Goal: Task Accomplishment & Management: Manage account settings

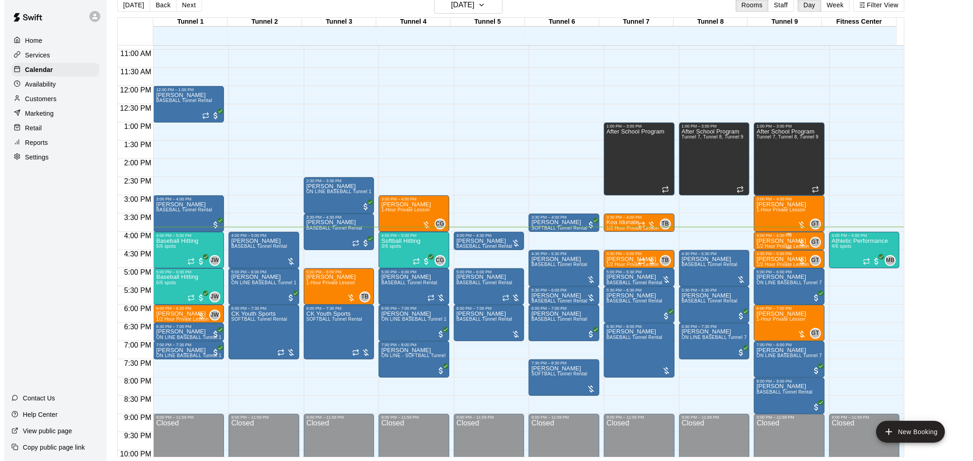
scroll to position [413, 0]
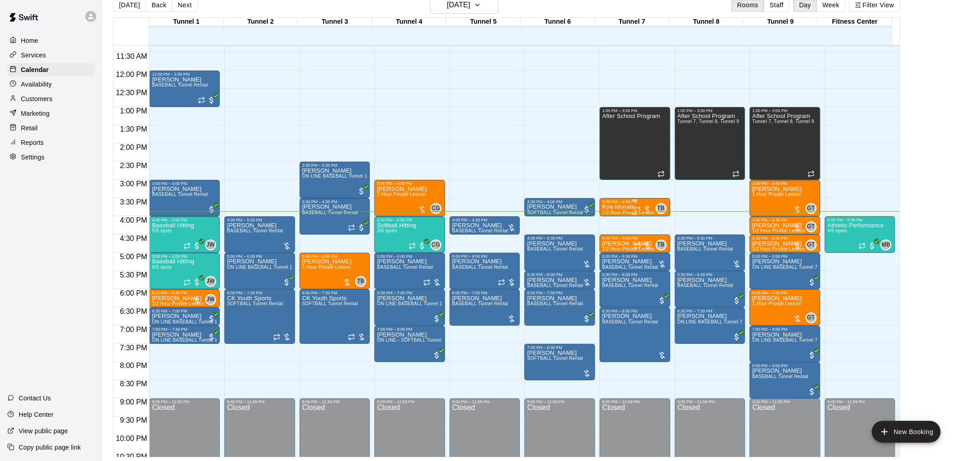
click at [632, 207] on p "Koa Idunate" at bounding box center [628, 207] width 52 height 0
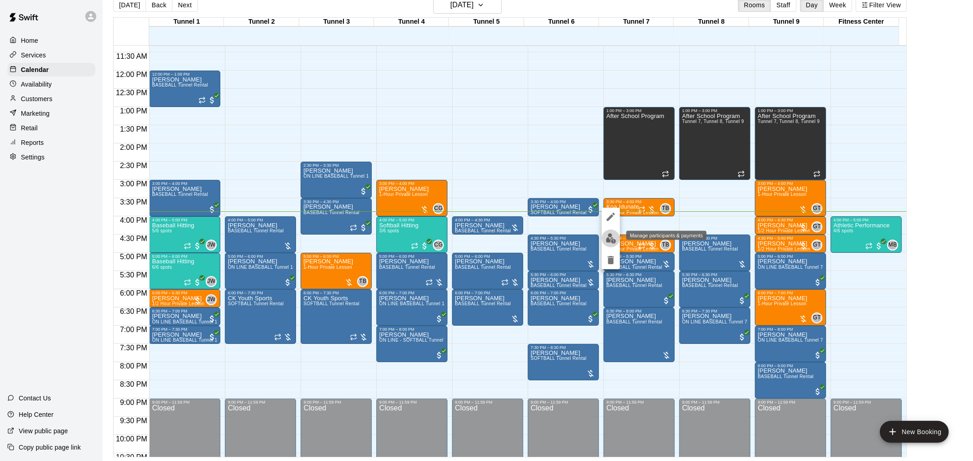
click at [614, 232] on button "edit" at bounding box center [610, 239] width 18 height 18
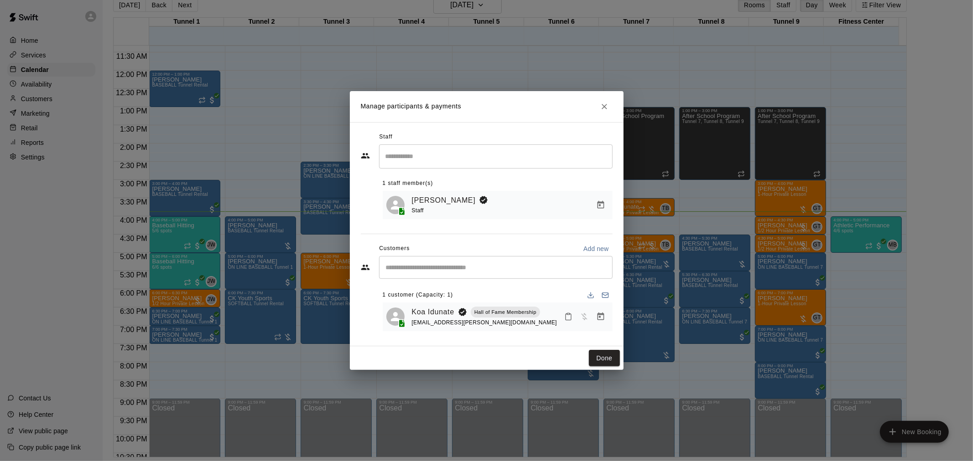
click at [602, 320] on icon "Manage bookings & payment" at bounding box center [600, 316] width 9 height 9
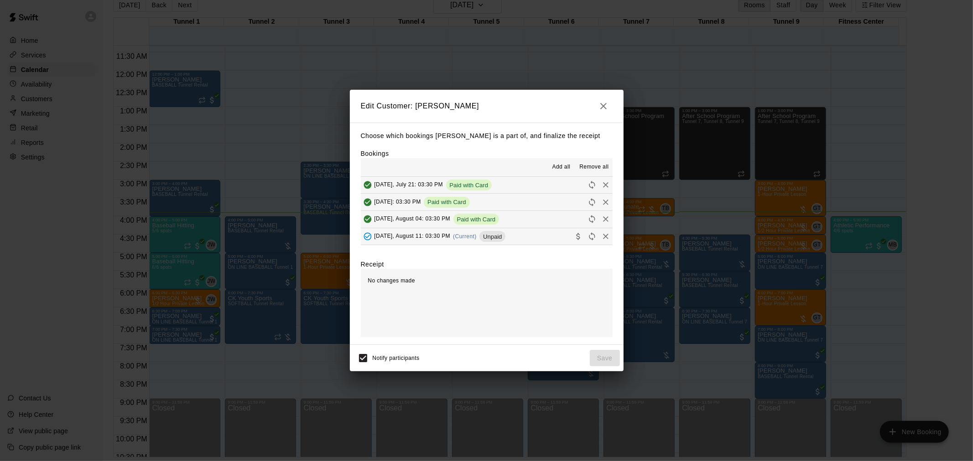
scroll to position [34, 0]
click at [476, 204] on span "(Current)" at bounding box center [465, 202] width 24 height 6
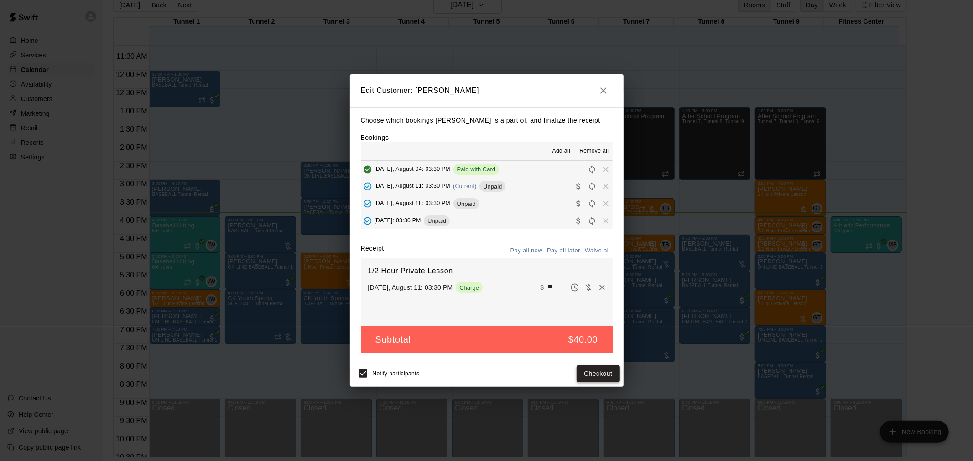
click at [606, 378] on button "Checkout" at bounding box center [597, 374] width 43 height 17
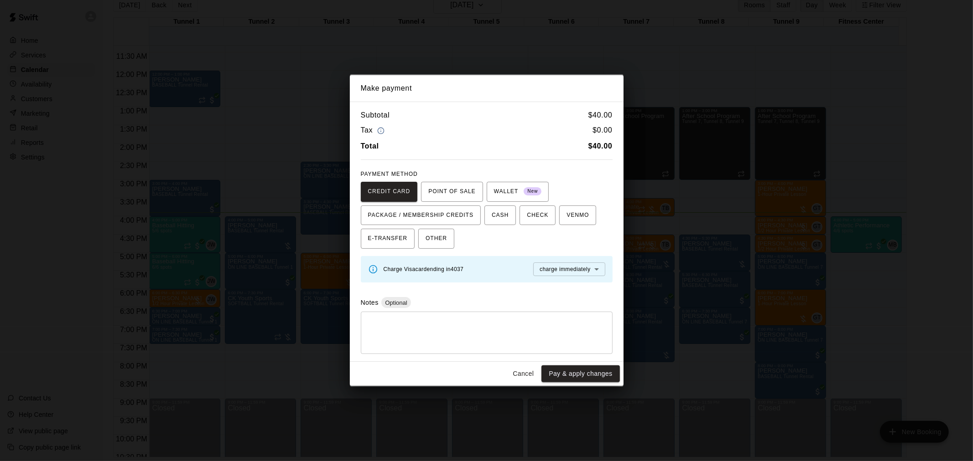
click at [509, 366] on button "Cancel" at bounding box center [522, 374] width 29 height 17
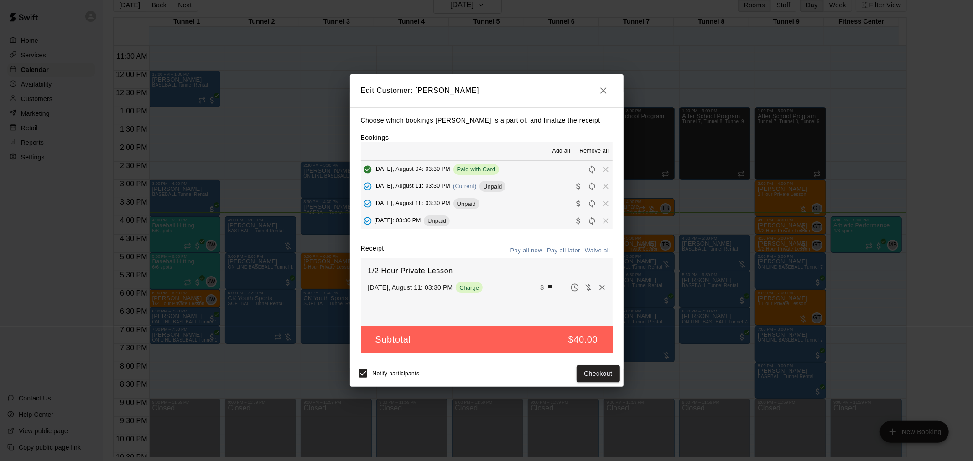
click at [602, 90] on icon "button" at bounding box center [603, 91] width 6 height 6
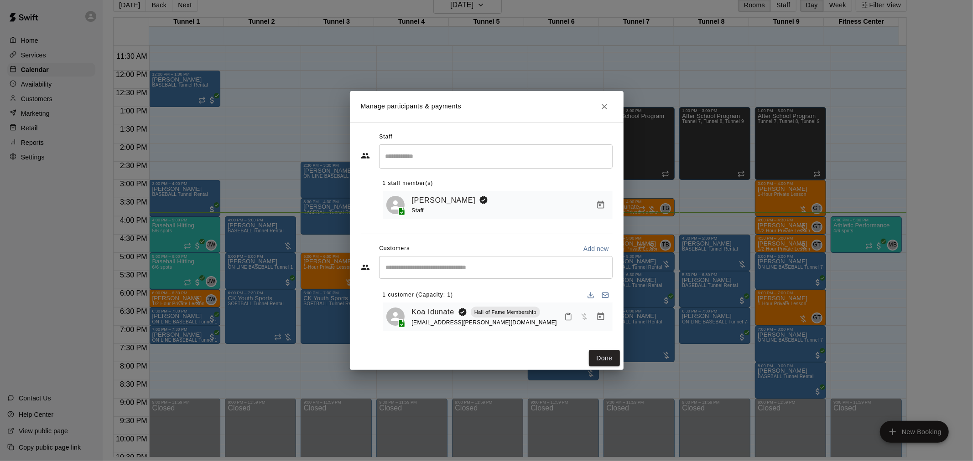
click at [606, 102] on icon "Close" at bounding box center [604, 106] width 9 height 9
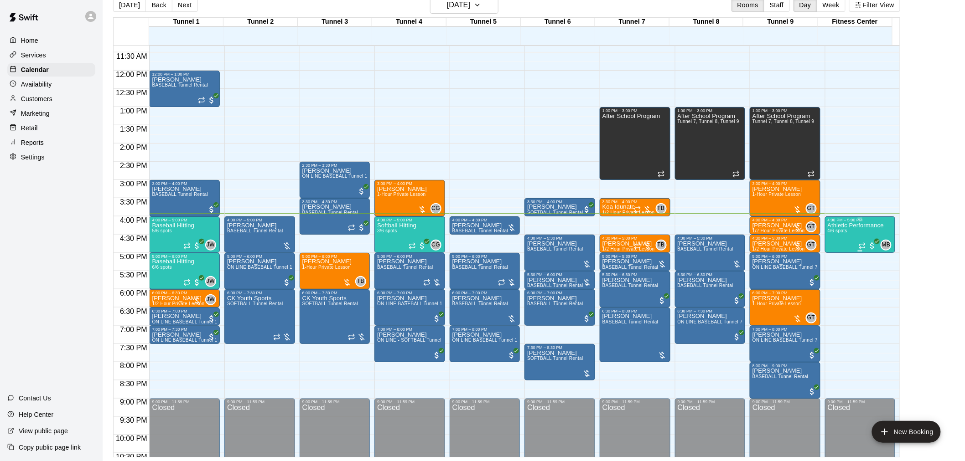
click at [852, 238] on div "Athletic Performance 4/6 spots" at bounding box center [856, 453] width 56 height 461
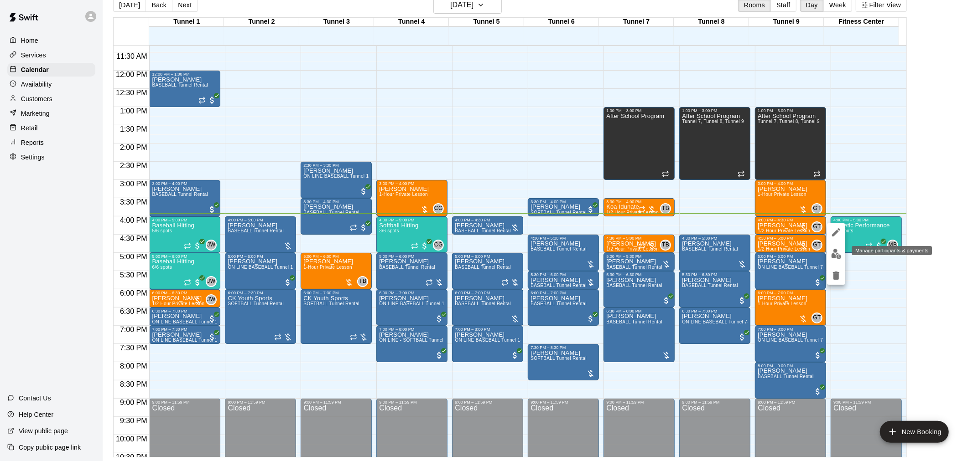
click at [838, 254] on img "edit" at bounding box center [836, 254] width 10 height 10
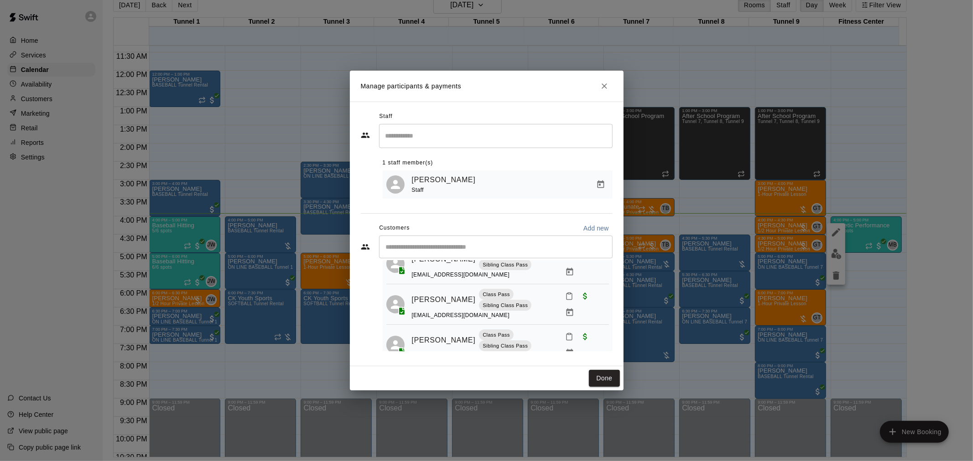
scroll to position [80, 0]
click at [566, 336] on icon "Mark attendance" at bounding box center [568, 336] width 5 height 6
click at [587, 333] on p "Mark attended" at bounding box center [624, 337] width 81 height 9
click at [599, 381] on button "Done" at bounding box center [604, 378] width 31 height 17
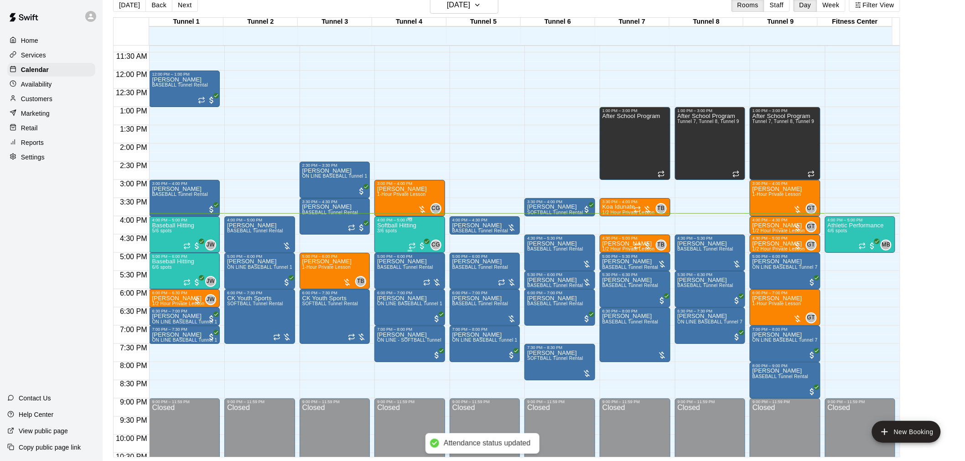
click at [402, 231] on div "Softball Hitting 3/6 spots" at bounding box center [396, 453] width 39 height 461
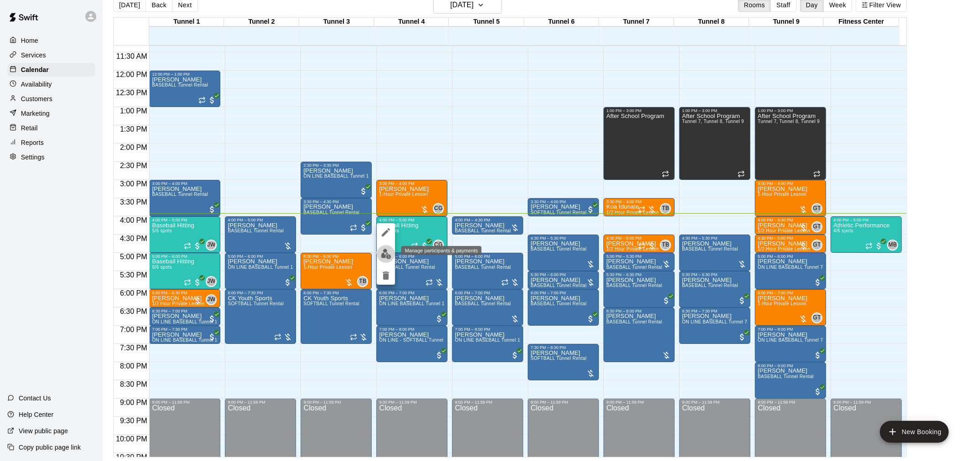
click at [386, 253] on img "edit" at bounding box center [386, 254] width 10 height 10
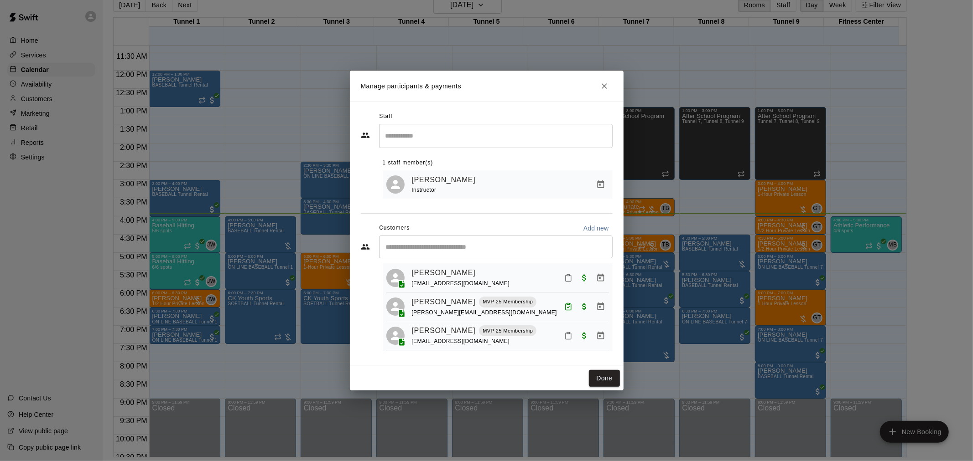
scroll to position [26, 0]
click at [599, 377] on button "Done" at bounding box center [604, 378] width 31 height 17
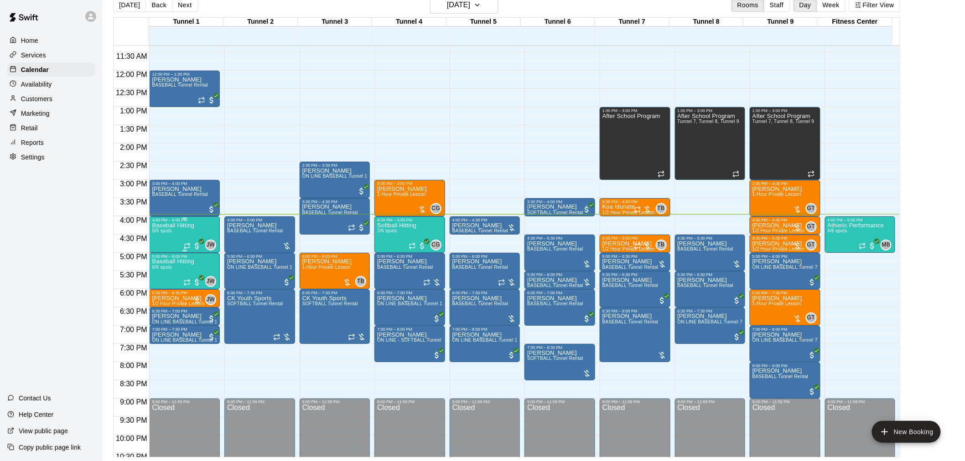
click at [182, 231] on div "Baseball Hitting 5/6 spots" at bounding box center [173, 453] width 42 height 461
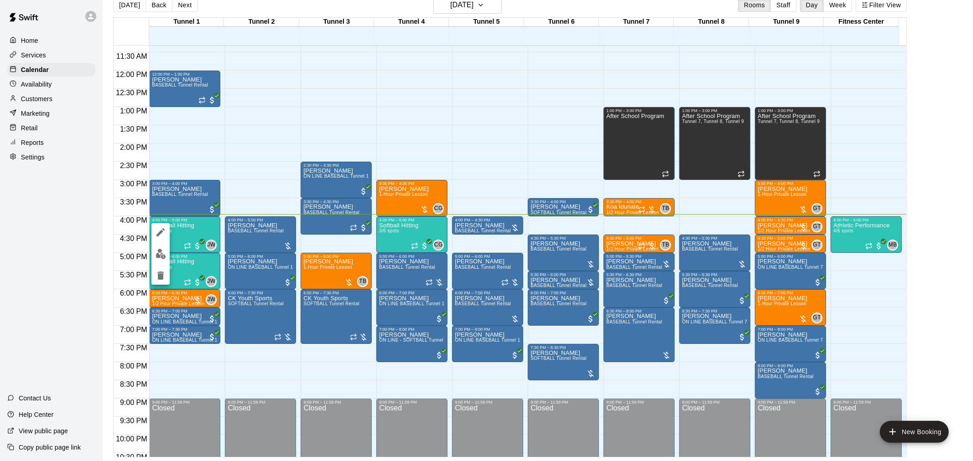
click at [163, 249] on img "edit" at bounding box center [160, 254] width 10 height 10
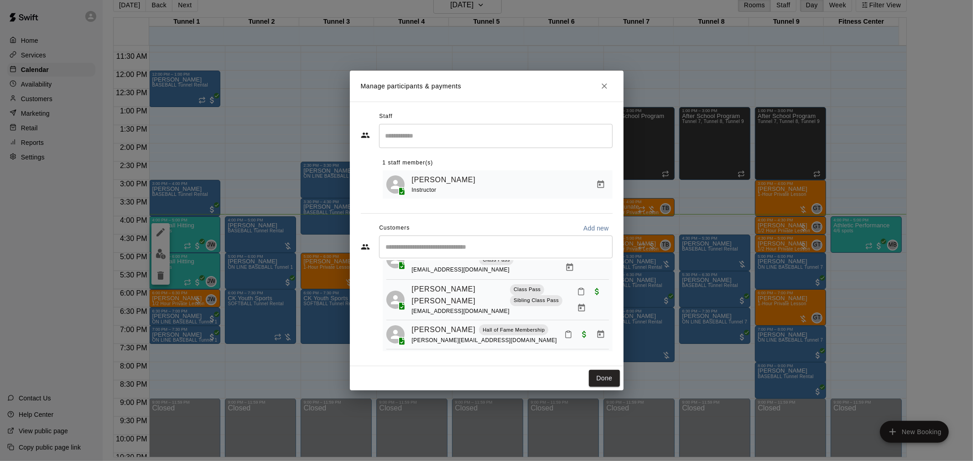
scroll to position [48, 0]
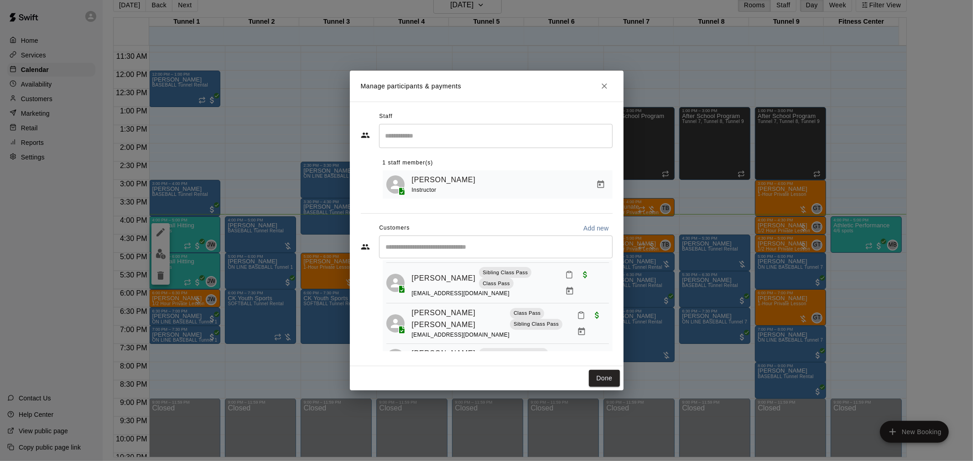
click at [577, 311] on icon "Mark attendance" at bounding box center [581, 315] width 8 height 8
click at [581, 306] on li "Mark attended" at bounding box center [617, 312] width 107 height 15
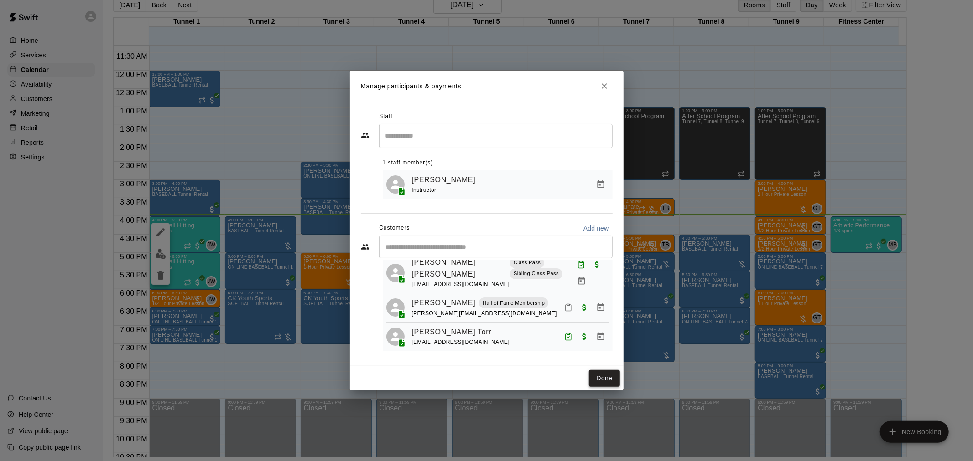
click at [597, 381] on button "Done" at bounding box center [604, 378] width 31 height 17
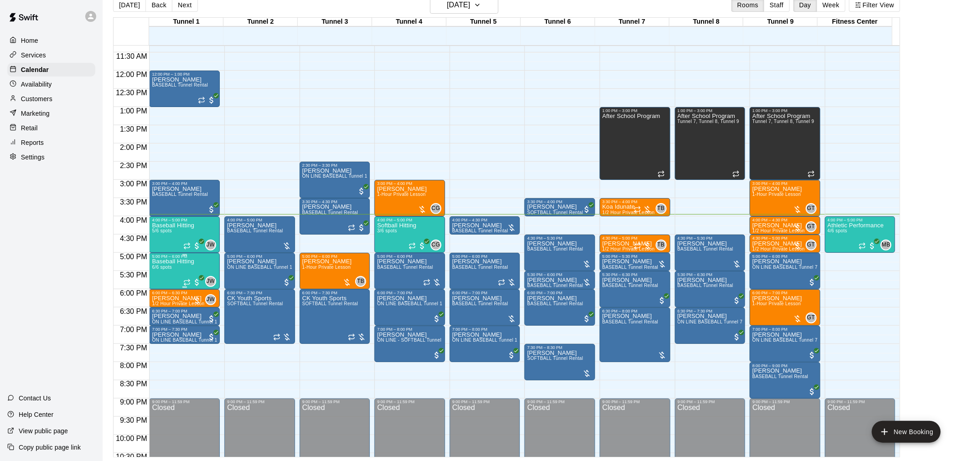
click at [171, 266] on span "6/6 spots" at bounding box center [162, 267] width 20 height 5
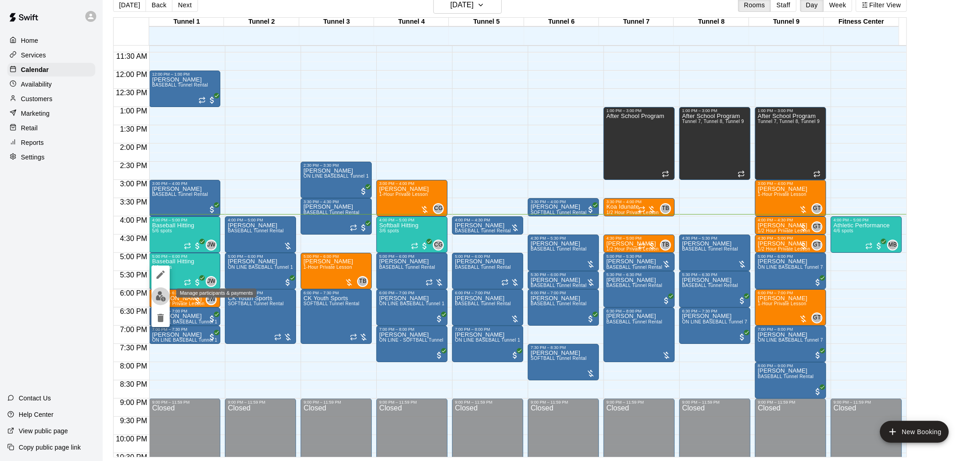
drag, startPoint x: 157, startPoint y: 295, endPoint x: 170, endPoint y: 298, distance: 13.2
click at [156, 295] on img "edit" at bounding box center [160, 296] width 10 height 10
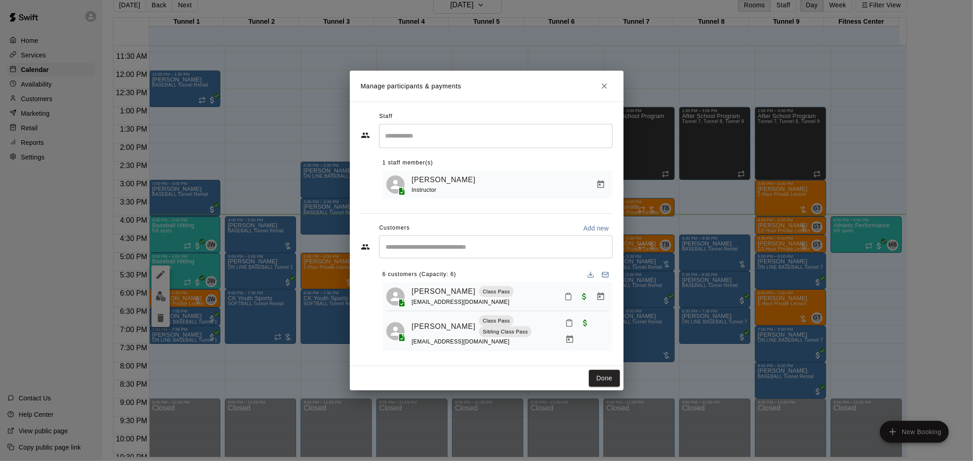
scroll to position [51, 0]
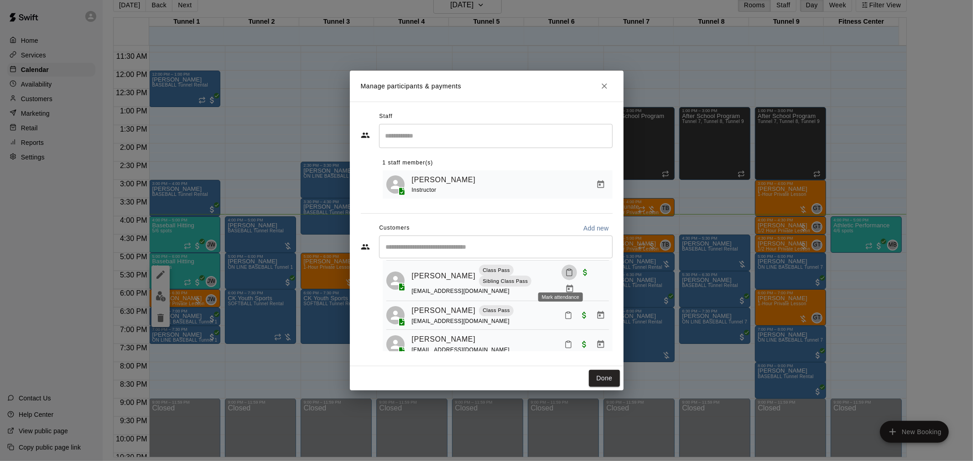
click at [565, 274] on icon "Mark attendance" at bounding box center [569, 273] width 8 height 8
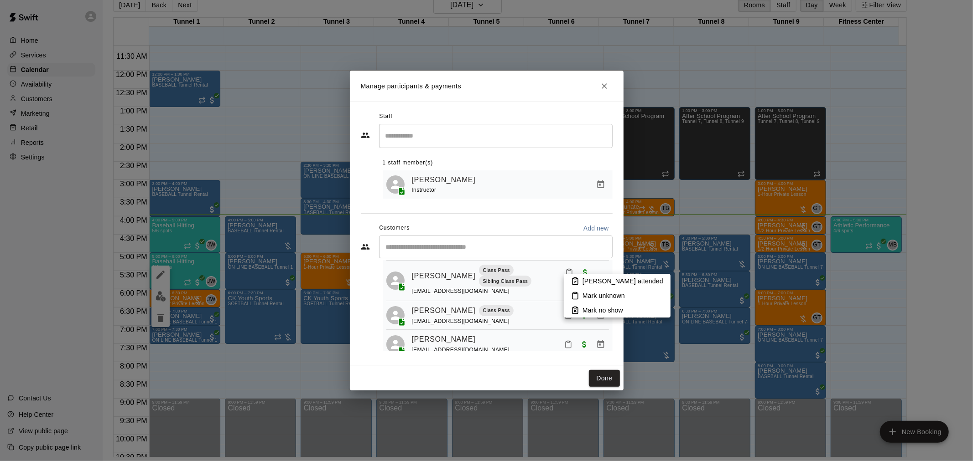
click at [579, 280] on li "Mark attended" at bounding box center [617, 281] width 107 height 15
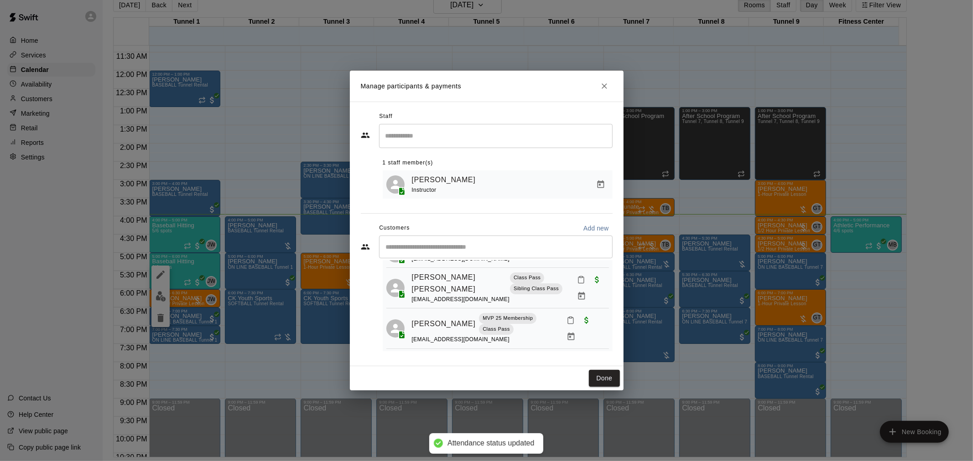
scroll to position [91, 0]
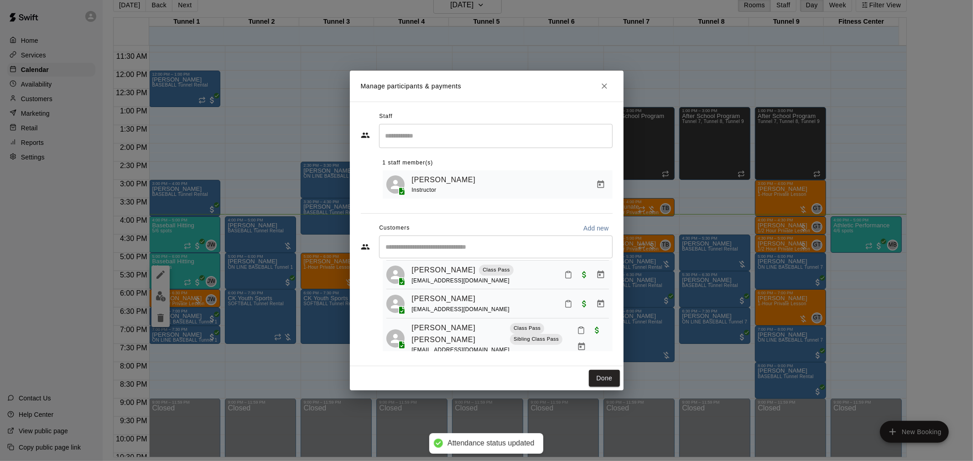
click at [577, 329] on icon "Mark attendance" at bounding box center [581, 330] width 8 height 8
click at [582, 327] on li "Mark attended" at bounding box center [617, 330] width 107 height 15
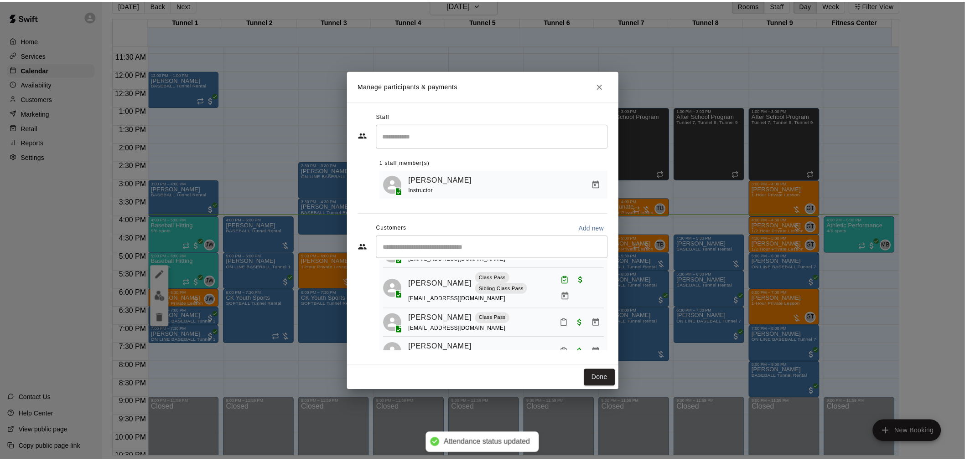
scroll to position [0, 0]
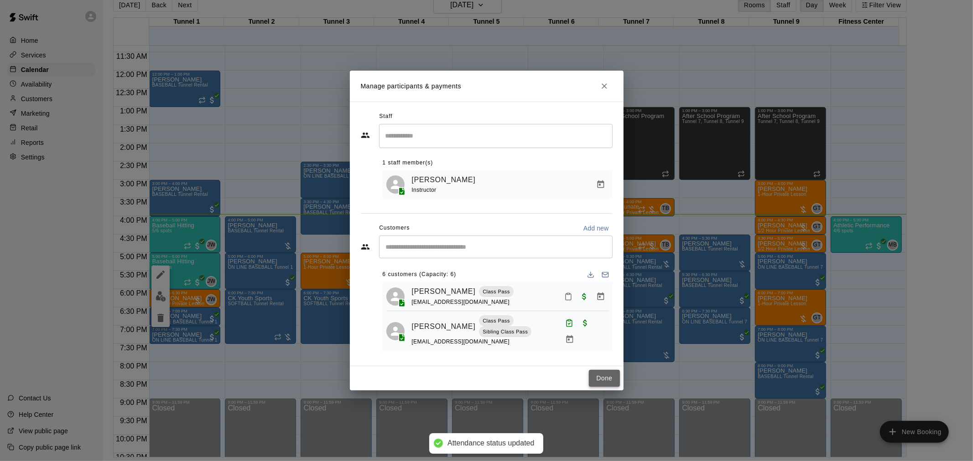
click at [602, 374] on button "Done" at bounding box center [604, 378] width 31 height 17
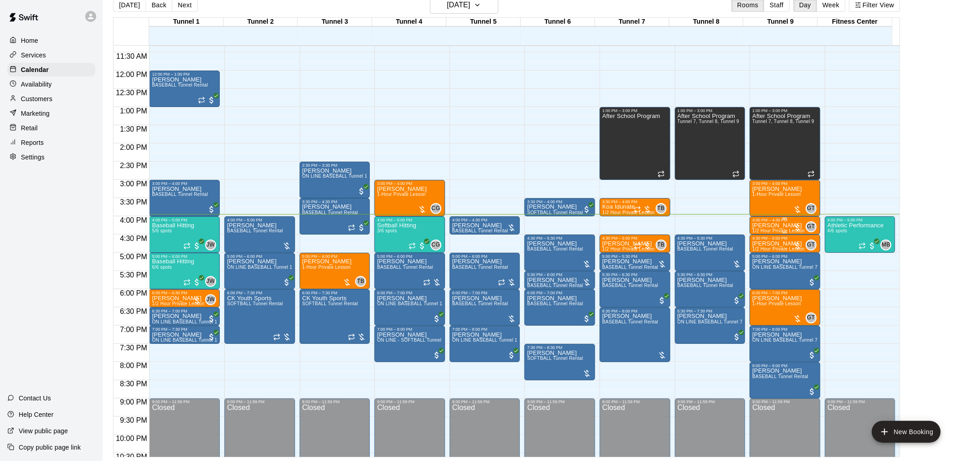
click at [787, 220] on div "4:00 PM – 4:30 PM" at bounding box center [784, 220] width 65 height 5
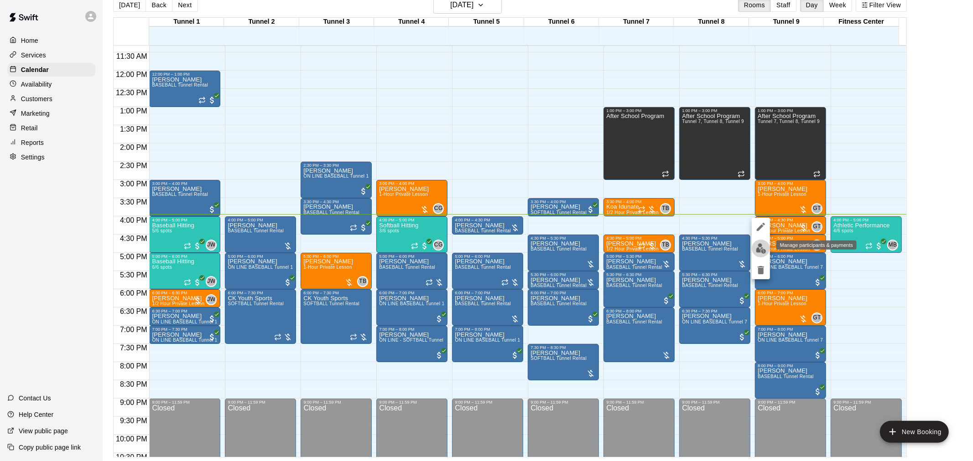
click at [763, 251] on img "edit" at bounding box center [761, 248] width 10 height 10
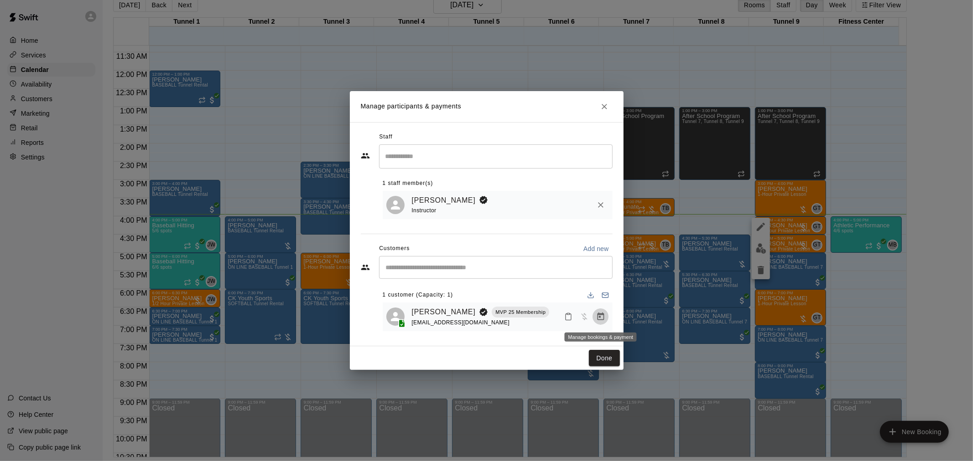
click at [602, 314] on icon "Manage bookings & payment" at bounding box center [600, 316] width 9 height 9
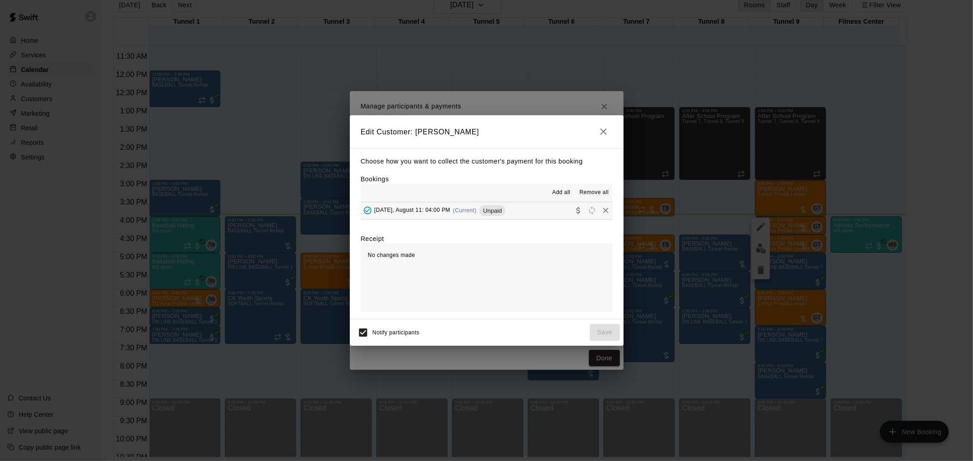
click at [485, 208] on span "Unpaid" at bounding box center [492, 210] width 26 height 7
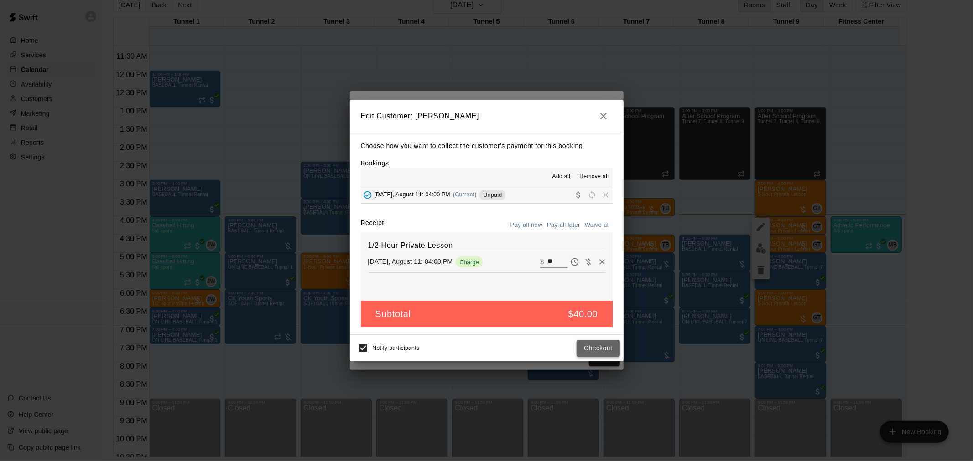
click at [604, 352] on button "Checkout" at bounding box center [597, 348] width 43 height 17
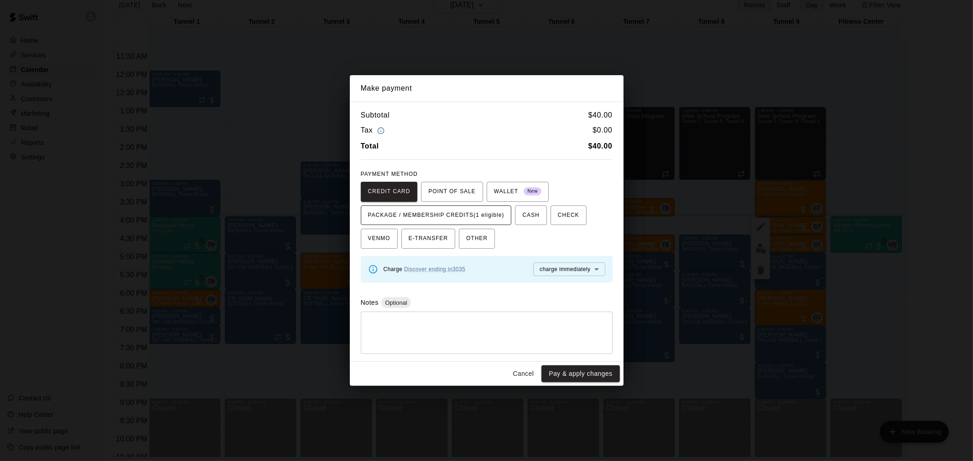
click at [482, 216] on span "PACKAGE / MEMBERSHIP CREDITS (1 eligible)" at bounding box center [436, 215] width 136 height 15
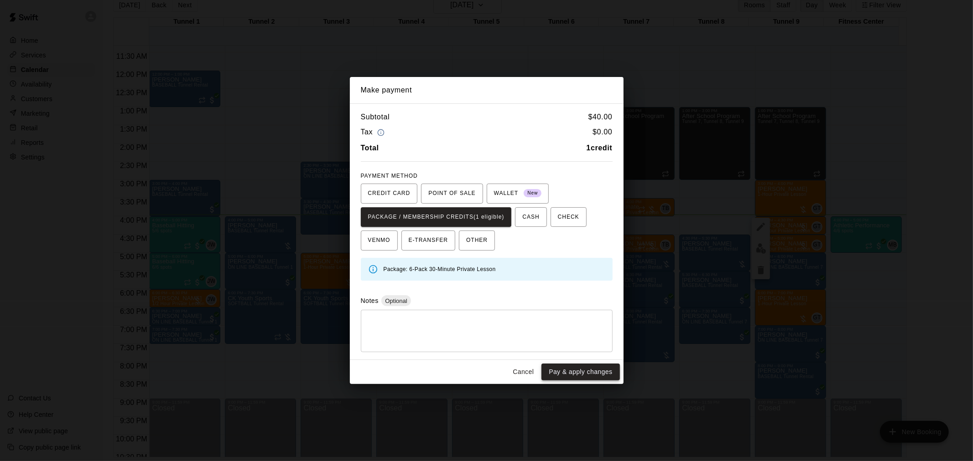
click at [595, 373] on button "Pay & apply changes" at bounding box center [580, 372] width 78 height 17
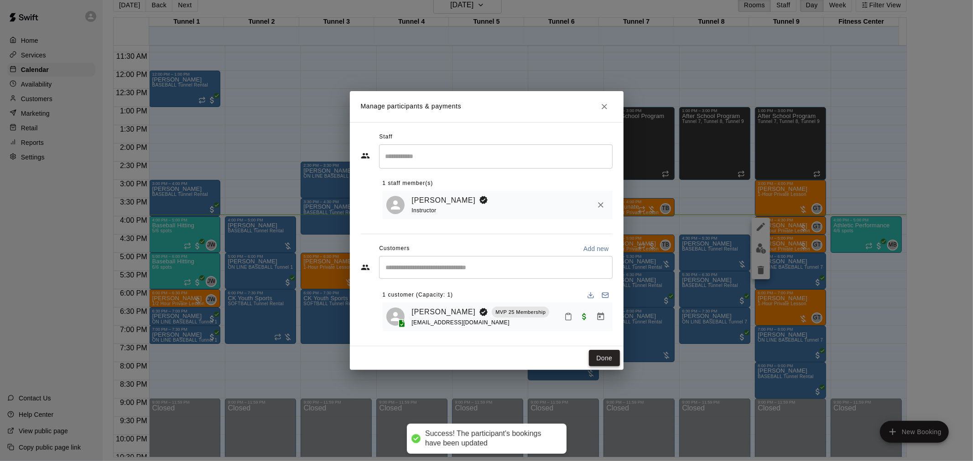
click at [602, 362] on button "Done" at bounding box center [604, 358] width 31 height 17
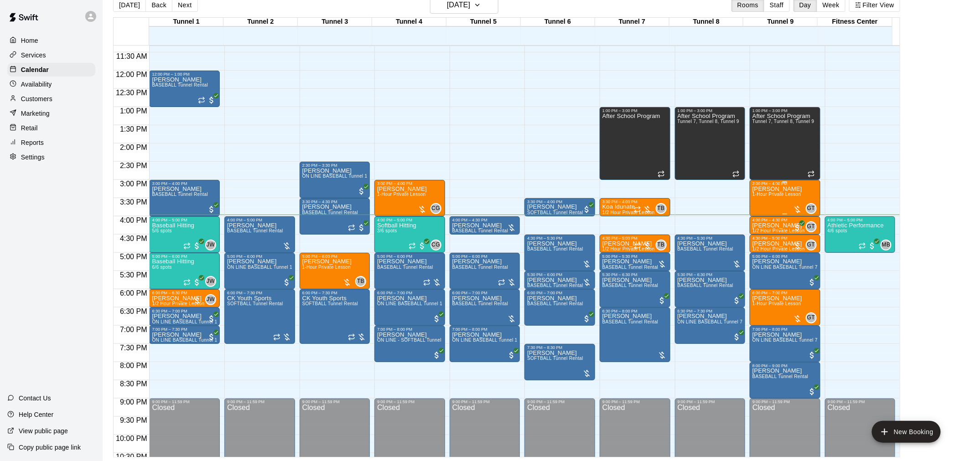
click at [786, 204] on div "Sharolyn McClurg 1-Hour Private Lesson" at bounding box center [777, 416] width 50 height 461
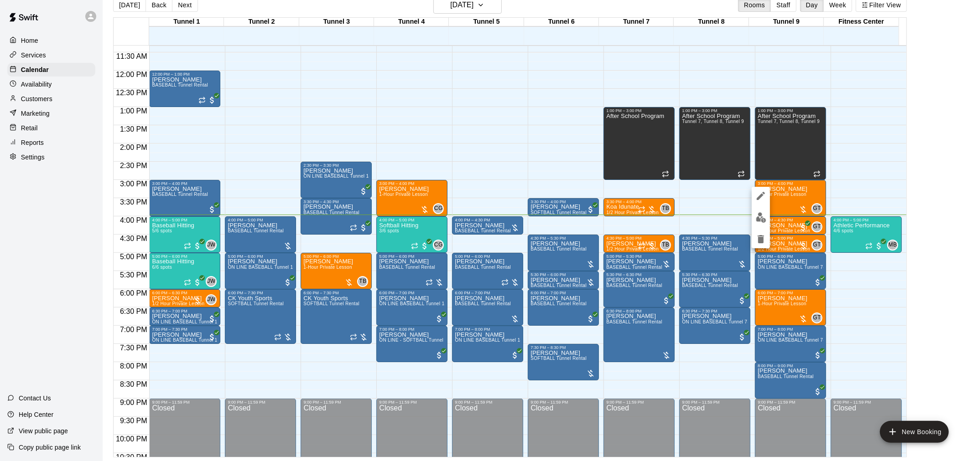
click at [765, 217] on img "edit" at bounding box center [761, 217] width 10 height 10
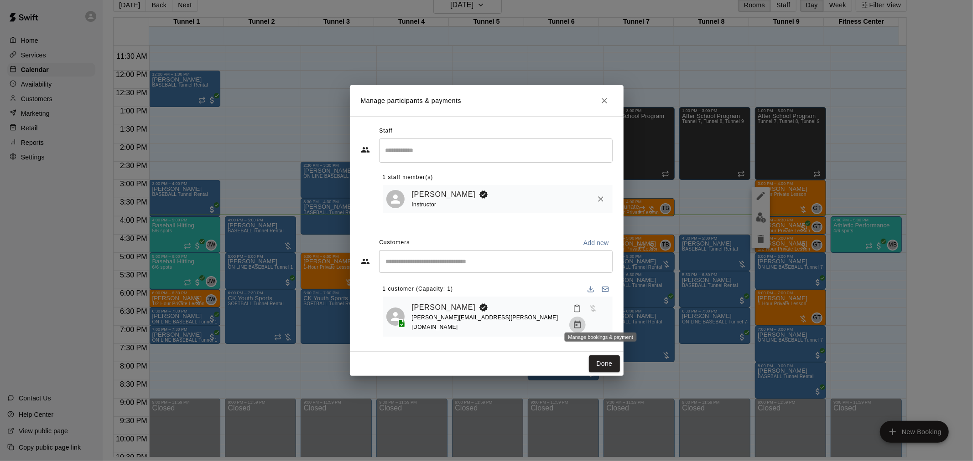
click at [582, 321] on icon "Manage bookings & payment" at bounding box center [577, 325] width 9 height 9
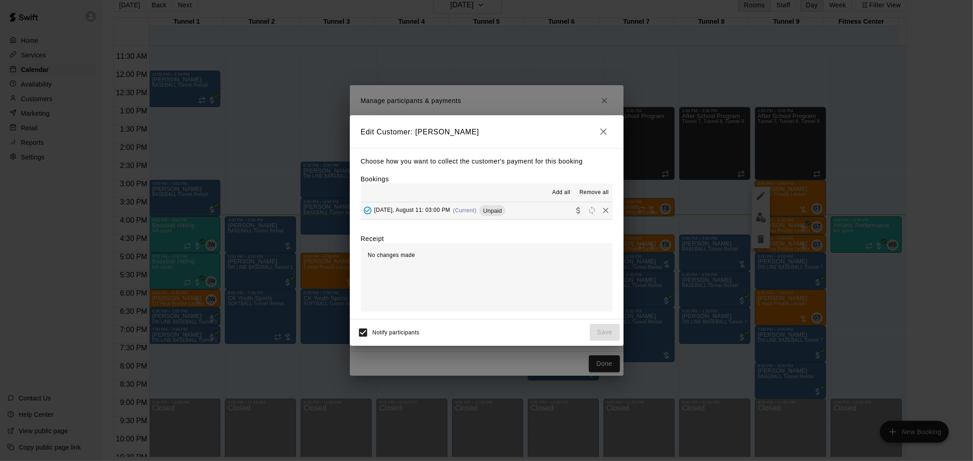
click at [603, 125] on button "button" at bounding box center [603, 132] width 18 height 18
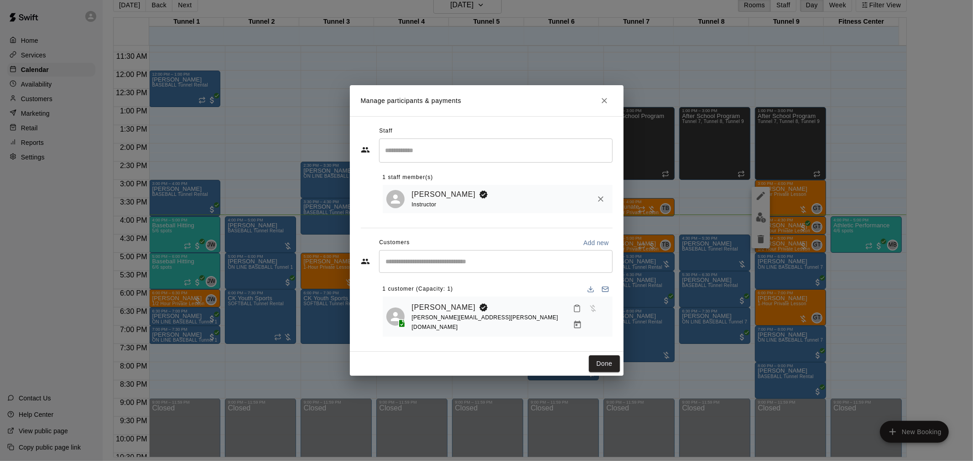
click at [606, 104] on icon "Close" at bounding box center [604, 100] width 9 height 9
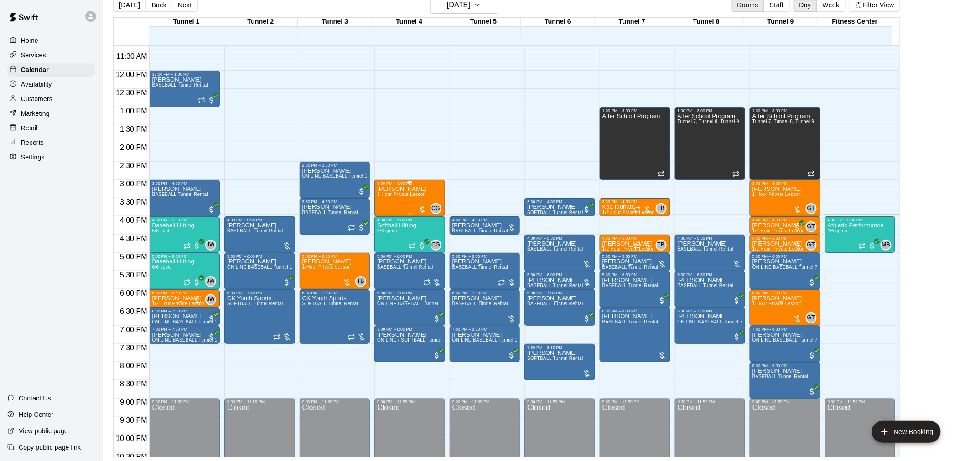
click at [415, 194] on span "1-Hour Private Lesson" at bounding box center [401, 194] width 49 height 5
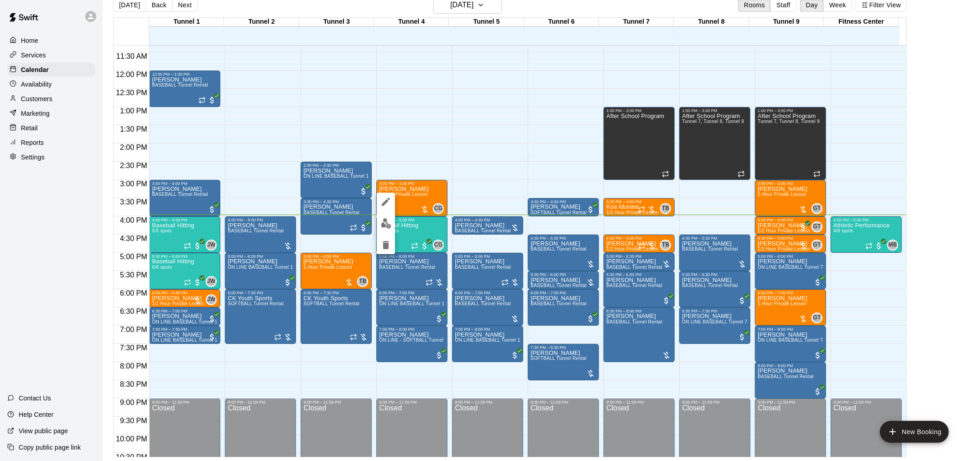
click at [382, 223] on img "edit" at bounding box center [386, 223] width 10 height 10
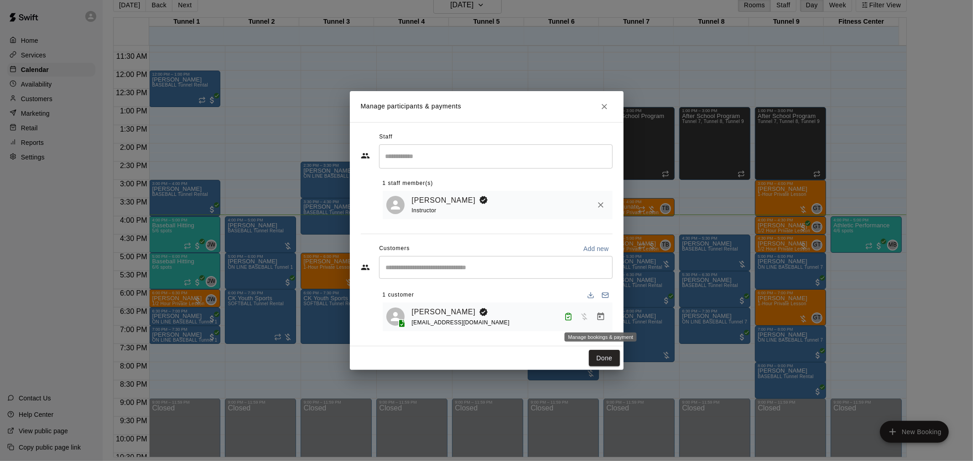
click at [599, 320] on icon "Manage bookings & payment" at bounding box center [600, 316] width 9 height 9
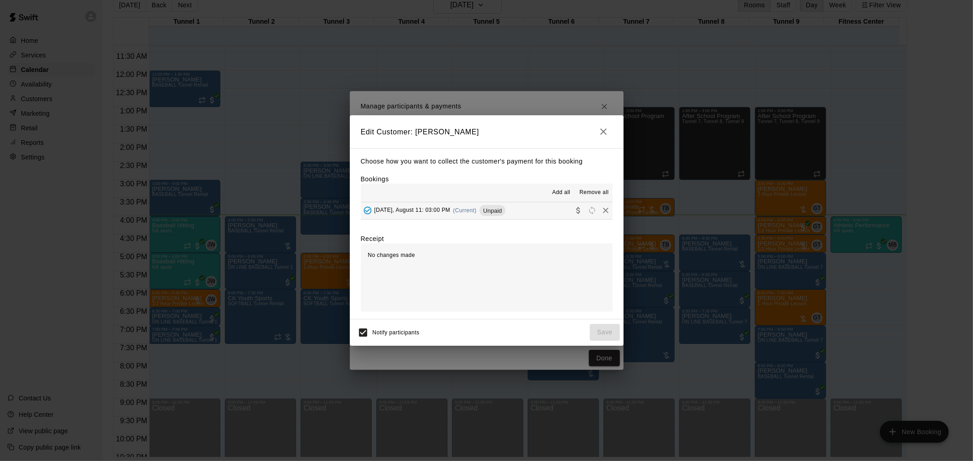
click at [606, 131] on icon "button" at bounding box center [603, 131] width 11 height 11
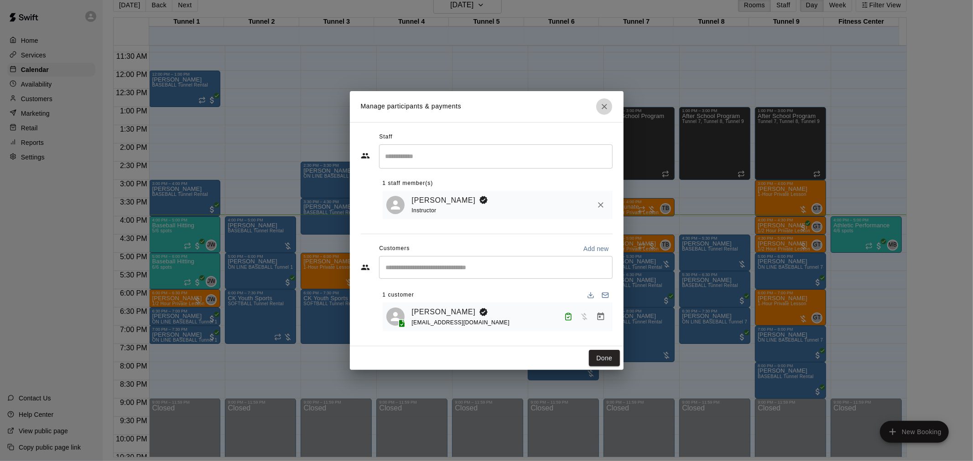
click at [602, 106] on icon "Close" at bounding box center [604, 106] width 9 height 9
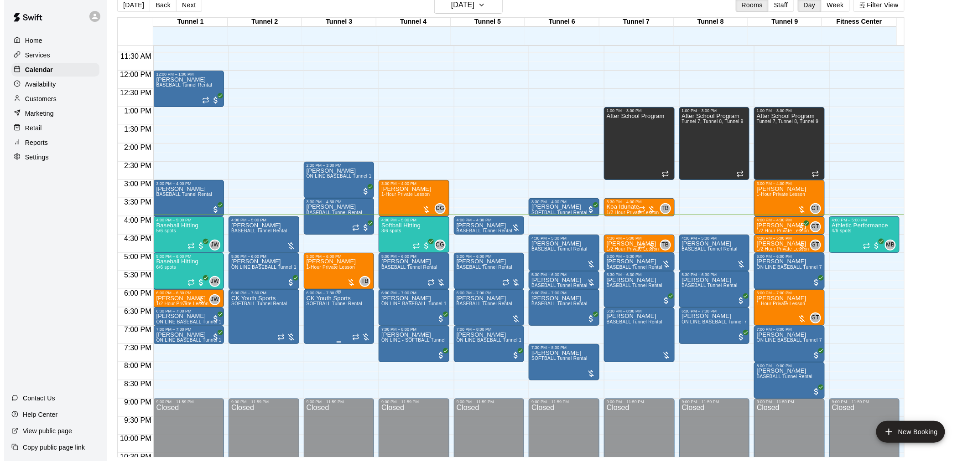
scroll to position [464, 0]
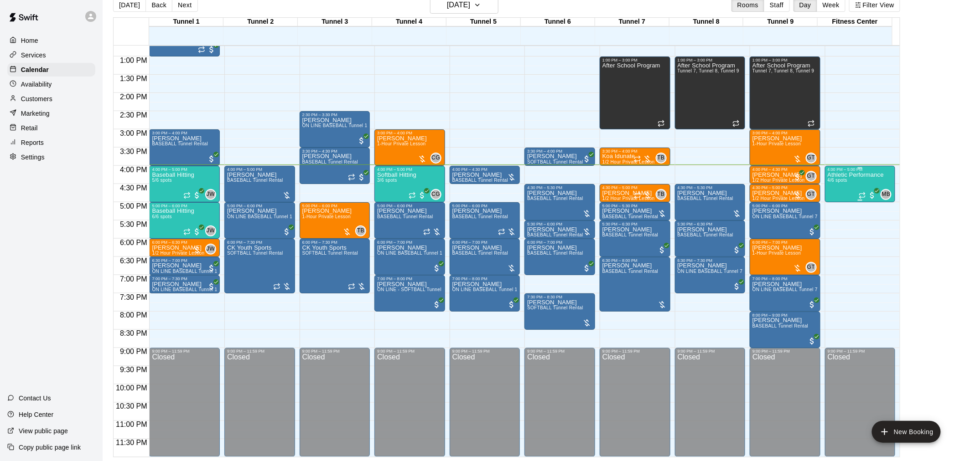
click at [855, 180] on div "Athletic Performance 4/6 spots" at bounding box center [856, 402] width 56 height 461
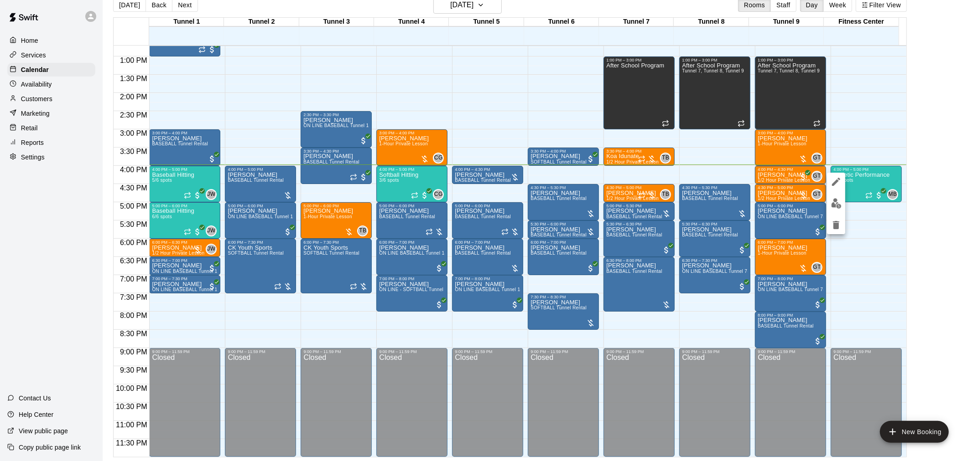
click at [881, 157] on div at bounding box center [486, 230] width 973 height 461
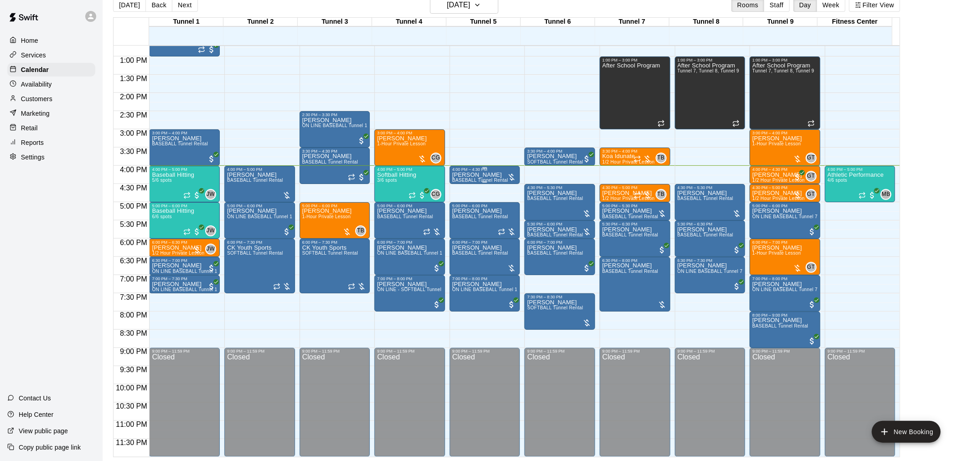
click at [476, 175] on p "[PERSON_NAME]" at bounding box center [480, 175] width 56 height 0
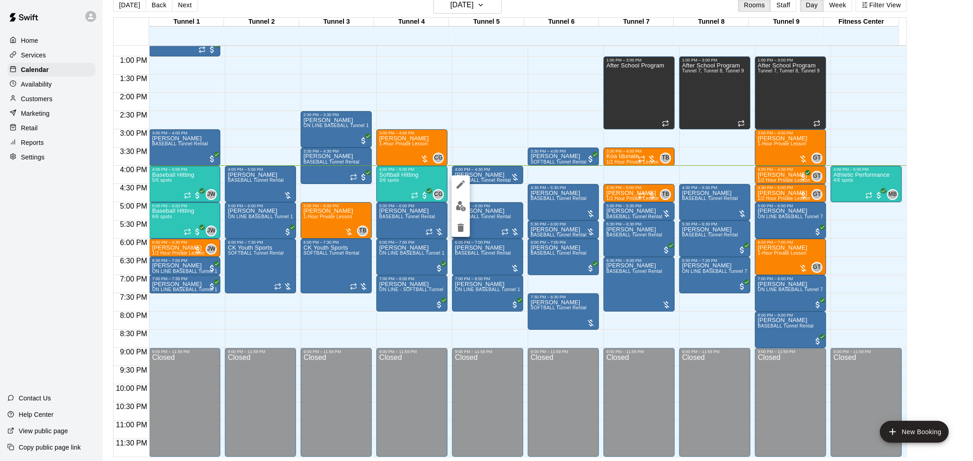
click at [569, 178] on div at bounding box center [486, 230] width 973 height 461
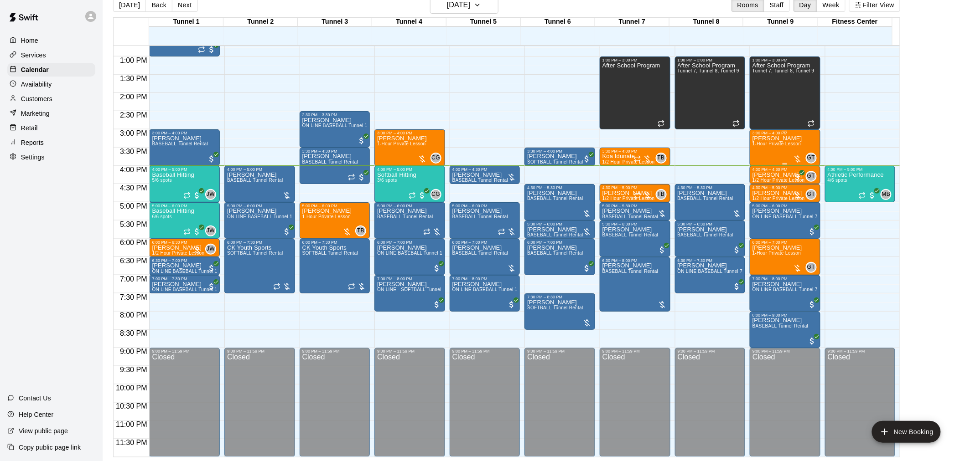
click at [781, 148] on div "Sharolyn McClurg 1-Hour Private Lesson" at bounding box center [777, 365] width 50 height 461
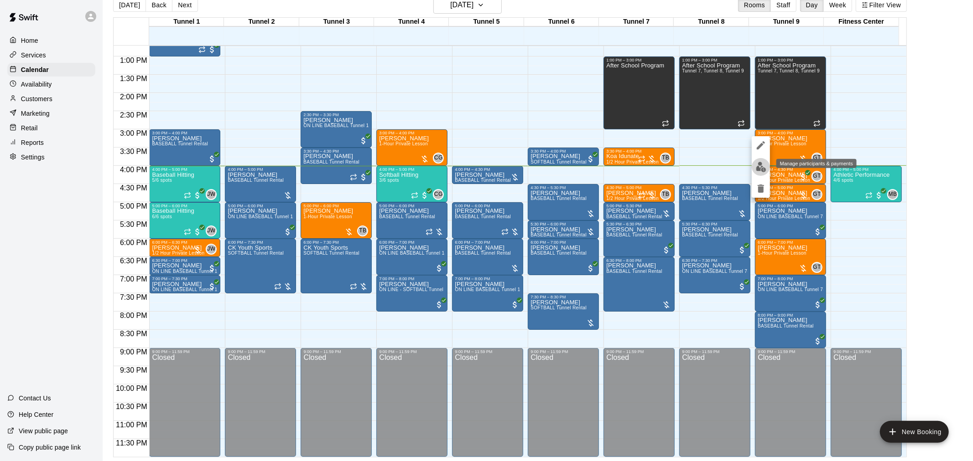
click at [764, 165] on img "edit" at bounding box center [761, 167] width 10 height 10
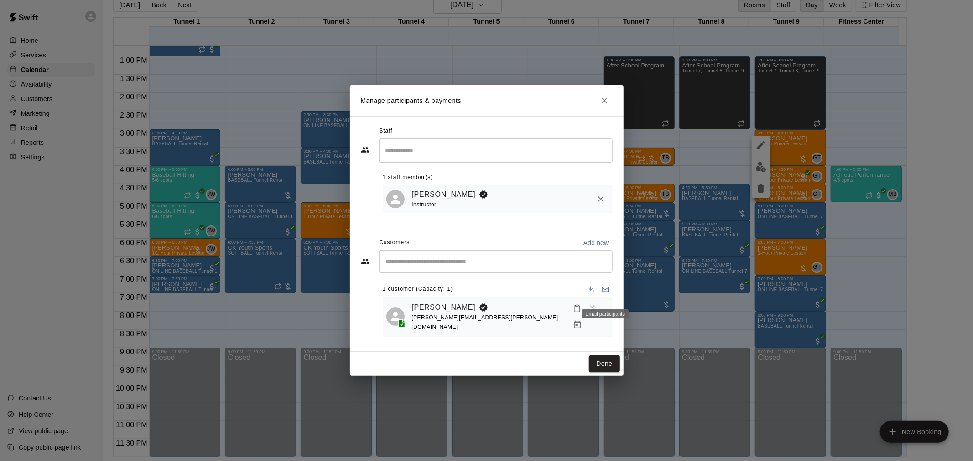
click at [599, 318] on div "Email participants" at bounding box center [604, 311] width 49 height 16
click at [600, 317] on div "Email participants" at bounding box center [604, 314] width 47 height 9
click at [580, 321] on icon "Manage bookings & payment" at bounding box center [577, 325] width 7 height 8
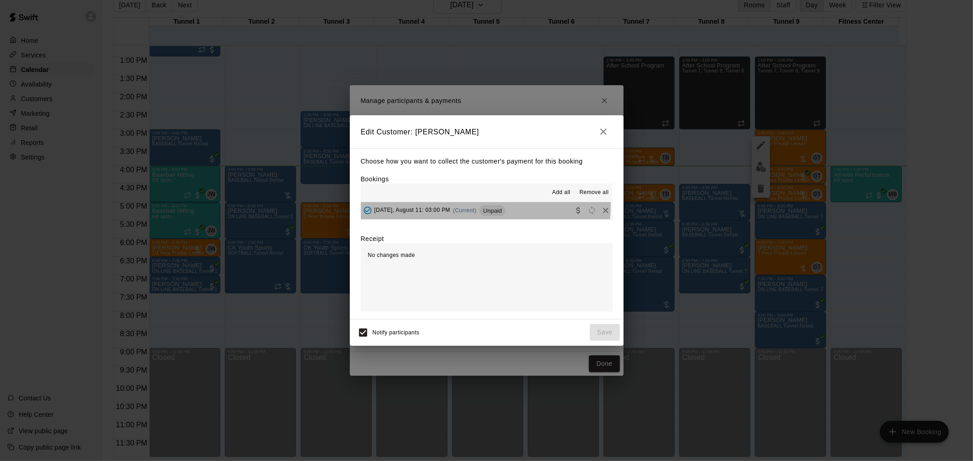
click at [485, 207] on div "Unpaid" at bounding box center [492, 210] width 26 height 11
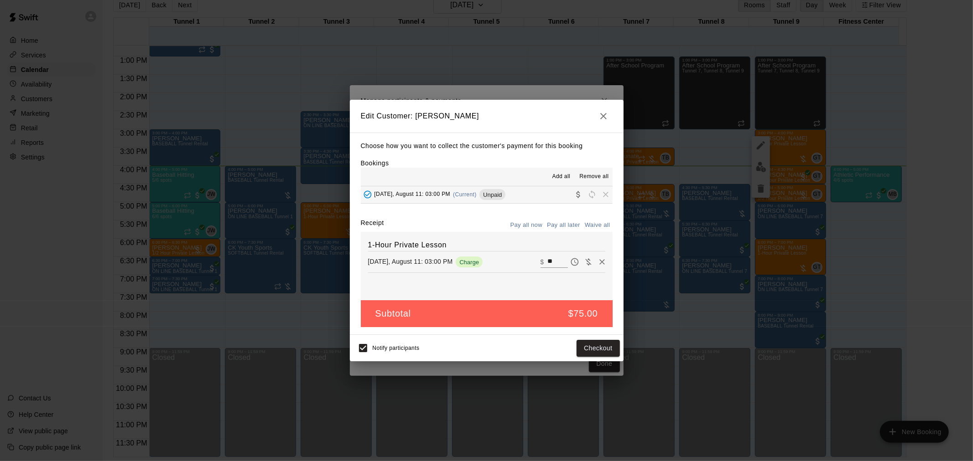
drag, startPoint x: 486, startPoint y: 207, endPoint x: 509, endPoint y: 245, distance: 44.4
drag, startPoint x: 509, startPoint y: 245, endPoint x: 476, endPoint y: 279, distance: 46.8
click at [456, 279] on div "1-Hour Private Lesson Monday, August 11: 03:00 PM Charge ​ $ **" at bounding box center [487, 267] width 252 height 68
click at [604, 347] on button "Checkout" at bounding box center [597, 348] width 43 height 17
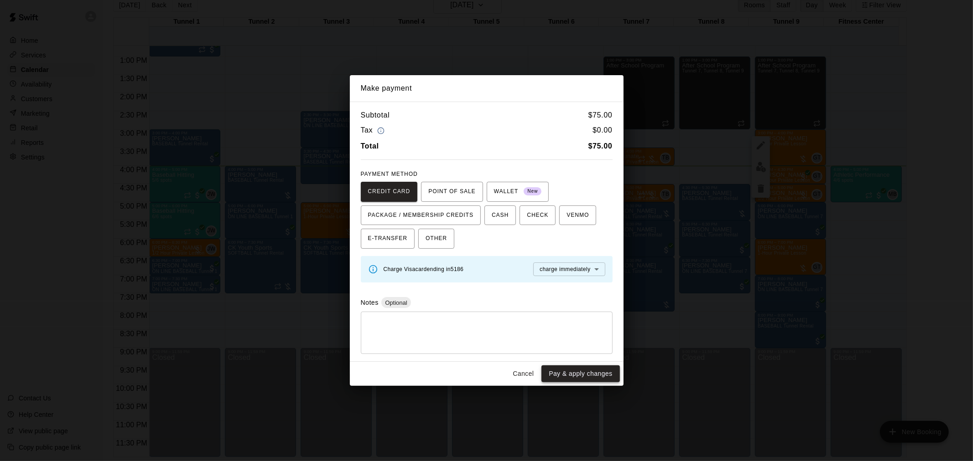
click at [599, 375] on button "Pay & apply changes" at bounding box center [580, 374] width 78 height 17
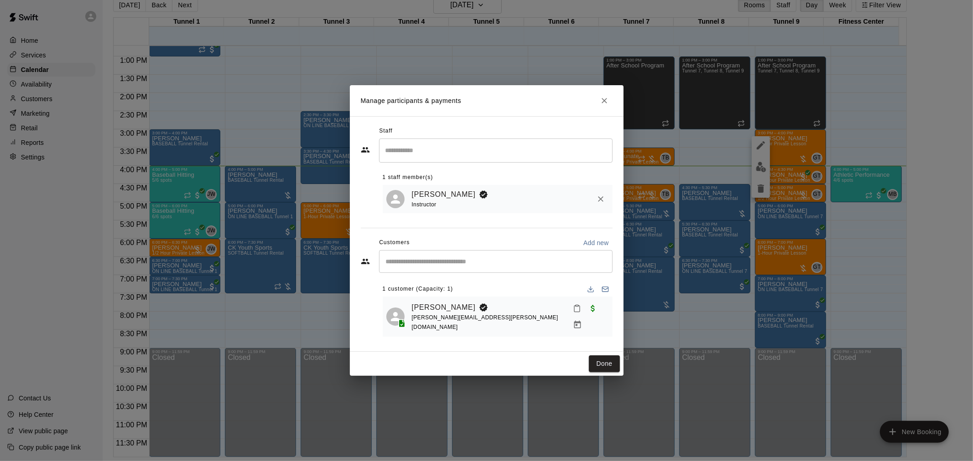
click at [600, 352] on div "Done" at bounding box center [487, 364] width 274 height 24
click at [601, 357] on button "Done" at bounding box center [604, 364] width 31 height 17
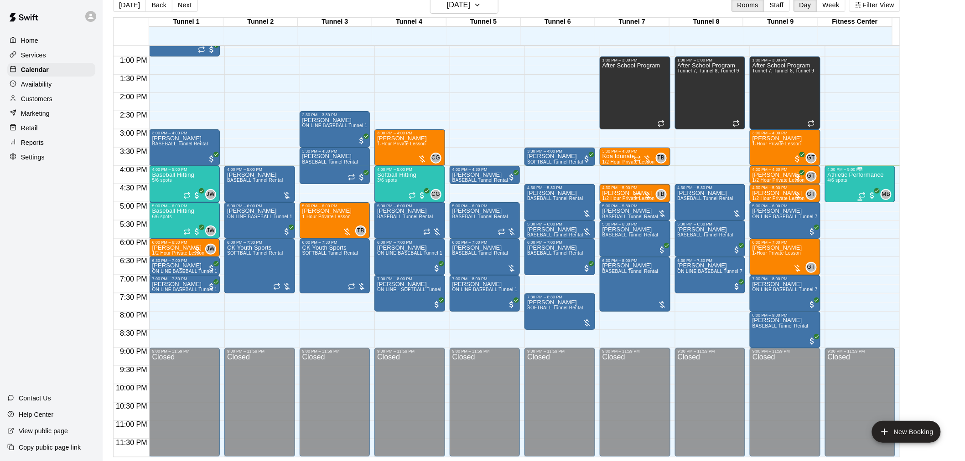
click at [851, 185] on div "Athletic Performance 4/6 spots" at bounding box center [856, 402] width 56 height 461
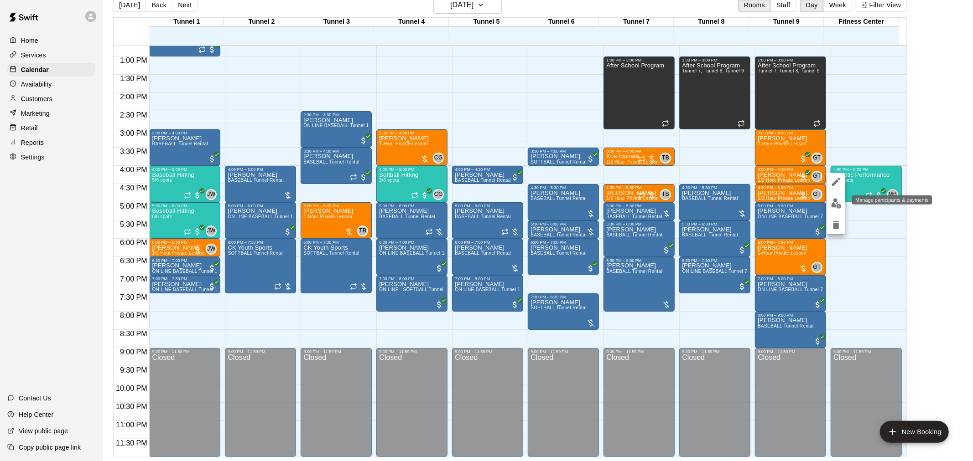
click at [841, 205] on img "edit" at bounding box center [836, 203] width 10 height 10
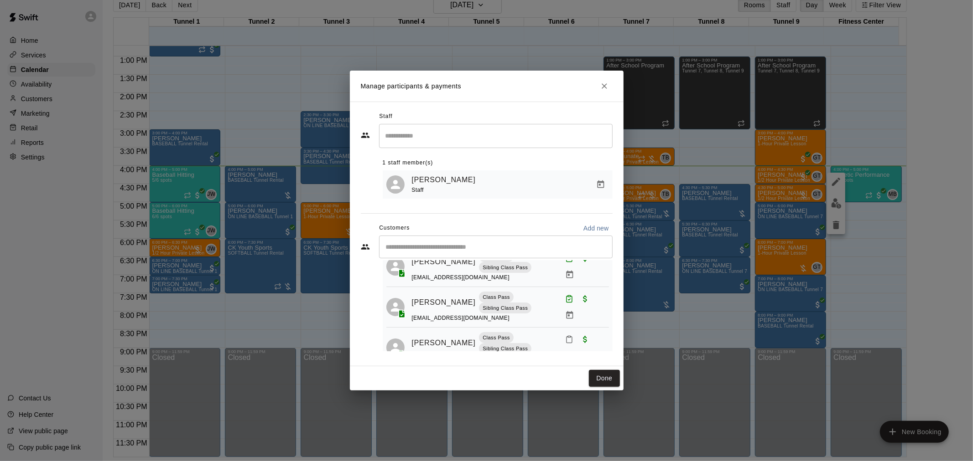
scroll to position [80, 0]
click at [612, 376] on button "Done" at bounding box center [604, 378] width 31 height 17
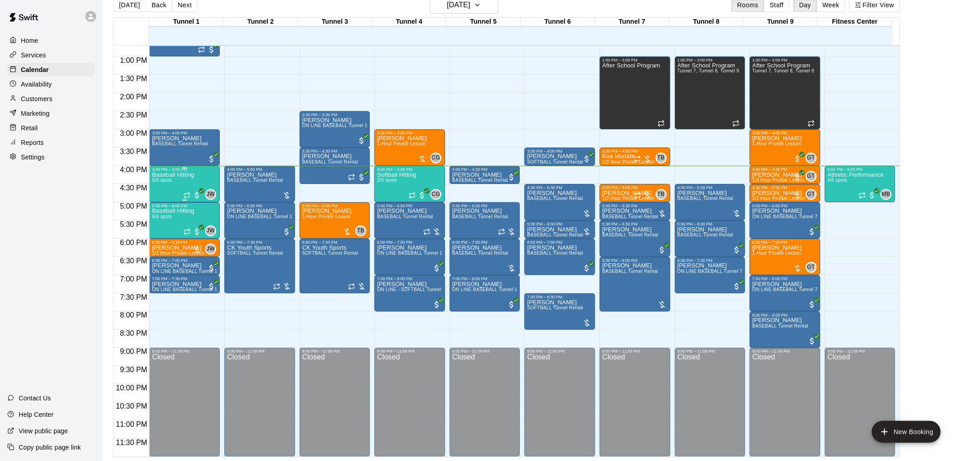
click at [169, 186] on div "Baseball Hitting 5/6 spots" at bounding box center [173, 402] width 42 height 461
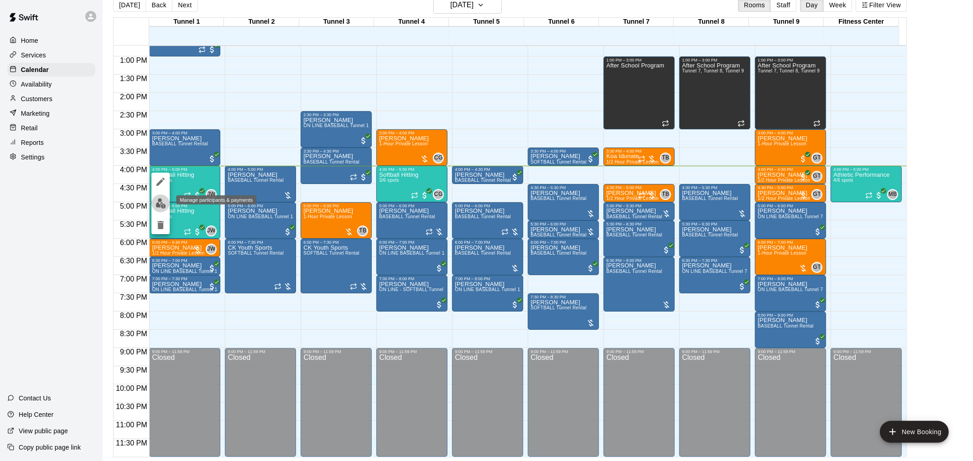
click at [160, 199] on img "edit" at bounding box center [160, 203] width 10 height 10
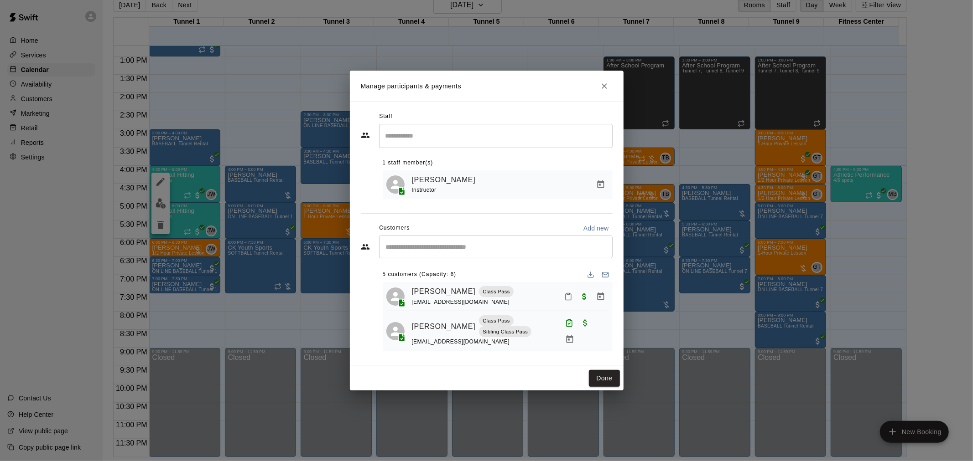
click at [560, 292] on button "Mark attendance" at bounding box center [568, 297] width 16 height 16
click at [573, 296] on icon at bounding box center [571, 298] width 8 height 8
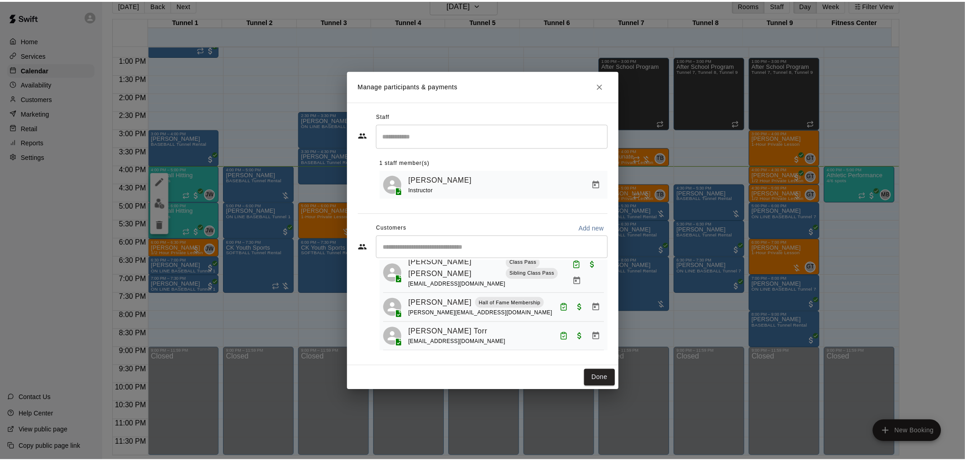
scroll to position [0, 0]
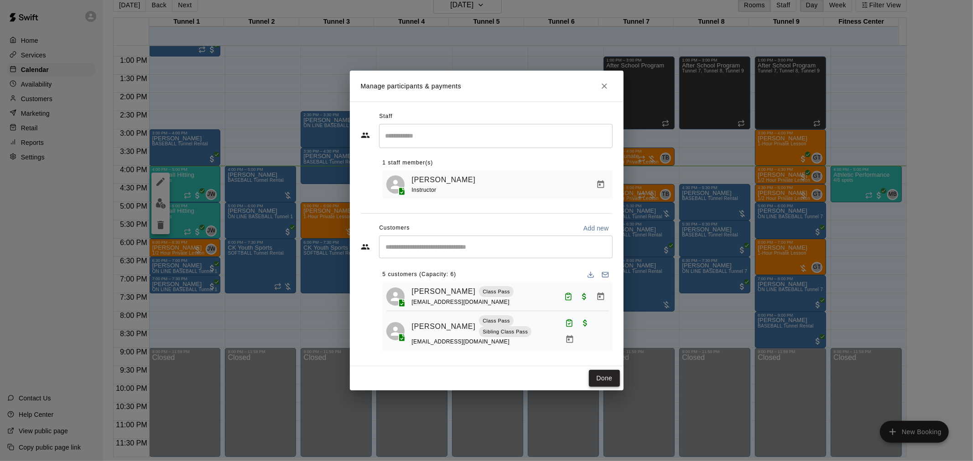
click at [607, 379] on button "Done" at bounding box center [604, 378] width 31 height 17
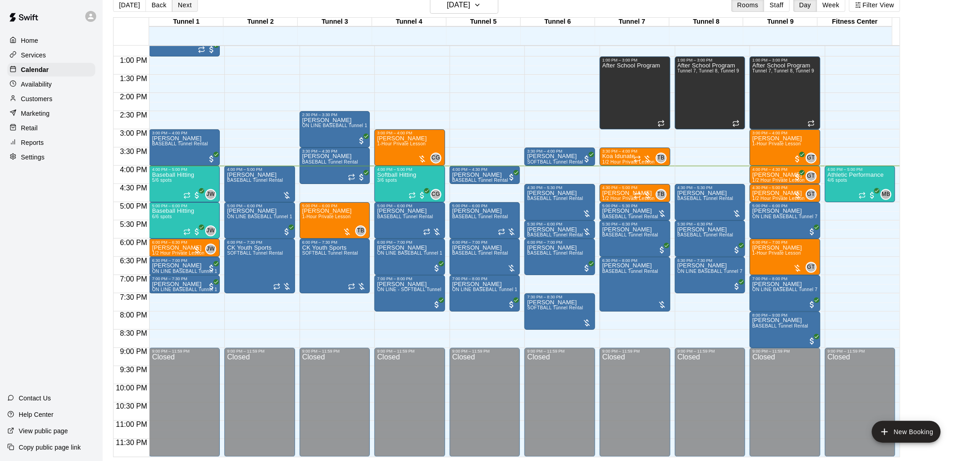
click at [183, 7] on button "Next" at bounding box center [185, 5] width 26 height 14
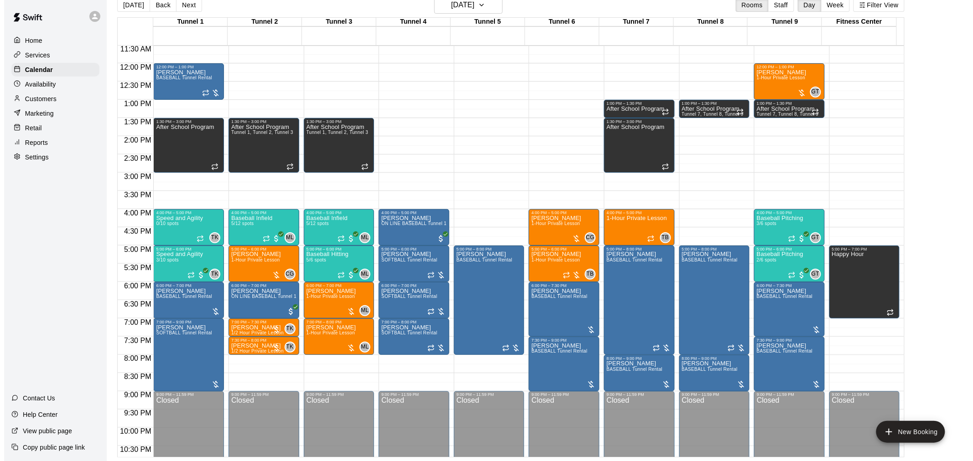
scroll to position [413, 0]
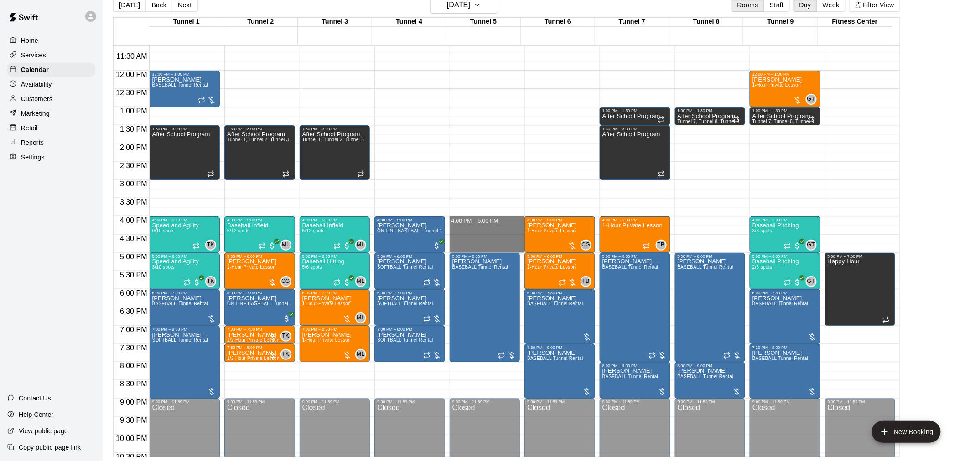
drag, startPoint x: 488, startPoint y: 220, endPoint x: 492, endPoint y: 253, distance: 32.6
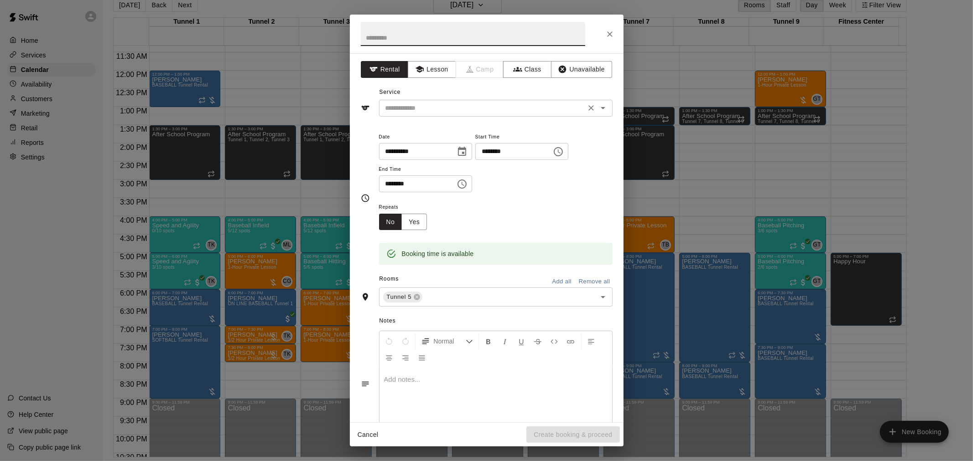
click at [506, 107] on input "text" at bounding box center [482, 108] width 201 height 11
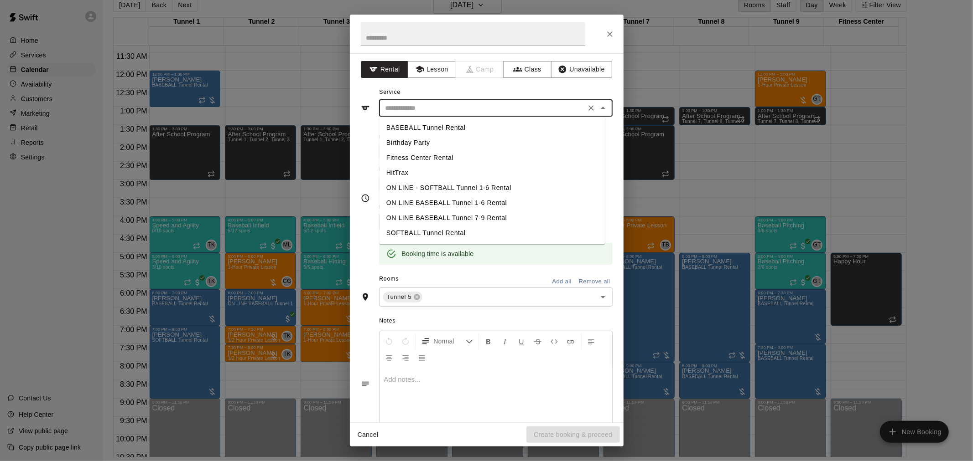
click at [483, 230] on li "SOFTBALL Tunnel Rental" at bounding box center [492, 233] width 226 height 15
type input "**********"
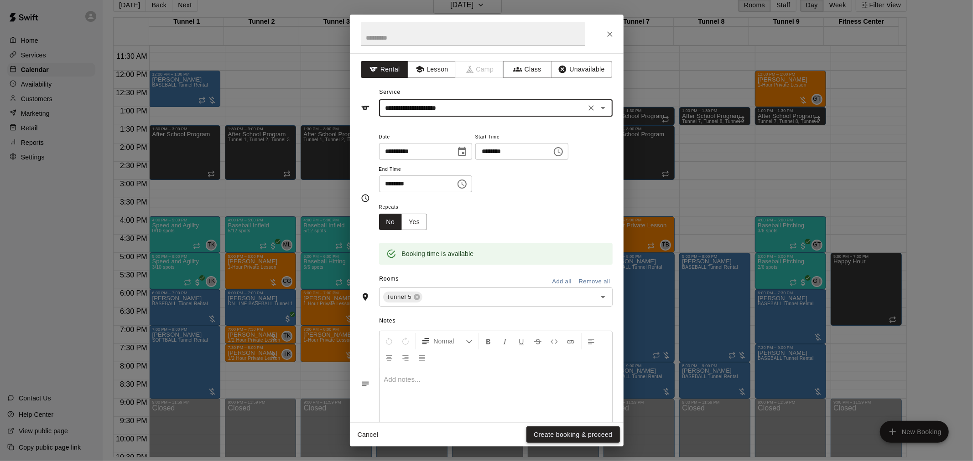
click at [585, 436] on button "Create booking & proceed" at bounding box center [572, 435] width 93 height 17
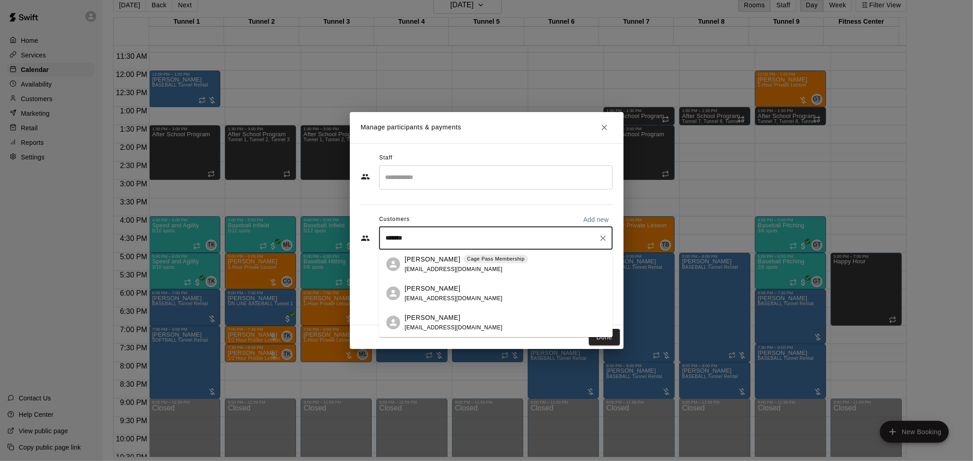
type input "********"
click at [467, 266] on span "amymparker01@gmail.com" at bounding box center [453, 269] width 98 height 6
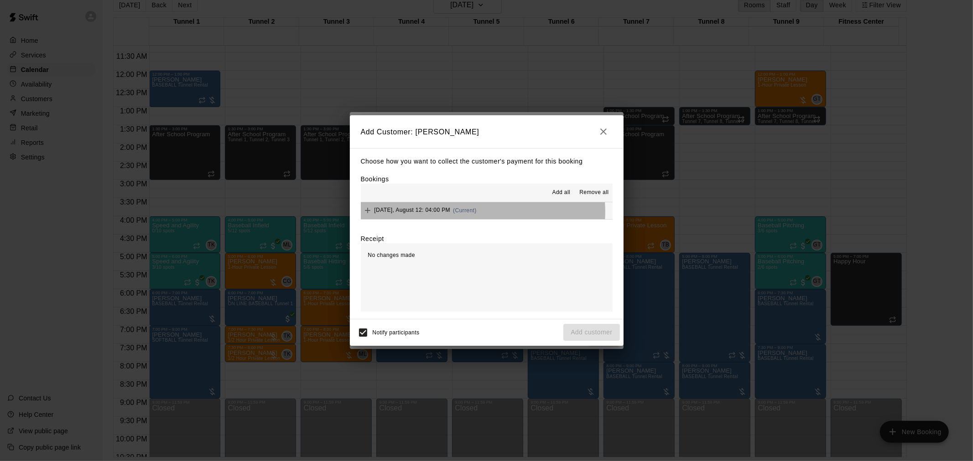
click at [476, 213] on span "(Current)" at bounding box center [465, 210] width 24 height 6
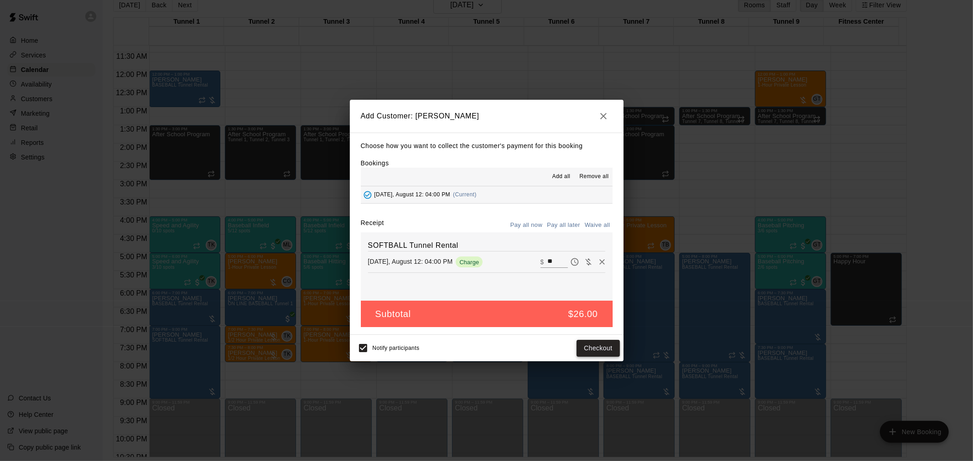
click at [603, 356] on button "Checkout" at bounding box center [597, 348] width 43 height 17
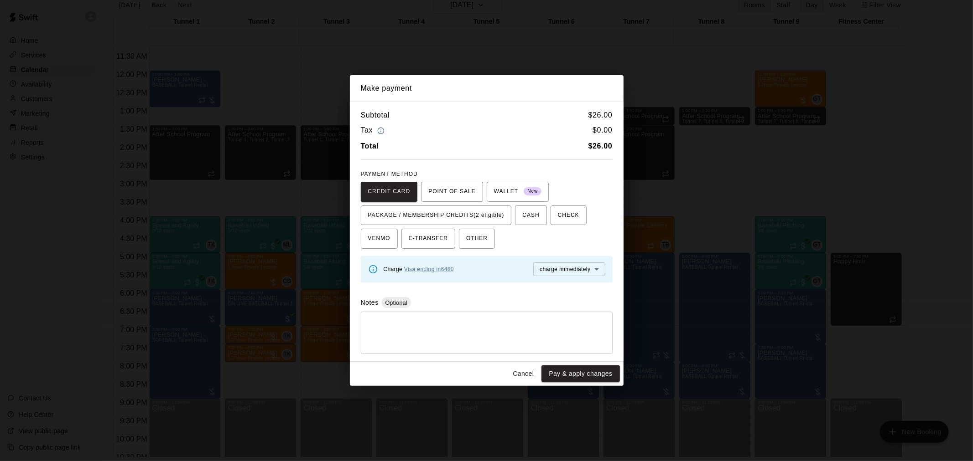
click at [528, 367] on button "Cancel" at bounding box center [522, 374] width 29 height 17
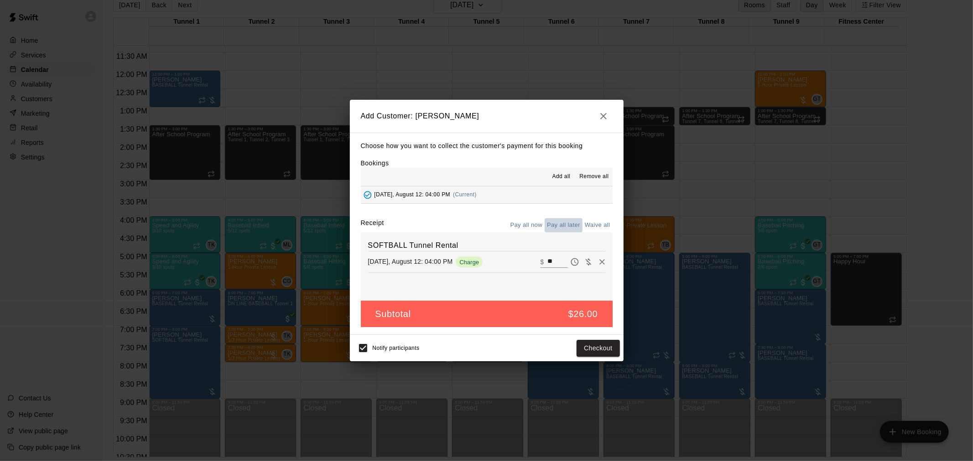
click at [563, 224] on button "Pay all later" at bounding box center [563, 225] width 38 height 14
click at [604, 352] on button "Add customer" at bounding box center [591, 348] width 56 height 17
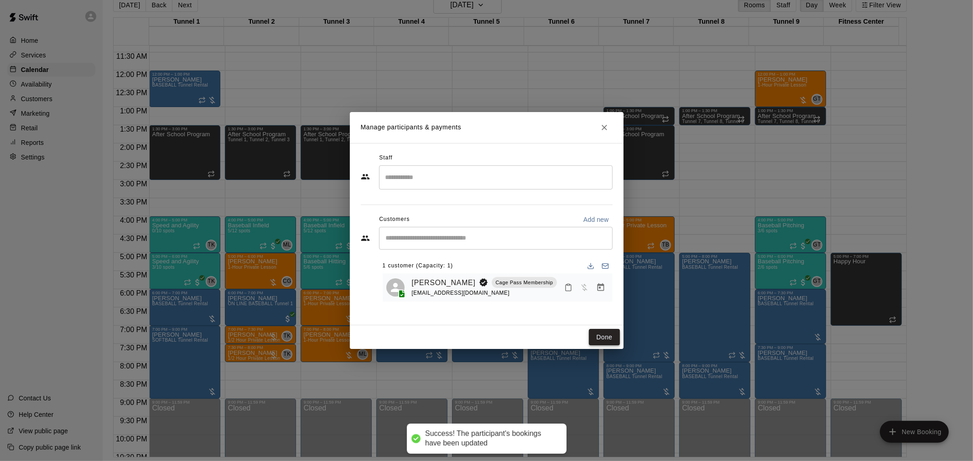
click at [591, 334] on button "Done" at bounding box center [604, 337] width 31 height 17
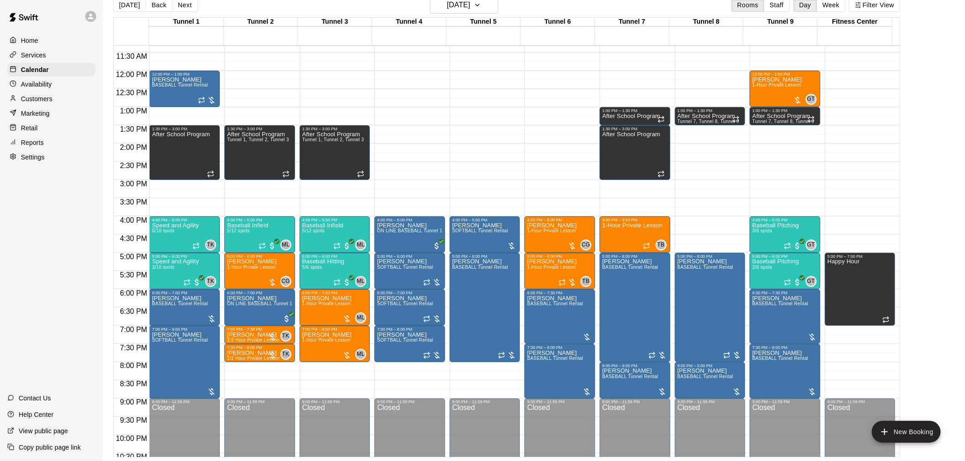
click at [132, 6] on button "[DATE]" at bounding box center [129, 5] width 33 height 14
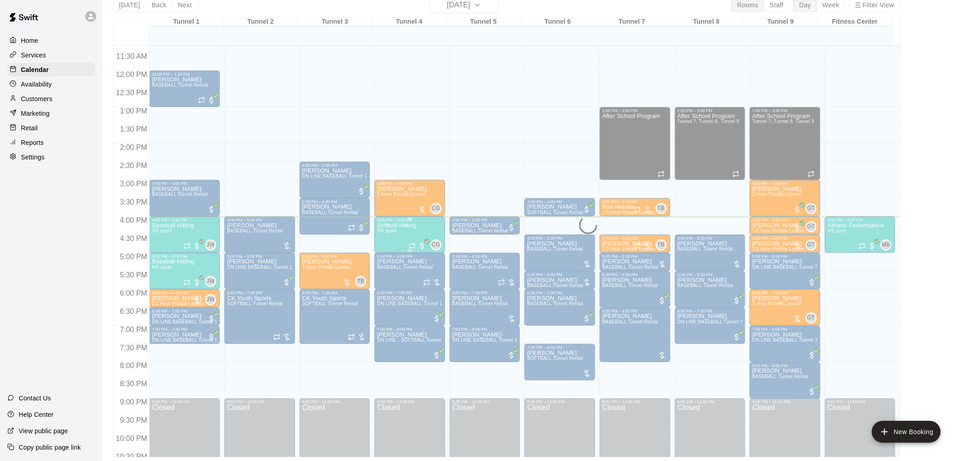
click at [399, 226] on p "Softball Hitting" at bounding box center [396, 226] width 39 height 0
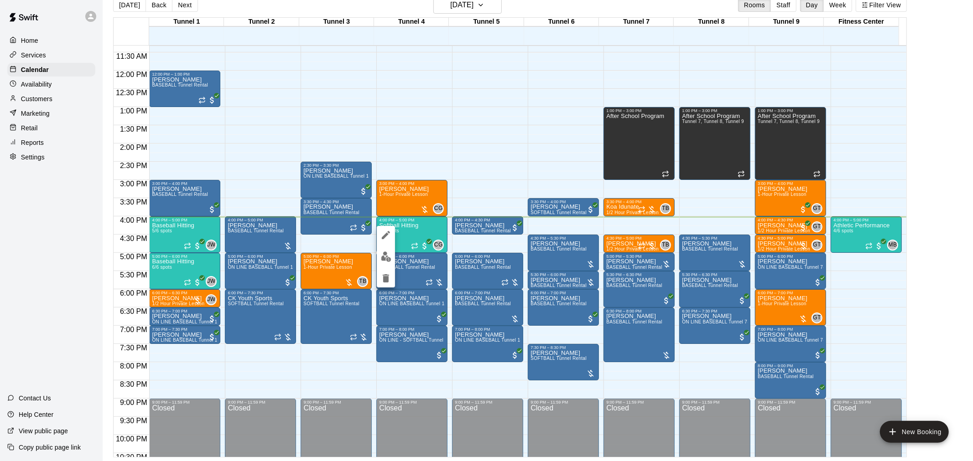
click at [388, 252] on img "edit" at bounding box center [386, 257] width 10 height 10
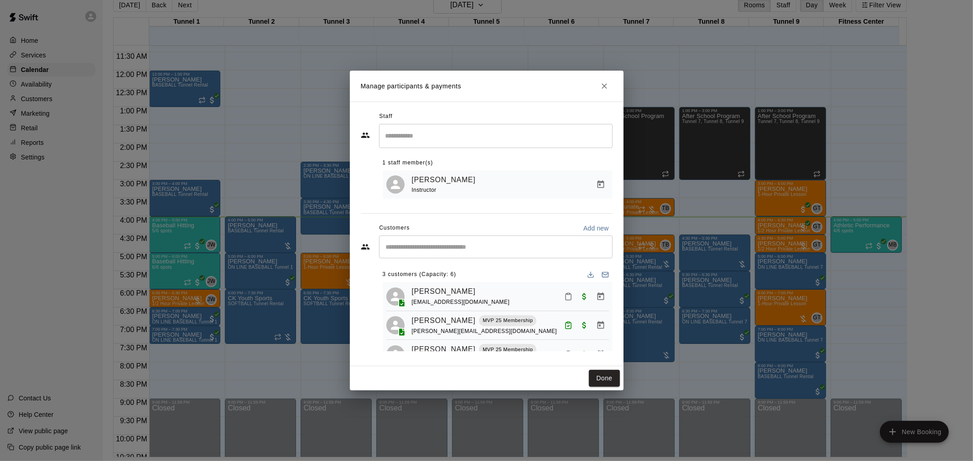
click at [560, 302] on button "Mark attendance" at bounding box center [568, 297] width 16 height 16
click at [577, 304] on li "Mark attended" at bounding box center [613, 297] width 107 height 15
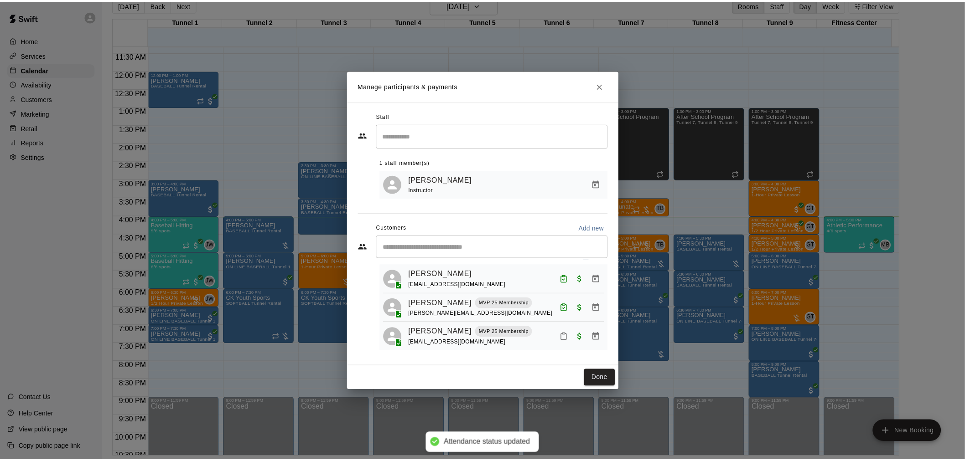
scroll to position [26, 0]
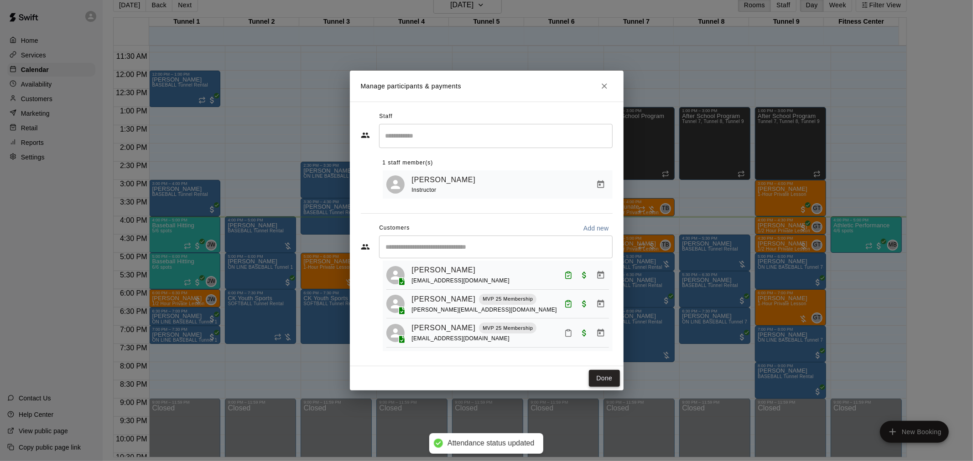
click at [594, 371] on button "Done" at bounding box center [604, 378] width 31 height 17
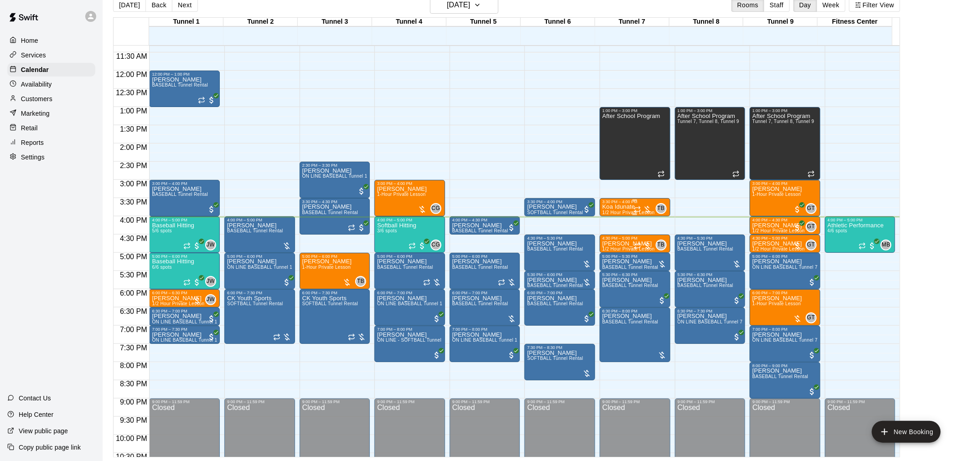
click at [626, 207] on p "Koa Idunate" at bounding box center [628, 207] width 52 height 0
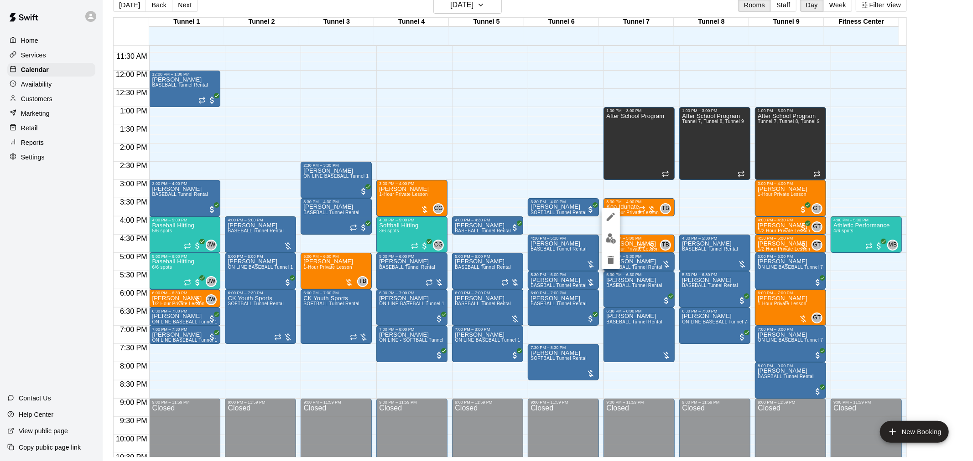
click at [254, 228] on div at bounding box center [486, 230] width 973 height 461
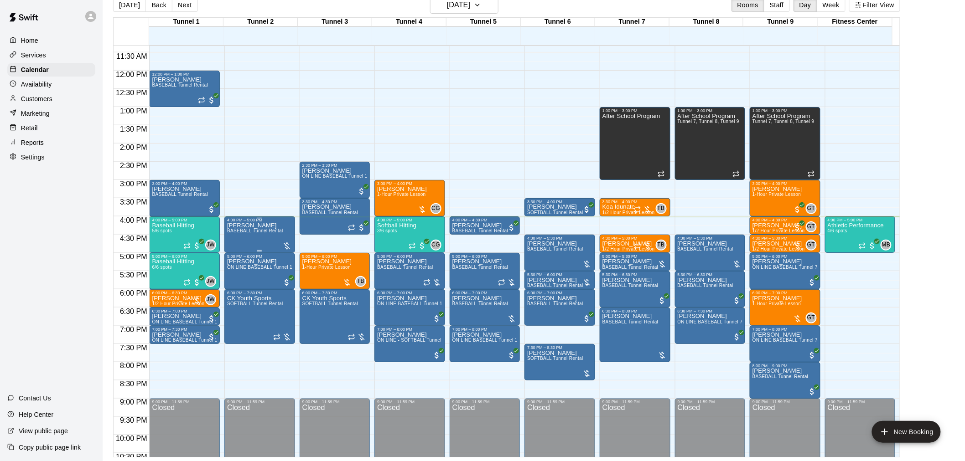
click at [257, 237] on div "Whitney Miller BASEBALL Tunnel Rental" at bounding box center [255, 453] width 56 height 461
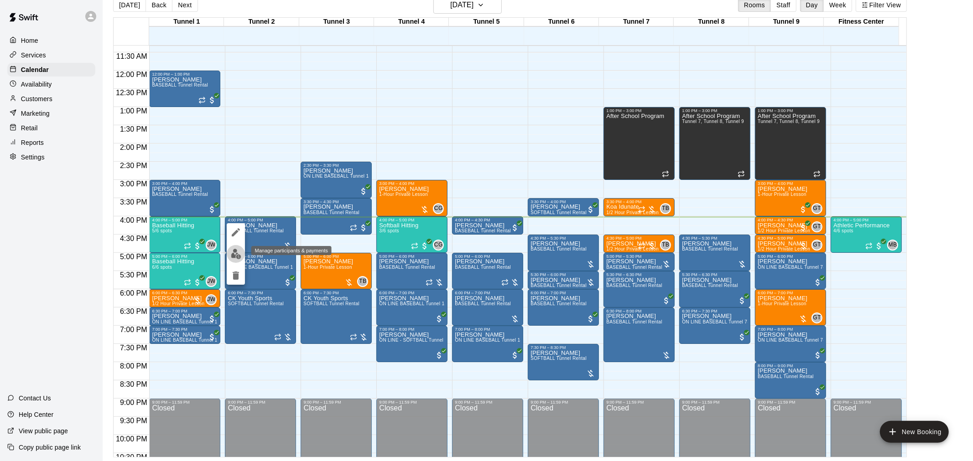
click at [240, 257] on img "edit" at bounding box center [236, 254] width 10 height 10
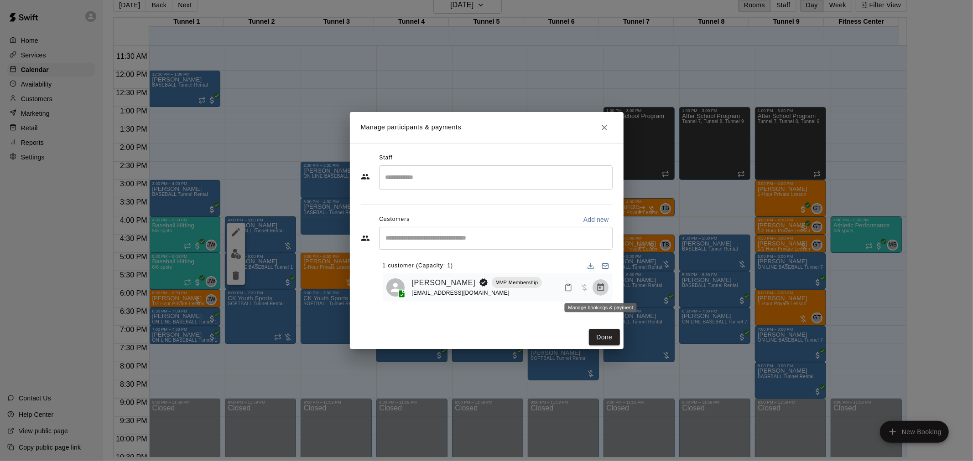
click at [603, 289] on icon "Manage bookings & payment" at bounding box center [600, 287] width 9 height 9
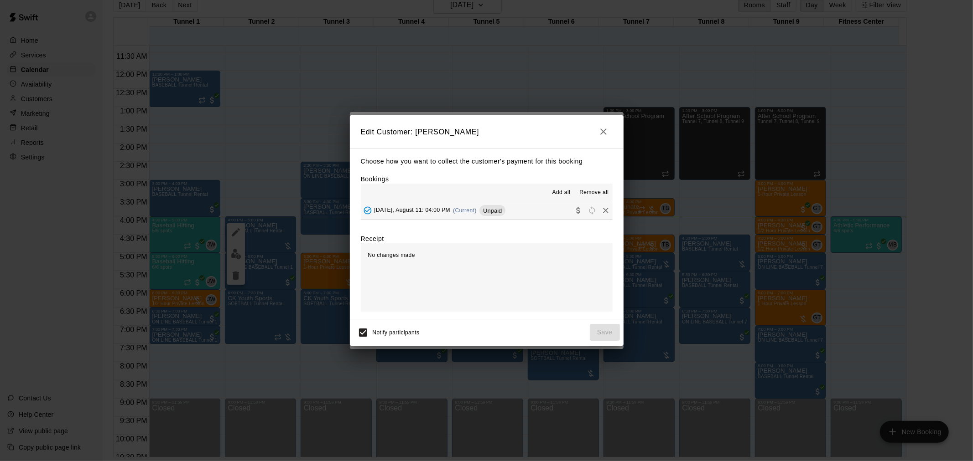
click at [479, 207] on div "Monday, August 11: 04:00 PM (Current) Unpaid" at bounding box center [433, 211] width 145 height 14
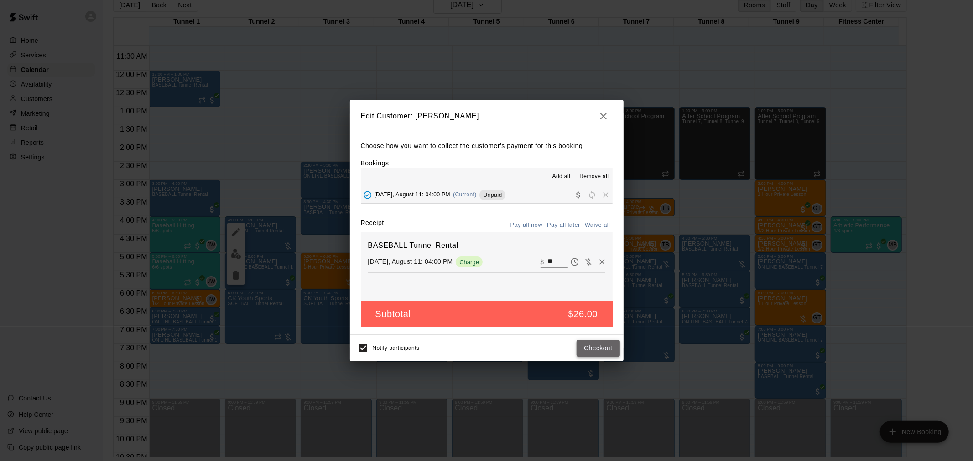
click at [605, 357] on button "Checkout" at bounding box center [597, 348] width 43 height 17
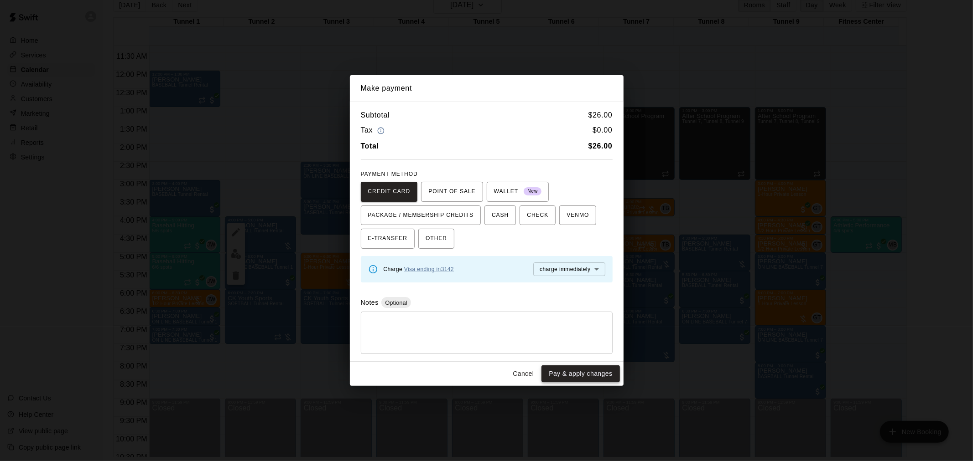
click at [571, 377] on button "Pay & apply changes" at bounding box center [580, 374] width 78 height 17
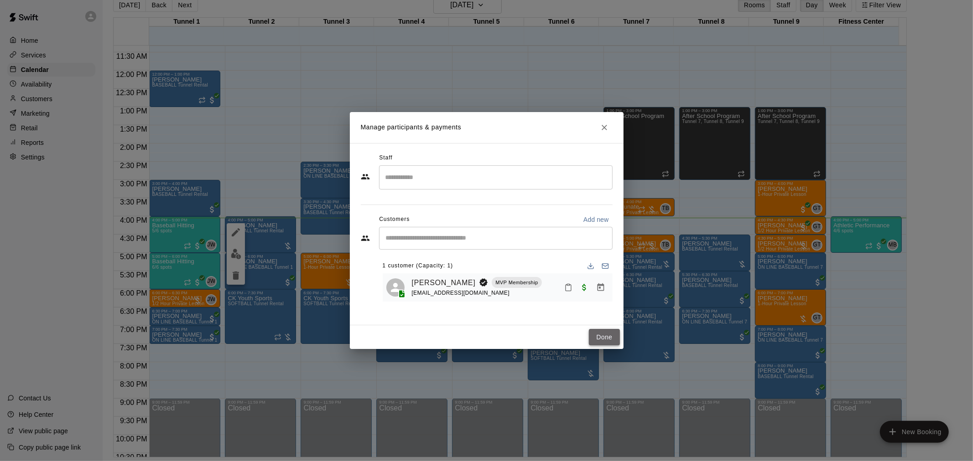
click at [609, 334] on button "Done" at bounding box center [604, 337] width 31 height 17
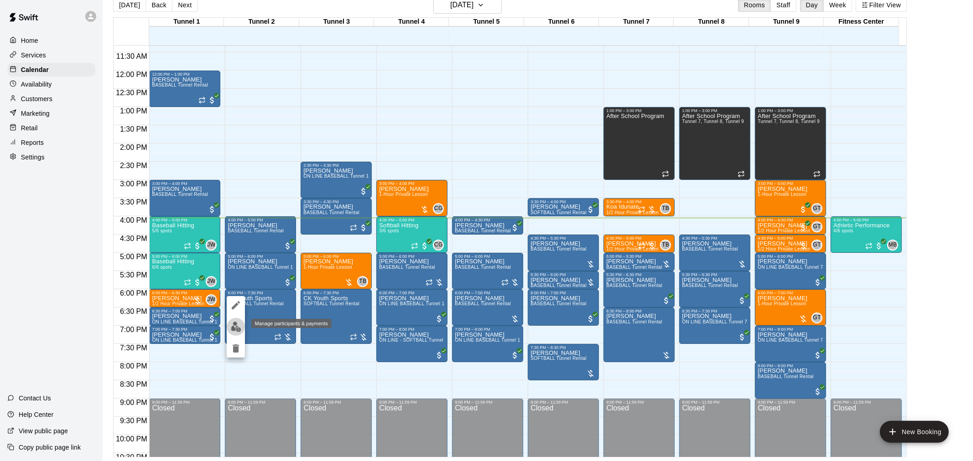
click at [239, 325] on img "edit" at bounding box center [236, 327] width 10 height 10
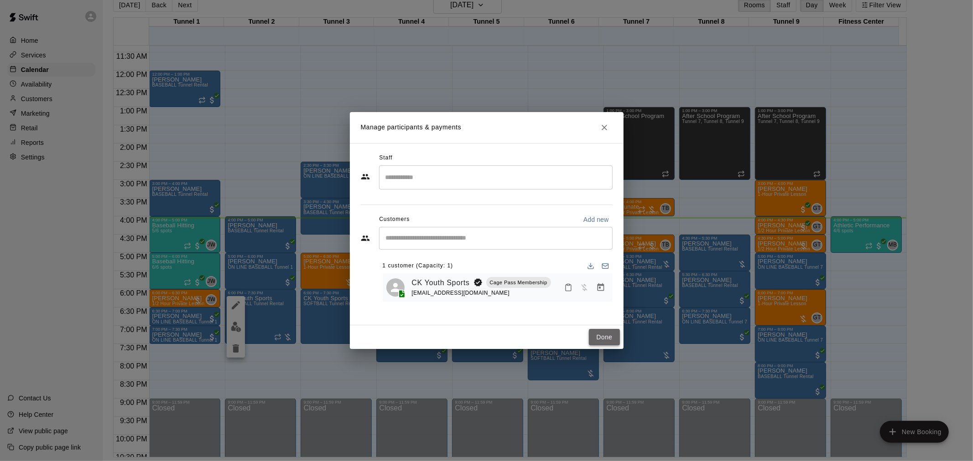
click at [611, 334] on button "Done" at bounding box center [604, 337] width 31 height 17
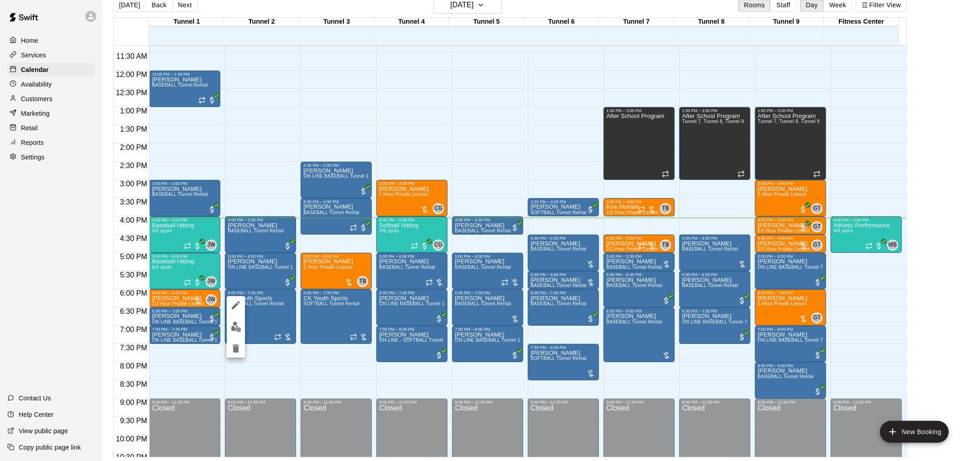
click at [238, 326] on img "edit" at bounding box center [236, 327] width 10 height 10
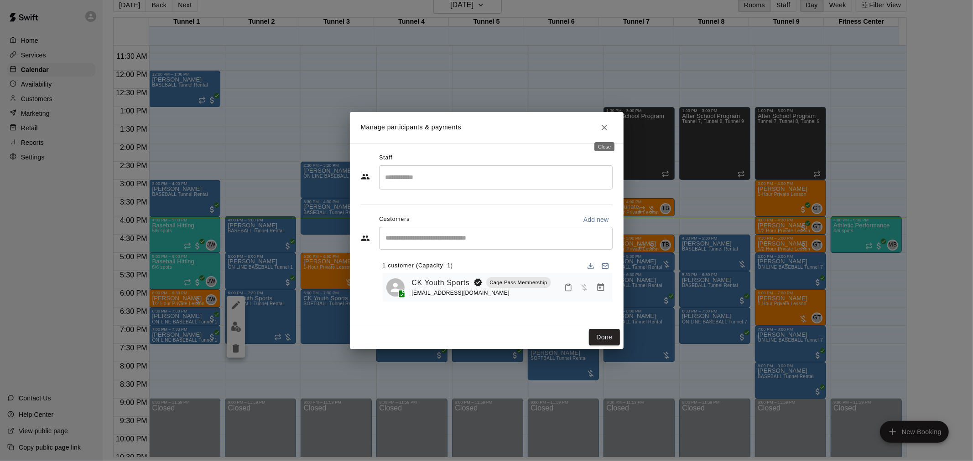
click at [605, 128] on icon "Close" at bounding box center [604, 127] width 9 height 9
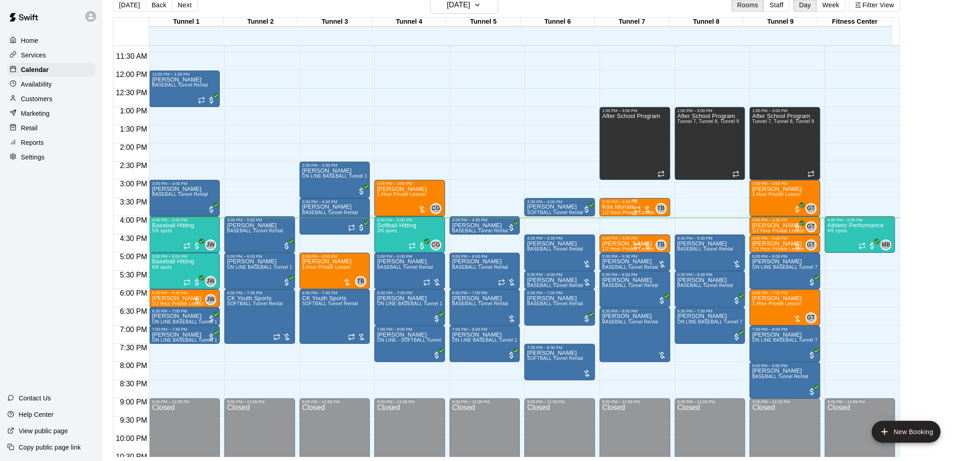
click at [637, 205] on div at bounding box center [643, 209] width 18 height 9
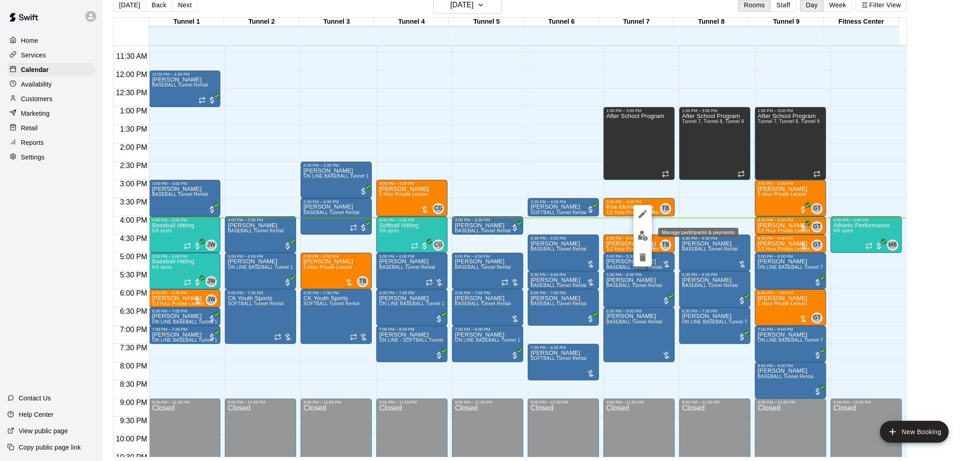
click at [649, 239] on button "edit" at bounding box center [642, 236] width 18 height 18
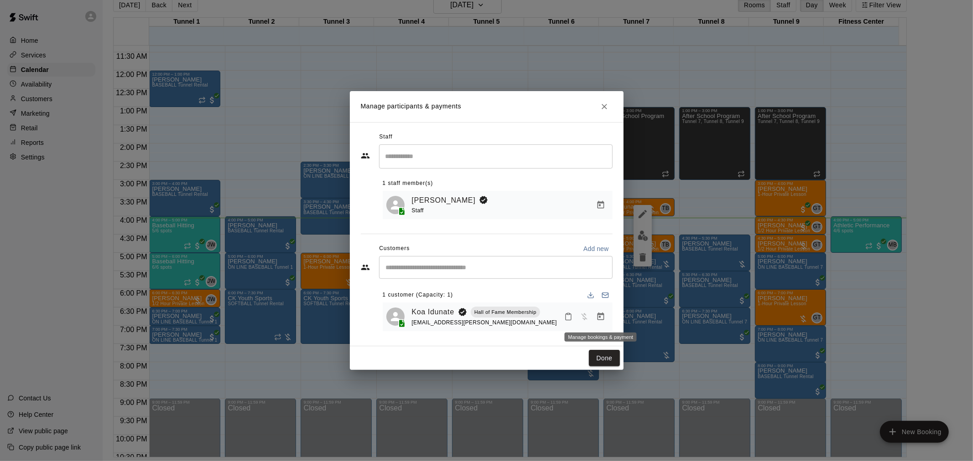
click at [602, 311] on button "Manage bookings & payment" at bounding box center [600, 317] width 16 height 16
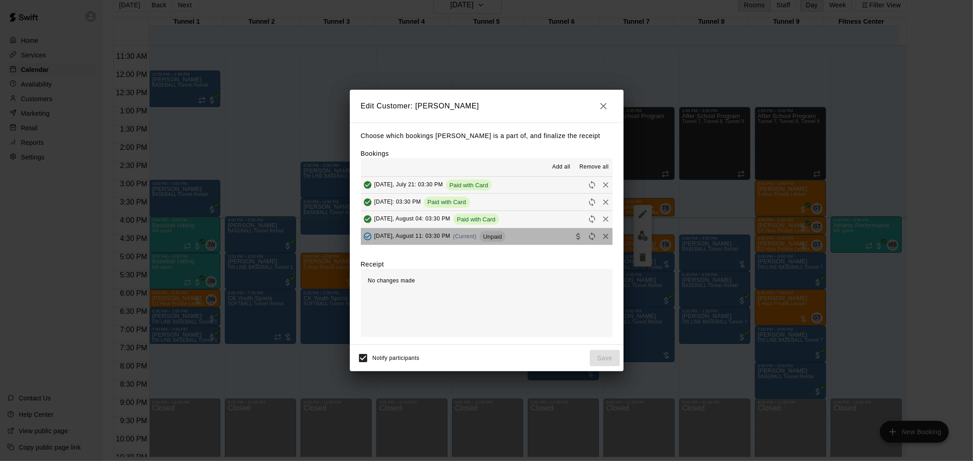
click at [512, 235] on button "Monday, August 11: 03:30 PM (Current) Unpaid" at bounding box center [487, 236] width 252 height 17
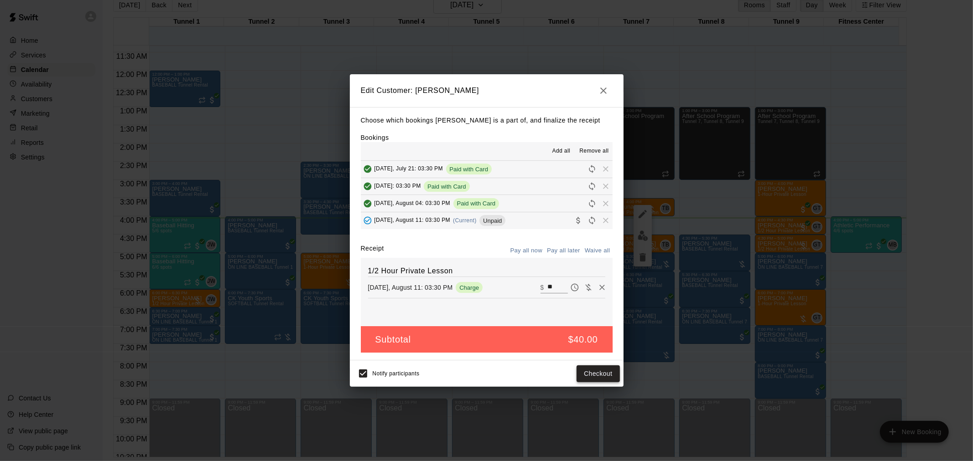
click at [604, 371] on button "Checkout" at bounding box center [597, 374] width 43 height 17
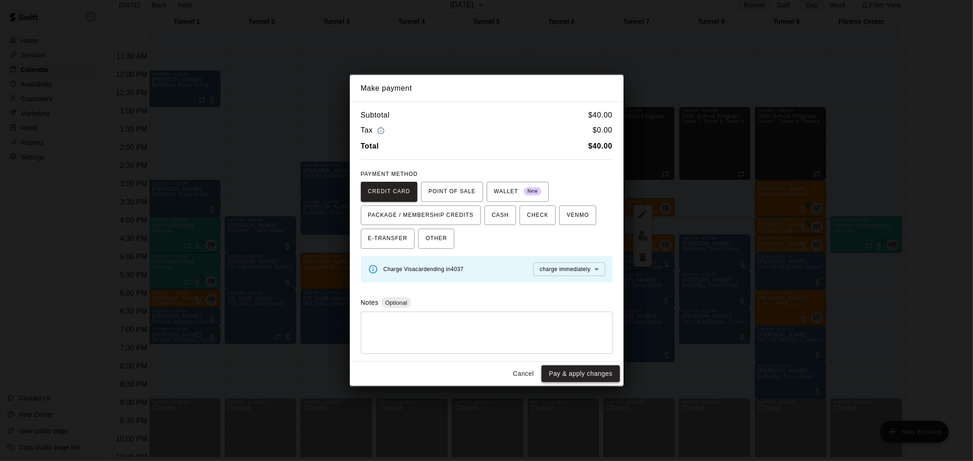
click at [582, 377] on button "Pay & apply changes" at bounding box center [580, 374] width 78 height 17
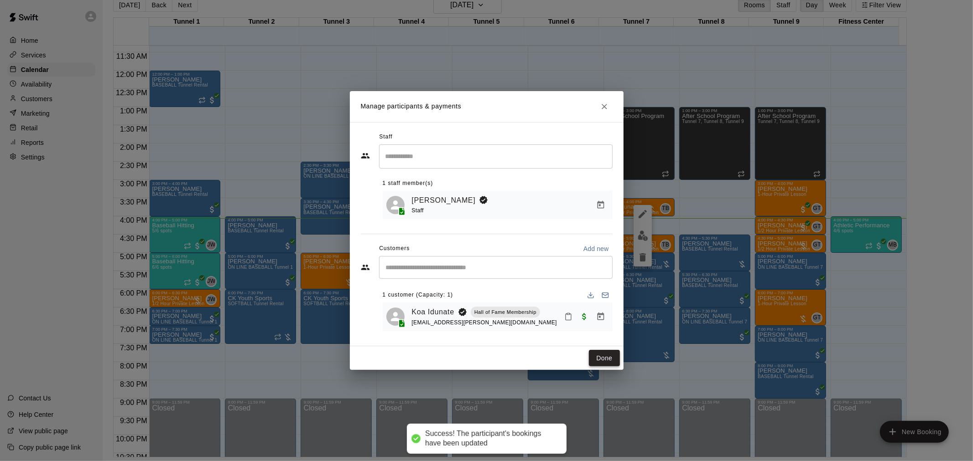
click at [614, 366] on button "Done" at bounding box center [604, 358] width 31 height 17
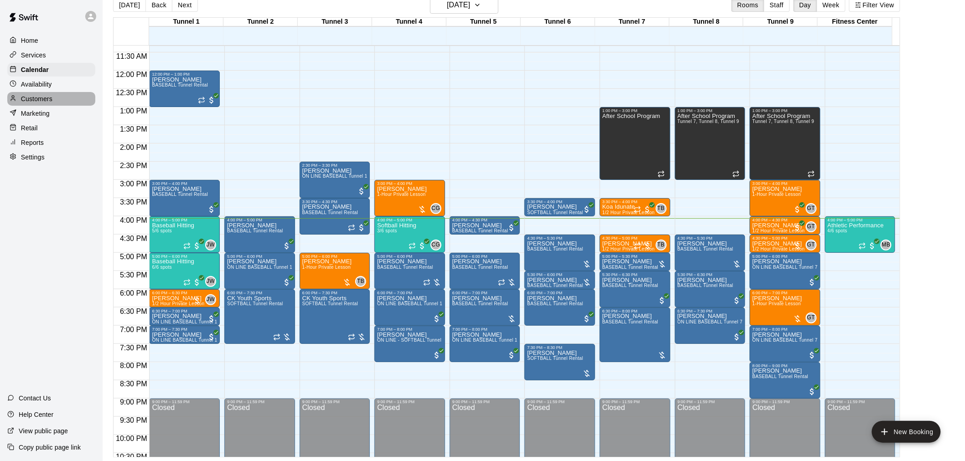
click at [32, 104] on p "Customers" at bounding box center [36, 98] width 31 height 9
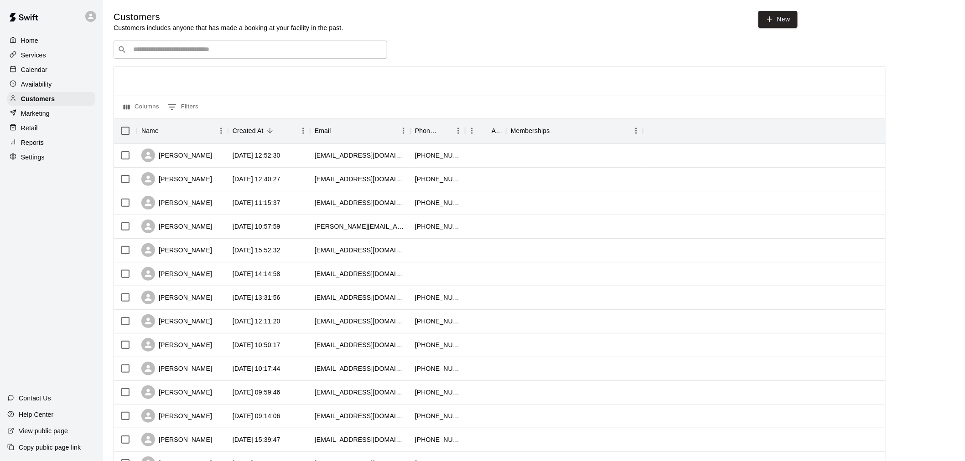
click at [190, 44] on div "​ ​" at bounding box center [251, 50] width 274 height 18
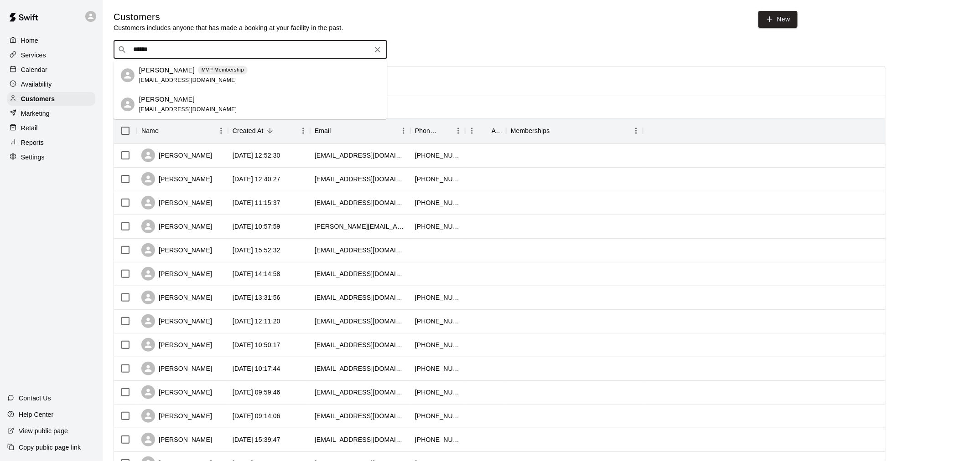
type input "******"
click at [56, 72] on div "Calendar" at bounding box center [51, 70] width 88 height 14
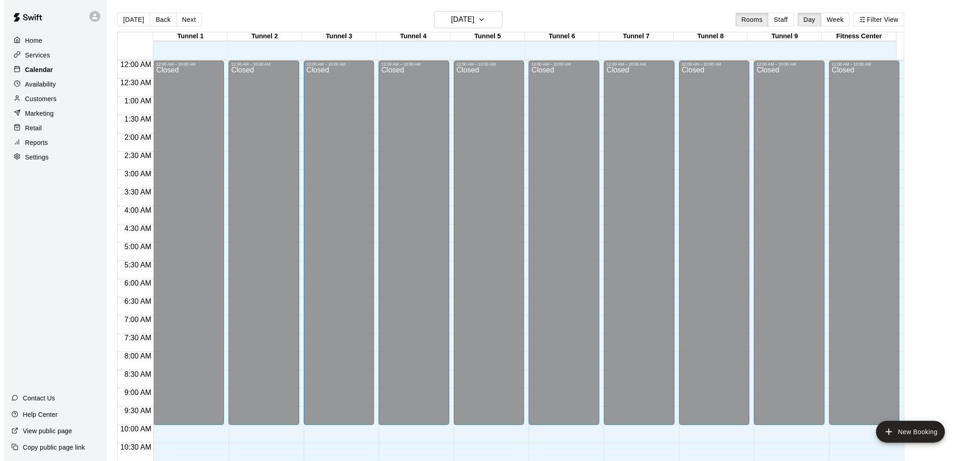
scroll to position [436, 0]
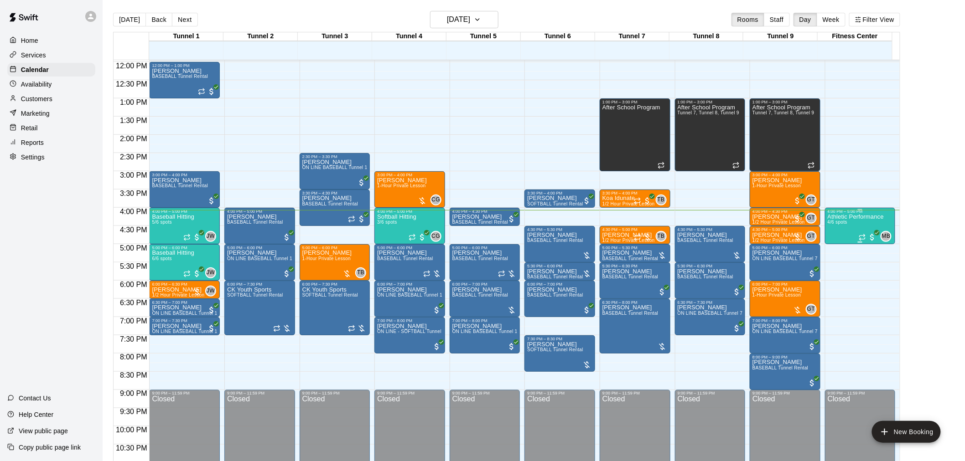
drag, startPoint x: 911, startPoint y: 254, endPoint x: 827, endPoint y: 243, distance: 84.7
click at [884, 311] on div "12:00 AM – 10:00 AM Closed 4:00 PM – 5:00 PM Athletic Performance 4/6 spots MB …" at bounding box center [860, 61] width 71 height 875
click at [844, 229] on div "4/6 spots filled" at bounding box center [836, 234] width 41 height 16
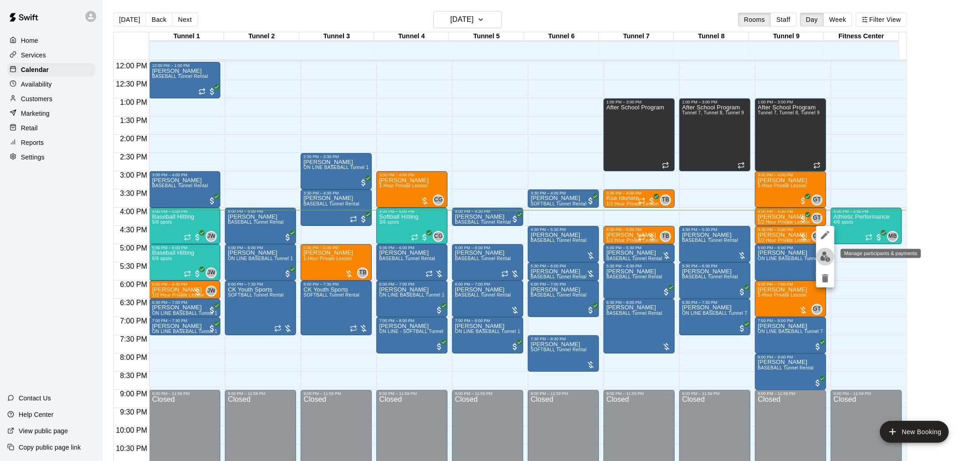
click at [822, 254] on img "edit" at bounding box center [825, 257] width 10 height 10
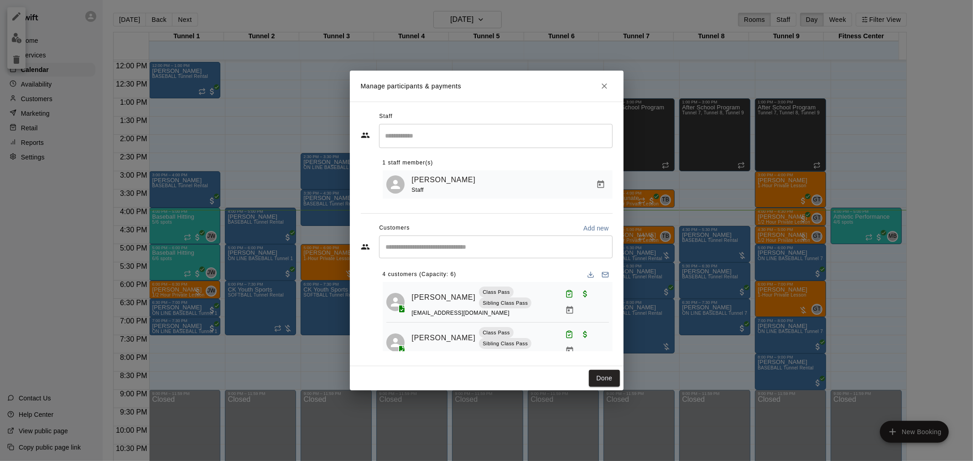
scroll to position [80, 0]
click at [610, 373] on button "Done" at bounding box center [604, 378] width 31 height 17
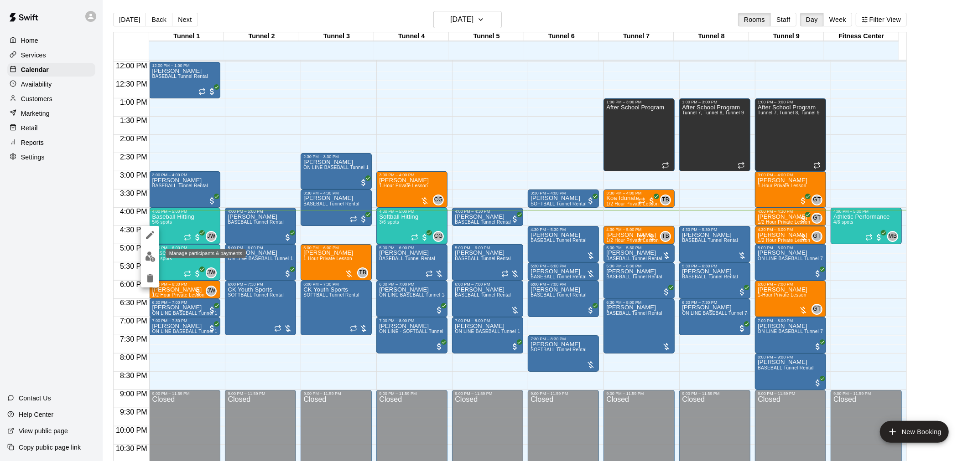
click at [150, 252] on img "edit" at bounding box center [150, 257] width 10 height 10
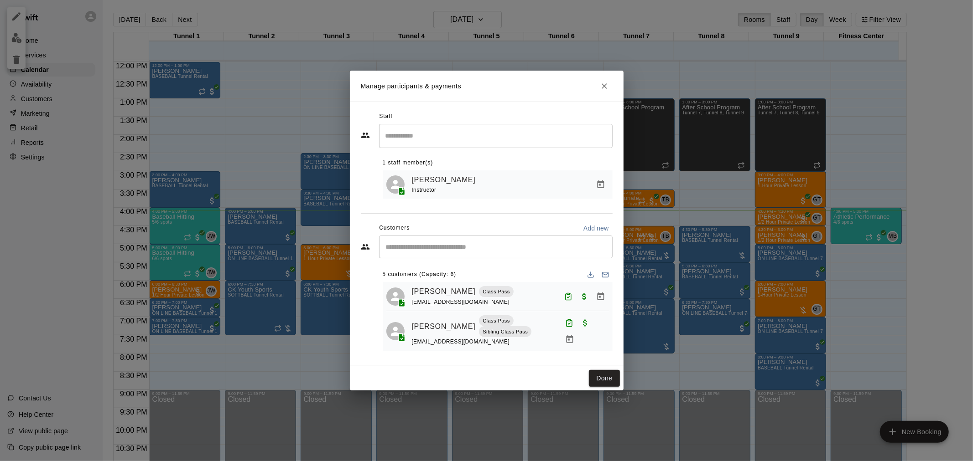
click at [596, 87] on button "Close" at bounding box center [604, 86] width 16 height 16
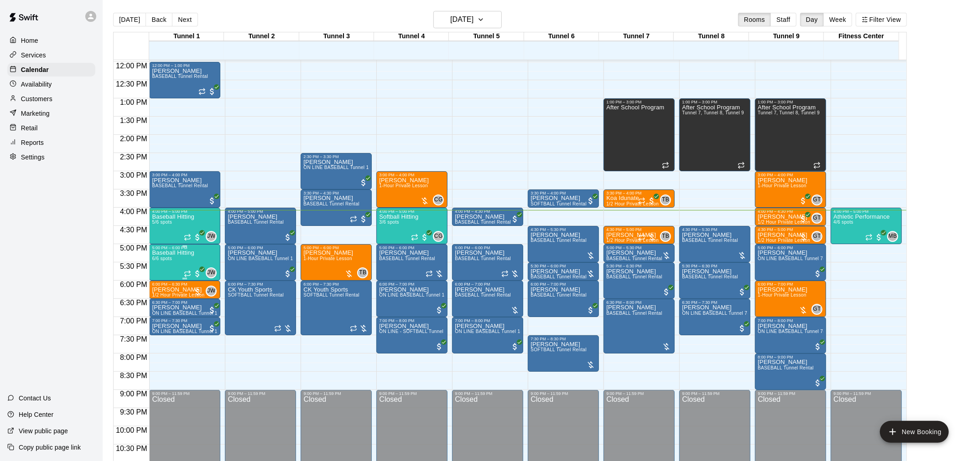
click at [163, 280] on img "edit" at bounding box center [160, 282] width 10 height 10
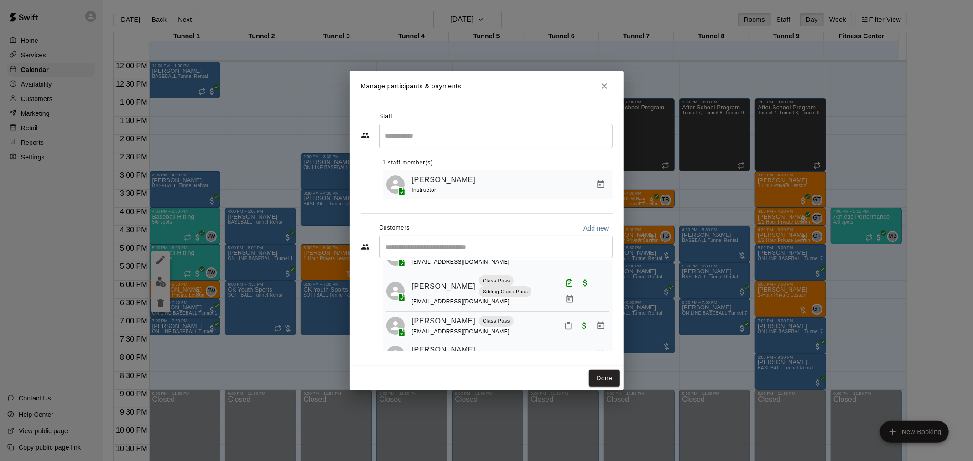
scroll to position [0, 0]
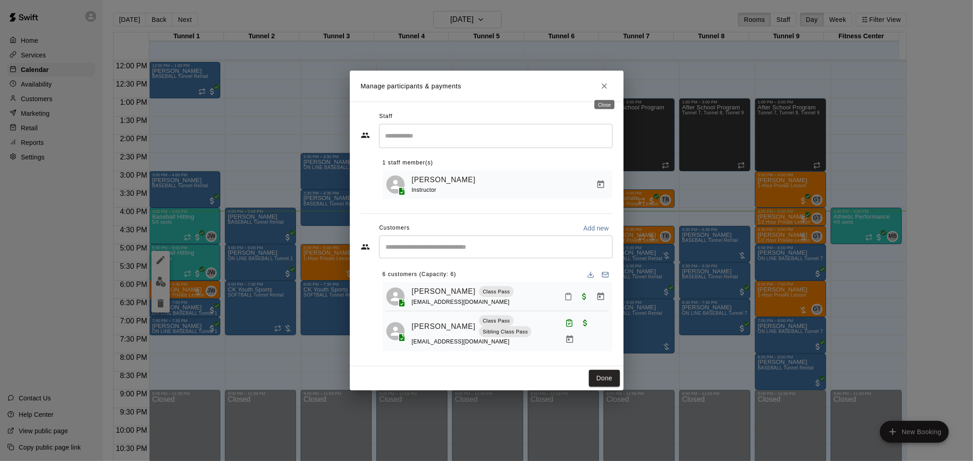
click at [603, 89] on icon "Close" at bounding box center [604, 86] width 9 height 9
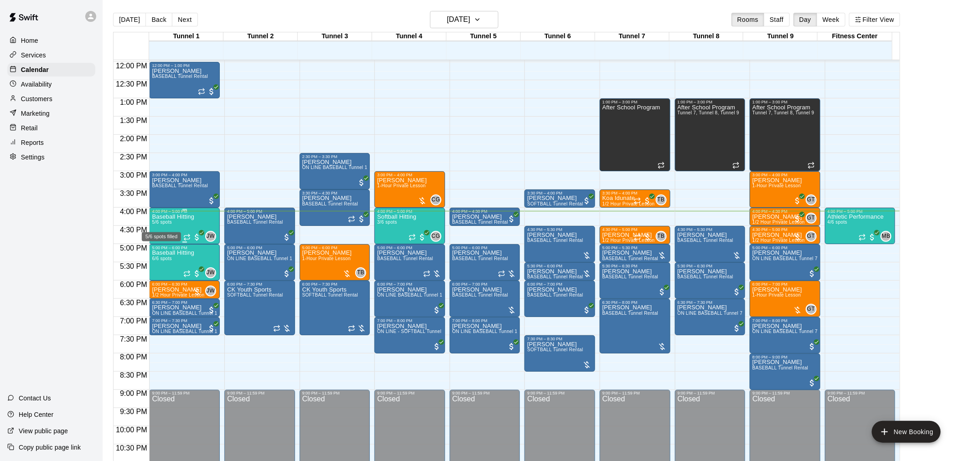
click at [157, 222] on span "5/6 spots" at bounding box center [162, 222] width 20 height 5
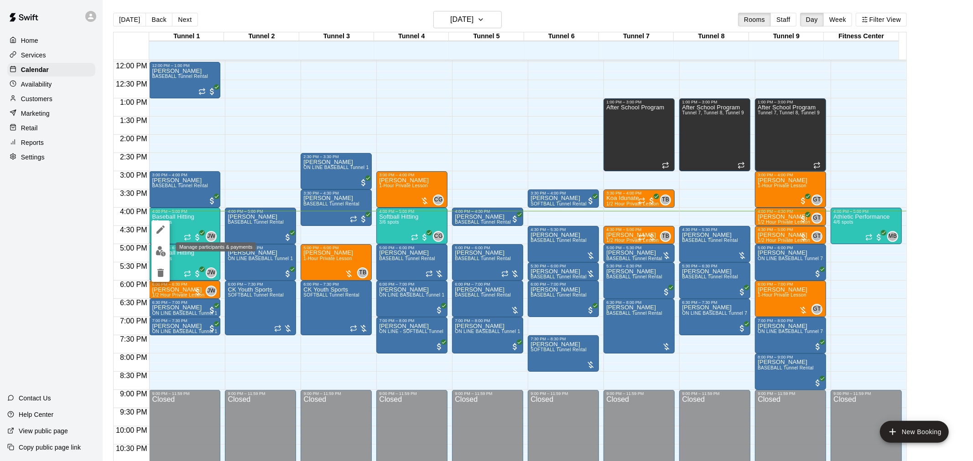
click at [161, 251] on img "edit" at bounding box center [160, 251] width 10 height 10
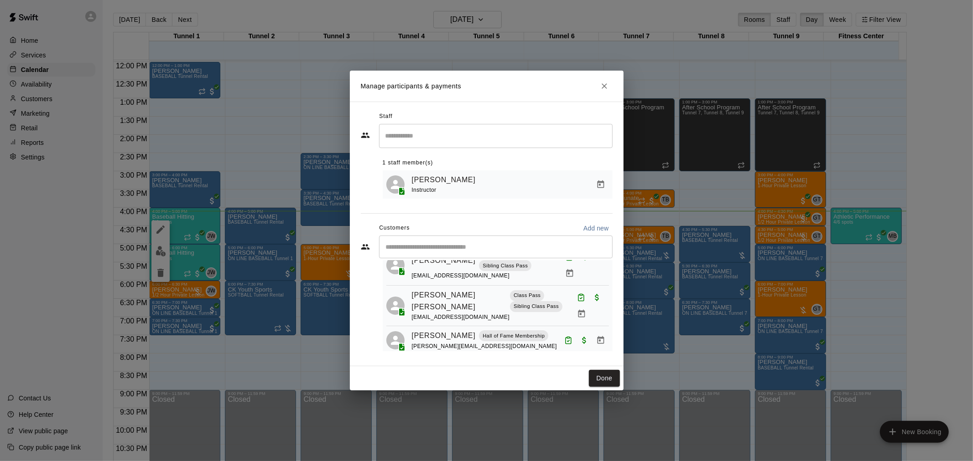
scroll to position [48, 0]
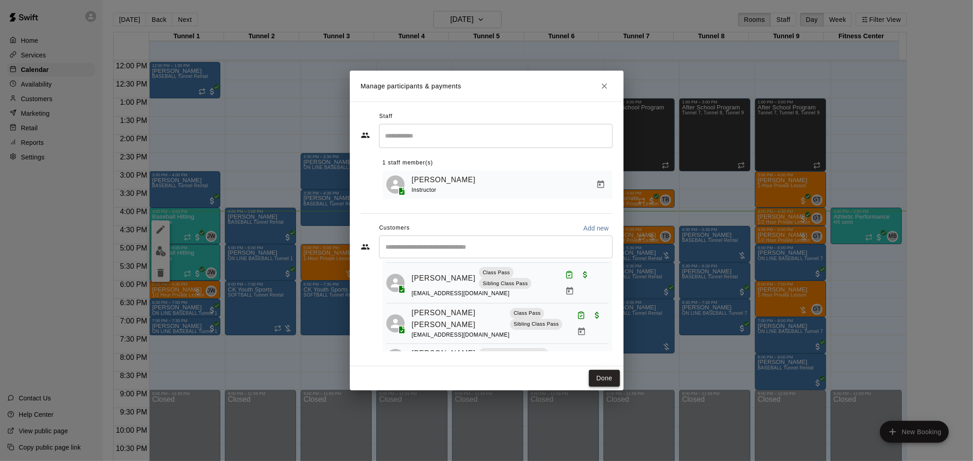
click at [605, 384] on button "Done" at bounding box center [604, 378] width 31 height 17
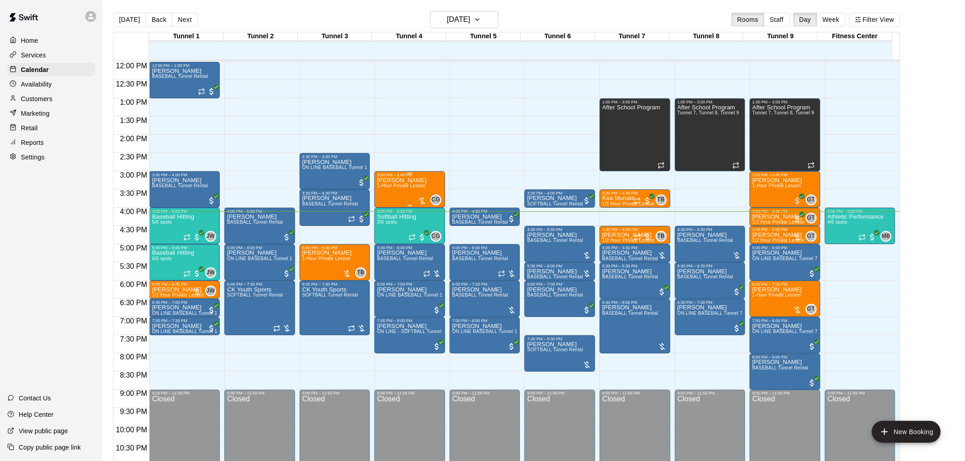
click at [409, 185] on span "1-Hour Private Lesson" at bounding box center [401, 185] width 49 height 5
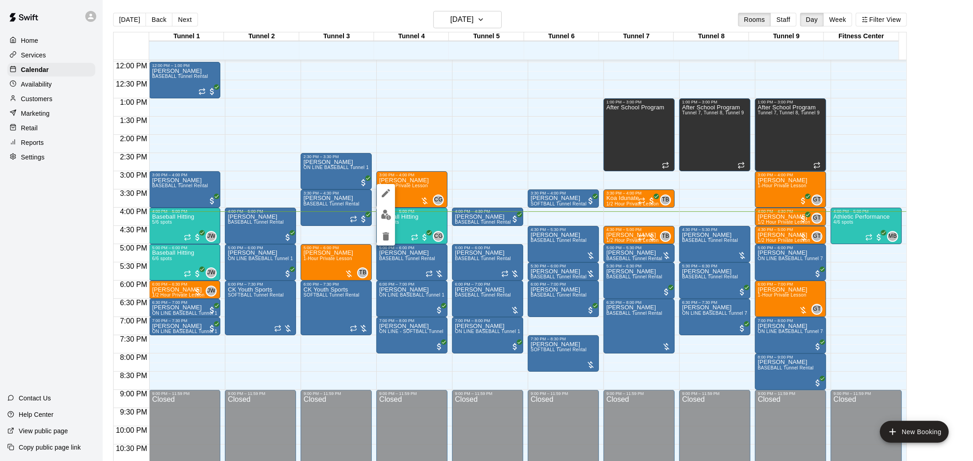
click at [388, 213] on img "edit" at bounding box center [386, 215] width 10 height 10
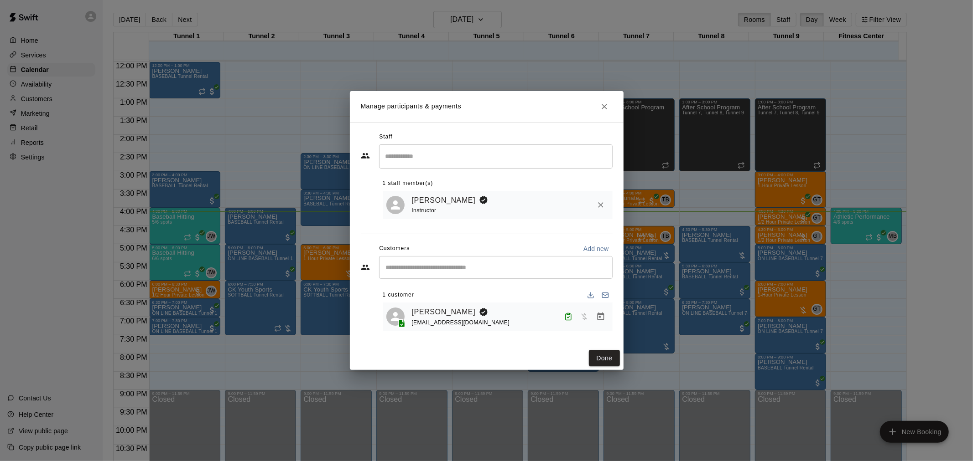
click at [603, 315] on icon "Manage bookings & payment" at bounding box center [600, 317] width 7 height 8
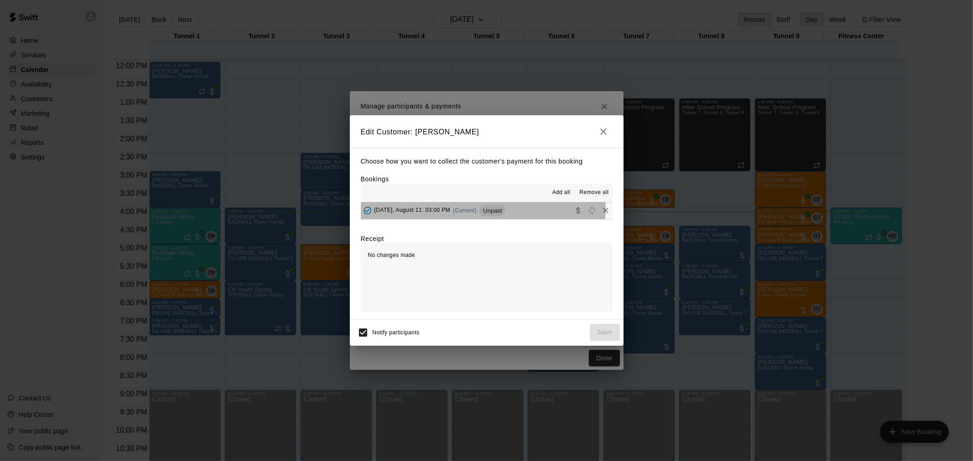
click at [480, 210] on div "Monday, August 11: 03:00 PM (Current) Unpaid" at bounding box center [433, 211] width 145 height 14
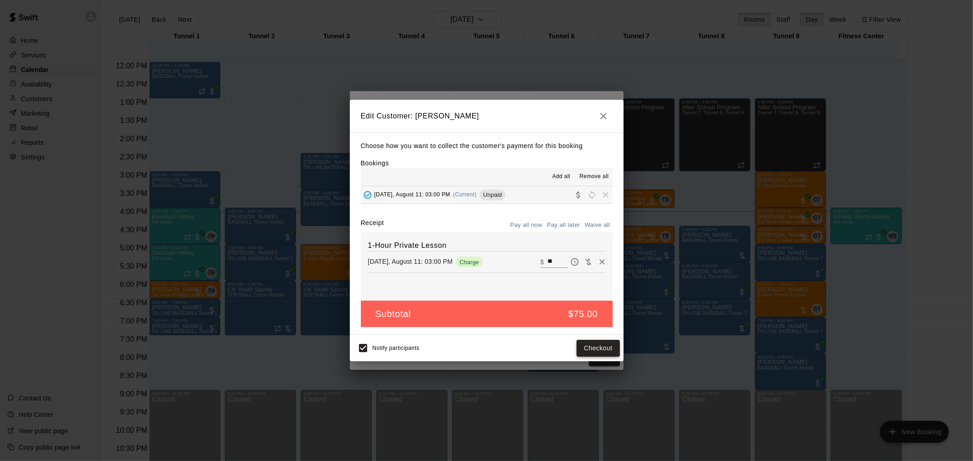
click at [602, 344] on button "Checkout" at bounding box center [597, 348] width 43 height 17
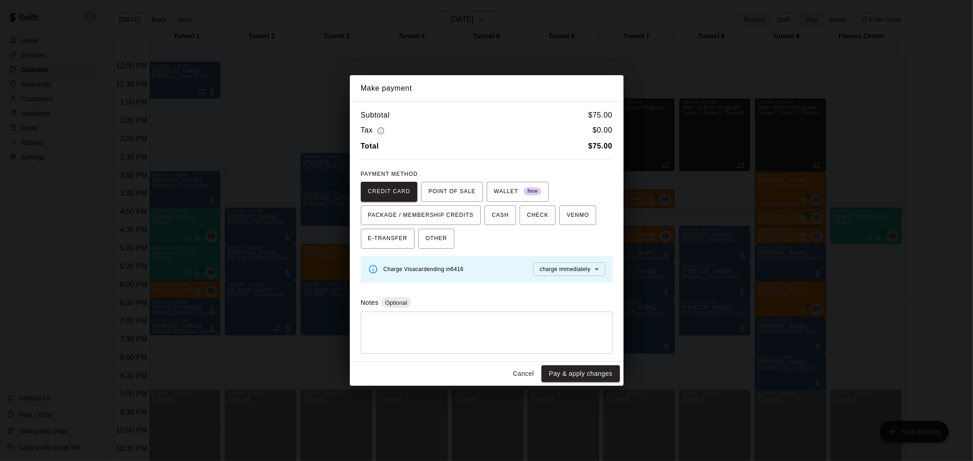
click at [605, 350] on div "* ​" at bounding box center [487, 333] width 252 height 42
click at [591, 376] on button "Pay & apply changes" at bounding box center [580, 374] width 78 height 17
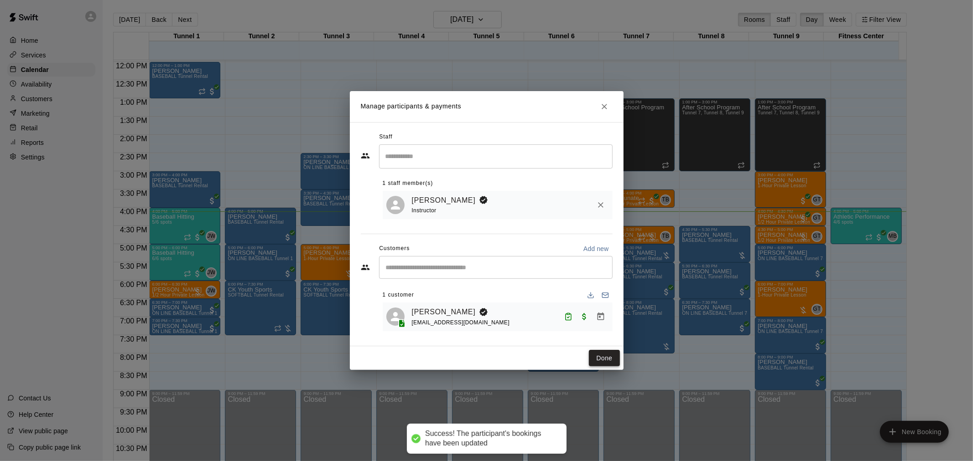
click at [612, 358] on button "Done" at bounding box center [604, 358] width 31 height 17
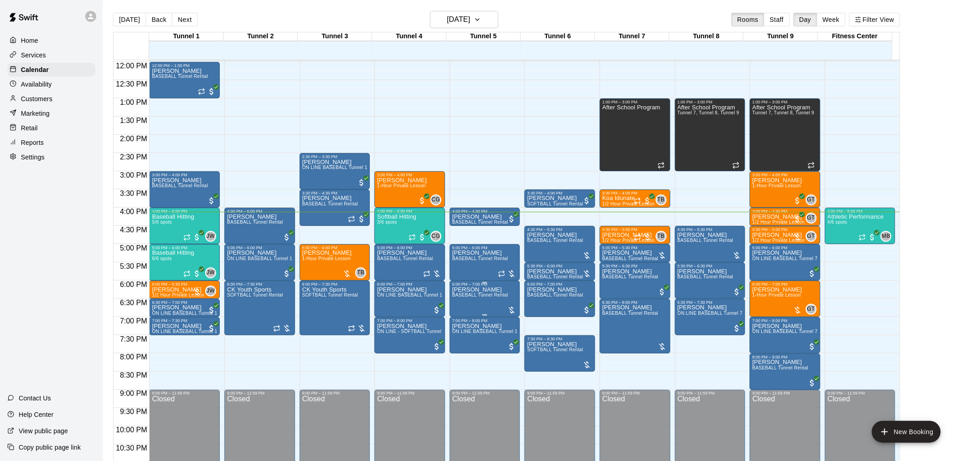
click at [476, 296] on span "BASEBALL Tunnel Rental" at bounding box center [480, 295] width 56 height 5
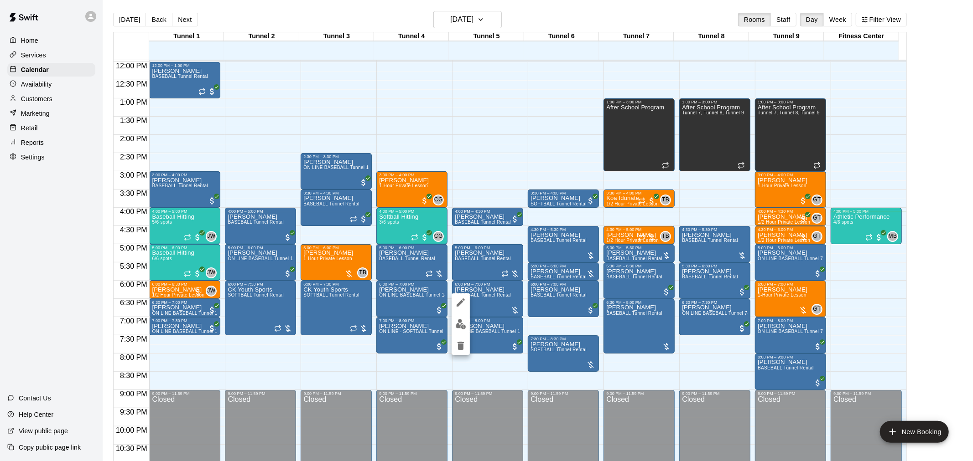
click at [461, 325] on img "edit" at bounding box center [460, 324] width 10 height 10
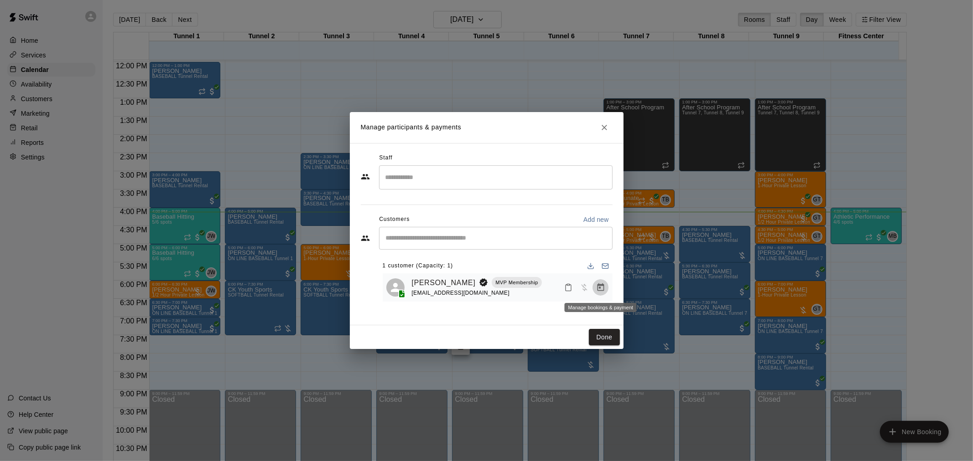
click at [600, 289] on icon "Manage bookings & payment" at bounding box center [600, 288] width 7 height 8
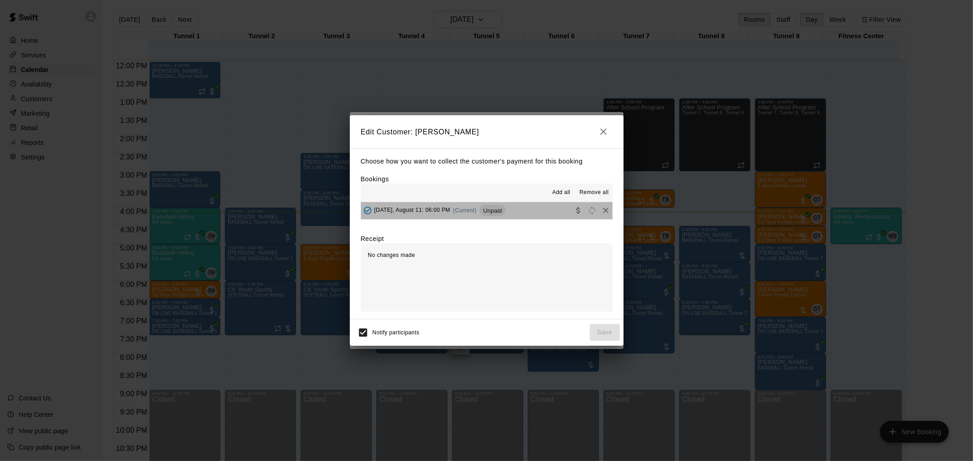
click at [494, 211] on span "Unpaid" at bounding box center [492, 210] width 26 height 7
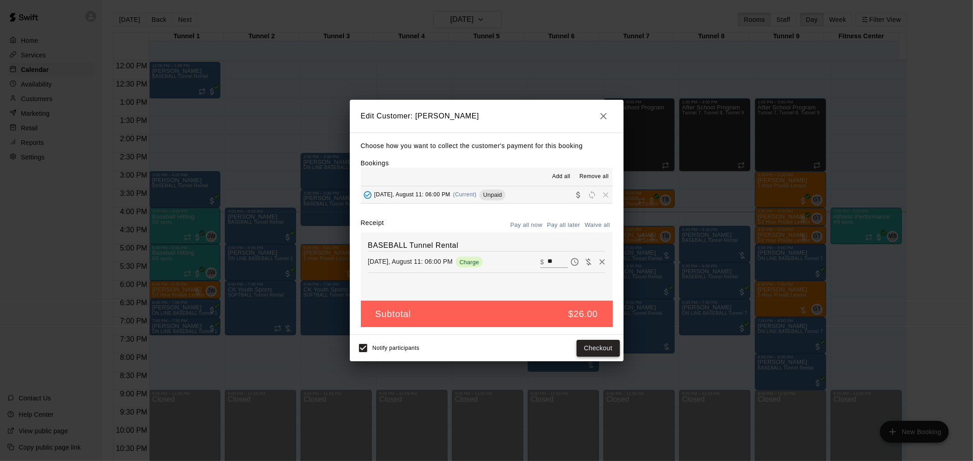
click at [591, 349] on button "Checkout" at bounding box center [597, 348] width 43 height 17
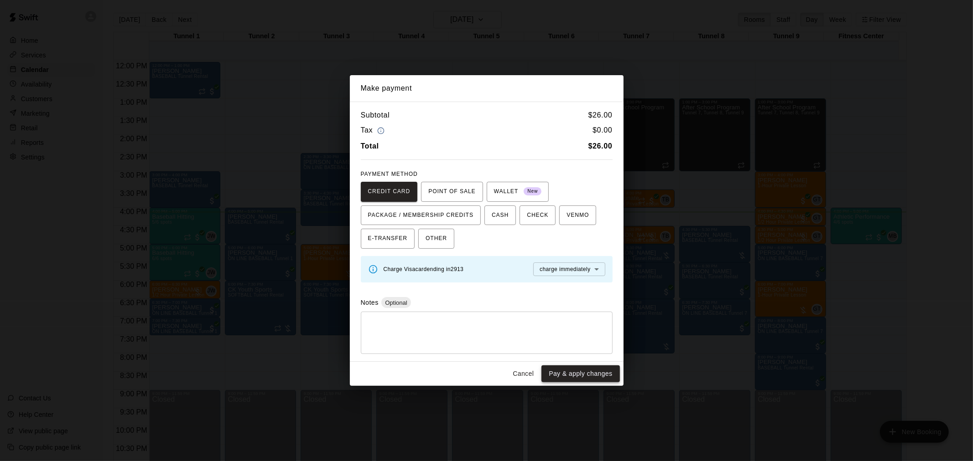
click at [573, 376] on button "Pay & apply changes" at bounding box center [580, 374] width 78 height 17
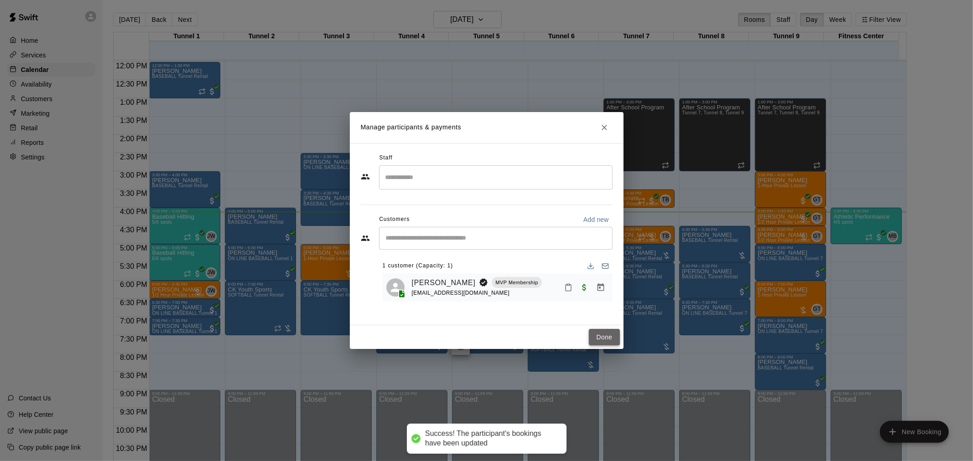
click at [607, 333] on button "Done" at bounding box center [604, 337] width 31 height 17
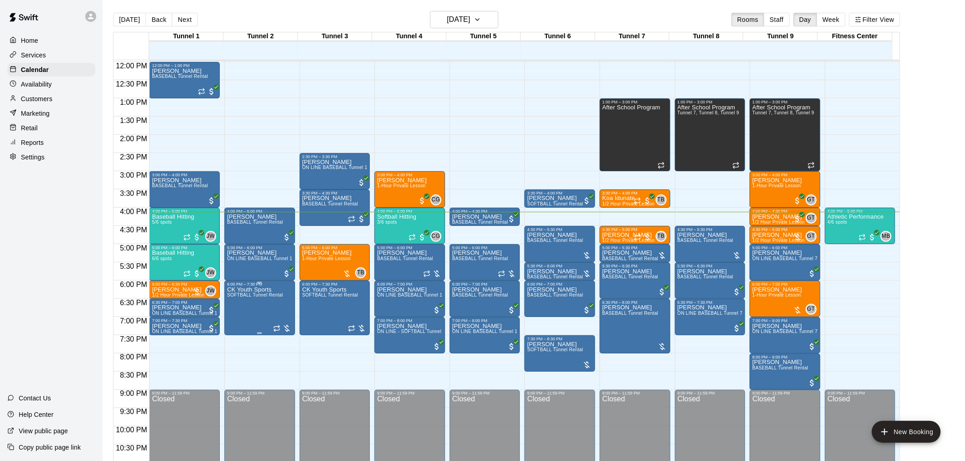
click at [250, 298] on span "SOFTBALL Tunnel Rental" at bounding box center [255, 295] width 56 height 5
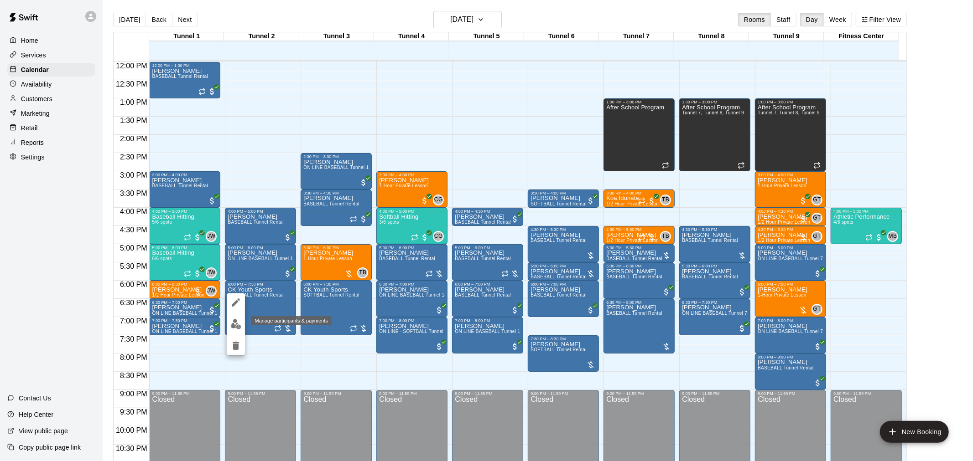
click at [236, 322] on img "edit" at bounding box center [236, 324] width 10 height 10
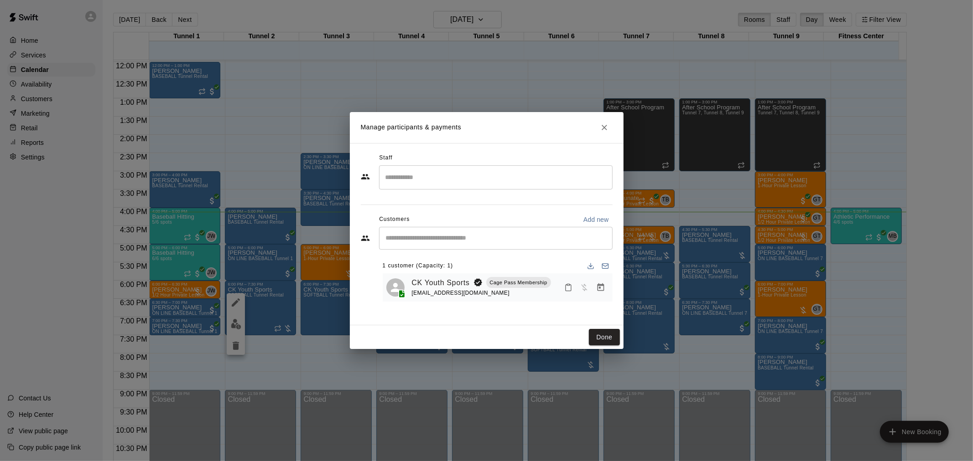
click at [598, 290] on icon "Manage bookings & payment" at bounding box center [600, 287] width 9 height 9
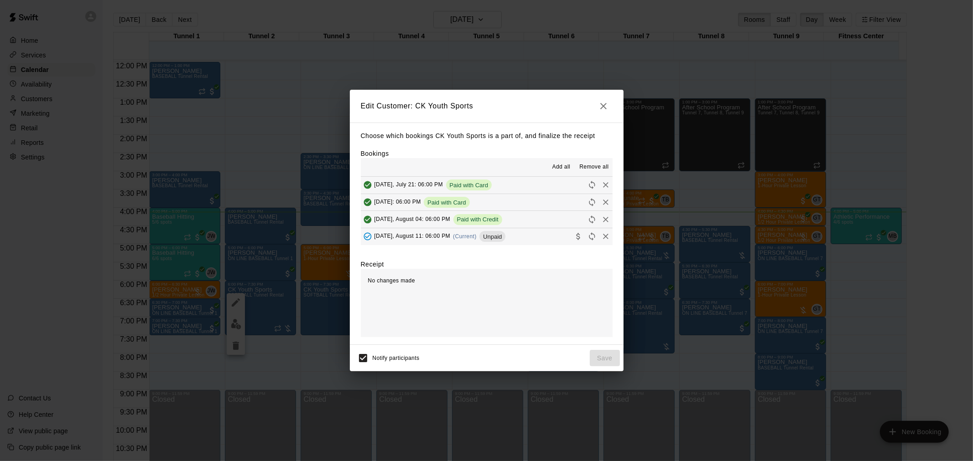
scroll to position [69, 0]
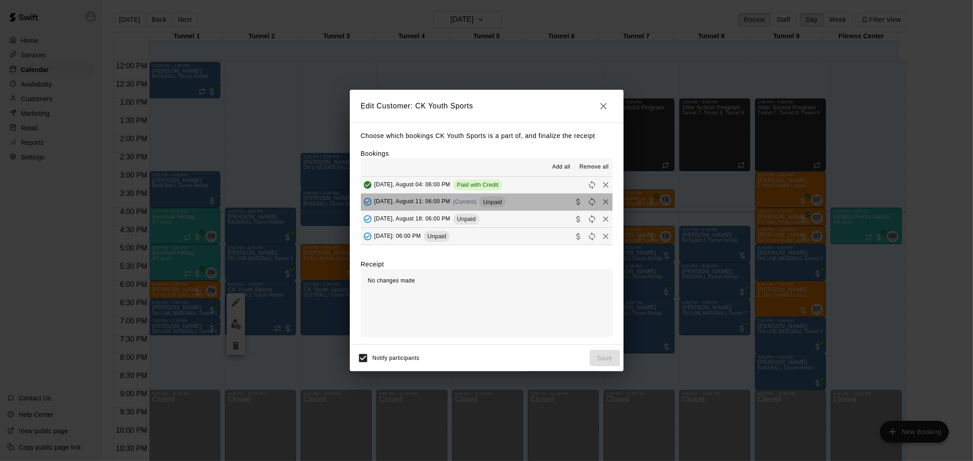
click at [494, 195] on button "[DATE], August 11: 06:00 PM (Current) Unpaid" at bounding box center [487, 202] width 252 height 17
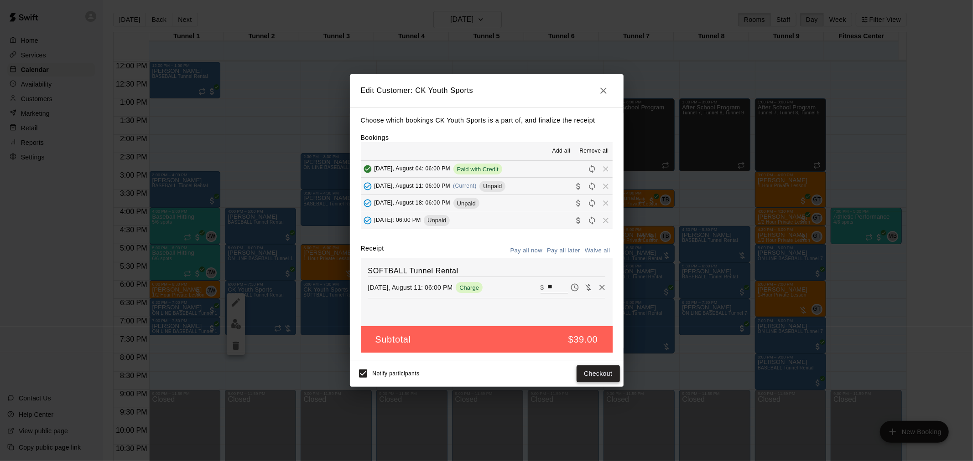
click at [598, 377] on button "Checkout" at bounding box center [597, 374] width 43 height 17
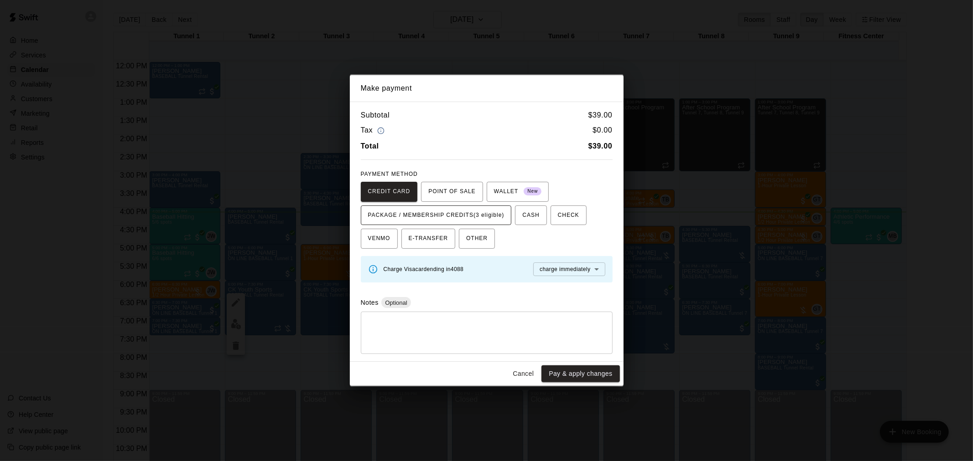
click at [447, 213] on span "PACKAGE / MEMBERSHIP CREDITS (3 eligible)" at bounding box center [436, 215] width 136 height 15
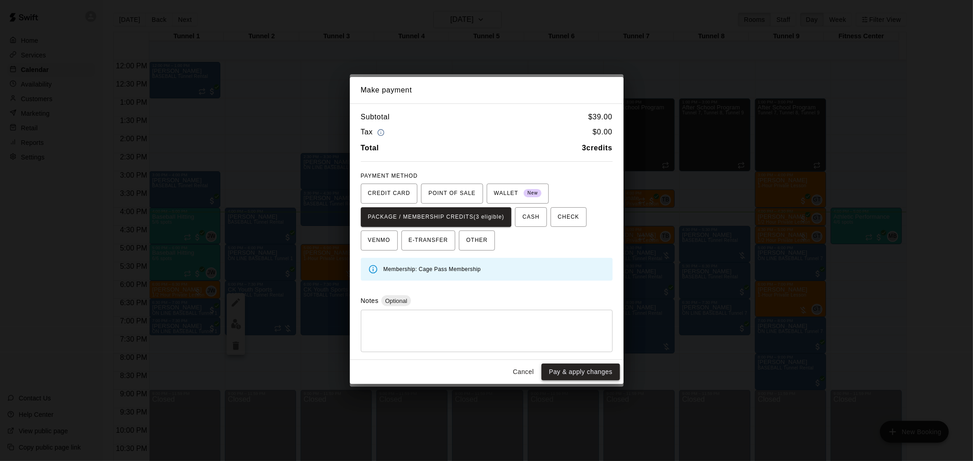
click at [569, 373] on button "Pay & apply changes" at bounding box center [580, 372] width 78 height 17
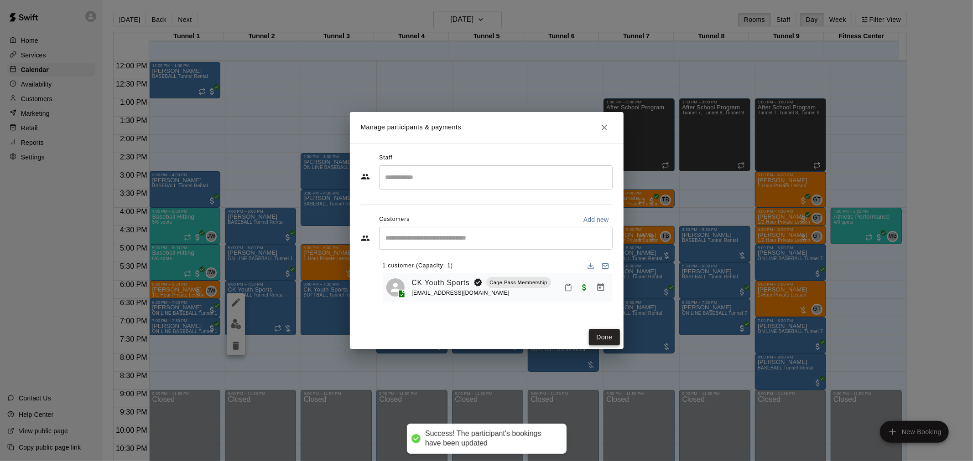
click at [600, 333] on button "Done" at bounding box center [604, 337] width 31 height 17
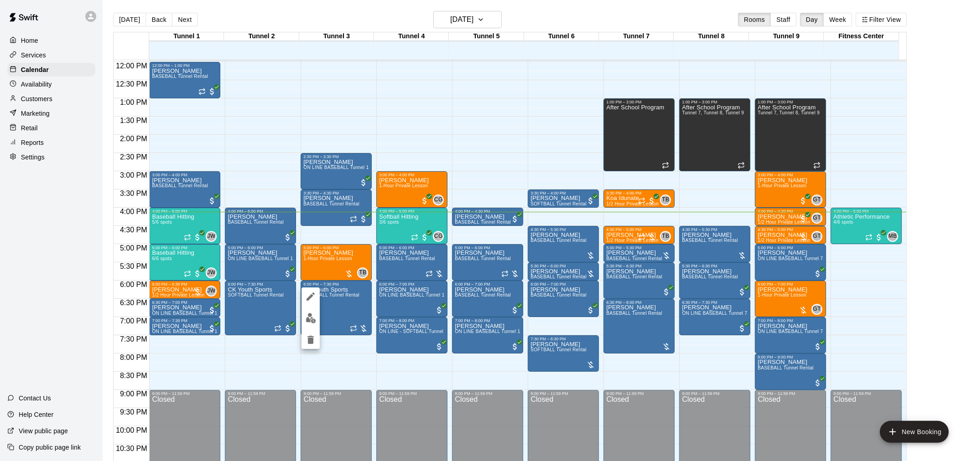
click at [313, 313] on img "edit" at bounding box center [310, 318] width 10 height 10
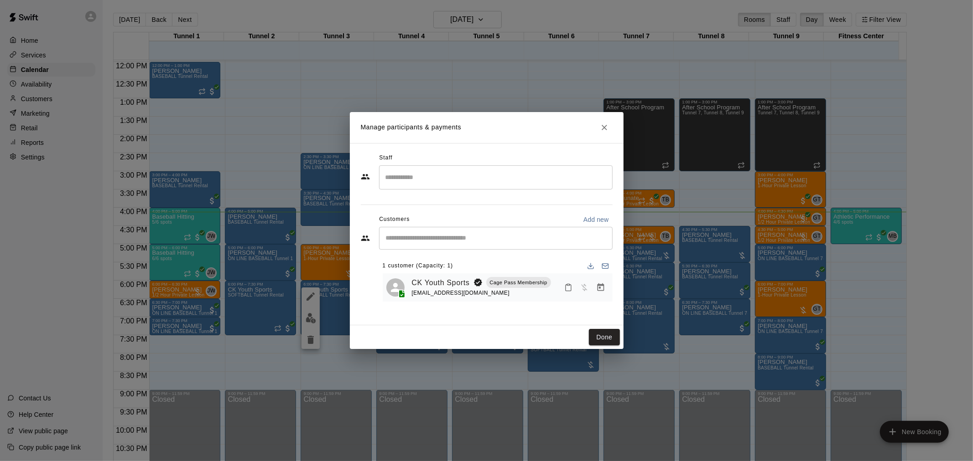
click at [593, 288] on button "Manage bookings & payment" at bounding box center [600, 288] width 16 height 16
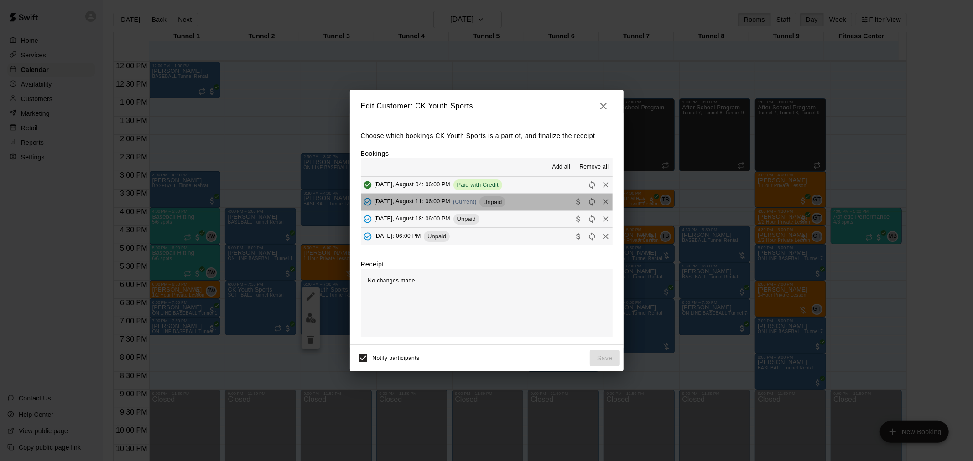
click at [508, 204] on button "[DATE], August 11: 06:00 PM (Current) Unpaid" at bounding box center [487, 202] width 252 height 17
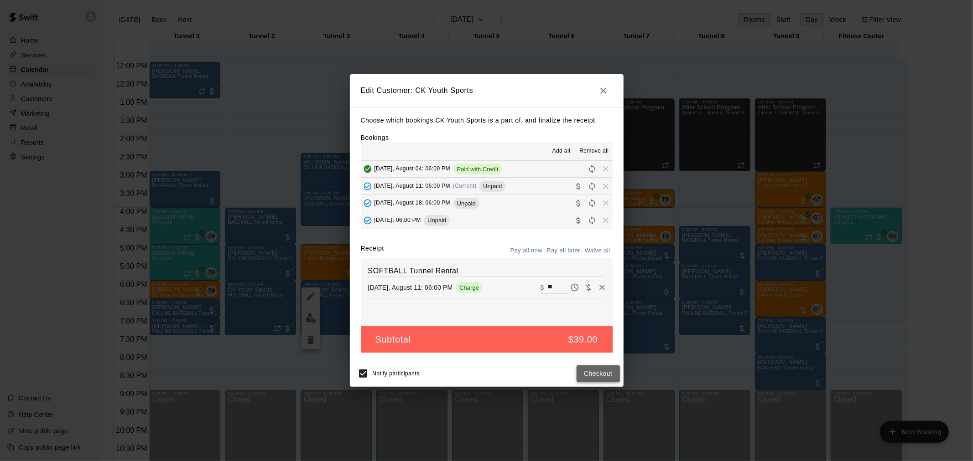
click at [590, 374] on button "Checkout" at bounding box center [597, 374] width 43 height 17
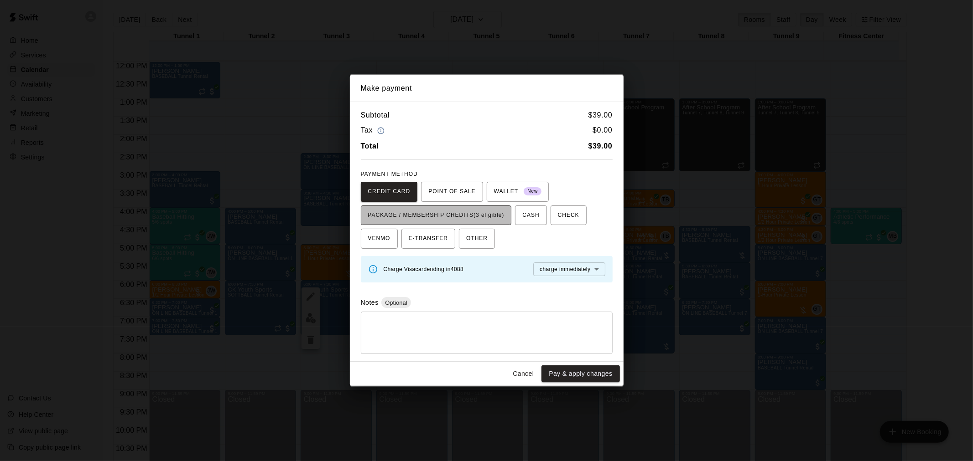
click at [442, 217] on span "PACKAGE / MEMBERSHIP CREDITS (3 eligible)" at bounding box center [436, 215] width 136 height 15
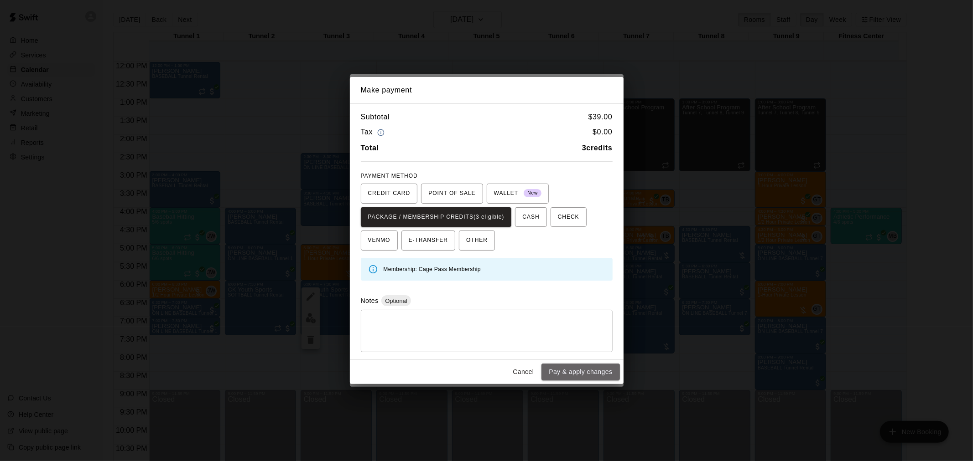
click at [573, 367] on button "Pay & apply changes" at bounding box center [580, 372] width 78 height 17
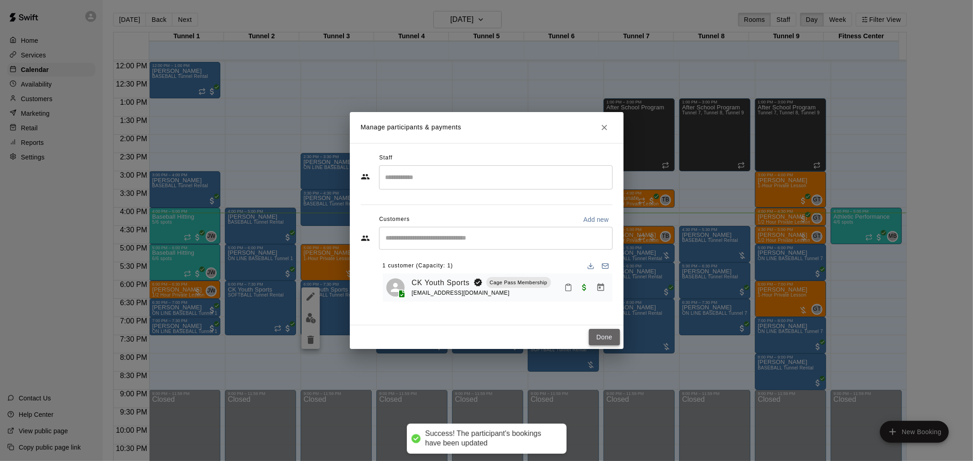
click at [616, 329] on button "Done" at bounding box center [604, 337] width 31 height 17
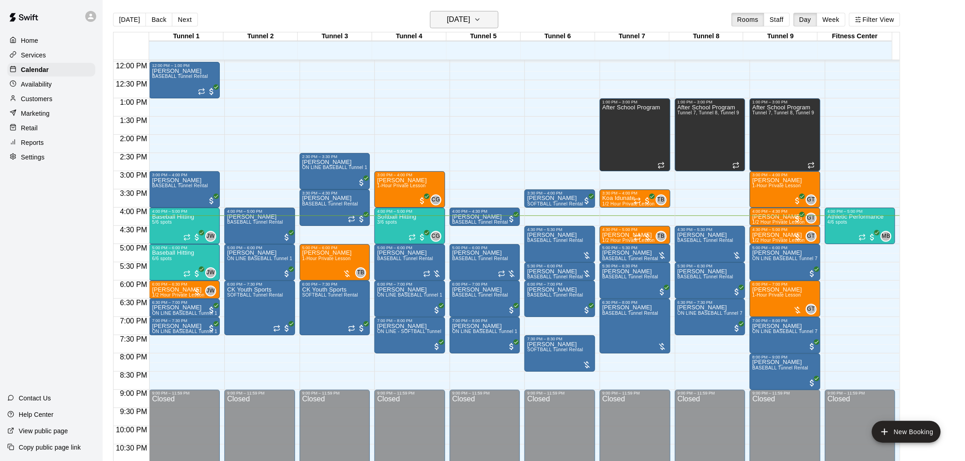
click at [452, 15] on h6 "[DATE]" at bounding box center [458, 19] width 23 height 13
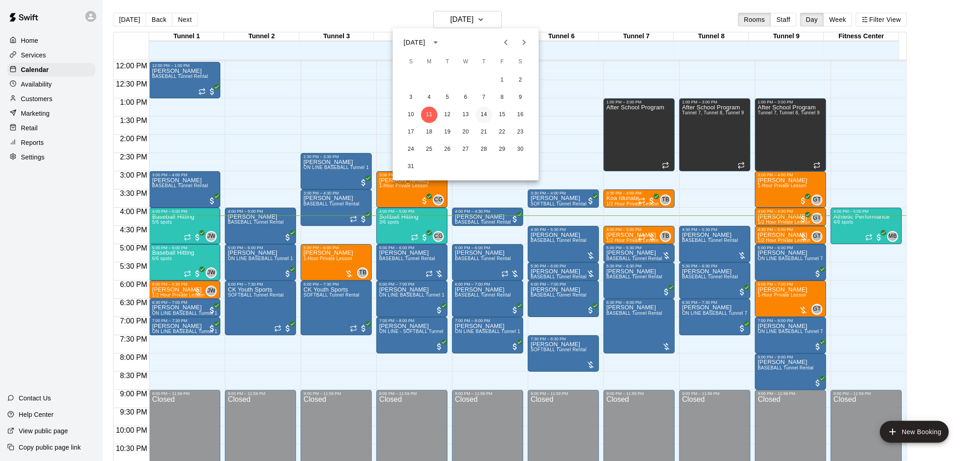
click at [482, 114] on button "14" at bounding box center [484, 115] width 16 height 16
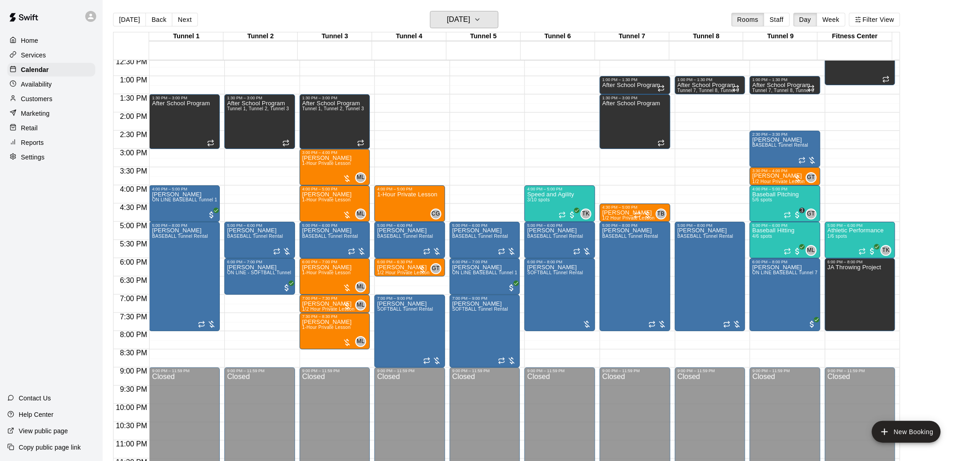
scroll to position [464, 0]
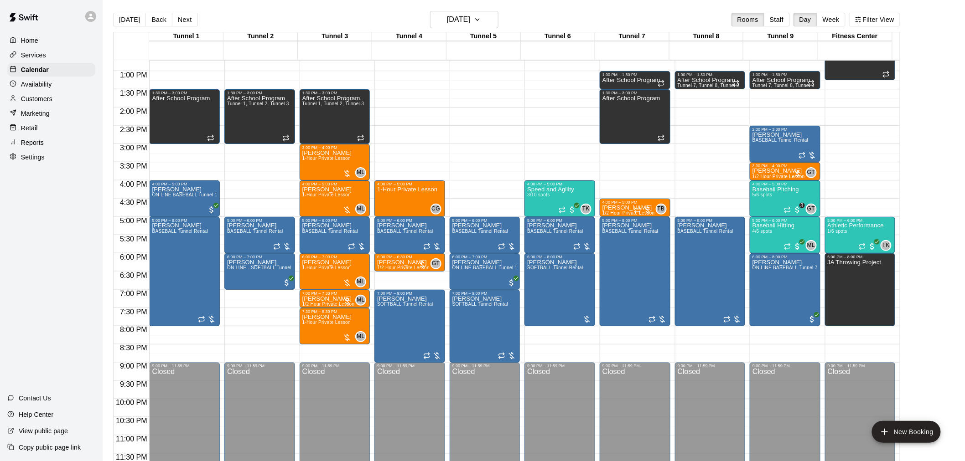
click at [280, 11] on div "Today Back Next Thursday Aug 14 Rooms Staff Day Week Filter View" at bounding box center [506, 21] width 787 height 21
click at [489, 19] on button "[DATE]" at bounding box center [464, 19] width 68 height 17
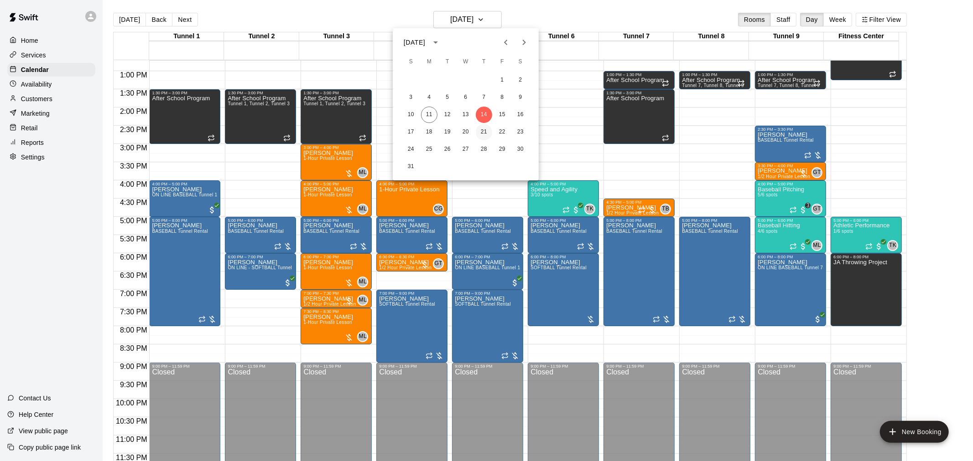
click at [481, 133] on button "21" at bounding box center [484, 132] width 16 height 16
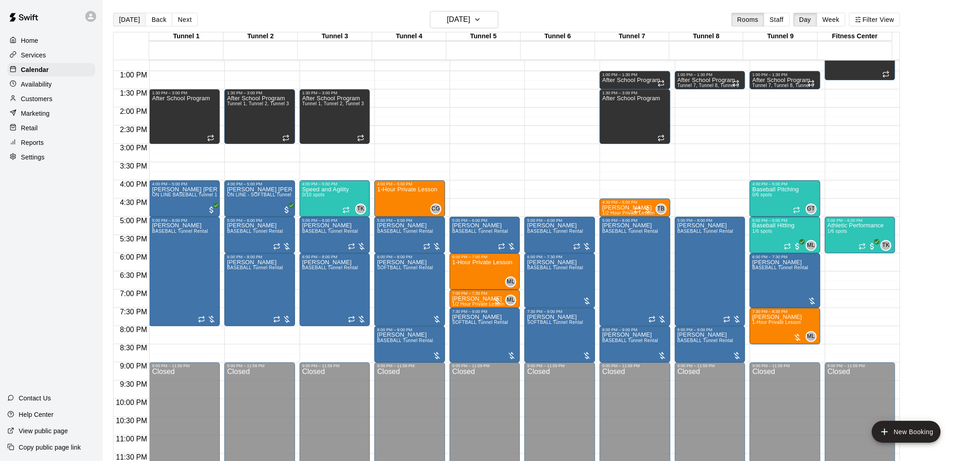
click at [138, 18] on button "[DATE]" at bounding box center [129, 20] width 33 height 14
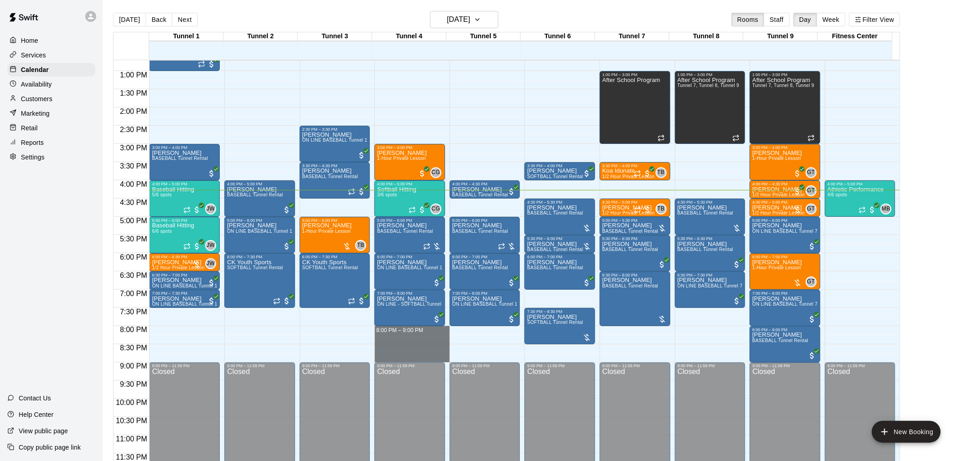
drag, startPoint x: 411, startPoint y: 329, endPoint x: 414, endPoint y: 358, distance: 29.8
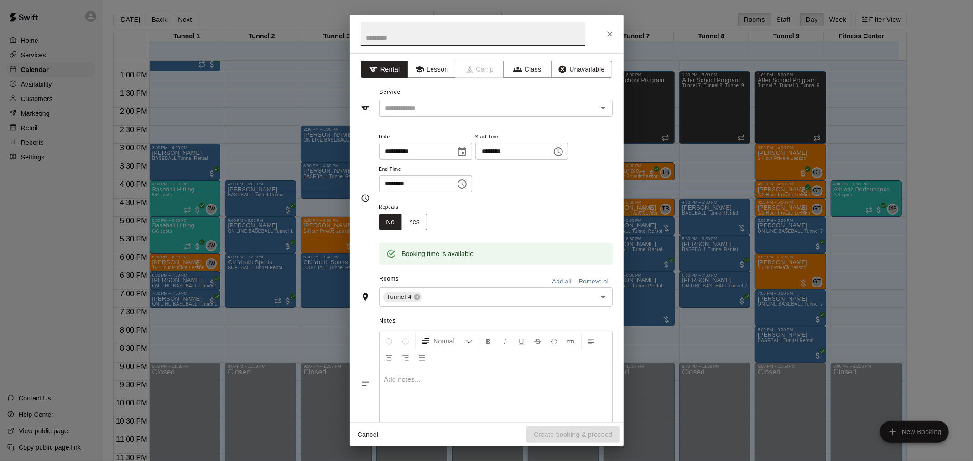
click at [607, 31] on icon "Close" at bounding box center [609, 34] width 9 height 9
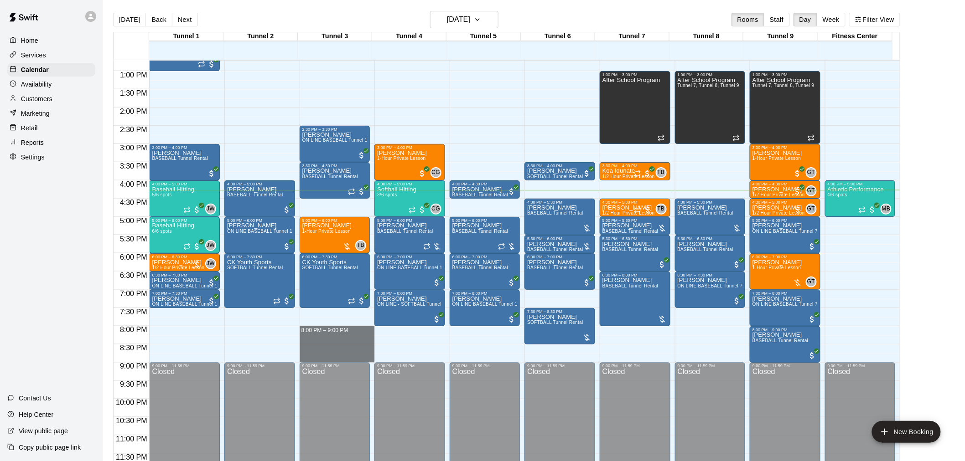
drag, startPoint x: 313, startPoint y: 330, endPoint x: 319, endPoint y: 362, distance: 32.0
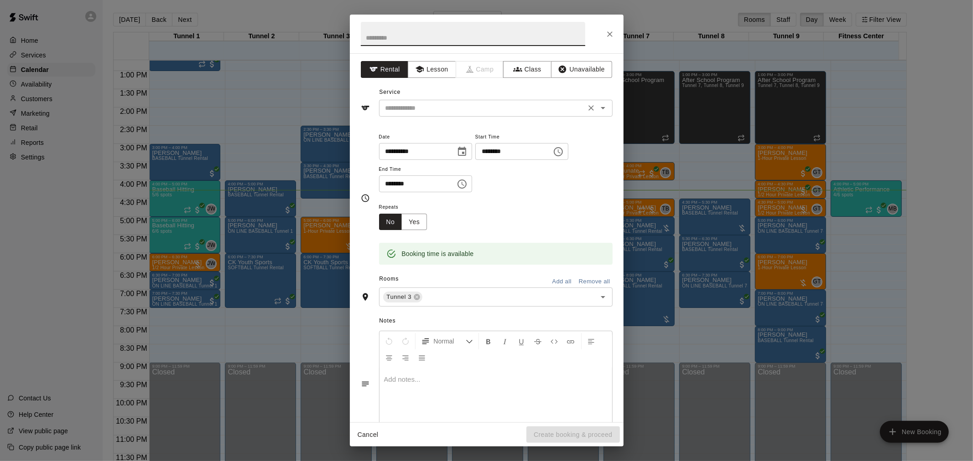
click at [427, 108] on input "text" at bounding box center [482, 108] width 201 height 11
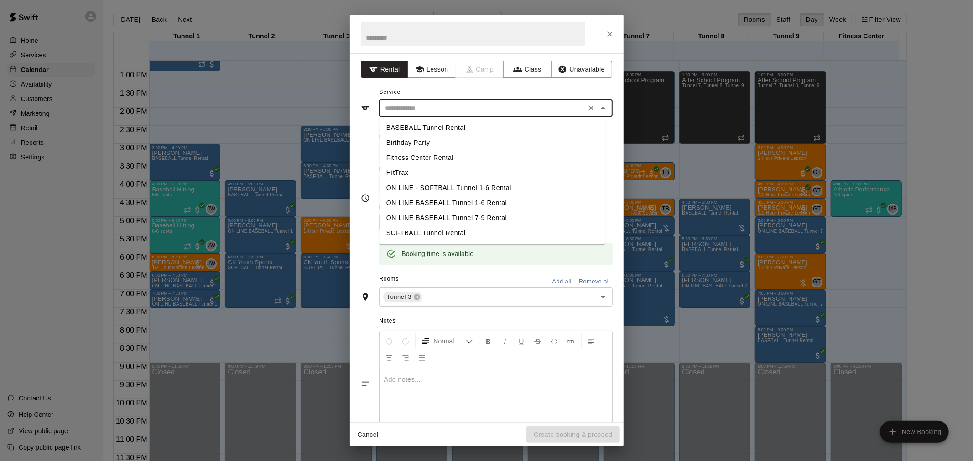
click at [449, 230] on li "SOFTBALL Tunnel Rental" at bounding box center [492, 233] width 226 height 15
type input "**********"
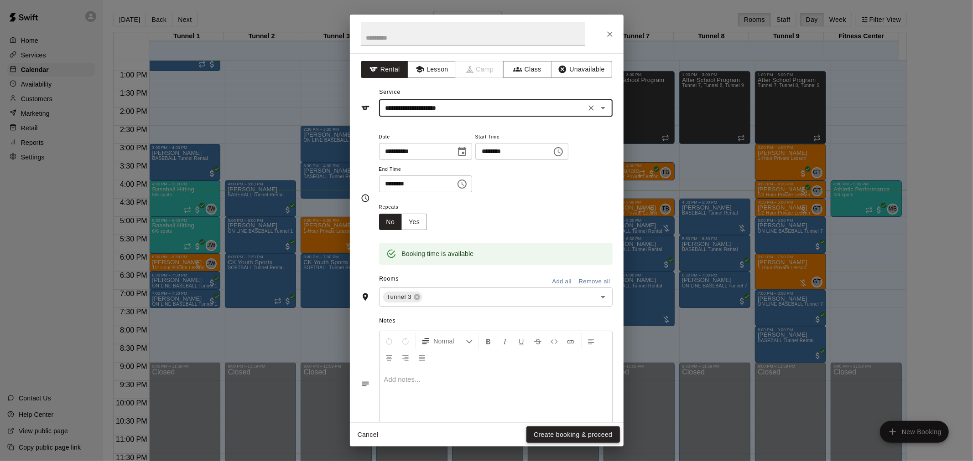
click at [590, 436] on button "Create booking & proceed" at bounding box center [572, 435] width 93 height 17
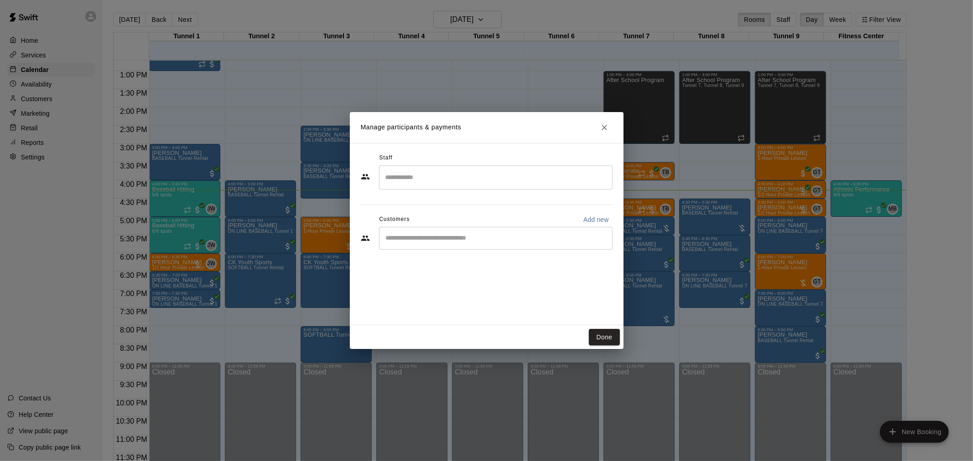
click at [435, 244] on div "​" at bounding box center [495, 238] width 233 height 23
type input "*****"
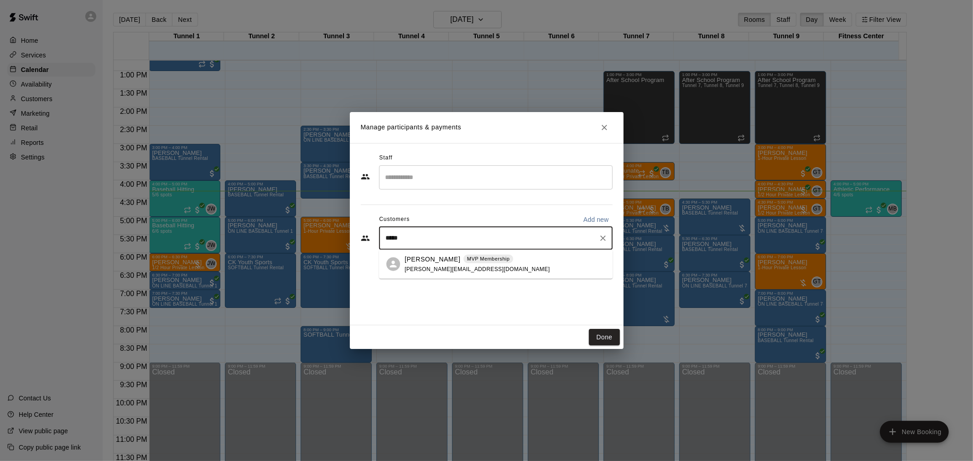
click at [463, 260] on span "MVP Membership" at bounding box center [488, 259] width 50 height 8
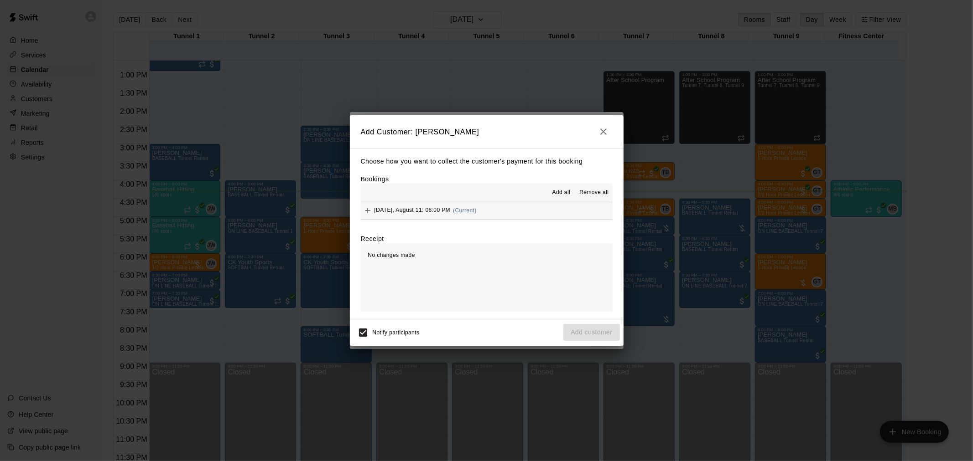
click at [479, 212] on button "Monday, August 11: 08:00 PM (Current)" at bounding box center [487, 210] width 252 height 17
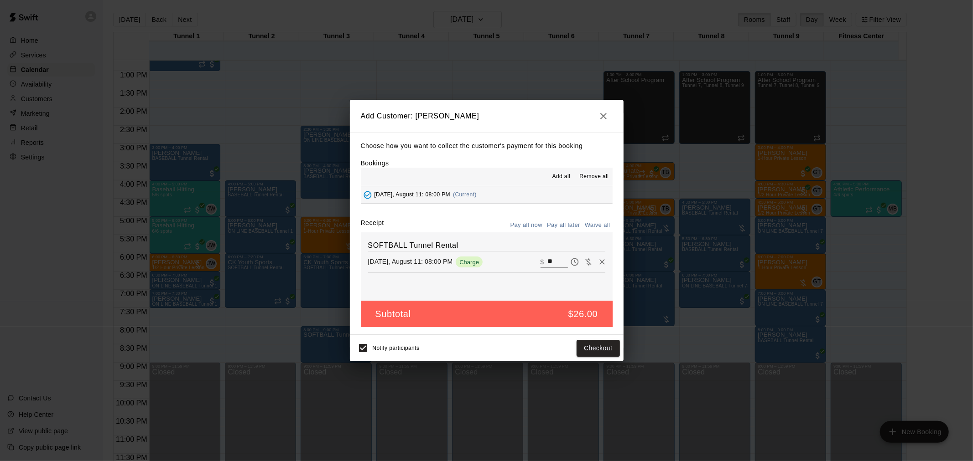
click at [559, 227] on button "Pay all later" at bounding box center [563, 225] width 38 height 14
click at [606, 344] on button "Add customer" at bounding box center [591, 348] width 56 height 17
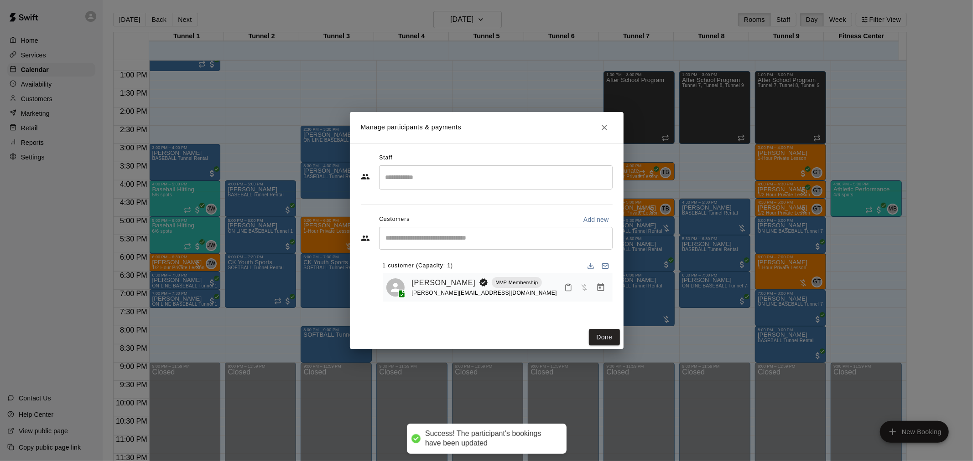
click at [602, 342] on button "Done" at bounding box center [604, 337] width 31 height 17
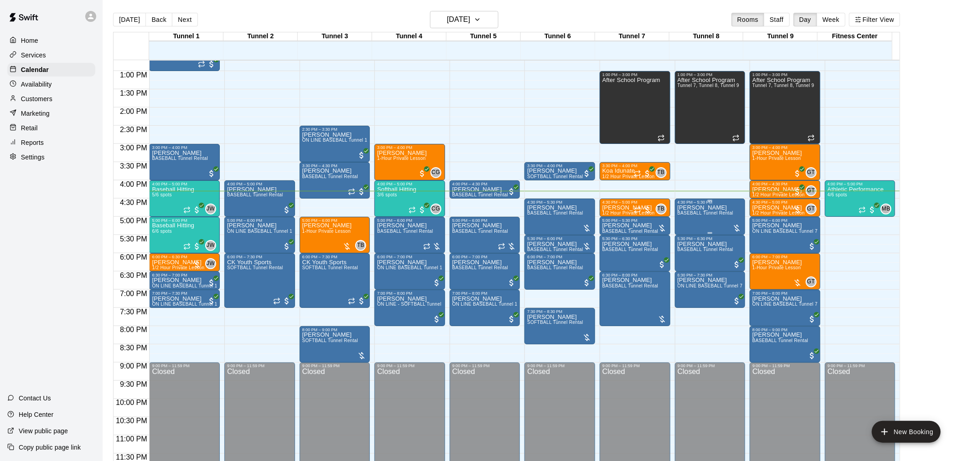
click at [693, 215] on span "BASEBALL Tunnel Rental" at bounding box center [706, 213] width 56 height 5
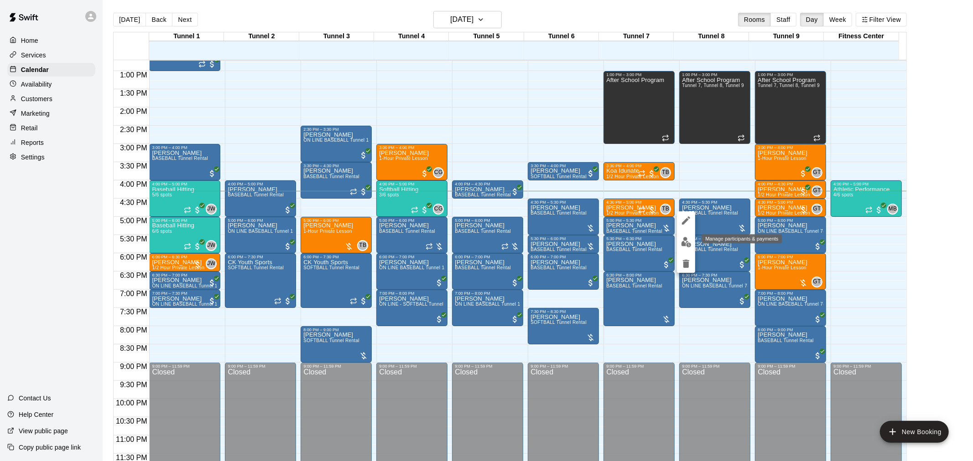
click at [688, 237] on img "edit" at bounding box center [686, 242] width 10 height 10
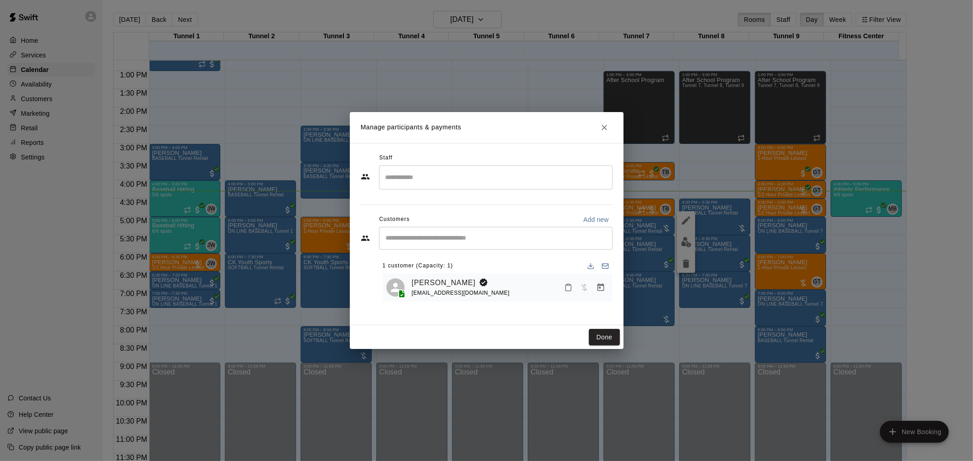
click at [598, 295] on button "Manage bookings & payment" at bounding box center [600, 288] width 16 height 16
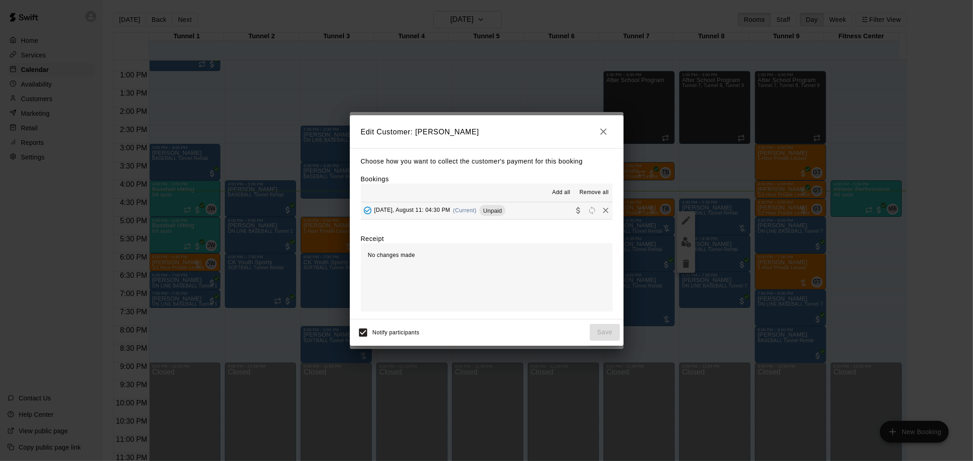
click at [481, 215] on div "Monday, August 11: 04:30 PM (Current) Unpaid" at bounding box center [433, 211] width 145 height 14
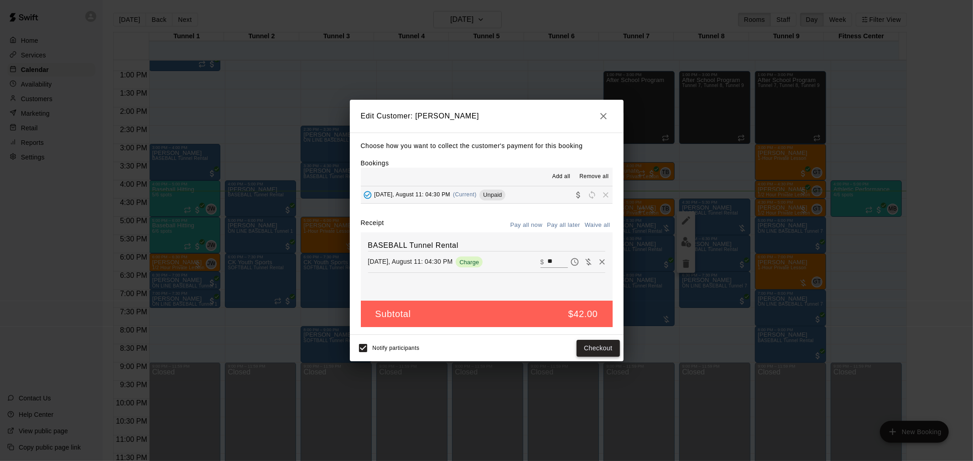
click at [590, 349] on button "Checkout" at bounding box center [597, 348] width 43 height 17
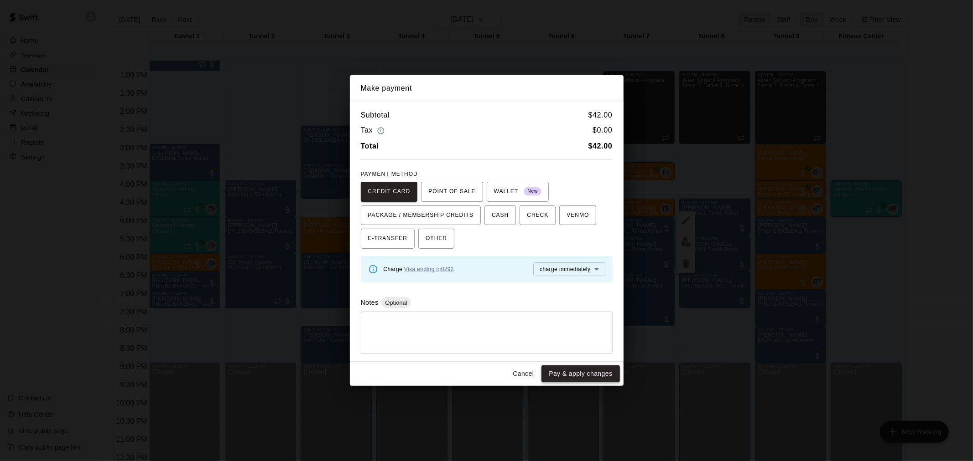
click at [586, 367] on button "Pay & apply changes" at bounding box center [580, 374] width 78 height 17
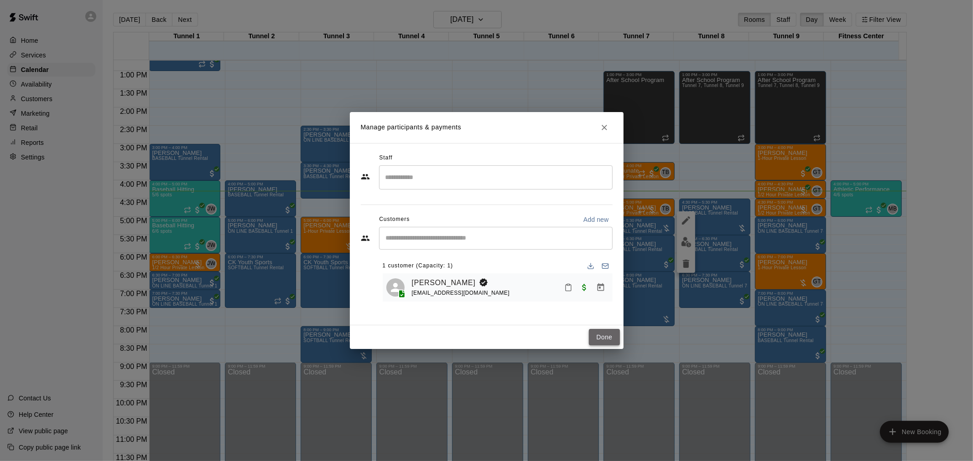
click at [609, 335] on button "Done" at bounding box center [604, 337] width 31 height 17
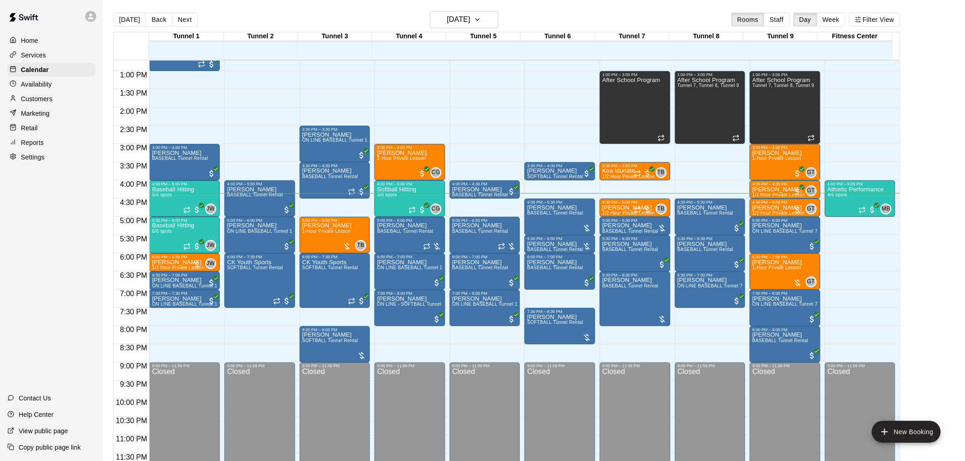
scroll to position [15, 0]
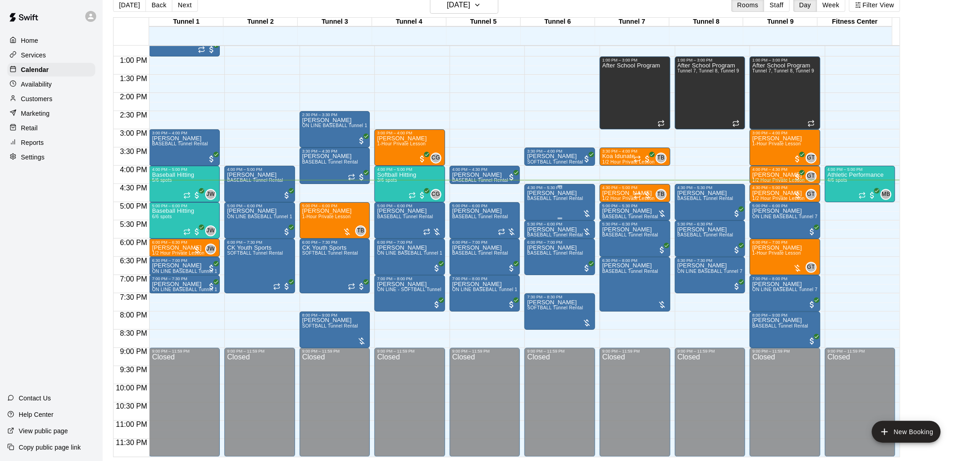
click at [545, 190] on div "4:30 PM – 5:30 PM" at bounding box center [559, 188] width 65 height 5
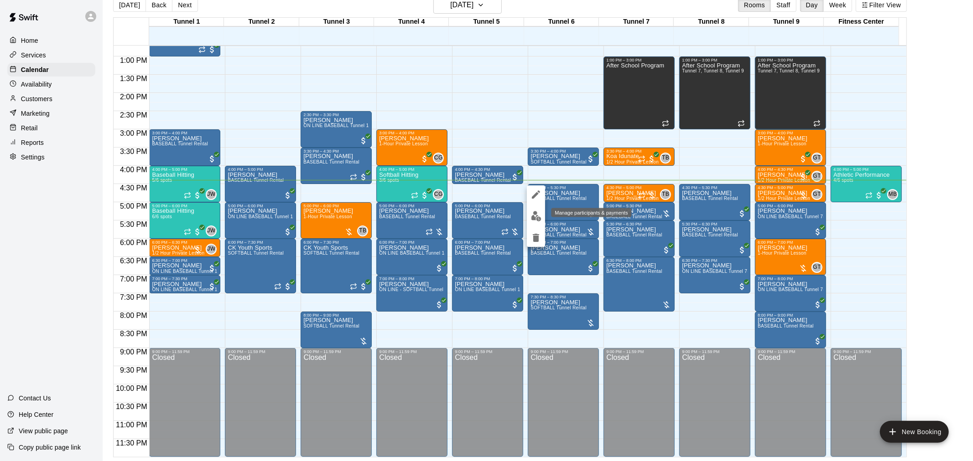
click at [537, 214] on img "edit" at bounding box center [536, 216] width 10 height 10
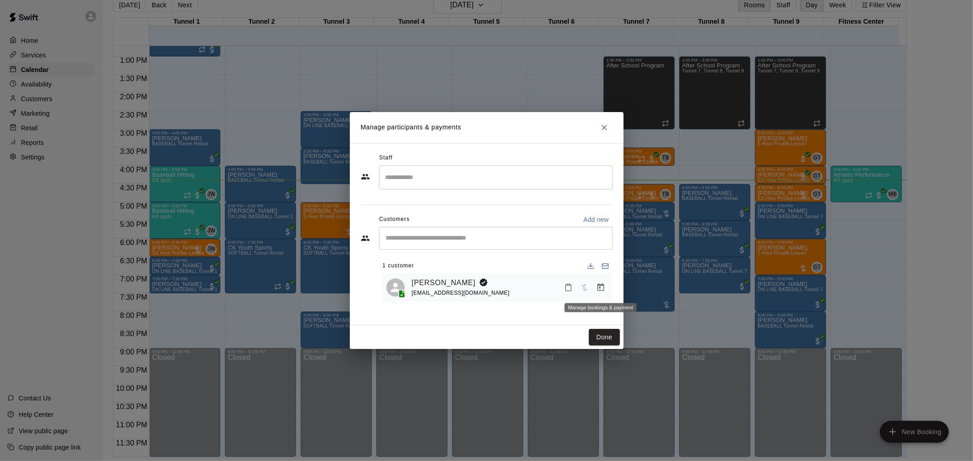
click at [600, 292] on icon "Manage bookings & payment" at bounding box center [600, 287] width 9 height 9
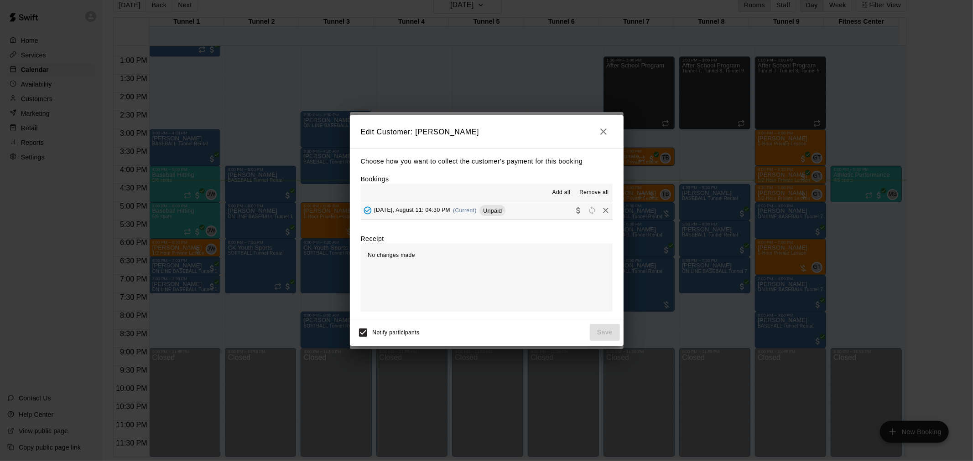
click at [529, 206] on button "Monday, August 11: 04:30 PM (Current) Unpaid" at bounding box center [487, 210] width 252 height 17
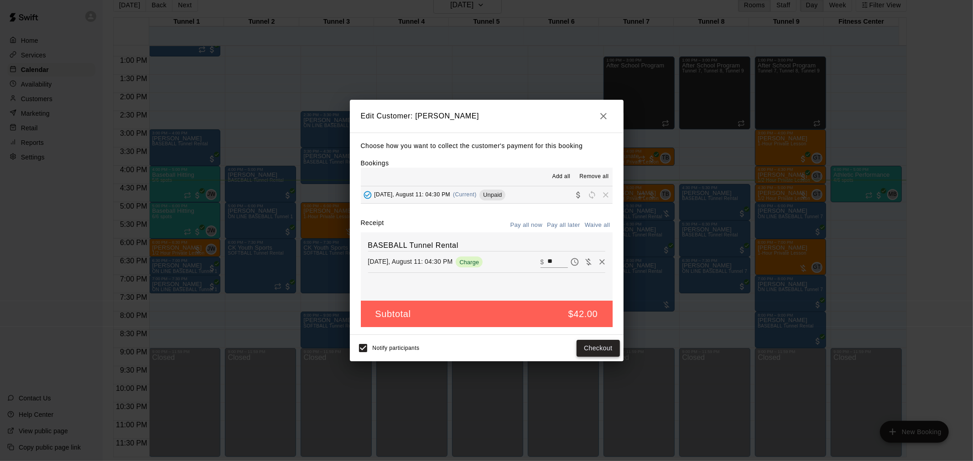
click at [595, 344] on button "Checkout" at bounding box center [597, 348] width 43 height 17
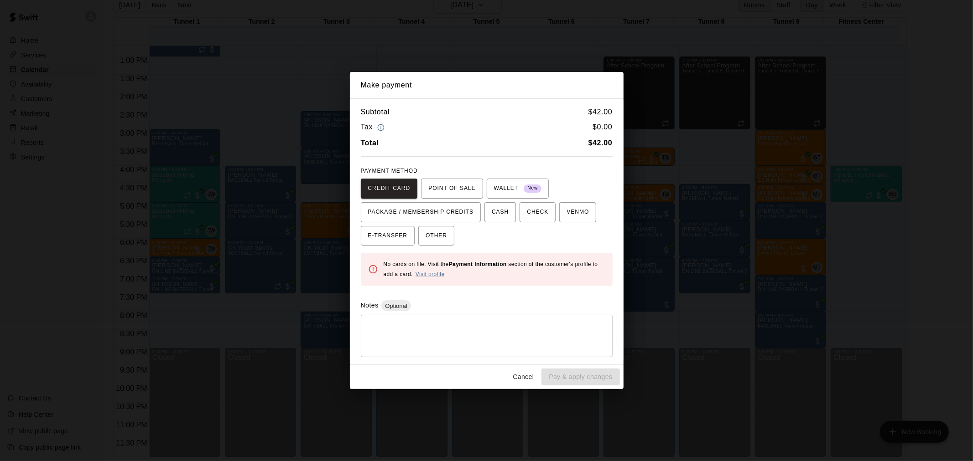
click at [530, 373] on button "Cancel" at bounding box center [522, 377] width 29 height 17
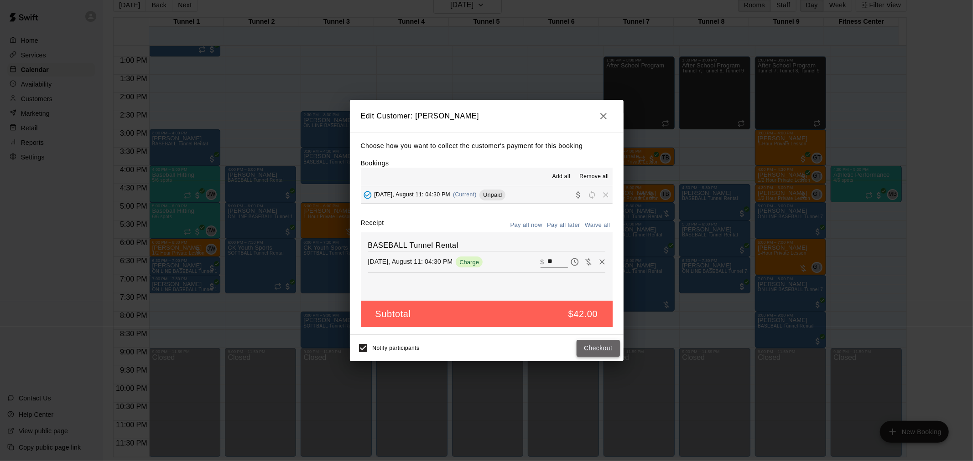
click at [594, 350] on button "Checkout" at bounding box center [597, 348] width 43 height 17
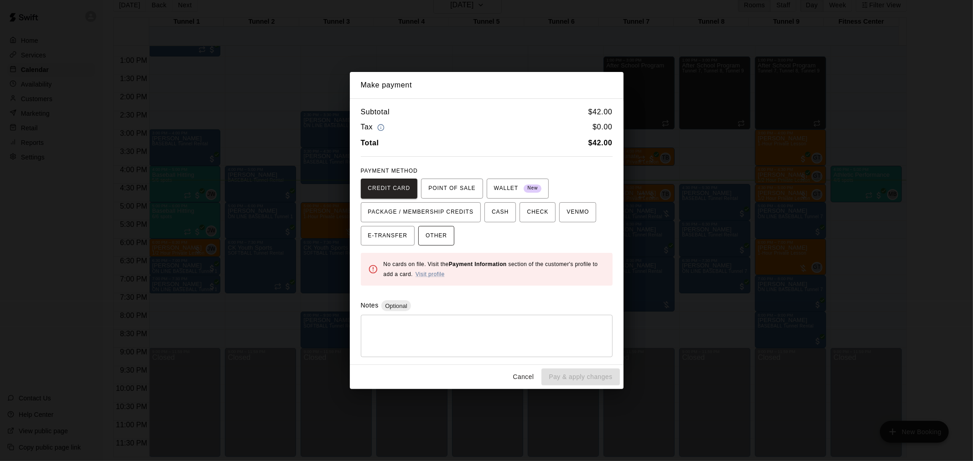
click at [447, 233] on span "OTHER" at bounding box center [435, 236] width 21 height 15
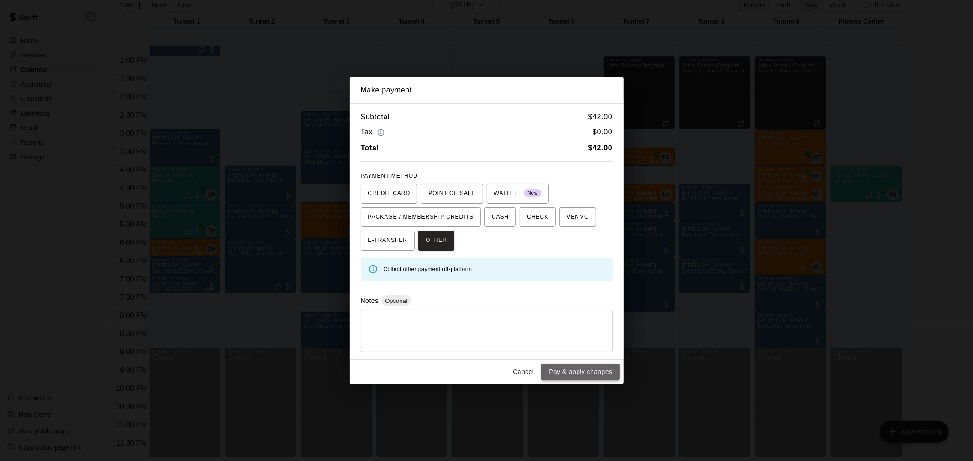
click at [600, 371] on button "Pay & apply changes" at bounding box center [580, 372] width 78 height 17
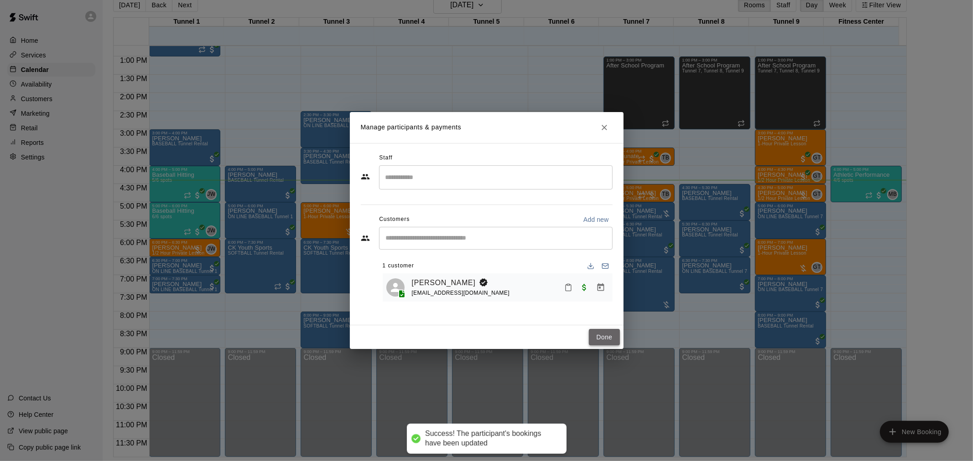
click at [609, 341] on button "Done" at bounding box center [604, 337] width 31 height 17
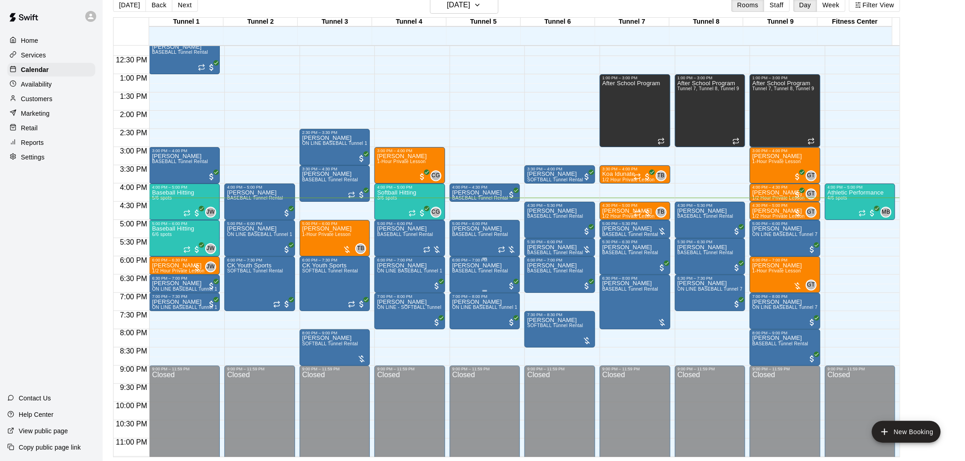
scroll to position [464, 0]
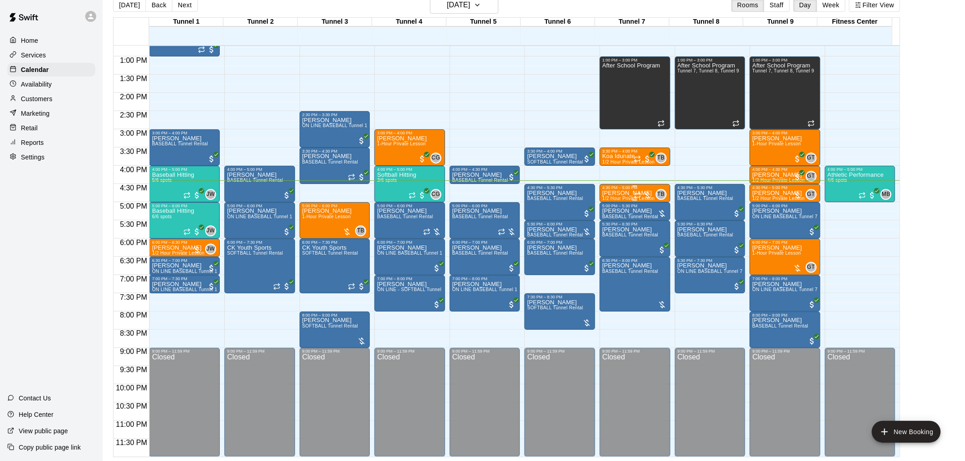
click at [617, 190] on div "4:30 PM – 5:00 PM" at bounding box center [634, 188] width 65 height 5
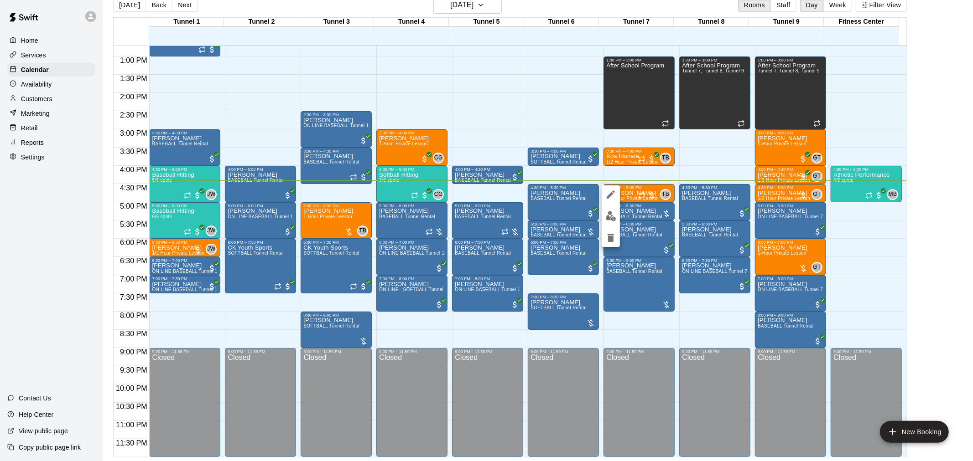
click at [611, 216] on img "edit" at bounding box center [611, 216] width 10 height 10
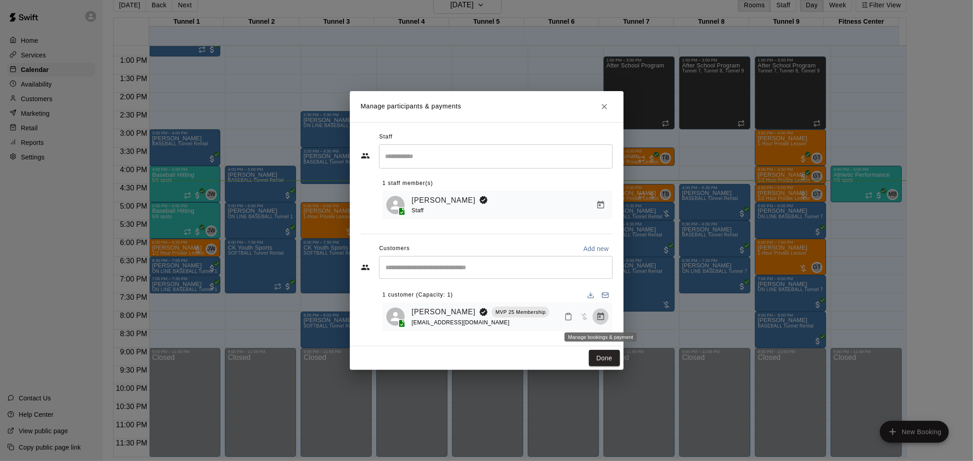
click at [600, 317] on icon "Manage bookings & payment" at bounding box center [600, 316] width 9 height 9
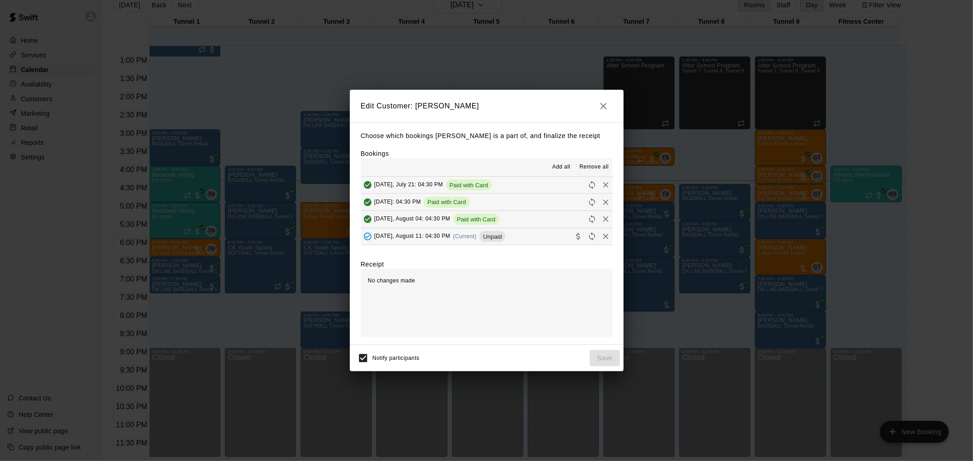
click at [501, 238] on span "Unpaid" at bounding box center [492, 236] width 26 height 7
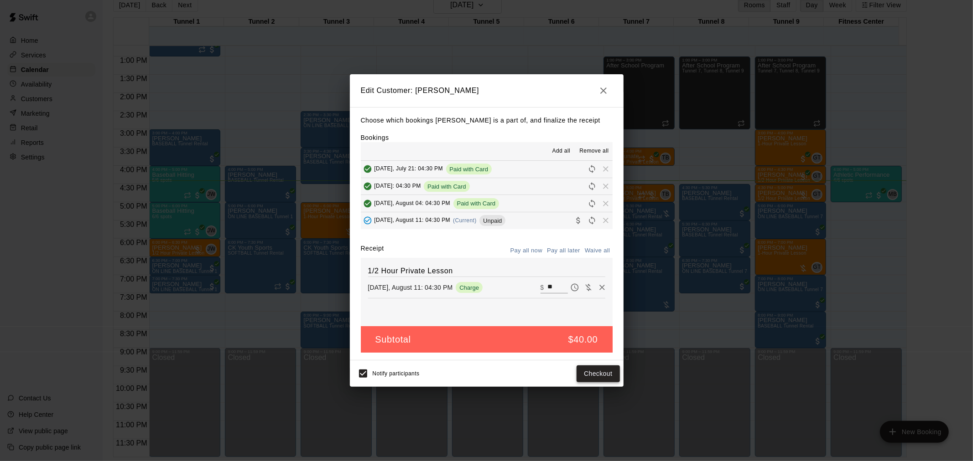
click at [595, 376] on button "Checkout" at bounding box center [597, 374] width 43 height 17
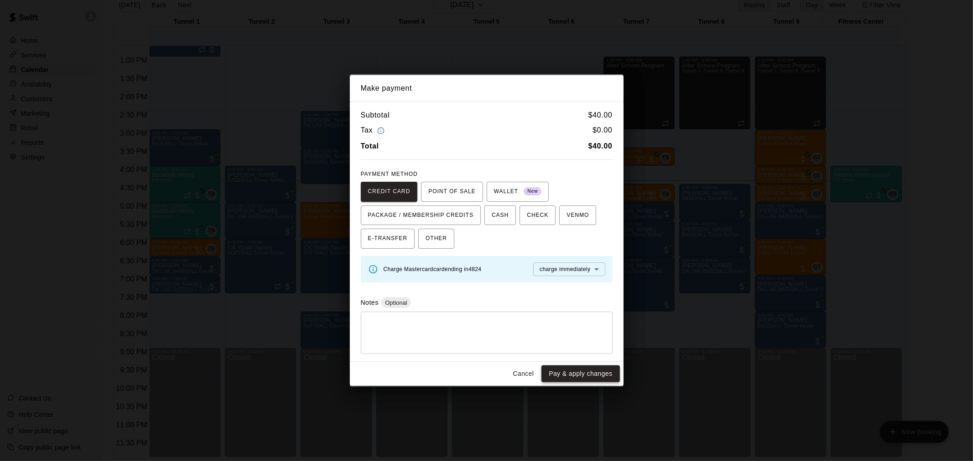
click at [582, 371] on button "Pay & apply changes" at bounding box center [580, 374] width 78 height 17
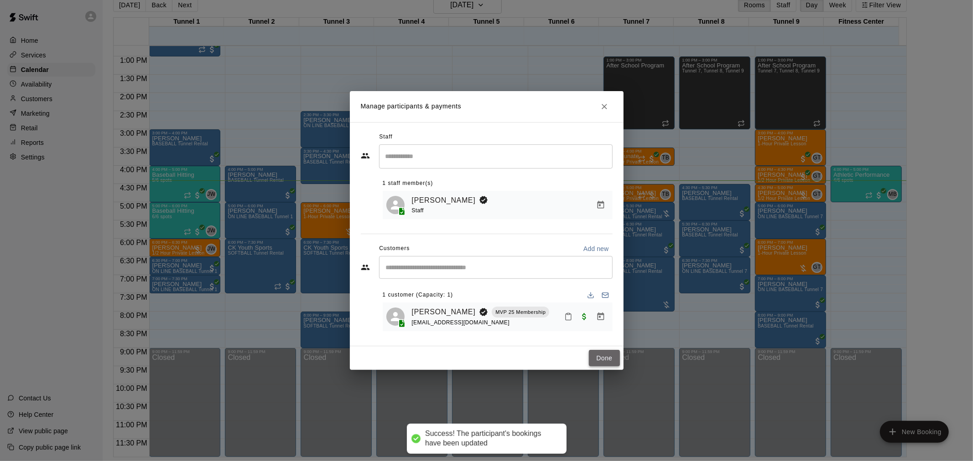
click at [604, 354] on button "Done" at bounding box center [604, 358] width 31 height 17
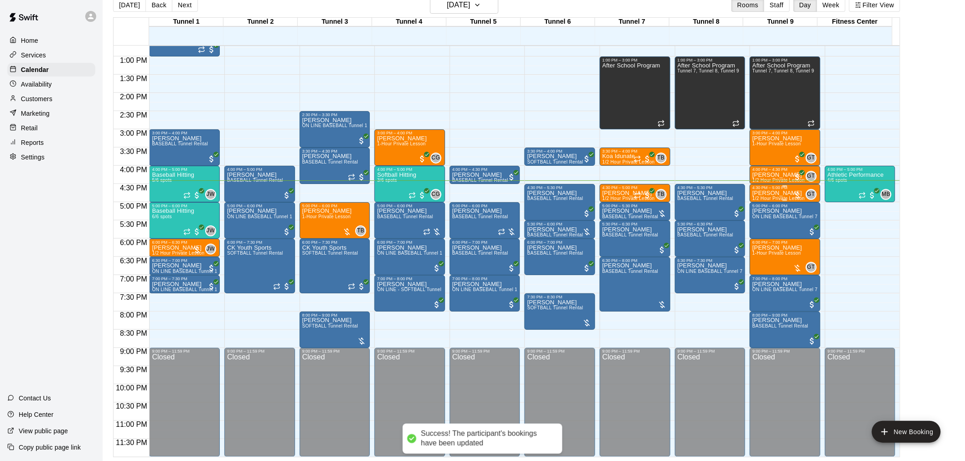
click at [776, 195] on div "Blake Hudson 1/2 Hour Private Lesson" at bounding box center [778, 420] width 52 height 461
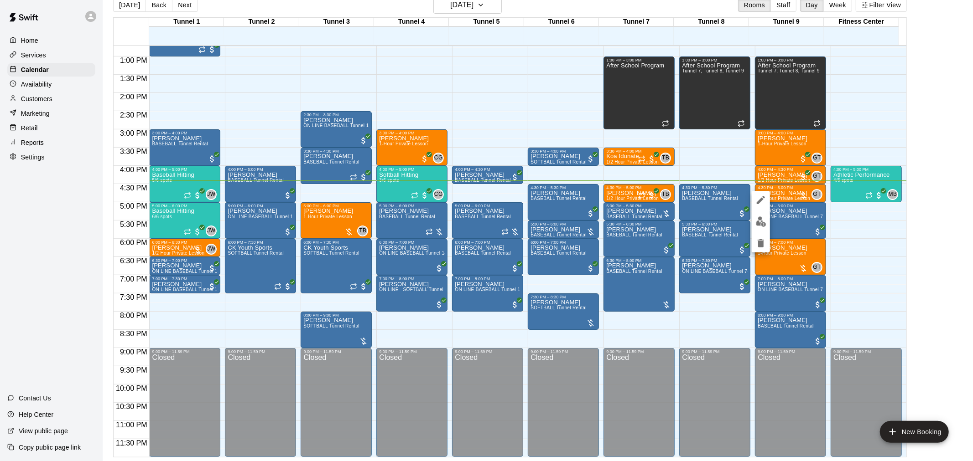
click at [765, 221] on img "edit" at bounding box center [761, 222] width 10 height 10
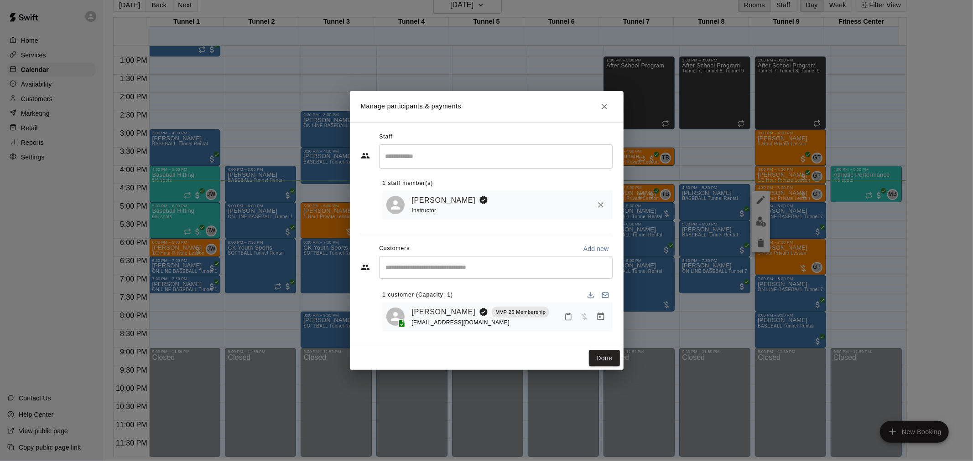
click at [600, 319] on icon "Manage bookings & payment" at bounding box center [600, 316] width 9 height 9
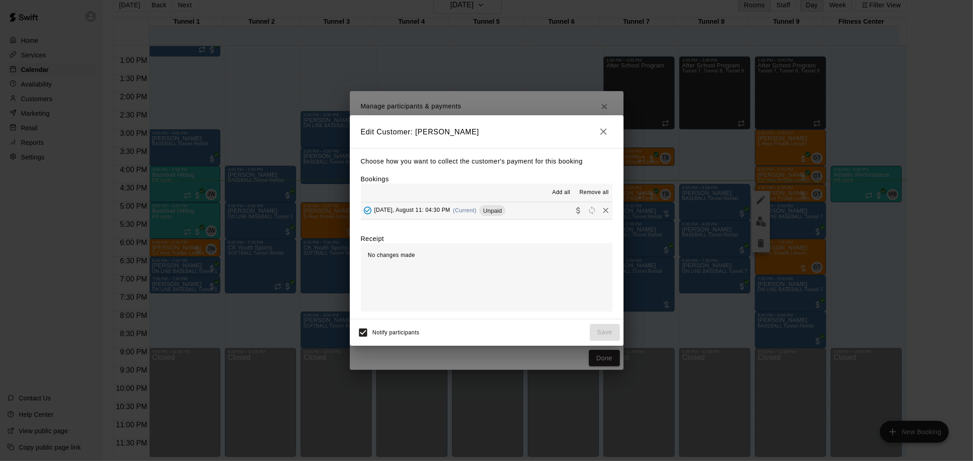
click at [500, 213] on span "Unpaid" at bounding box center [492, 210] width 26 height 7
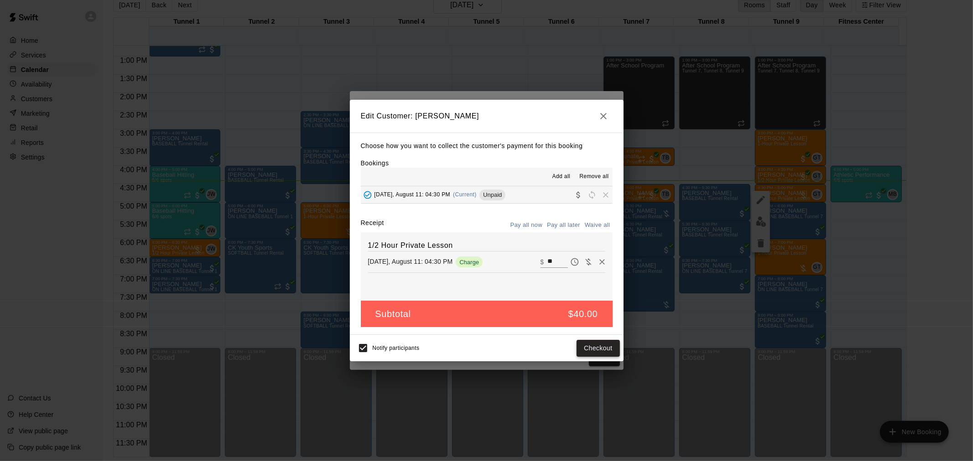
click at [597, 349] on button "Checkout" at bounding box center [597, 348] width 43 height 17
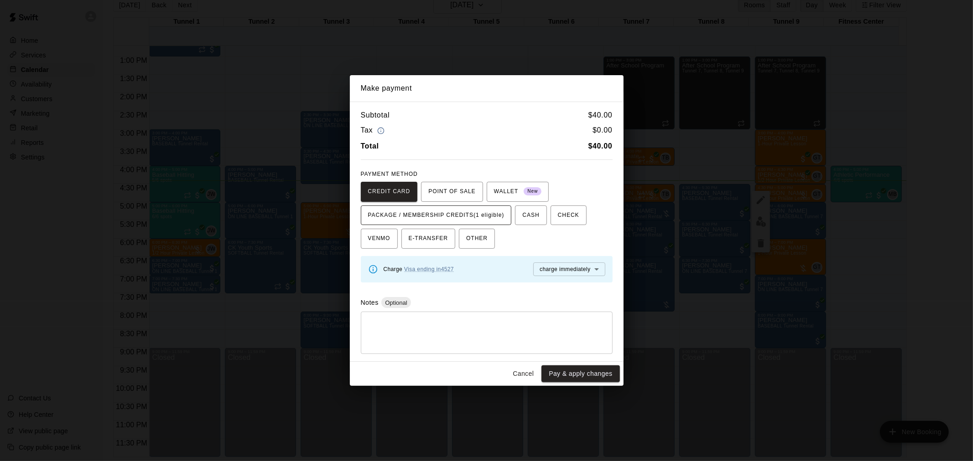
click at [483, 217] on span "PACKAGE / MEMBERSHIP CREDITS (1 eligible)" at bounding box center [436, 215] width 136 height 15
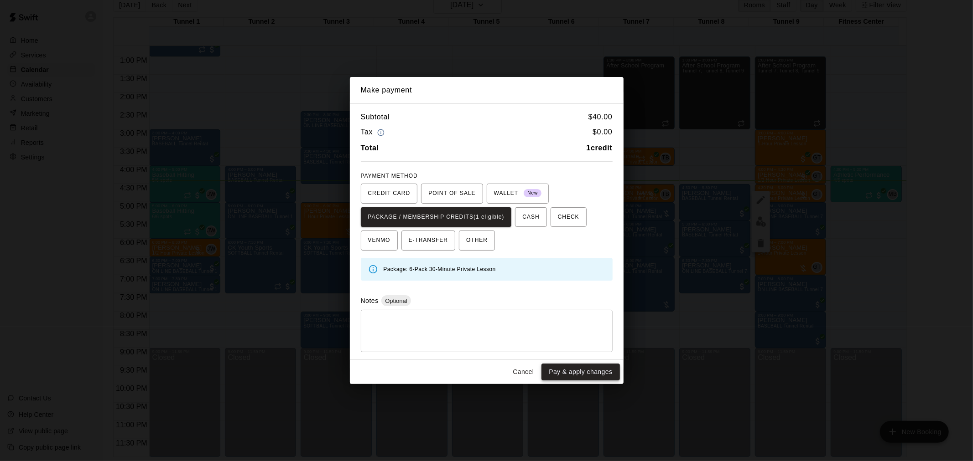
click at [585, 372] on button "Pay & apply changes" at bounding box center [580, 372] width 78 height 17
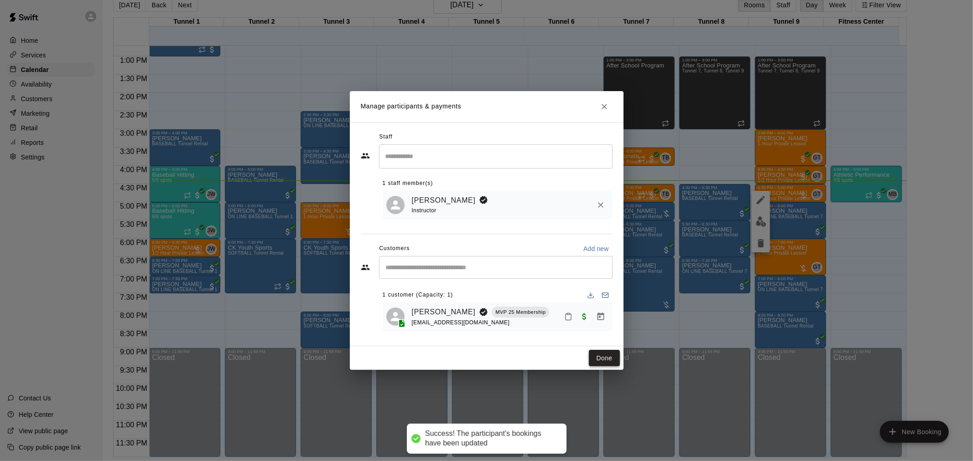
click at [594, 353] on button "Done" at bounding box center [604, 358] width 31 height 17
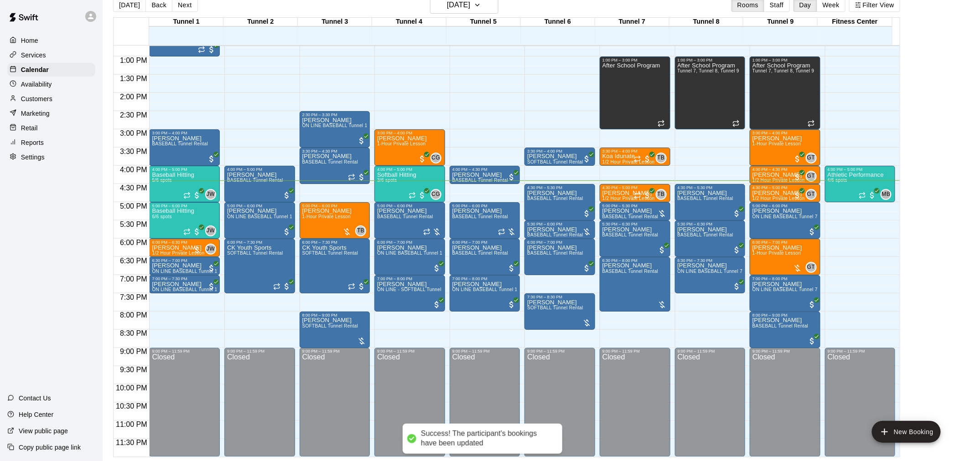
drag, startPoint x: 621, startPoint y: 357, endPoint x: 367, endPoint y: 293, distance: 262.2
click at [504, 369] on div "Closed" at bounding box center [484, 407] width 65 height 106
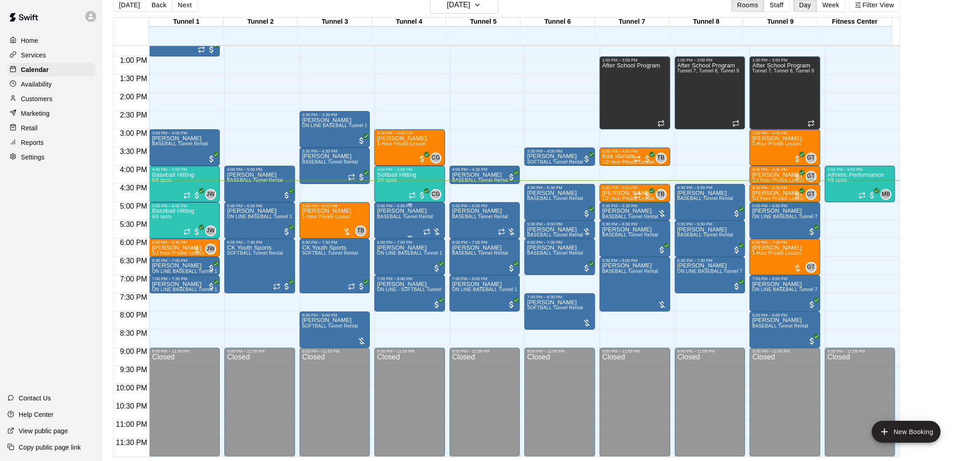
click at [388, 219] on span "BASEBALL Tunnel Rental" at bounding box center [405, 216] width 56 height 5
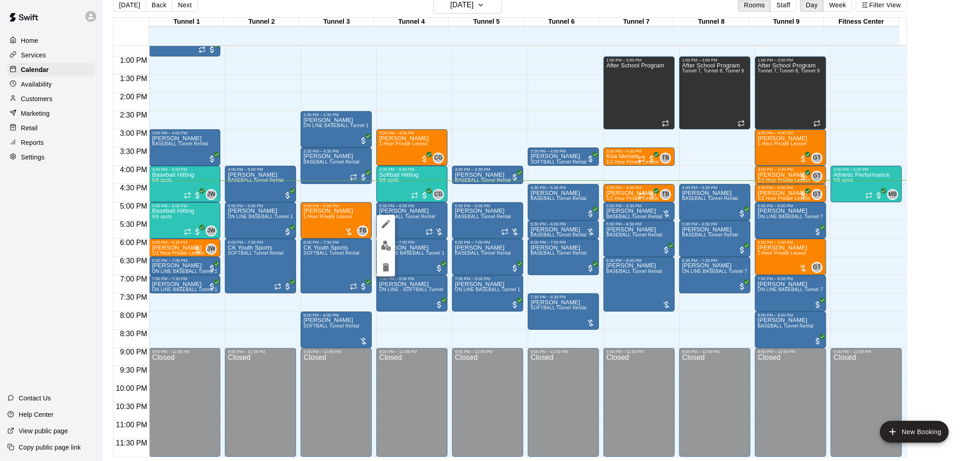
click at [383, 245] on img "edit" at bounding box center [386, 246] width 10 height 10
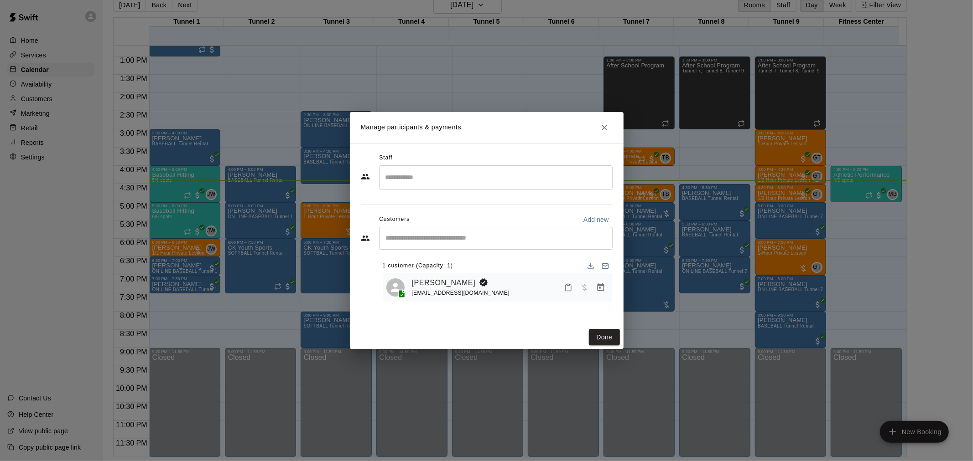
click at [601, 129] on icon "Close" at bounding box center [604, 127] width 9 height 9
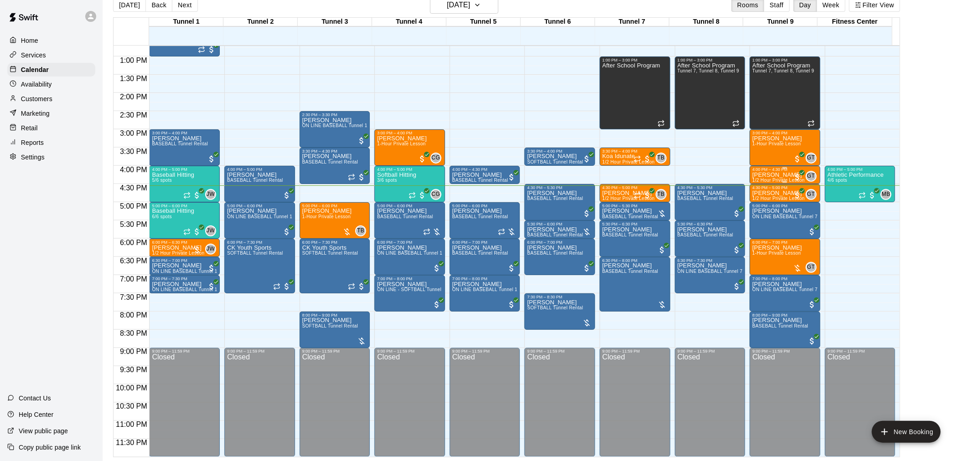
click at [776, 175] on p "[PERSON_NAME]" at bounding box center [778, 175] width 52 height 0
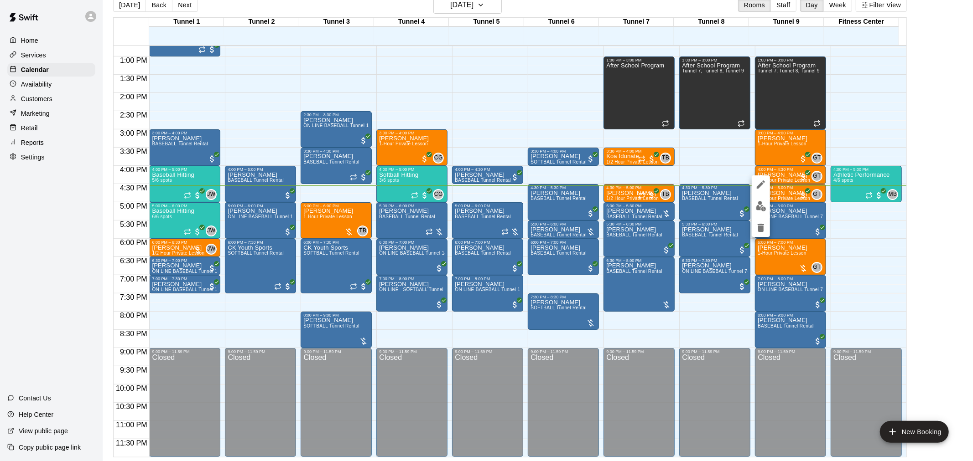
click at [789, 200] on div at bounding box center [486, 230] width 973 height 461
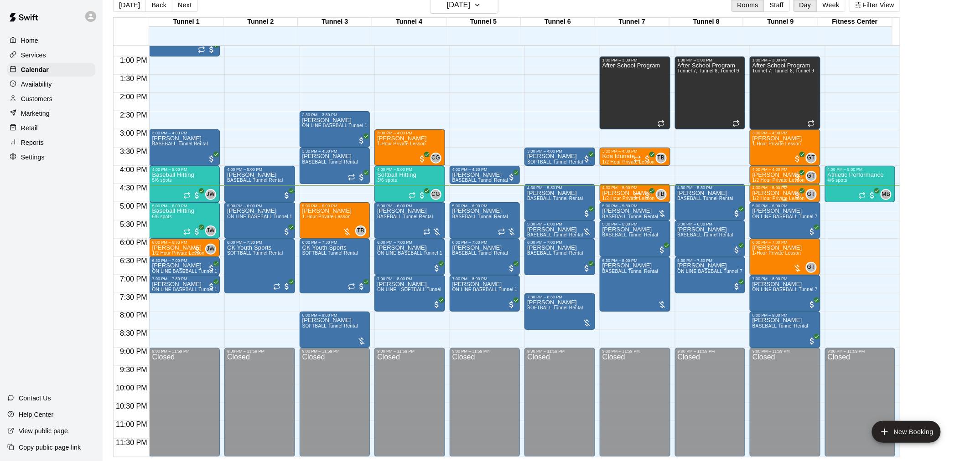
click at [773, 193] on p "[PERSON_NAME]" at bounding box center [778, 193] width 52 height 0
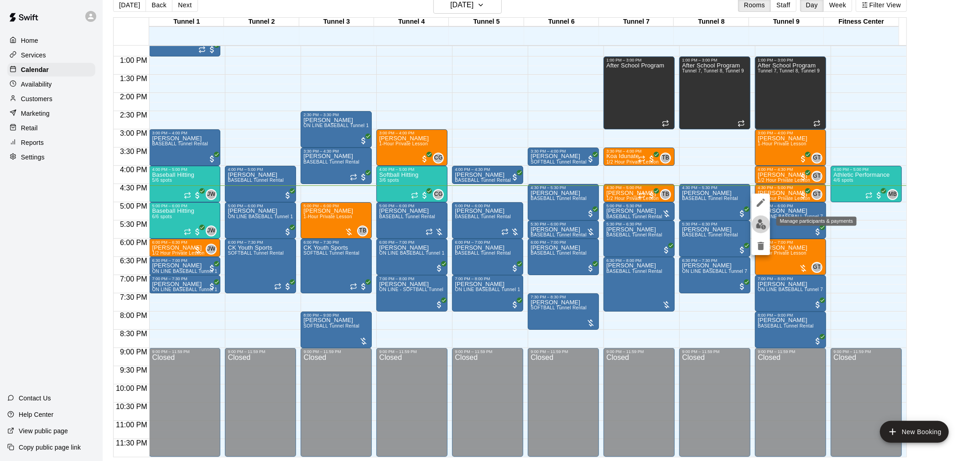
click at [764, 222] on img "edit" at bounding box center [761, 224] width 10 height 10
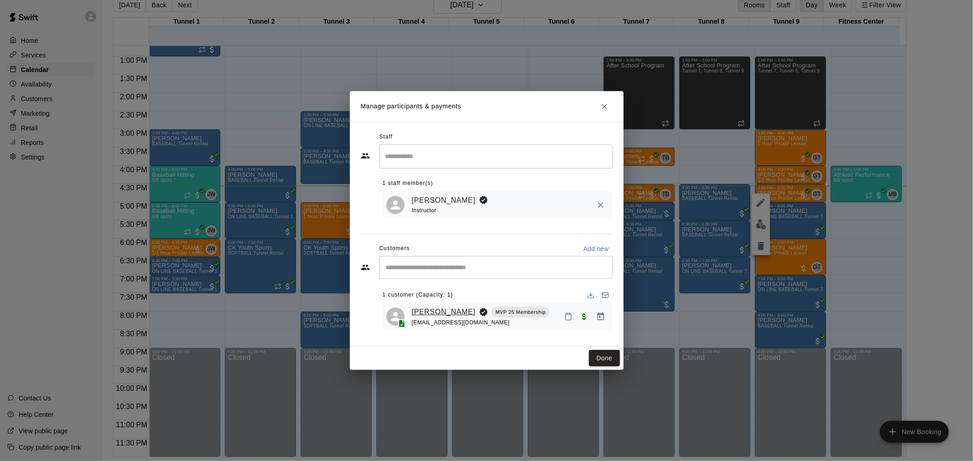
click at [449, 308] on link "[PERSON_NAME]" at bounding box center [444, 312] width 64 height 12
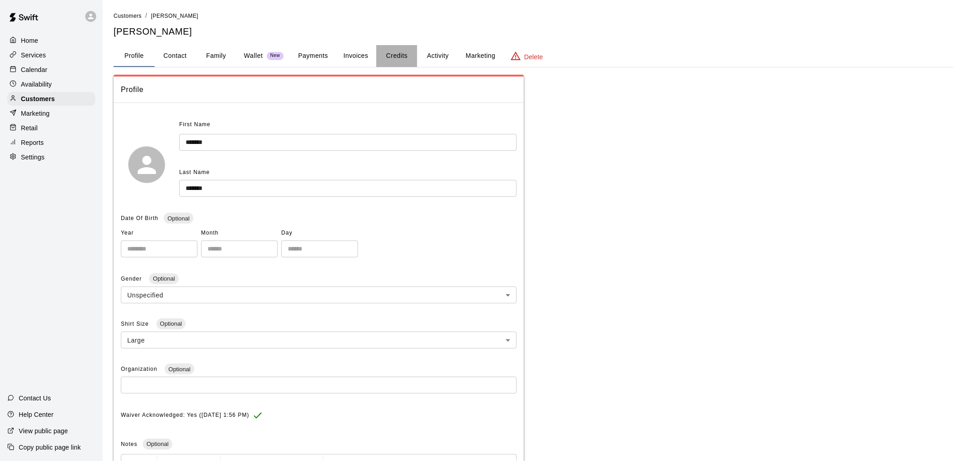
click at [387, 55] on button "Credits" at bounding box center [396, 56] width 41 height 22
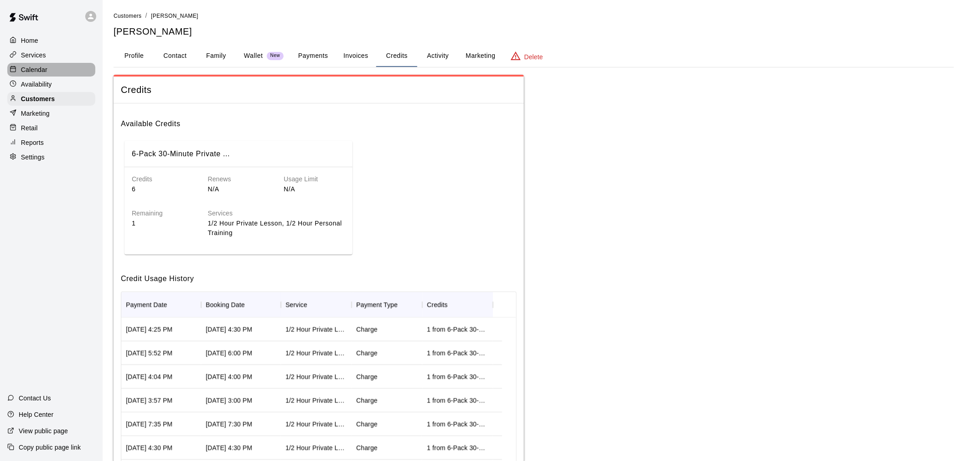
click at [57, 70] on div "Calendar" at bounding box center [51, 70] width 88 height 14
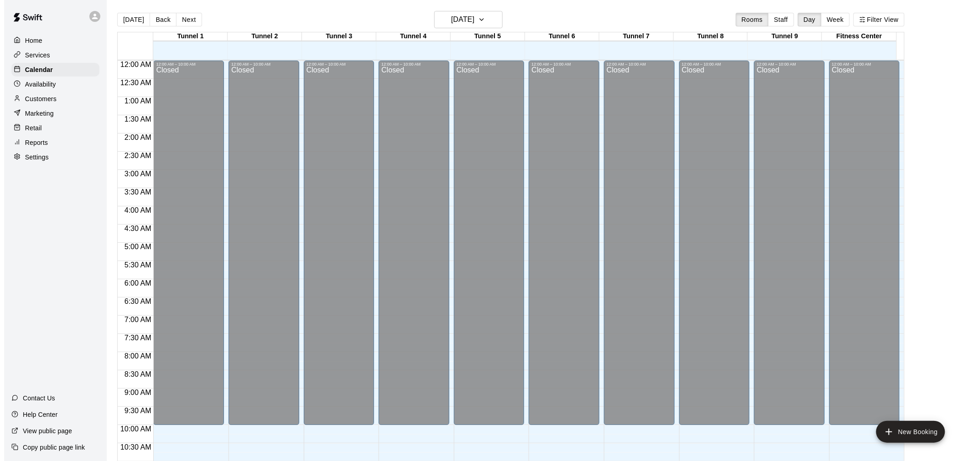
scroll to position [436, 0]
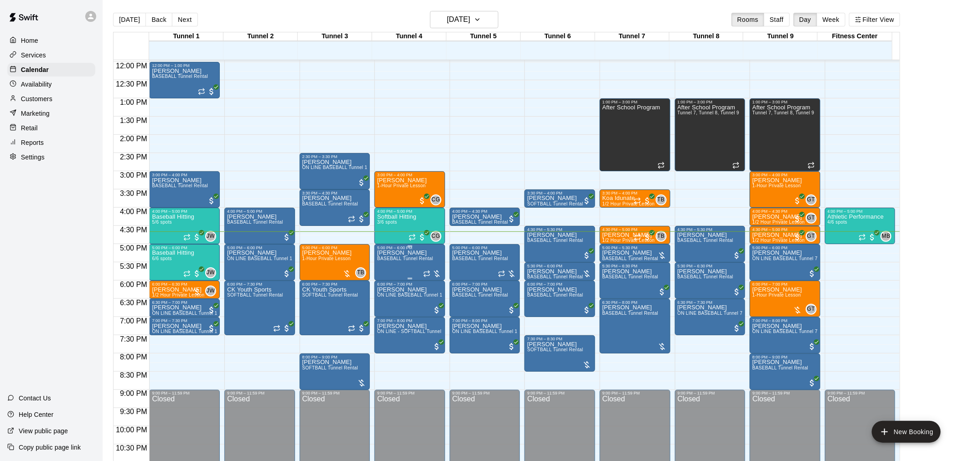
click at [408, 259] on span "BASEBALL Tunnel Rental" at bounding box center [405, 258] width 56 height 5
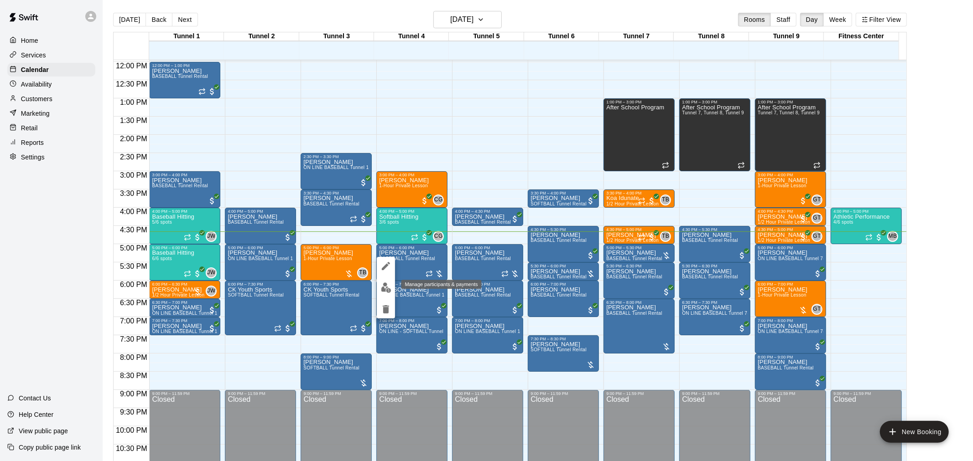
click at [387, 293] on button "edit" at bounding box center [386, 288] width 18 height 18
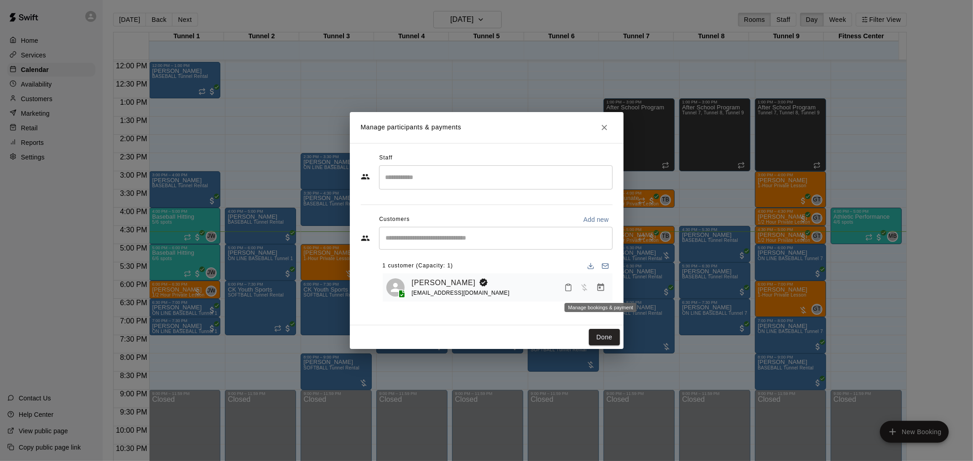
click at [600, 289] on icon "Manage bookings & payment" at bounding box center [600, 287] width 9 height 9
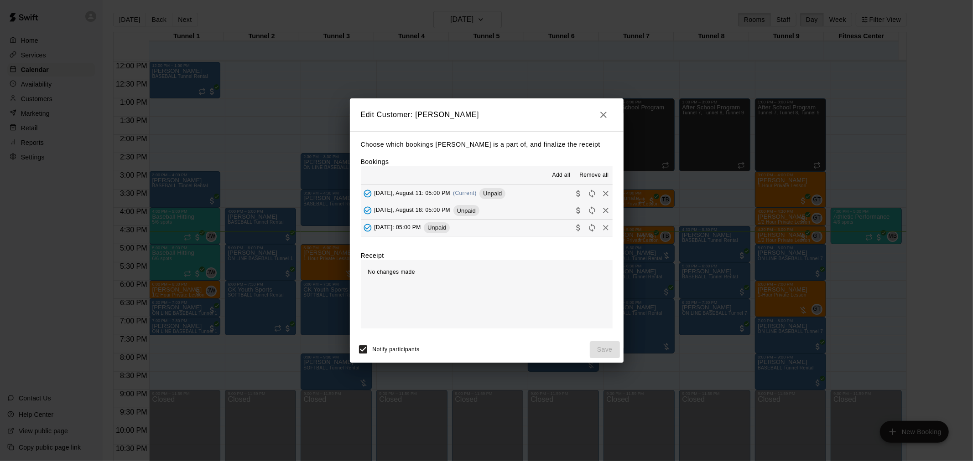
click at [495, 197] on span "Unpaid" at bounding box center [492, 193] width 26 height 7
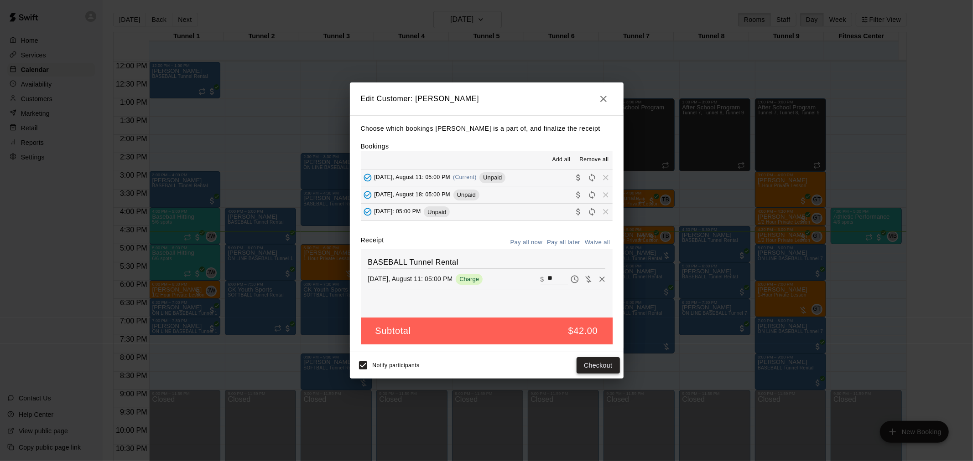
click at [599, 372] on button "Checkout" at bounding box center [597, 365] width 43 height 17
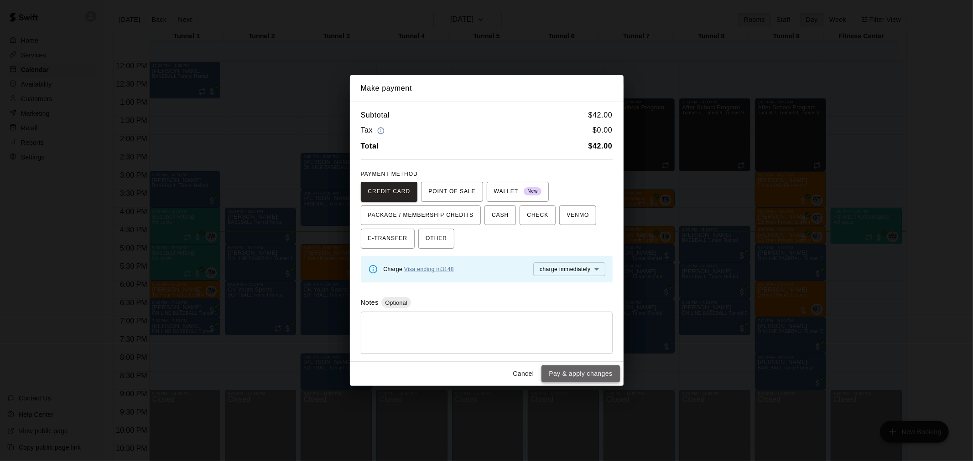
click at [590, 374] on button "Pay & apply changes" at bounding box center [580, 374] width 78 height 17
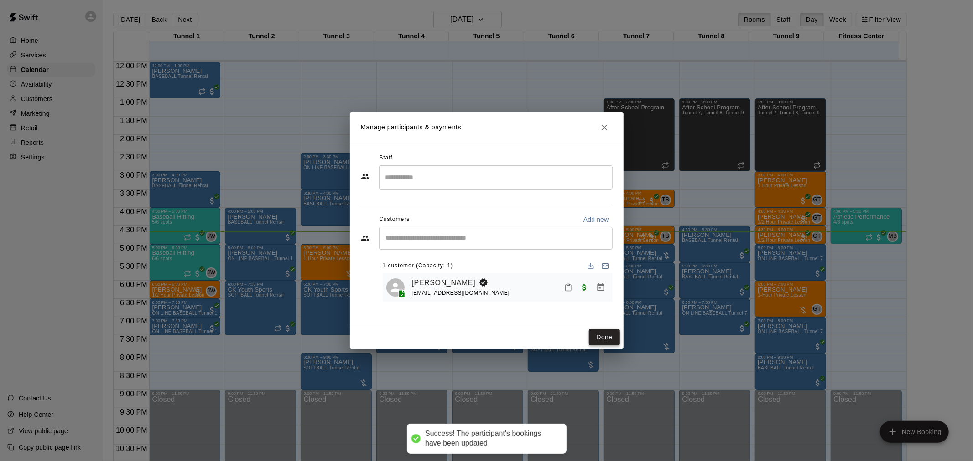
click at [593, 335] on button "Done" at bounding box center [604, 337] width 31 height 17
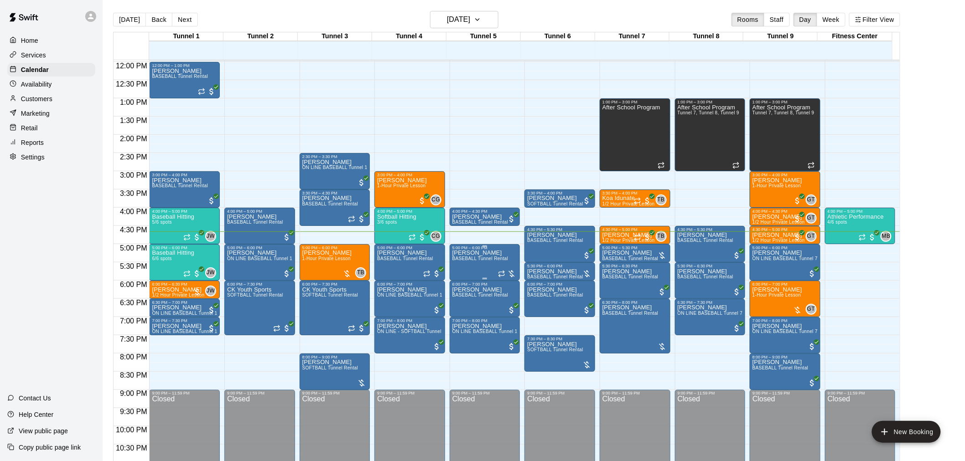
click at [488, 261] on span "BASEBALL Tunnel Rental" at bounding box center [480, 258] width 56 height 5
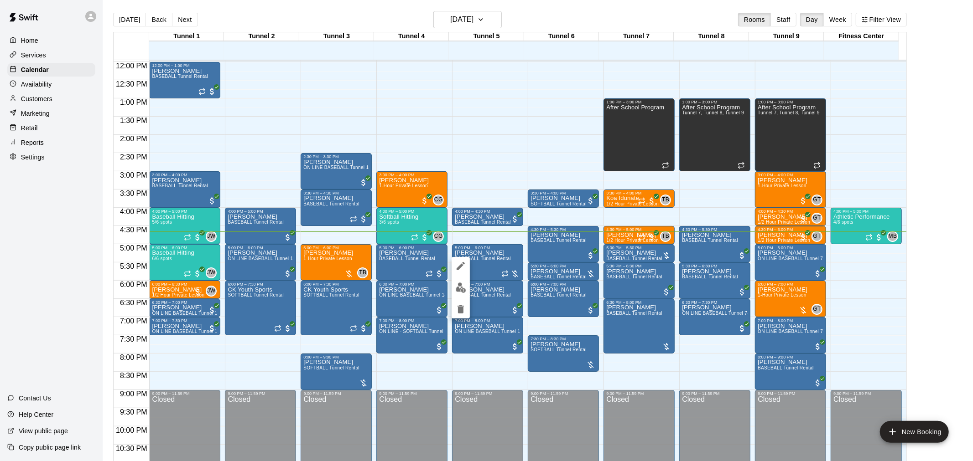
click at [459, 290] on img "edit" at bounding box center [460, 288] width 10 height 10
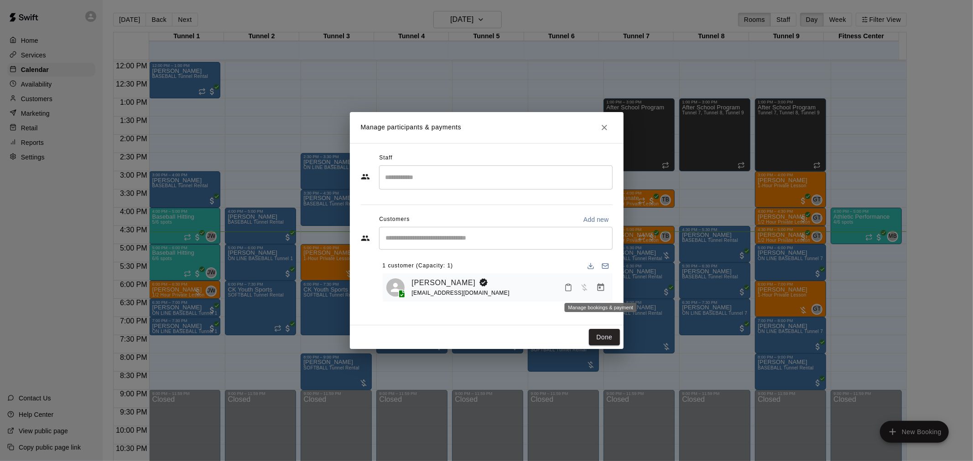
click at [598, 285] on icon "Manage bookings & payment" at bounding box center [600, 287] width 9 height 9
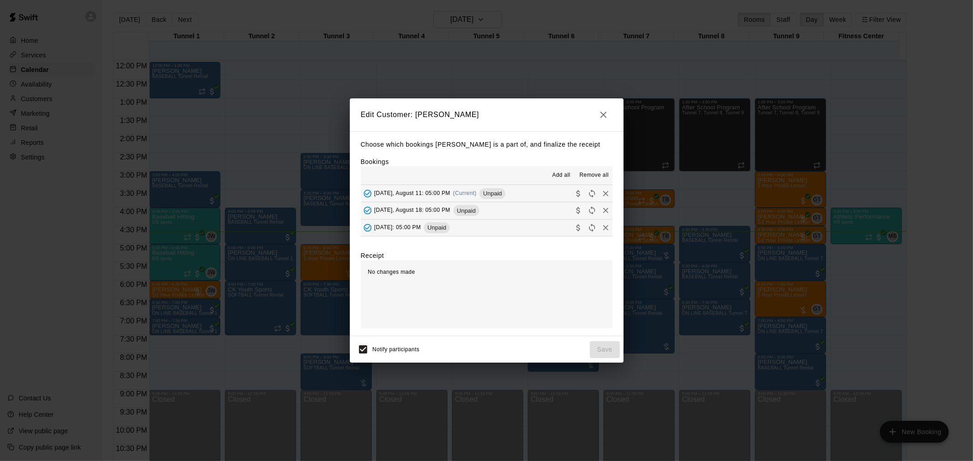
click at [494, 189] on div "Unpaid" at bounding box center [492, 193] width 26 height 11
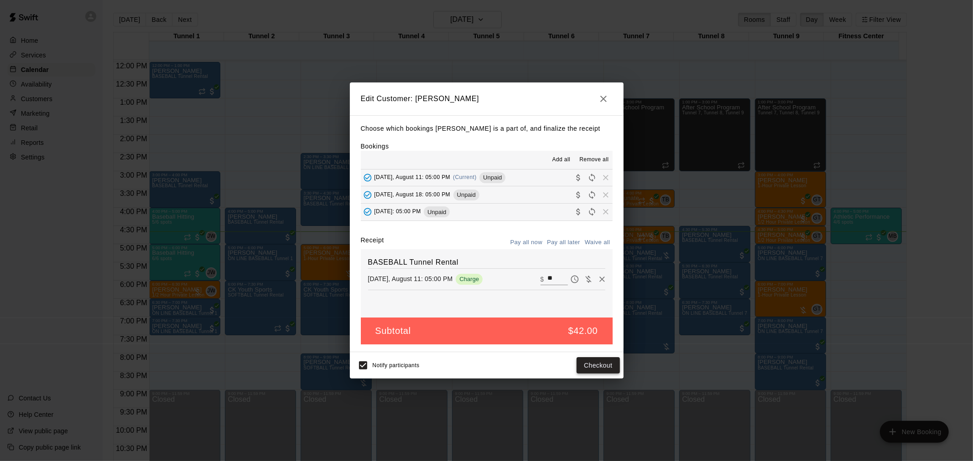
click at [600, 364] on button "Checkout" at bounding box center [597, 365] width 43 height 17
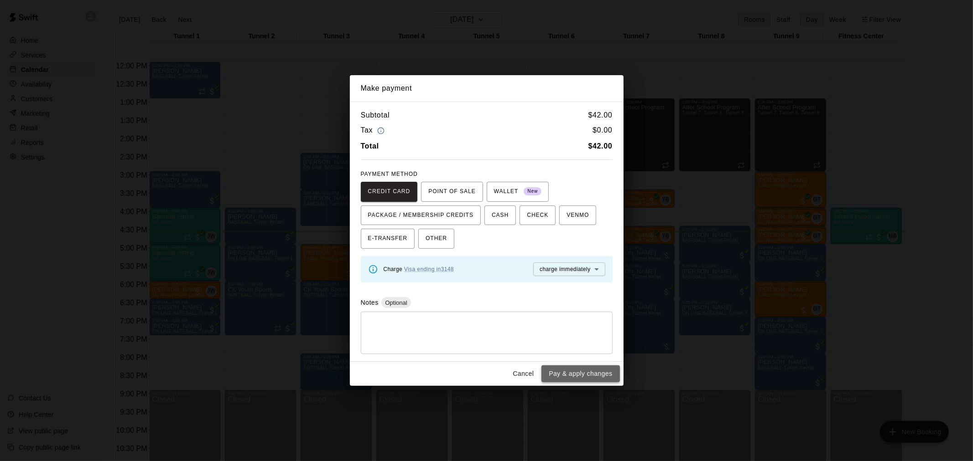
click at [591, 375] on button "Pay & apply changes" at bounding box center [580, 374] width 78 height 17
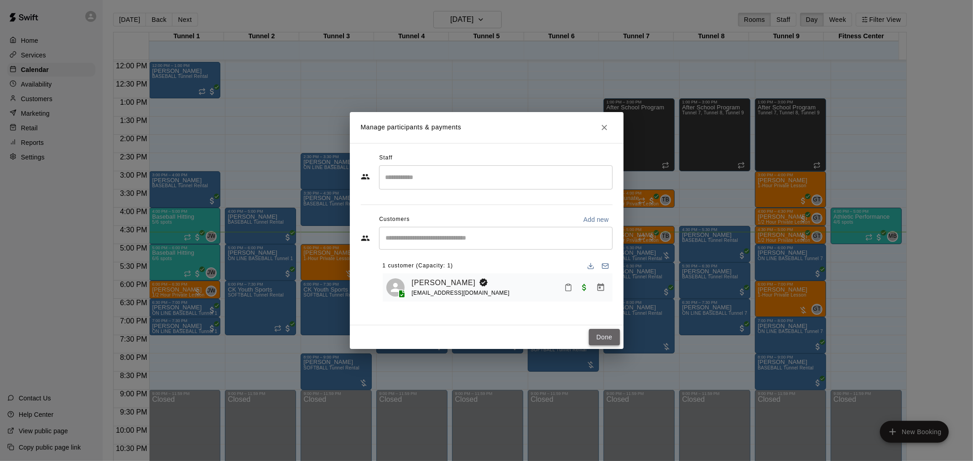
click at [612, 339] on button "Done" at bounding box center [604, 337] width 31 height 17
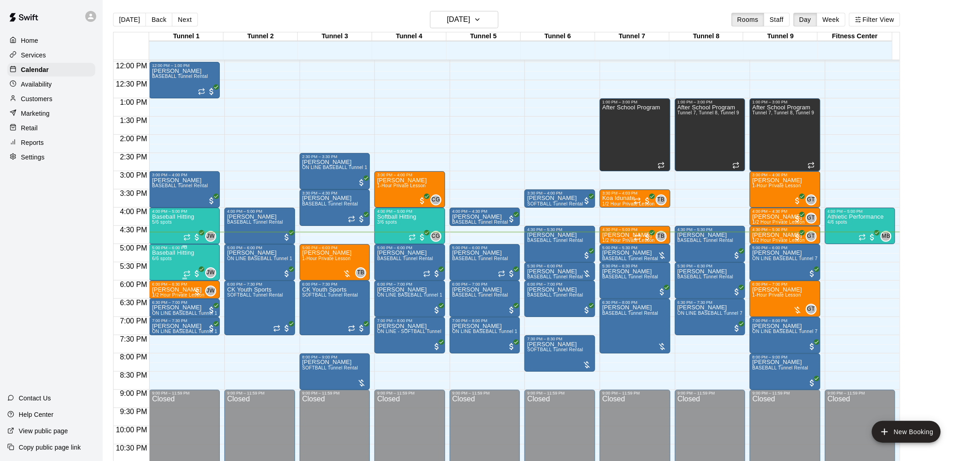
click at [174, 253] on p "Baseball Hitting" at bounding box center [173, 253] width 42 height 0
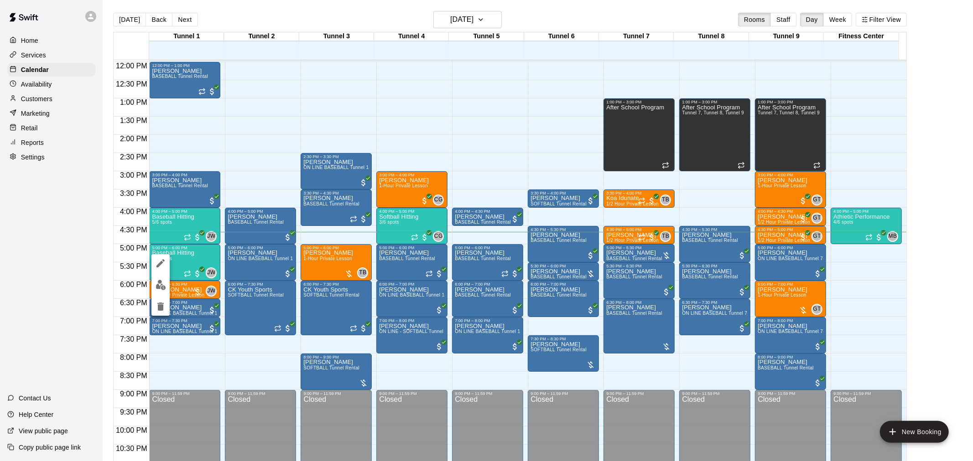
click at [160, 284] on img "edit" at bounding box center [160, 285] width 10 height 10
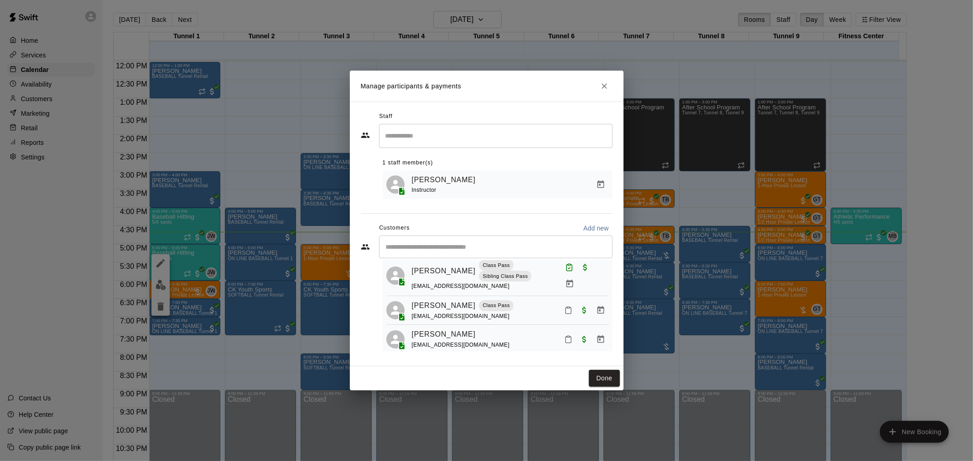
scroll to position [40, 0]
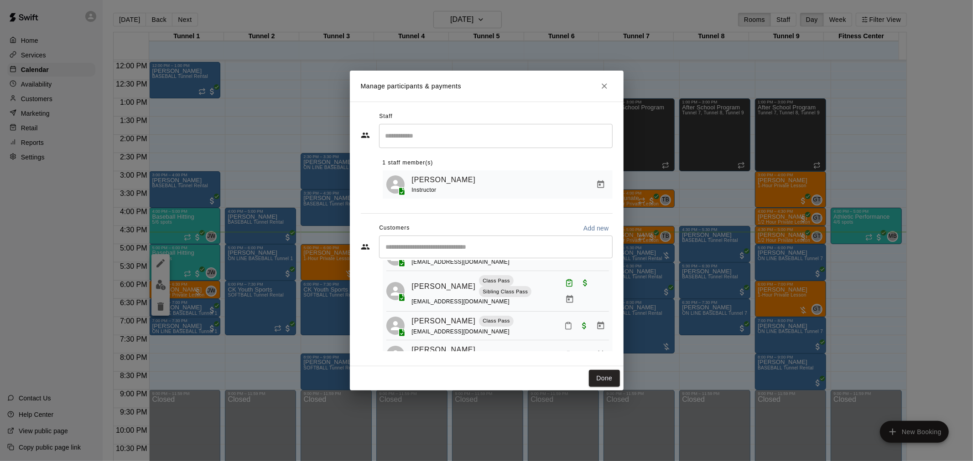
click at [564, 322] on icon "Mark attendance" at bounding box center [568, 326] width 8 height 8
click at [595, 316] on li "Mark attended" at bounding box center [617, 322] width 107 height 15
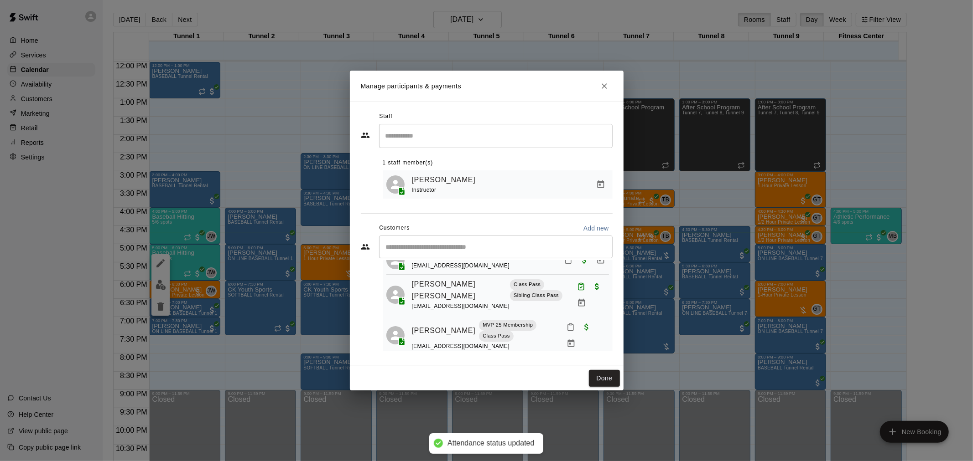
scroll to position [142, 0]
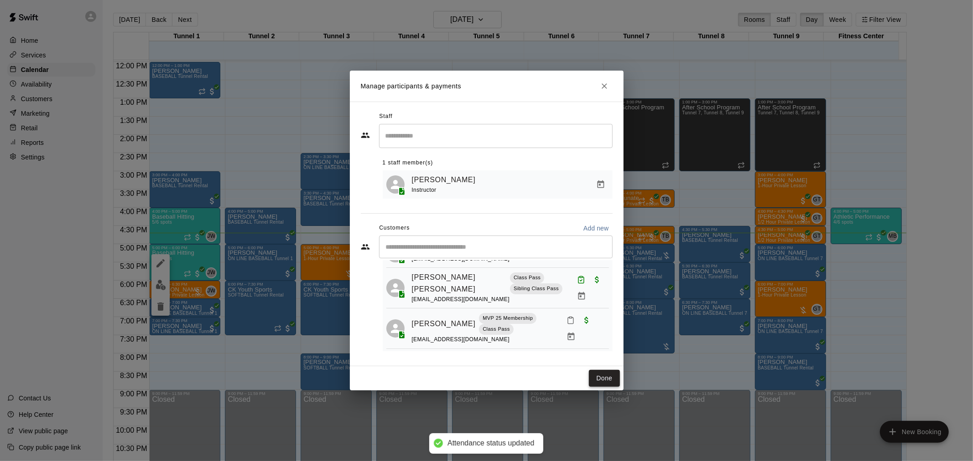
click at [608, 382] on button "Done" at bounding box center [604, 378] width 31 height 17
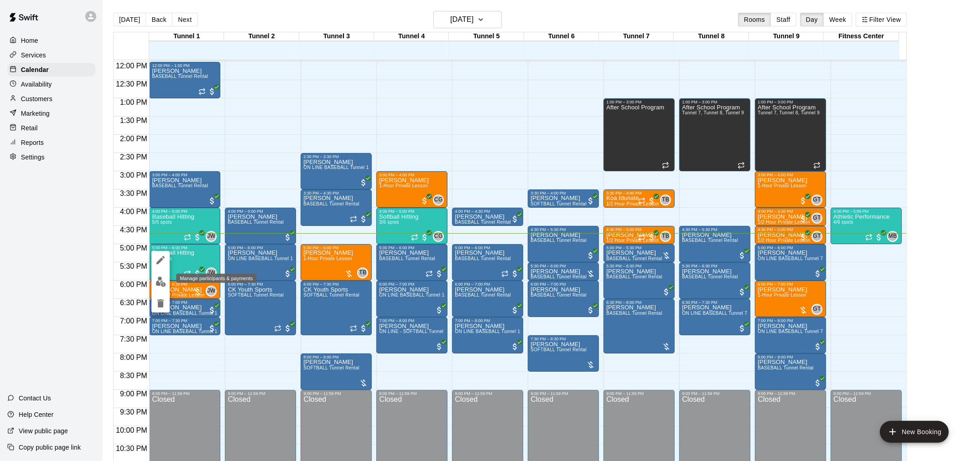
click at [156, 279] on img "edit" at bounding box center [160, 282] width 10 height 10
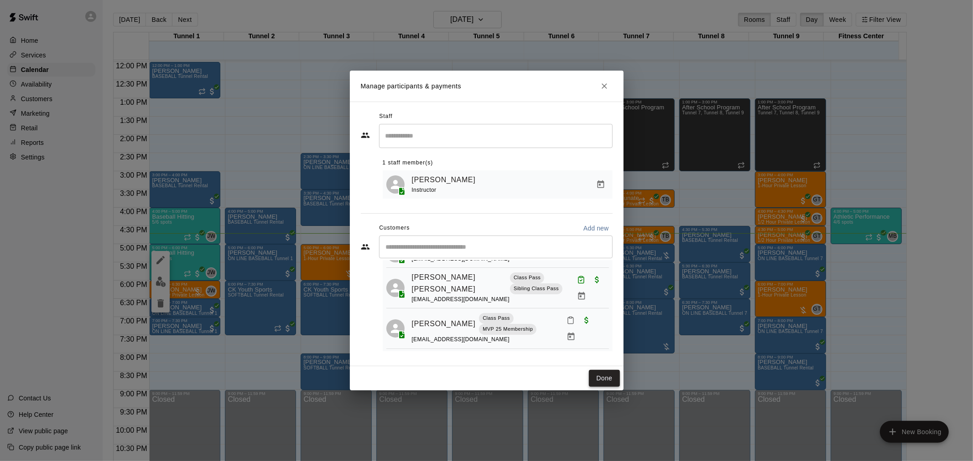
click at [614, 381] on button "Done" at bounding box center [604, 378] width 31 height 17
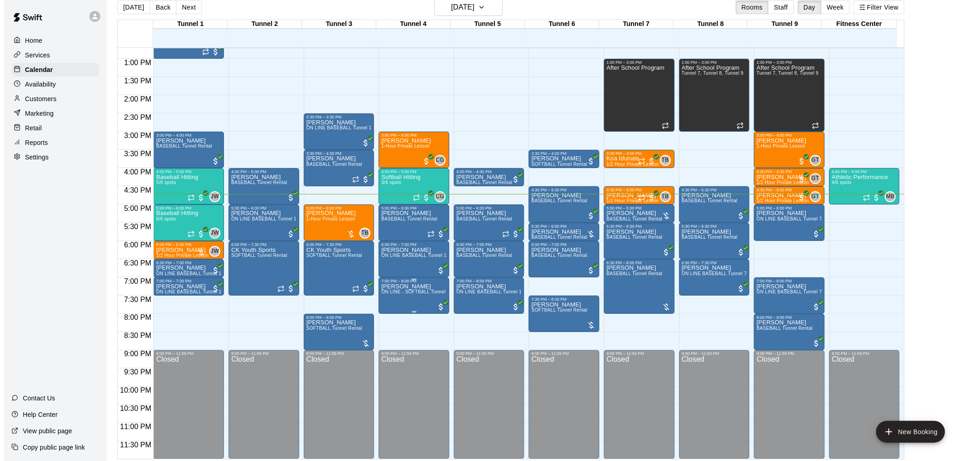
scroll to position [15, 0]
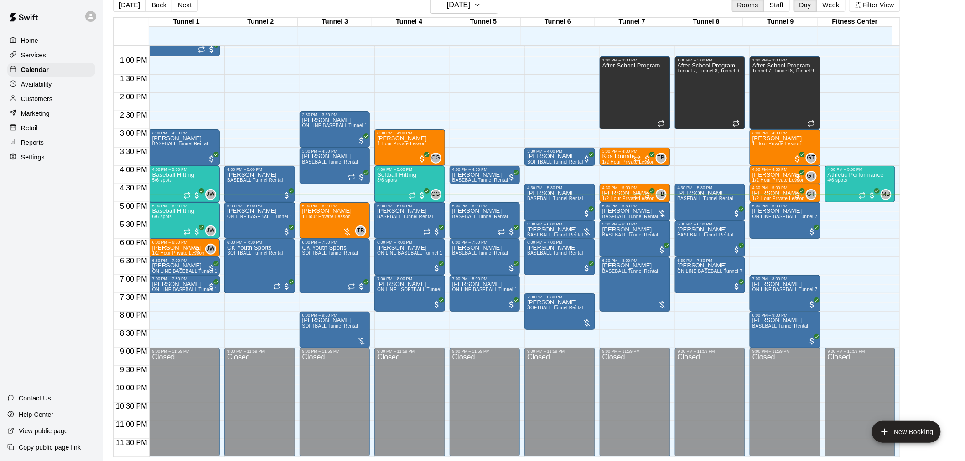
drag, startPoint x: 402, startPoint y: 212, endPoint x: 96, endPoint y: 232, distance: 306.6
click at [96, 232] on div "Home Services Calendar Availability Customers Marketing Retail Reports Settings…" at bounding box center [51, 230] width 103 height 461
click at [555, 228] on div "Mike Lind BASEBALL Tunnel Rental" at bounding box center [555, 457] width 56 height 461
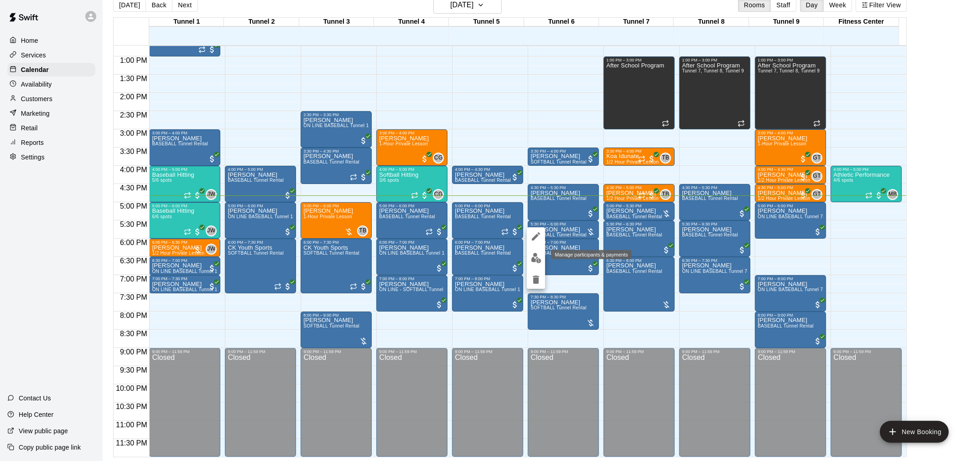
click at [539, 256] on img "edit" at bounding box center [536, 258] width 10 height 10
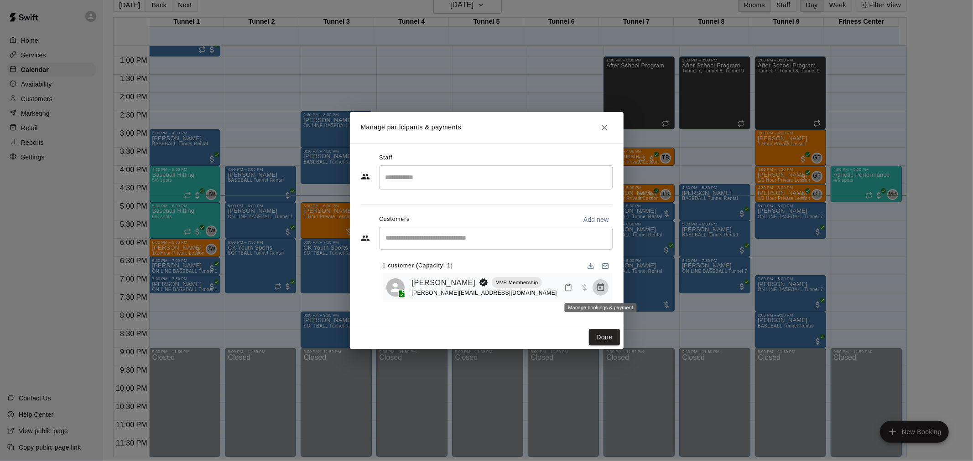
click at [600, 288] on icon "Manage bookings & payment" at bounding box center [600, 287] width 9 height 9
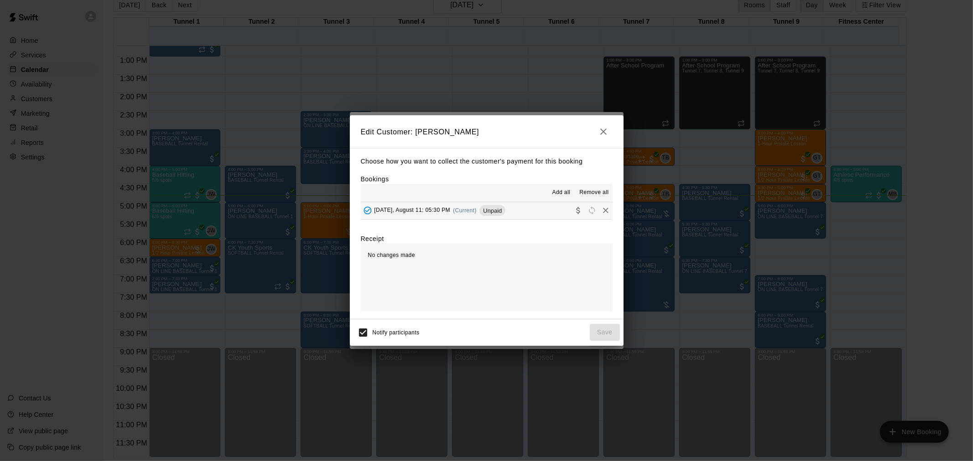
click at [486, 212] on span "Unpaid" at bounding box center [492, 210] width 26 height 7
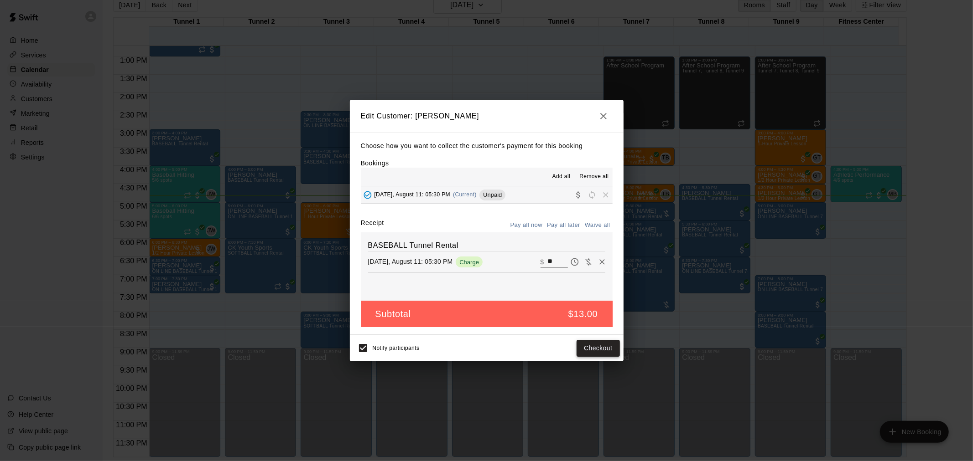
click at [594, 345] on button "Checkout" at bounding box center [597, 348] width 43 height 17
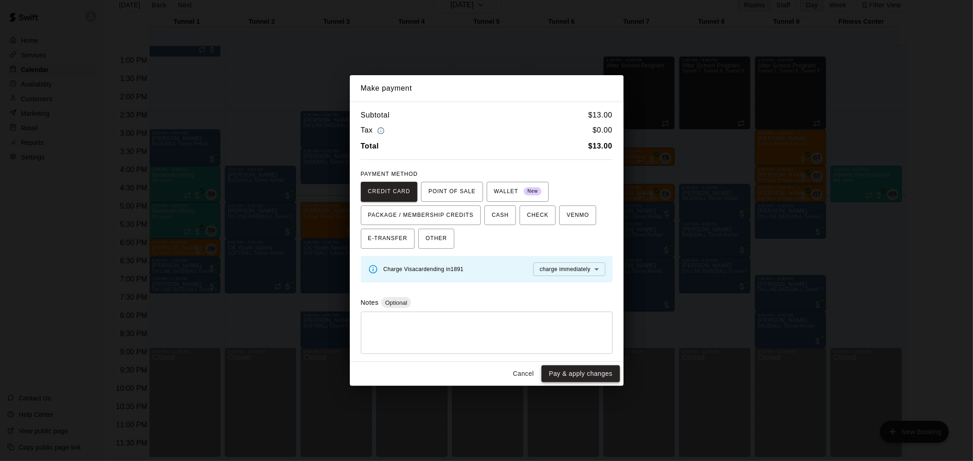
click at [585, 371] on button "Pay & apply changes" at bounding box center [580, 374] width 78 height 17
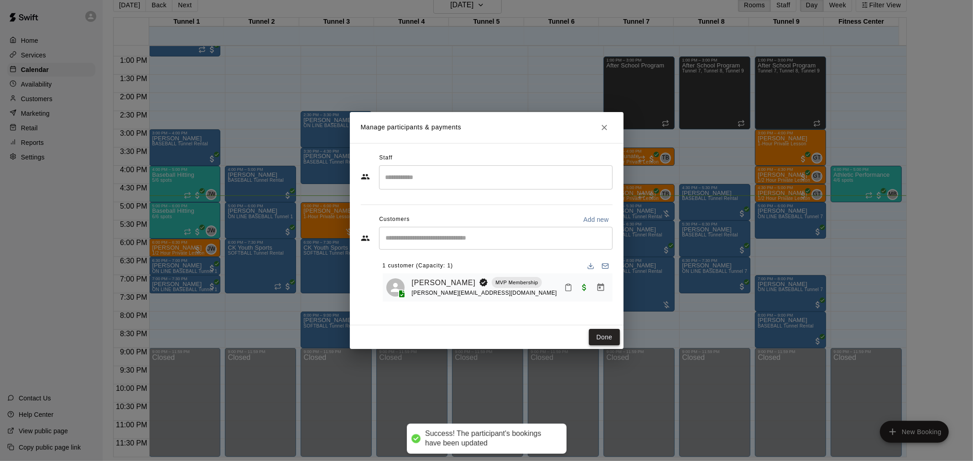
click at [604, 342] on button "Done" at bounding box center [604, 337] width 31 height 17
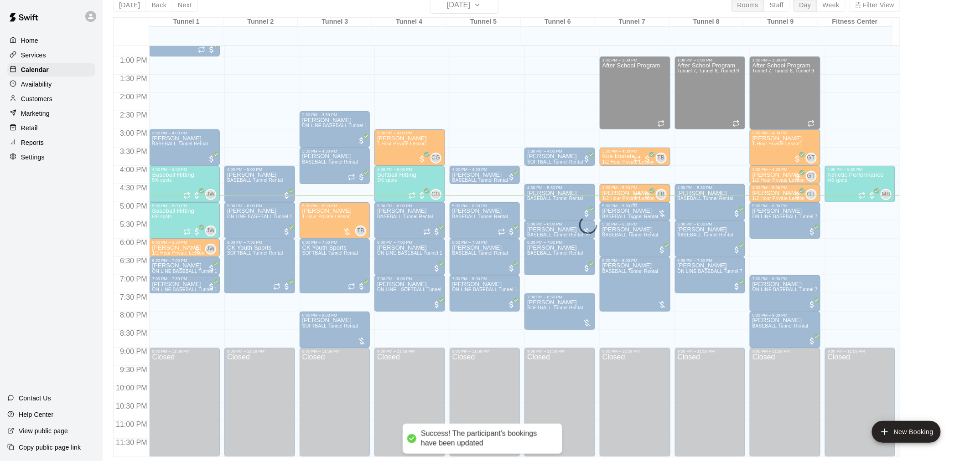
click at [630, 208] on div "Mike Lind BASEBALL Tunnel Rental" at bounding box center [630, 438] width 56 height 461
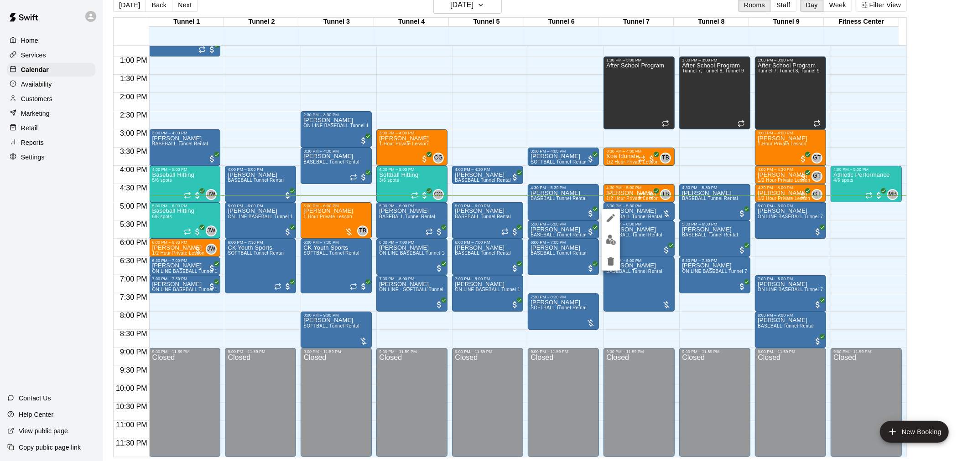
click at [613, 236] on img "edit" at bounding box center [611, 240] width 10 height 10
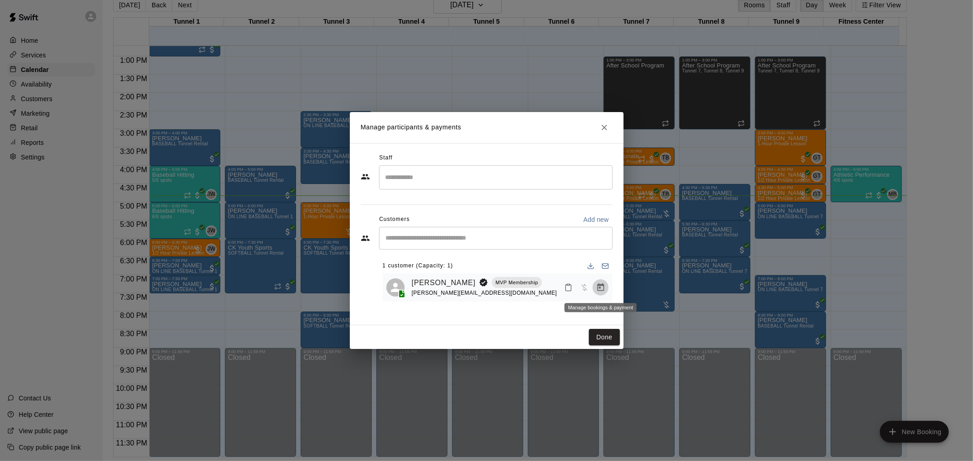
click at [600, 287] on icon "Manage bookings & payment" at bounding box center [600, 287] width 9 height 9
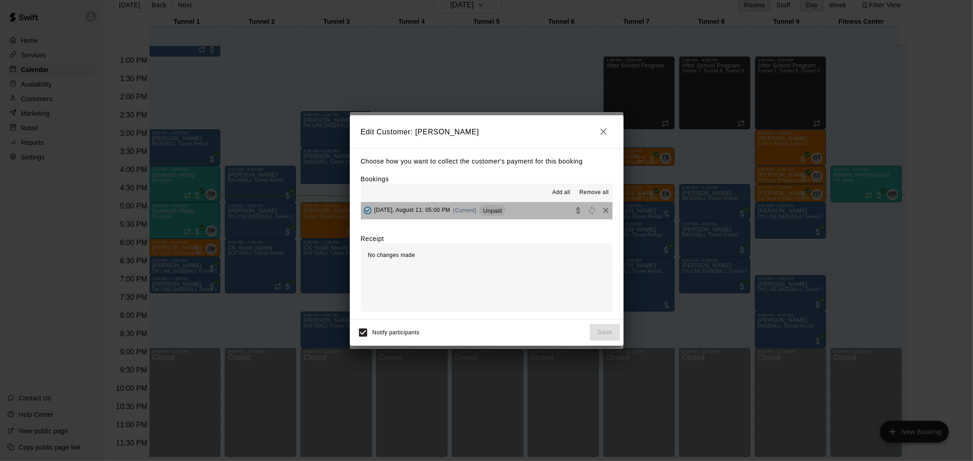
click at [500, 203] on button "[DATE], August 11: 05:00 PM (Current) Unpaid" at bounding box center [487, 210] width 252 height 17
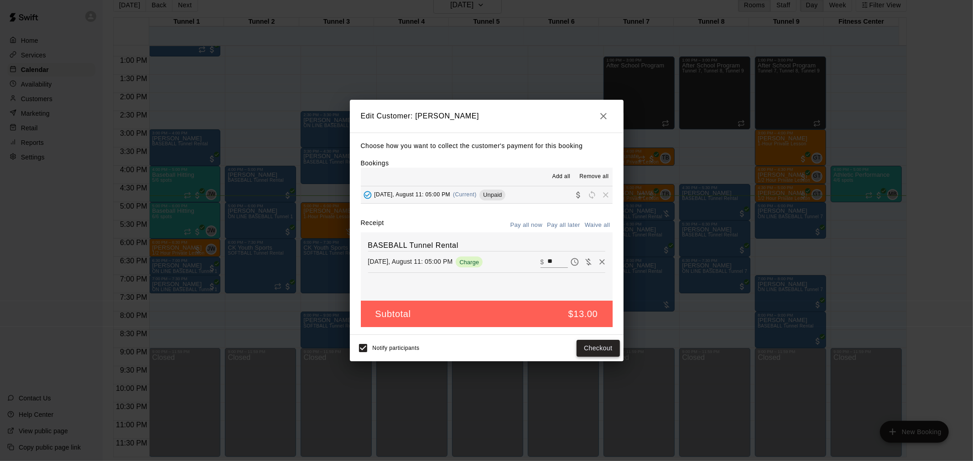
click at [602, 341] on button "Checkout" at bounding box center [597, 348] width 43 height 17
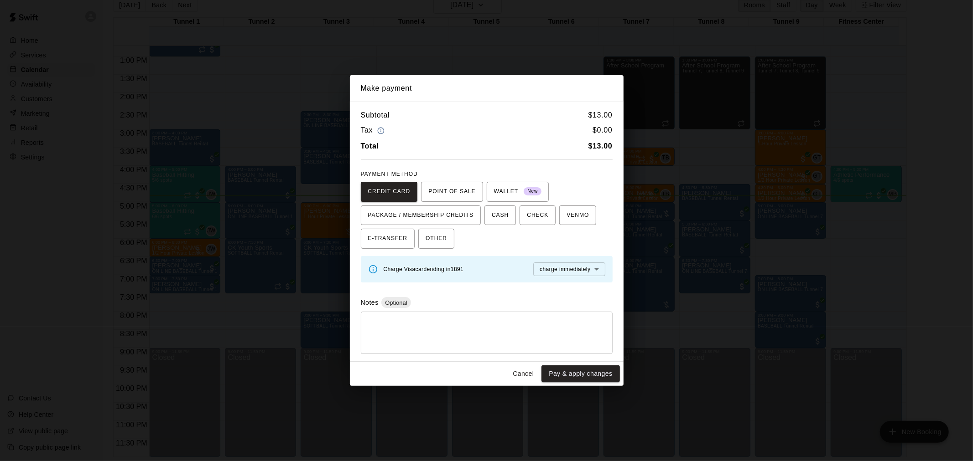
click at [583, 372] on button "Pay & apply changes" at bounding box center [580, 374] width 78 height 17
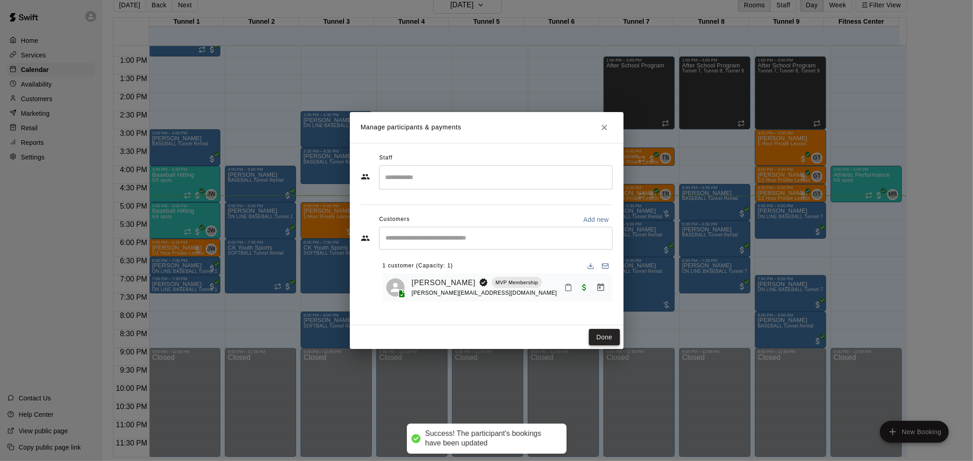
click at [598, 333] on button "Done" at bounding box center [604, 337] width 31 height 17
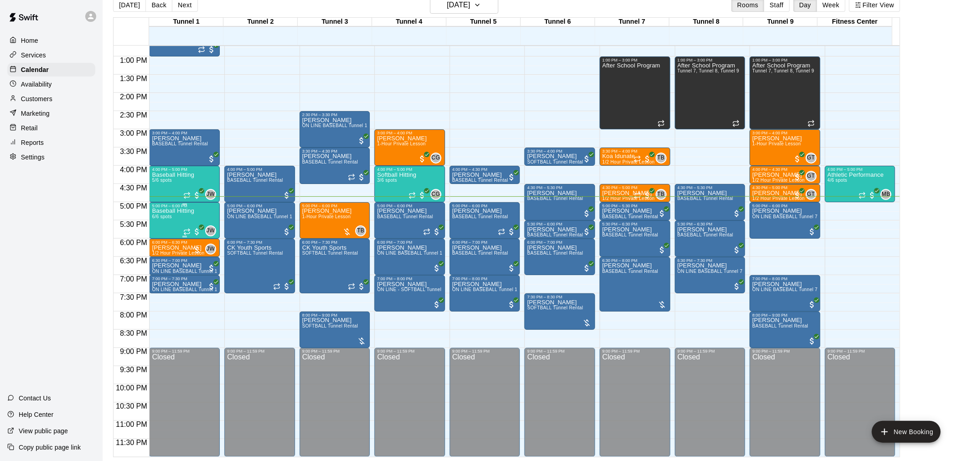
click at [179, 217] on div "Baseball Hitting 6/6 spots" at bounding box center [173, 438] width 42 height 461
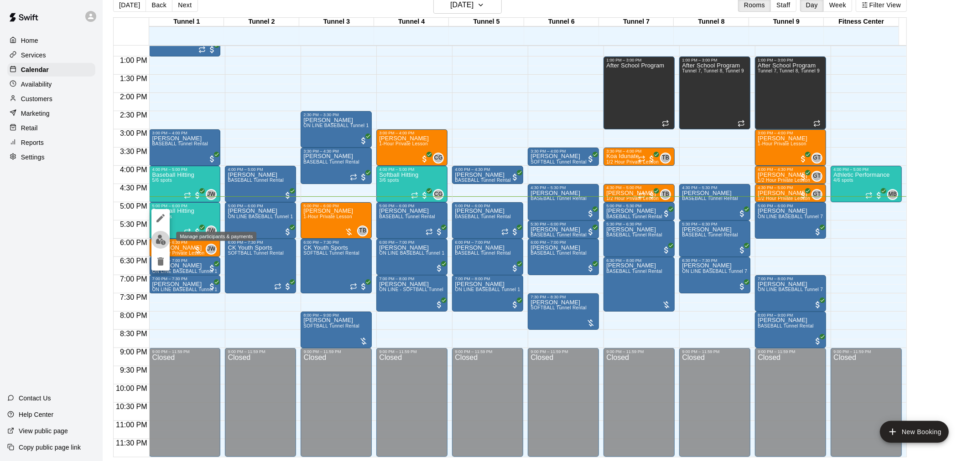
click at [158, 242] on img "edit" at bounding box center [160, 240] width 10 height 10
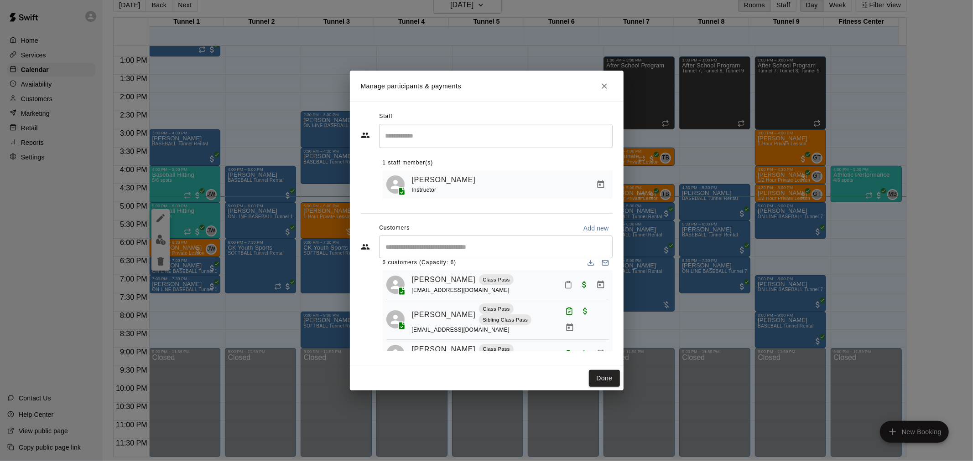
scroll to position [0, 0]
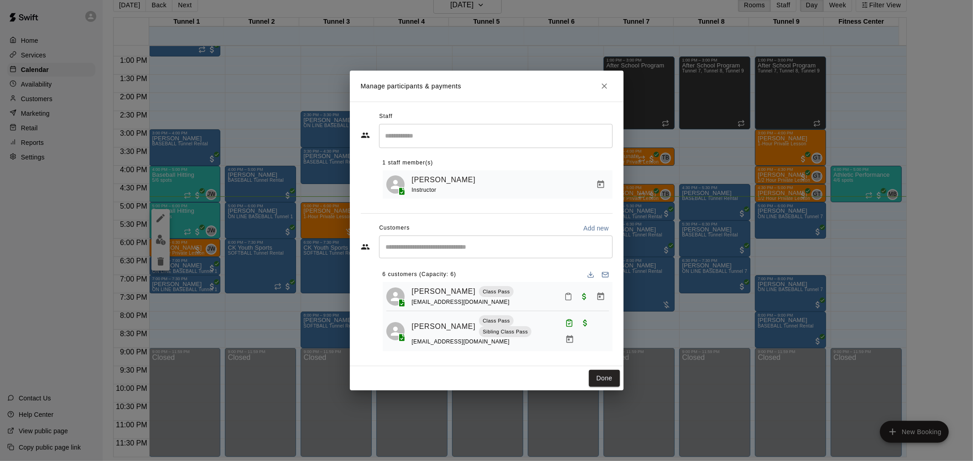
click at [564, 298] on icon "Mark attendance" at bounding box center [568, 297] width 8 height 8
click at [593, 304] on p "Mark attended" at bounding box center [622, 301] width 81 height 9
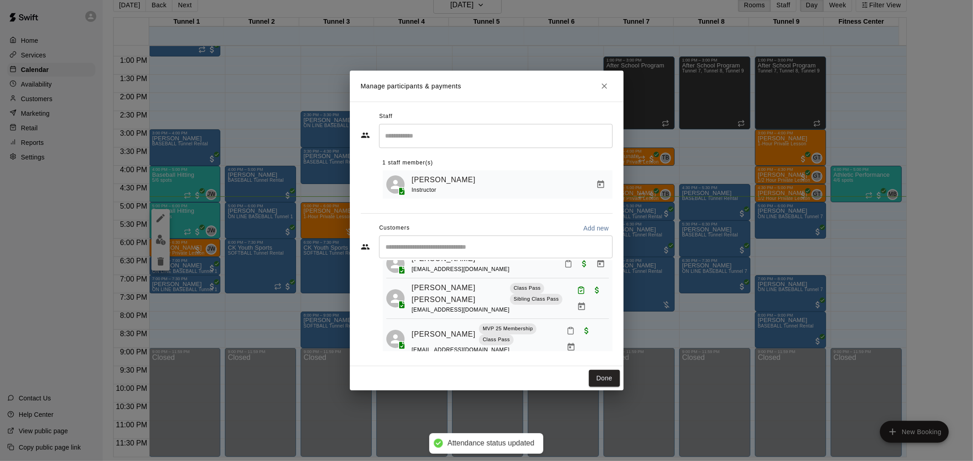
scroll to position [142, 0]
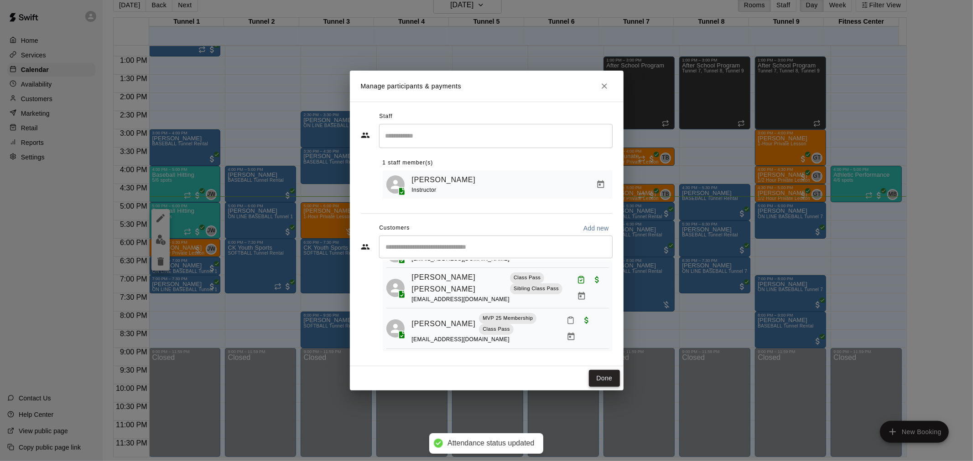
click at [609, 376] on button "Done" at bounding box center [604, 378] width 31 height 17
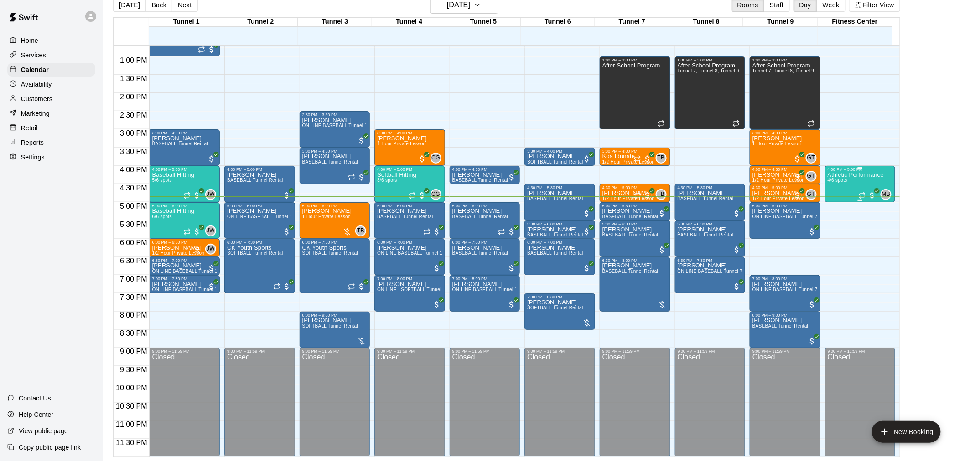
click at [838, 175] on p "Athletic Performance" at bounding box center [856, 175] width 56 height 0
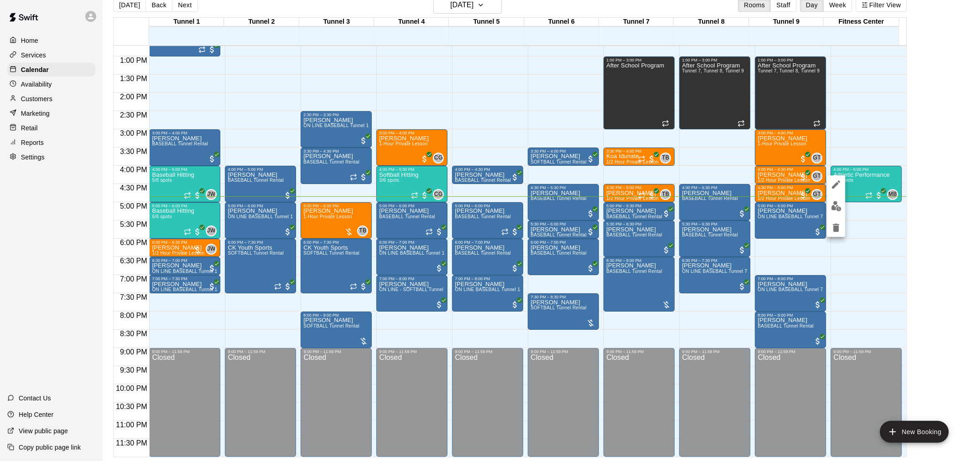
click at [837, 205] on img "edit" at bounding box center [836, 206] width 10 height 10
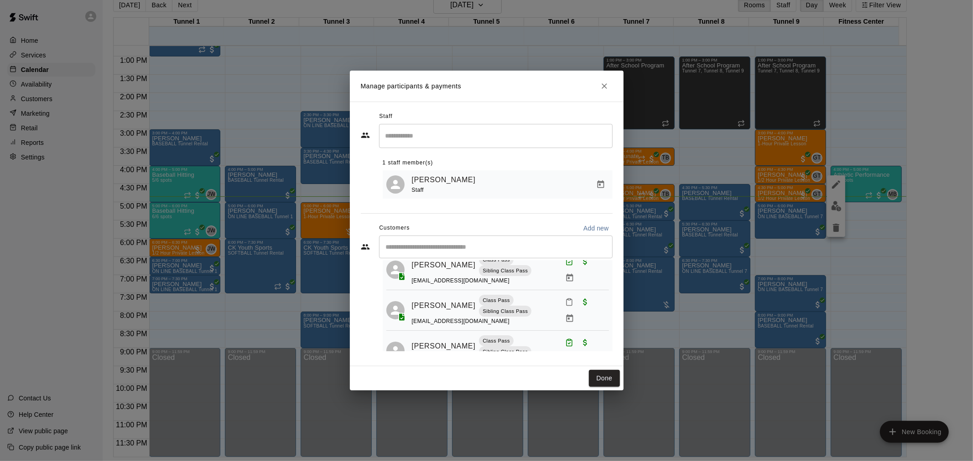
scroll to position [80, 0]
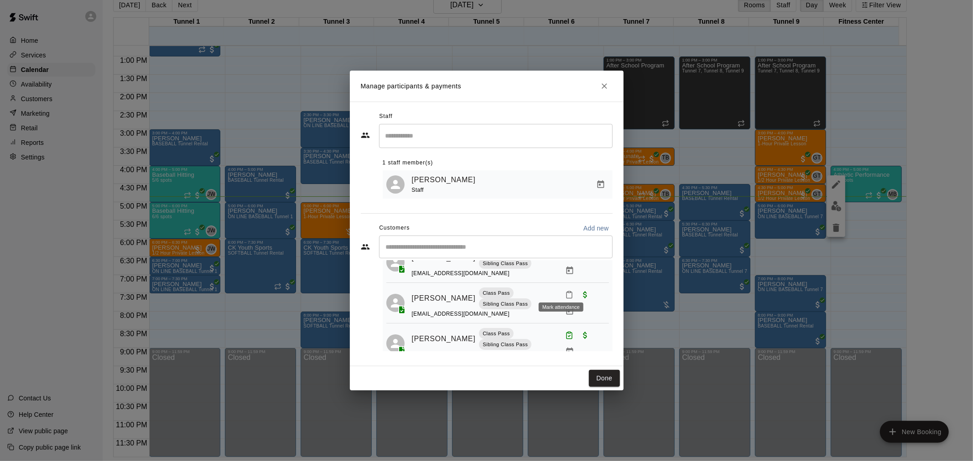
click at [565, 291] on icon "Mark attendance" at bounding box center [569, 295] width 8 height 8
click at [585, 297] on li "Mark attended" at bounding box center [617, 292] width 107 height 15
click at [600, 376] on button "Done" at bounding box center [604, 378] width 31 height 17
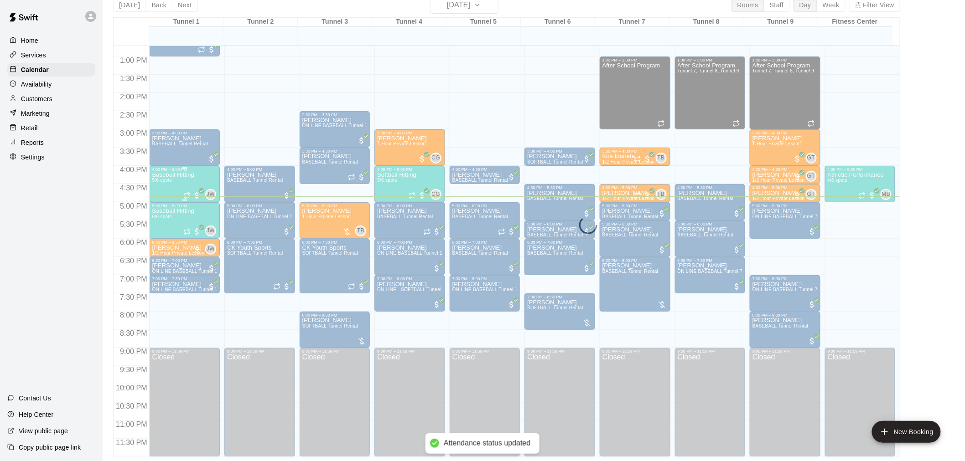
click at [178, 175] on p "Baseball Hitting" at bounding box center [173, 175] width 42 height 0
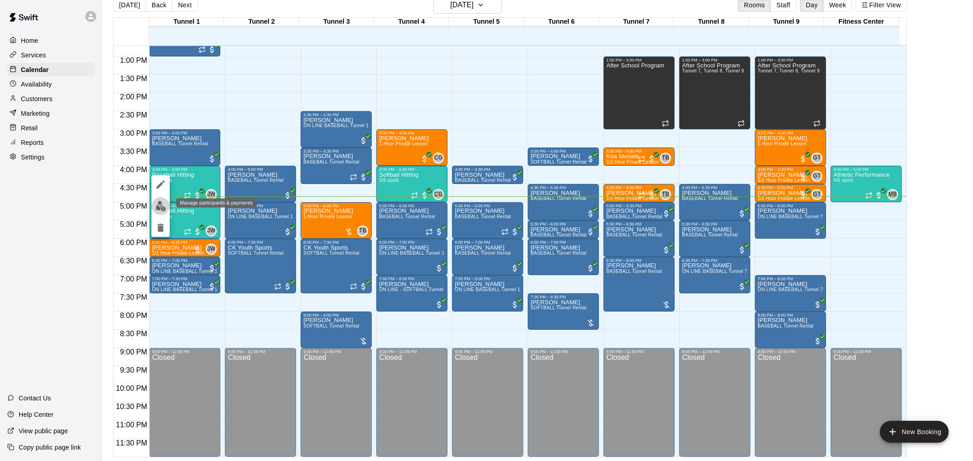
click at [161, 201] on img "edit" at bounding box center [160, 206] width 10 height 10
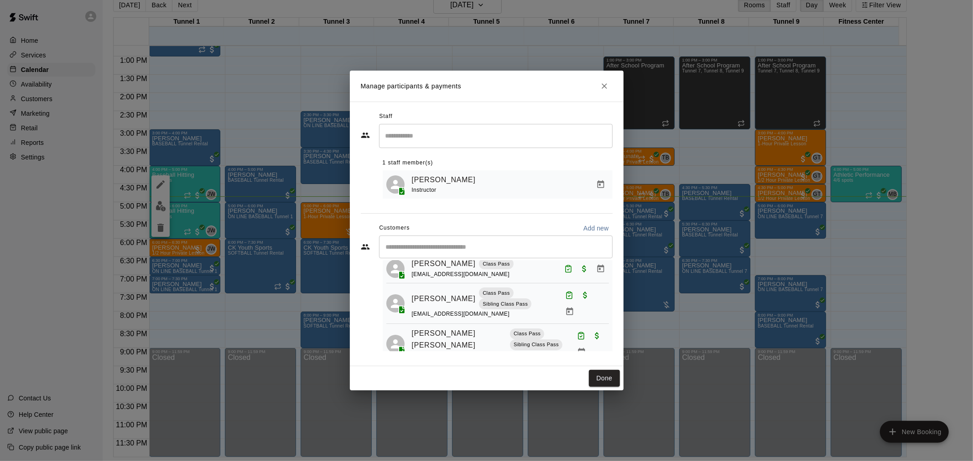
scroll to position [0, 0]
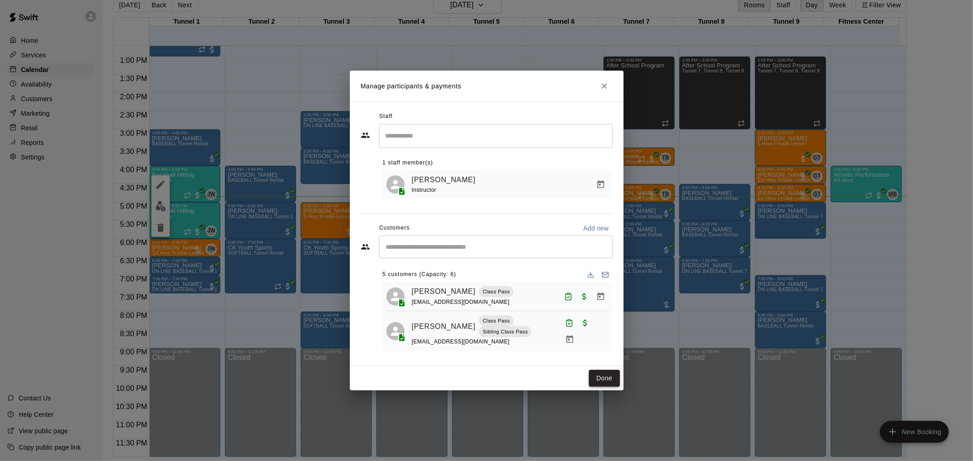
click at [595, 378] on button "Done" at bounding box center [604, 378] width 31 height 17
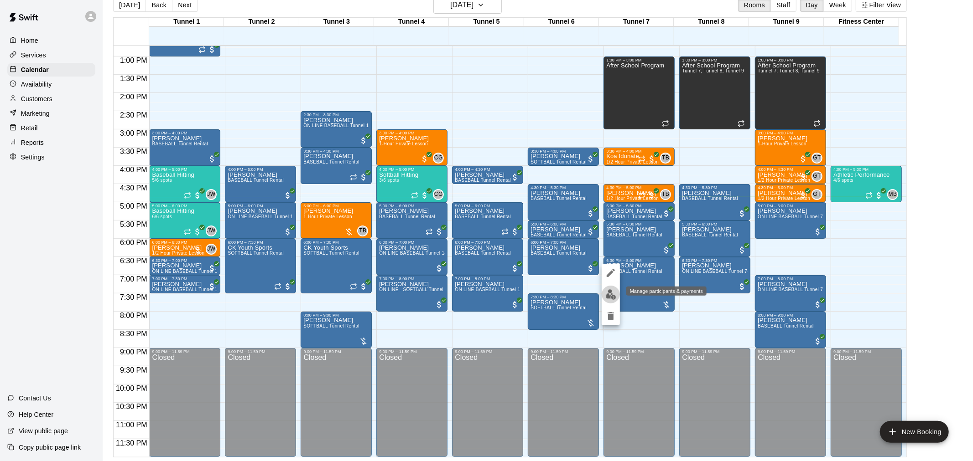
click at [606, 295] on img "edit" at bounding box center [611, 295] width 10 height 10
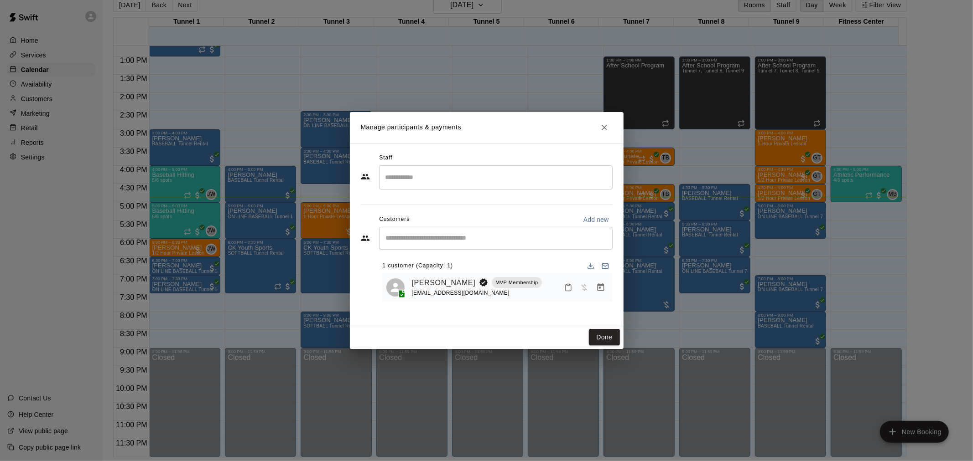
click at [609, 124] on button "Close" at bounding box center [604, 127] width 16 height 16
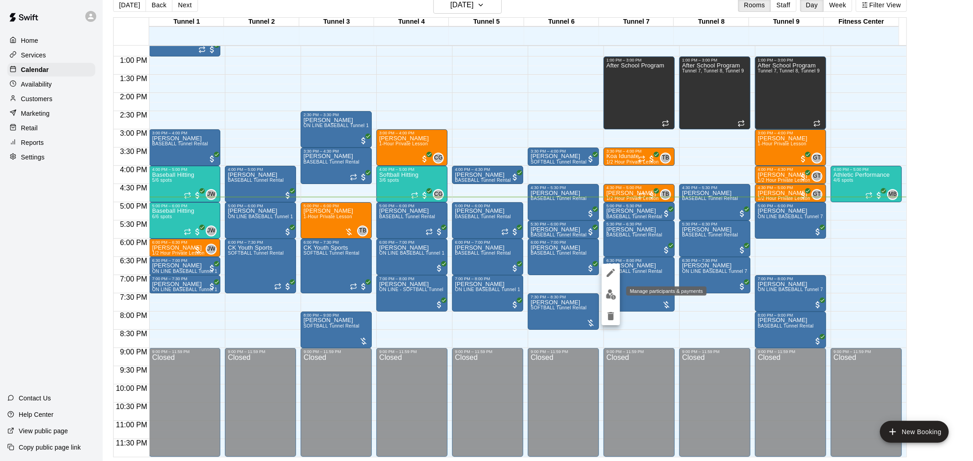
click at [613, 290] on img "edit" at bounding box center [611, 295] width 10 height 10
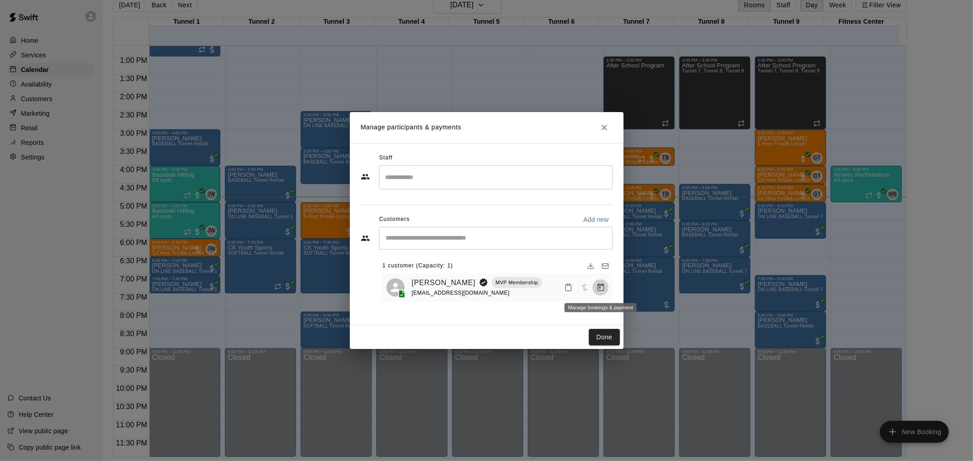
click at [604, 290] on icon "Manage bookings & payment" at bounding box center [600, 287] width 9 height 9
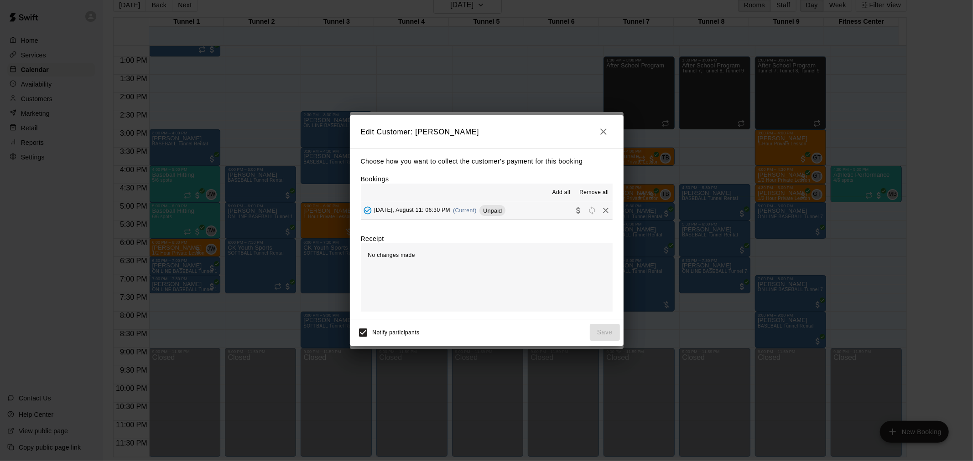
click at [491, 211] on span "Unpaid" at bounding box center [492, 210] width 26 height 7
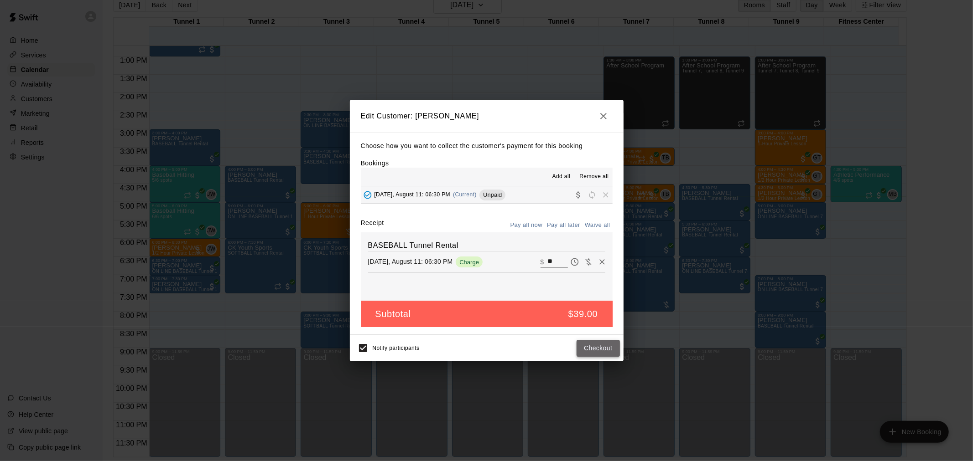
click at [598, 347] on button "Checkout" at bounding box center [597, 348] width 43 height 17
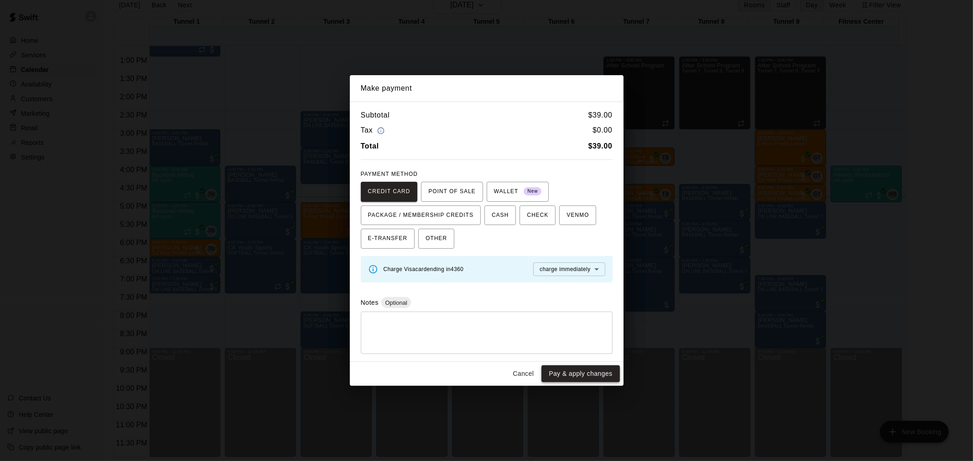
click at [604, 373] on button "Pay & apply changes" at bounding box center [580, 374] width 78 height 17
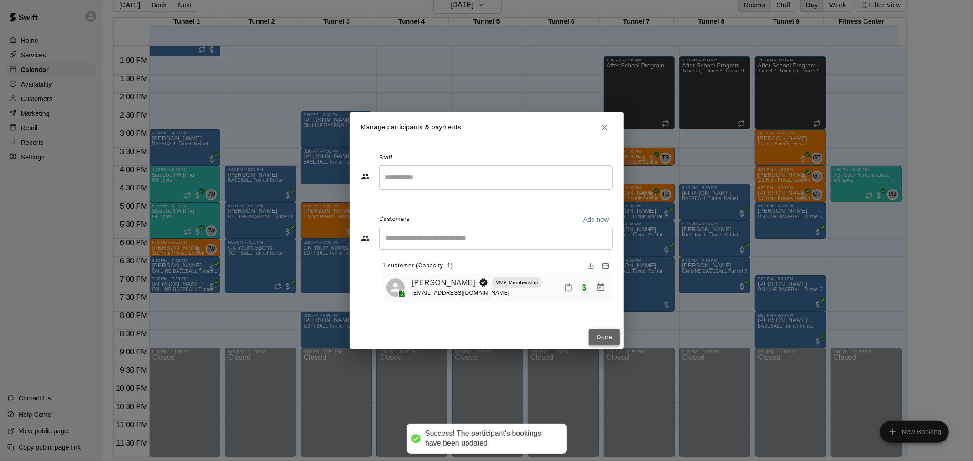
click at [599, 336] on button "Done" at bounding box center [604, 337] width 31 height 17
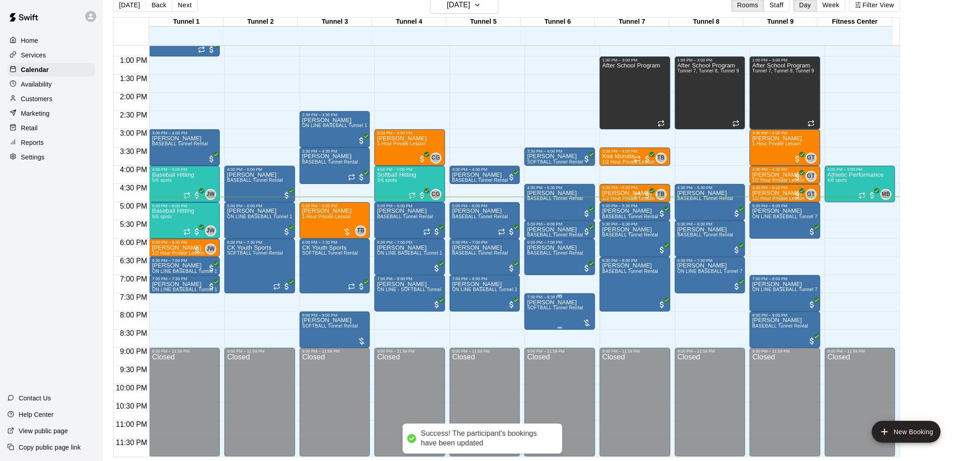
click at [550, 310] on span "SOFTBALL Tunnel Rental" at bounding box center [555, 307] width 56 height 5
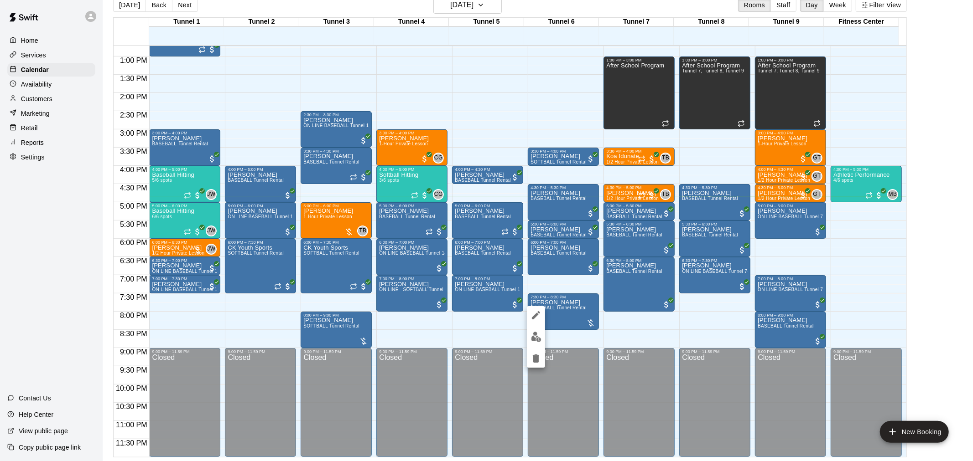
click at [534, 336] on img "edit" at bounding box center [536, 337] width 10 height 10
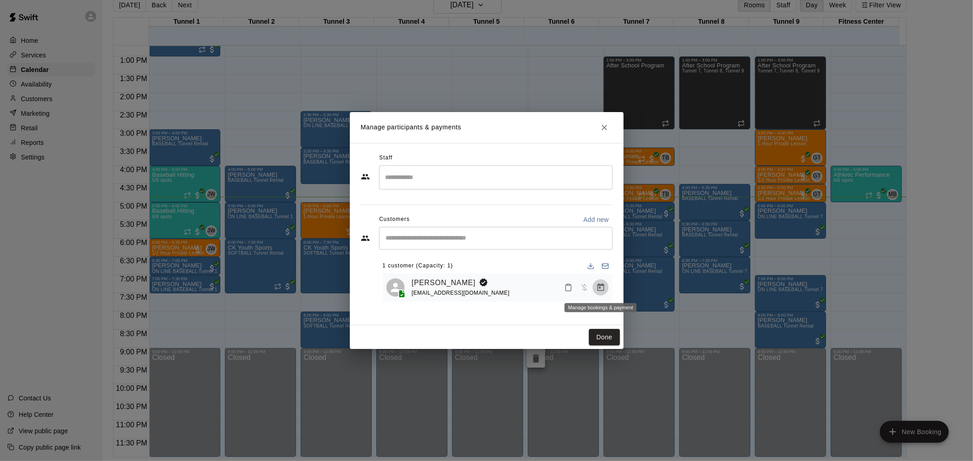
click at [600, 292] on icon "Manage bookings & payment" at bounding box center [600, 287] width 9 height 9
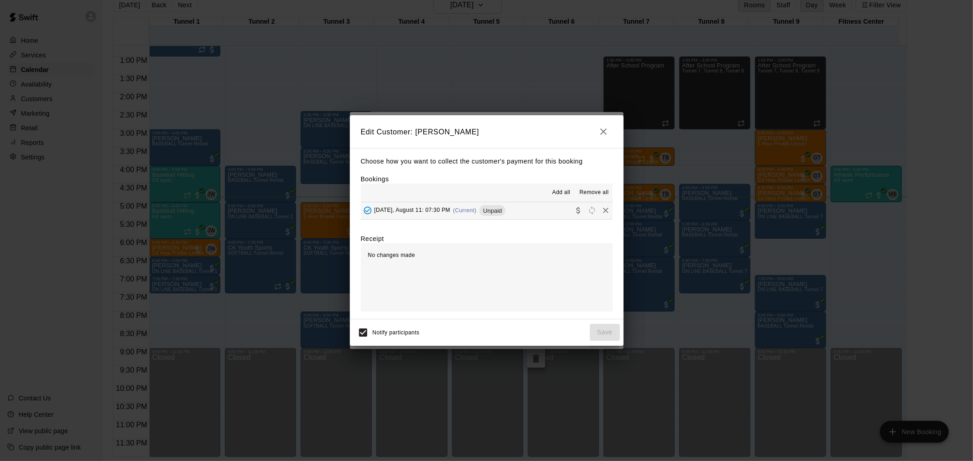
click at [484, 220] on hr at bounding box center [487, 219] width 252 height 0
click at [486, 212] on span "Unpaid" at bounding box center [492, 210] width 26 height 7
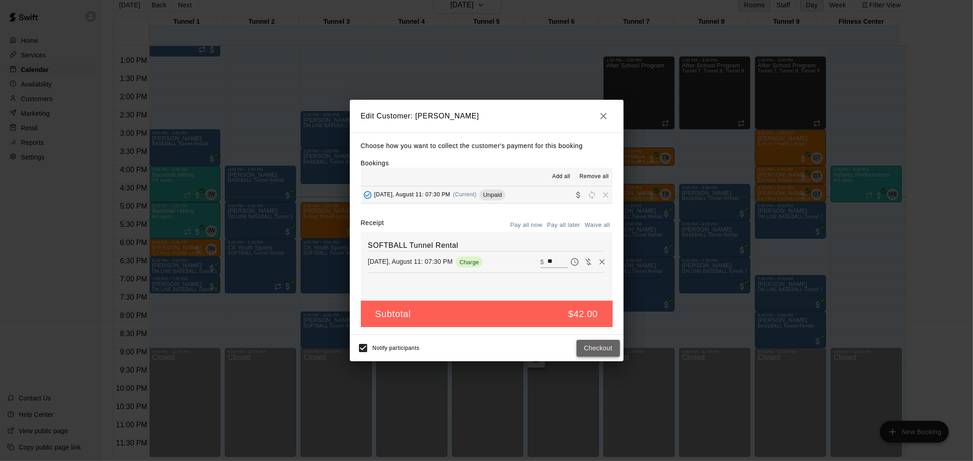
click at [600, 344] on button "Checkout" at bounding box center [597, 348] width 43 height 17
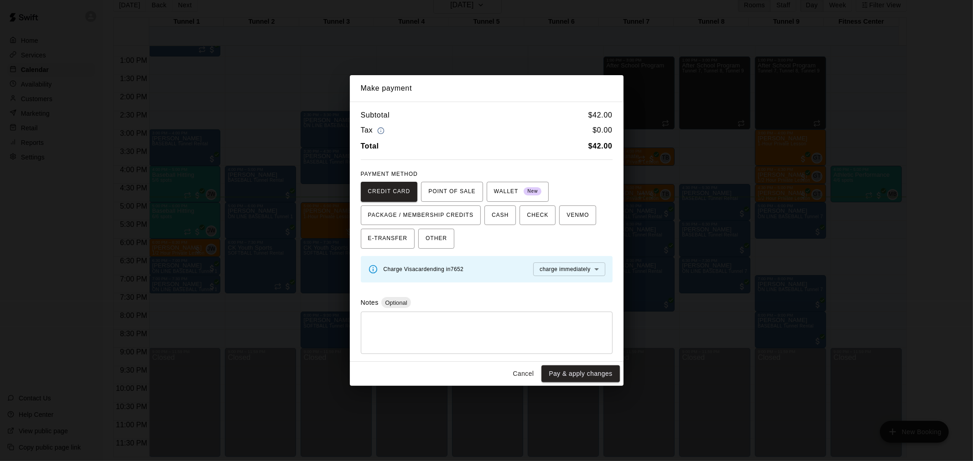
click at [529, 364] on div "Cancel Pay & apply changes" at bounding box center [487, 374] width 274 height 24
click at [527, 374] on button "Cancel" at bounding box center [522, 374] width 29 height 17
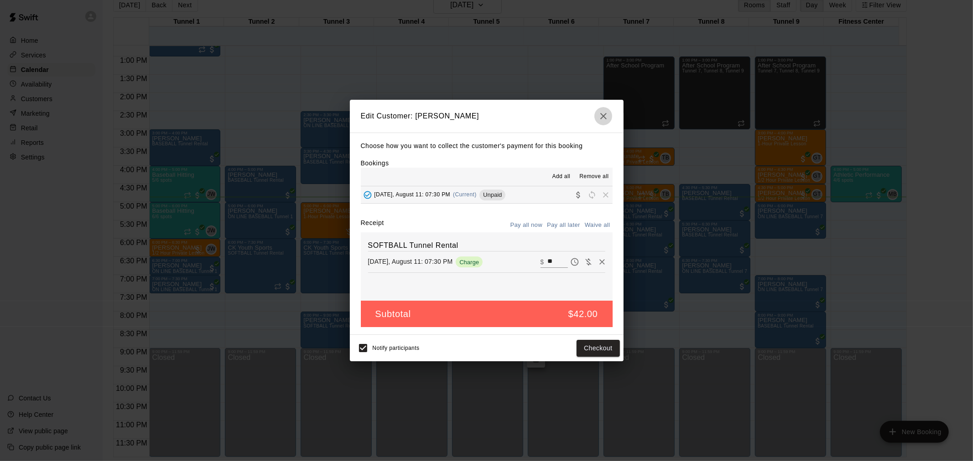
click at [600, 115] on icon "button" at bounding box center [603, 116] width 11 height 11
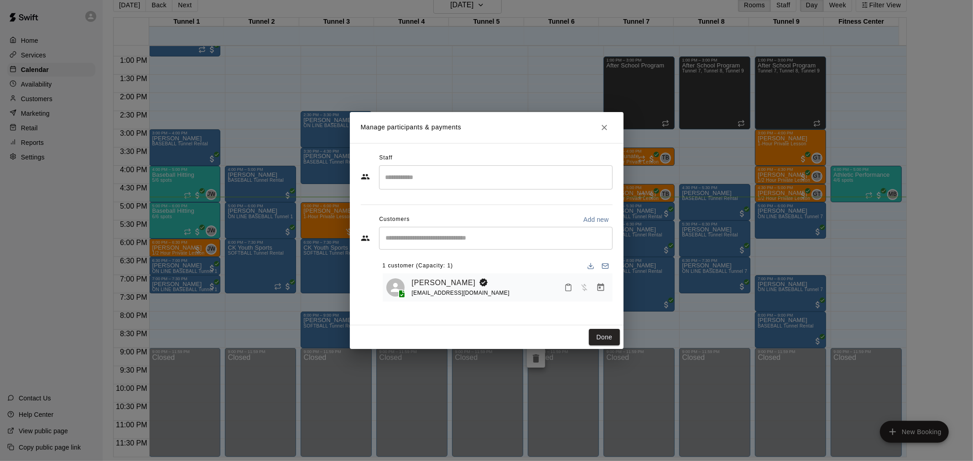
click at [608, 128] on icon "Close" at bounding box center [604, 127] width 9 height 9
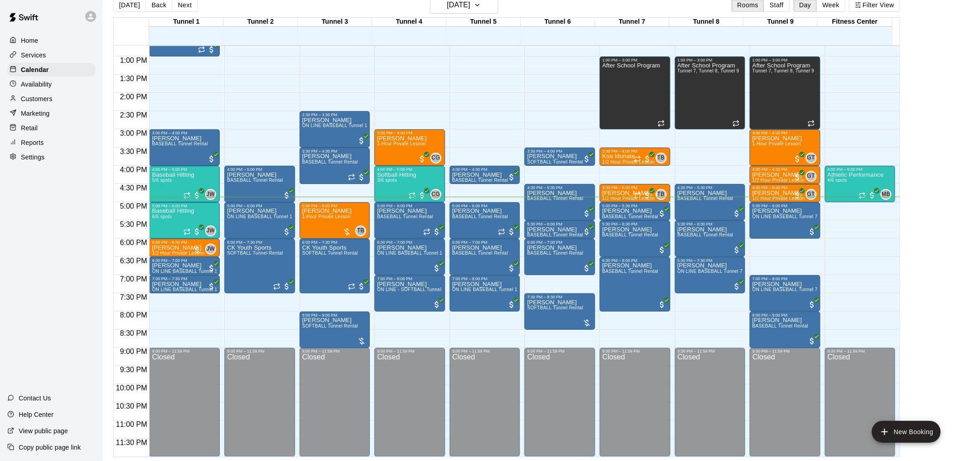
click at [297, 315] on div at bounding box center [262, 316] width 75 height 9
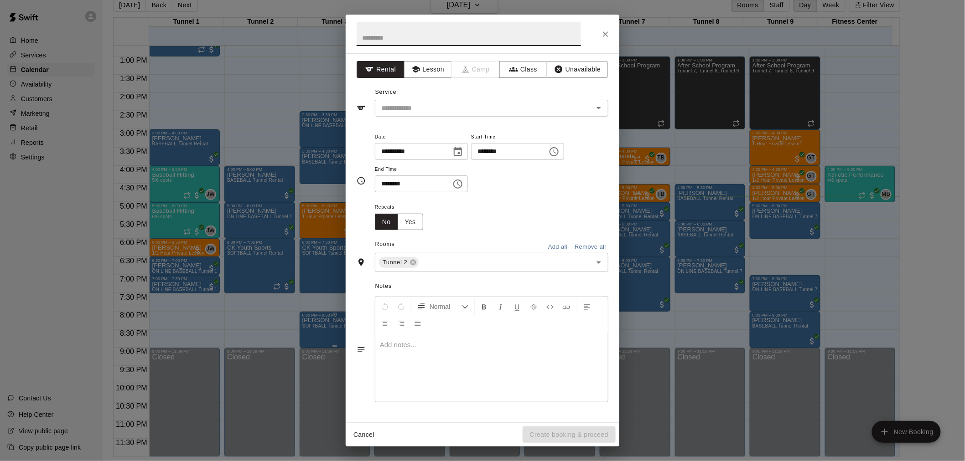
click at [307, 325] on div "**********" at bounding box center [482, 230] width 965 height 461
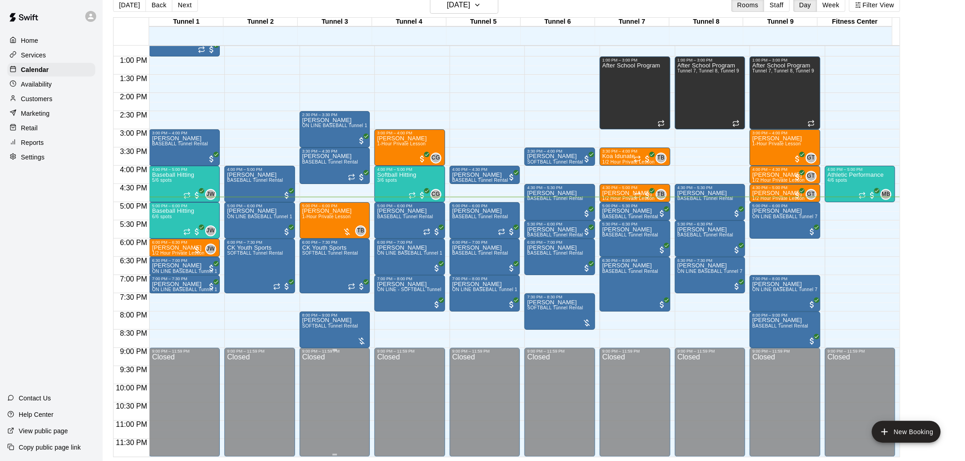
click at [316, 356] on div "Closed" at bounding box center [334, 407] width 65 height 106
click at [333, 327] on span "SOFTBALL Tunnel Rental" at bounding box center [330, 326] width 56 height 5
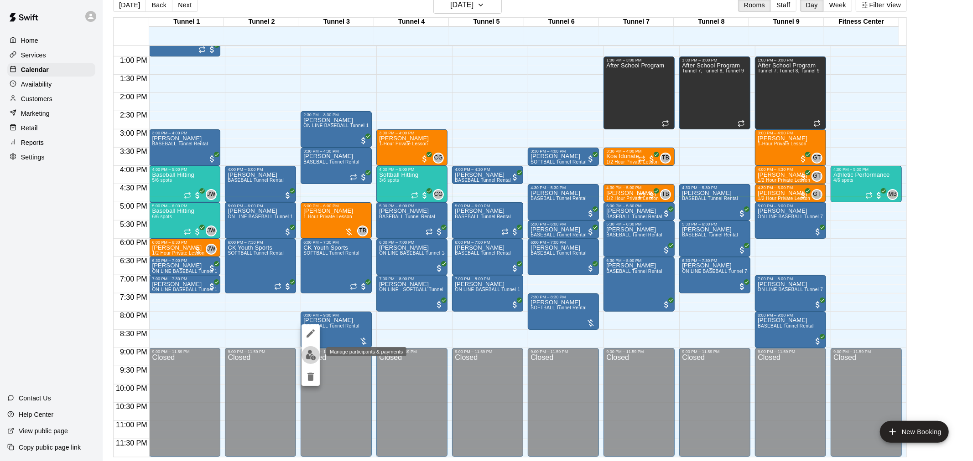
click at [316, 356] on img "edit" at bounding box center [310, 355] width 10 height 10
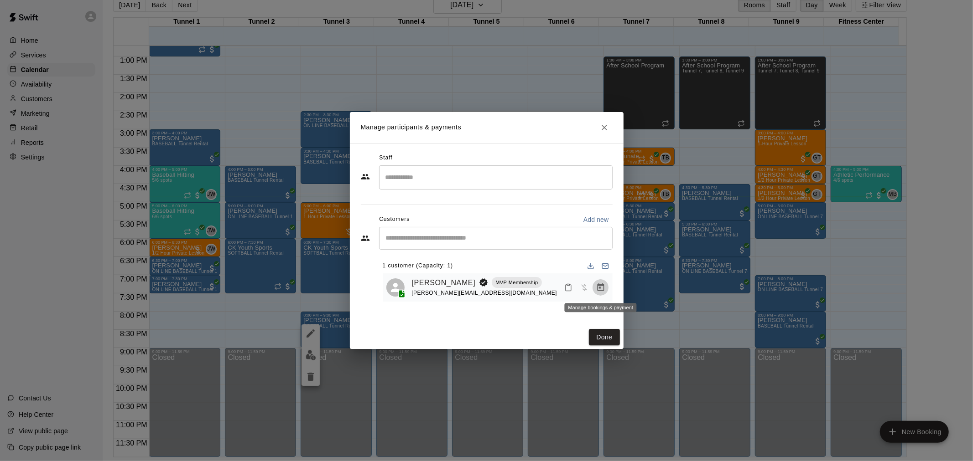
click at [601, 288] on icon "Manage bookings & payment" at bounding box center [600, 287] width 9 height 9
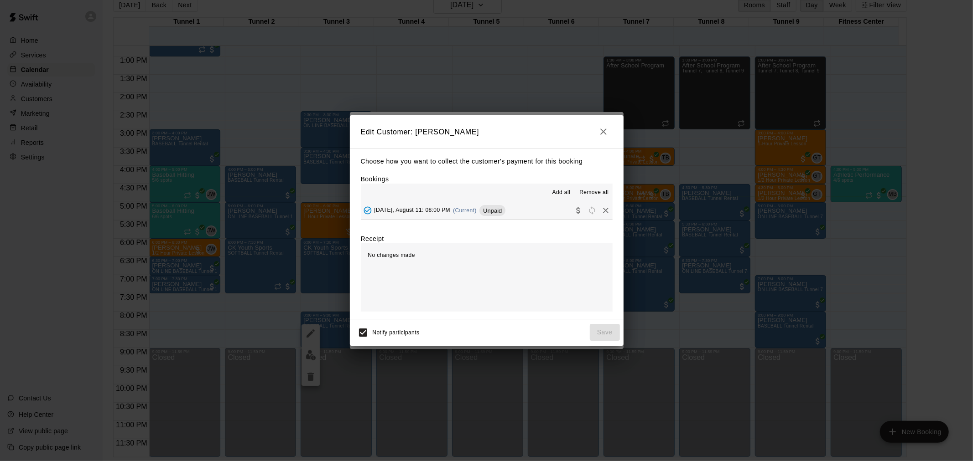
click at [495, 207] on div "Unpaid" at bounding box center [492, 210] width 26 height 11
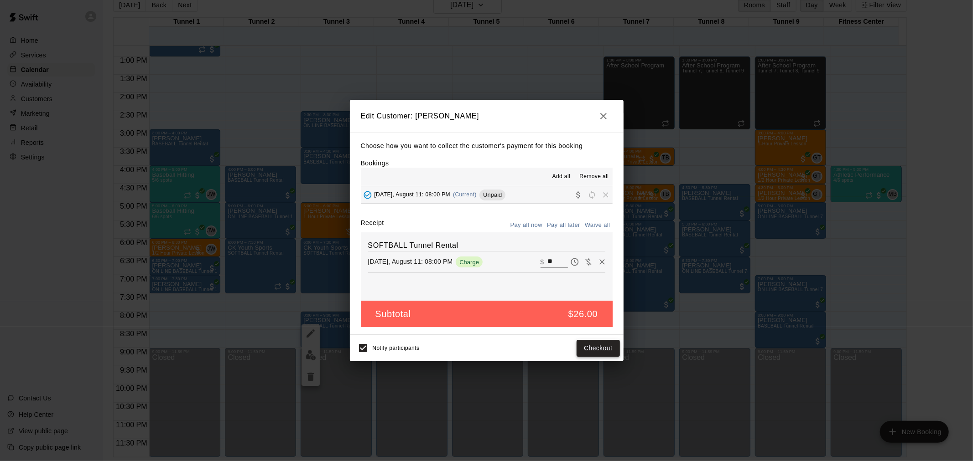
click at [583, 345] on button "Checkout" at bounding box center [597, 348] width 43 height 17
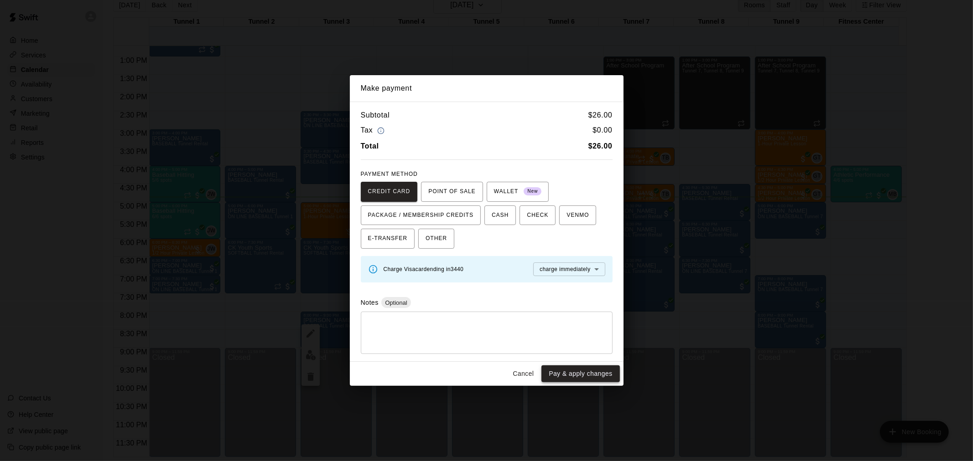
click at [585, 374] on button "Pay & apply changes" at bounding box center [580, 374] width 78 height 17
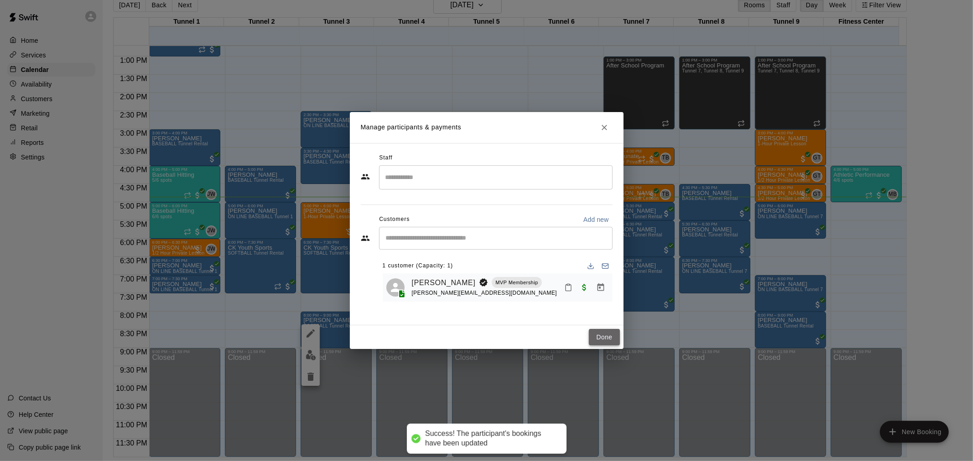
click at [608, 331] on button "Done" at bounding box center [604, 337] width 31 height 17
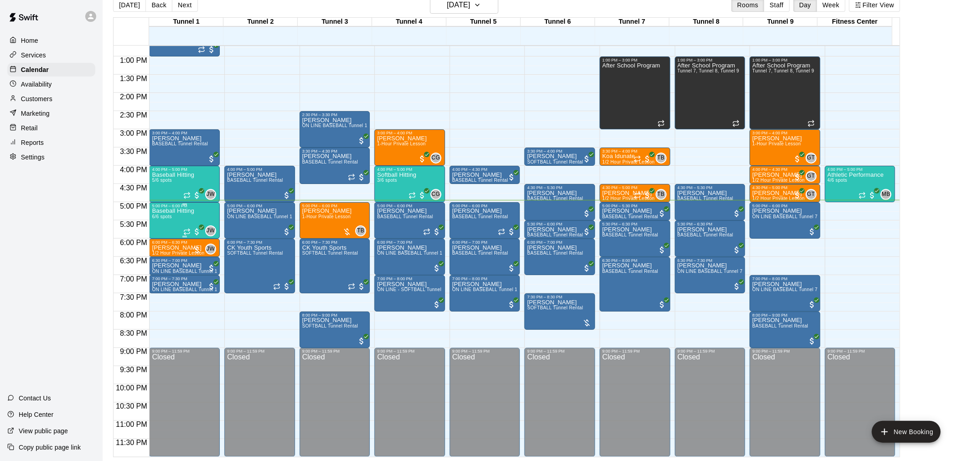
click at [176, 228] on div "Baseball Hitting 6/6 spots" at bounding box center [173, 438] width 42 height 461
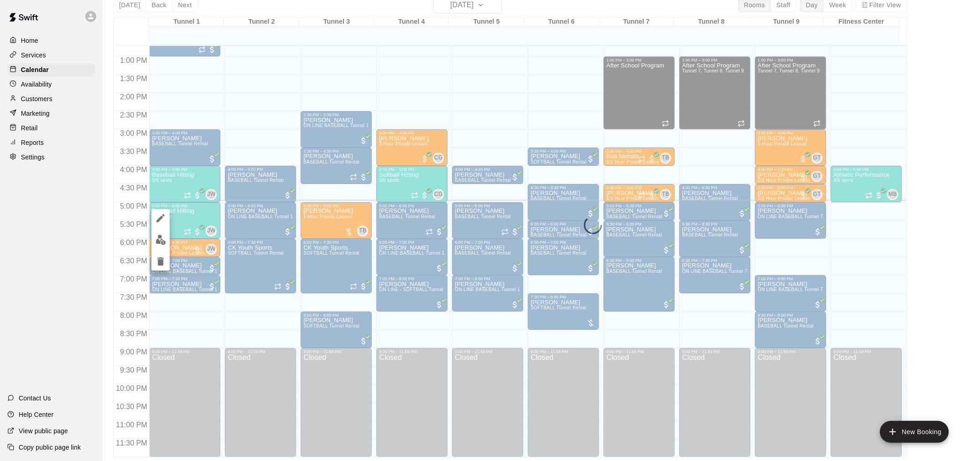
click at [158, 243] on img "edit" at bounding box center [160, 240] width 10 height 10
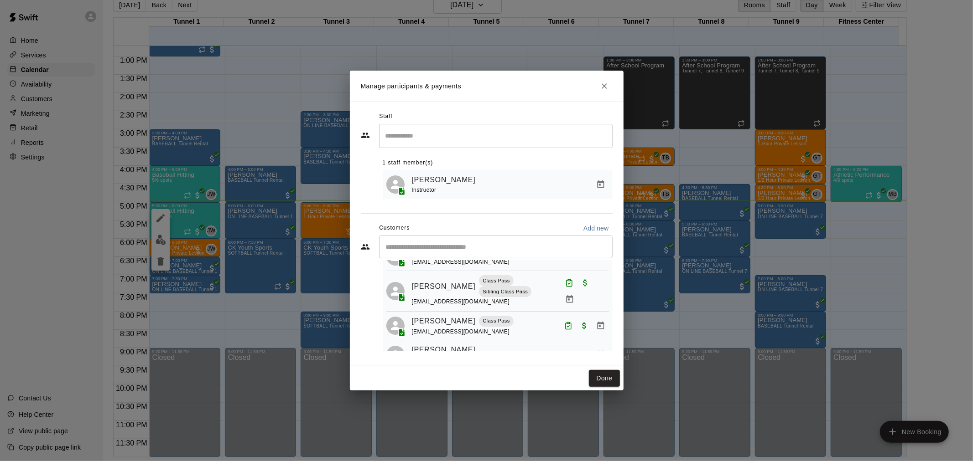
scroll to position [91, 0]
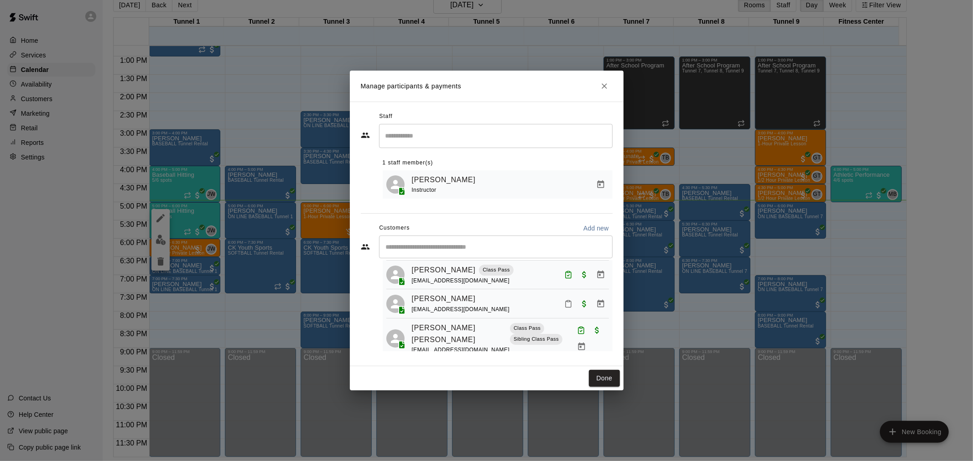
click at [564, 303] on icon "Mark attendance" at bounding box center [568, 304] width 8 height 8
click at [573, 300] on icon at bounding box center [574, 303] width 5 height 6
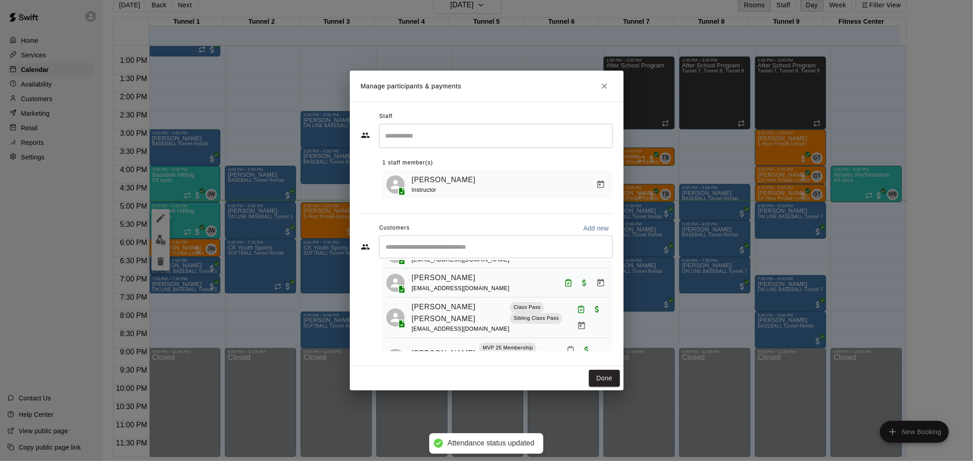
scroll to position [142, 0]
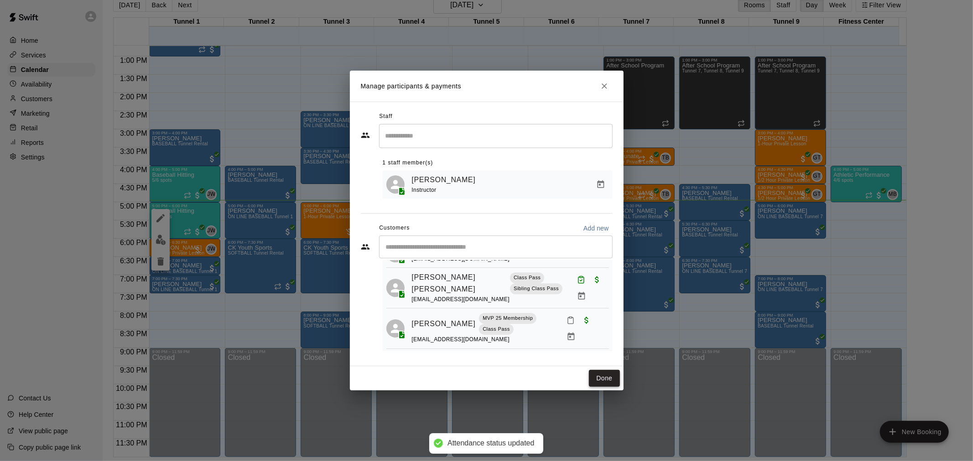
click at [605, 378] on button "Done" at bounding box center [604, 378] width 31 height 17
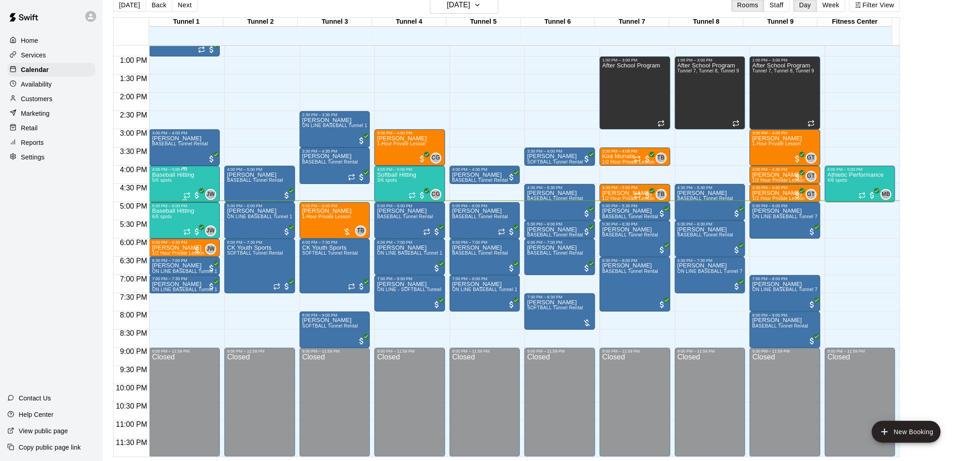
click at [183, 175] on p "Baseball Hitting" at bounding box center [173, 175] width 42 height 0
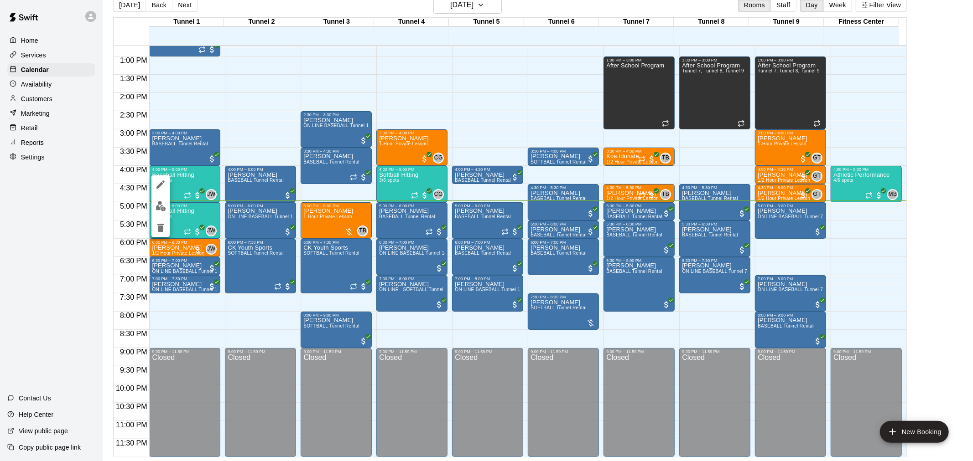
click at [187, 218] on div at bounding box center [486, 230] width 973 height 461
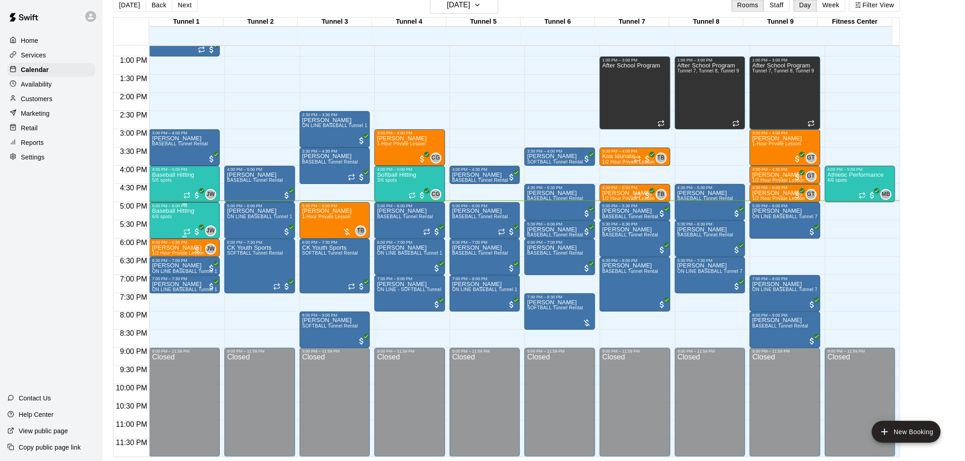
click at [172, 225] on div "Baseball Hitting 6/6 spots" at bounding box center [173, 438] width 42 height 461
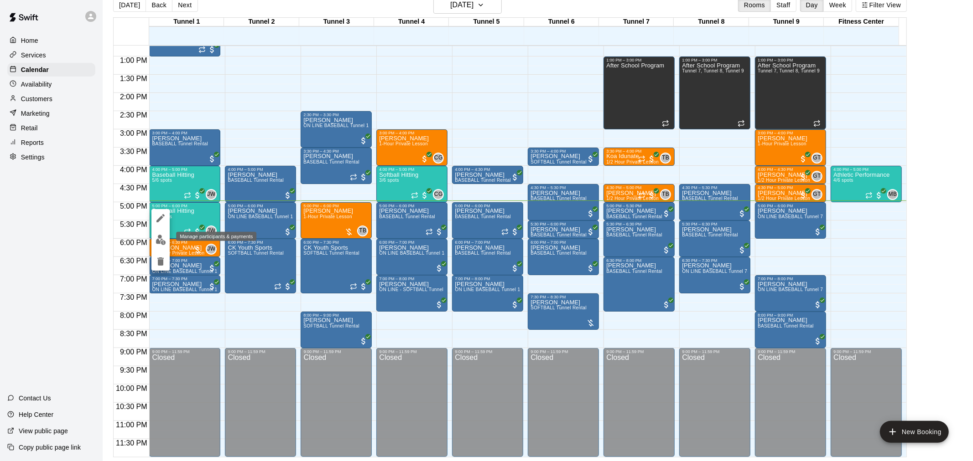
click at [165, 238] on img "edit" at bounding box center [160, 240] width 10 height 10
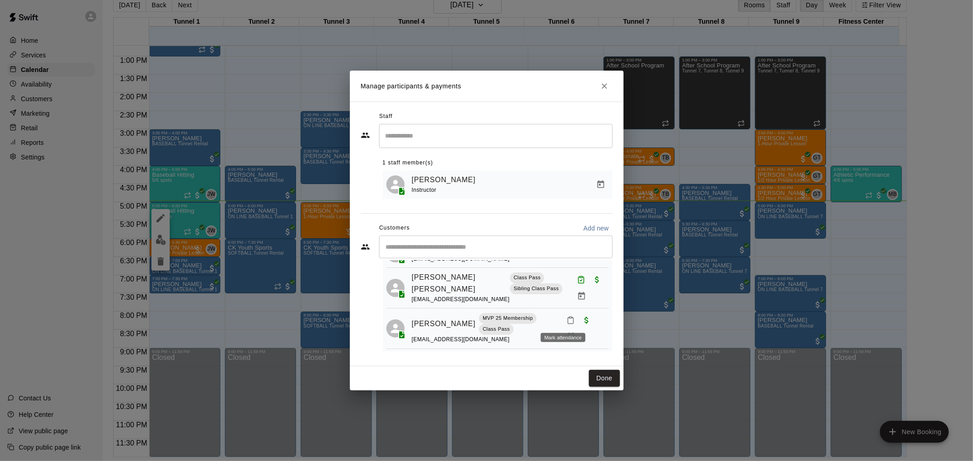
click at [568, 321] on button "Mark attendance" at bounding box center [571, 321] width 16 height 16
click at [590, 321] on p "Mark attended" at bounding box center [621, 318] width 81 height 9
click at [603, 376] on button "Done" at bounding box center [604, 378] width 31 height 17
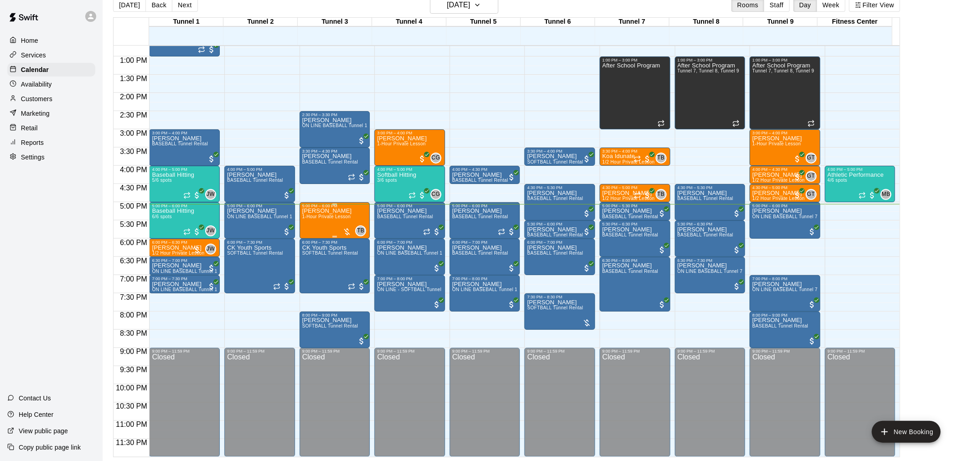
click at [330, 223] on div "[PERSON_NAME] 1-Hour Private Lesson" at bounding box center [327, 438] width 50 height 461
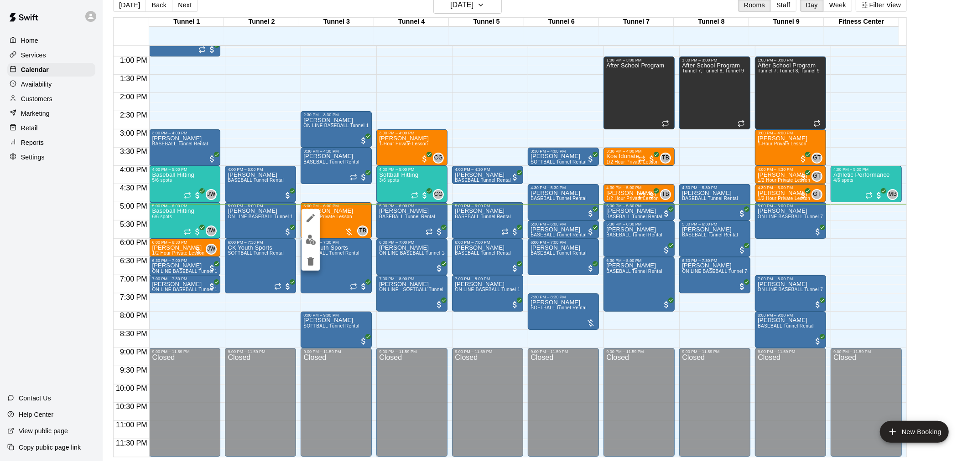
click at [316, 234] on button "edit" at bounding box center [310, 240] width 18 height 18
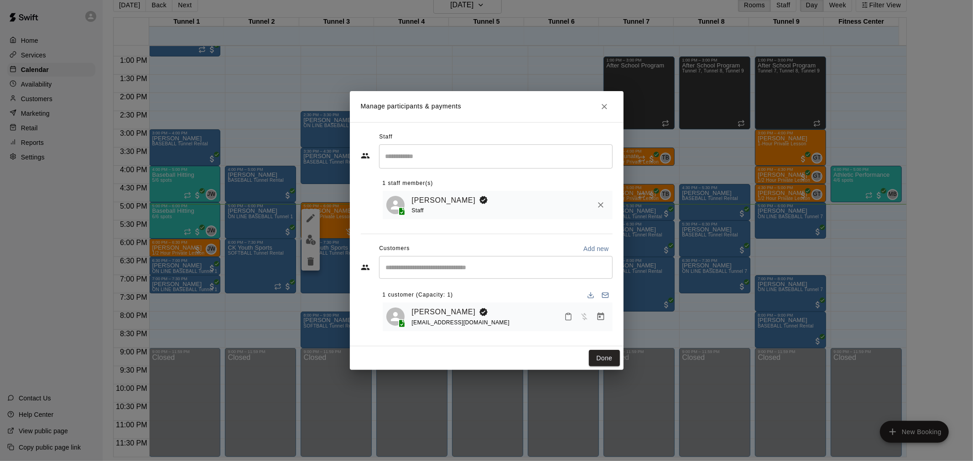
click at [607, 321] on button "Manage bookings & payment" at bounding box center [600, 317] width 16 height 16
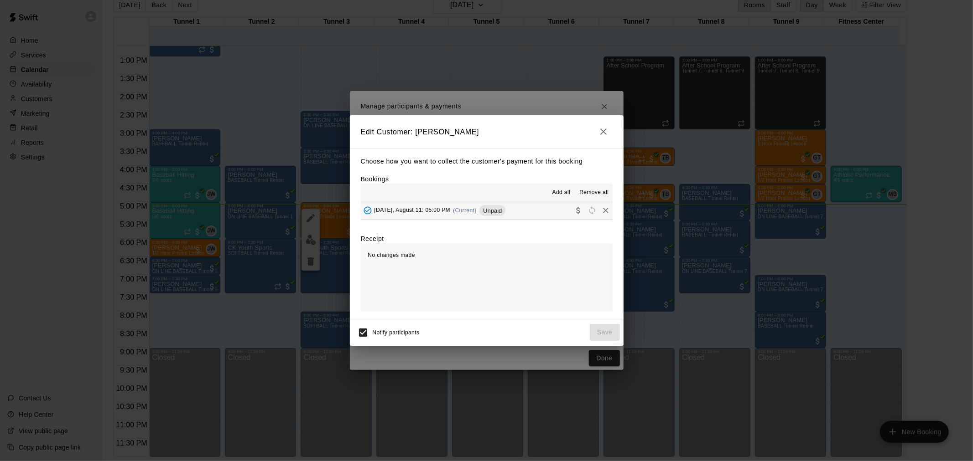
click at [490, 207] on div "Unpaid" at bounding box center [492, 210] width 26 height 11
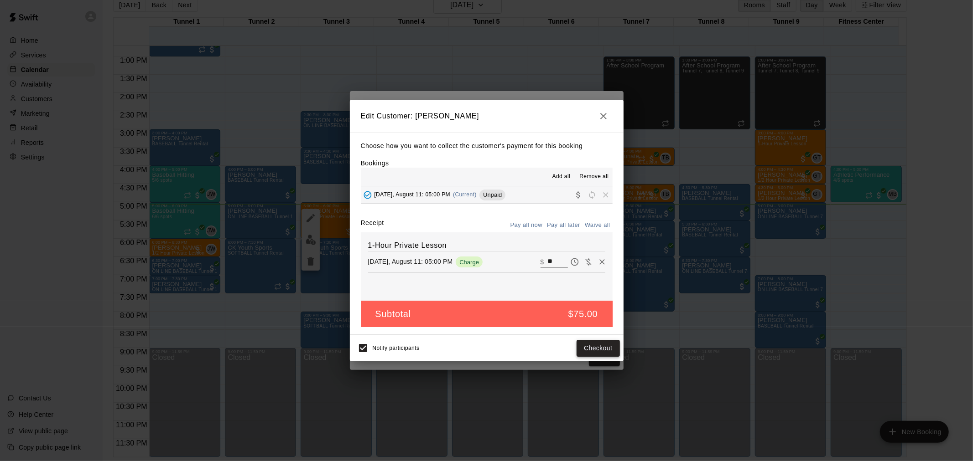
click at [605, 347] on button "Checkout" at bounding box center [597, 348] width 43 height 17
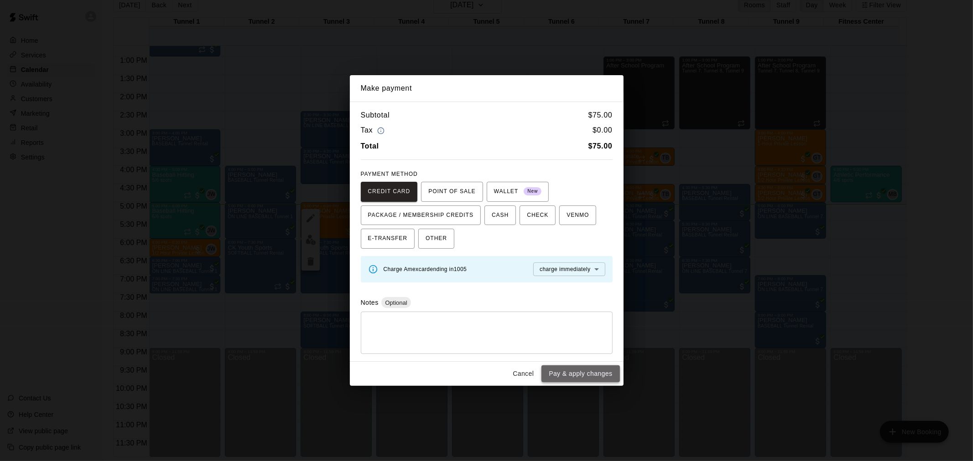
click at [578, 377] on button "Pay & apply changes" at bounding box center [580, 374] width 78 height 17
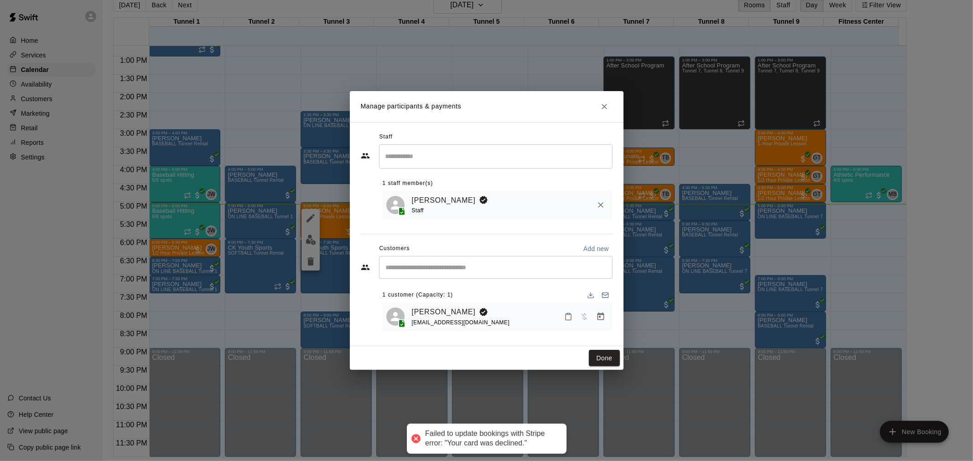
click at [606, 368] on div "Done" at bounding box center [487, 359] width 274 height 24
click at [606, 361] on button "Done" at bounding box center [604, 358] width 31 height 17
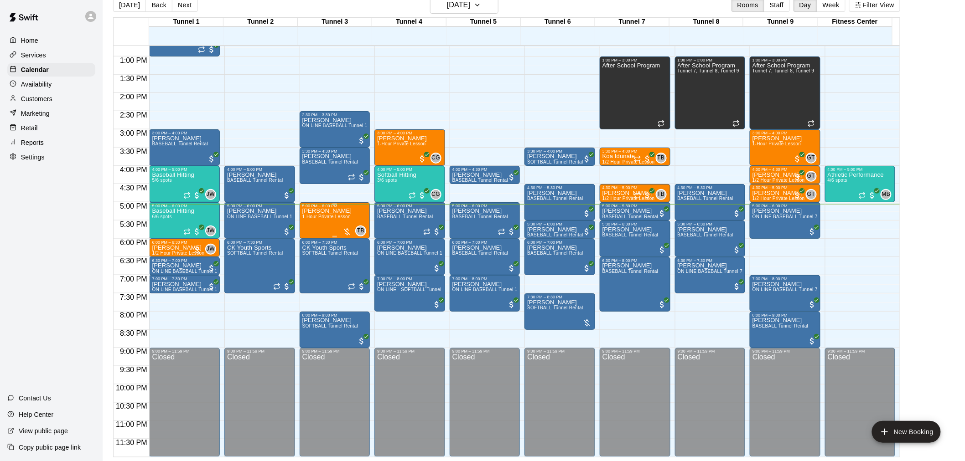
click at [335, 222] on div "[PERSON_NAME] 1-Hour Private Lesson" at bounding box center [327, 438] width 50 height 461
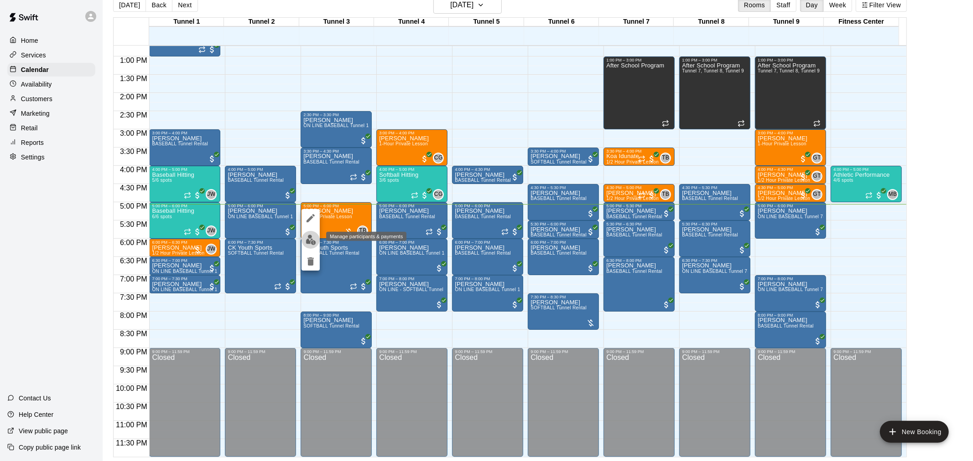
click at [311, 242] on img "edit" at bounding box center [310, 240] width 10 height 10
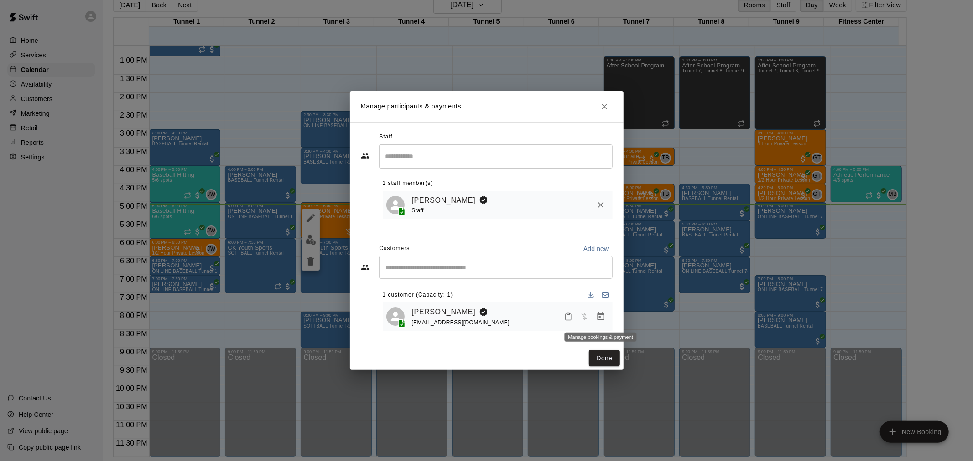
click at [600, 316] on icon "Manage bookings & payment" at bounding box center [600, 317] width 7 height 8
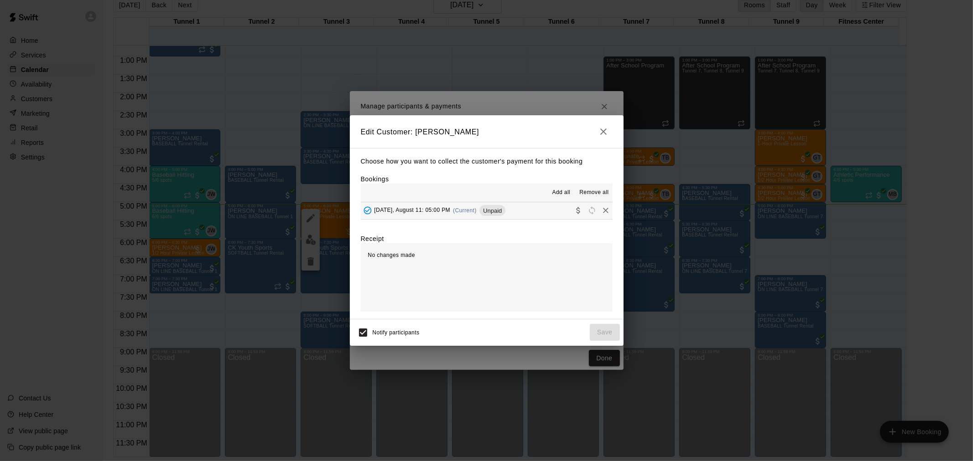
click at [481, 212] on span "Unpaid" at bounding box center [492, 210] width 26 height 7
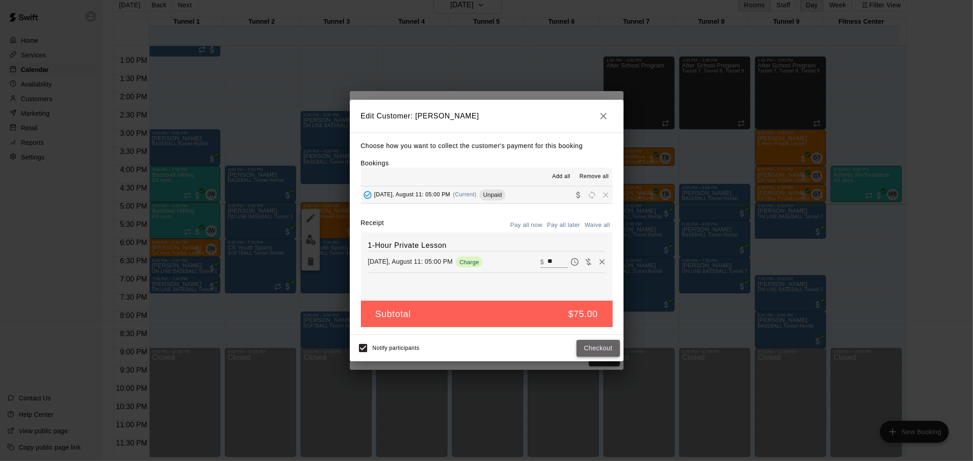
click at [603, 349] on button "Checkout" at bounding box center [597, 348] width 43 height 17
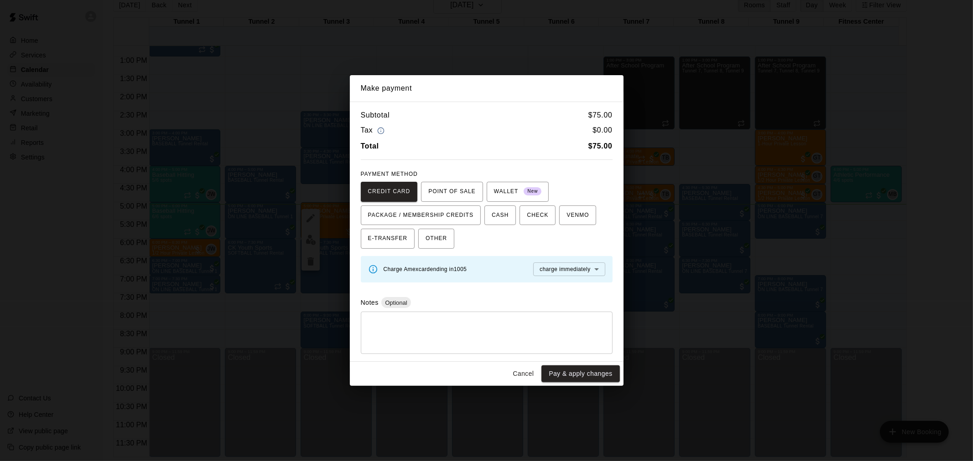
click at [450, 274] on div "Charge Amex card ending in 1005 charge immediately **** ​" at bounding box center [494, 270] width 222 height 14
click at [518, 369] on button "Cancel" at bounding box center [522, 374] width 29 height 17
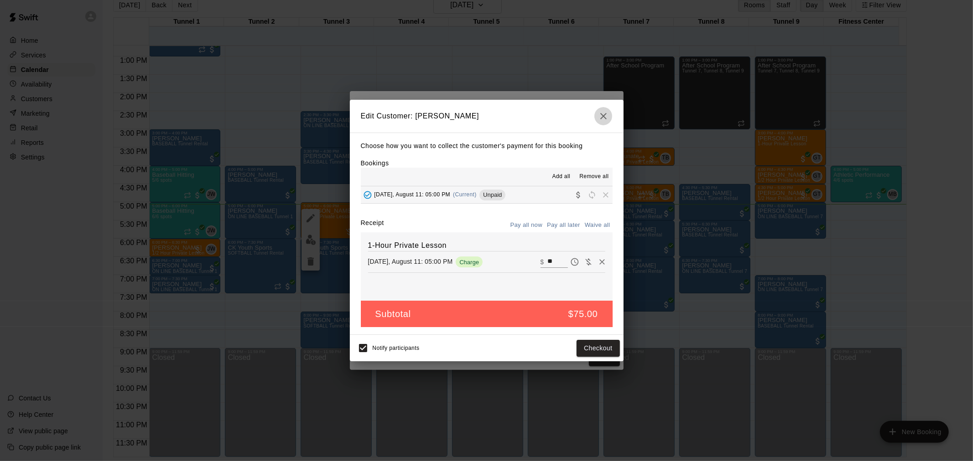
click at [604, 119] on icon "button" at bounding box center [603, 116] width 11 height 11
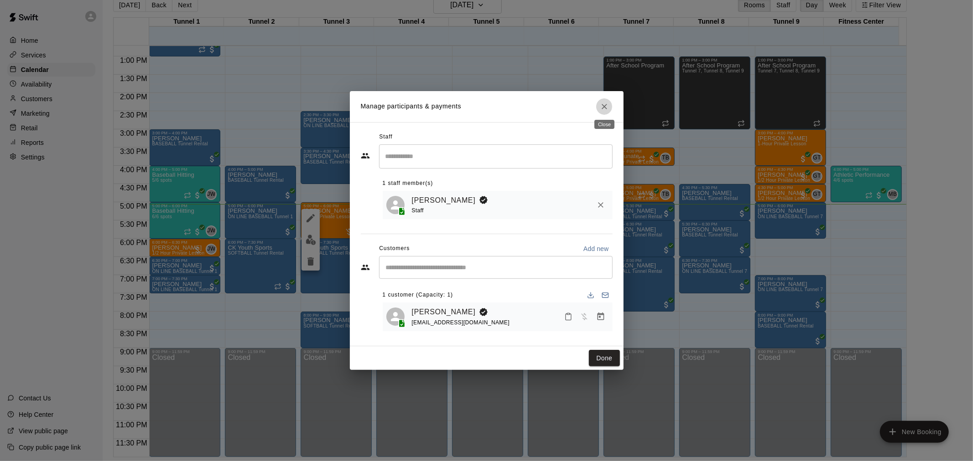
click at [604, 112] on button "Close" at bounding box center [604, 106] width 16 height 16
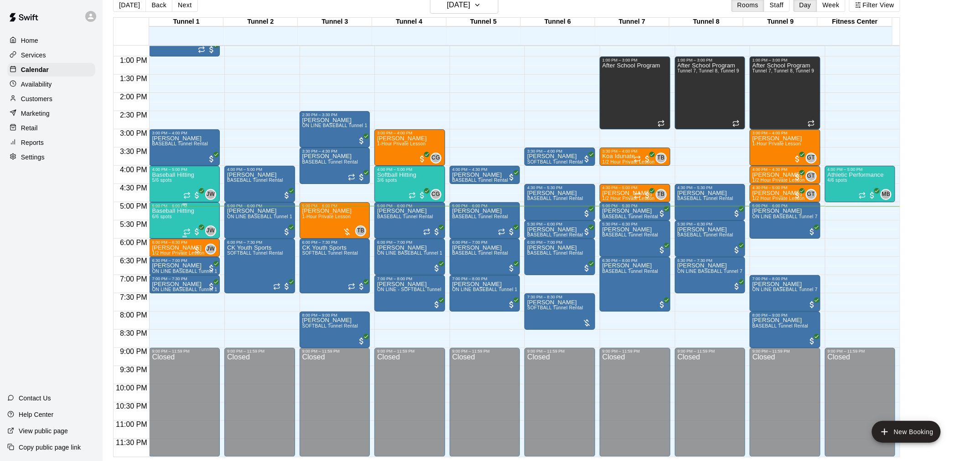
click at [162, 207] on div "5:00 PM – 6:00 PM" at bounding box center [184, 206] width 65 height 5
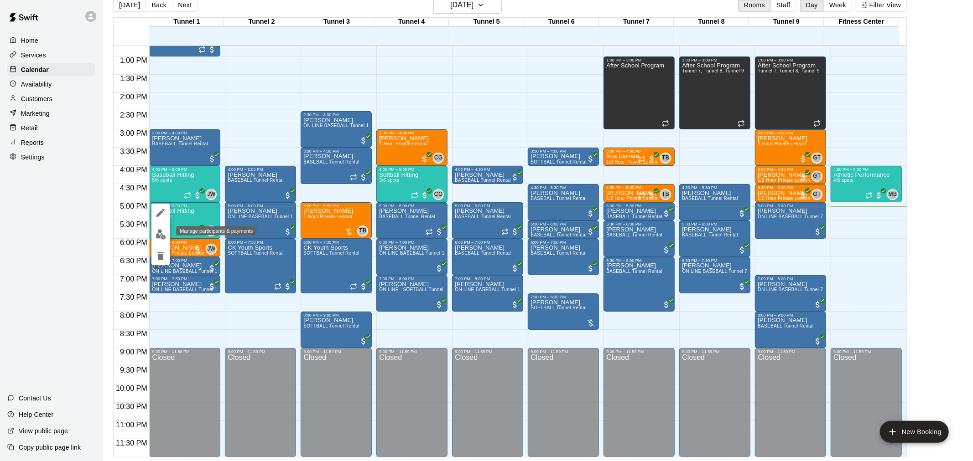
click at [165, 236] on img "edit" at bounding box center [160, 234] width 10 height 10
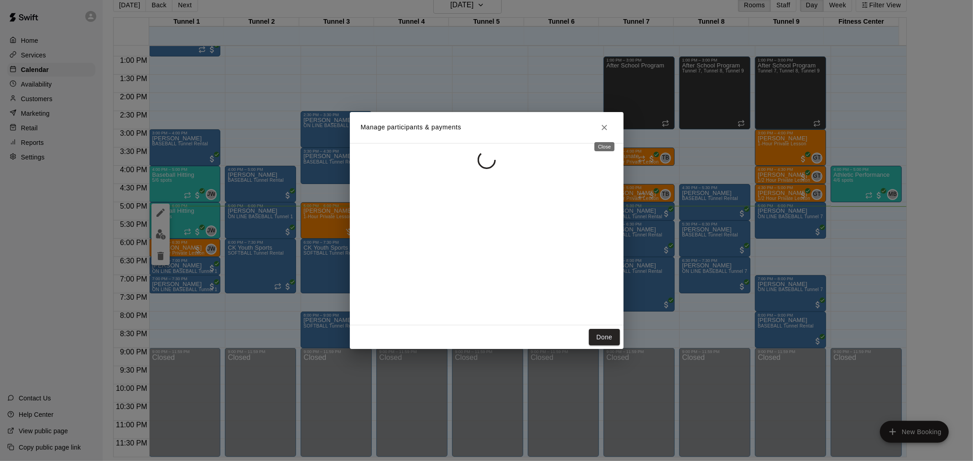
click at [606, 129] on div "Manage participants & payments Done" at bounding box center [487, 231] width 274 height 238
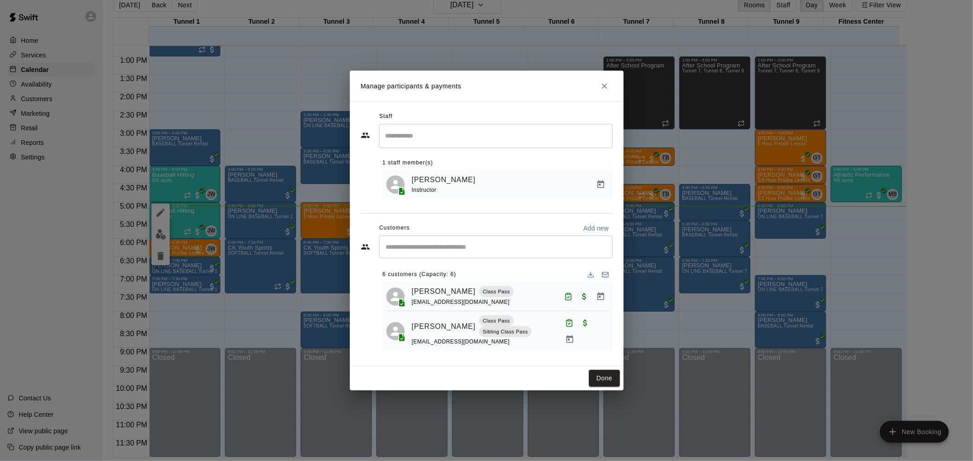
click at [604, 90] on button "Close" at bounding box center [604, 86] width 16 height 16
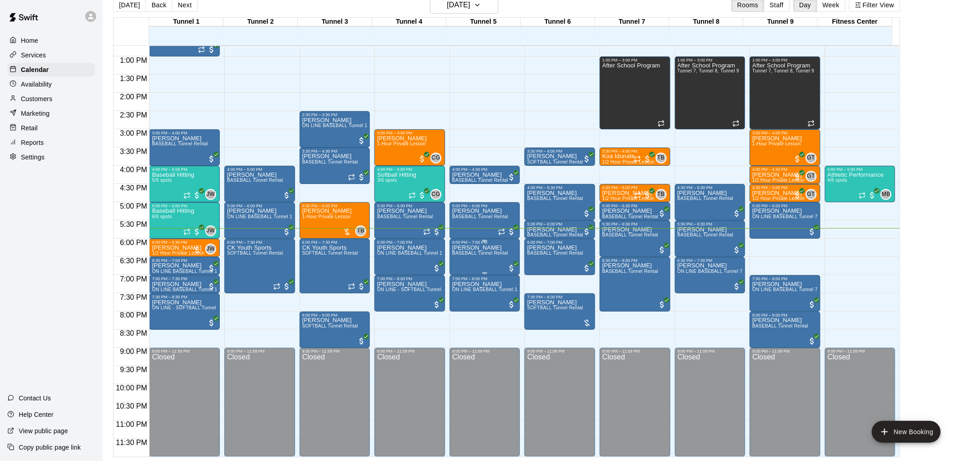
click at [477, 252] on span "BASEBALL Tunnel Rental" at bounding box center [480, 253] width 56 height 5
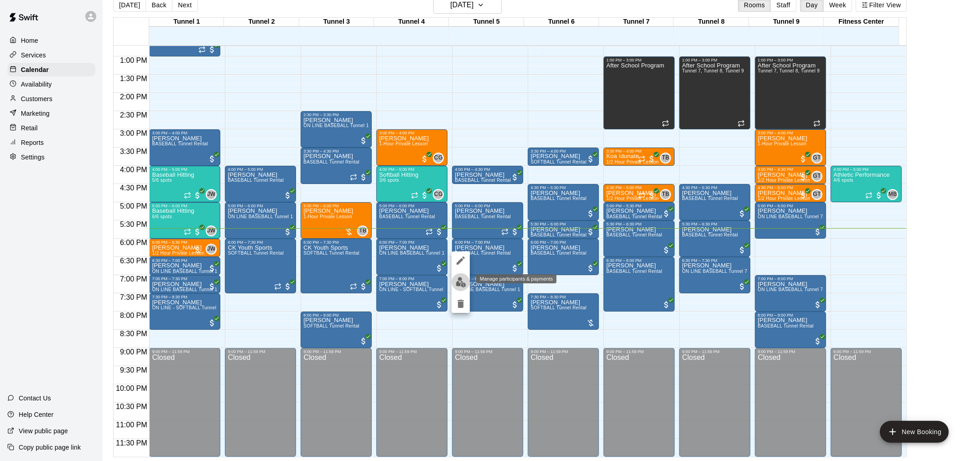
click at [461, 276] on button "edit" at bounding box center [460, 283] width 18 height 18
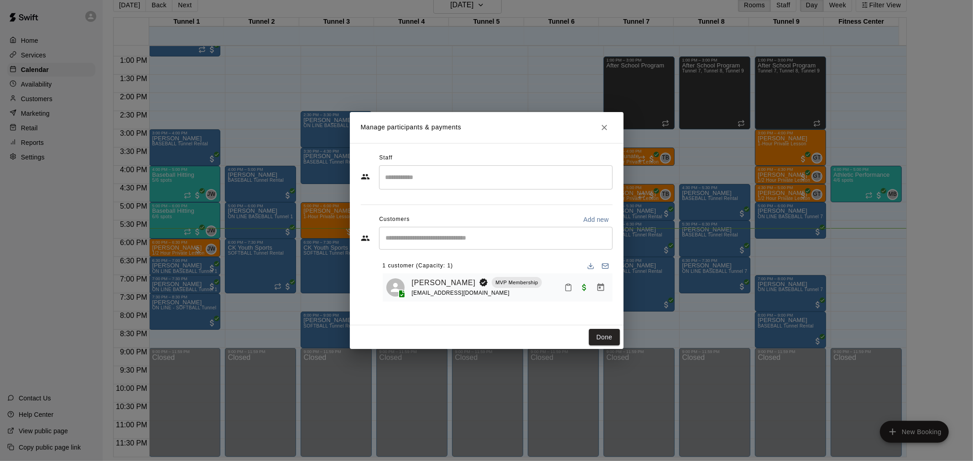
click at [602, 132] on button "Close" at bounding box center [604, 127] width 16 height 16
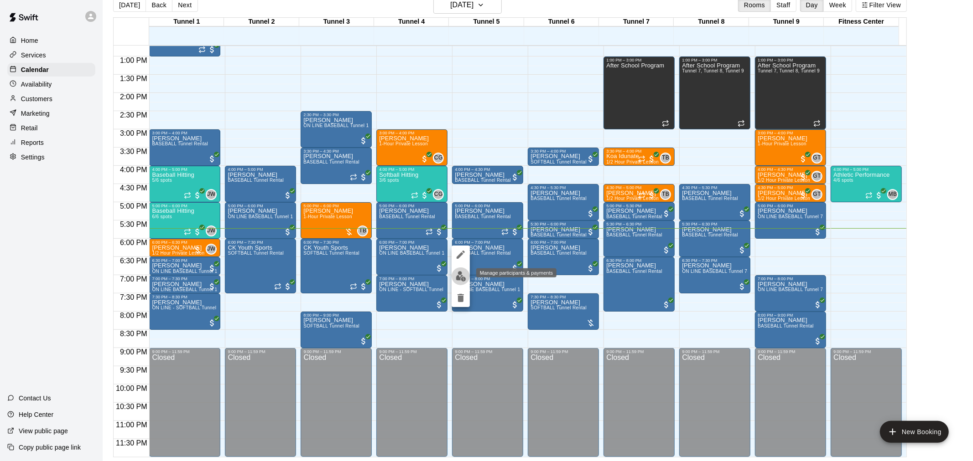
click at [459, 270] on button "edit" at bounding box center [460, 277] width 18 height 18
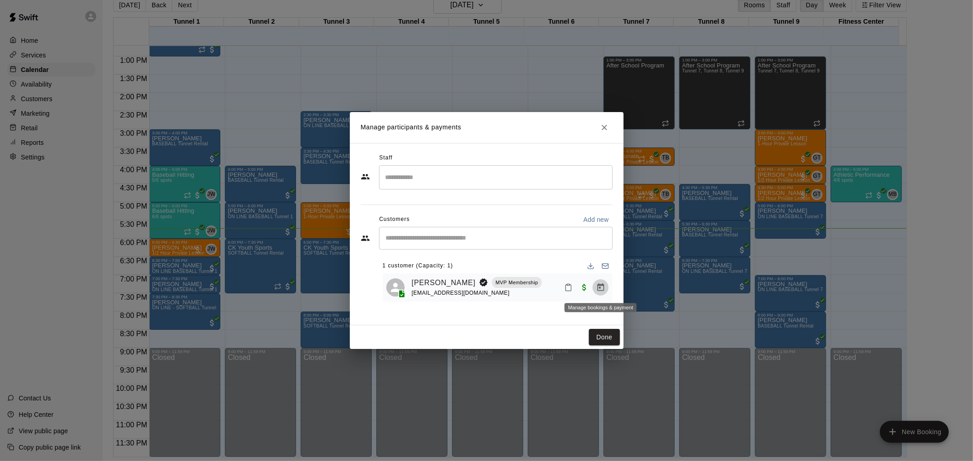
click at [596, 285] on icon "Manage bookings & payment" at bounding box center [600, 287] width 9 height 9
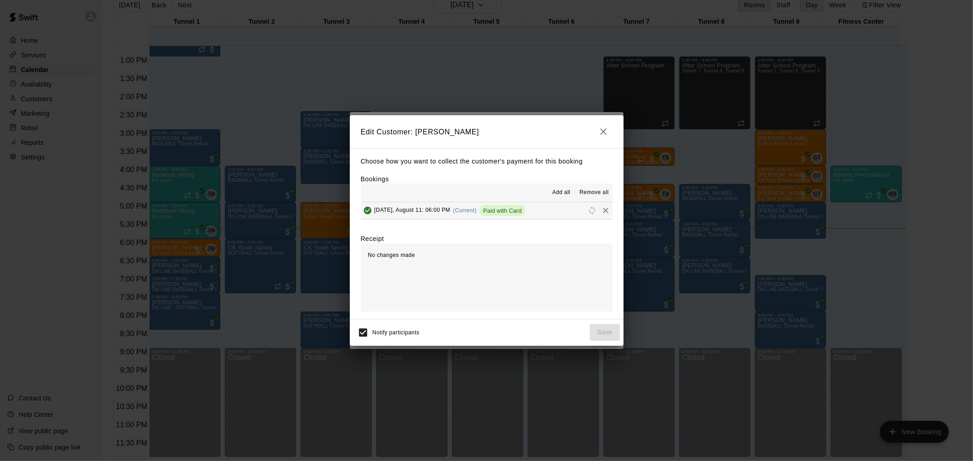
click at [603, 211] on icon "Remove" at bounding box center [605, 210] width 5 height 5
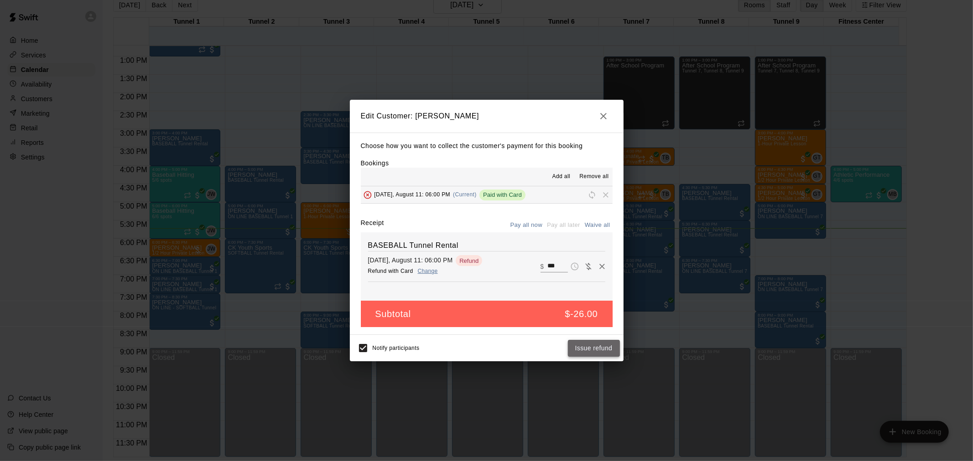
click at [599, 346] on button "Issue refund" at bounding box center [594, 348] width 52 height 17
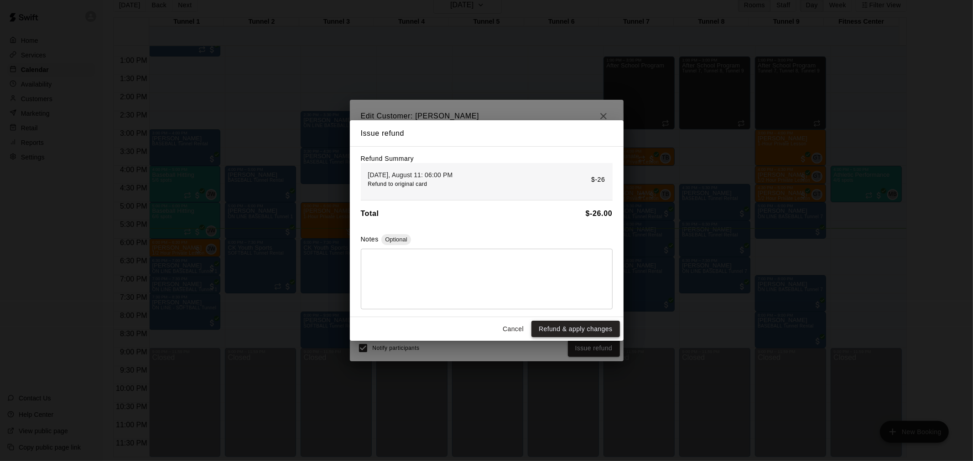
click at [590, 332] on button "Refund & apply changes" at bounding box center [575, 329] width 88 height 17
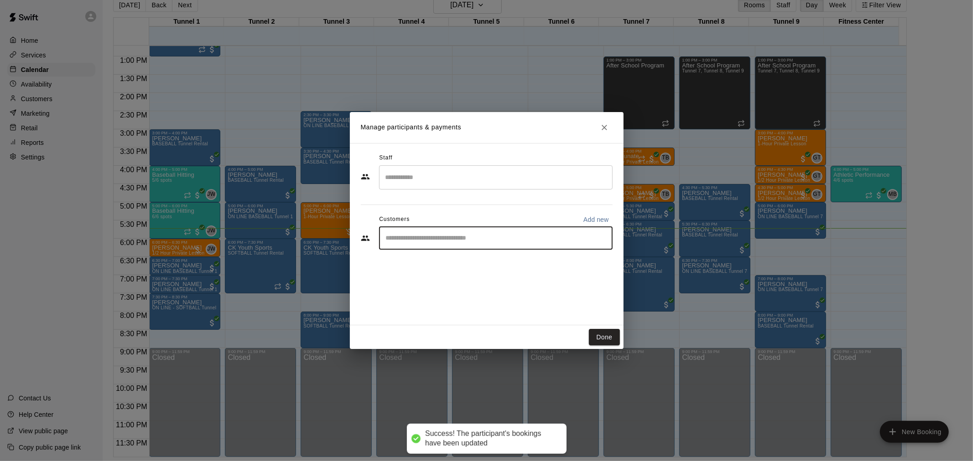
click at [471, 242] on input "Start typing to search customers..." at bounding box center [495, 238] width 225 height 9
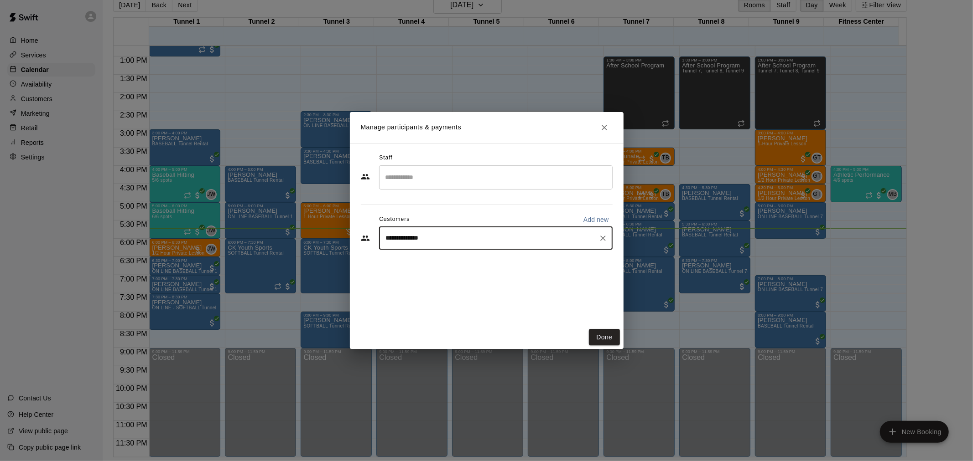
click at [488, 244] on div "**********" at bounding box center [495, 238] width 233 height 23
type input "******"
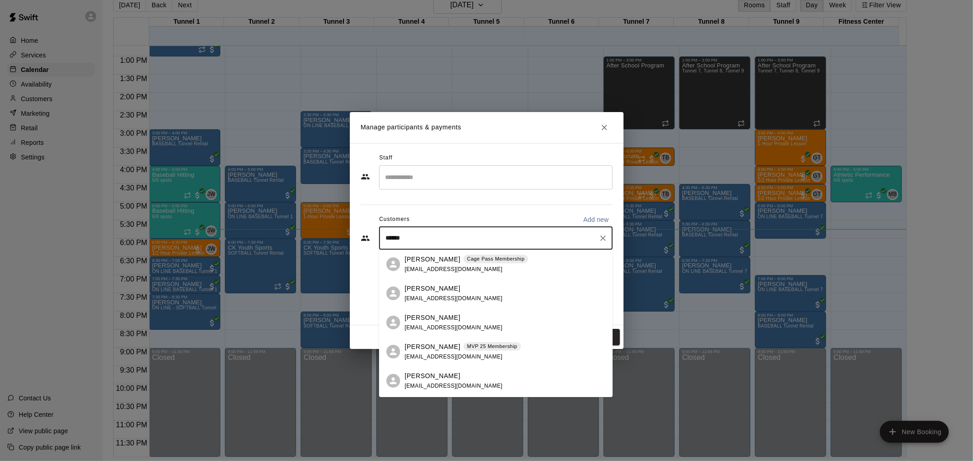
click at [453, 266] on span "[EMAIL_ADDRESS][DOMAIN_NAME]" at bounding box center [453, 269] width 98 height 6
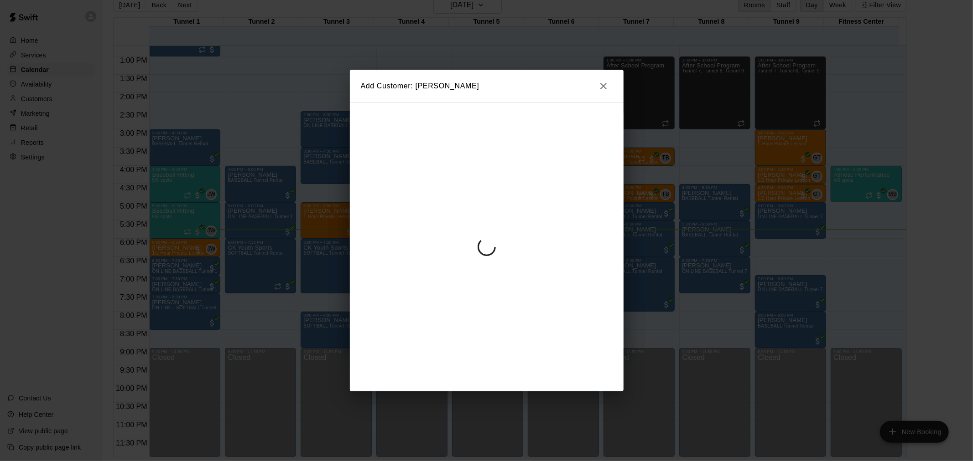
click at [610, 280] on div at bounding box center [487, 247] width 274 height 289
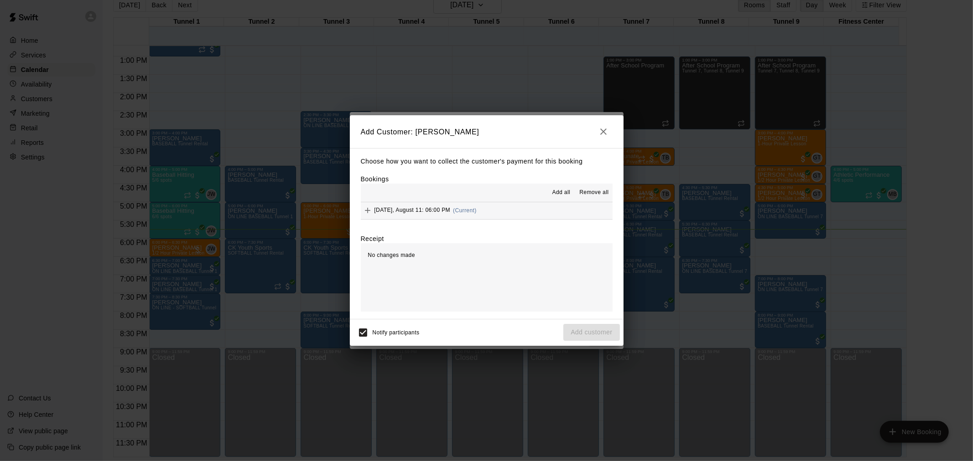
click at [502, 209] on button "Monday, August 11: 06:00 PM (Current)" at bounding box center [487, 210] width 252 height 17
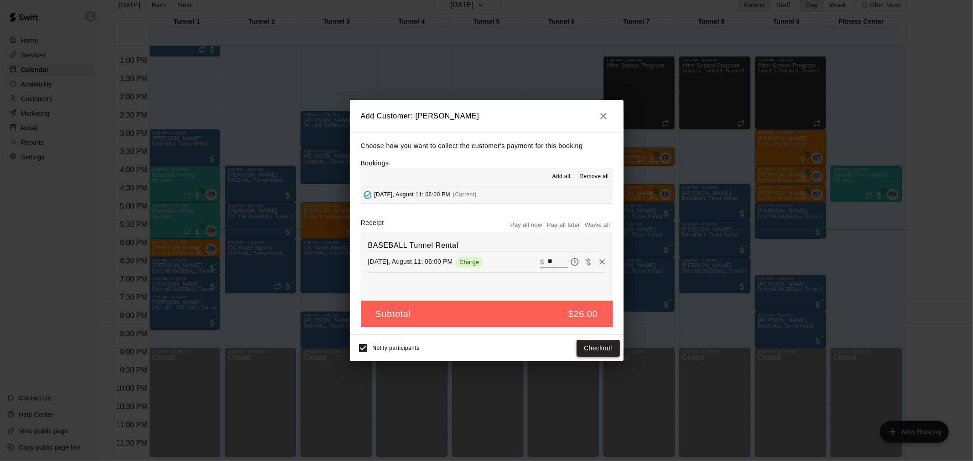
click at [590, 351] on button "Checkout" at bounding box center [597, 348] width 43 height 17
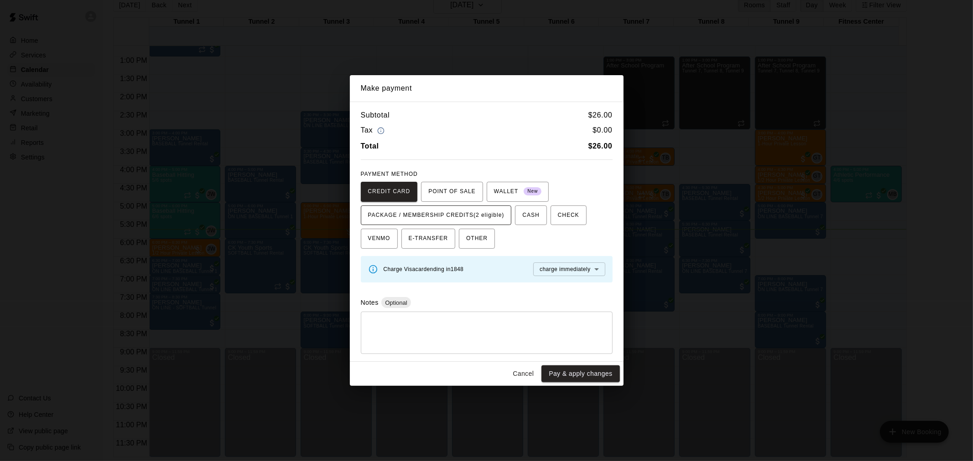
click at [488, 212] on span "PACKAGE / MEMBERSHIP CREDITS (2 eligible)" at bounding box center [436, 215] width 136 height 15
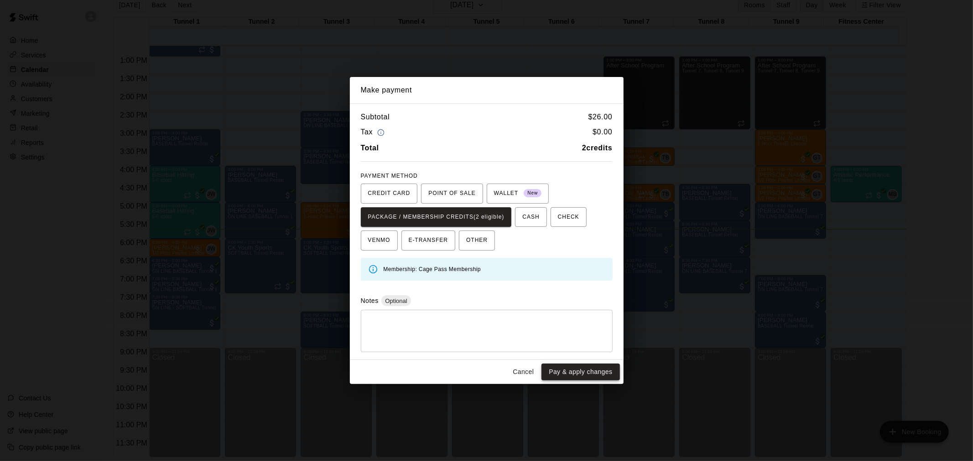
click at [595, 373] on button "Pay & apply changes" at bounding box center [580, 372] width 78 height 17
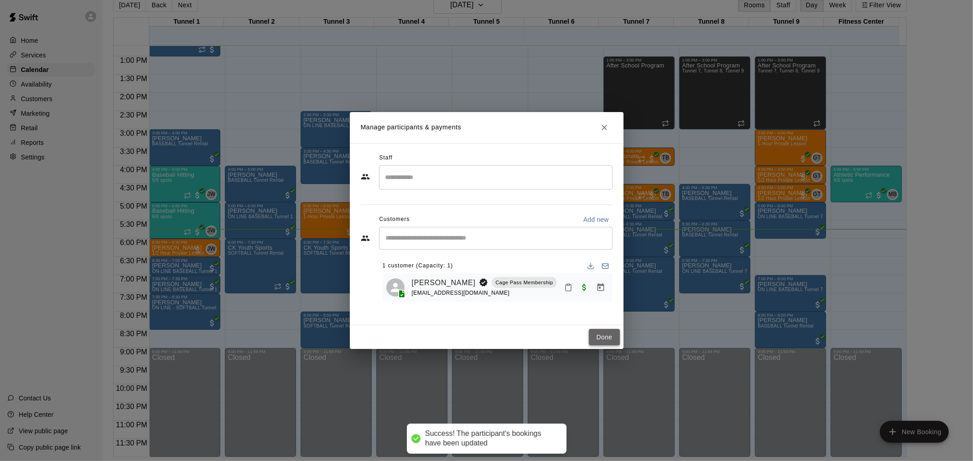
click at [600, 334] on button "Done" at bounding box center [604, 337] width 31 height 17
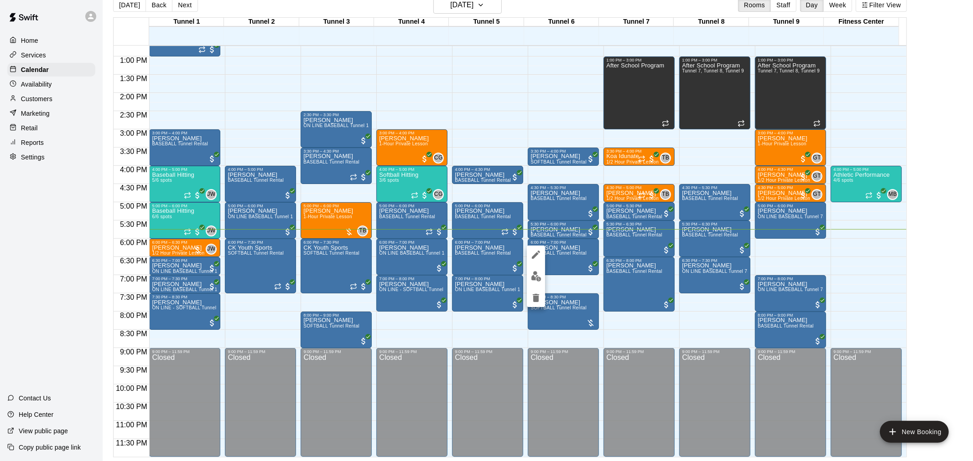
click at [472, 219] on div at bounding box center [486, 230] width 973 height 461
click at [482, 248] on p "[PERSON_NAME]" at bounding box center [483, 248] width 56 height 0
click at [464, 275] on img "edit" at bounding box center [460, 279] width 10 height 10
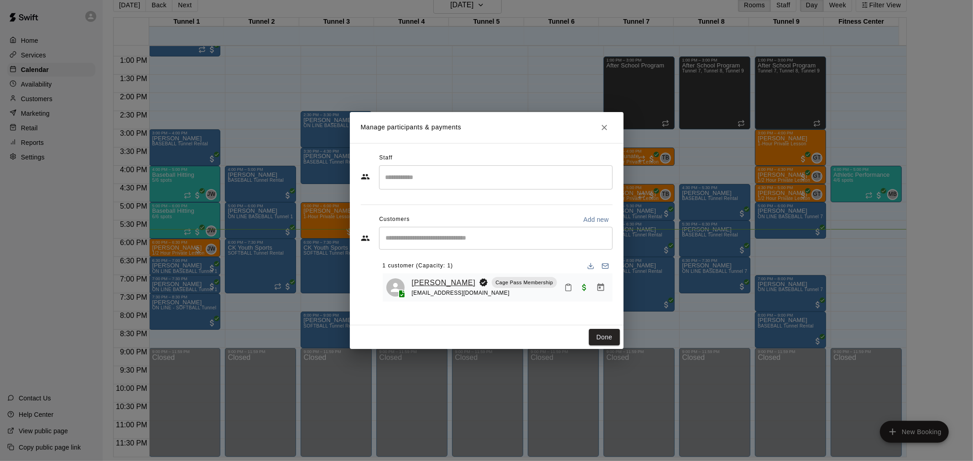
click at [434, 281] on link "[PERSON_NAME]" at bounding box center [444, 283] width 64 height 12
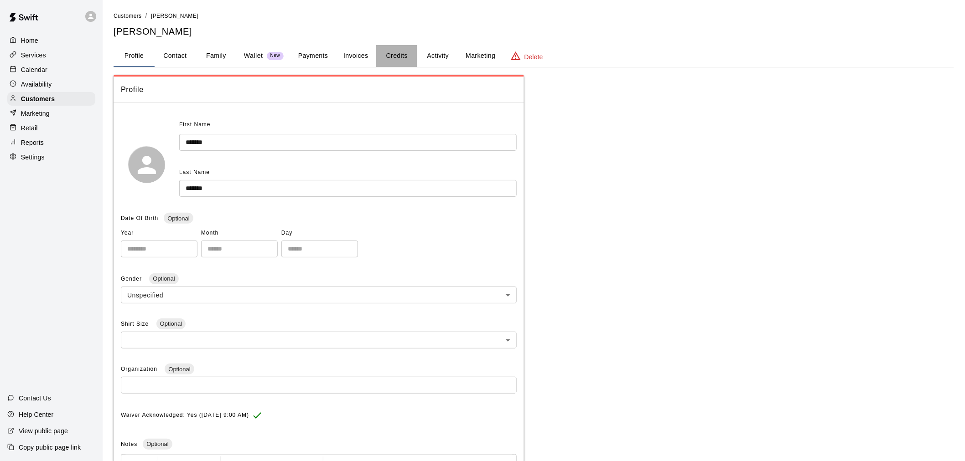
click at [393, 55] on button "Credits" at bounding box center [396, 56] width 41 height 22
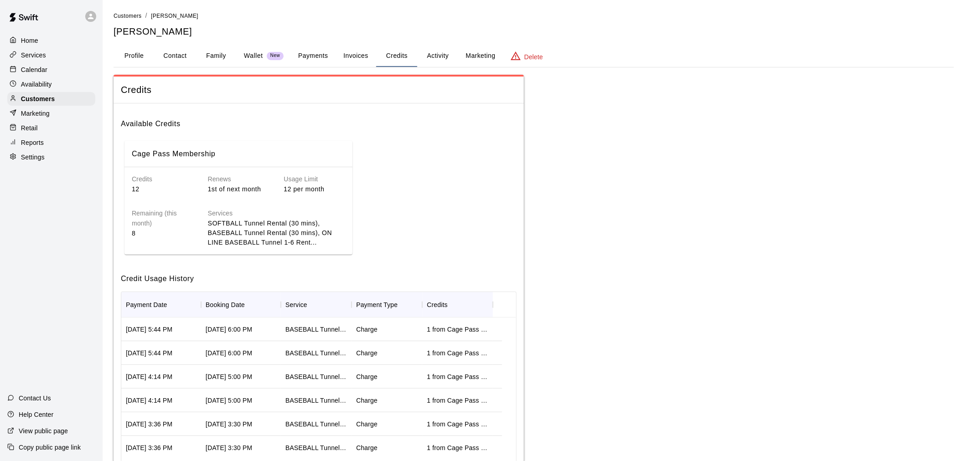
click at [46, 81] on div "Availability" at bounding box center [51, 85] width 88 height 14
click at [50, 71] on div "Calendar" at bounding box center [51, 70] width 88 height 14
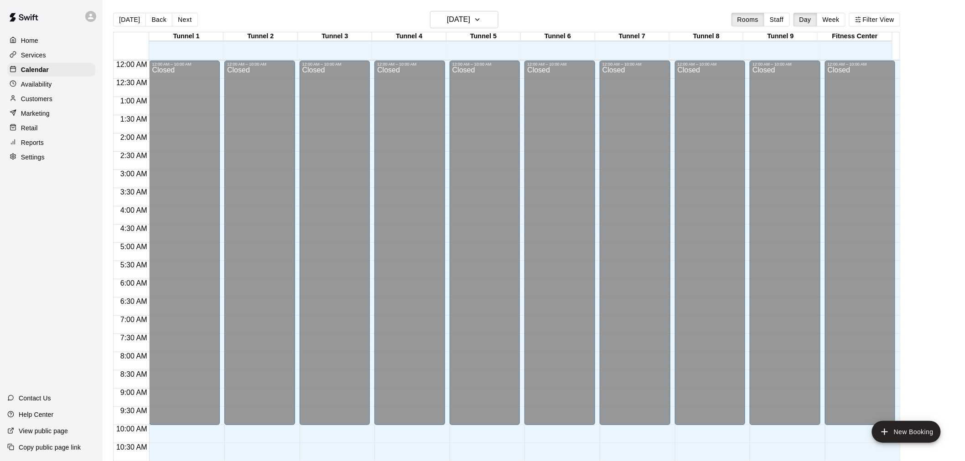
scroll to position [436, 0]
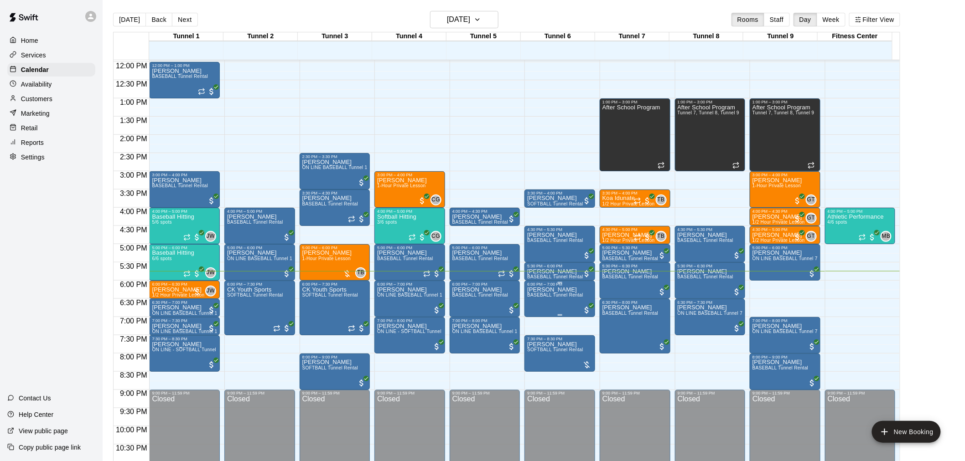
click at [549, 290] on p "Matt Harpster" at bounding box center [555, 290] width 56 height 0
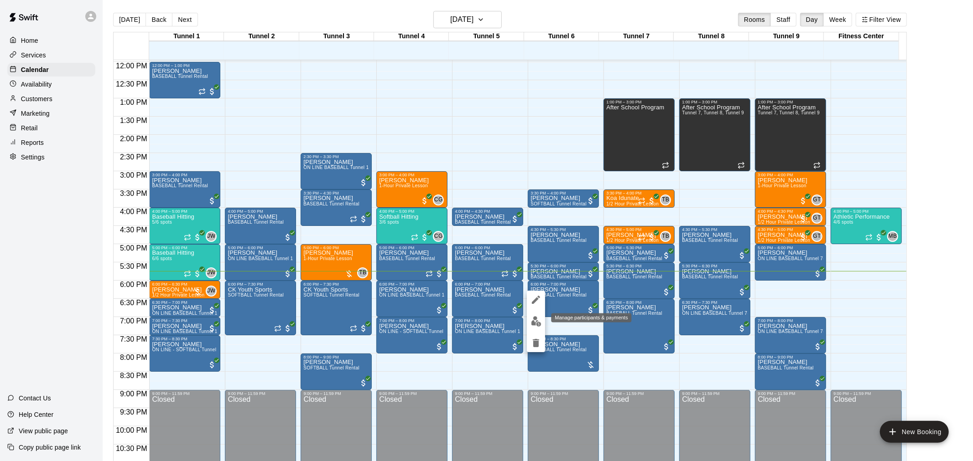
click at [537, 321] on img "edit" at bounding box center [536, 321] width 10 height 10
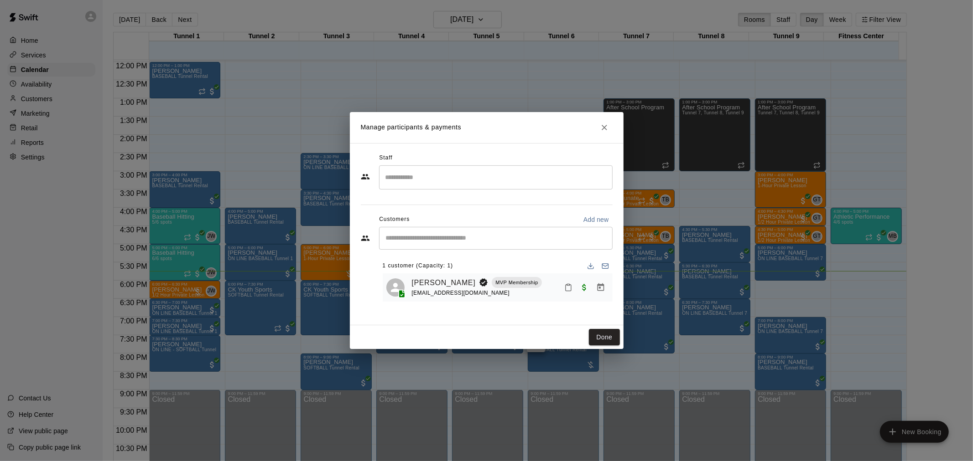
click at [600, 280] on button "Manage bookings & payment" at bounding box center [600, 288] width 16 height 16
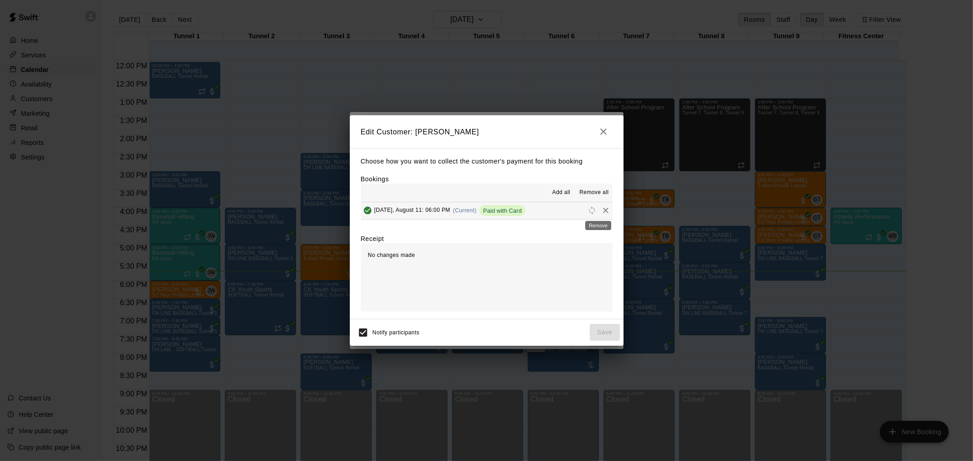
click at [601, 208] on icon "Remove" at bounding box center [605, 210] width 9 height 9
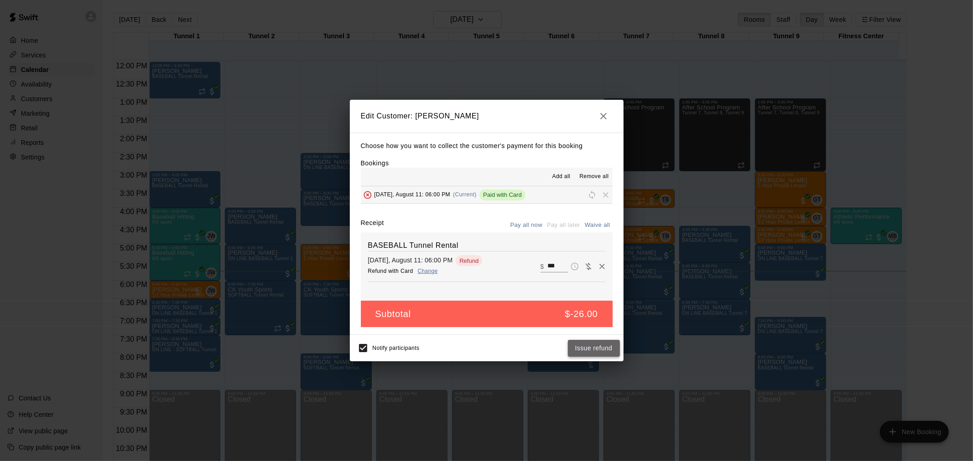
click at [604, 351] on button "Issue refund" at bounding box center [594, 348] width 52 height 17
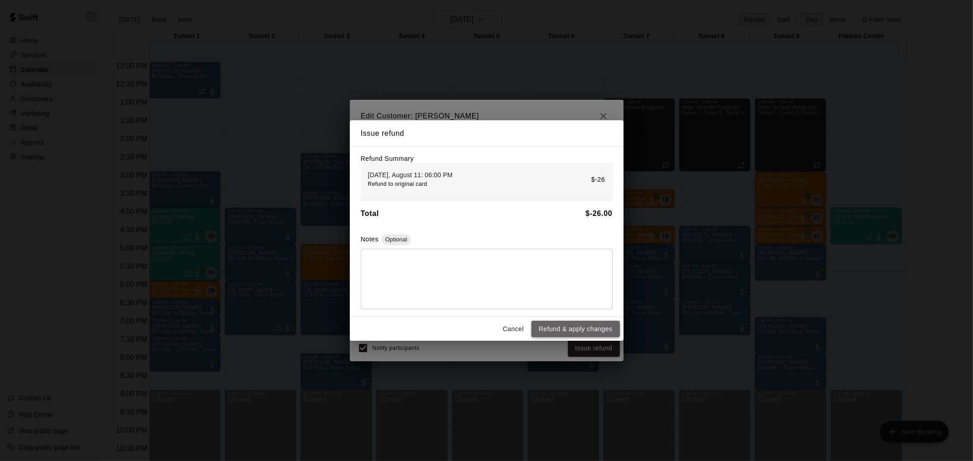
click at [560, 330] on button "Refund & apply changes" at bounding box center [575, 329] width 88 height 17
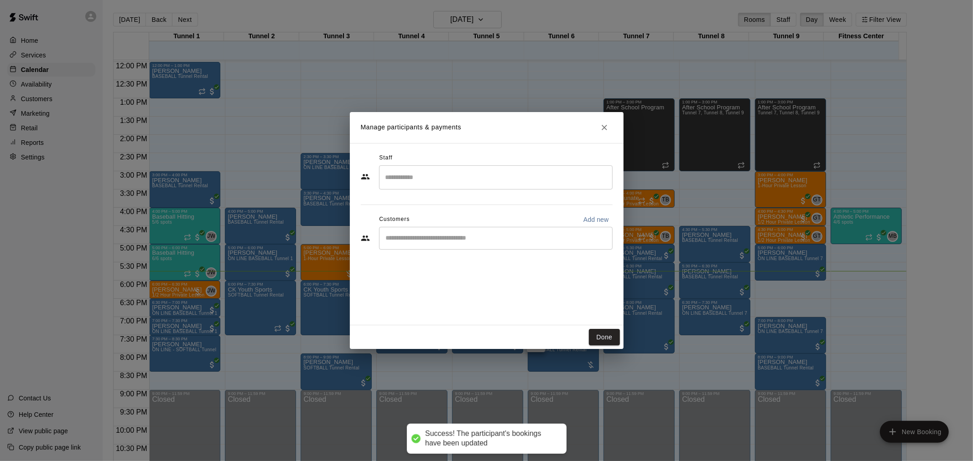
click at [513, 240] on input "Start typing to search customers..." at bounding box center [495, 238] width 225 height 9
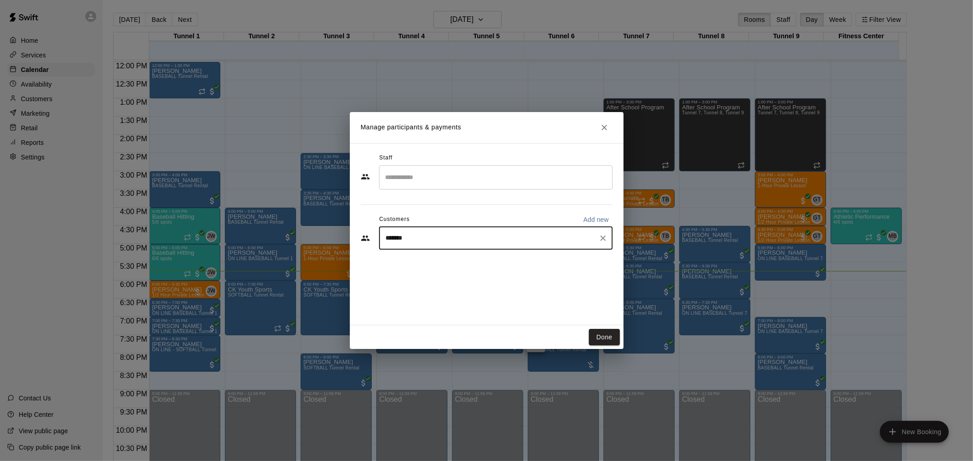
type input "******"
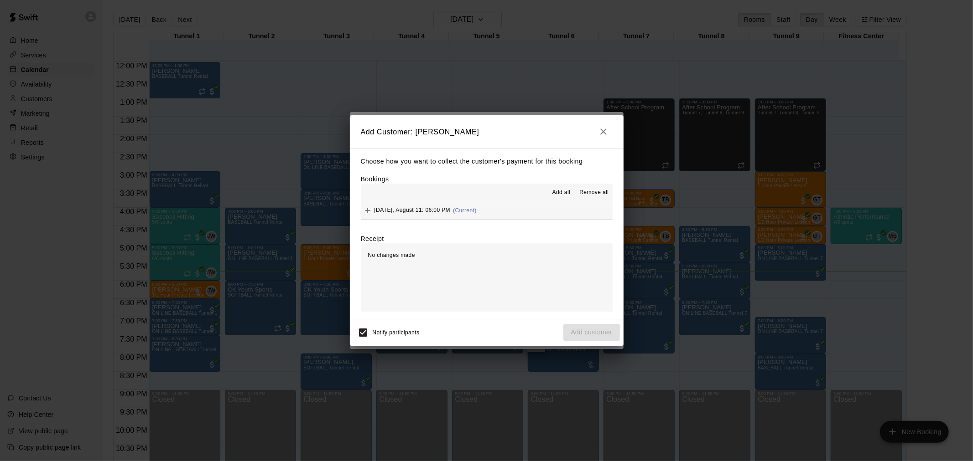
click at [493, 207] on button "Monday, August 11: 06:00 PM (Current)" at bounding box center [487, 210] width 252 height 17
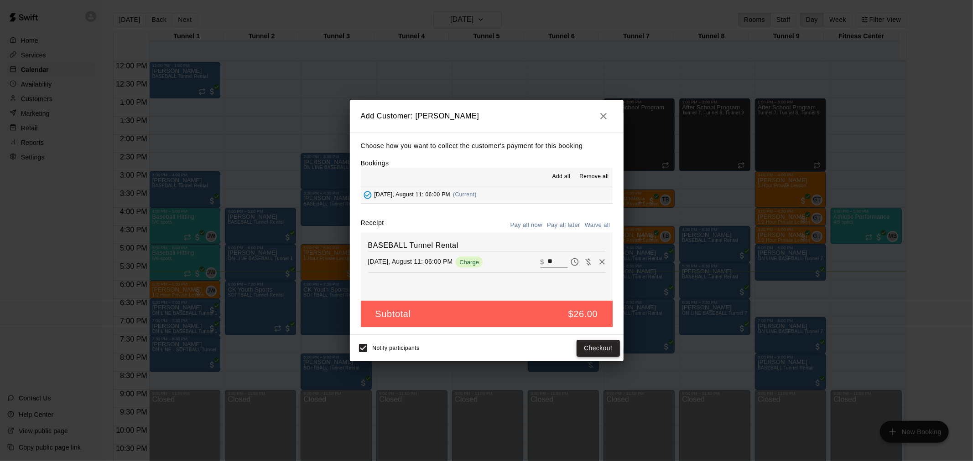
click at [596, 346] on button "Checkout" at bounding box center [597, 348] width 43 height 17
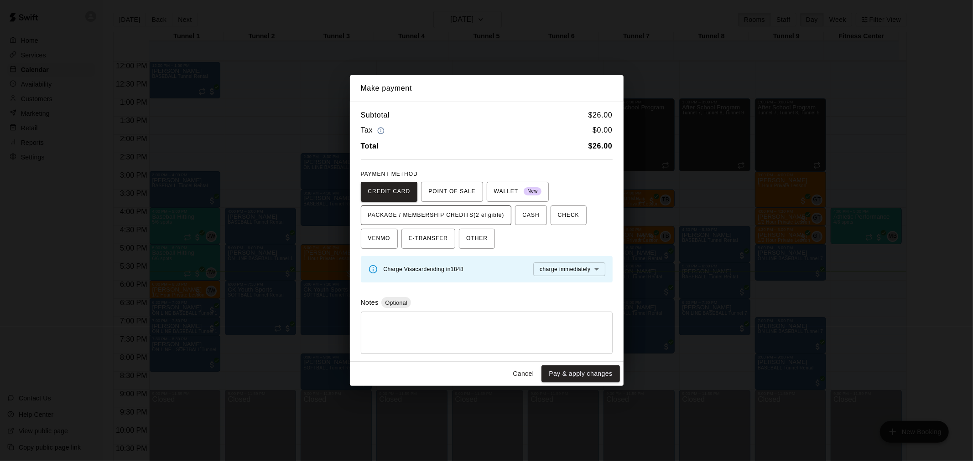
click at [448, 213] on span "PACKAGE / MEMBERSHIP CREDITS (2 eligible)" at bounding box center [436, 215] width 136 height 15
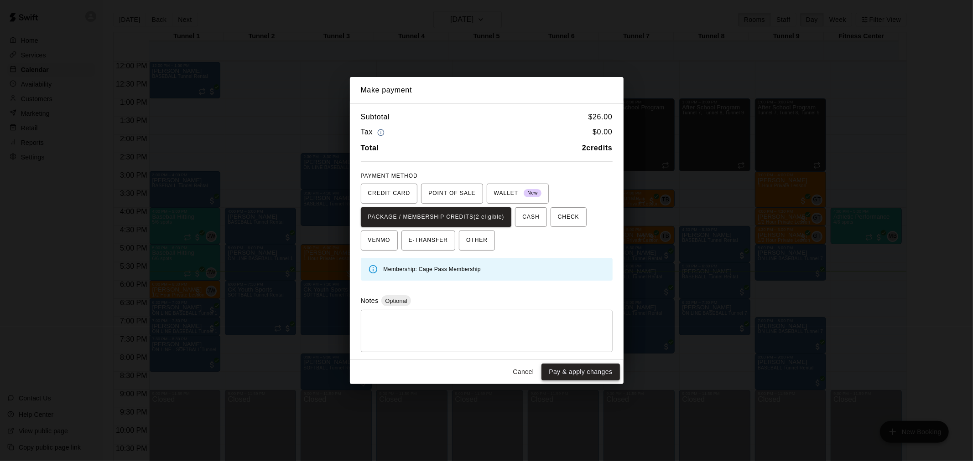
click at [605, 379] on button "Pay & apply changes" at bounding box center [580, 372] width 78 height 17
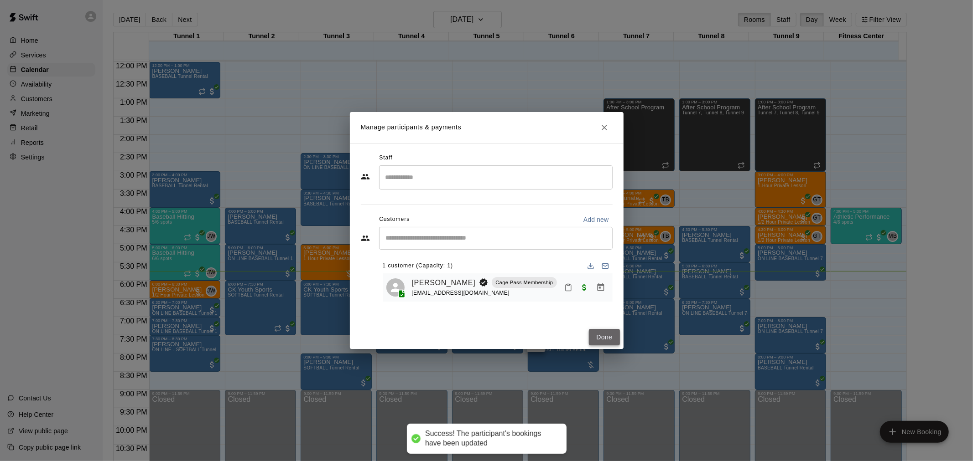
click at [607, 340] on button "Done" at bounding box center [604, 337] width 31 height 17
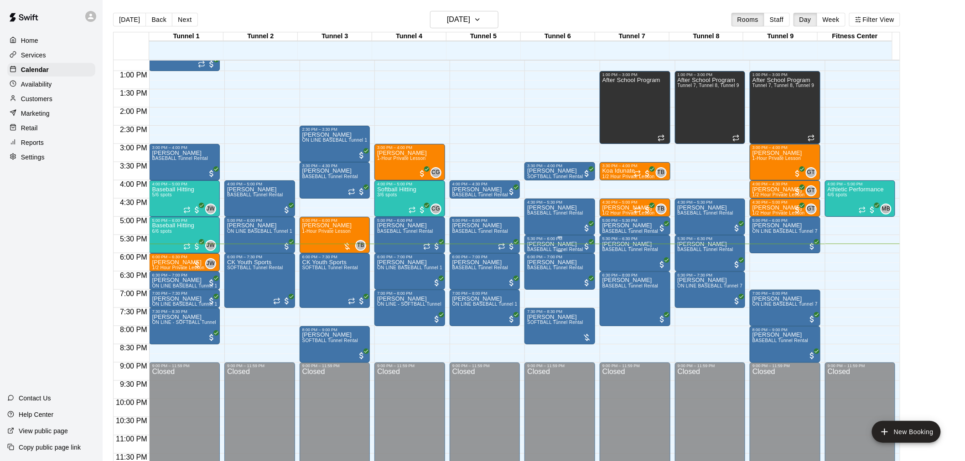
scroll to position [15, 0]
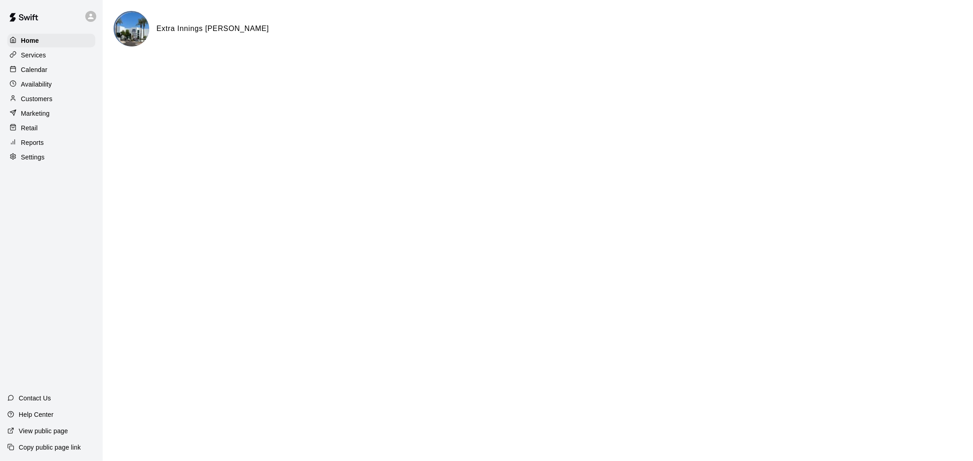
click at [59, 73] on div "Calendar" at bounding box center [51, 70] width 88 height 14
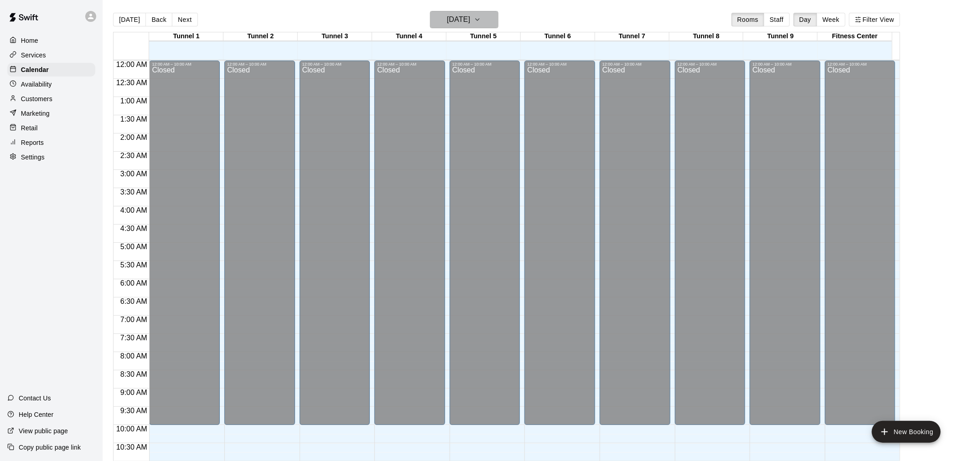
click at [470, 20] on h6 "[DATE]" at bounding box center [458, 19] width 23 height 13
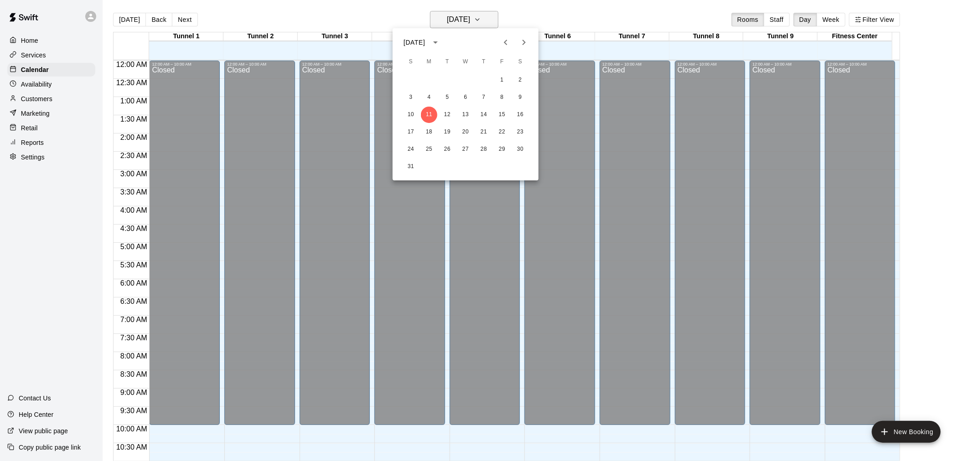
scroll to position [436, 0]
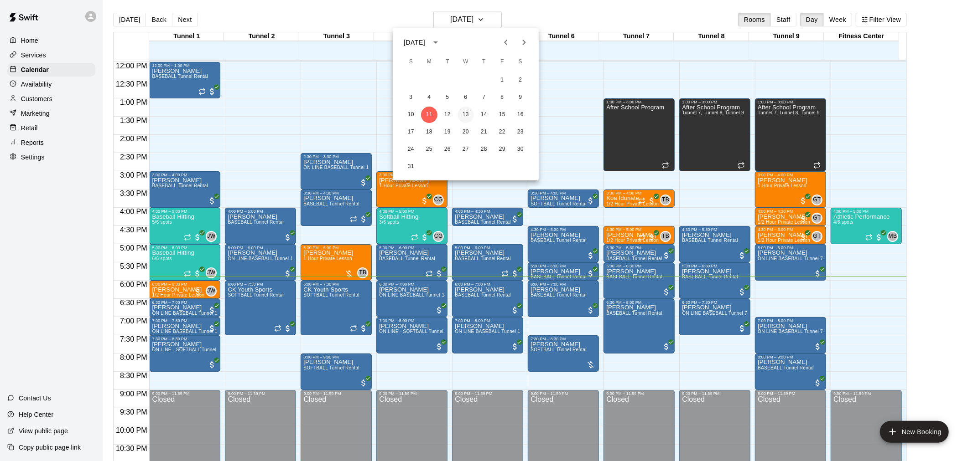
click at [467, 114] on button "13" at bounding box center [465, 115] width 16 height 16
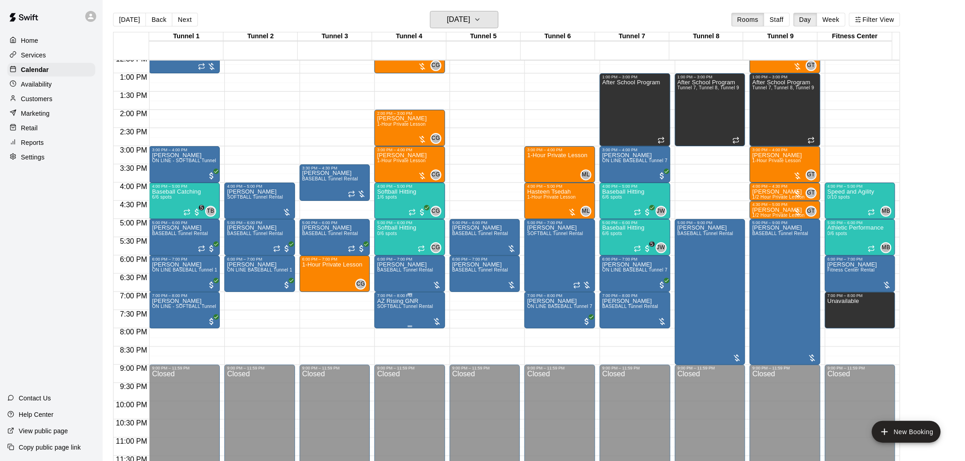
scroll to position [464, 0]
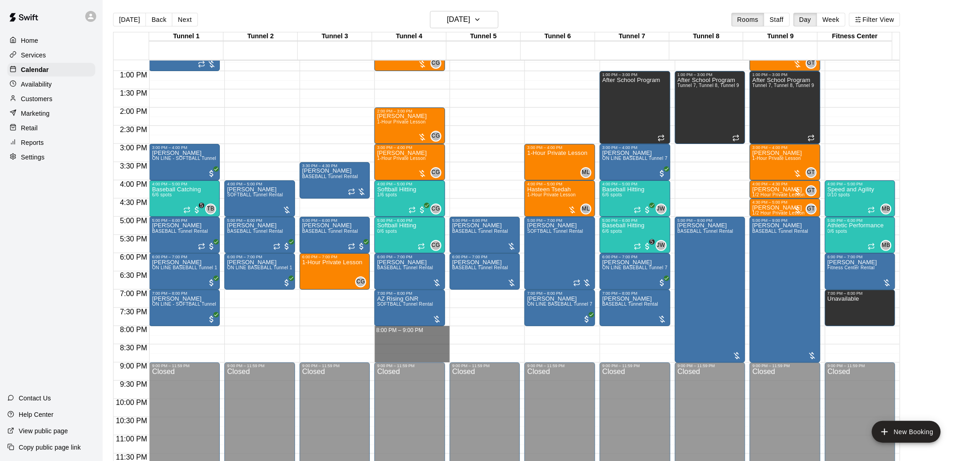
drag, startPoint x: 412, startPoint y: 329, endPoint x: 418, endPoint y: 360, distance: 32.0
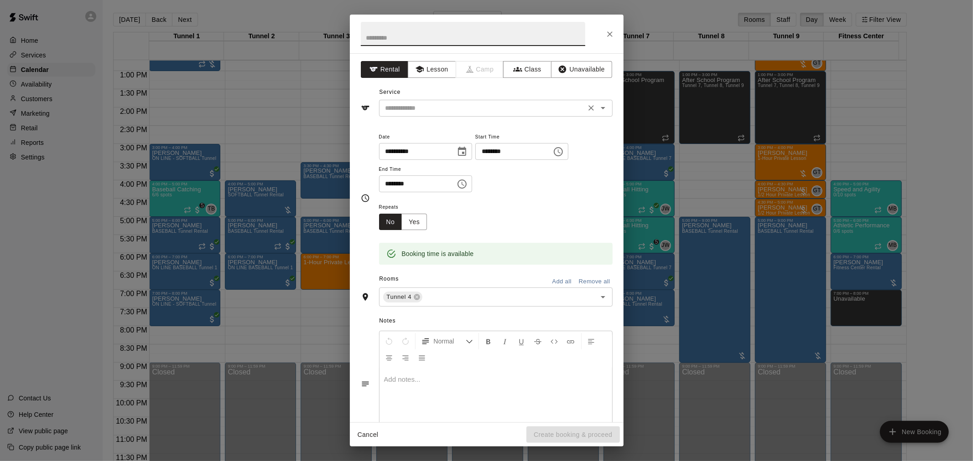
click at [462, 109] on input "text" at bounding box center [482, 108] width 201 height 11
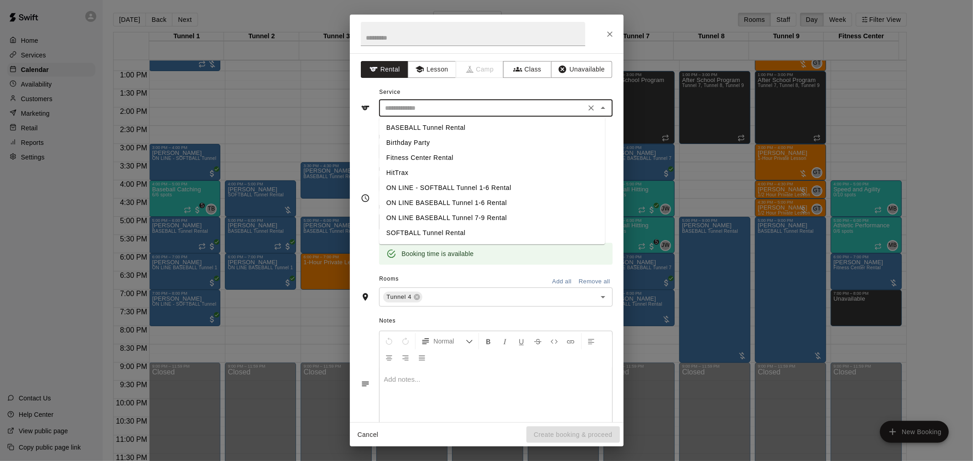
click at [462, 234] on li "SOFTBALL Tunnel Rental" at bounding box center [492, 233] width 226 height 15
type input "**********"
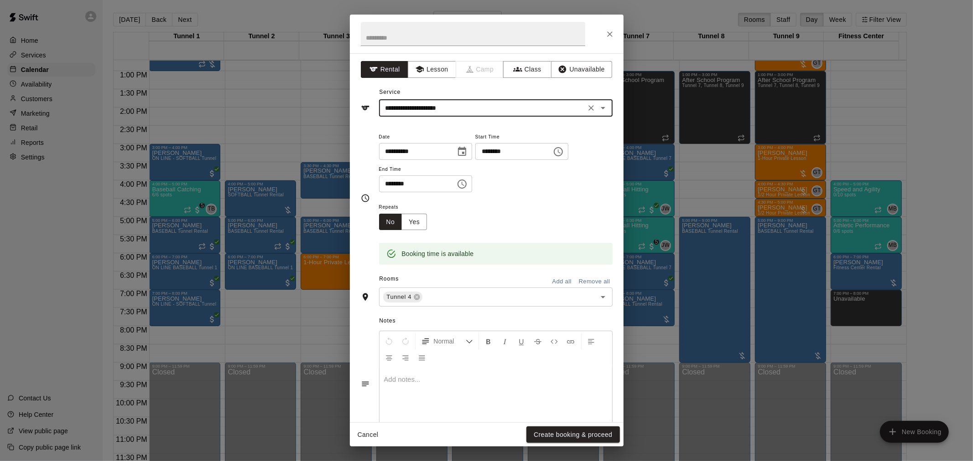
click at [616, 35] on button "Close" at bounding box center [609, 34] width 16 height 16
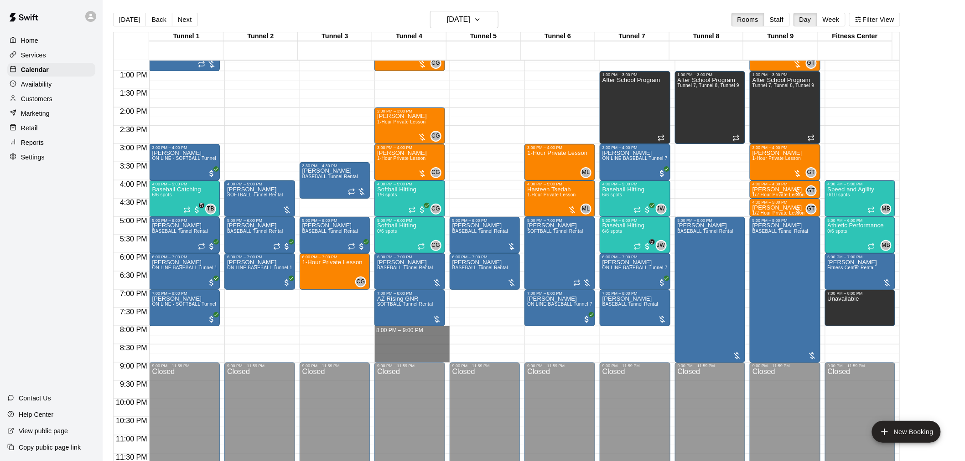
drag, startPoint x: 428, startPoint y: 329, endPoint x: 427, endPoint y: 356, distance: 27.4
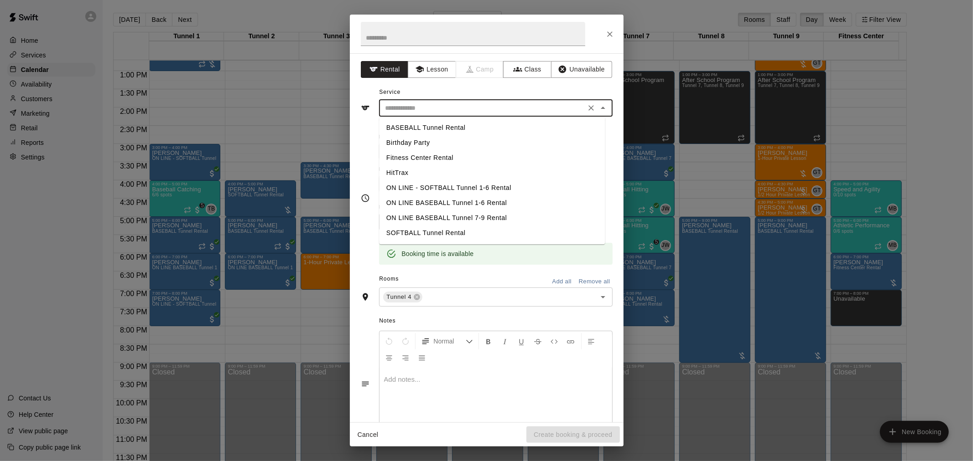
click at [502, 104] on input "text" at bounding box center [482, 108] width 201 height 11
click at [456, 228] on li "SOFTBALL Tunnel Rental" at bounding box center [492, 233] width 226 height 15
type input "**********"
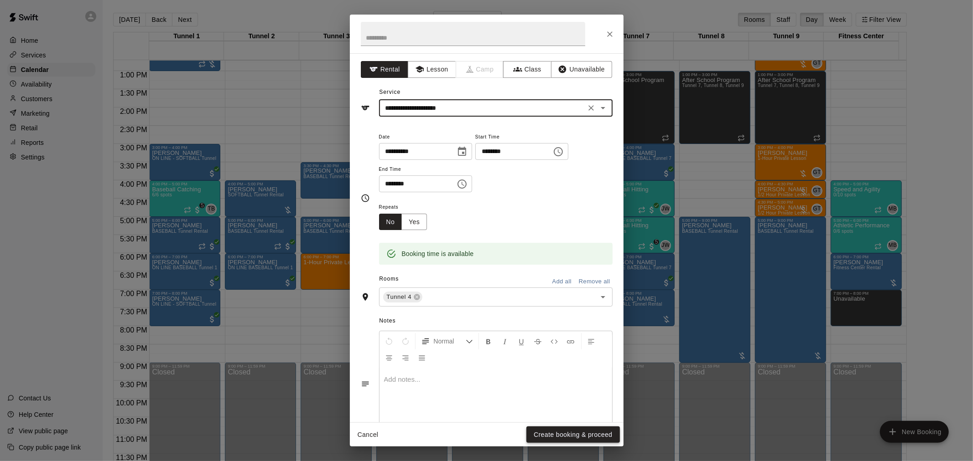
click at [605, 430] on button "Create booking & proceed" at bounding box center [572, 435] width 93 height 17
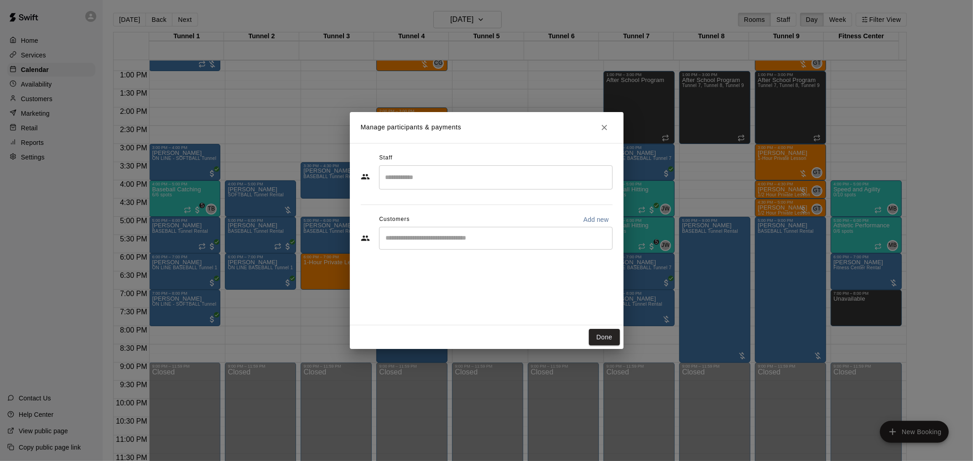
click at [557, 238] on input "Start typing to search customers..." at bounding box center [495, 238] width 225 height 9
type input "*********"
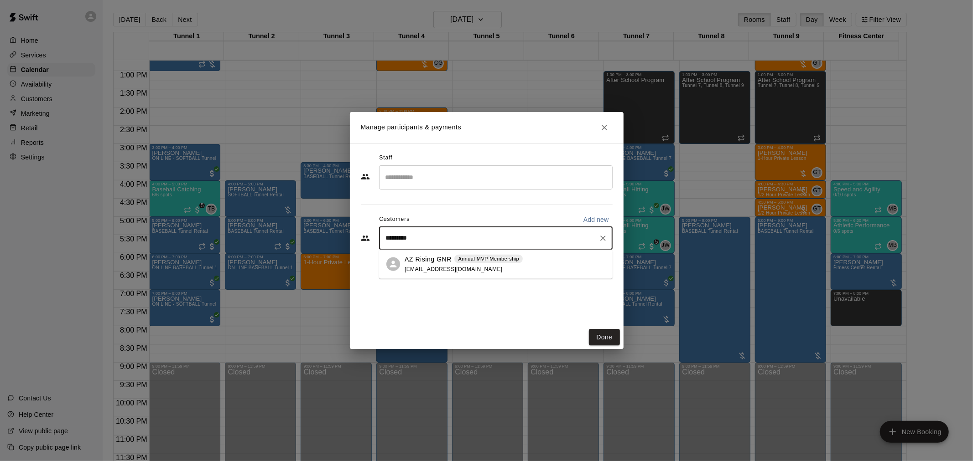
click at [544, 274] on div "AZ Rising GNR Annual MVP Membership [EMAIL_ADDRESS][DOMAIN_NAME]" at bounding box center [504, 264] width 201 height 20
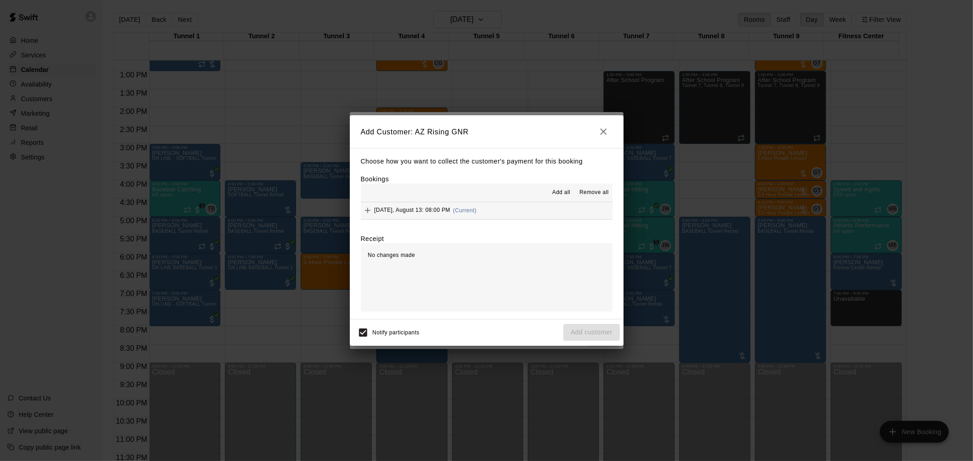
drag, startPoint x: 480, startPoint y: 210, endPoint x: 568, endPoint y: 244, distance: 94.4
click at [485, 202] on hr at bounding box center [487, 202] width 252 height 0
click at [543, 218] on button "[DATE], August 13: 08:00 PM (Current)" at bounding box center [487, 210] width 252 height 17
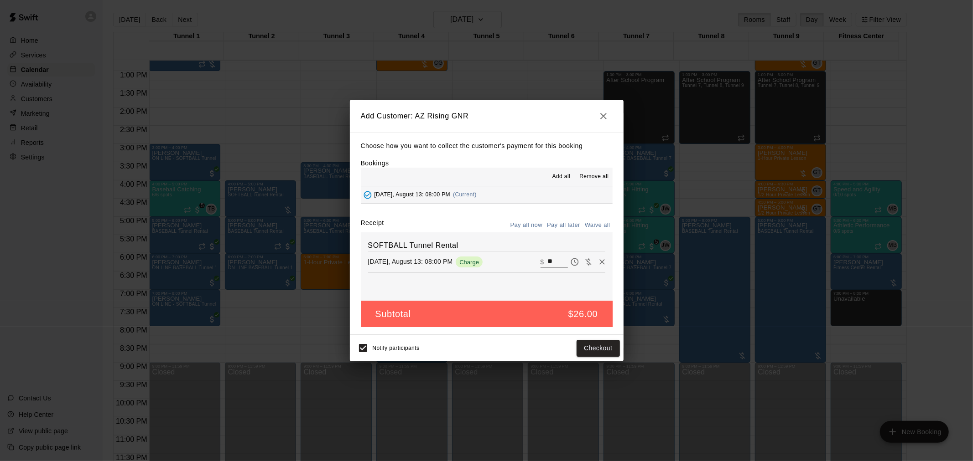
click at [577, 227] on button "Pay all later" at bounding box center [563, 225] width 38 height 14
click at [601, 352] on button "Add customer" at bounding box center [591, 348] width 56 height 17
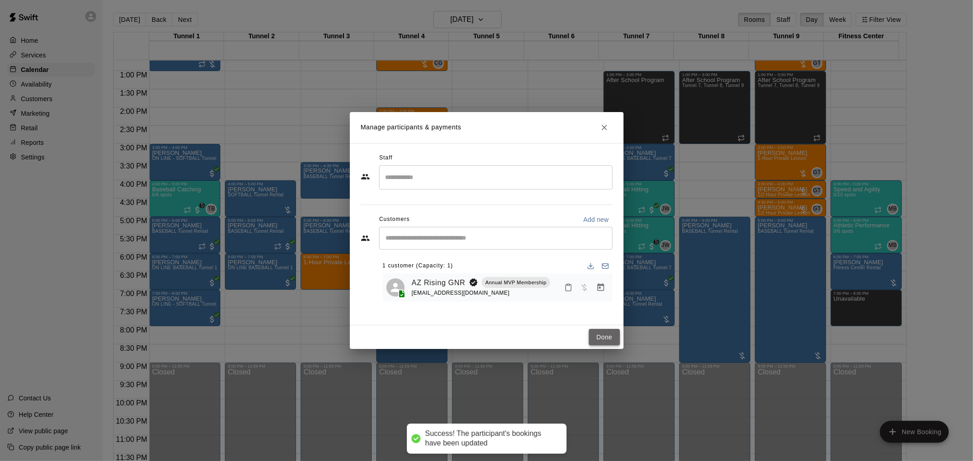
click at [610, 336] on button "Done" at bounding box center [604, 337] width 31 height 17
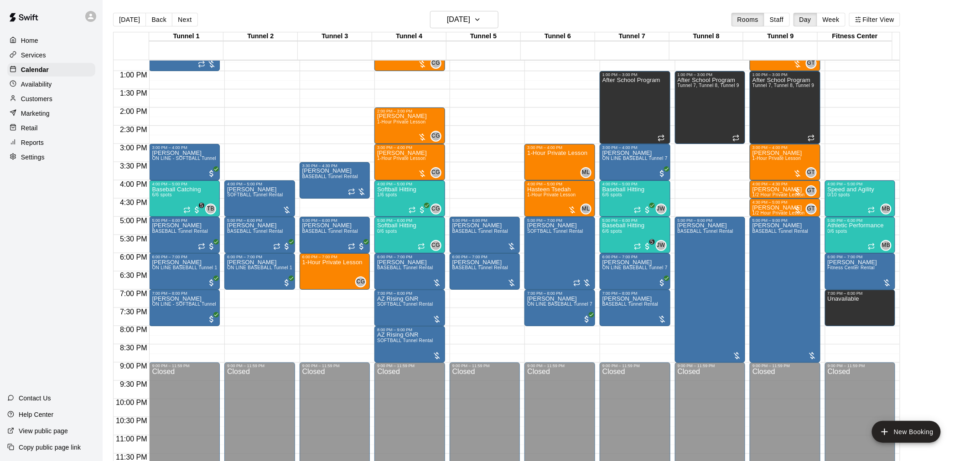
click at [108, 18] on div "[DATE] Back [DATE][DATE] Rooms Staff Day Week Filter View Tunnel 1 13 Wed Tunne…" at bounding box center [506, 241] width 801 height 461
drag, startPoint x: 117, startPoint y: 17, endPoint x: 348, endPoint y: 227, distance: 312.8
click at [117, 17] on button "[DATE]" at bounding box center [129, 20] width 33 height 14
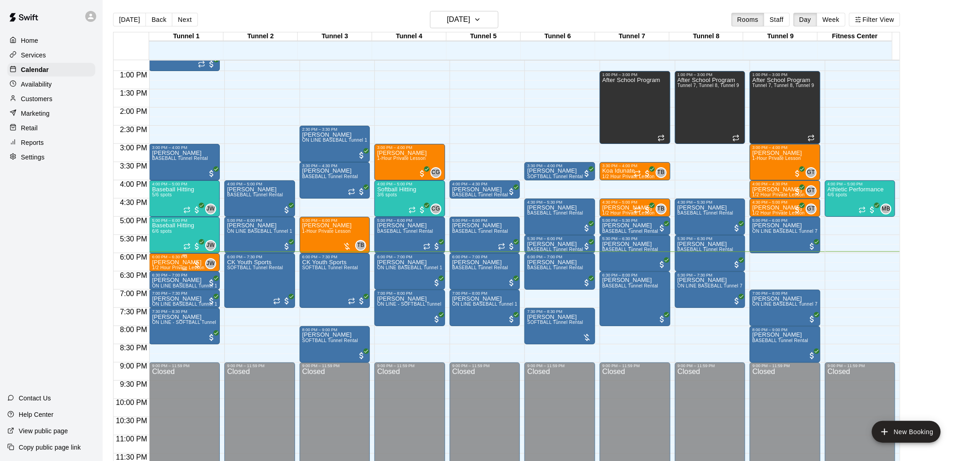
click at [178, 263] on p "[PERSON_NAME]" at bounding box center [178, 263] width 52 height 0
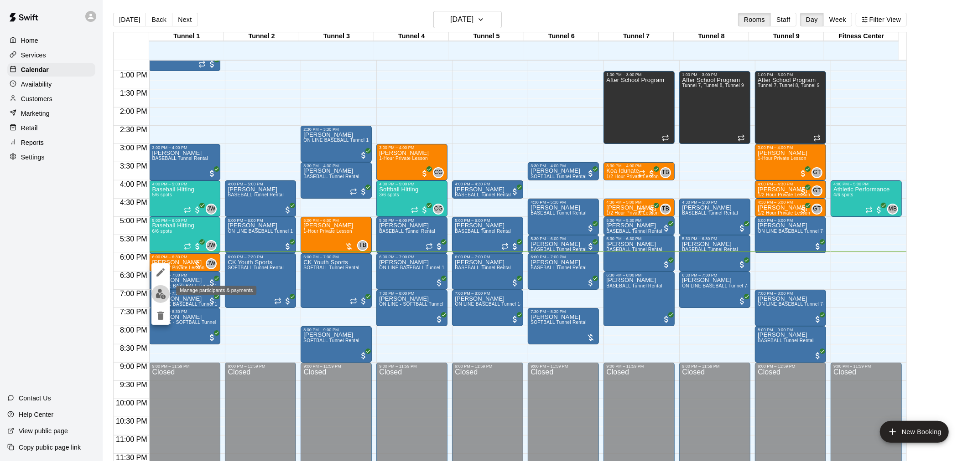
click at [166, 298] on img "edit" at bounding box center [160, 294] width 10 height 10
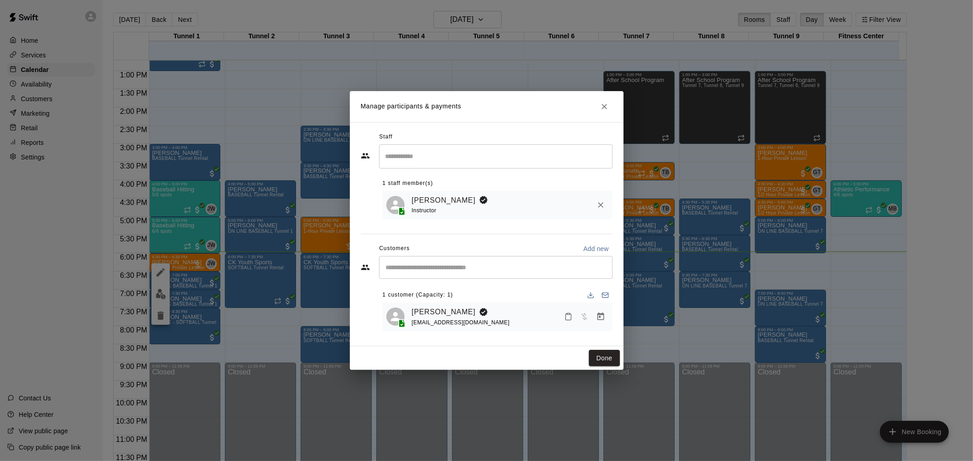
click at [598, 321] on icon "Manage bookings & payment" at bounding box center [600, 317] width 7 height 8
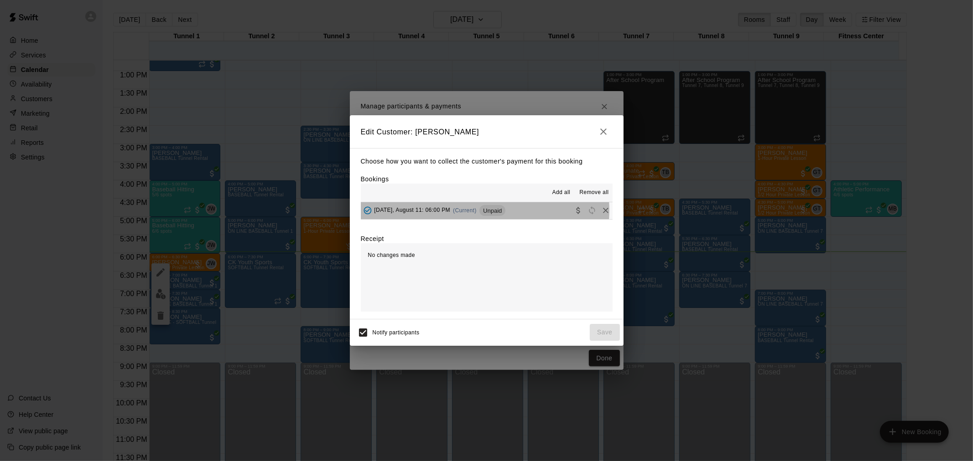
click at [485, 212] on span "Unpaid" at bounding box center [492, 210] width 26 height 7
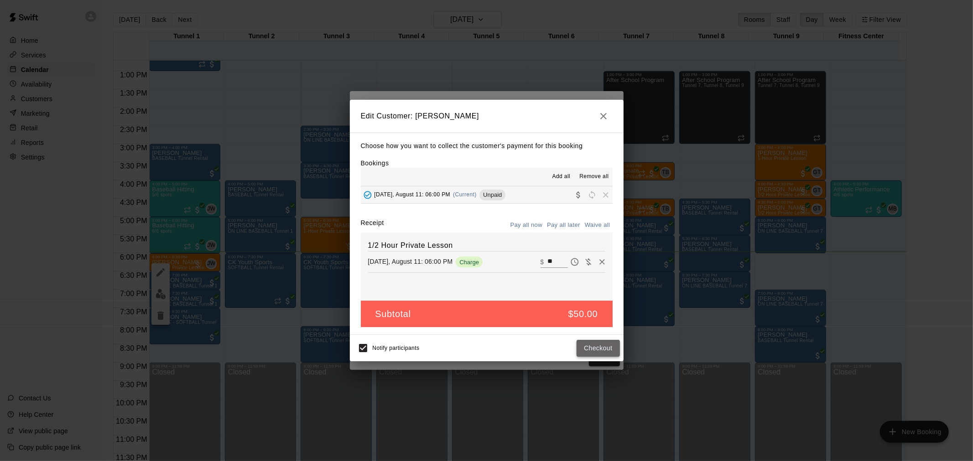
click at [596, 351] on button "Checkout" at bounding box center [597, 348] width 43 height 17
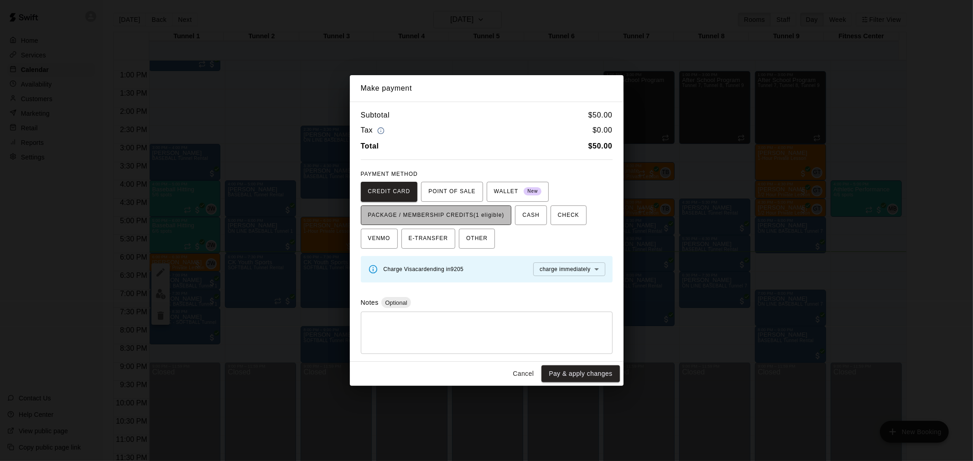
click at [472, 212] on span "PACKAGE / MEMBERSHIP CREDITS (1 eligible)" at bounding box center [436, 215] width 136 height 15
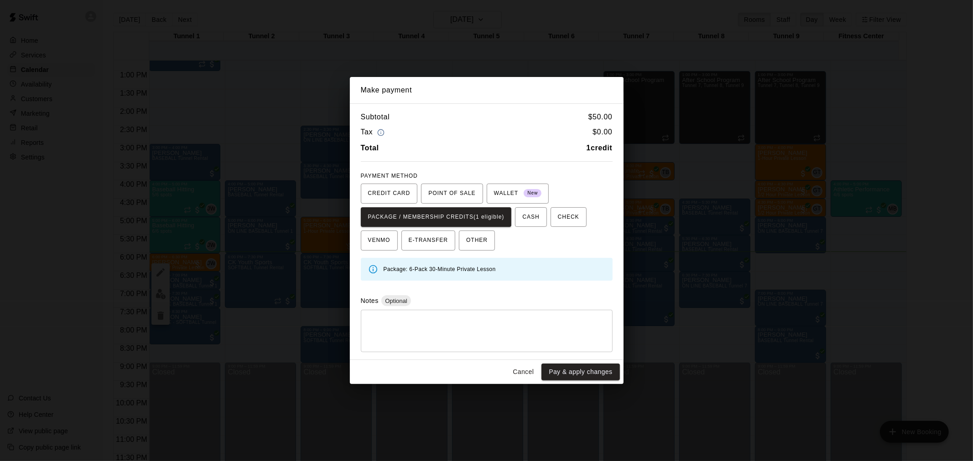
click at [577, 372] on button "Pay & apply changes" at bounding box center [580, 372] width 78 height 17
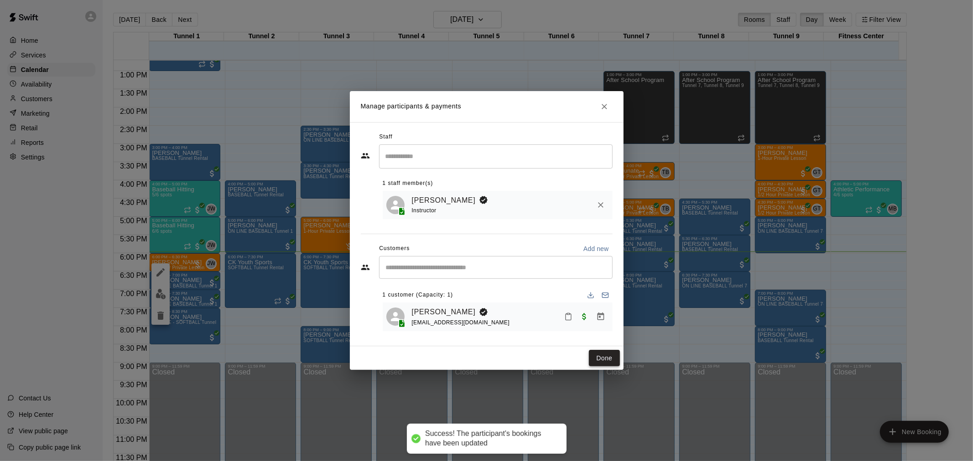
click at [598, 356] on button "Done" at bounding box center [604, 358] width 31 height 17
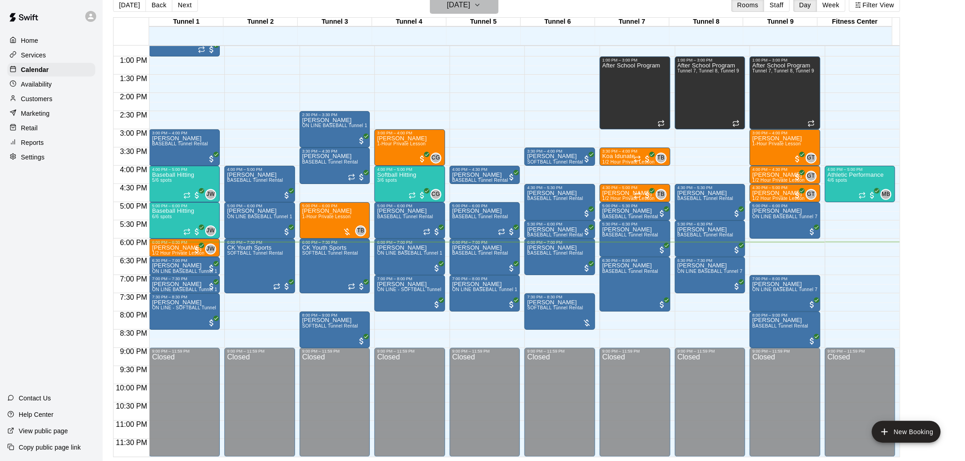
click at [470, 6] on h6 "[DATE]" at bounding box center [458, 5] width 23 height 13
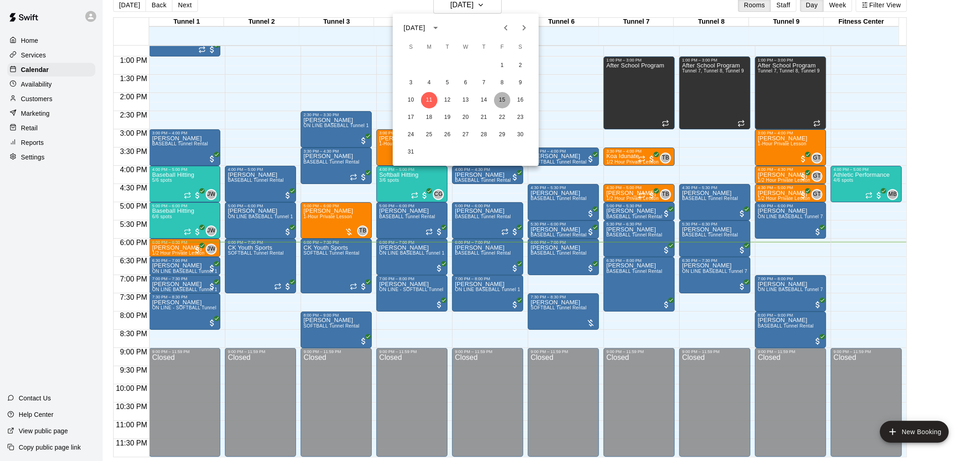
click at [498, 99] on button "15" at bounding box center [502, 100] width 16 height 16
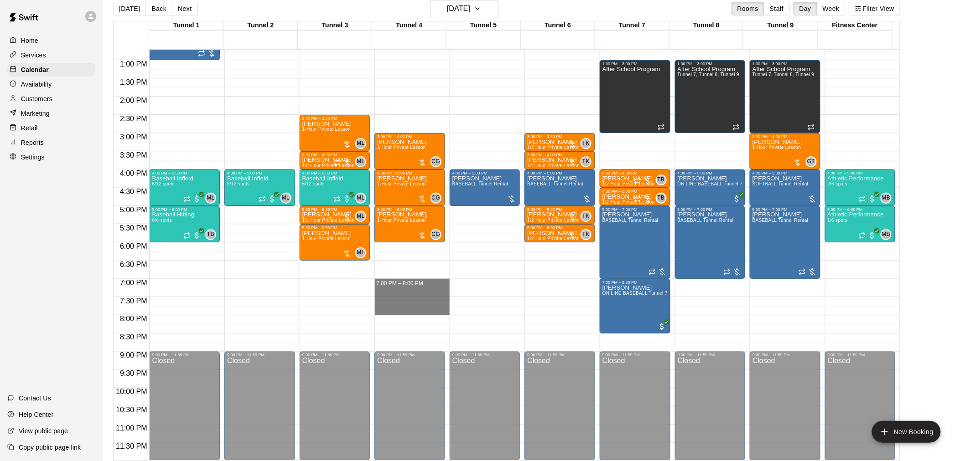
drag, startPoint x: 386, startPoint y: 281, endPoint x: 391, endPoint y: 311, distance: 30.6
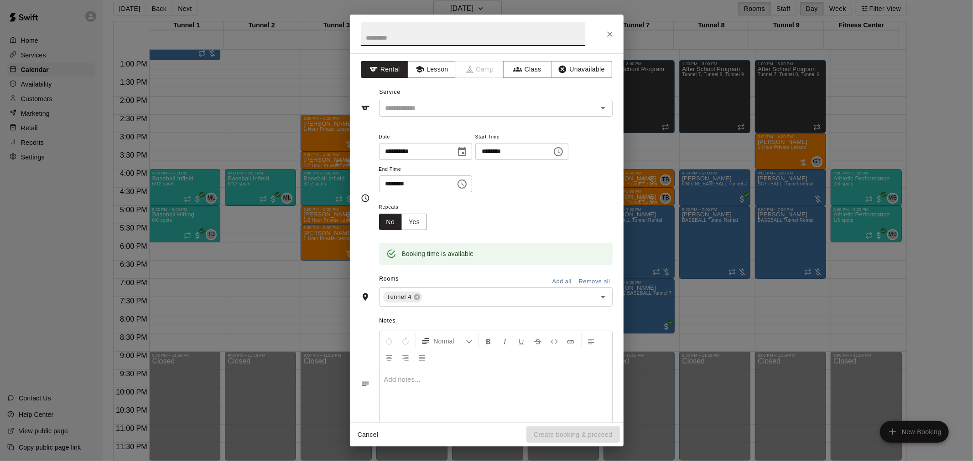
click at [447, 97] on div "Service ​" at bounding box center [487, 100] width 252 height 31
click at [448, 110] on input "text" at bounding box center [482, 108] width 201 height 11
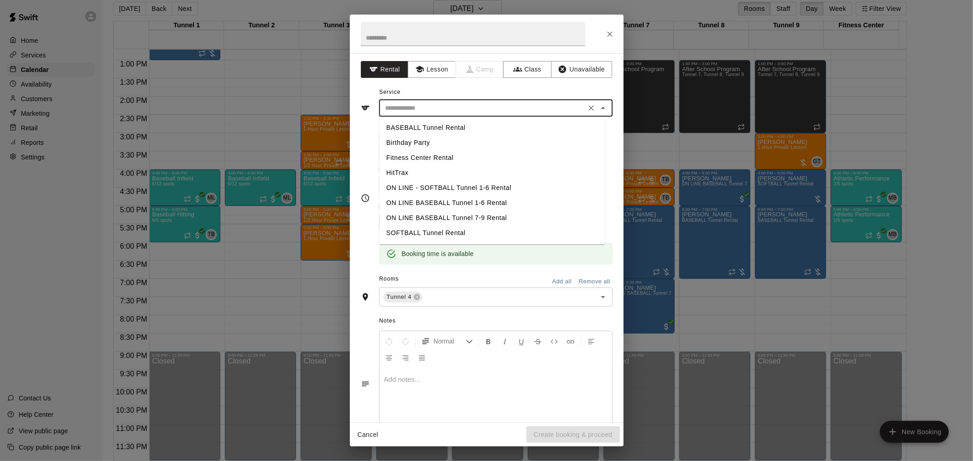
click at [452, 233] on li "SOFTBALL Tunnel Rental" at bounding box center [492, 233] width 226 height 15
type input "**********"
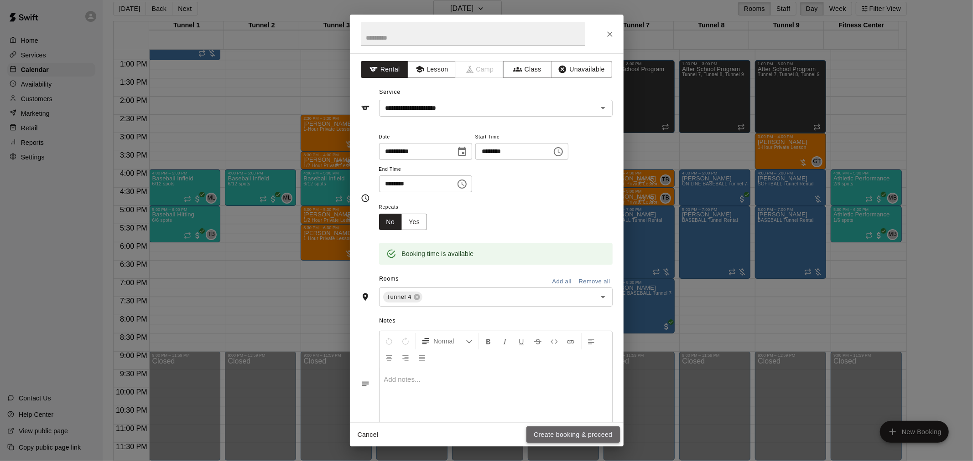
click at [563, 432] on button "Create booking & proceed" at bounding box center [572, 435] width 93 height 17
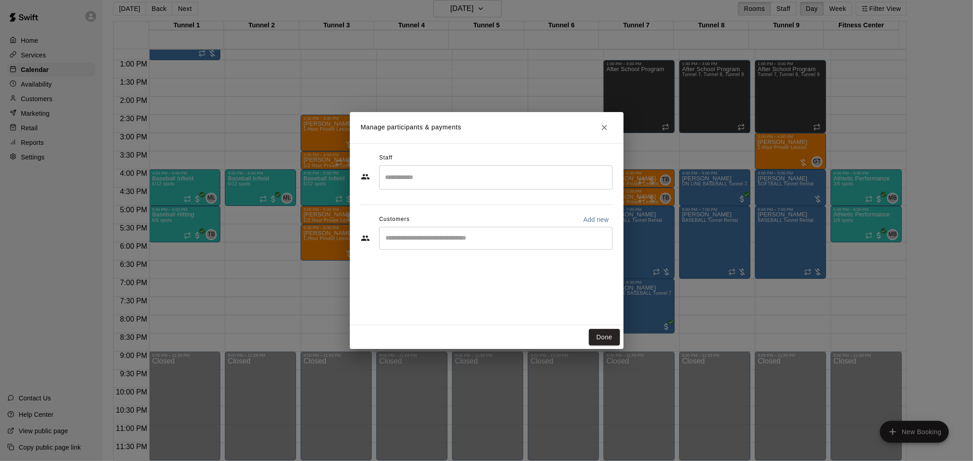
click at [472, 244] on div "​" at bounding box center [495, 238] width 233 height 23
type input "**********"
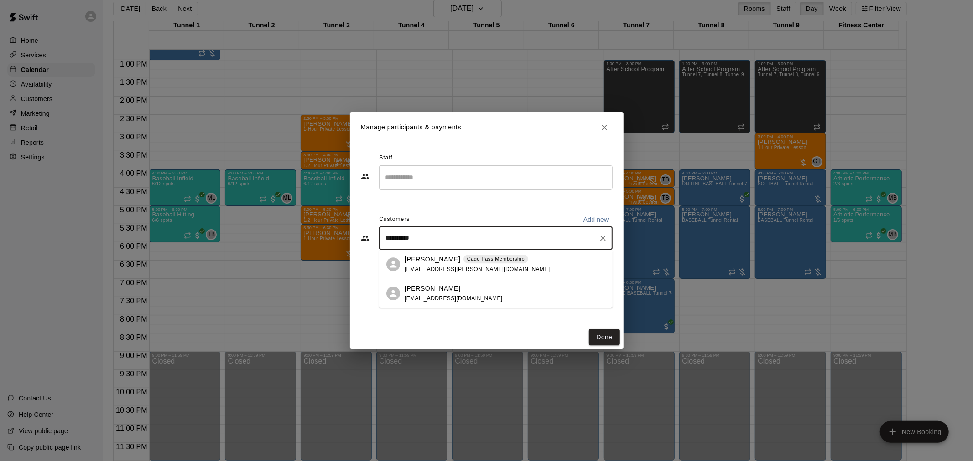
click at [467, 260] on p "Cage Pass Membership" at bounding box center [495, 259] width 57 height 8
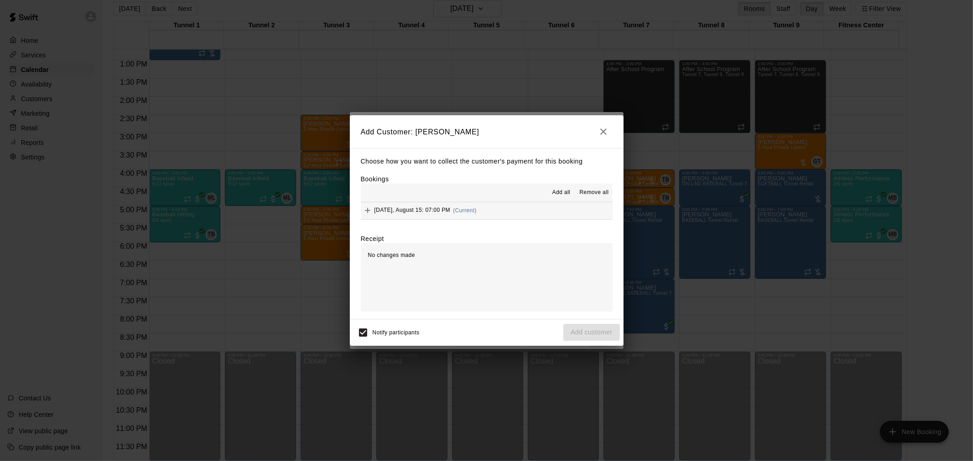
click at [476, 210] on button "[DATE], August 15: 07:00 PM (Current)" at bounding box center [487, 210] width 252 height 17
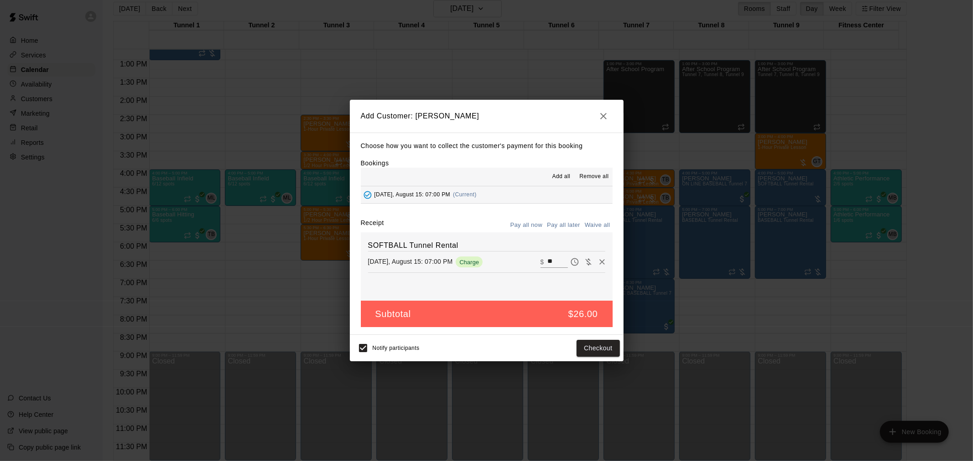
click at [557, 231] on button "Pay all later" at bounding box center [563, 225] width 38 height 14
click at [610, 354] on button "Add customer" at bounding box center [591, 348] width 56 height 17
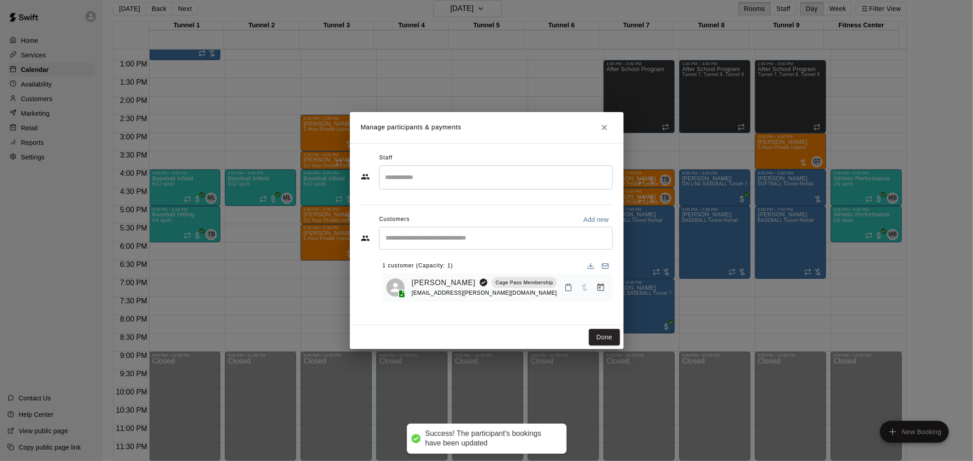
drag, startPoint x: 605, startPoint y: 331, endPoint x: 498, endPoint y: 299, distance: 111.2
click at [605, 332] on button "Done" at bounding box center [604, 337] width 31 height 17
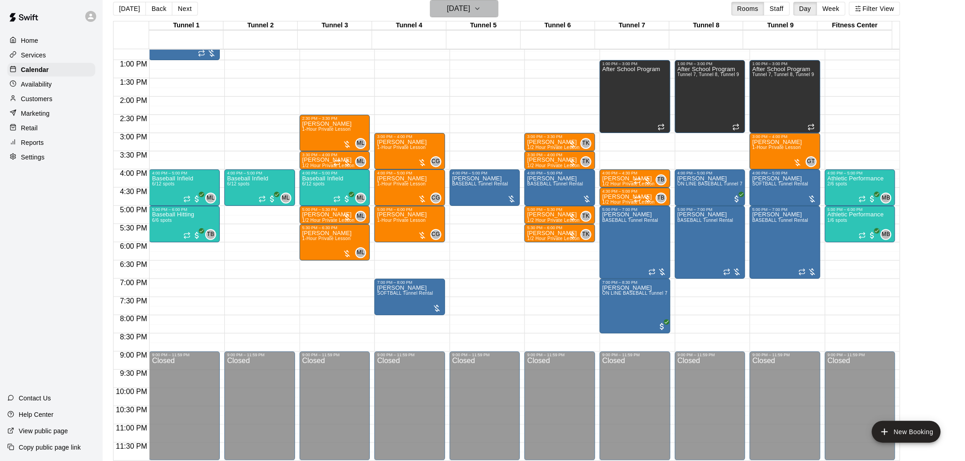
click at [448, 7] on h6 "[DATE]" at bounding box center [458, 8] width 23 height 13
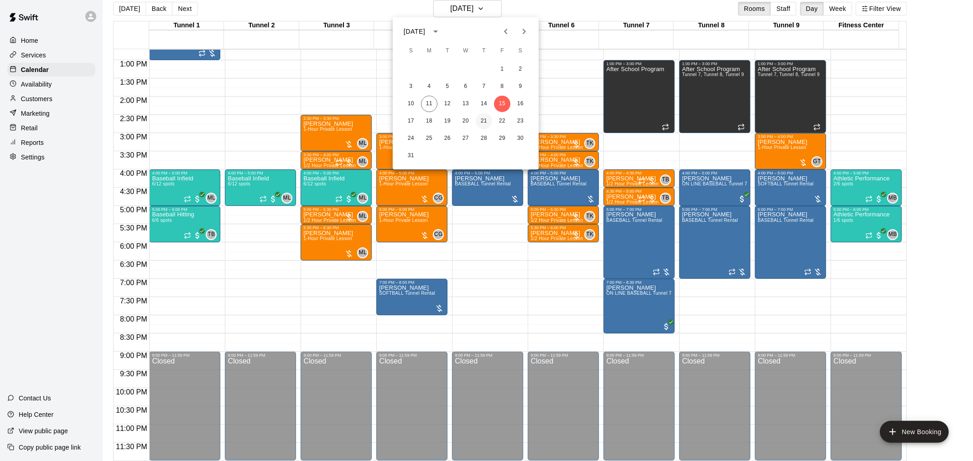
click at [484, 122] on button "21" at bounding box center [484, 121] width 16 height 16
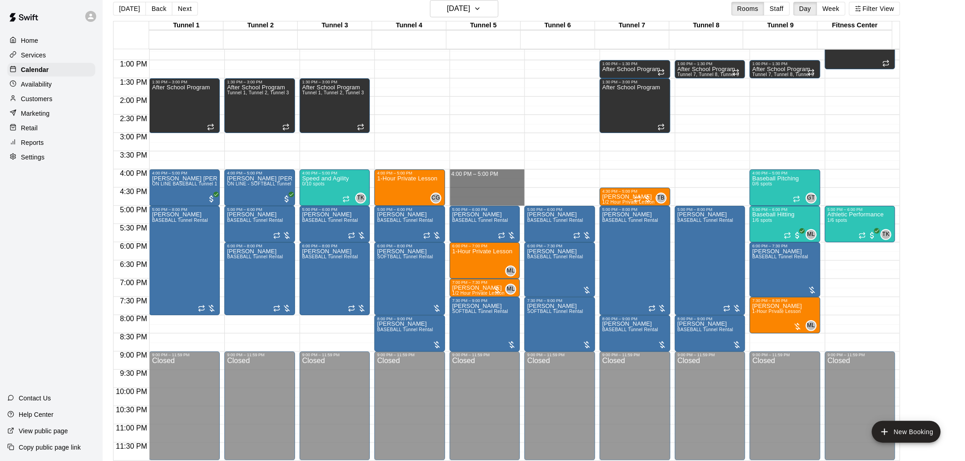
drag, startPoint x: 484, startPoint y: 171, endPoint x: 489, endPoint y: 197, distance: 26.8
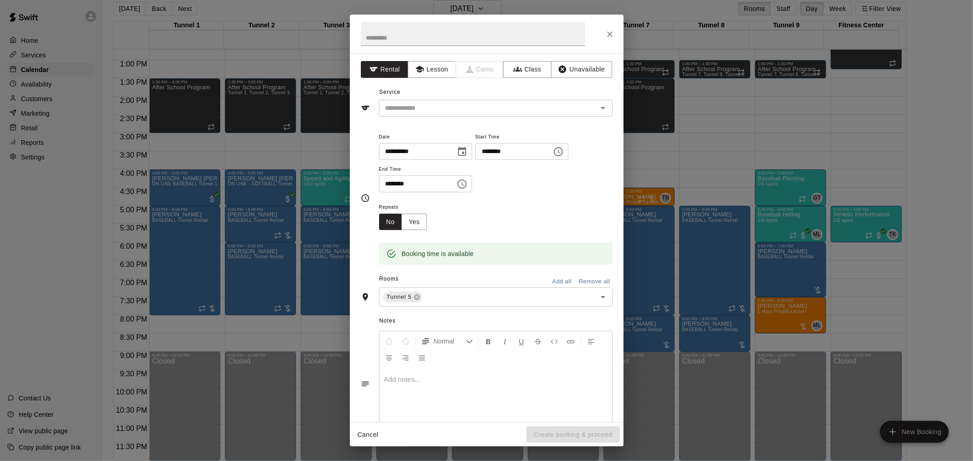
click at [521, 120] on div "**********" at bounding box center [487, 237] width 274 height 369
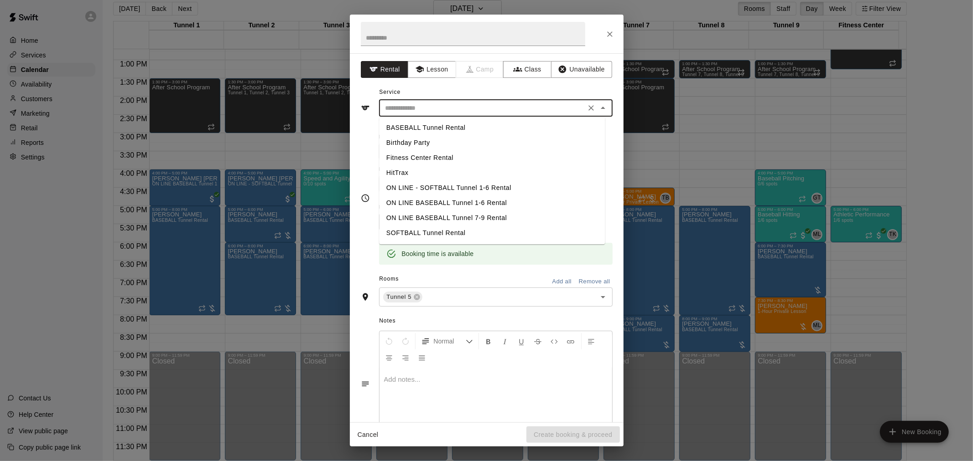
click at [518, 110] on input "text" at bounding box center [482, 108] width 201 height 11
click at [445, 226] on li "SOFTBALL Tunnel Rental" at bounding box center [492, 233] width 226 height 15
type input "**********"
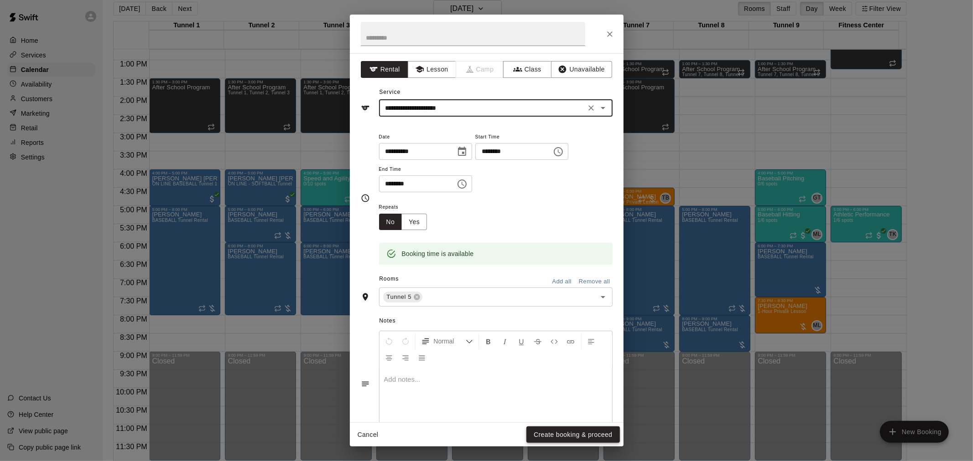
click at [569, 437] on button "Create booking & proceed" at bounding box center [572, 435] width 93 height 17
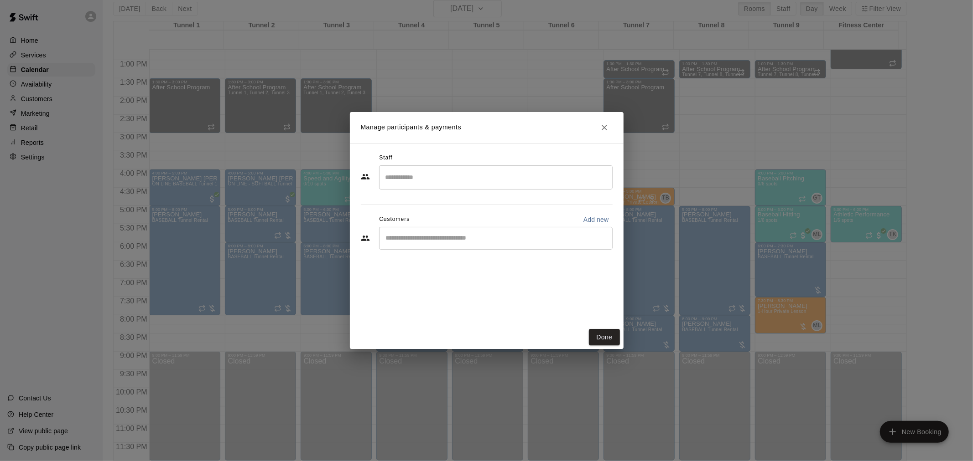
click at [466, 243] on div "​" at bounding box center [495, 238] width 233 height 23
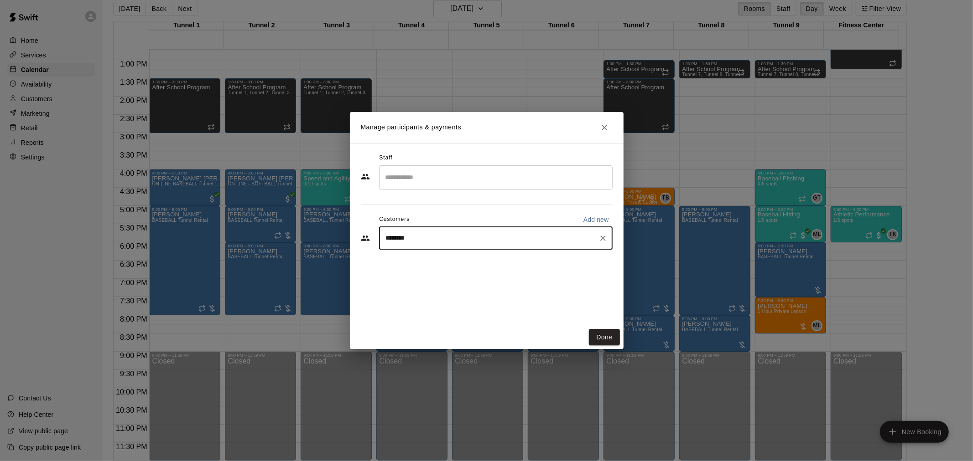
type input "*********"
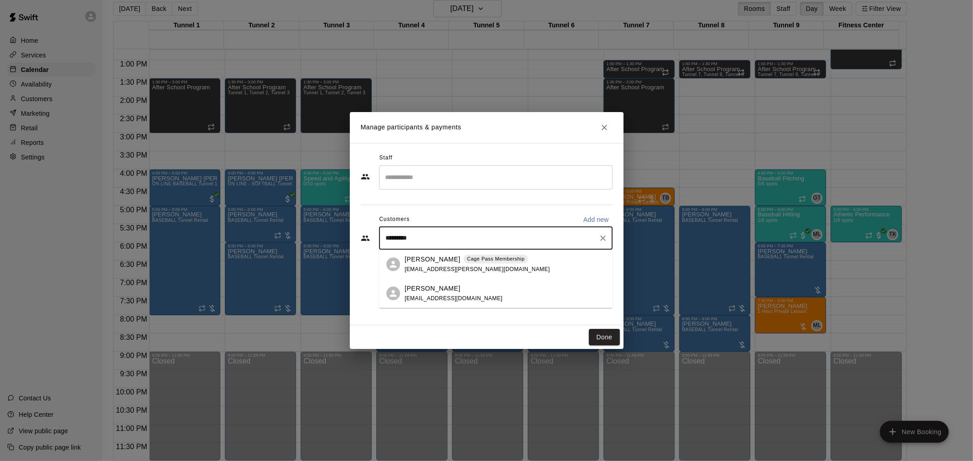
click at [467, 267] on div "[PERSON_NAME] Pass Membership [EMAIL_ADDRESS][PERSON_NAME][DOMAIN_NAME]" at bounding box center [476, 265] width 145 height 20
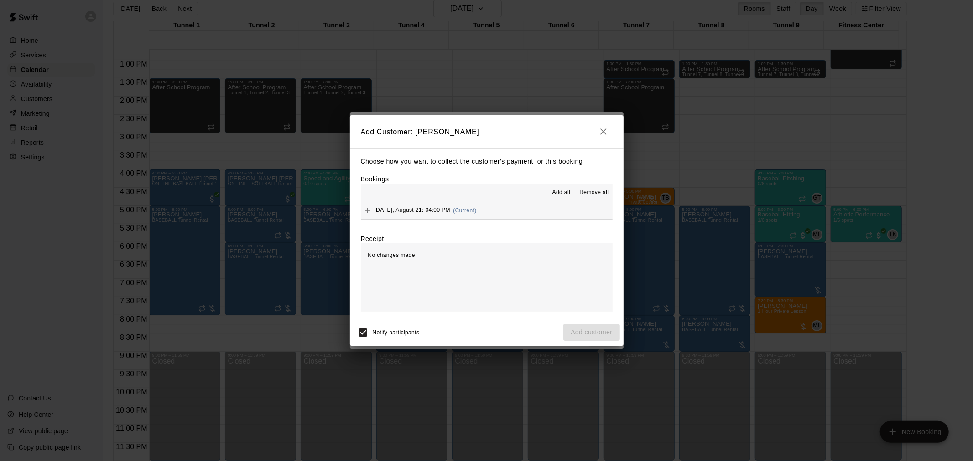
click at [492, 213] on button "[DATE], August 21: 04:00 PM (Current)" at bounding box center [487, 210] width 252 height 17
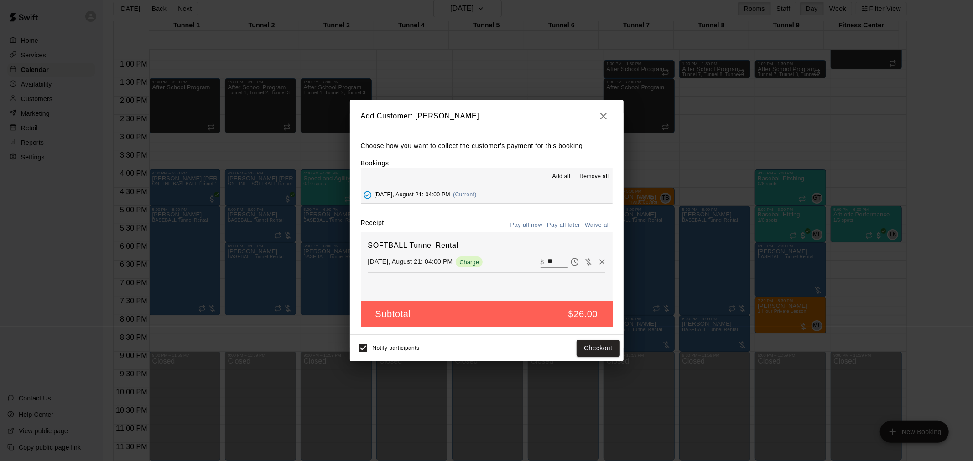
click at [560, 221] on button "Pay all later" at bounding box center [563, 225] width 38 height 14
click at [592, 355] on button "Add customer" at bounding box center [591, 348] width 56 height 17
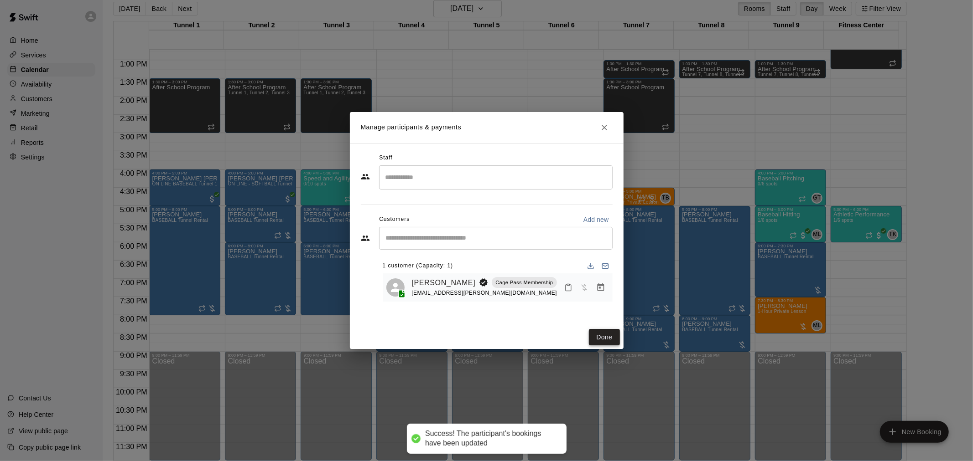
click at [606, 334] on button "Done" at bounding box center [604, 337] width 31 height 17
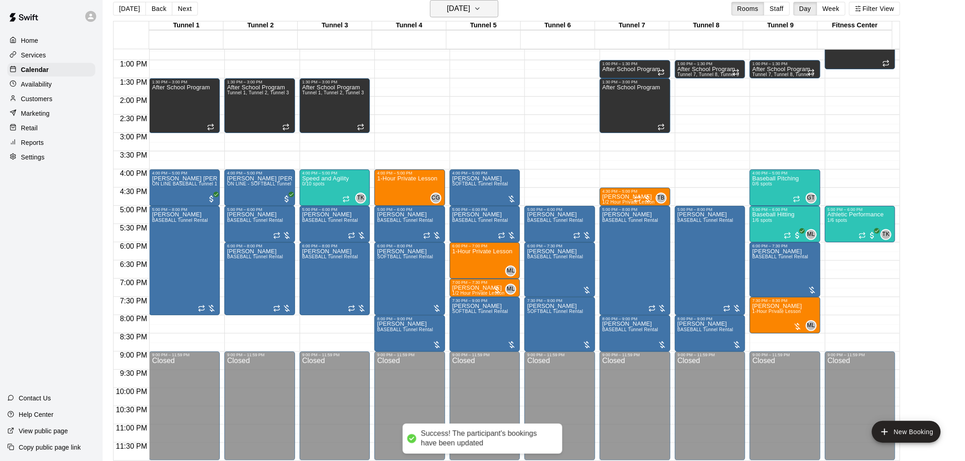
click at [470, 8] on h6 "[DATE]" at bounding box center [458, 8] width 23 height 13
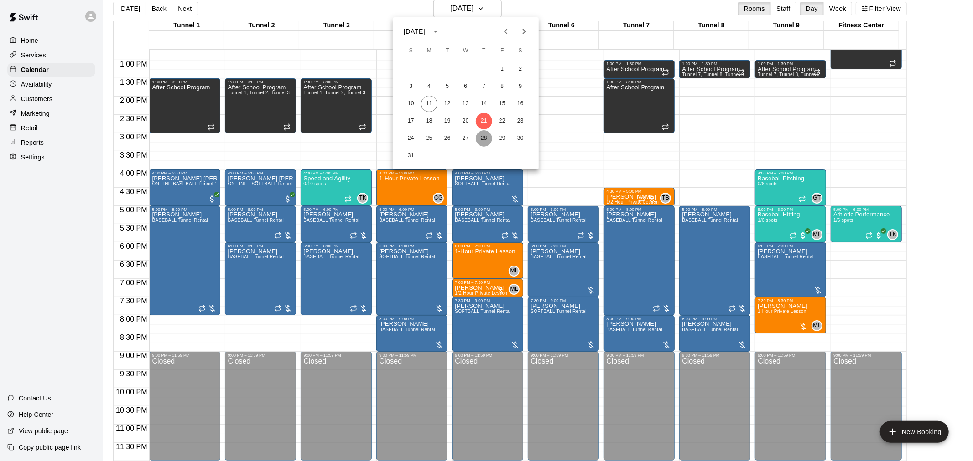
drag, startPoint x: 480, startPoint y: 135, endPoint x: 554, endPoint y: 284, distance: 165.4
click at [481, 135] on button "28" at bounding box center [484, 138] width 16 height 16
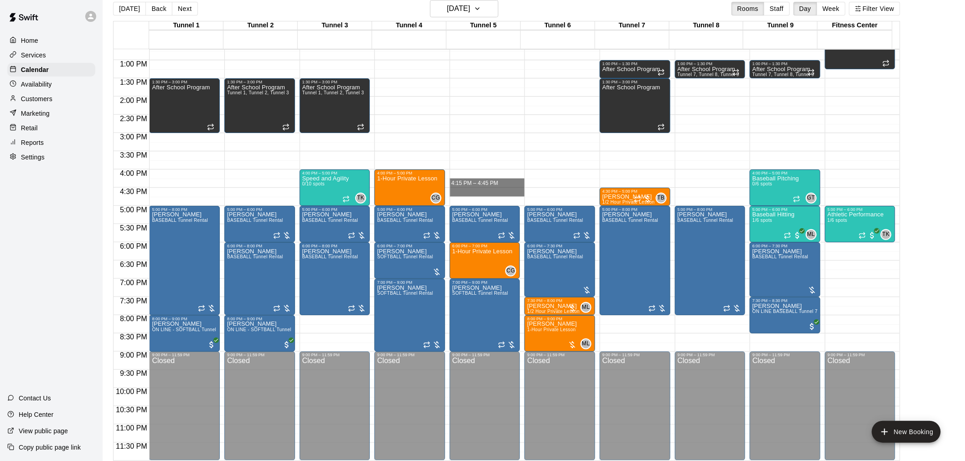
drag, startPoint x: 468, startPoint y: 172, endPoint x: 475, endPoint y: 194, distance: 22.8
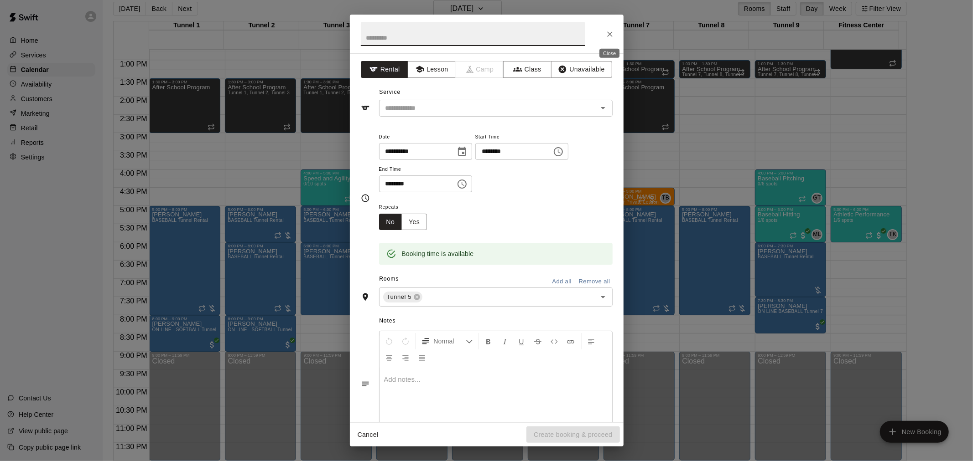
click at [608, 37] on icon "Close" at bounding box center [609, 34] width 9 height 9
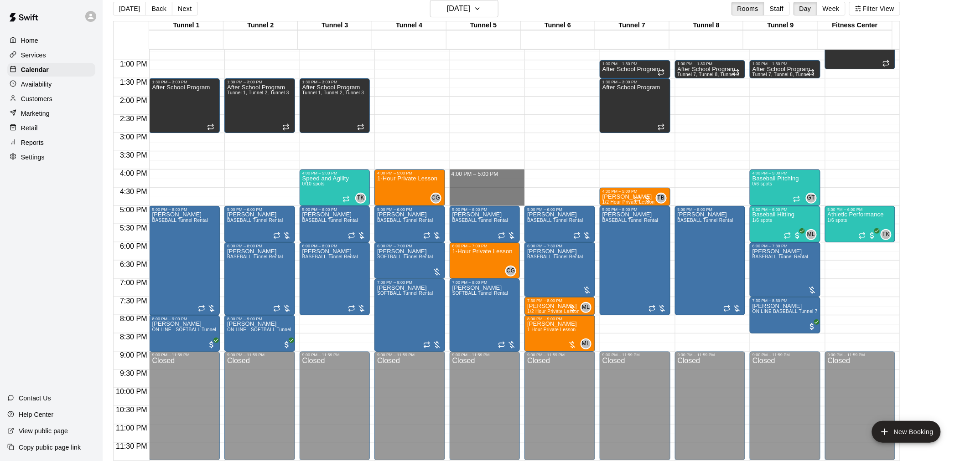
drag, startPoint x: 478, startPoint y: 171, endPoint x: 479, endPoint y: 199, distance: 28.3
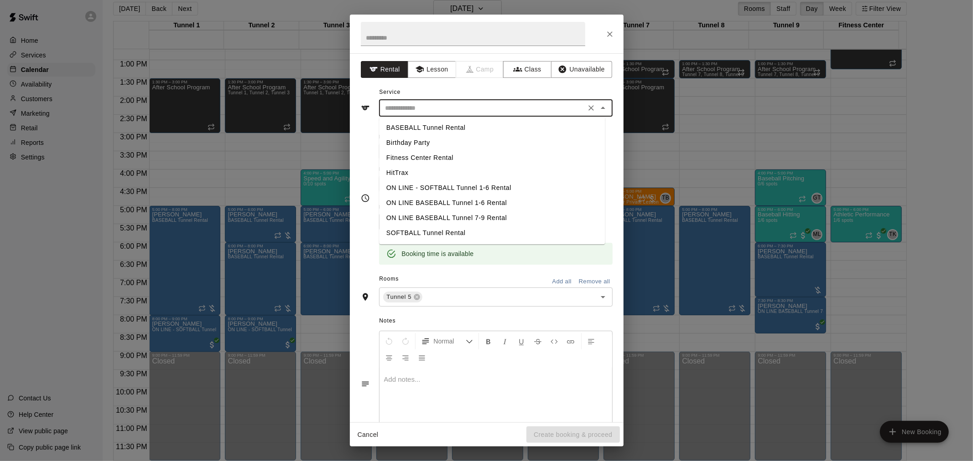
click at [507, 112] on input "text" at bounding box center [482, 108] width 201 height 11
click at [464, 238] on li "SOFTBALL Tunnel Rental" at bounding box center [492, 233] width 226 height 15
type input "**********"
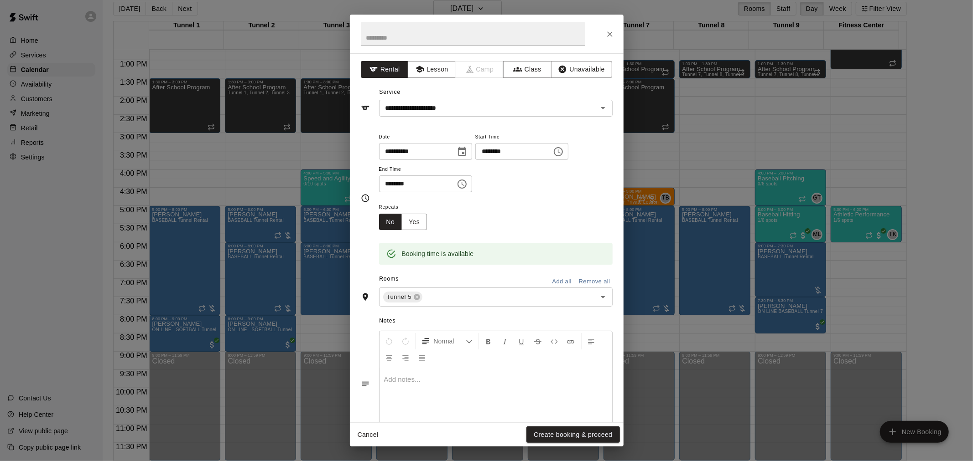
click at [603, 421] on div at bounding box center [495, 402] width 233 height 68
click at [604, 434] on button "Create booking & proceed" at bounding box center [572, 435] width 93 height 17
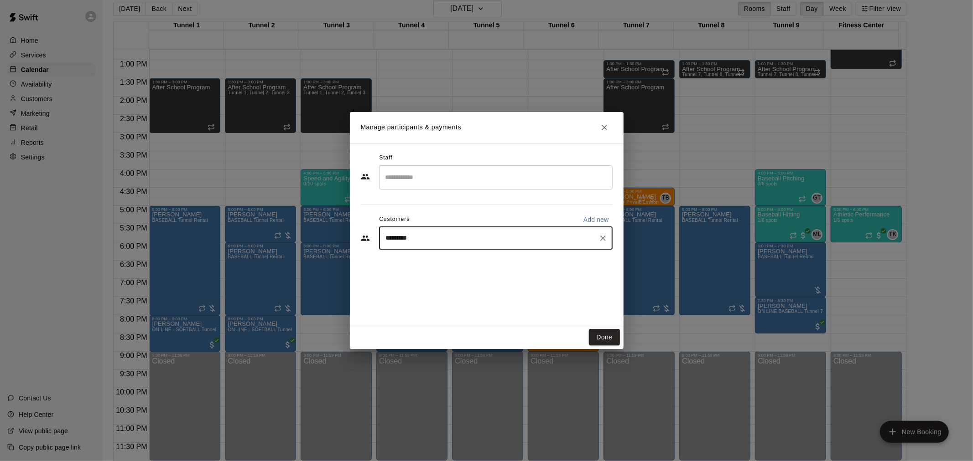
type input "**********"
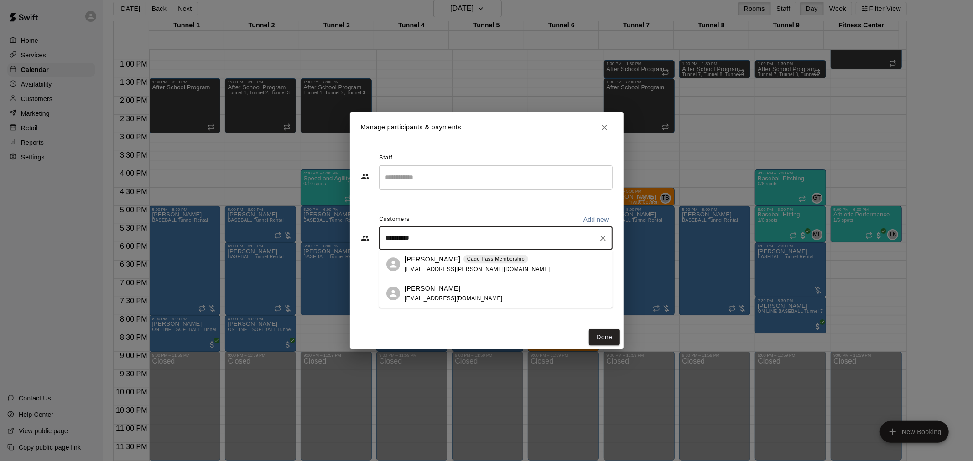
click at [481, 257] on p "Cage Pass Membership" at bounding box center [495, 259] width 57 height 8
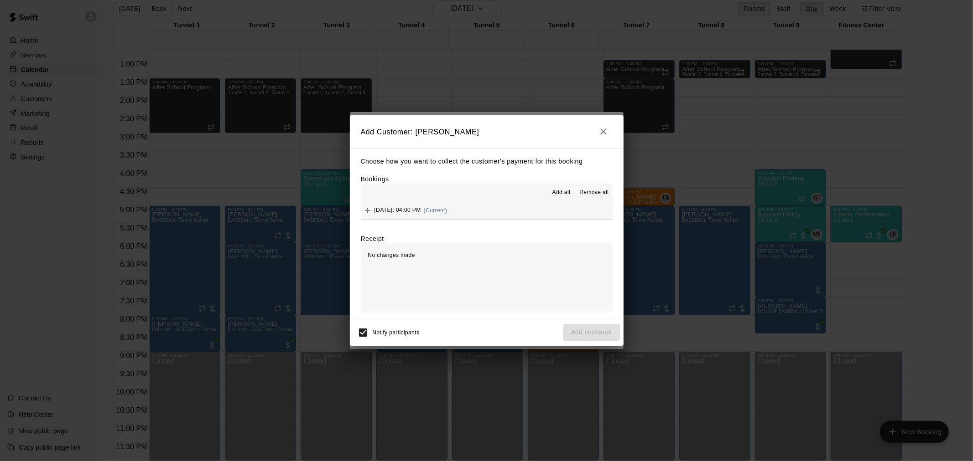
click at [490, 208] on button "[DATE]: 04:00 PM (Current)" at bounding box center [487, 210] width 252 height 17
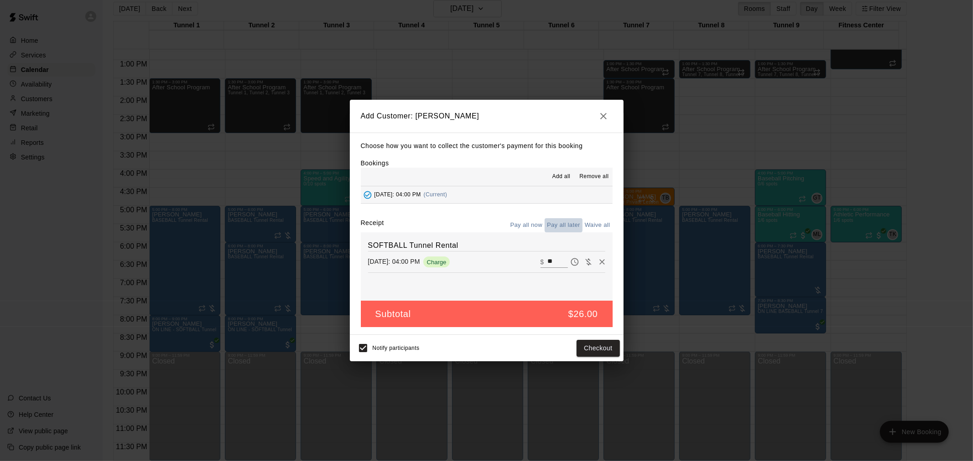
click at [552, 223] on button "Pay all later" at bounding box center [563, 225] width 38 height 14
click at [602, 352] on button "Add customer" at bounding box center [591, 348] width 56 height 17
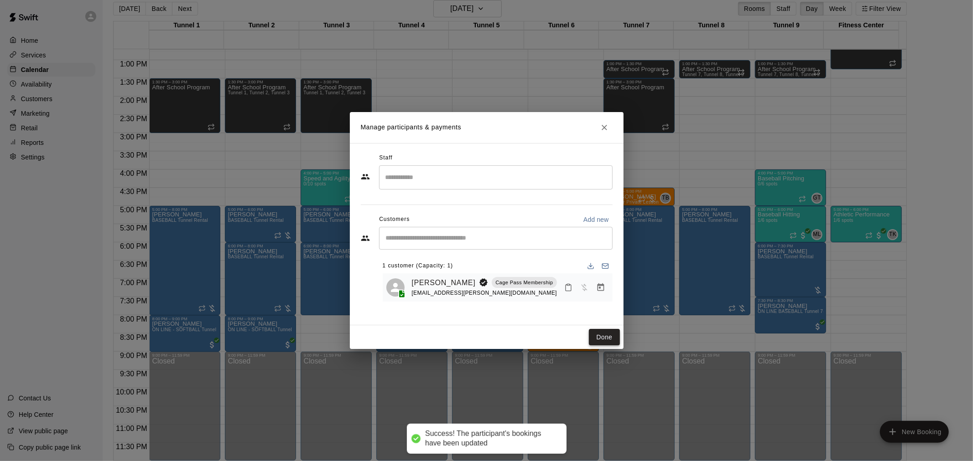
click at [600, 334] on button "Done" at bounding box center [604, 337] width 31 height 17
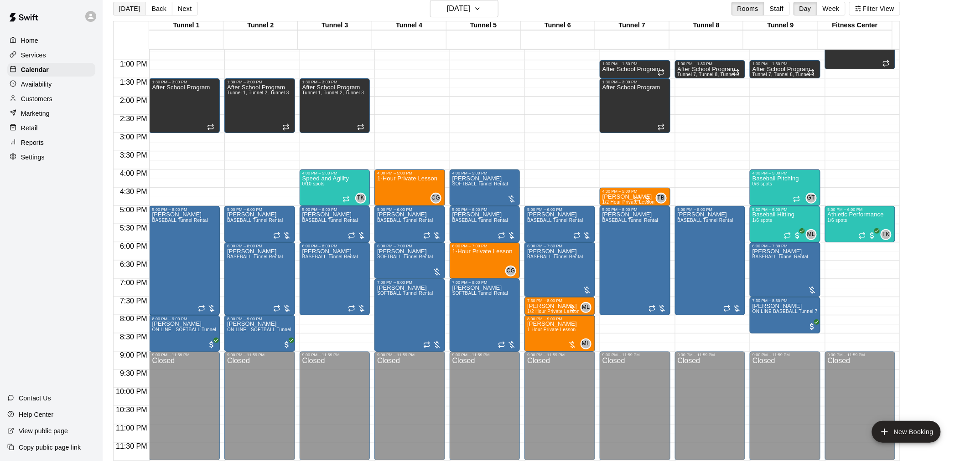
click at [136, 7] on button "[DATE]" at bounding box center [129, 9] width 33 height 14
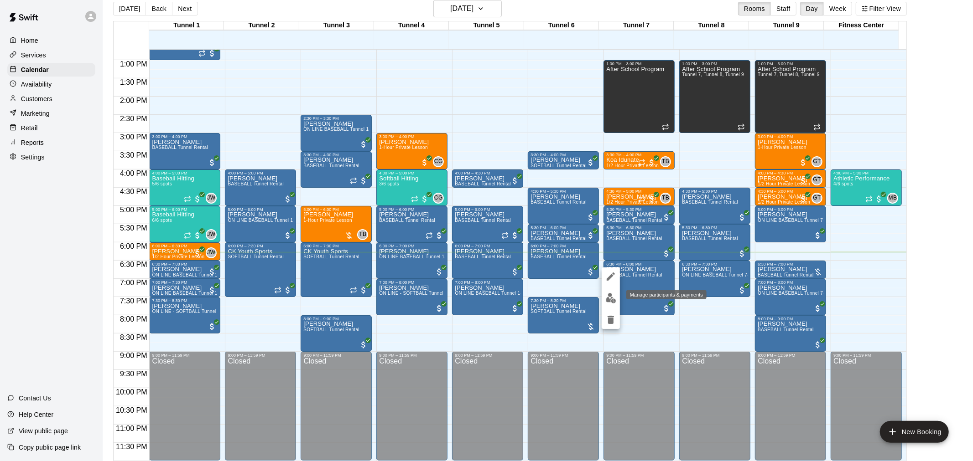
click at [614, 305] on button "edit" at bounding box center [610, 299] width 18 height 18
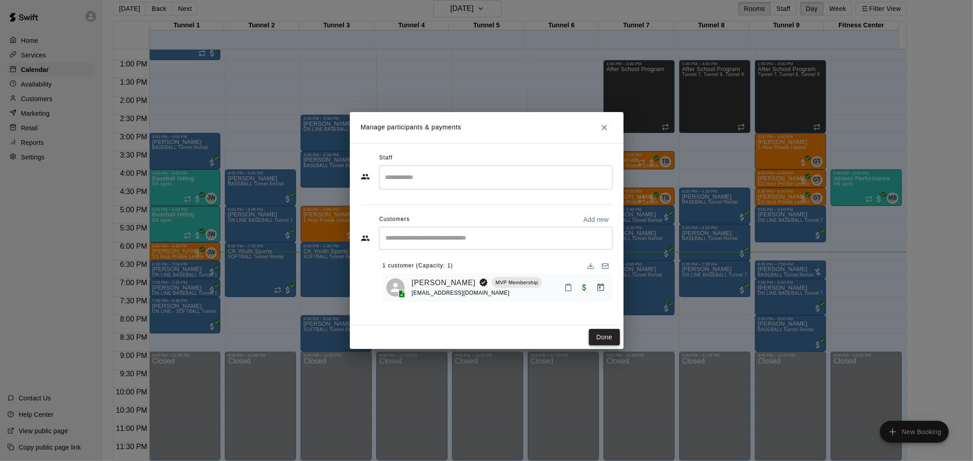
click at [596, 333] on button "Done" at bounding box center [604, 337] width 31 height 17
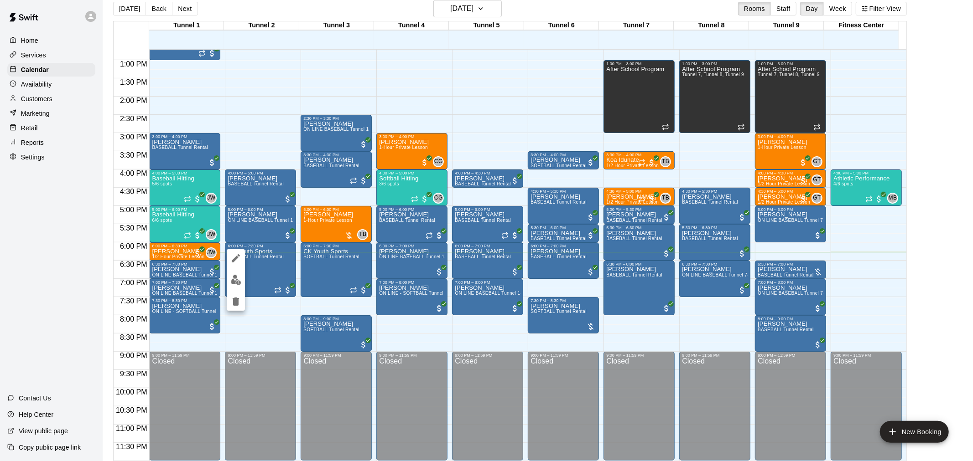
click at [233, 282] on img "edit" at bounding box center [236, 280] width 10 height 10
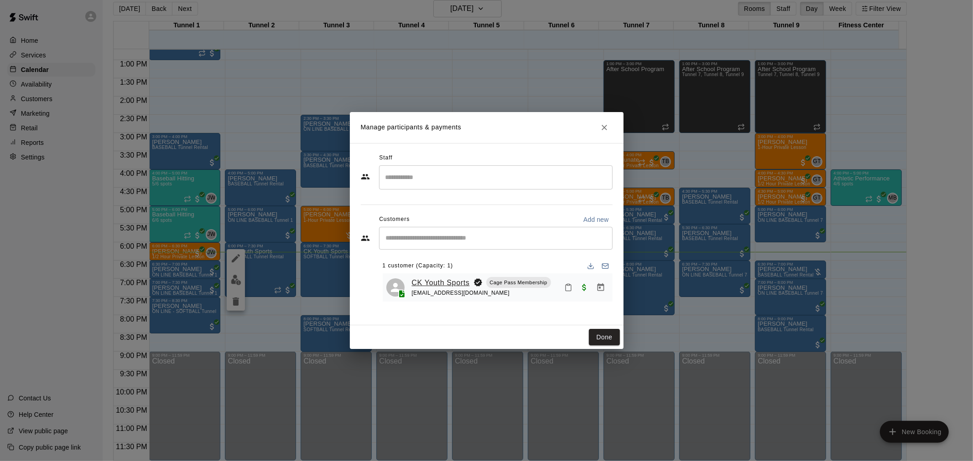
click at [448, 281] on link "CK Youth Sports" at bounding box center [441, 283] width 58 height 12
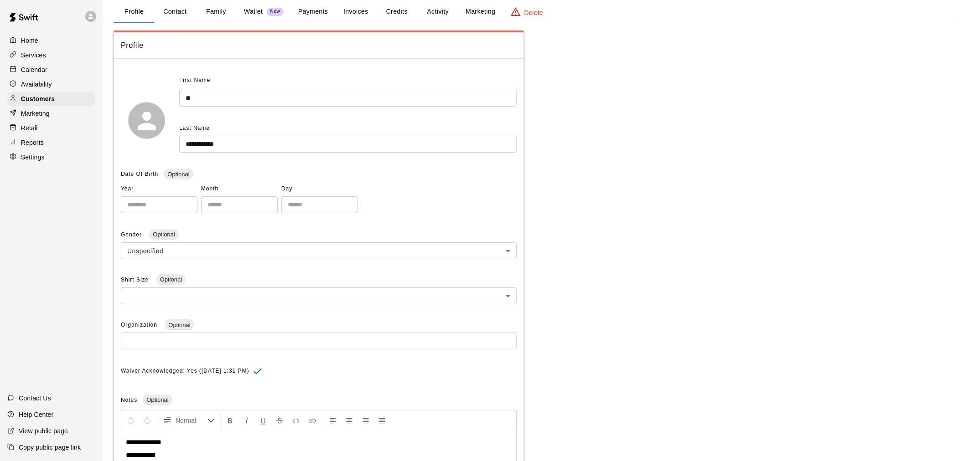
scroll to position [42, 0]
click at [430, 17] on button "Activity" at bounding box center [437, 14] width 41 height 22
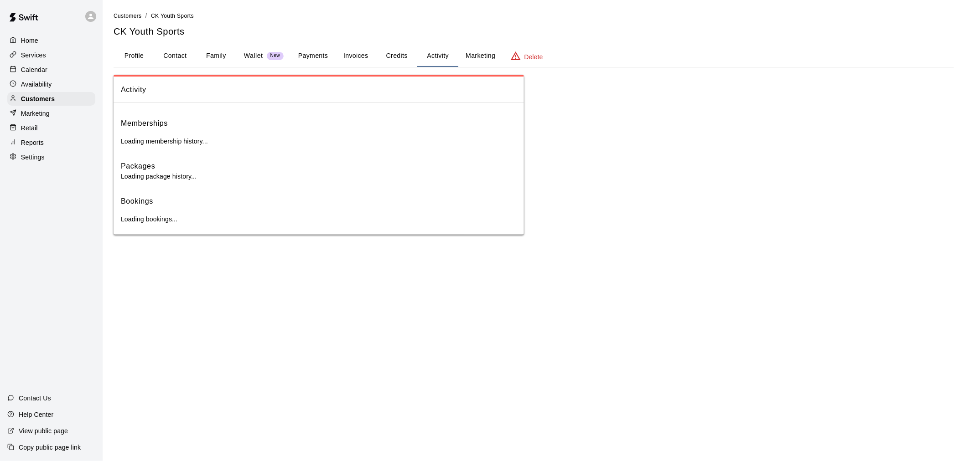
scroll to position [0, 0]
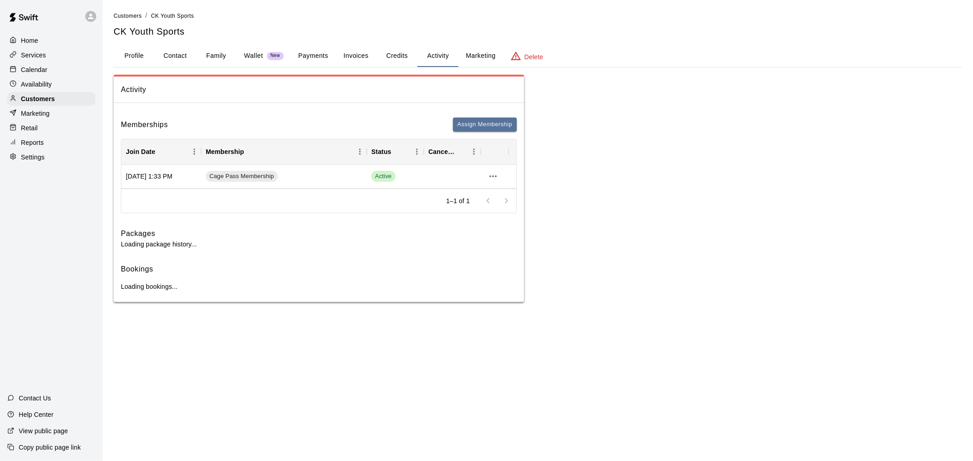
click at [396, 53] on button "Credits" at bounding box center [396, 56] width 41 height 22
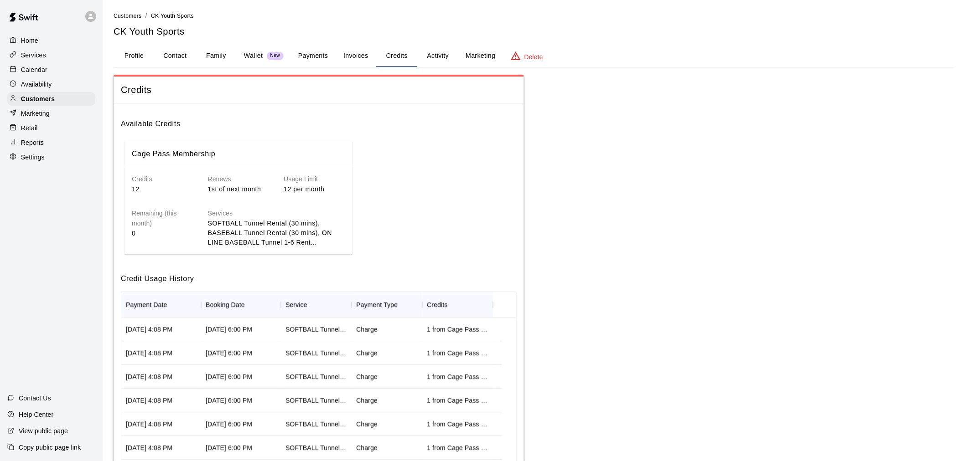
drag, startPoint x: 130, startPoint y: 236, endPoint x: 140, endPoint y: 235, distance: 10.1
click at [140, 235] on div "Remaining (this month) 0" at bounding box center [155, 220] width 76 height 53
click at [143, 234] on p "0" at bounding box center [163, 234] width 62 height 10
drag, startPoint x: 134, startPoint y: 229, endPoint x: 129, endPoint y: 230, distance: 4.6
click at [129, 230] on div "Remaining (this month) 0" at bounding box center [155, 220] width 76 height 53
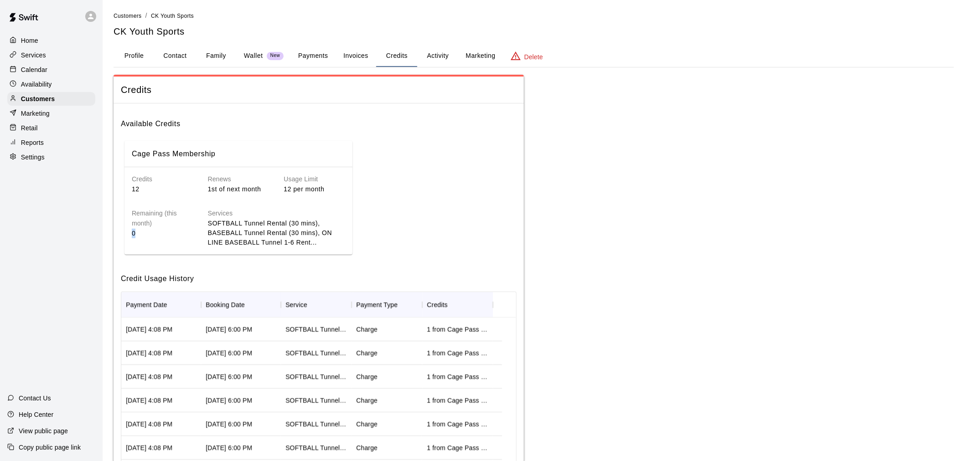
click at [146, 232] on p "0" at bounding box center [163, 234] width 62 height 10
click at [442, 56] on button "Activity" at bounding box center [437, 56] width 41 height 22
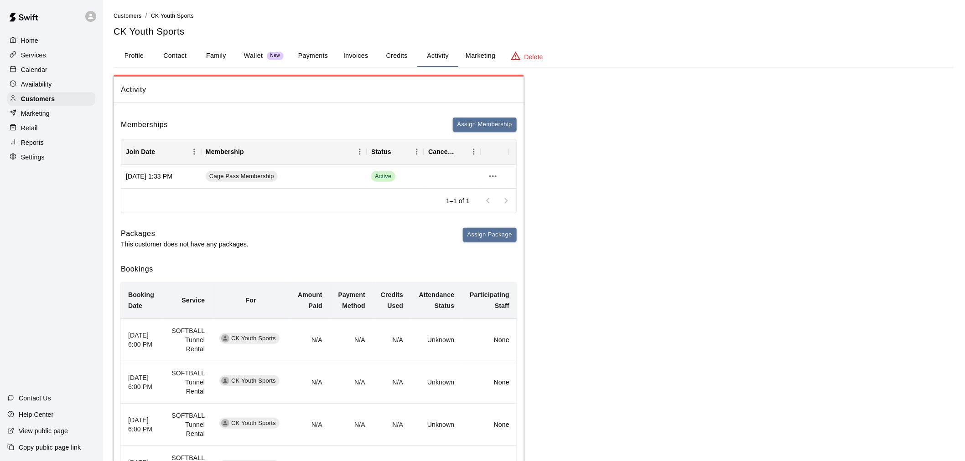
drag, startPoint x: 234, startPoint y: 332, endPoint x: 177, endPoint y: 219, distance: 126.6
click at [177, 219] on div "Memberships Assign Membership Join Date Membership Status Cancel Date [DATE] 1:…" at bounding box center [319, 443] width 410 height 667
click at [38, 71] on p "Calendar" at bounding box center [34, 69] width 26 height 9
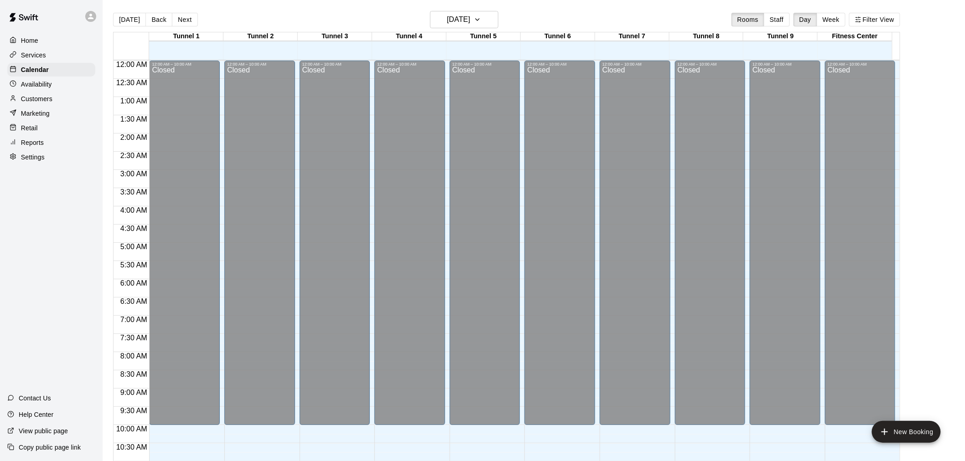
scroll to position [436, 0]
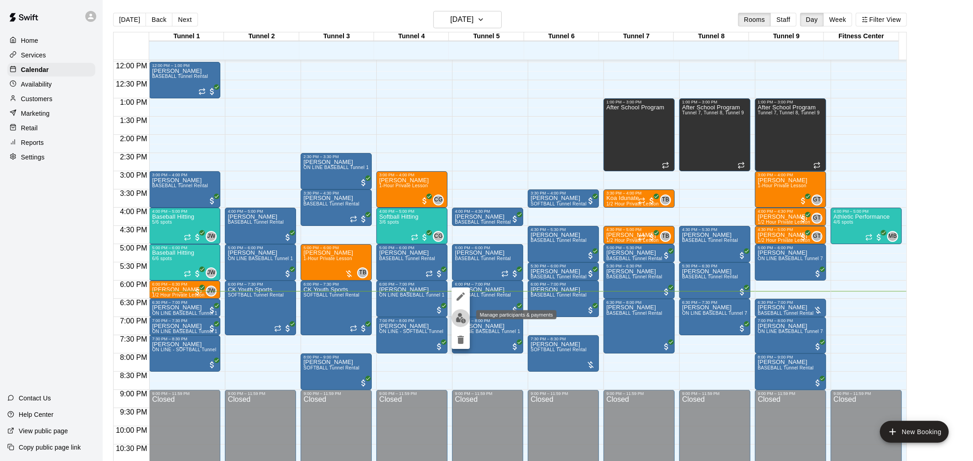
click at [463, 313] on img "edit" at bounding box center [460, 318] width 10 height 10
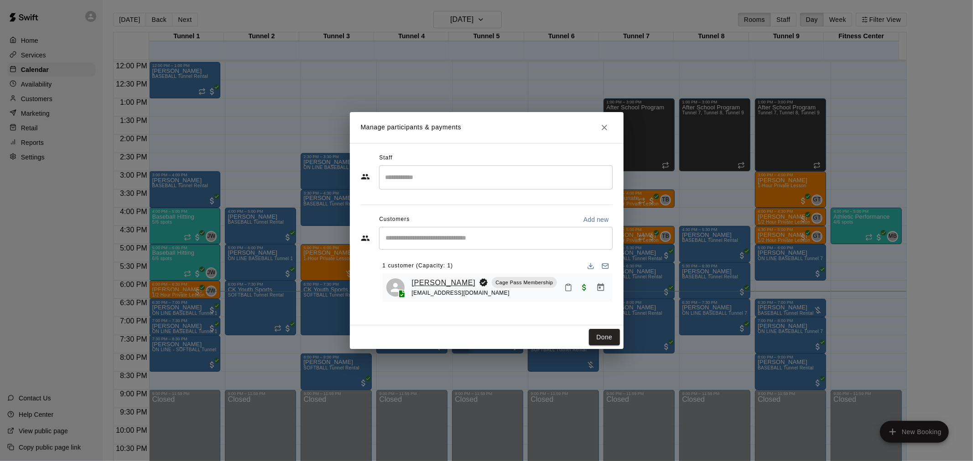
click at [448, 285] on link "[PERSON_NAME]" at bounding box center [444, 283] width 64 height 12
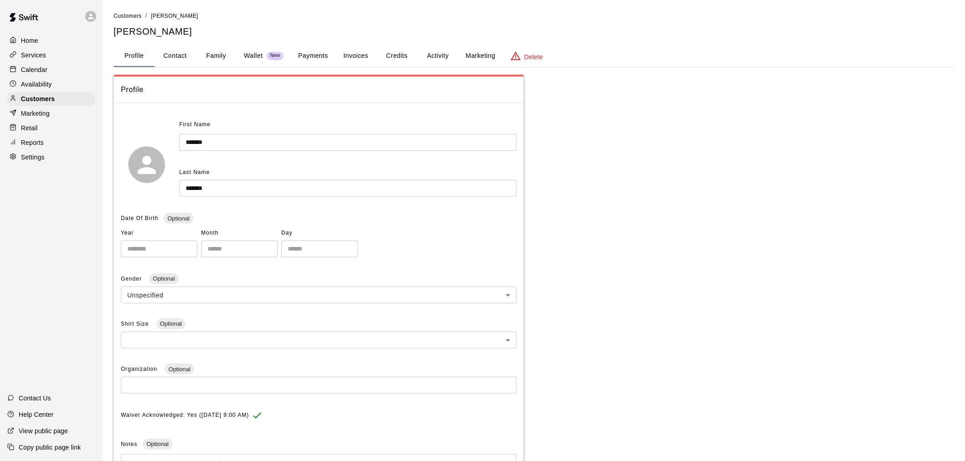
click at [422, 55] on button "Activity" at bounding box center [437, 56] width 41 height 22
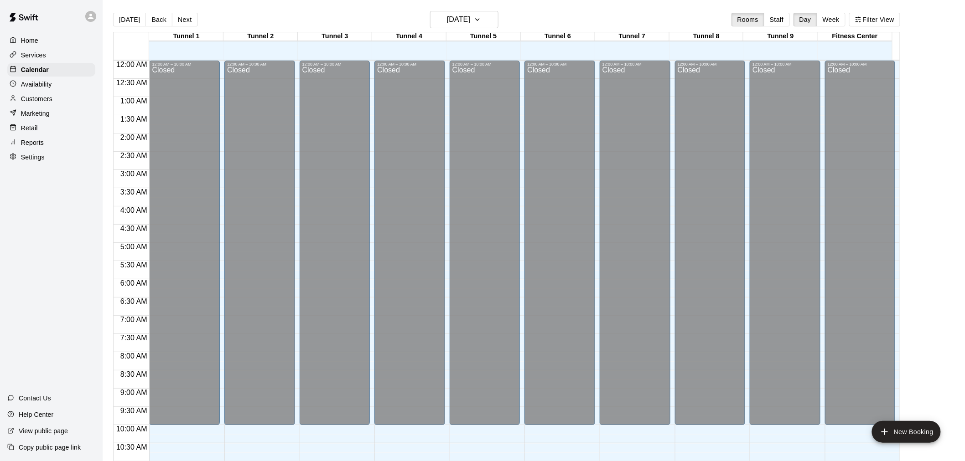
scroll to position [436, 0]
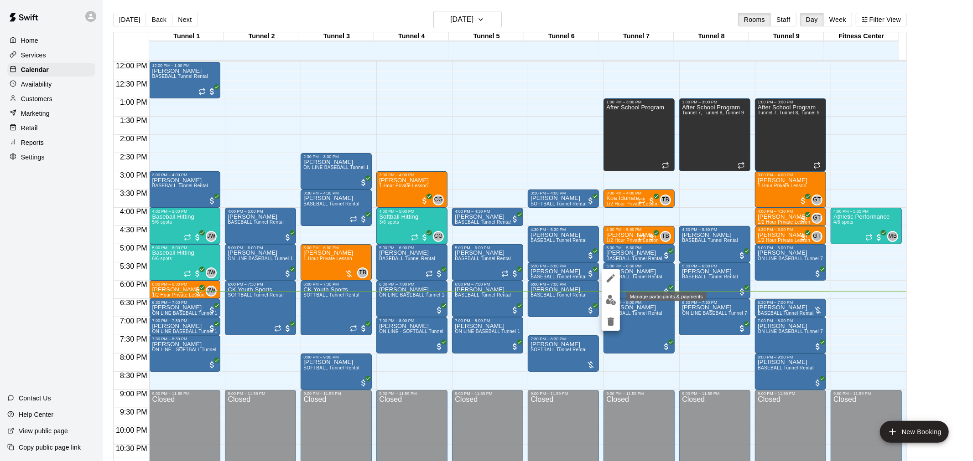
click at [608, 299] on img "edit" at bounding box center [611, 300] width 10 height 10
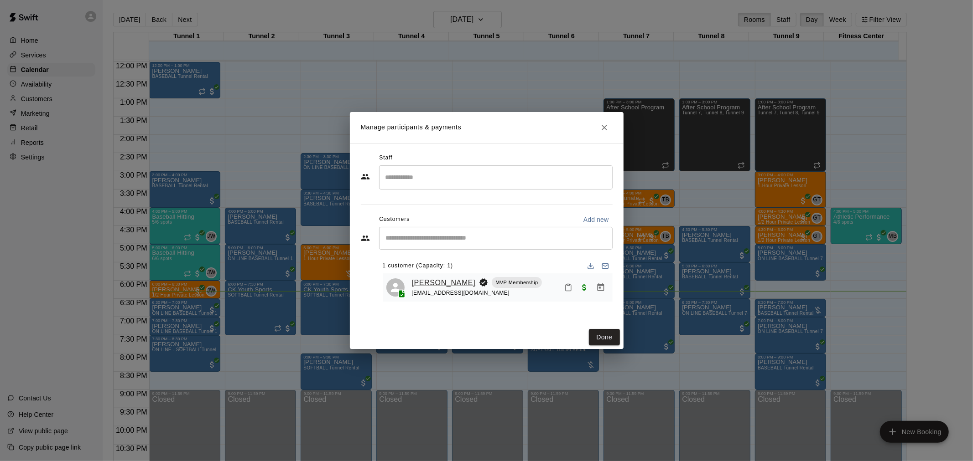
click at [426, 280] on link "[PERSON_NAME]" at bounding box center [444, 283] width 64 height 12
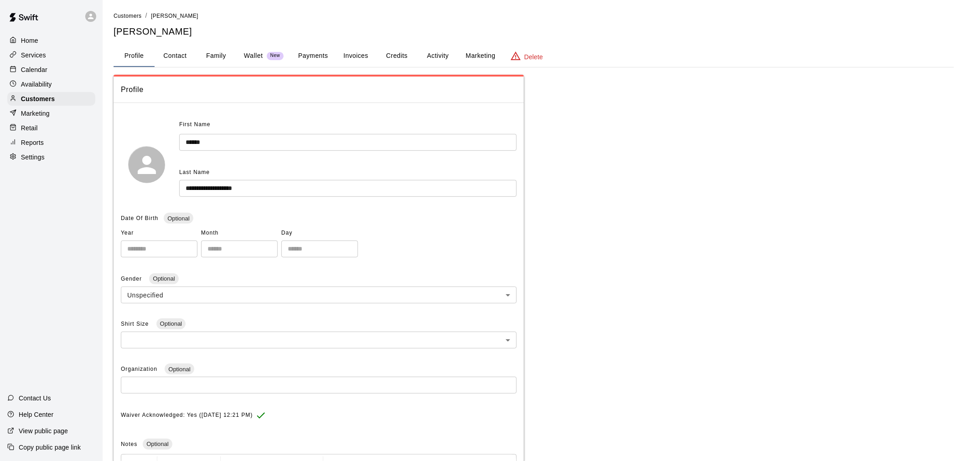
click at [449, 62] on button "Activity" at bounding box center [437, 56] width 41 height 22
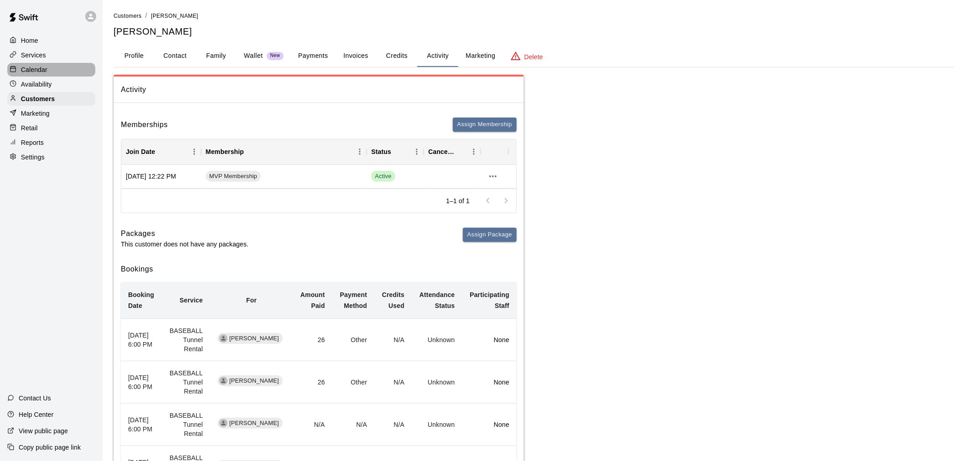
click at [33, 70] on p "Calendar" at bounding box center [34, 69] width 26 height 9
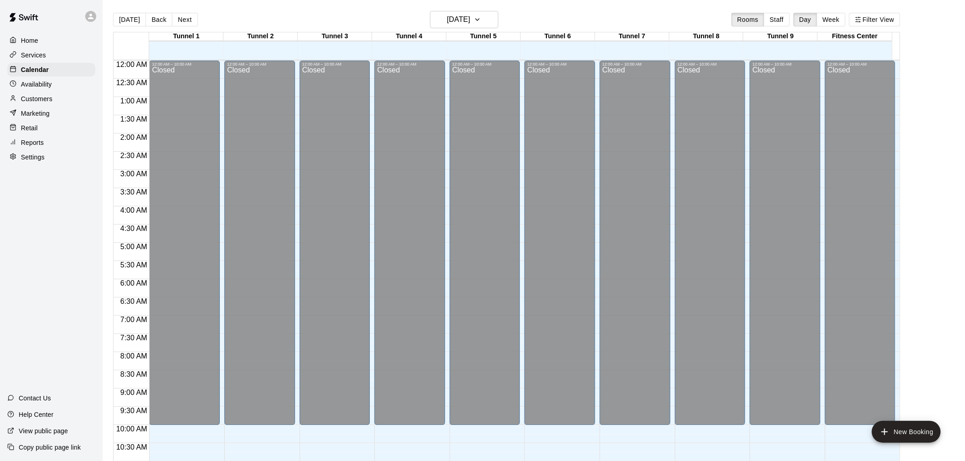
scroll to position [436, 0]
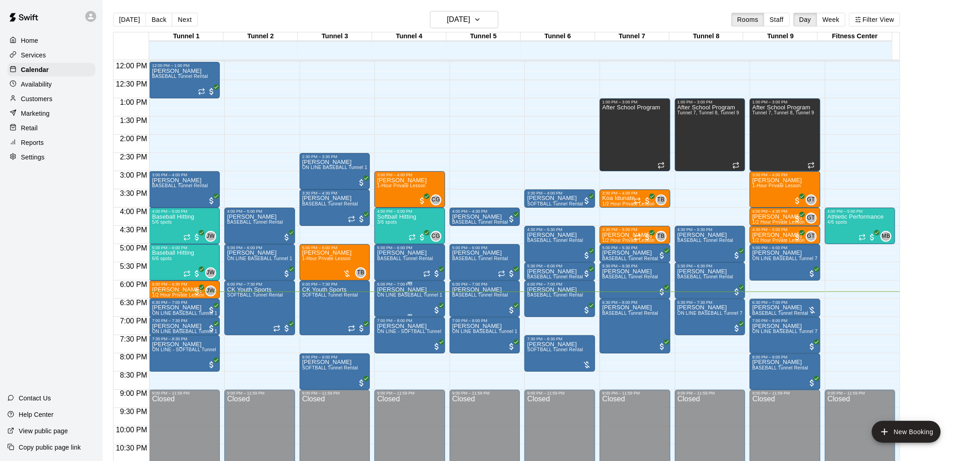
click at [408, 297] on span "ON LINE BASEBALL Tunnel 1-6 Rental" at bounding box center [419, 295] width 85 height 5
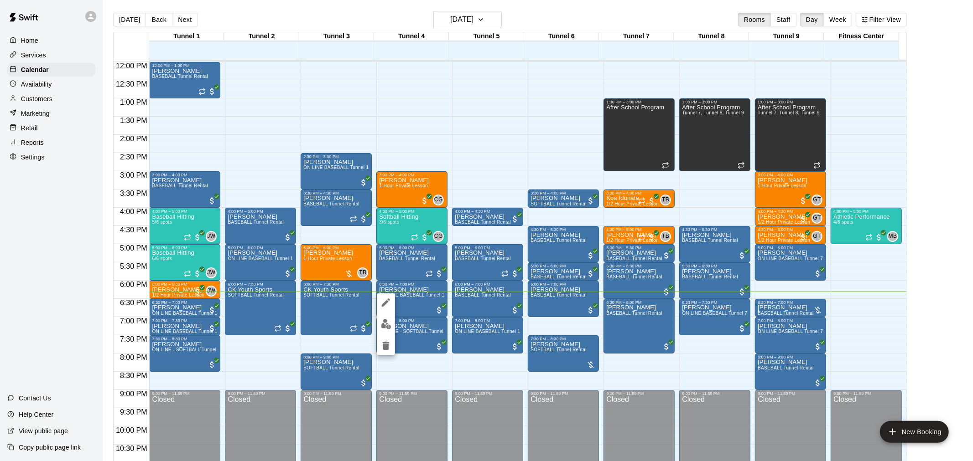
click at [380, 327] on button "edit" at bounding box center [386, 325] width 18 height 18
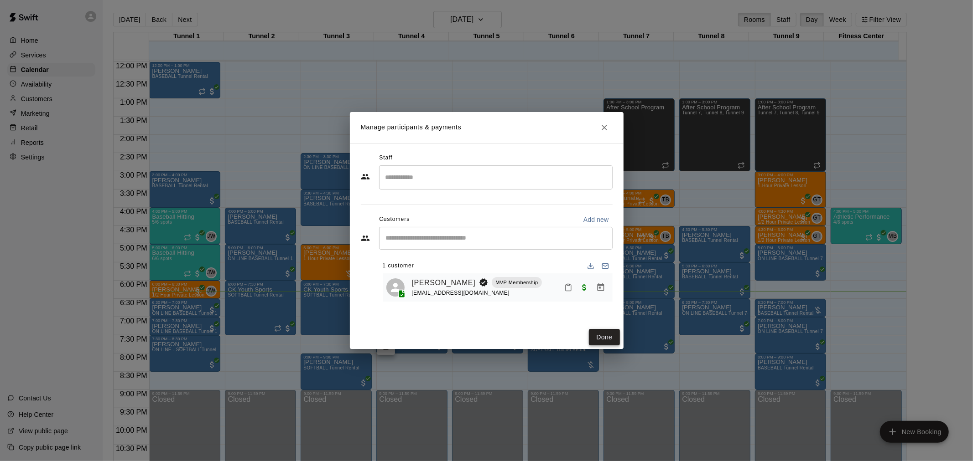
click at [600, 333] on button "Done" at bounding box center [604, 337] width 31 height 17
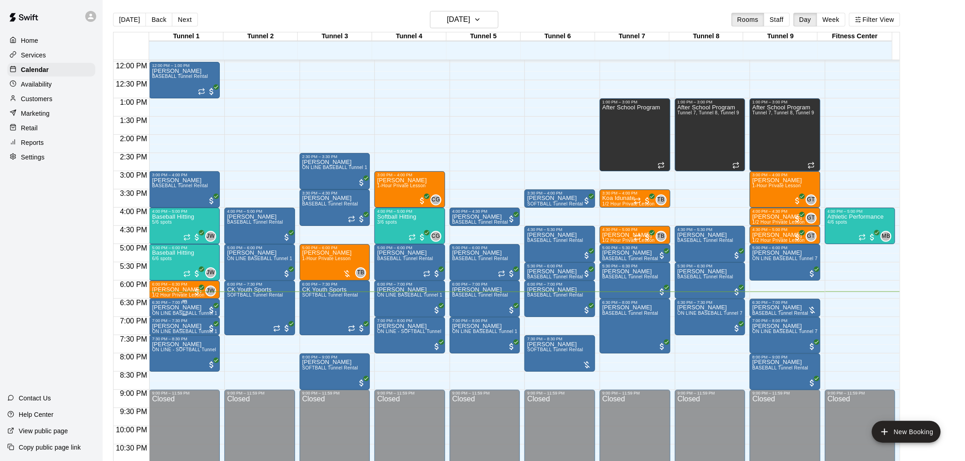
click at [179, 308] on p "[PERSON_NAME]" at bounding box center [184, 308] width 65 height 0
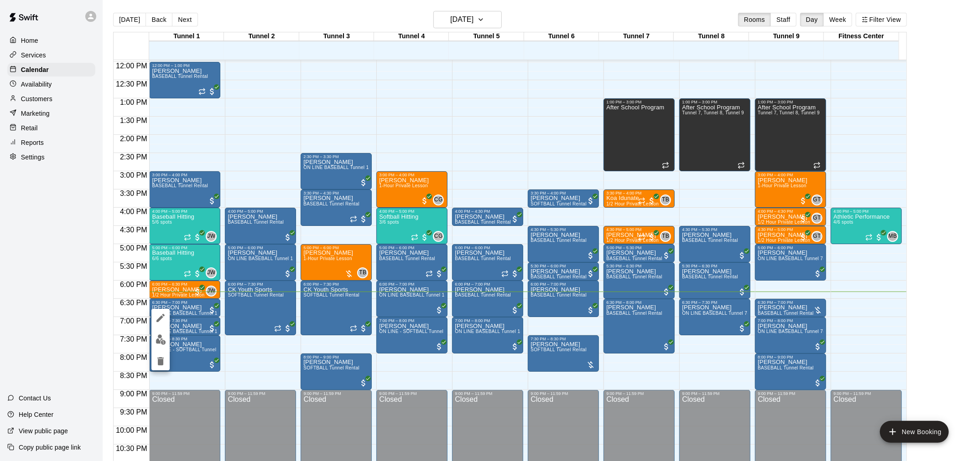
click at [162, 336] on img "edit" at bounding box center [160, 340] width 10 height 10
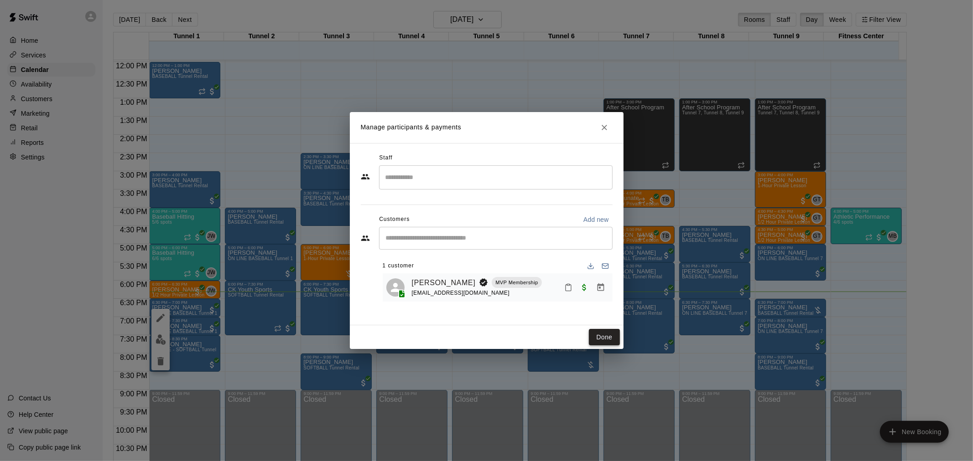
click at [612, 342] on button "Done" at bounding box center [604, 337] width 31 height 17
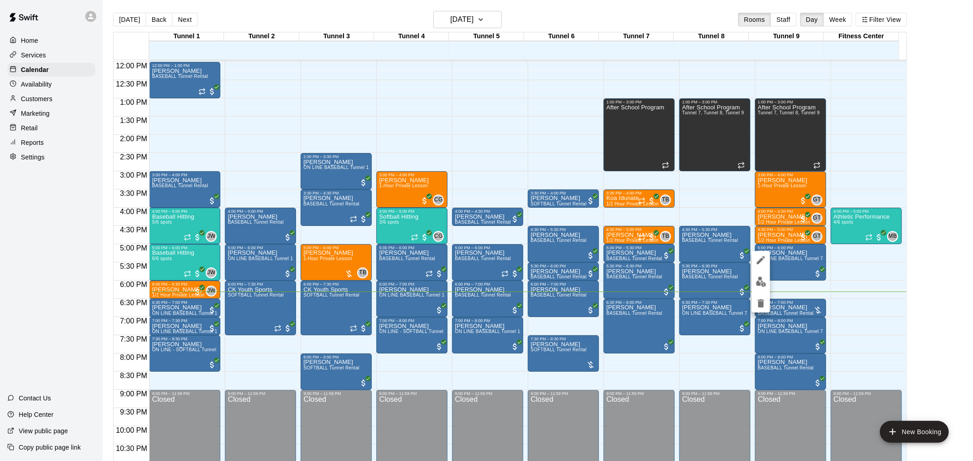
click at [757, 285] on img "edit" at bounding box center [761, 282] width 10 height 10
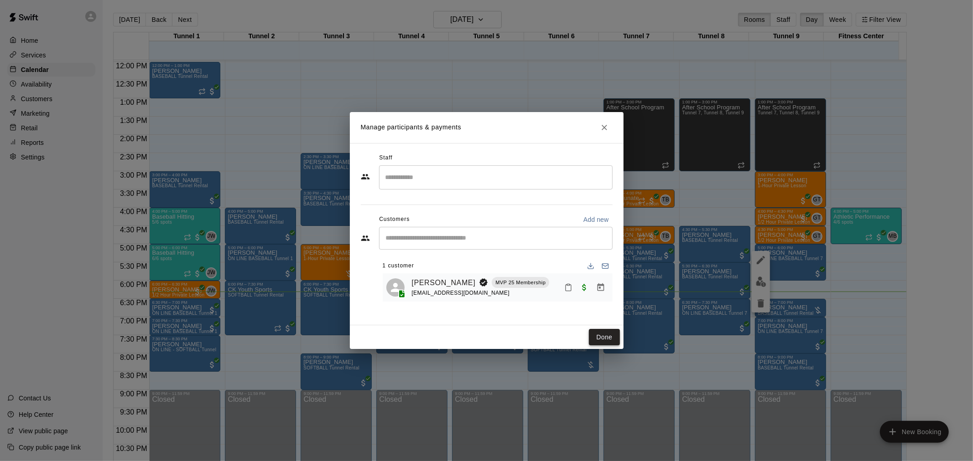
click at [595, 341] on button "Done" at bounding box center [604, 337] width 31 height 17
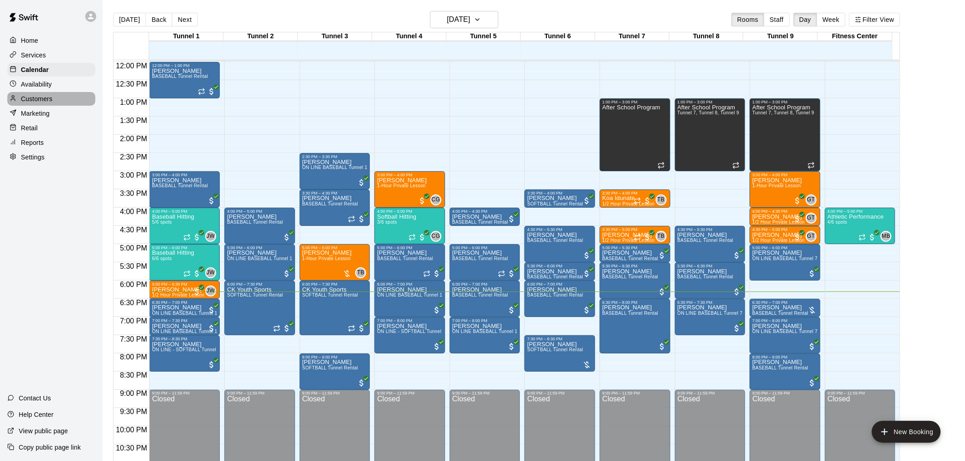
click at [42, 104] on p "Customers" at bounding box center [36, 98] width 31 height 9
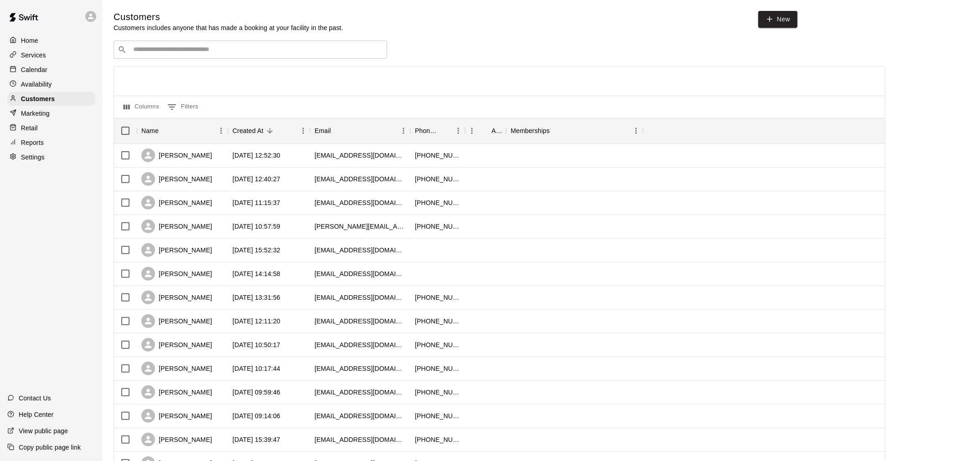
click at [184, 50] on input "Search customers by name or email" at bounding box center [256, 49] width 253 height 9
type input "******"
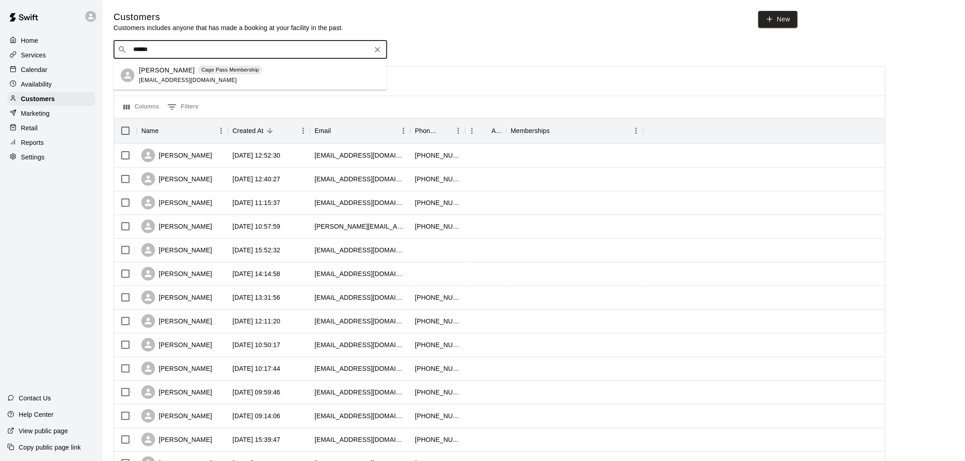
click at [198, 67] on span "Cage Pass Membership" at bounding box center [230, 70] width 65 height 8
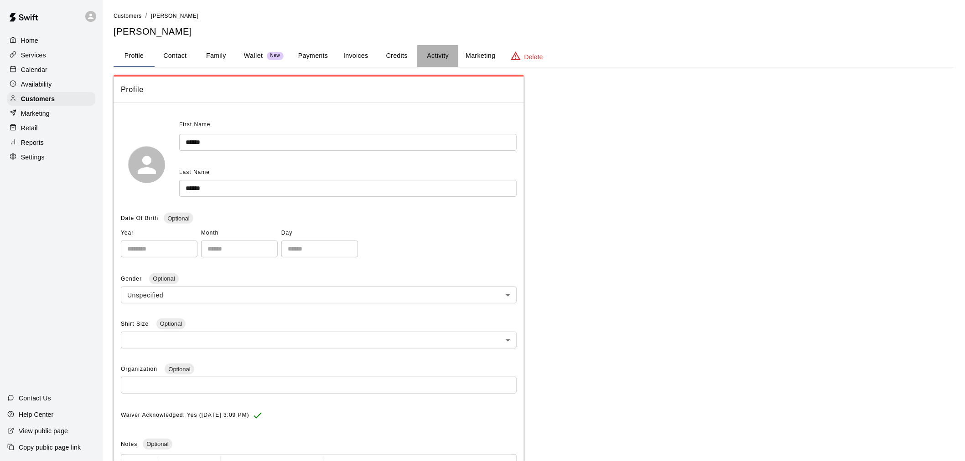
click at [441, 57] on button "Activity" at bounding box center [437, 56] width 41 height 22
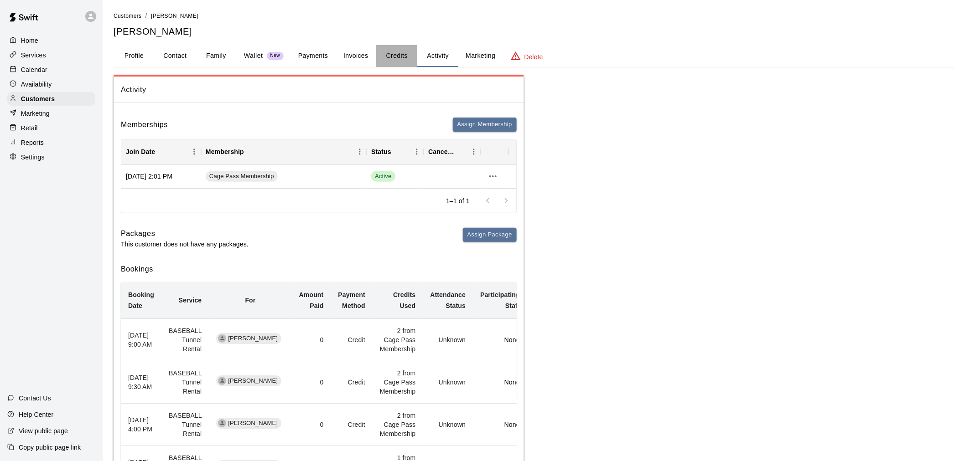
click at [391, 64] on button "Credits" at bounding box center [396, 56] width 41 height 22
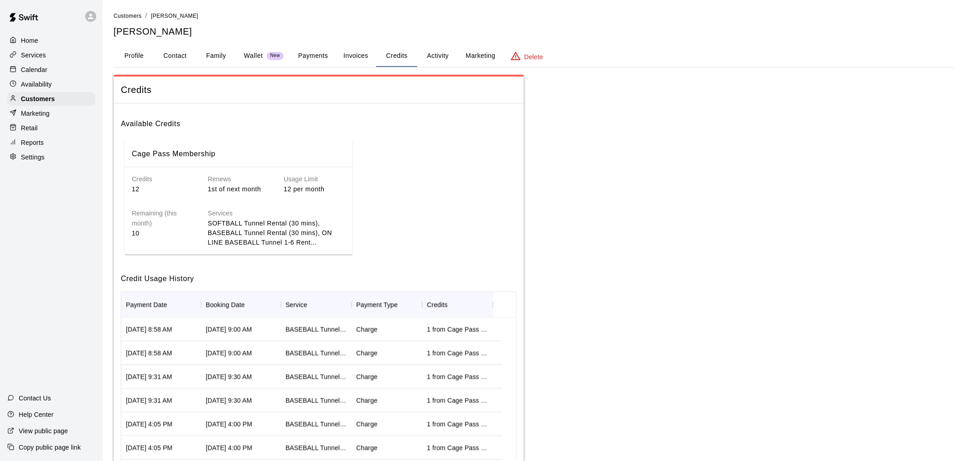
click at [63, 64] on div "Home Services Calendar Availability Customers Marketing Retail Reports Settings" at bounding box center [51, 99] width 103 height 132
click at [63, 67] on div "Calendar" at bounding box center [51, 70] width 88 height 14
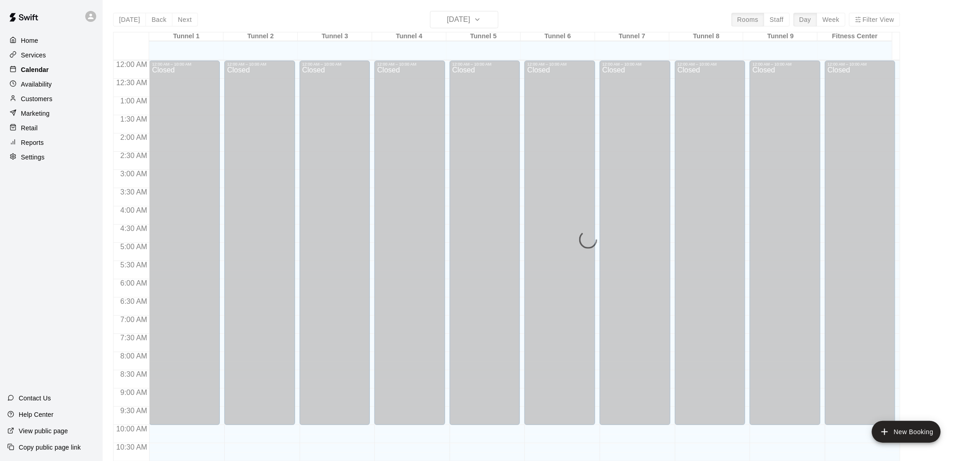
scroll to position [436, 0]
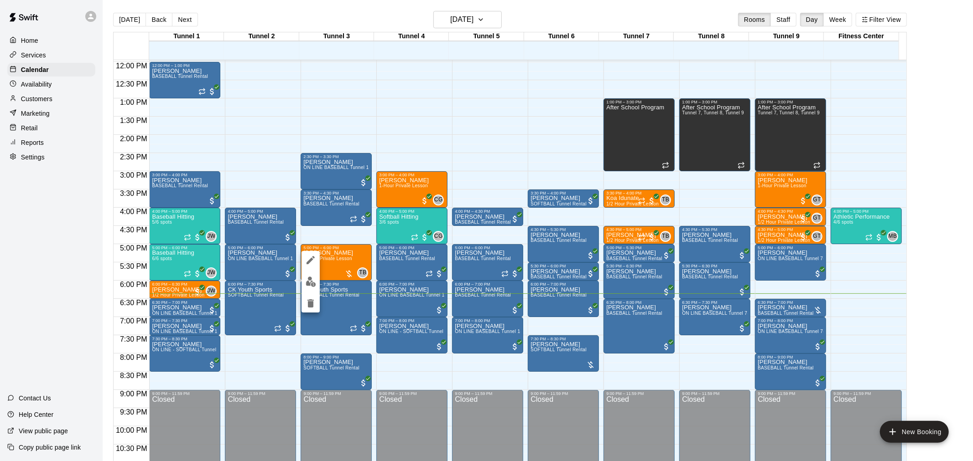
click at [315, 283] on img "edit" at bounding box center [310, 282] width 10 height 10
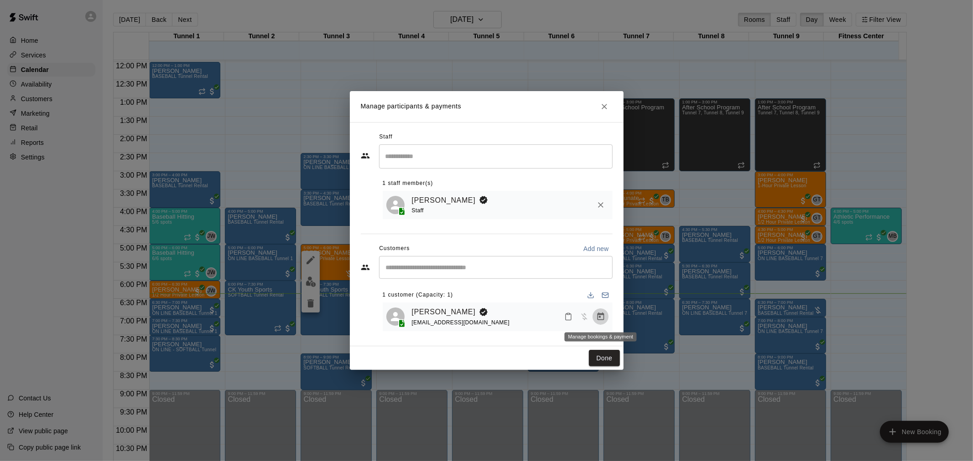
click at [600, 321] on icon "Manage bookings & payment" at bounding box center [600, 317] width 7 height 8
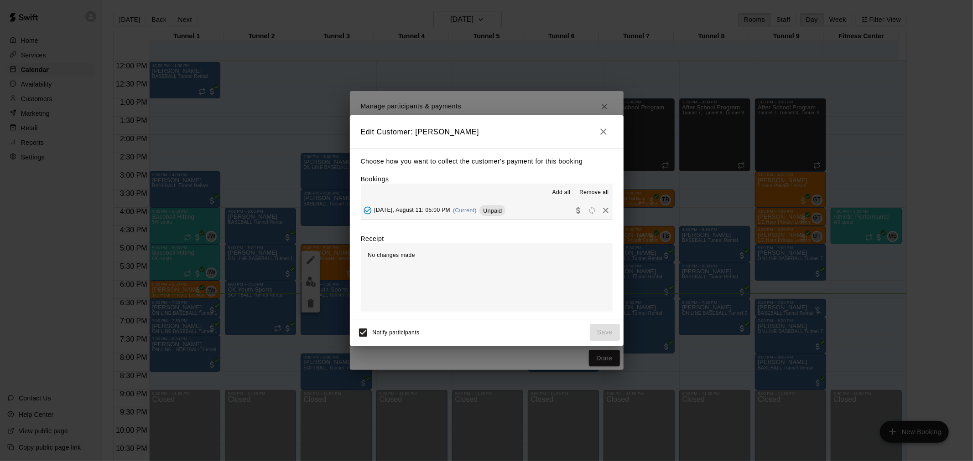
click at [509, 217] on button "[DATE], August 11: 05:00 PM (Current) Unpaid" at bounding box center [487, 210] width 252 height 17
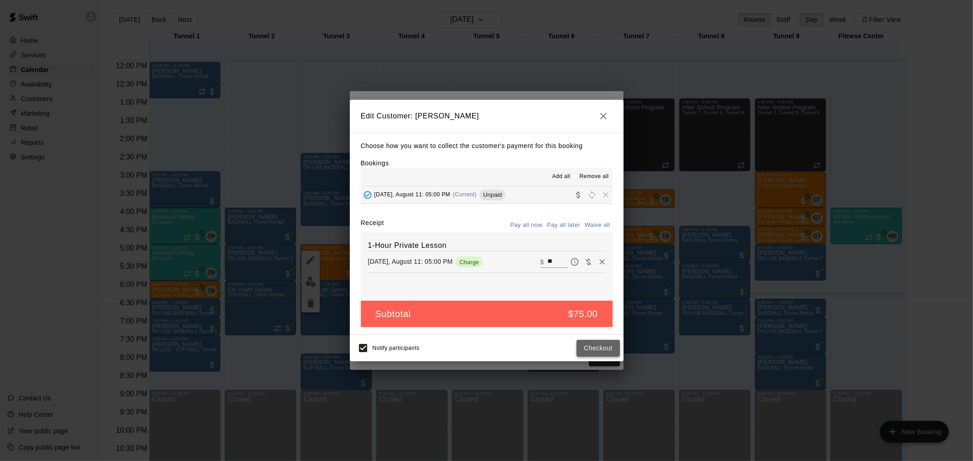
click at [596, 347] on button "Checkout" at bounding box center [597, 348] width 43 height 17
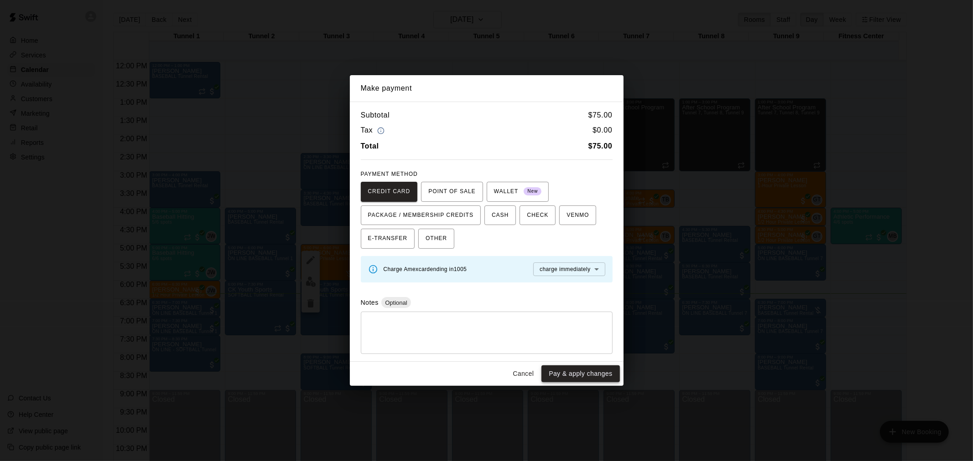
click at [607, 371] on button "Pay & apply changes" at bounding box center [580, 374] width 78 height 17
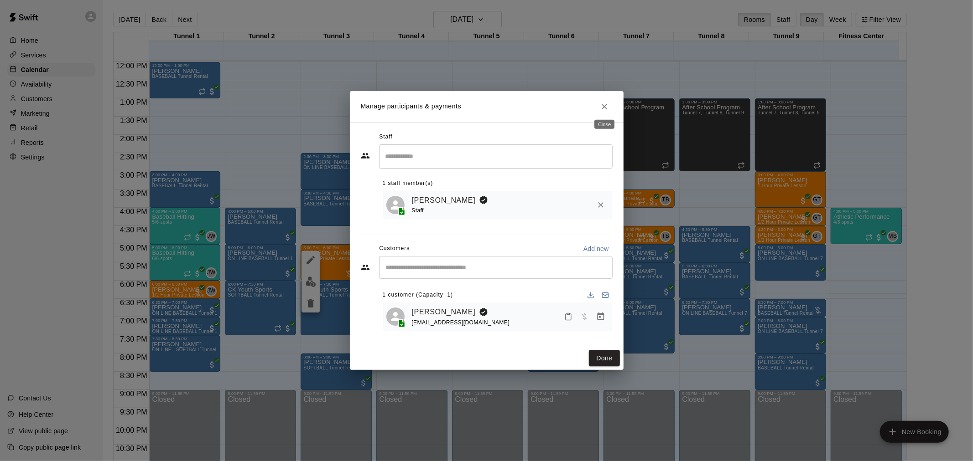
click at [608, 99] on button "Close" at bounding box center [604, 106] width 16 height 16
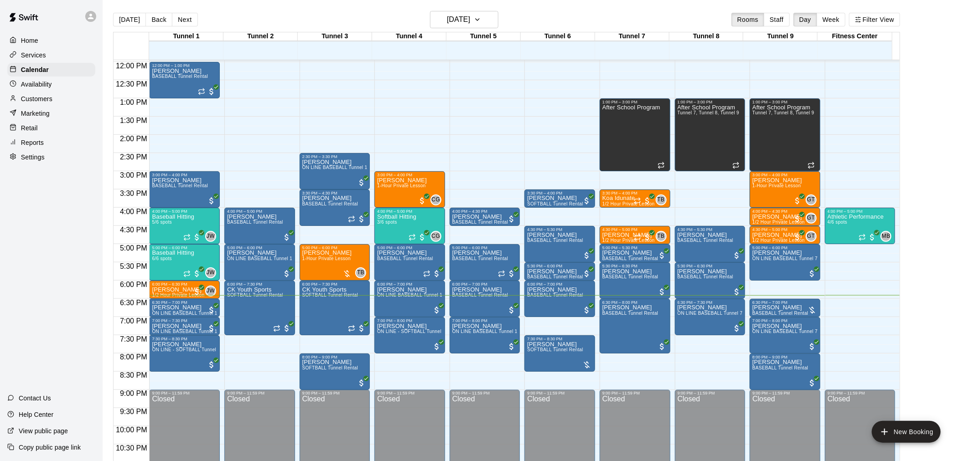
scroll to position [464, 0]
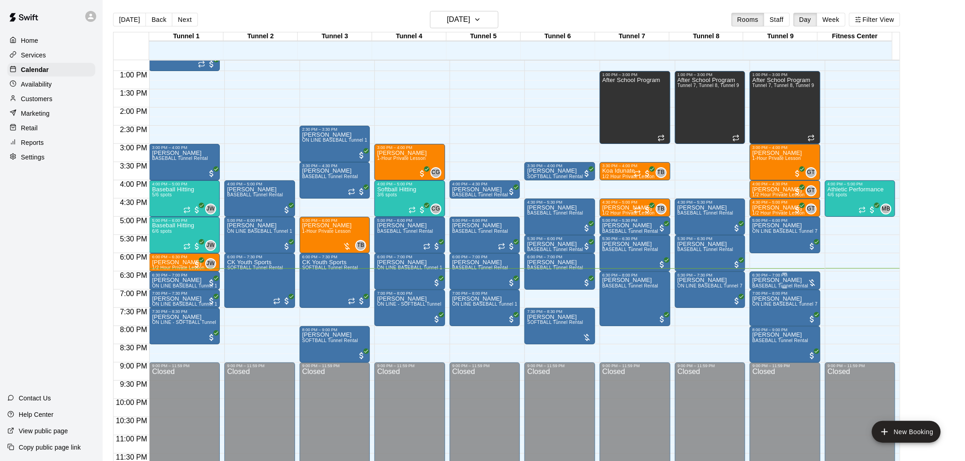
click at [785, 280] on p "[PERSON_NAME]" at bounding box center [780, 280] width 56 height 0
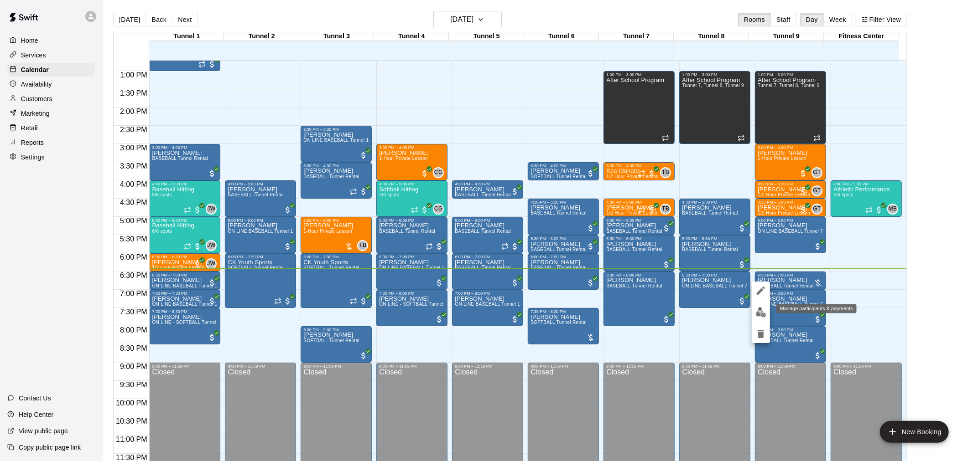
click at [762, 311] on img "edit" at bounding box center [761, 312] width 10 height 10
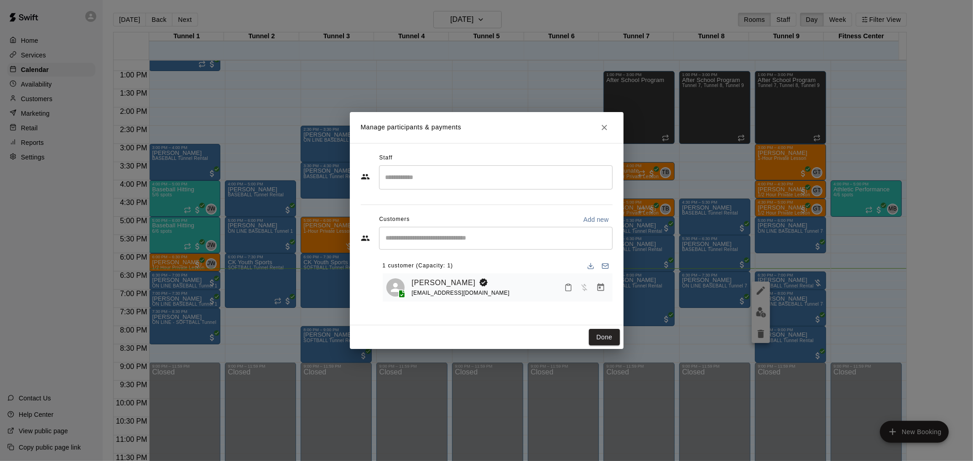
click at [595, 283] on button "Manage bookings & payment" at bounding box center [600, 288] width 16 height 16
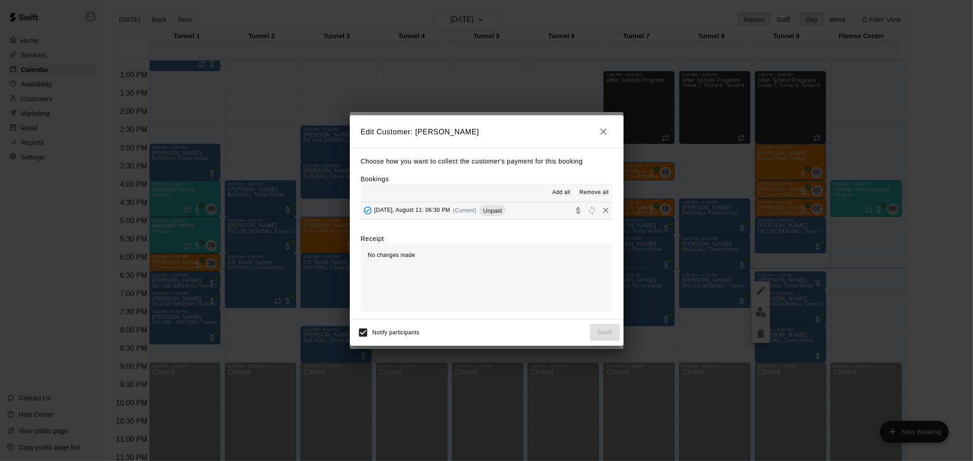
click at [500, 213] on span "Unpaid" at bounding box center [492, 210] width 26 height 7
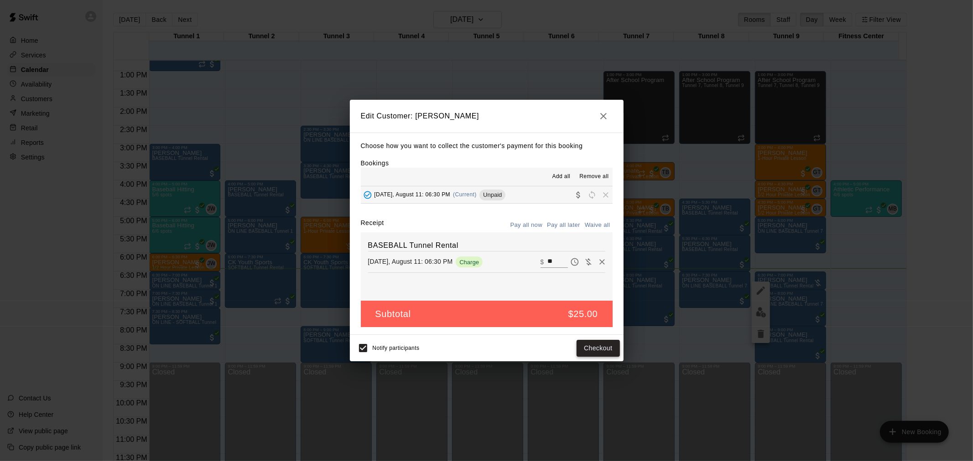
click at [594, 348] on button "Checkout" at bounding box center [597, 348] width 43 height 17
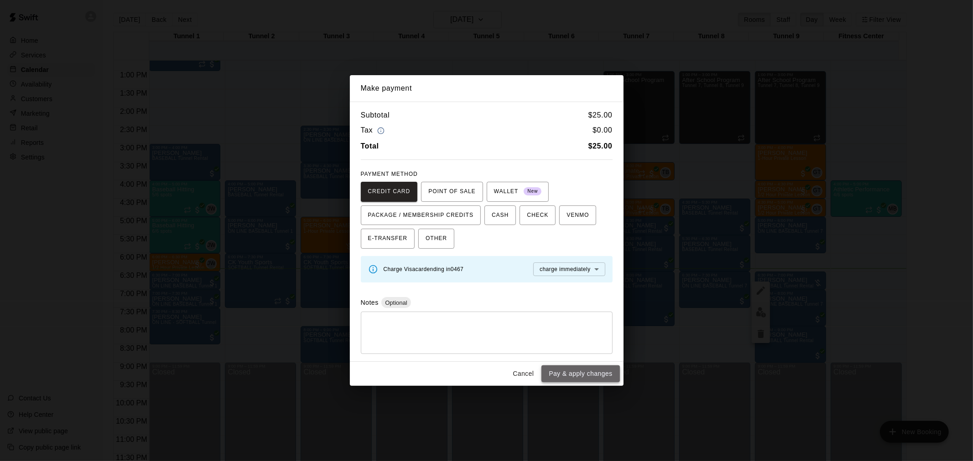
click at [590, 382] on button "Pay & apply changes" at bounding box center [580, 374] width 78 height 17
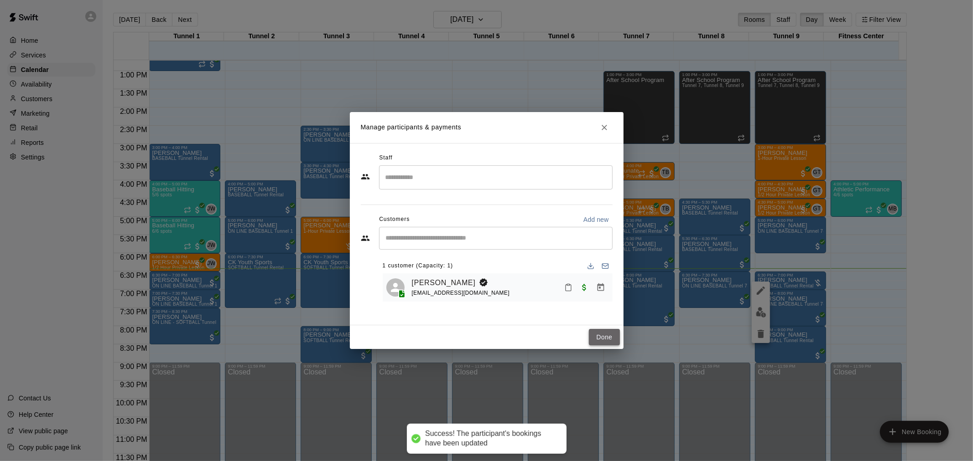
click at [596, 333] on button "Done" at bounding box center [604, 337] width 31 height 17
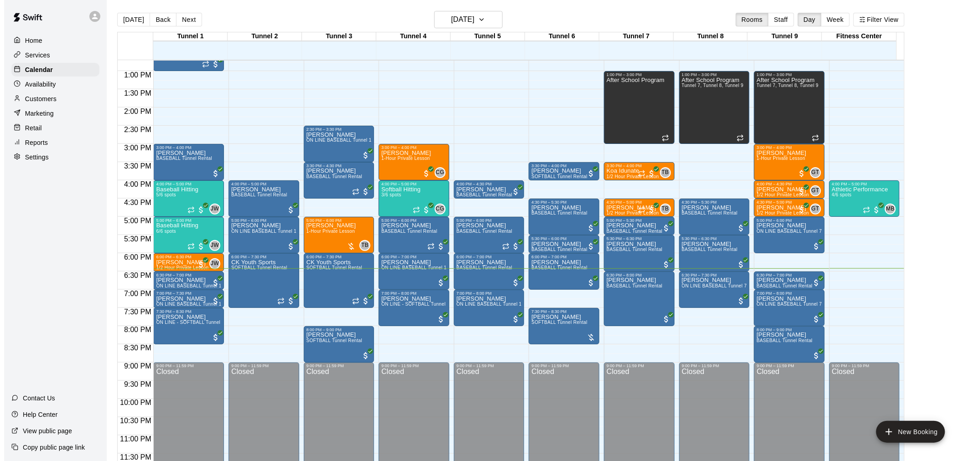
scroll to position [15, 0]
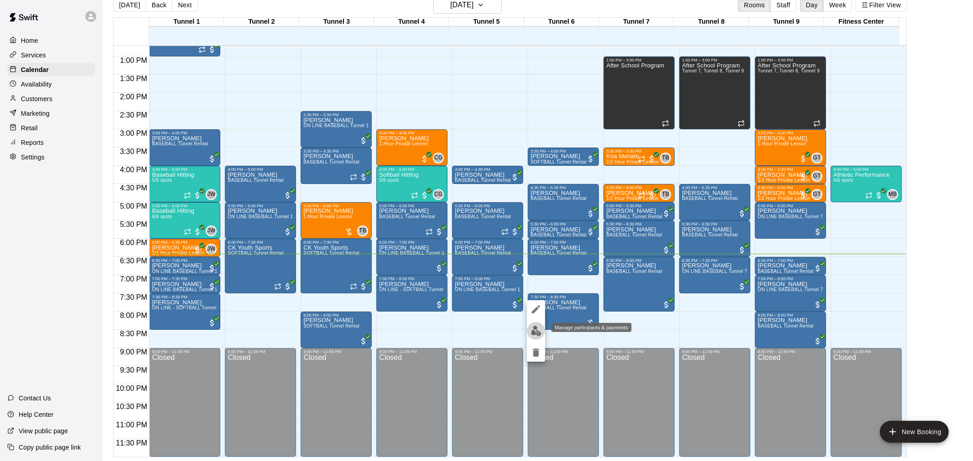
click at [541, 329] on button "edit" at bounding box center [536, 331] width 18 height 18
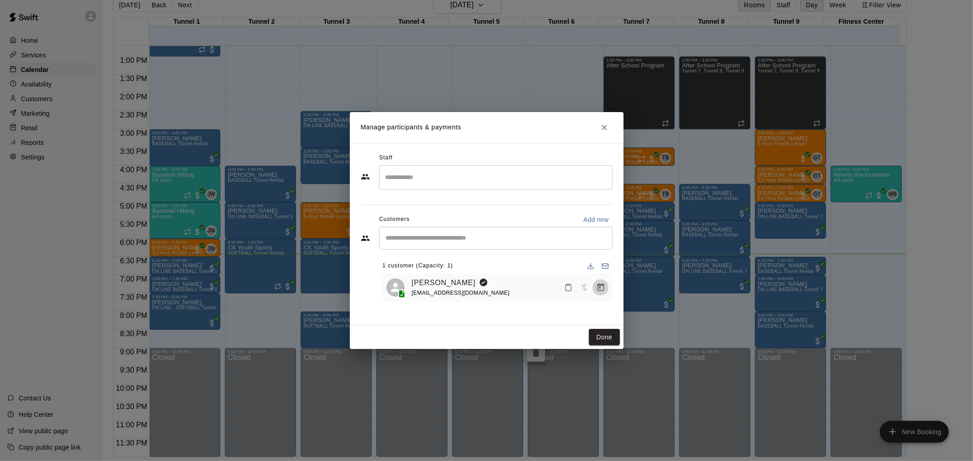
click at [602, 288] on icon "Manage bookings & payment" at bounding box center [600, 287] width 9 height 9
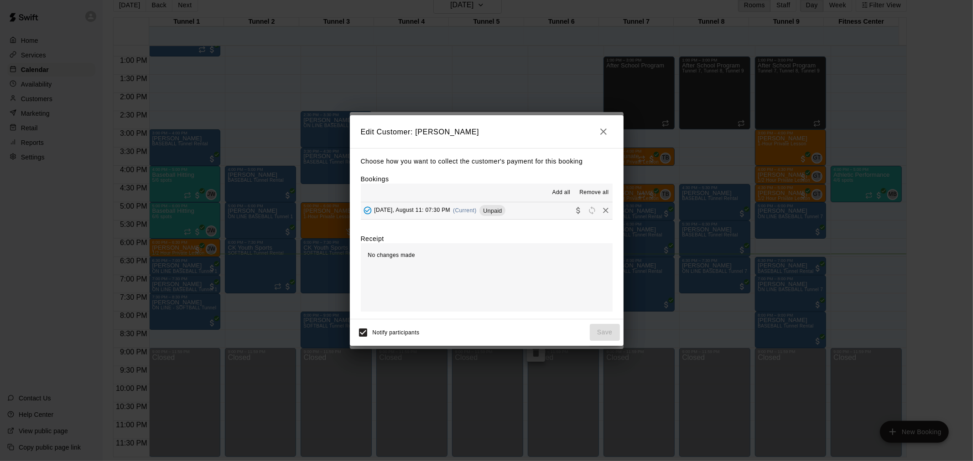
drag, startPoint x: 598, startPoint y: 132, endPoint x: 602, endPoint y: 144, distance: 12.5
click at [599, 132] on icon "button" at bounding box center [603, 131] width 11 height 11
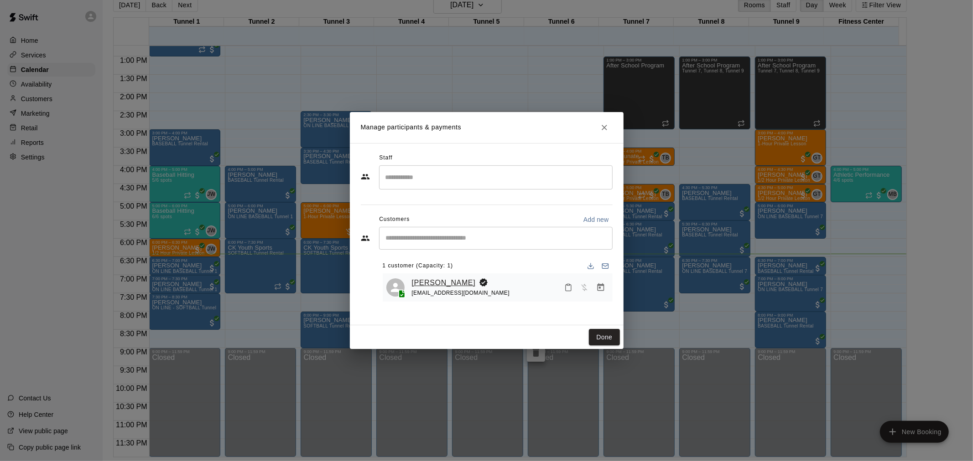
click at [430, 283] on link "[PERSON_NAME]" at bounding box center [444, 283] width 64 height 12
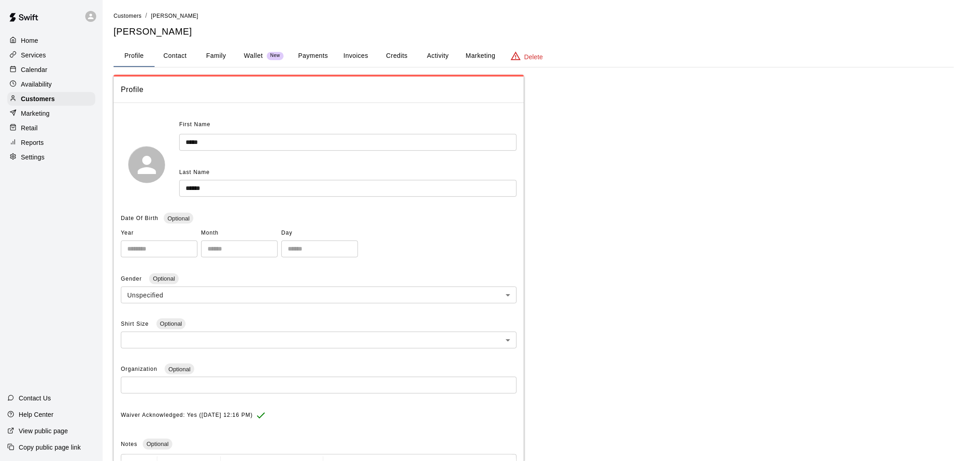
click at [326, 60] on button "Payments" at bounding box center [313, 56] width 44 height 22
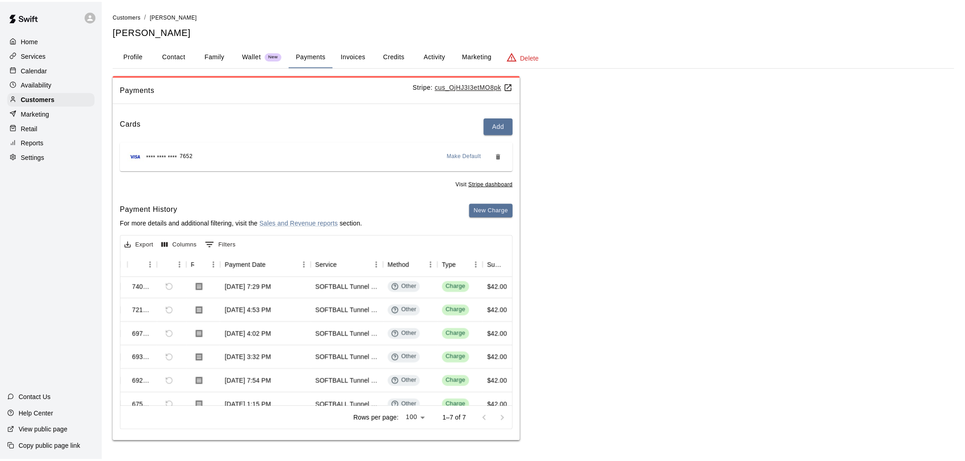
scroll to position [0, 16]
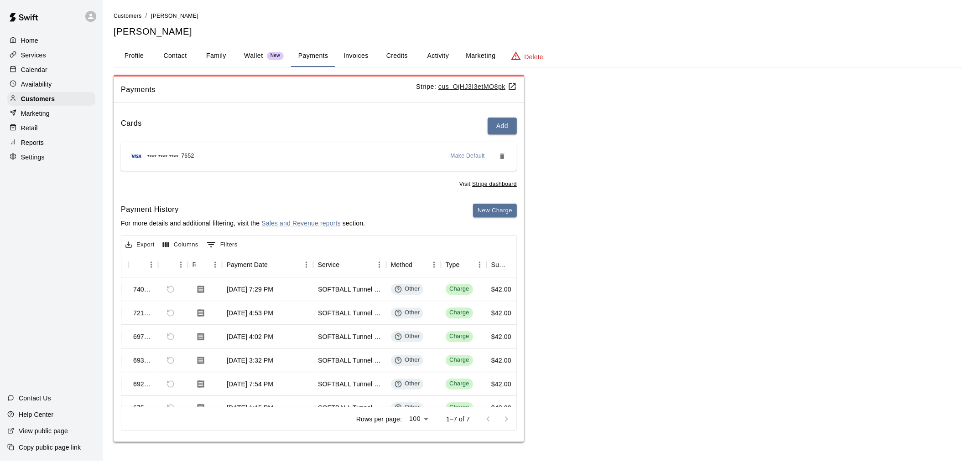
click at [60, 76] on div "Calendar" at bounding box center [51, 70] width 88 height 14
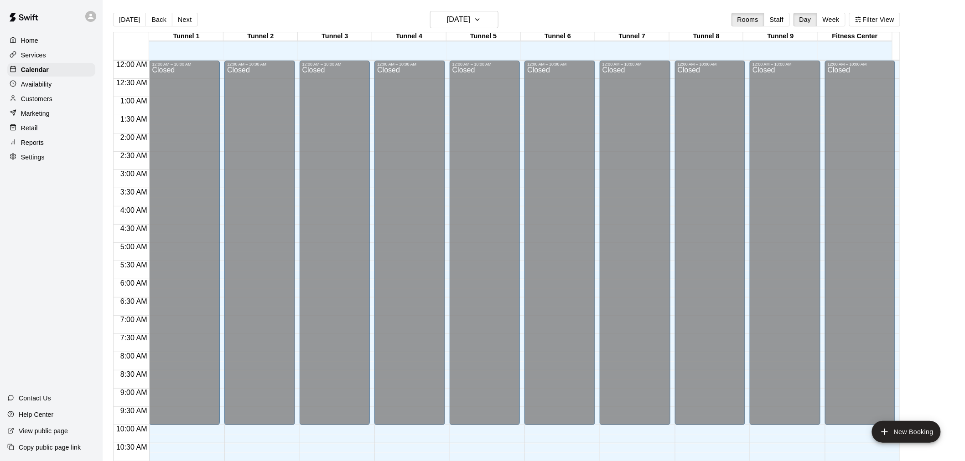
scroll to position [436, 0]
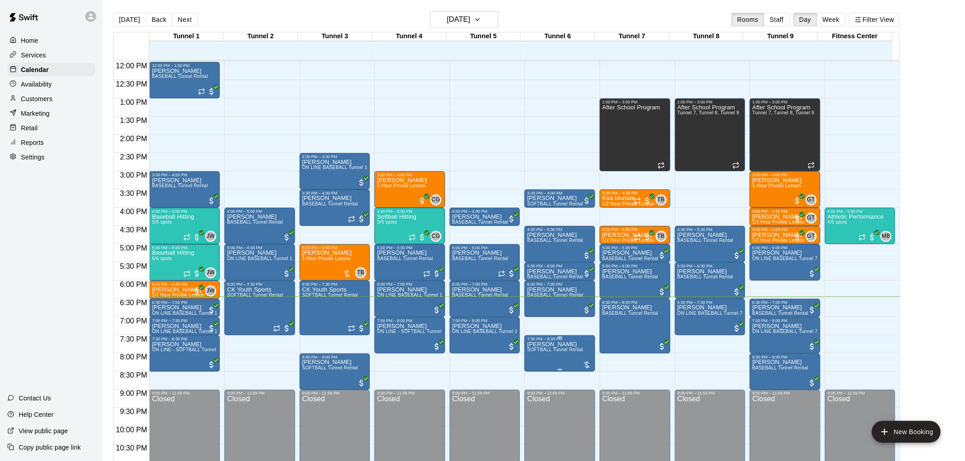
click at [562, 352] on span "SOFTBALL Tunnel Rental" at bounding box center [555, 349] width 56 height 5
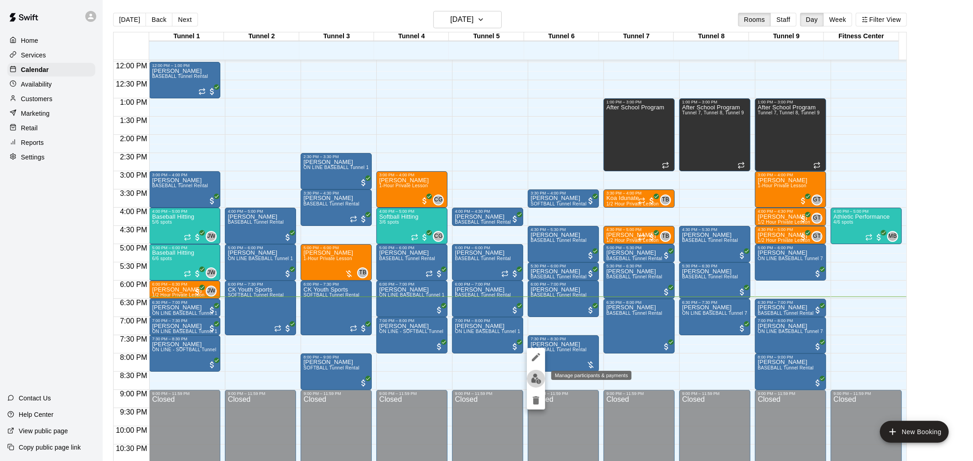
click at [538, 379] on img "edit" at bounding box center [536, 379] width 10 height 10
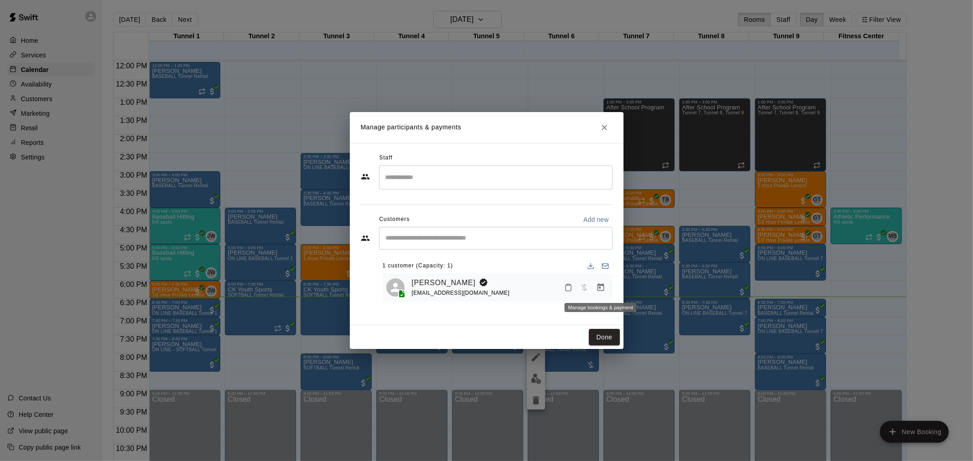
click at [600, 287] on icon "Manage bookings & payment" at bounding box center [600, 287] width 9 height 9
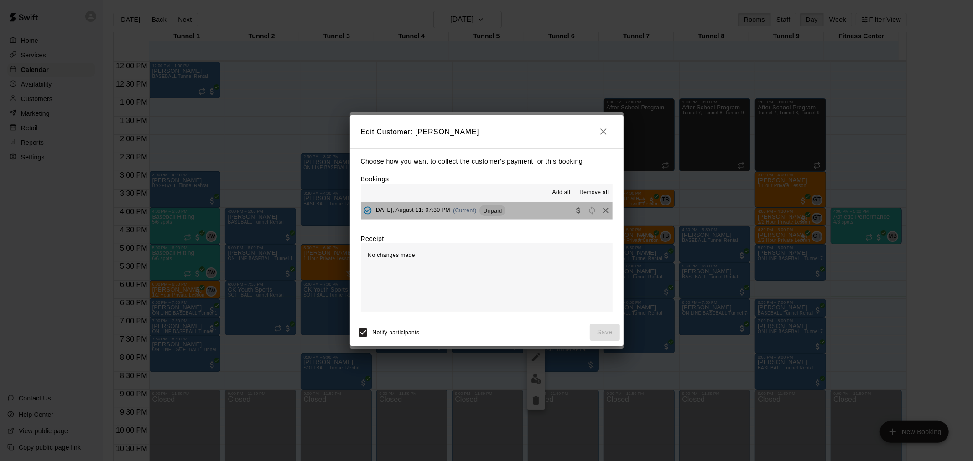
drag, startPoint x: 496, startPoint y: 210, endPoint x: 523, endPoint y: 224, distance: 30.4
click at [497, 211] on div "Unpaid" at bounding box center [492, 210] width 26 height 11
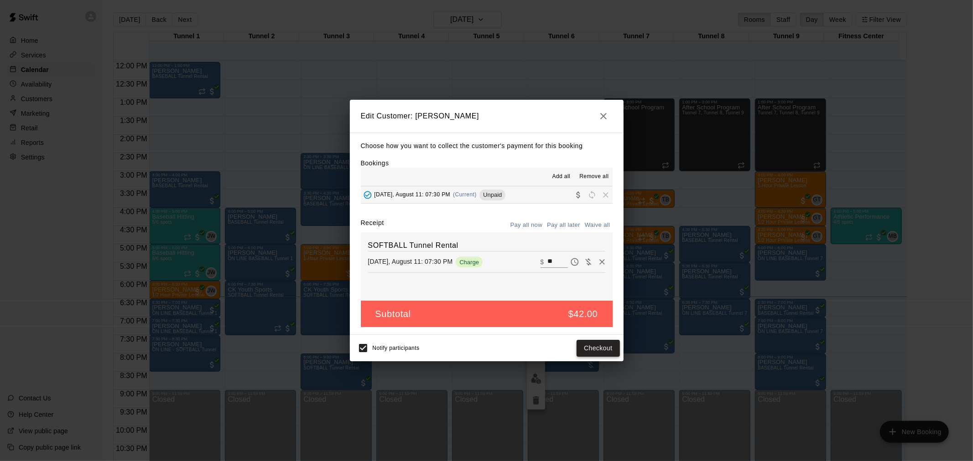
click at [604, 348] on button "Checkout" at bounding box center [597, 348] width 43 height 17
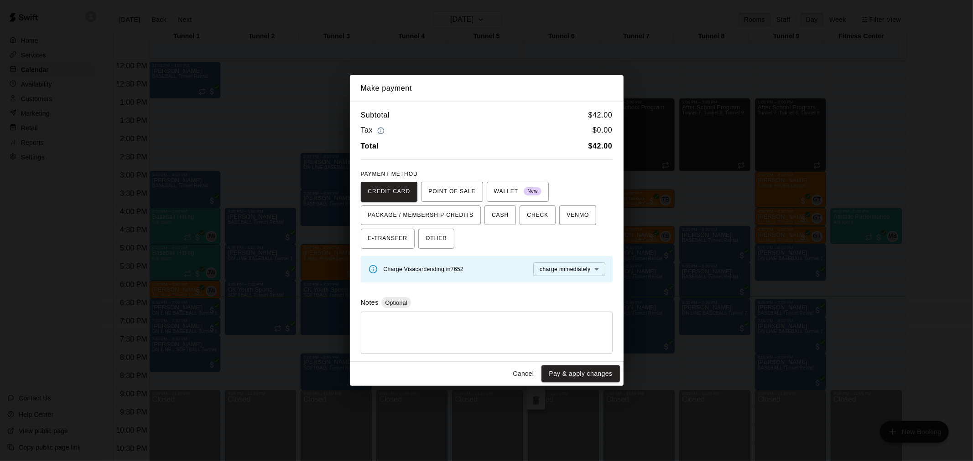
click at [527, 379] on button "Cancel" at bounding box center [522, 374] width 29 height 17
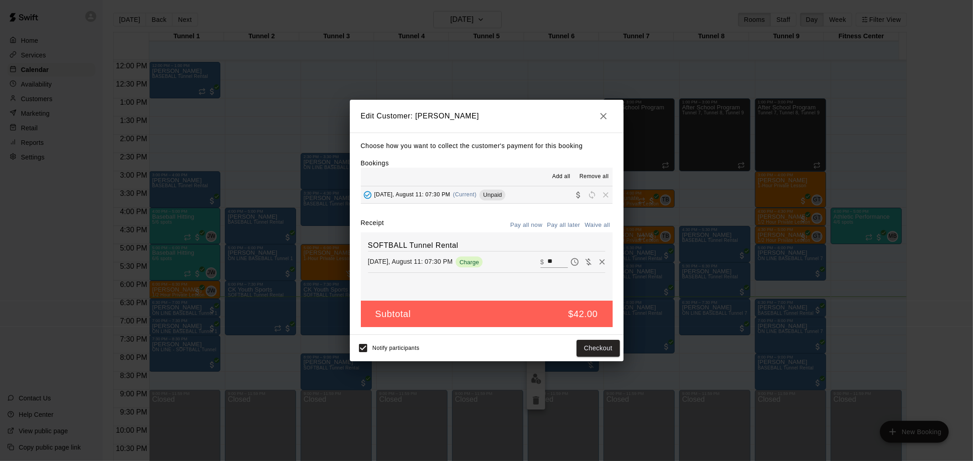
click at [602, 114] on icon "button" at bounding box center [603, 116] width 6 height 6
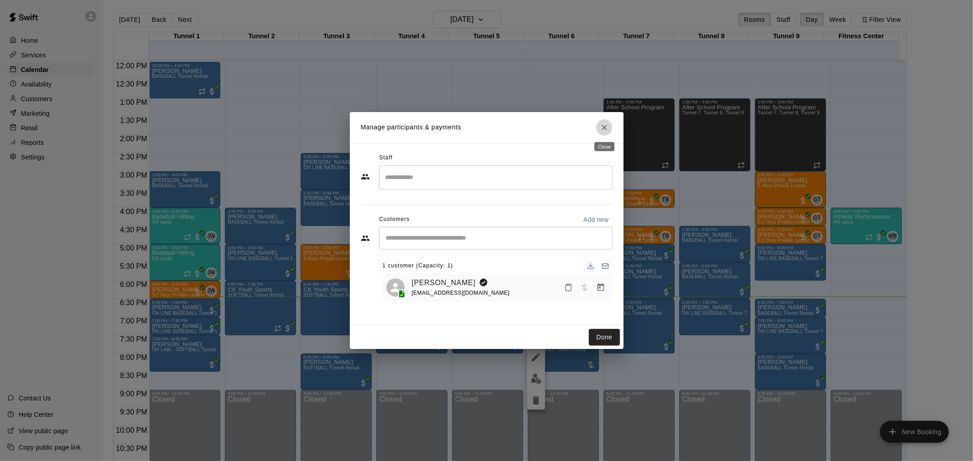
click at [602, 128] on icon "Close" at bounding box center [604, 127] width 9 height 9
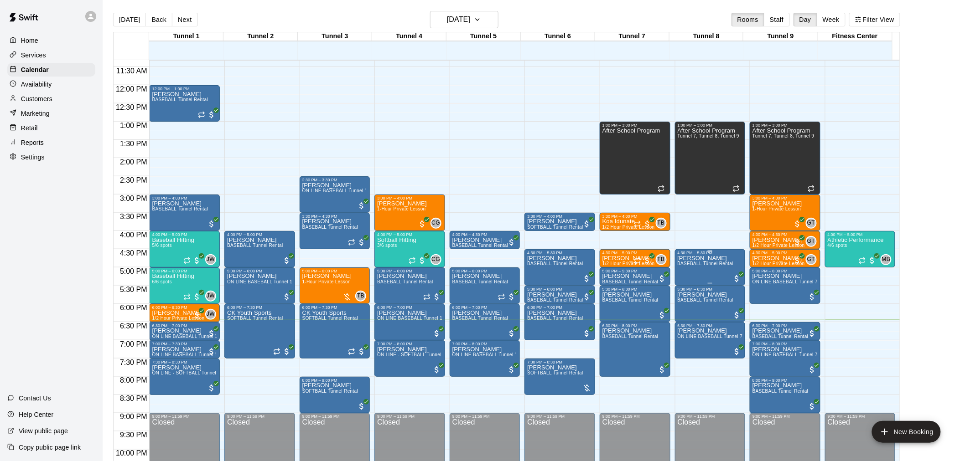
scroll to position [464, 0]
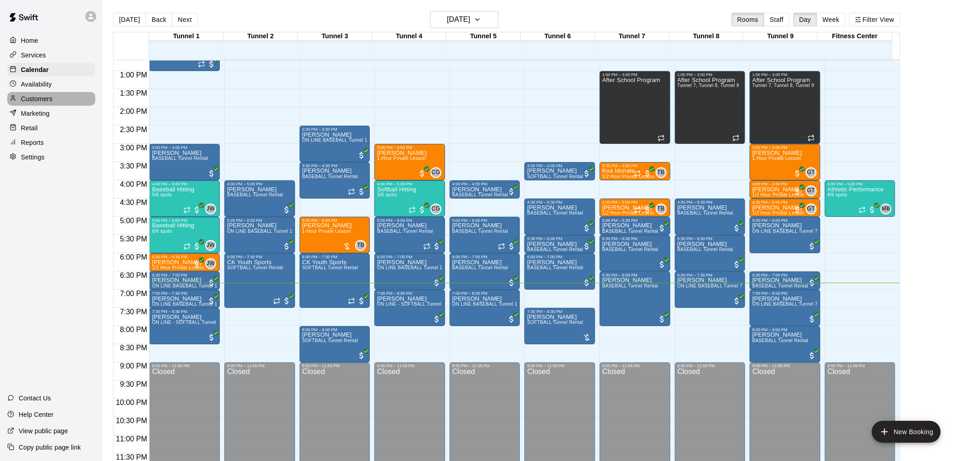
click at [71, 106] on div "Customers" at bounding box center [51, 99] width 88 height 14
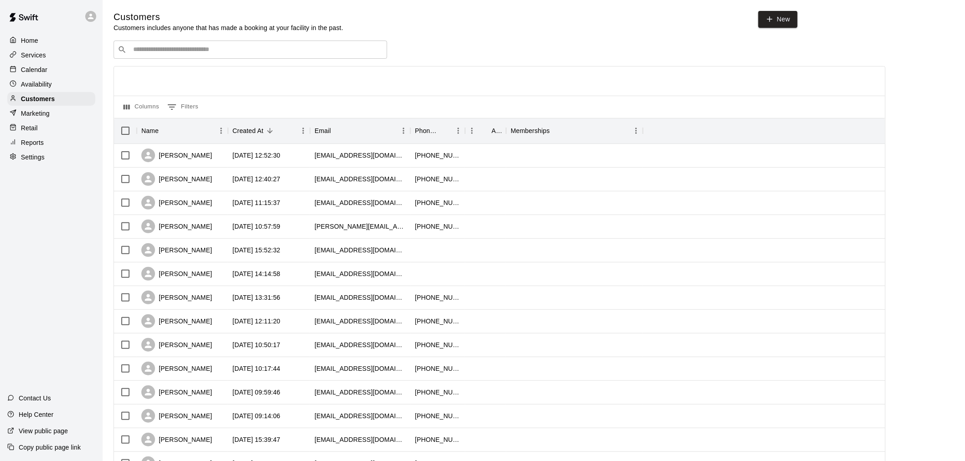
click at [244, 53] on input "Search customers by name or email" at bounding box center [256, 49] width 253 height 9
type input "*"
type input "*****"
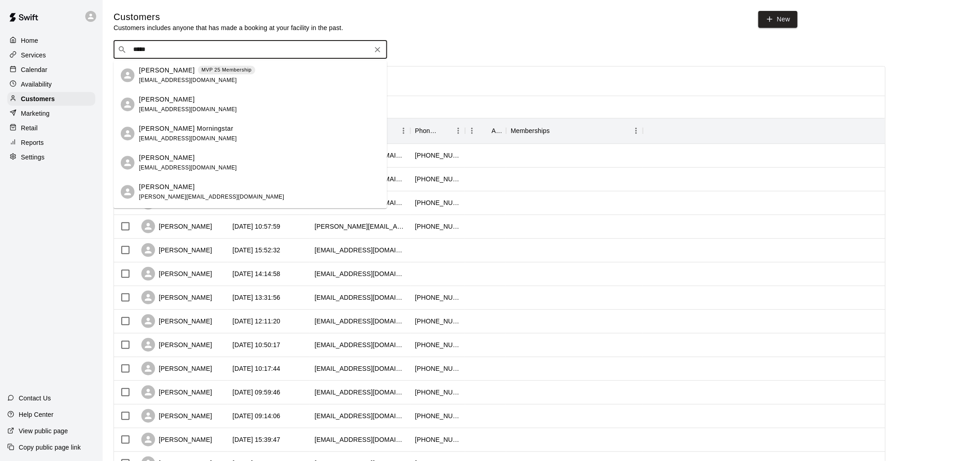
click at [219, 72] on p "MVP 25 Membership" at bounding box center [227, 70] width 50 height 8
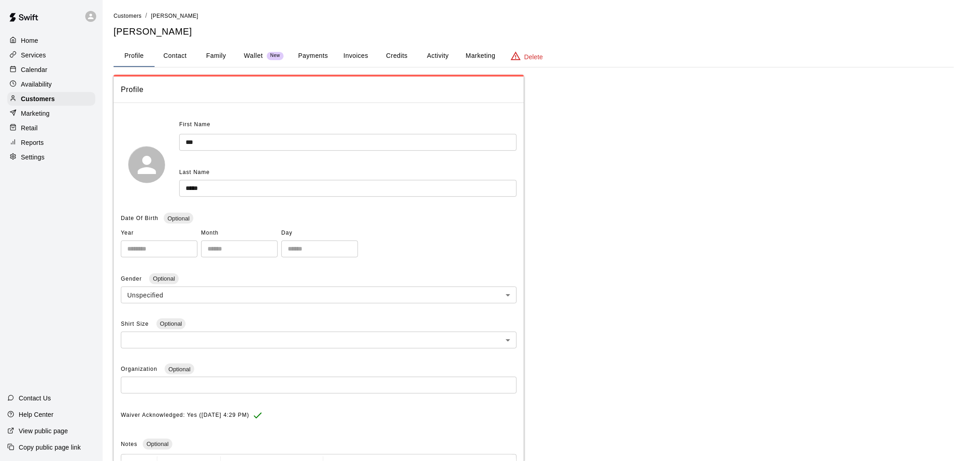
click at [324, 48] on button "Payments" at bounding box center [313, 56] width 44 height 22
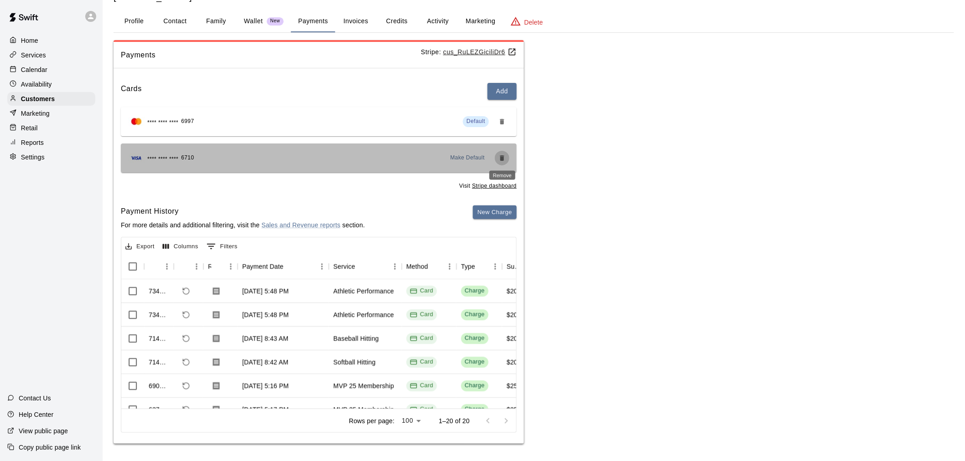
click at [506, 161] on button "Remove" at bounding box center [502, 158] width 15 height 15
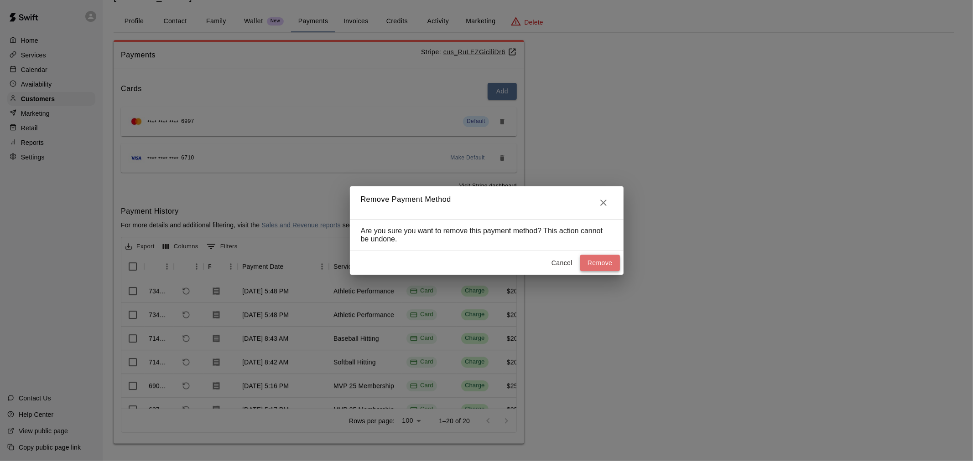
click at [608, 268] on button "Remove" at bounding box center [600, 263] width 40 height 17
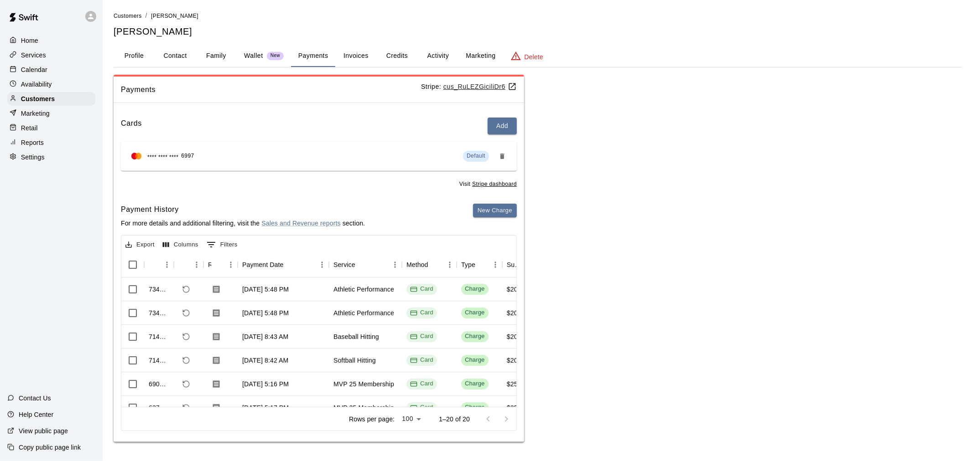
click at [40, 74] on p "Calendar" at bounding box center [34, 69] width 26 height 9
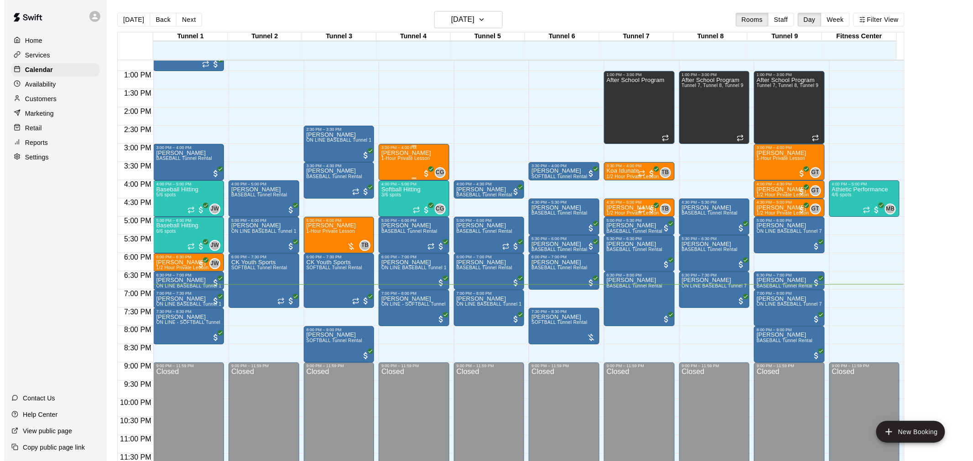
scroll to position [15, 0]
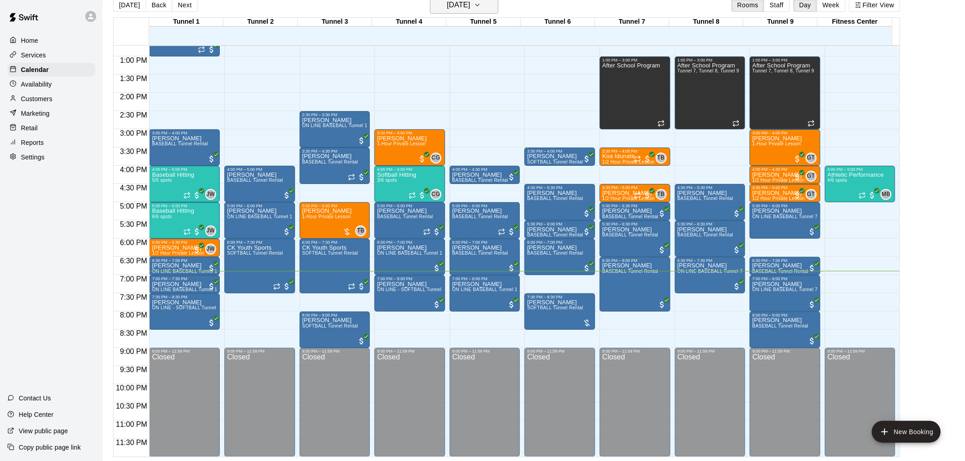
click at [470, 6] on h6 "[DATE]" at bounding box center [458, 5] width 23 height 13
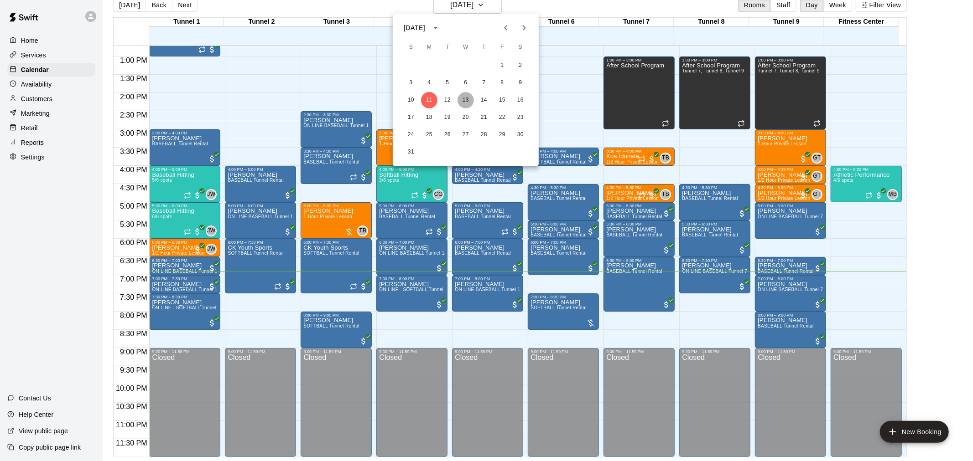
click at [467, 99] on button "13" at bounding box center [465, 100] width 16 height 16
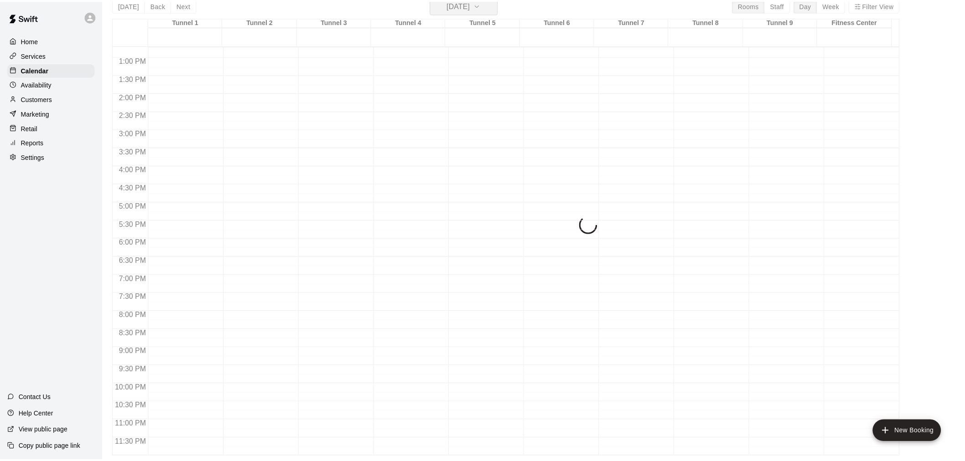
scroll to position [11, 0]
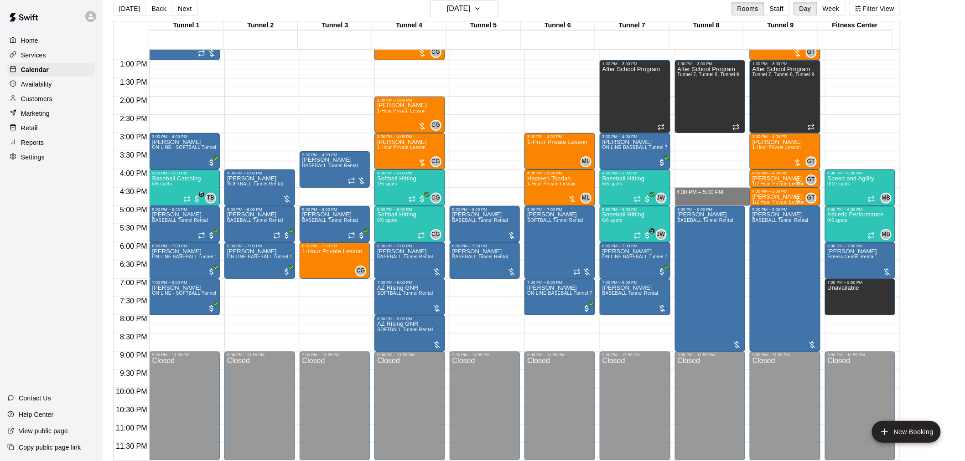
drag, startPoint x: 694, startPoint y: 188, endPoint x: 694, endPoint y: 205, distance: 17.3
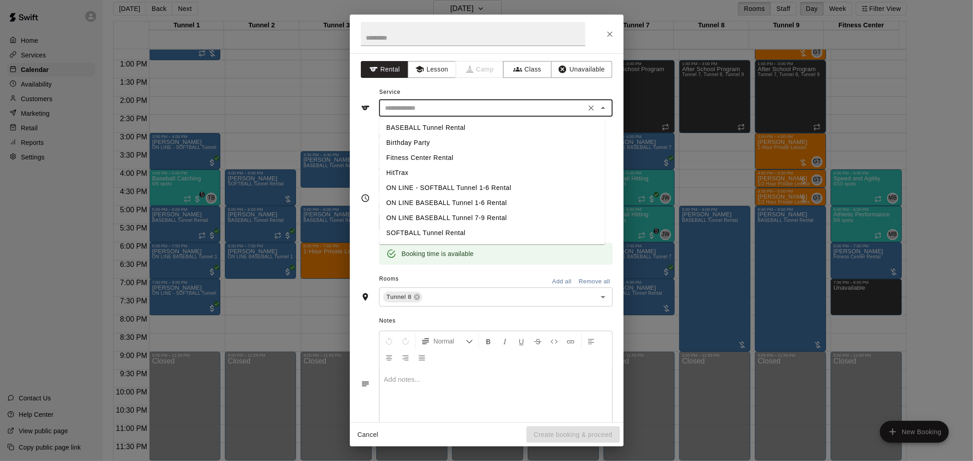
click at [442, 108] on input "text" at bounding box center [482, 108] width 201 height 11
click at [443, 124] on li "BASEBALL Tunnel Rental" at bounding box center [492, 127] width 226 height 15
type input "**********"
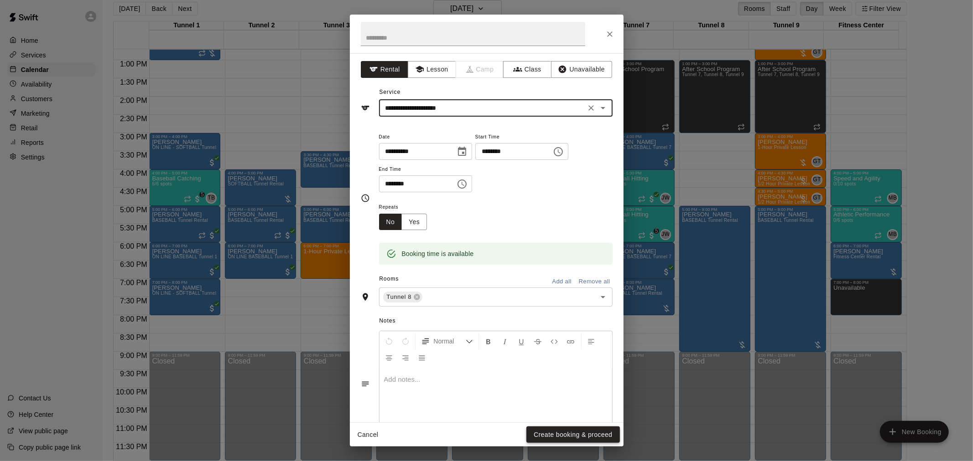
click at [578, 434] on button "Create booking & proceed" at bounding box center [572, 435] width 93 height 17
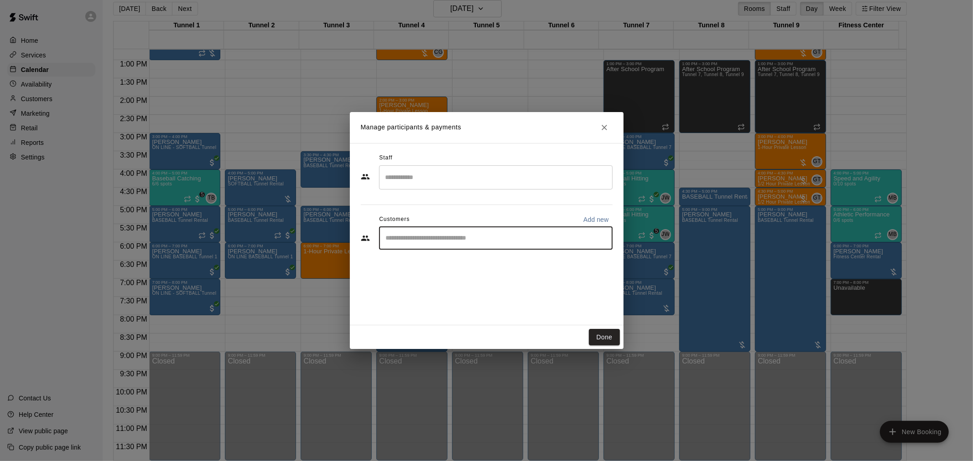
click at [478, 242] on input "Start typing to search customers..." at bounding box center [495, 238] width 225 height 9
type input "*********"
click at [476, 259] on div "[PERSON_NAME] [EMAIL_ADDRESS][DOMAIN_NAME]" at bounding box center [504, 265] width 201 height 20
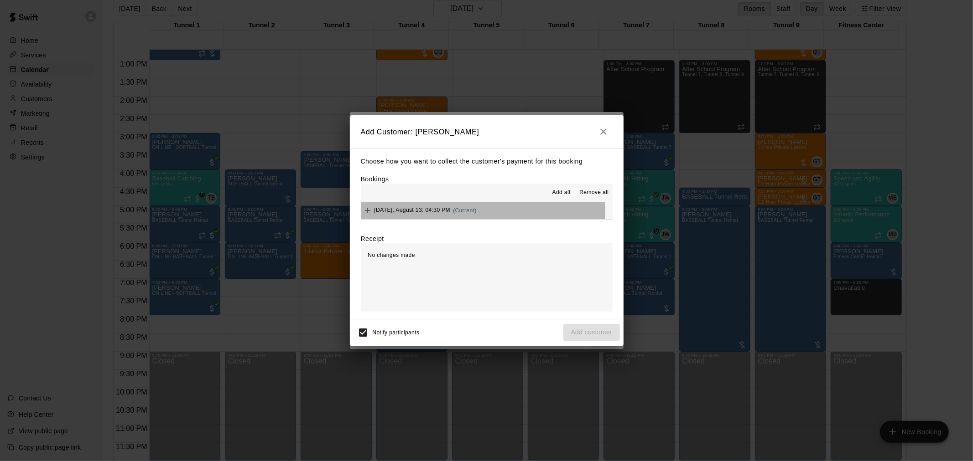
click at [472, 210] on span "(Current)" at bounding box center [465, 210] width 24 height 6
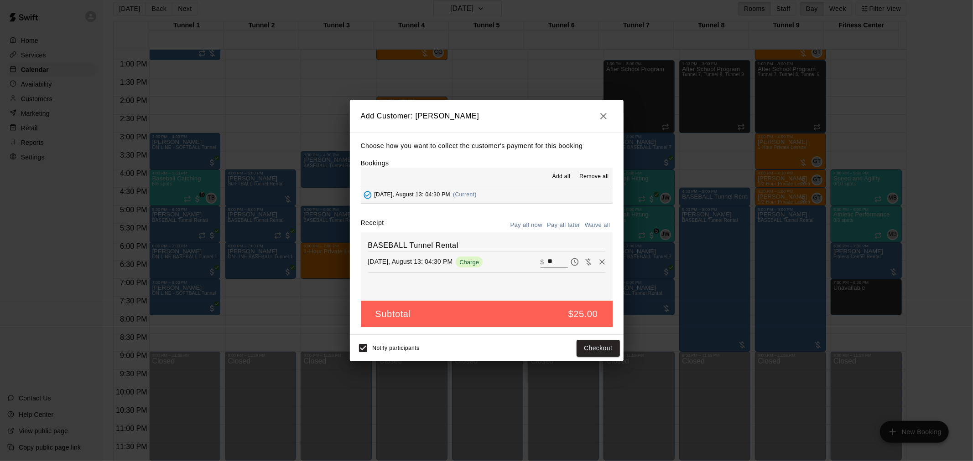
click at [556, 223] on button "Pay all later" at bounding box center [563, 225] width 38 height 14
click at [606, 344] on button "Add customer" at bounding box center [591, 348] width 56 height 17
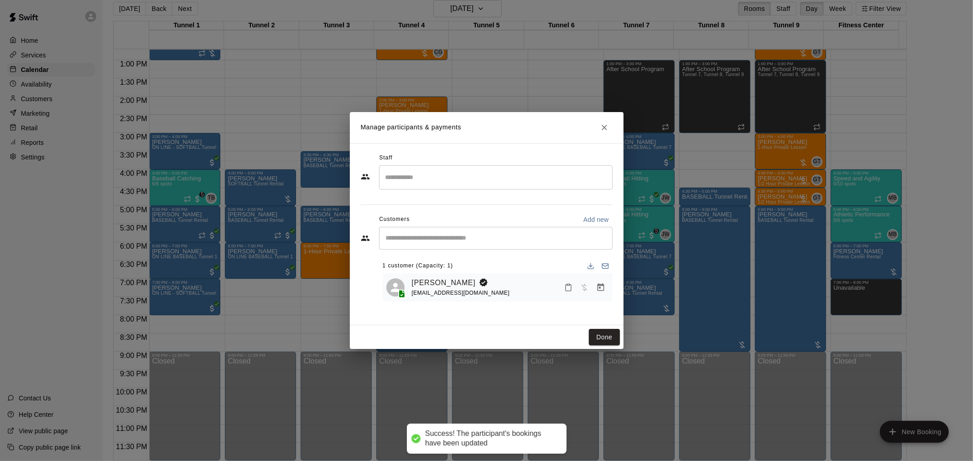
click at [614, 354] on div "Manage participants & payments Staff ​ Customers Add new ​ 1 customer (Capacity…" at bounding box center [486, 230] width 973 height 461
click at [609, 343] on button "Done" at bounding box center [604, 337] width 31 height 17
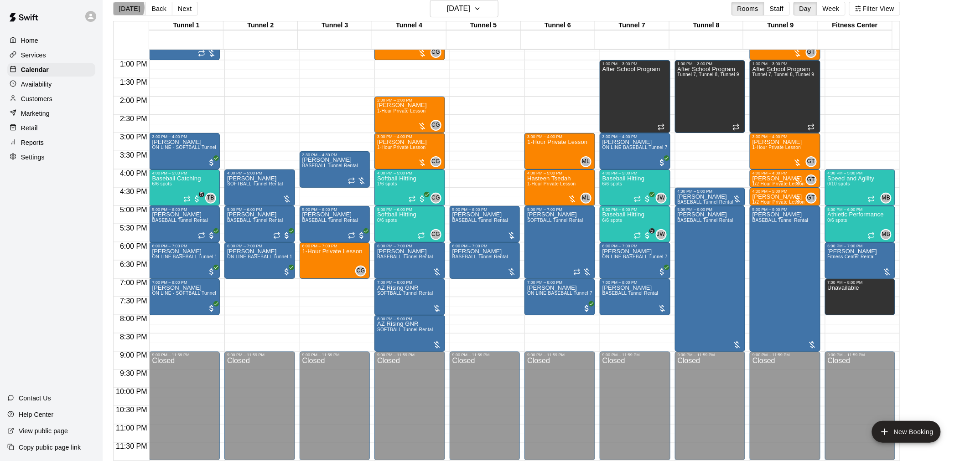
click at [125, 8] on button "[DATE]" at bounding box center [129, 9] width 33 height 14
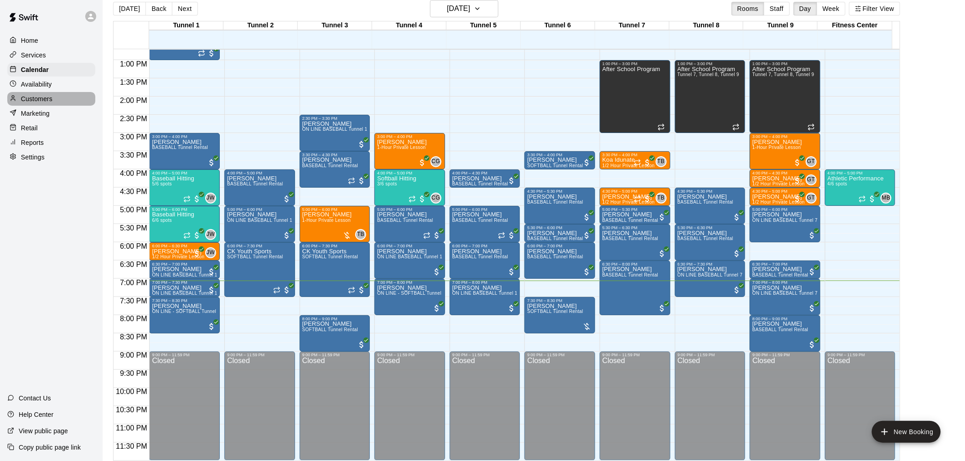
click at [70, 105] on div "Customers" at bounding box center [51, 99] width 88 height 14
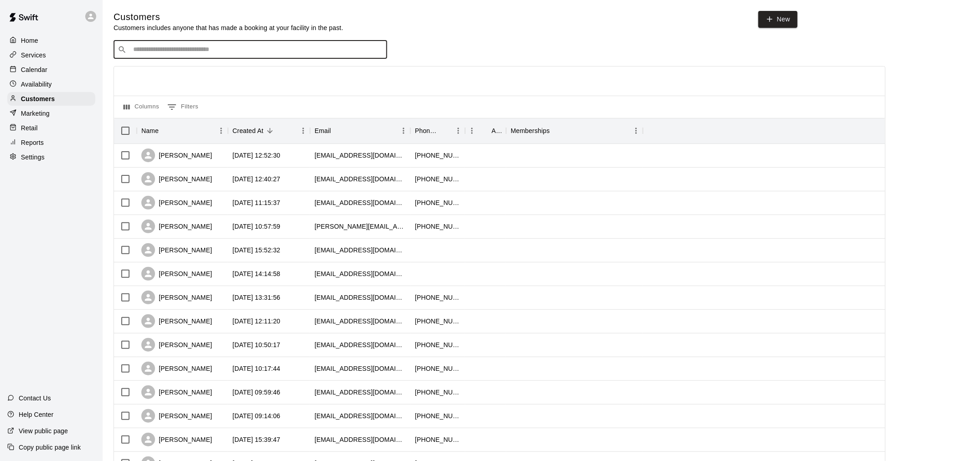
click at [207, 51] on input "Search customers by name or email" at bounding box center [256, 49] width 253 height 9
type input "*"
type input "*****"
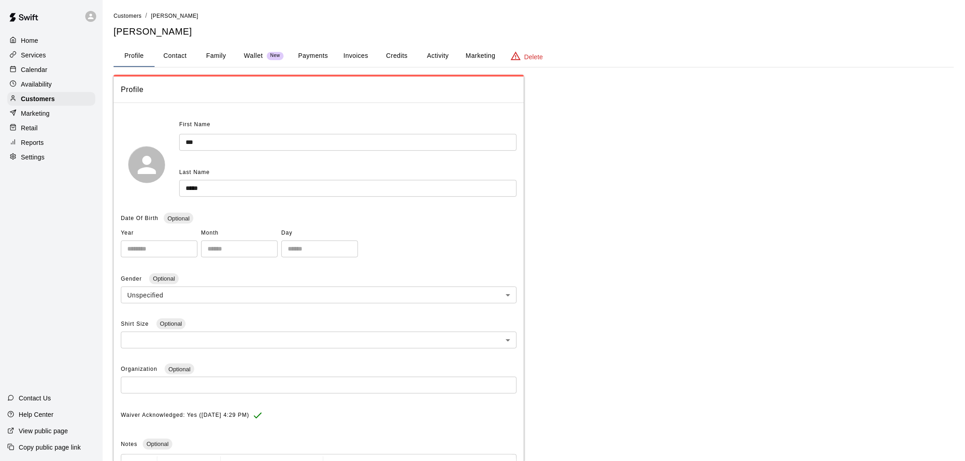
click at [447, 55] on button "Activity" at bounding box center [437, 56] width 41 height 22
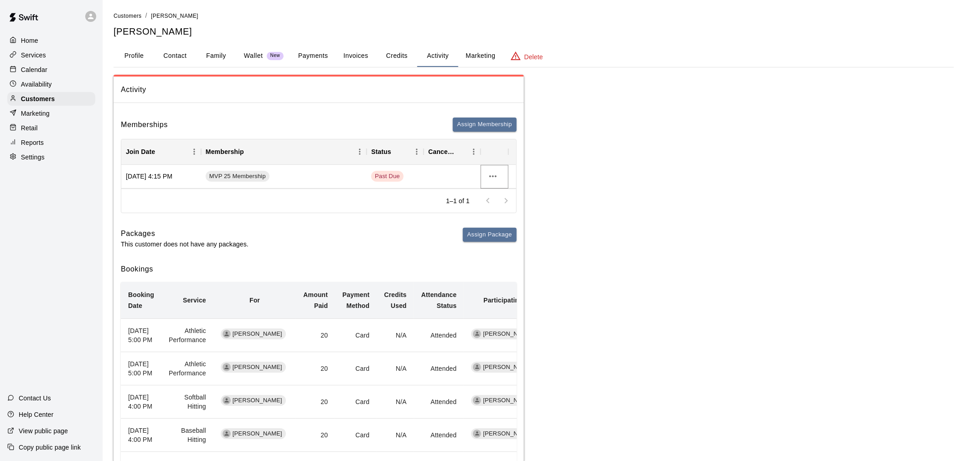
click at [494, 170] on button "more actions" at bounding box center [493, 177] width 16 height 16
click at [578, 176] on div at bounding box center [486, 230] width 973 height 461
click at [326, 55] on button "Payments" at bounding box center [313, 56] width 44 height 22
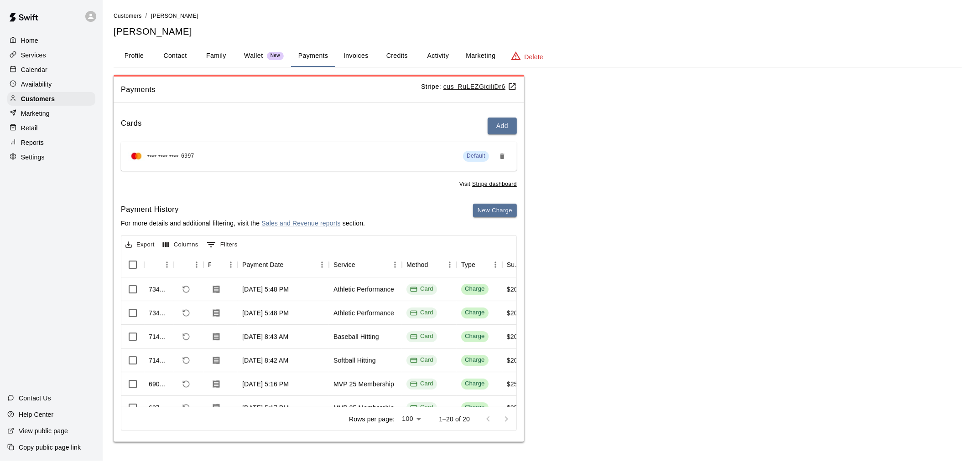
click at [434, 50] on button "Activity" at bounding box center [437, 56] width 41 height 22
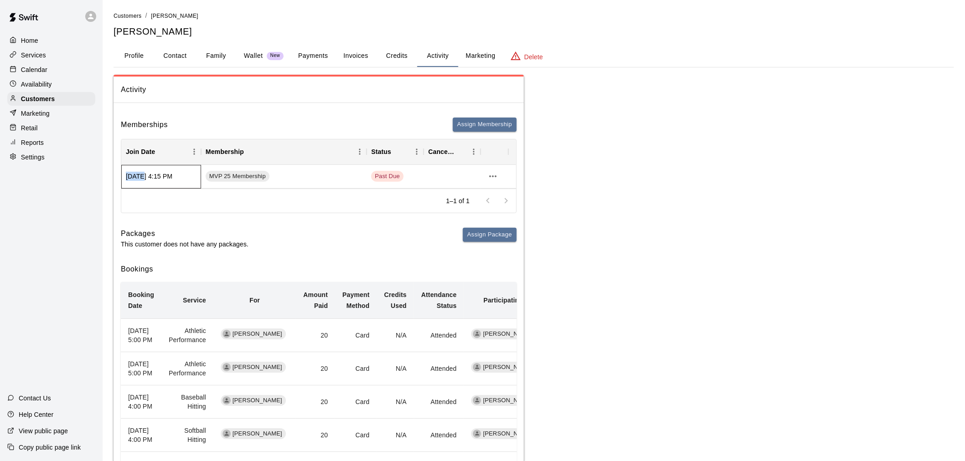
drag, startPoint x: 126, startPoint y: 174, endPoint x: 142, endPoint y: 179, distance: 16.3
click at [142, 179] on div "[DATE] 4:15 PM" at bounding box center [161, 177] width 80 height 24
click at [196, 236] on h6 "Packages" at bounding box center [185, 234] width 128 height 12
click at [322, 58] on button "Payments" at bounding box center [313, 56] width 44 height 22
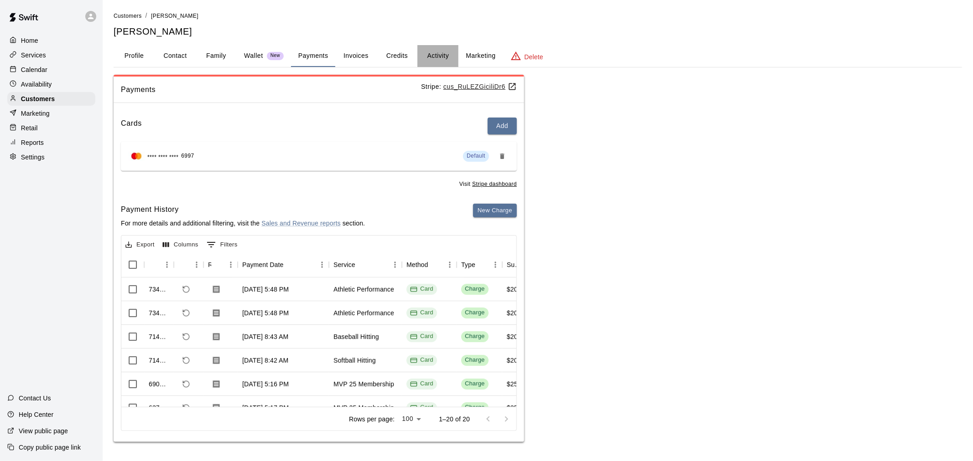
click at [445, 52] on button "Activity" at bounding box center [437, 56] width 41 height 22
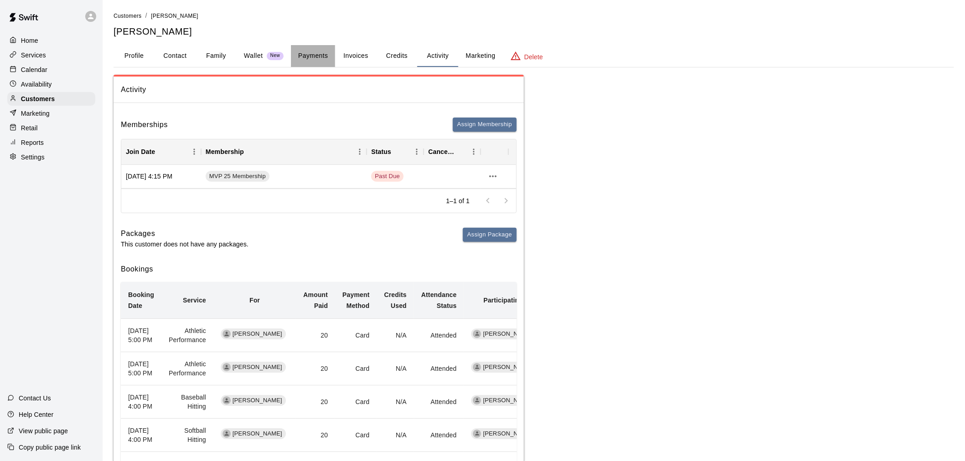
click at [318, 57] on button "Payments" at bounding box center [313, 56] width 44 height 22
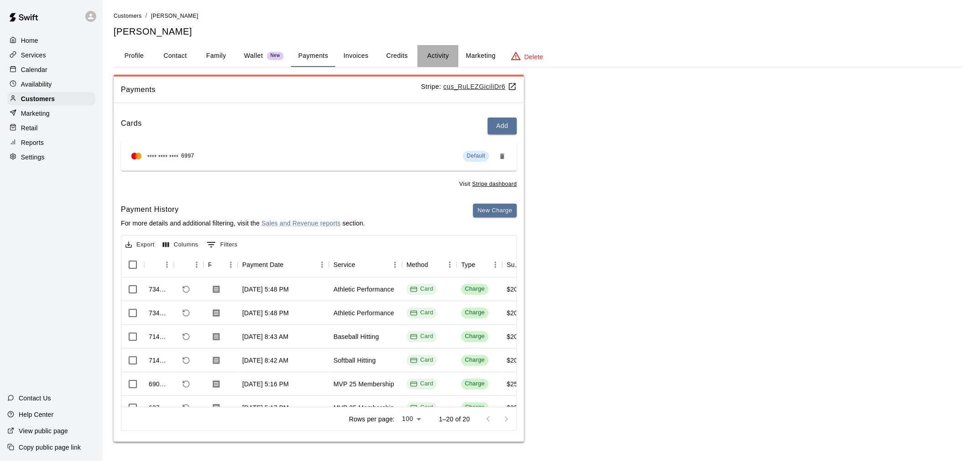
click at [430, 56] on button "Activity" at bounding box center [437, 56] width 41 height 22
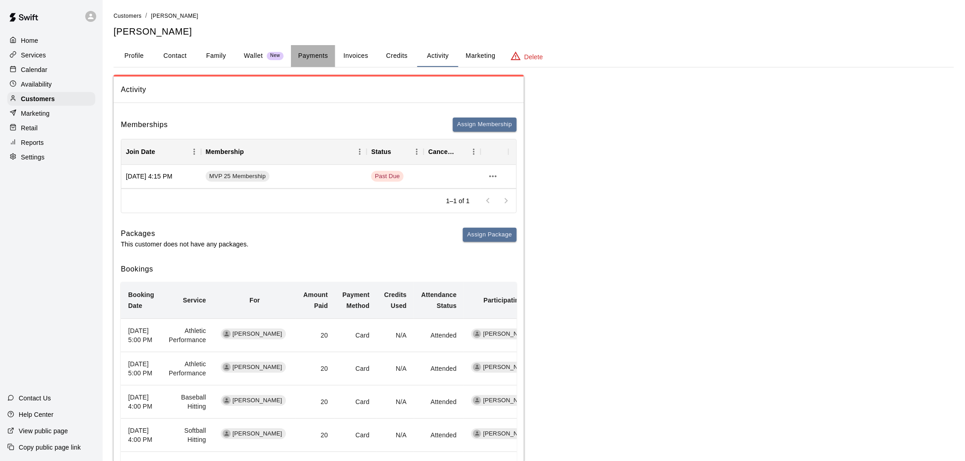
click at [313, 52] on button "Payments" at bounding box center [313, 56] width 44 height 22
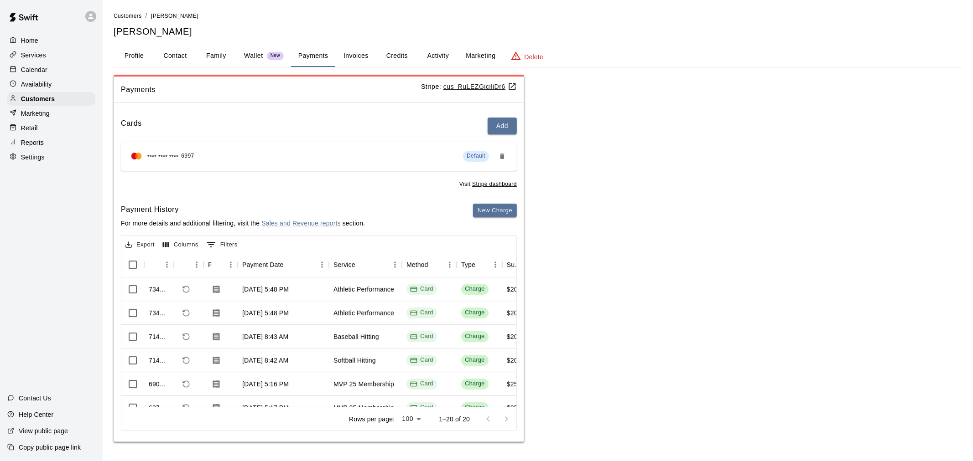
click at [429, 70] on div "Customers / [PERSON_NAME] [PERSON_NAME] Profile Contact Family Wallet New Payme…" at bounding box center [538, 226] width 848 height 431
click at [450, 53] on button "Activity" at bounding box center [437, 56] width 41 height 22
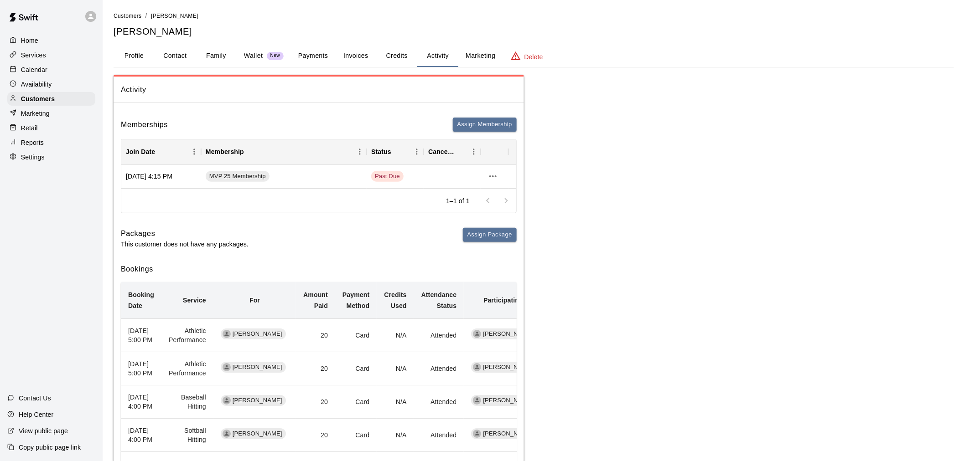
click at [49, 69] on div "Calendar" at bounding box center [51, 70] width 88 height 14
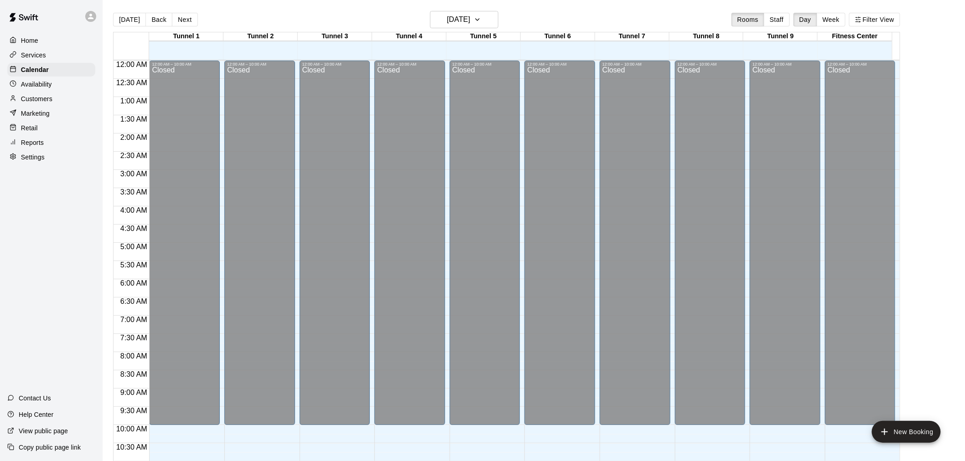
scroll to position [436, 0]
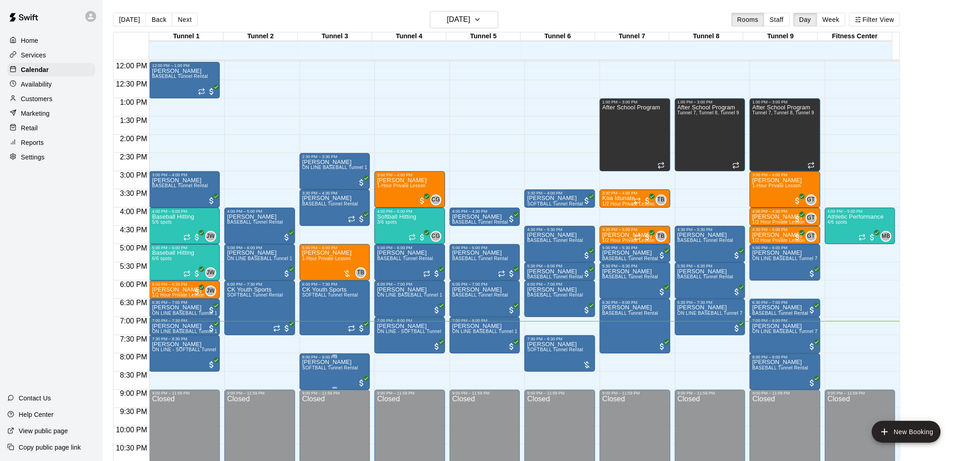
click at [334, 367] on span "SOFTBALL Tunnel Rental" at bounding box center [330, 368] width 56 height 5
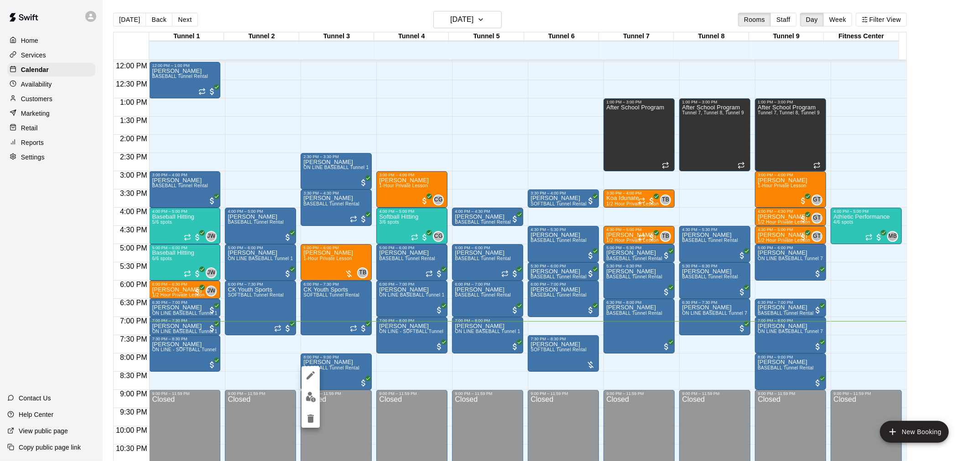
click at [311, 396] on img "edit" at bounding box center [310, 397] width 10 height 10
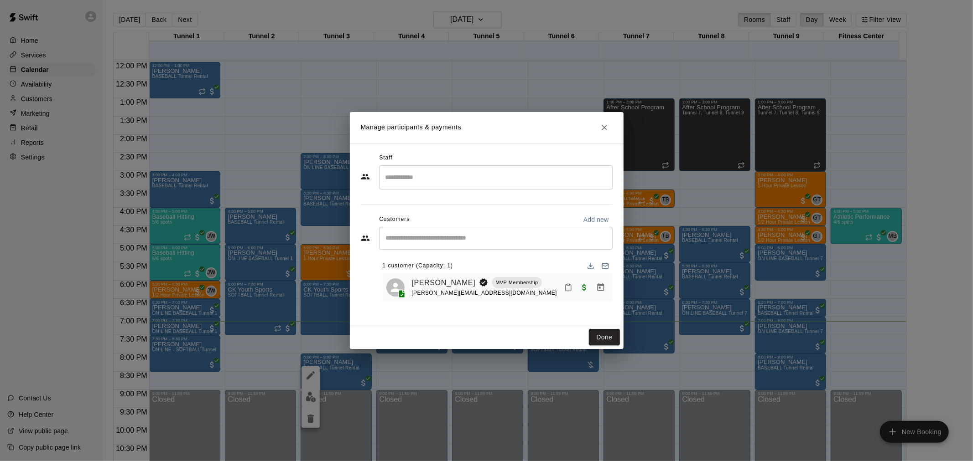
click at [603, 290] on icon "Manage bookings & payment" at bounding box center [600, 288] width 7 height 8
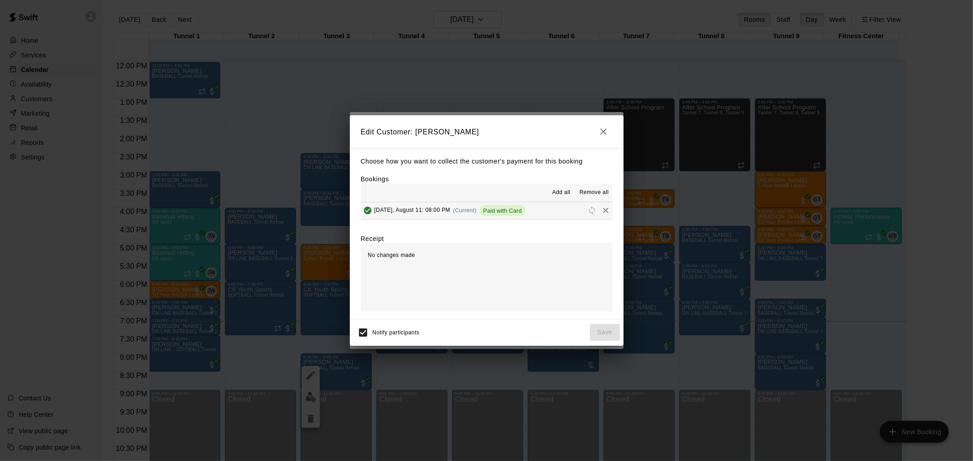
click at [600, 215] on body "Home Services Calendar Availability Customers Marketing Retail Reports Settings…" at bounding box center [486, 238] width 973 height 476
click at [601, 213] on icon "Remove" at bounding box center [605, 210] width 9 height 9
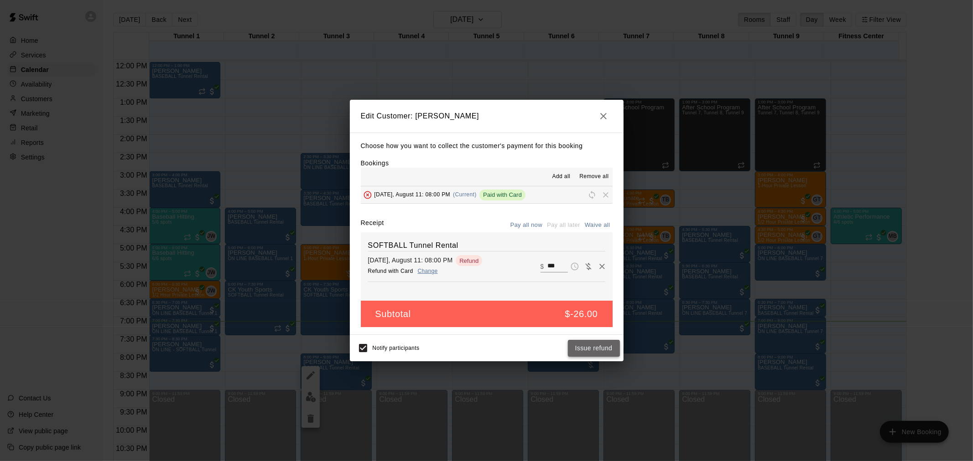
click at [599, 348] on button "Issue refund" at bounding box center [594, 348] width 52 height 17
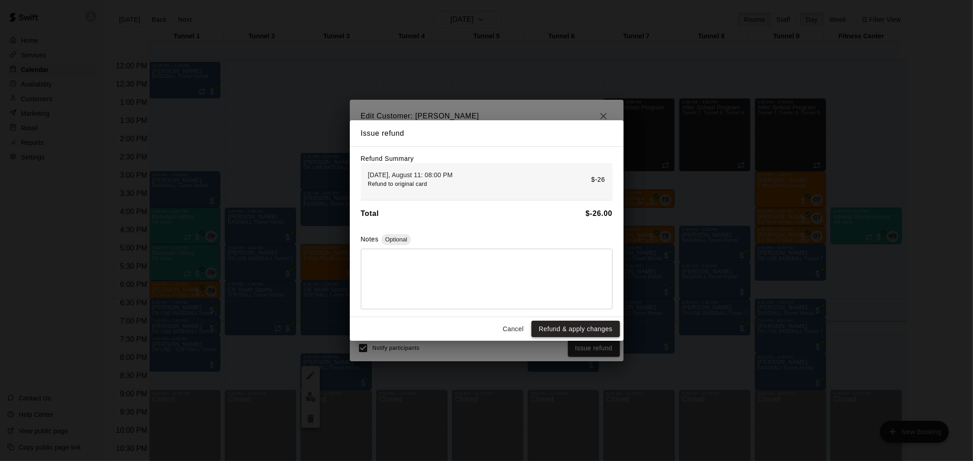
click at [605, 330] on button "Refund & apply changes" at bounding box center [575, 329] width 88 height 17
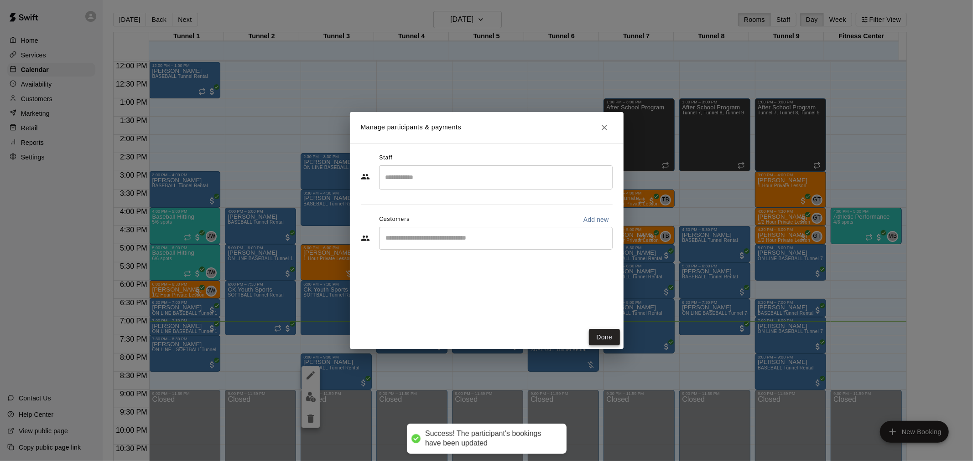
click at [599, 334] on button "Done" at bounding box center [604, 337] width 31 height 17
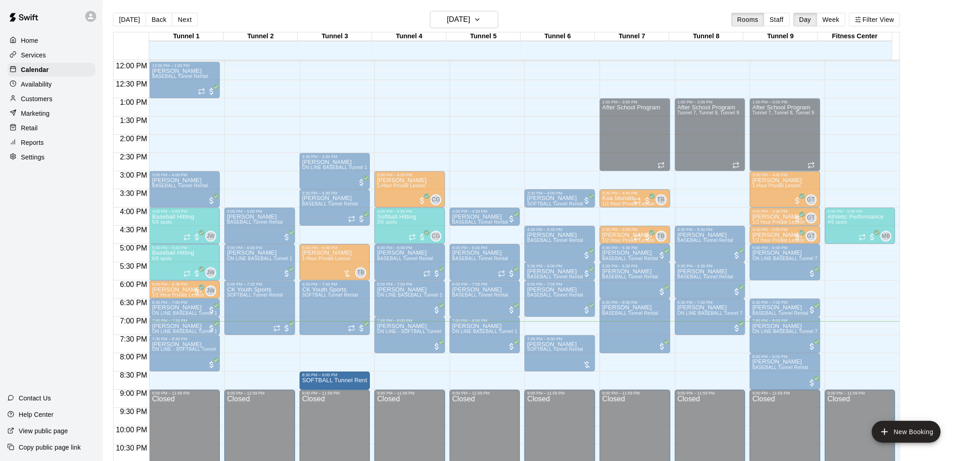
drag, startPoint x: 333, startPoint y: 355, endPoint x: 329, endPoint y: 373, distance: 18.7
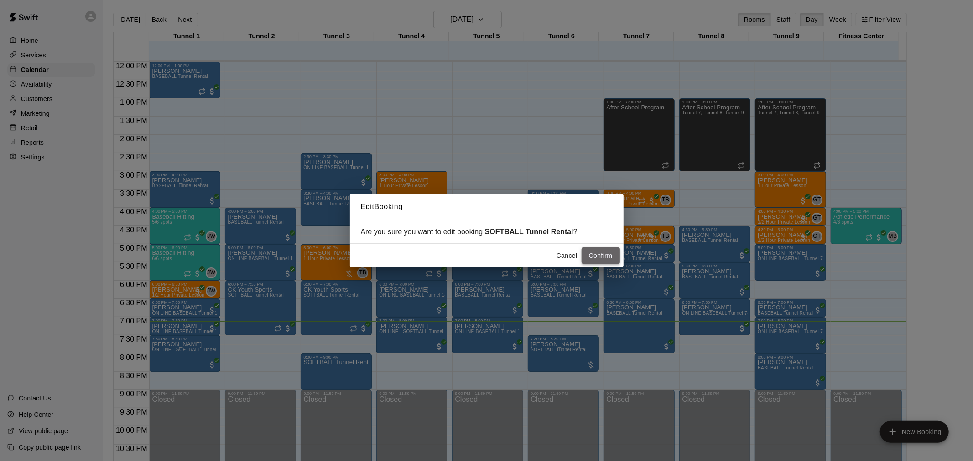
click at [599, 258] on button "Confirm" at bounding box center [600, 256] width 38 height 17
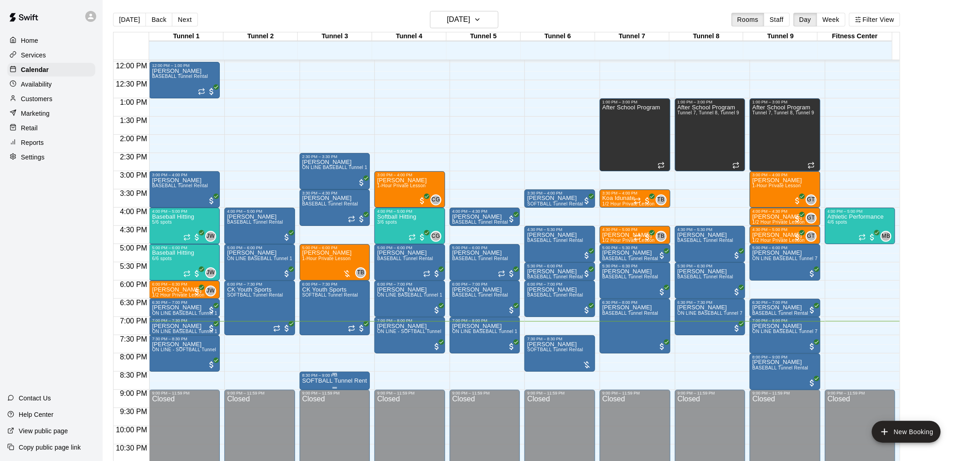
click at [314, 377] on div "8:30 PM – 9:00 PM" at bounding box center [334, 375] width 65 height 5
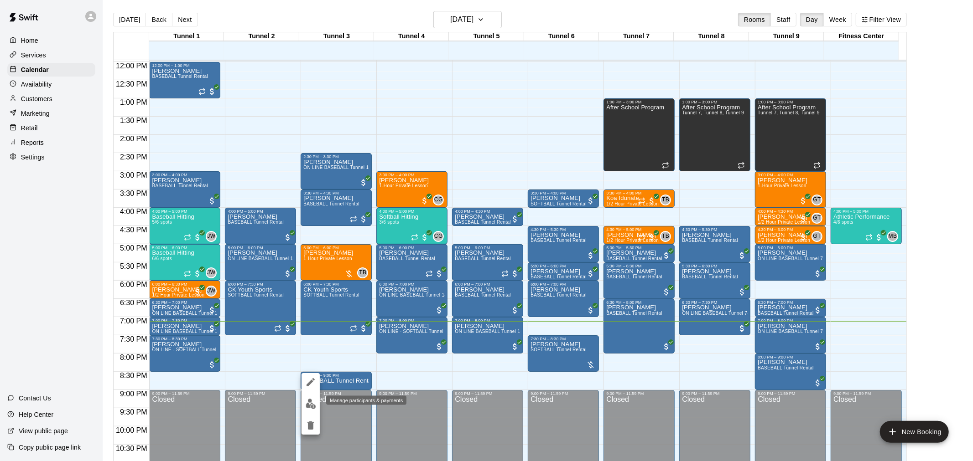
click at [307, 404] on img "edit" at bounding box center [310, 404] width 10 height 10
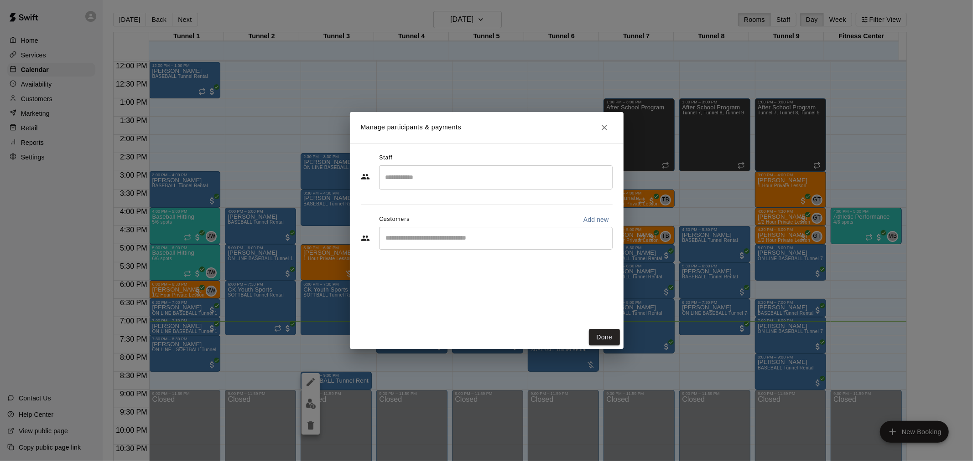
click at [493, 238] on input "Start typing to search customers..." at bounding box center [495, 238] width 225 height 9
type input "**********"
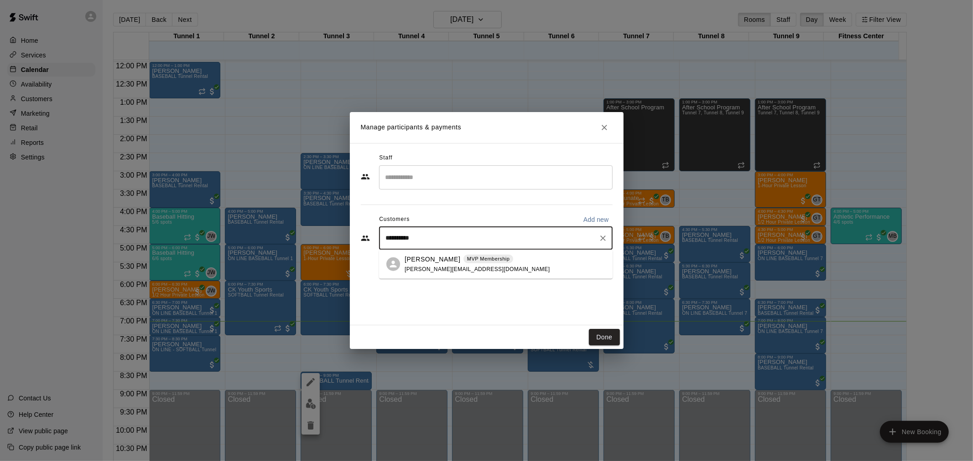
click at [490, 259] on span "MVP Membership" at bounding box center [488, 259] width 50 height 8
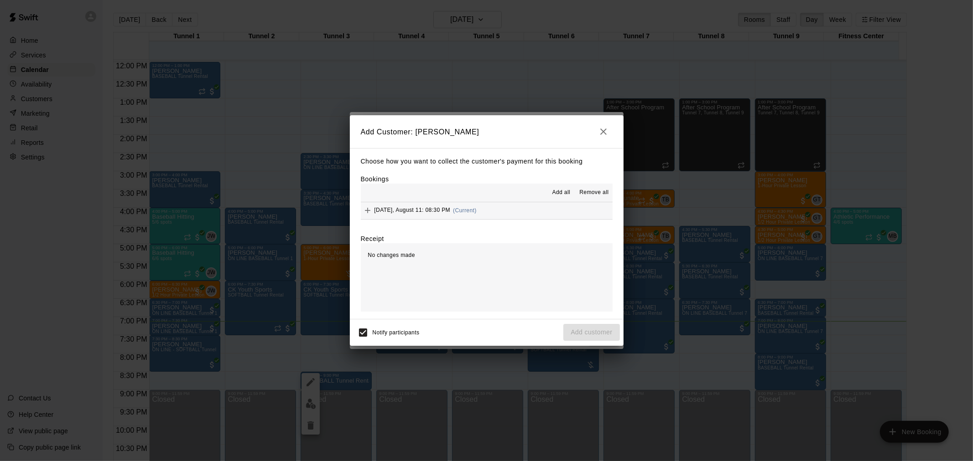
click at [488, 207] on button "[DATE], August 11: 08:30 PM (Current)" at bounding box center [487, 210] width 252 height 17
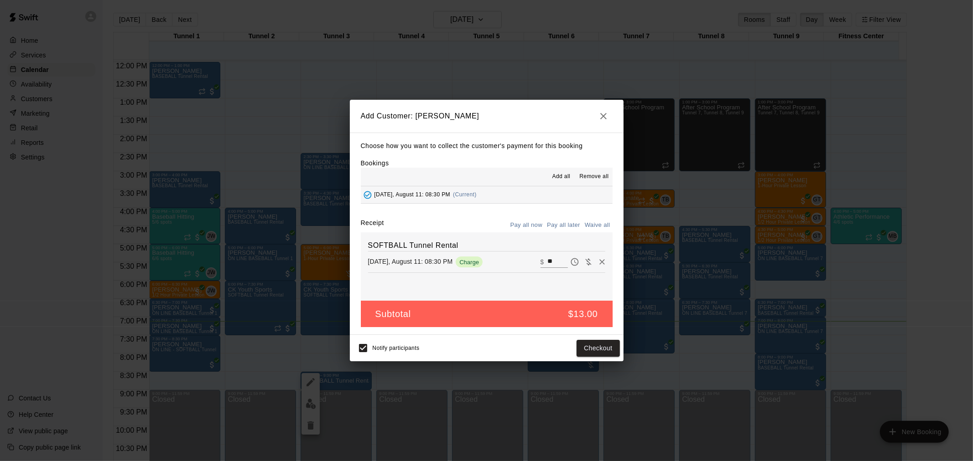
click at [558, 224] on button "Pay all later" at bounding box center [563, 225] width 38 height 14
click at [521, 221] on button "Pay all now" at bounding box center [526, 225] width 37 height 14
click at [604, 343] on button "Checkout" at bounding box center [597, 348] width 43 height 17
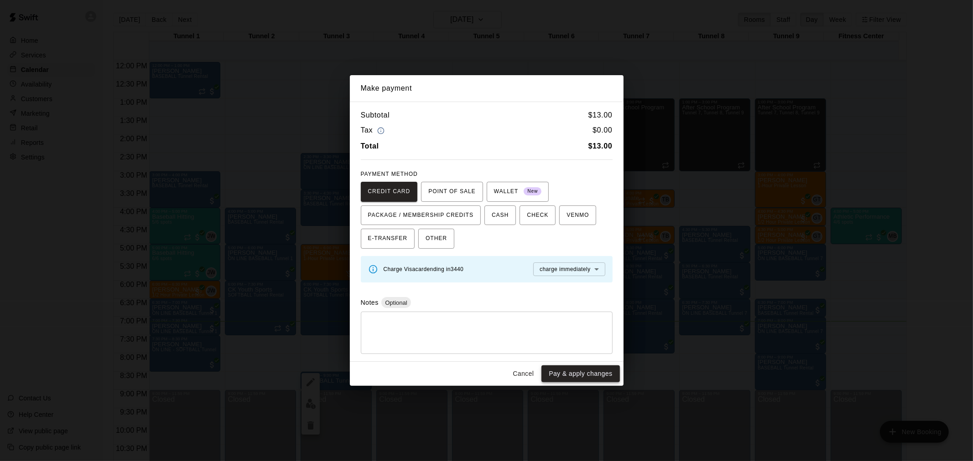
click at [598, 370] on button "Pay & apply changes" at bounding box center [580, 374] width 78 height 17
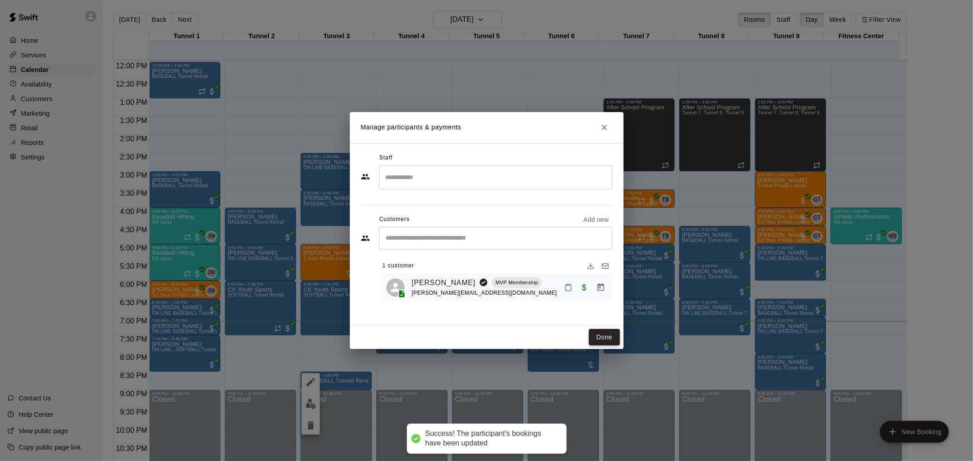
click at [606, 336] on button "Done" at bounding box center [604, 337] width 31 height 17
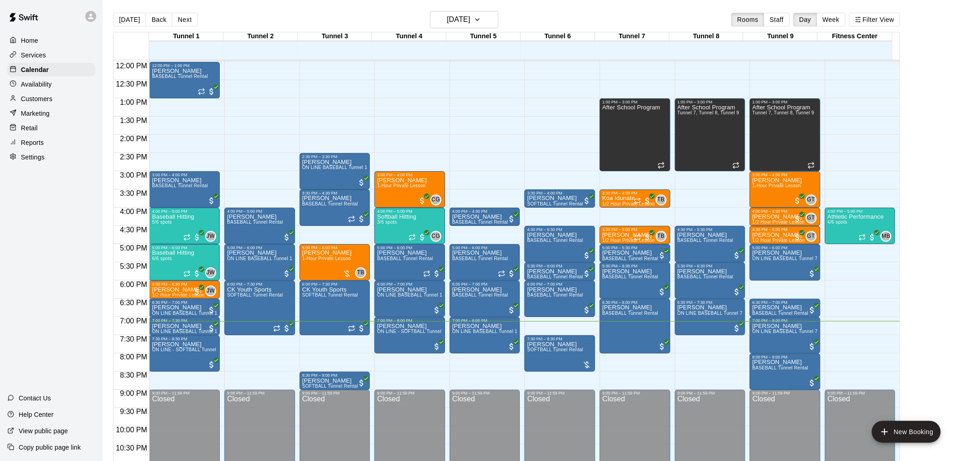
click at [51, 104] on p "Customers" at bounding box center [36, 98] width 31 height 9
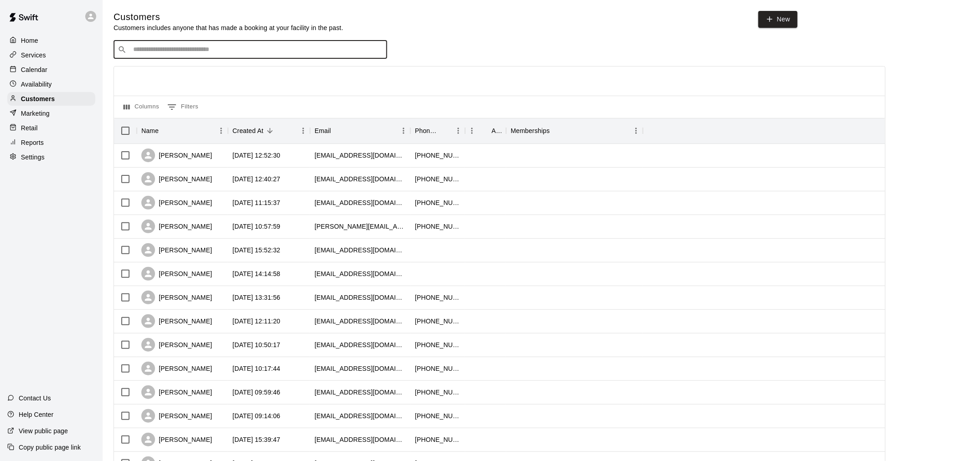
drag, startPoint x: 192, startPoint y: 47, endPoint x: 197, endPoint y: 44, distance: 5.9
click at [193, 46] on div "​ ​" at bounding box center [251, 50] width 274 height 18
type input "******"
click at [206, 72] on p "MVP 25 Membership" at bounding box center [227, 70] width 50 height 8
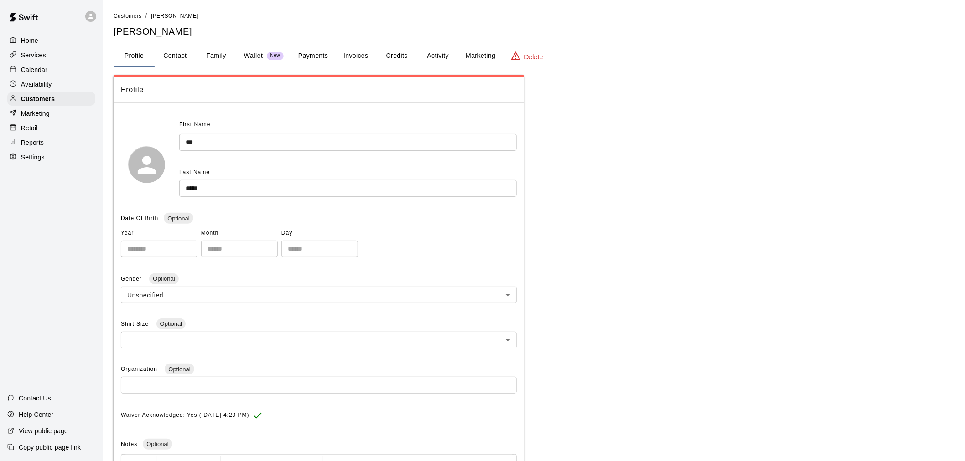
click at [445, 51] on button "Activity" at bounding box center [437, 56] width 41 height 22
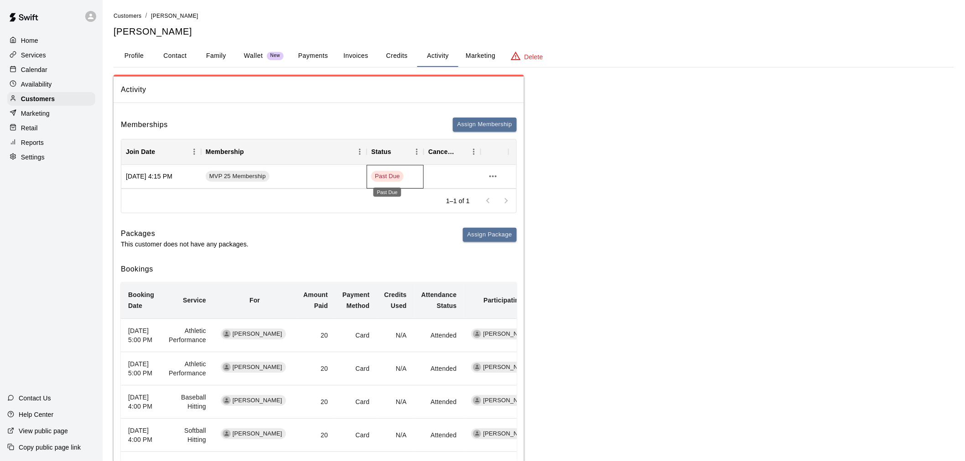
click at [390, 176] on span "Past Due" at bounding box center [387, 176] width 32 height 9
click at [494, 172] on icon "more actions" at bounding box center [492, 176] width 11 height 11
click at [525, 190] on li "View details" at bounding box center [511, 194] width 52 height 15
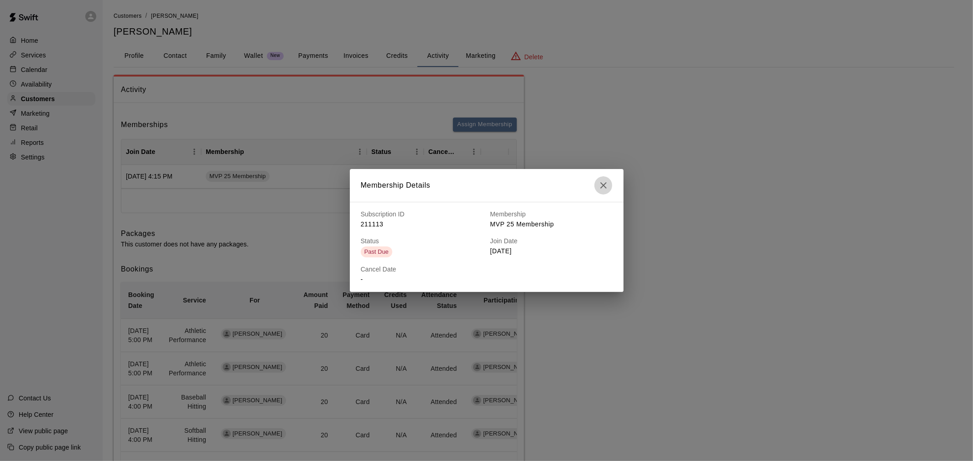
click at [605, 189] on icon "button" at bounding box center [603, 185] width 11 height 11
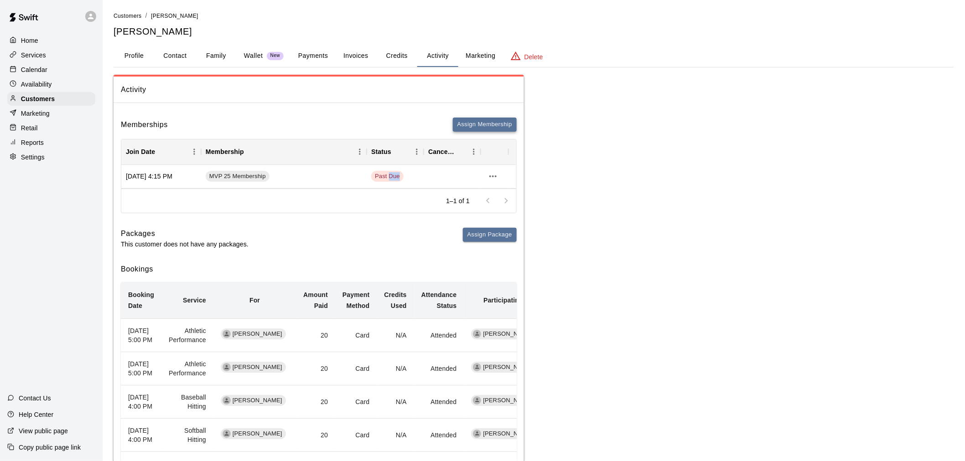
click at [465, 121] on button "Assign Membership" at bounding box center [485, 125] width 64 height 14
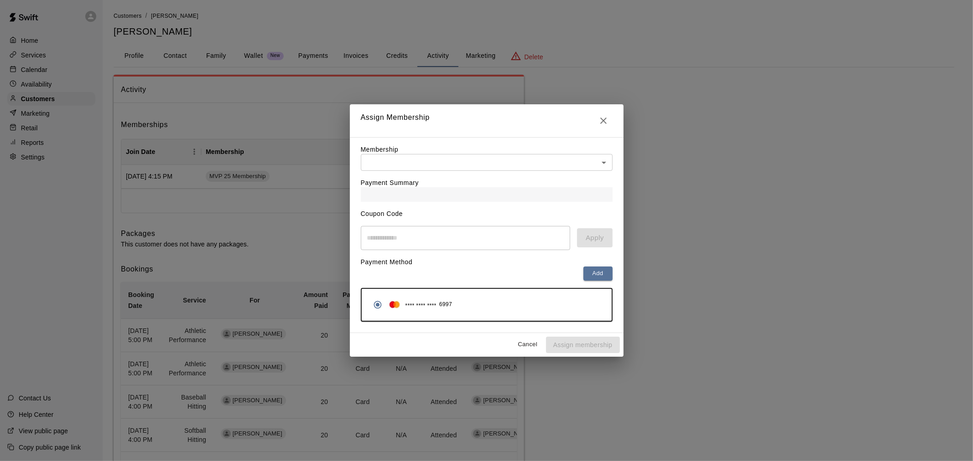
click at [566, 163] on body "Home Services Calendar Availability Customers Marketing Retail Reports Settings…" at bounding box center [486, 407] width 973 height 814
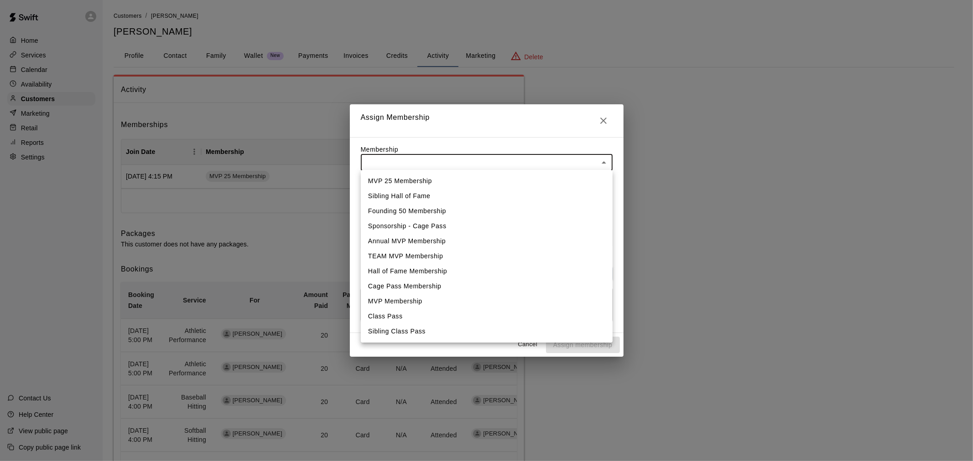
click at [607, 123] on div at bounding box center [486, 230] width 973 height 461
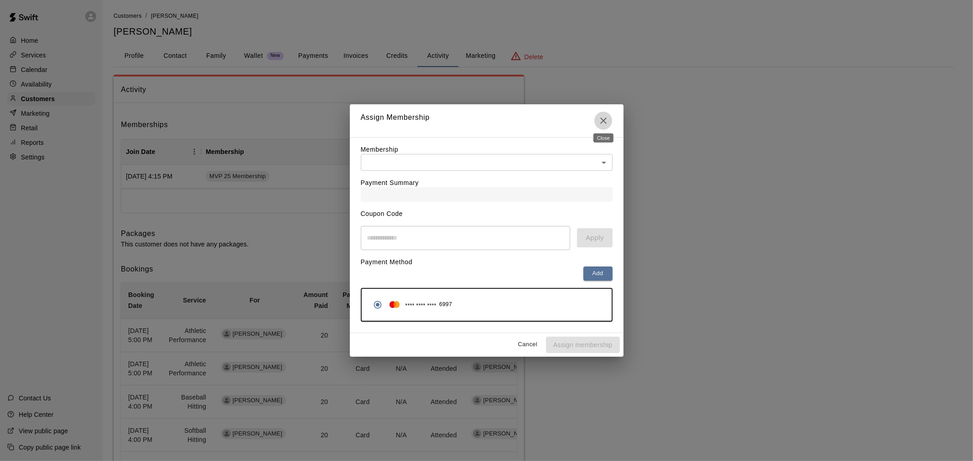
click at [605, 121] on icon "Close" at bounding box center [603, 120] width 11 height 11
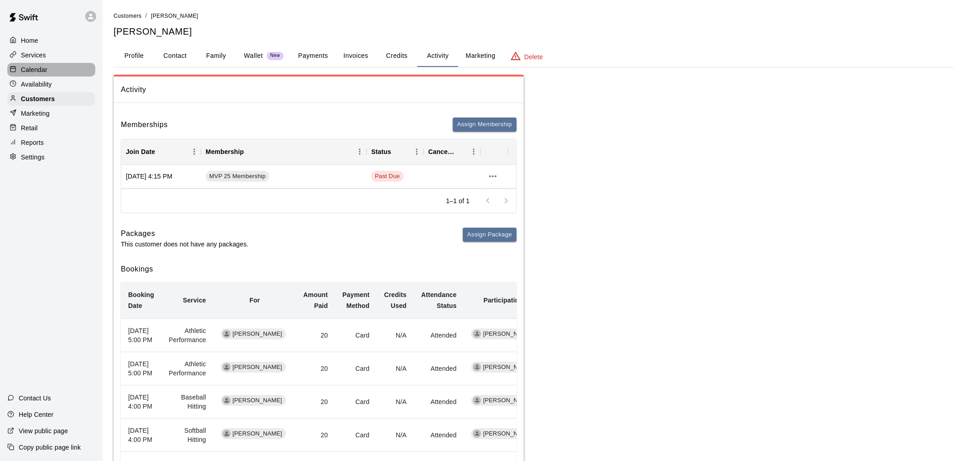
click at [46, 71] on p "Calendar" at bounding box center [34, 69] width 26 height 9
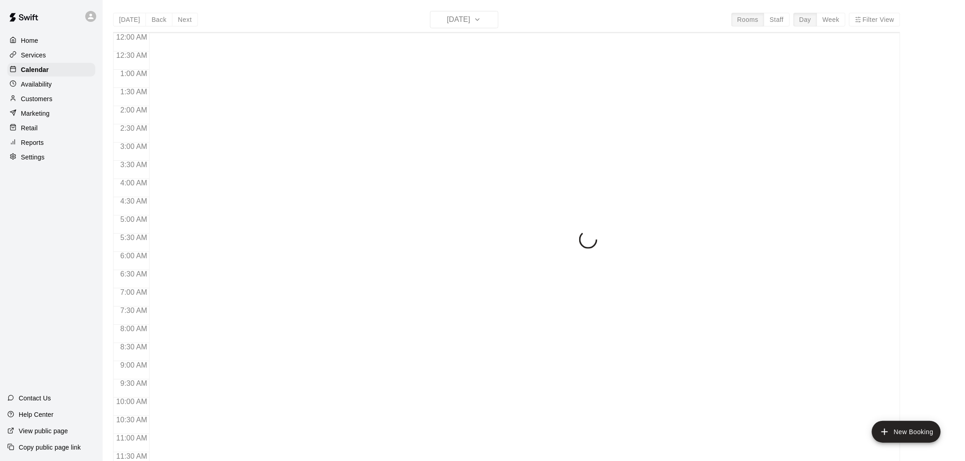
scroll to position [436, 0]
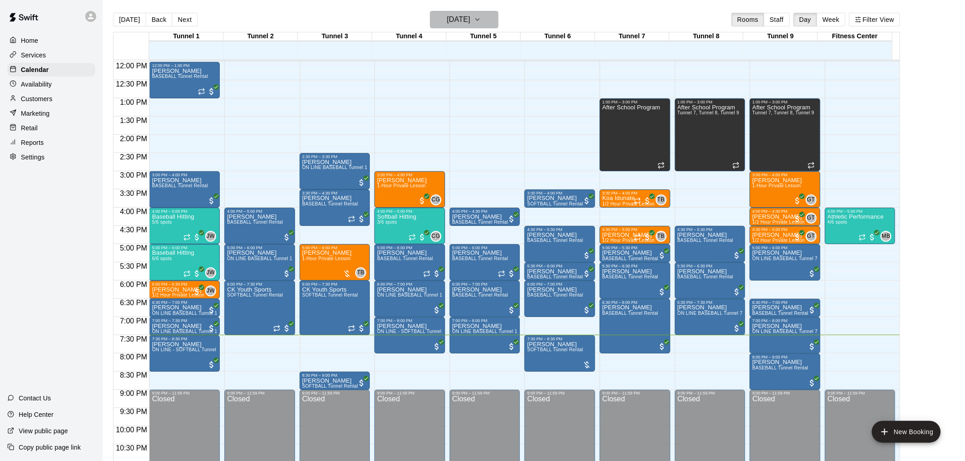
click at [470, 16] on h6 "[DATE]" at bounding box center [458, 19] width 23 height 13
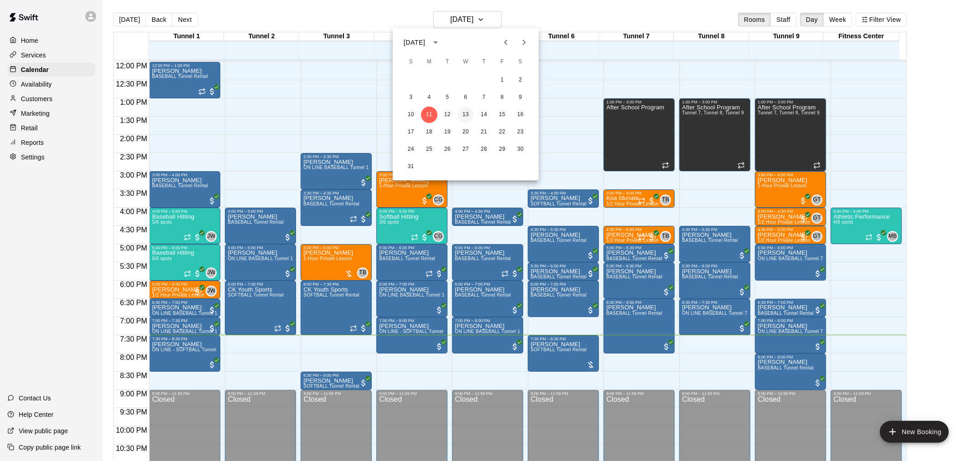
click at [468, 112] on button "13" at bounding box center [465, 115] width 16 height 16
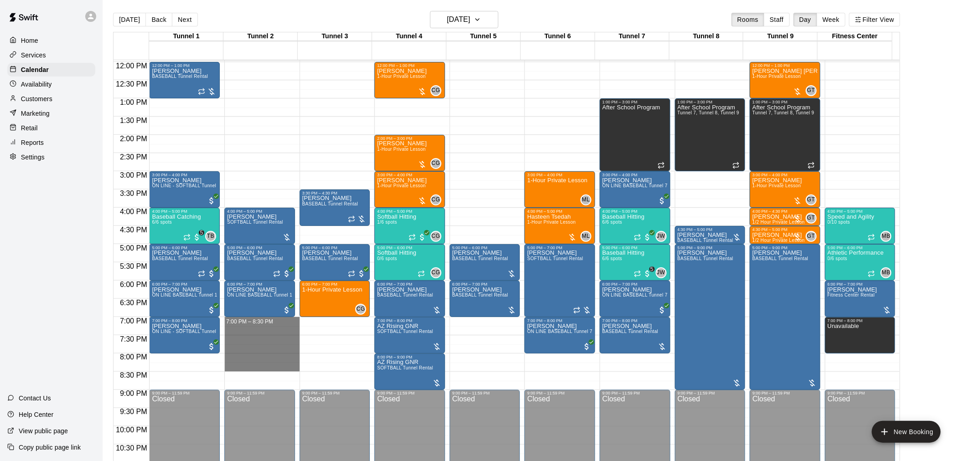
drag, startPoint x: 259, startPoint y: 320, endPoint x: 260, endPoint y: 366, distance: 46.1
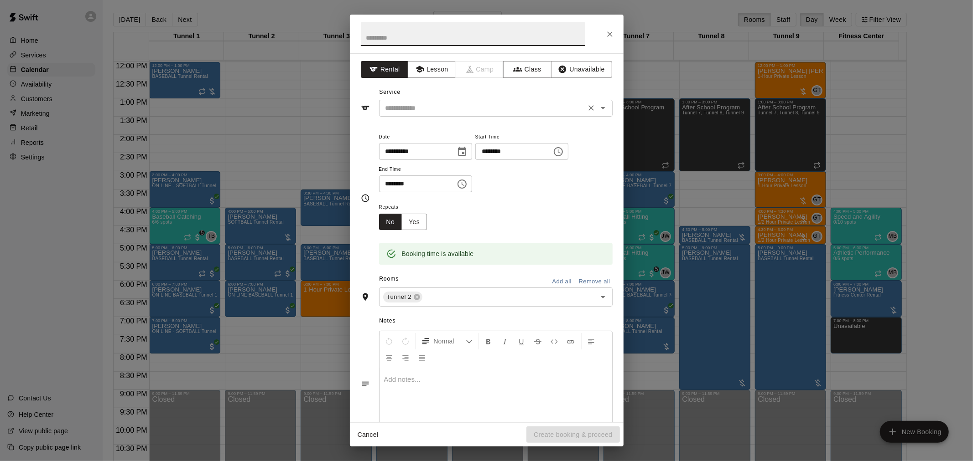
click at [426, 107] on input "text" at bounding box center [482, 108] width 201 height 11
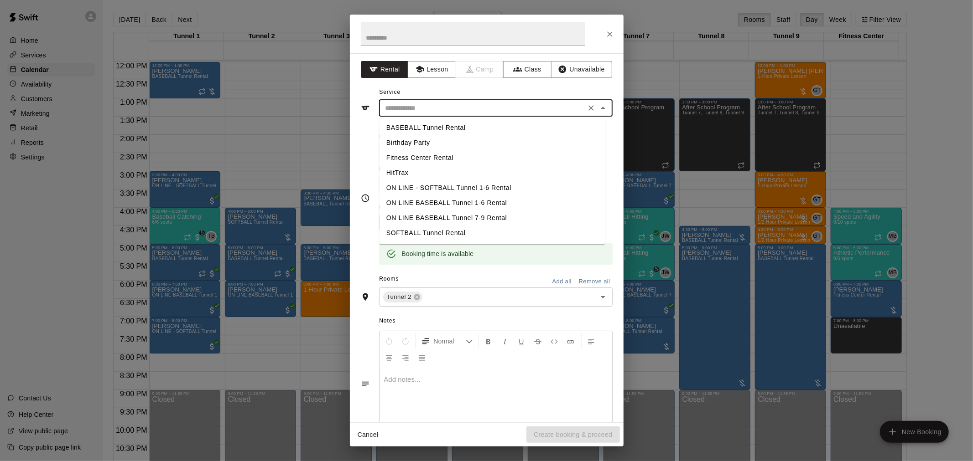
click at [447, 125] on li "BASEBALL Tunnel Rental" at bounding box center [492, 127] width 226 height 15
type input "**********"
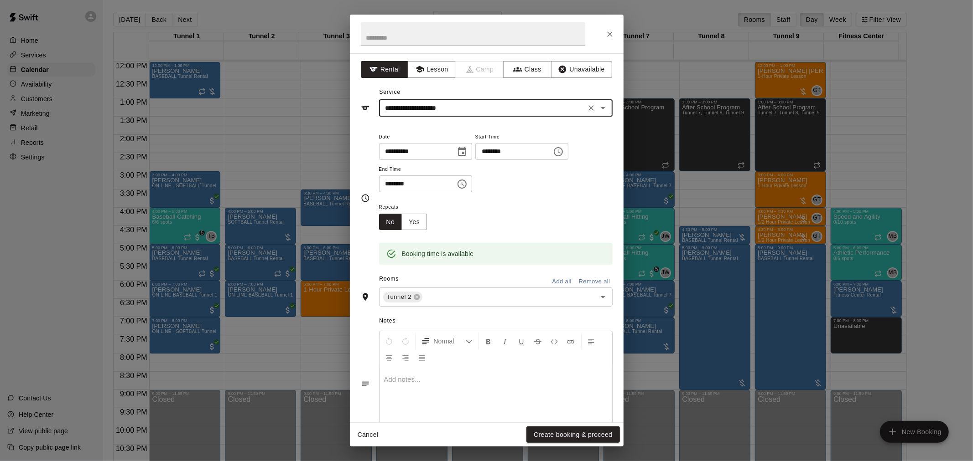
click at [593, 444] on div "Cancel Create booking & proceed" at bounding box center [487, 435] width 274 height 24
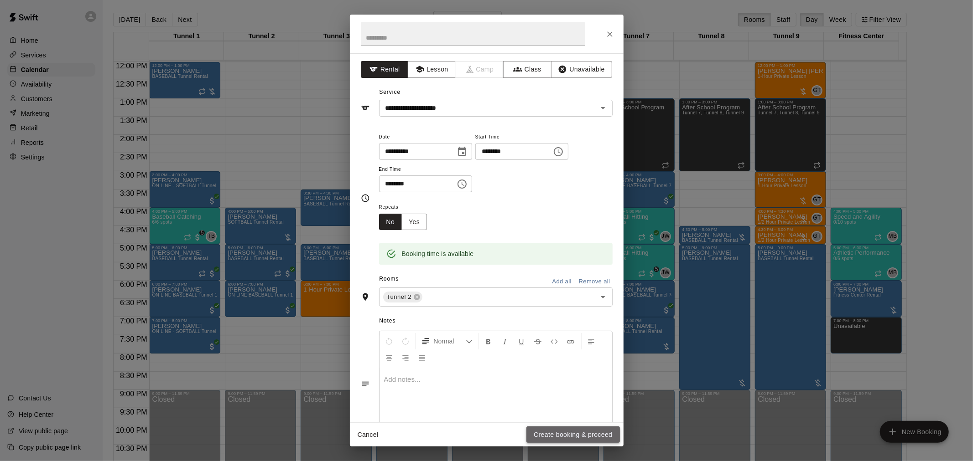
click at [596, 438] on button "Create booking & proceed" at bounding box center [572, 435] width 93 height 17
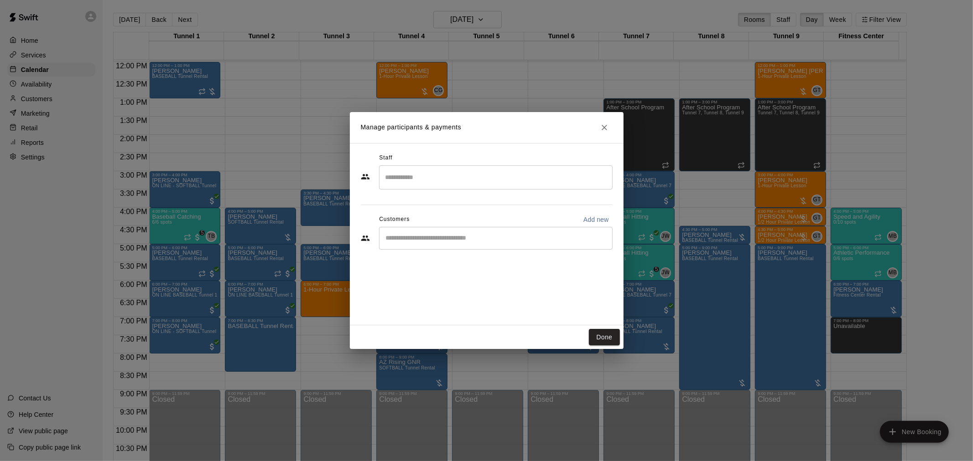
click at [474, 240] on input "Start typing to search customers..." at bounding box center [495, 238] width 225 height 9
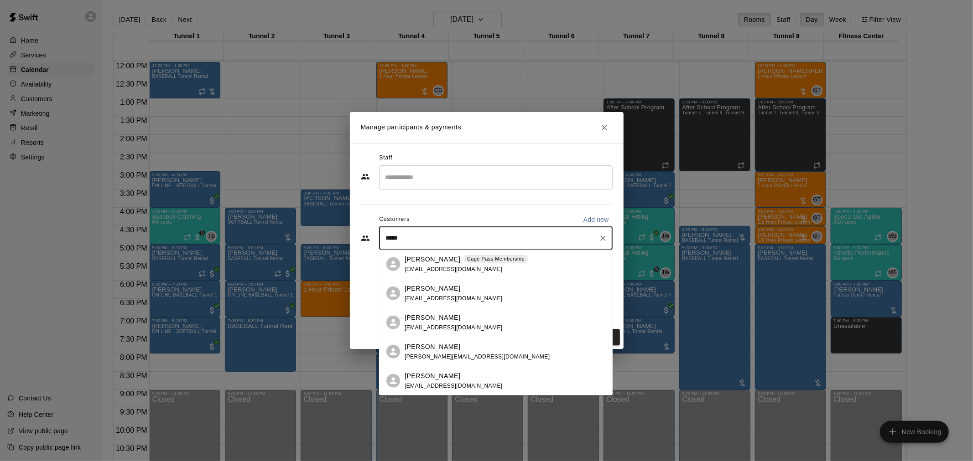
type input "******"
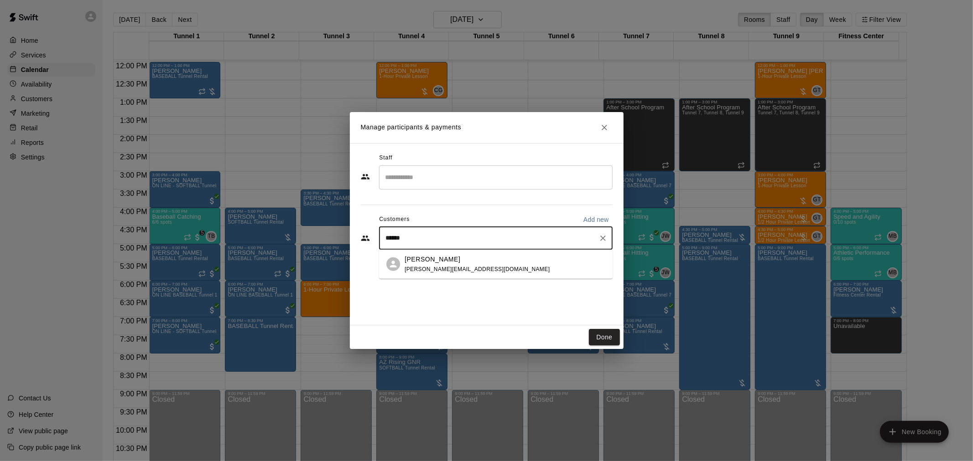
click at [476, 263] on div "[PERSON_NAME] [PERSON_NAME][EMAIL_ADDRESS][DOMAIN_NAME]" at bounding box center [504, 264] width 201 height 20
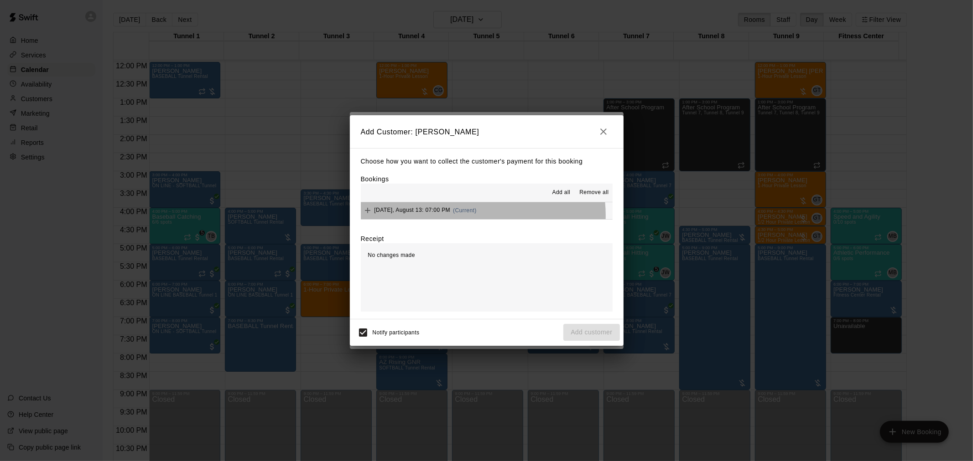
click at [472, 217] on div "[DATE], August 13: 07:00 PM (Current)" at bounding box center [419, 211] width 116 height 14
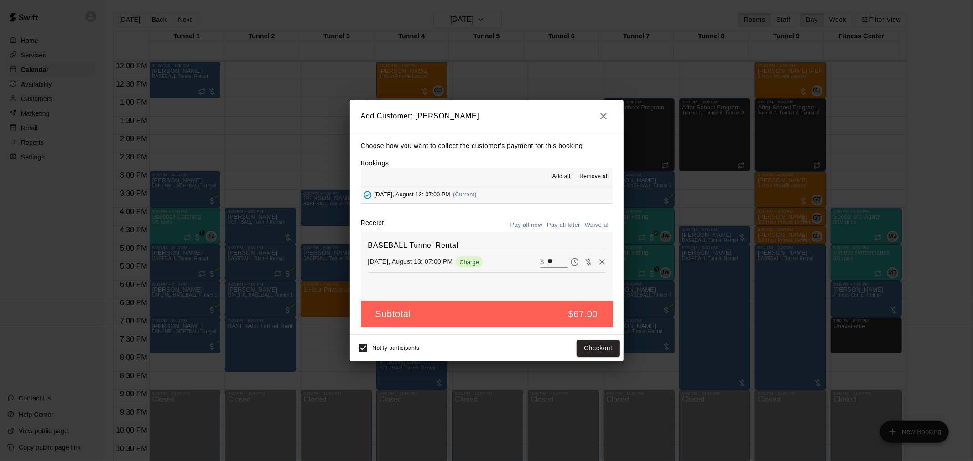
click at [565, 219] on button "Pay all later" at bounding box center [563, 225] width 38 height 14
click at [607, 352] on button "Add customer" at bounding box center [591, 348] width 56 height 17
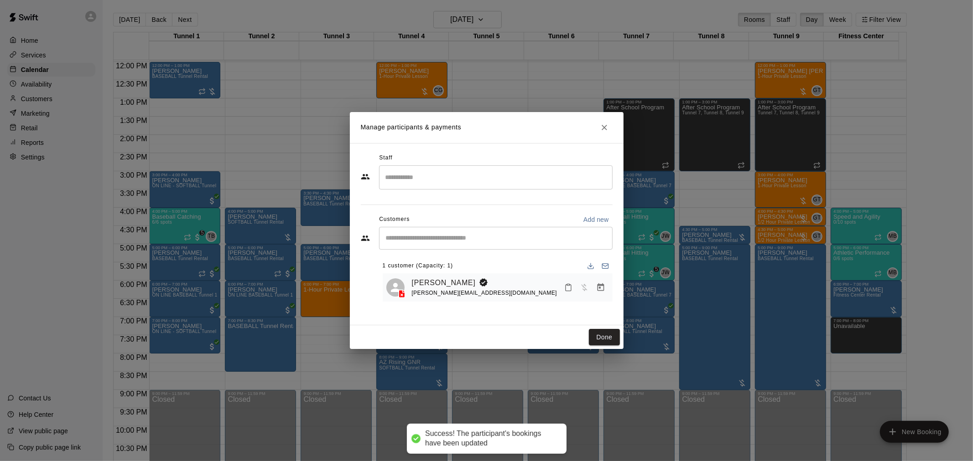
drag, startPoint x: 748, startPoint y: 270, endPoint x: 740, endPoint y: 277, distance: 10.3
drag, startPoint x: 740, startPoint y: 277, endPoint x: 413, endPoint y: 302, distance: 328.8
click at [413, 302] on div "[PERSON_NAME] [PERSON_NAME][EMAIL_ADDRESS][DOMAIN_NAME]" at bounding box center [498, 288] width 230 height 29
click at [401, 295] on line at bounding box center [402, 296] width 2 height 2
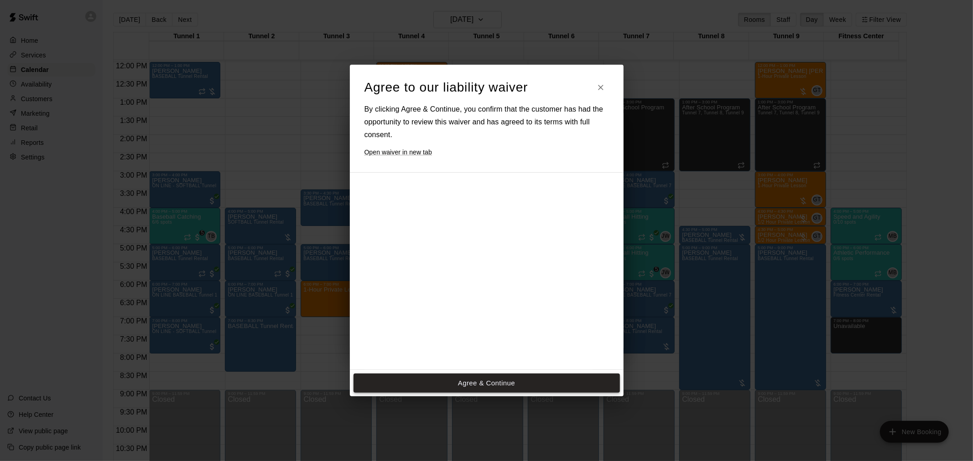
click at [539, 379] on button "Agree & Continue" at bounding box center [486, 383] width 266 height 19
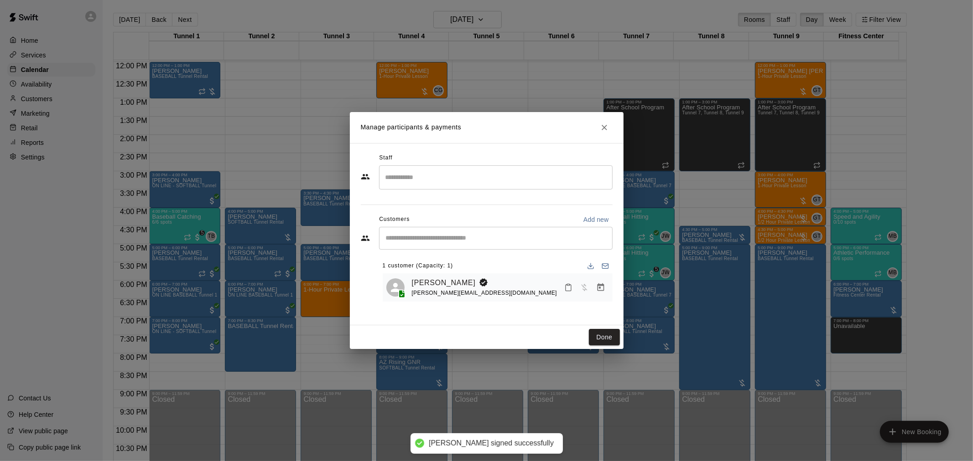
click at [599, 337] on button "Done" at bounding box center [604, 337] width 31 height 17
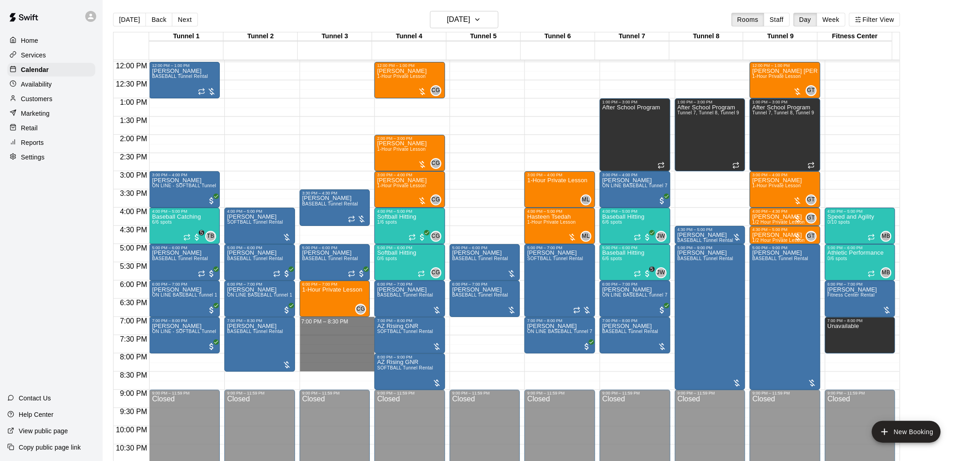
drag, startPoint x: 341, startPoint y: 321, endPoint x: 342, endPoint y: 367, distance: 47.0
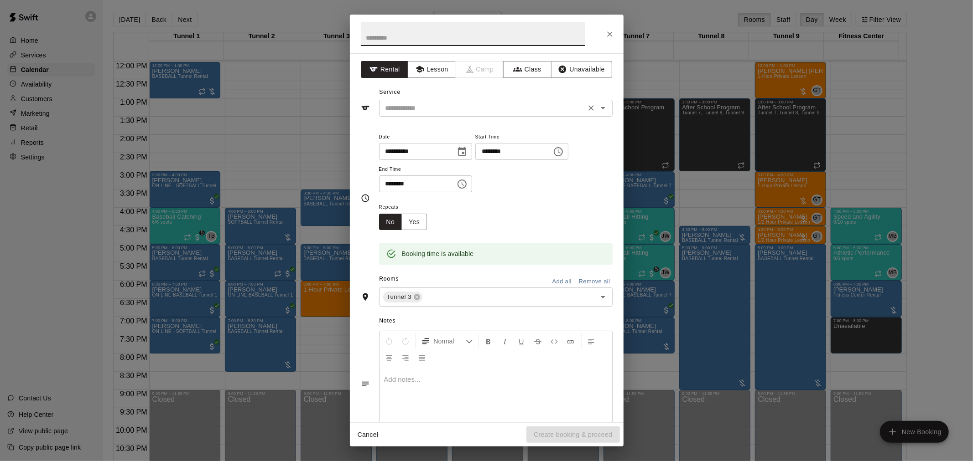
click at [454, 105] on input "text" at bounding box center [482, 108] width 201 height 11
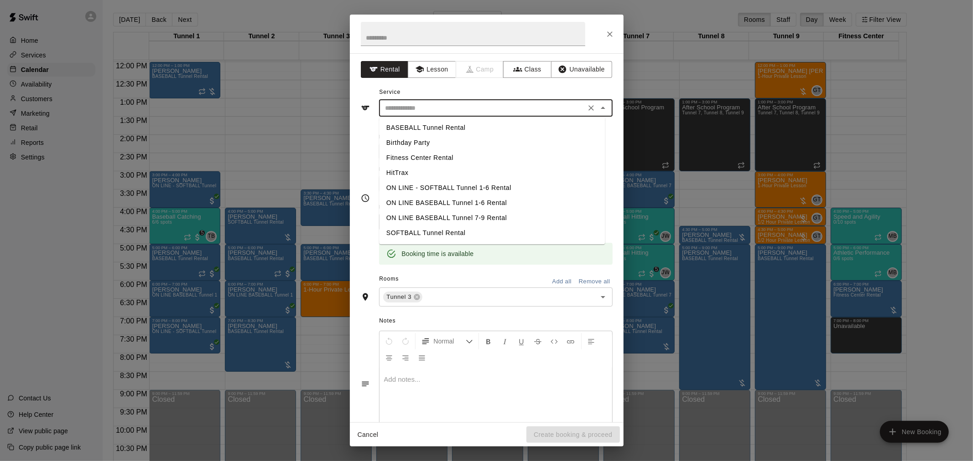
click at [455, 125] on li "BASEBALL Tunnel Rental" at bounding box center [492, 127] width 226 height 15
type input "**********"
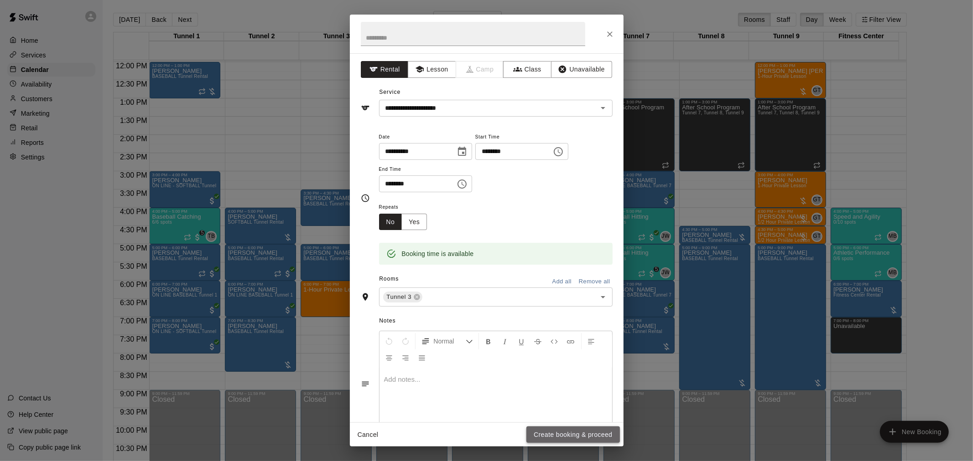
click at [590, 436] on button "Create booking & proceed" at bounding box center [572, 435] width 93 height 17
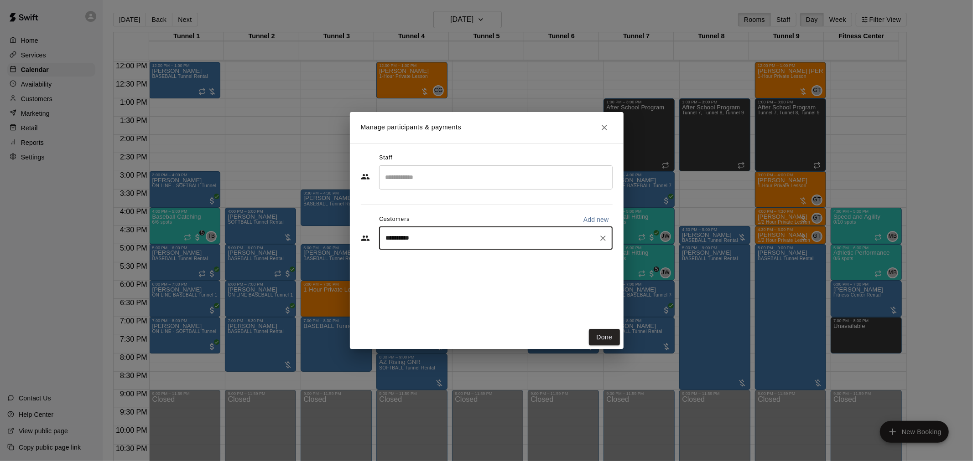
type input "**********"
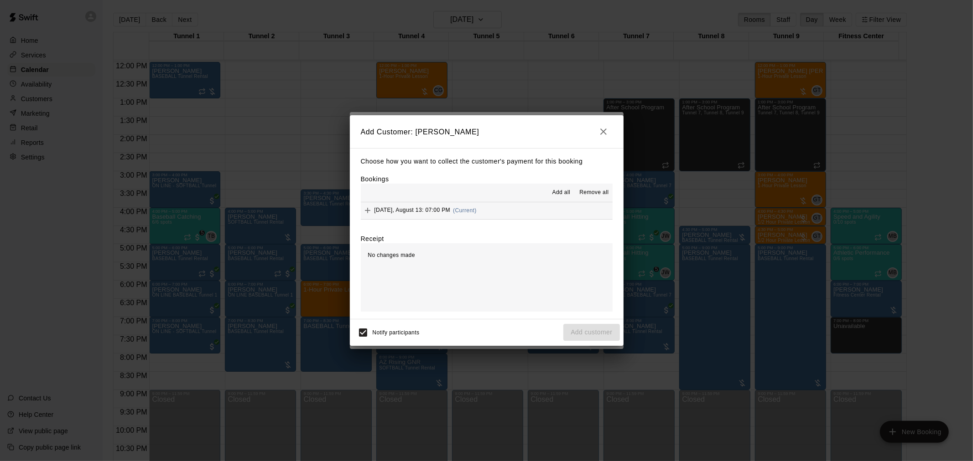
click at [476, 214] on div "[DATE], August 13: 07:00 PM (Current)" at bounding box center [419, 211] width 116 height 14
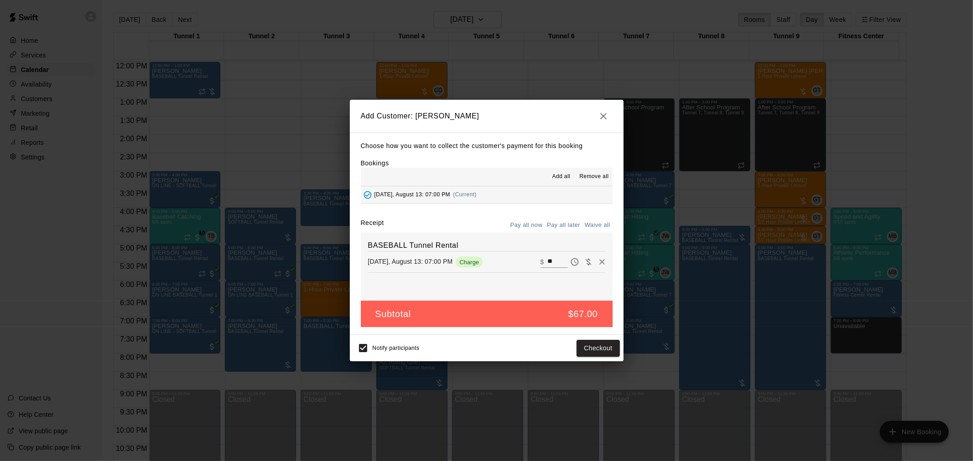
click at [579, 225] on button "Pay all later" at bounding box center [563, 225] width 38 height 14
click at [596, 346] on button "Add customer" at bounding box center [591, 348] width 56 height 17
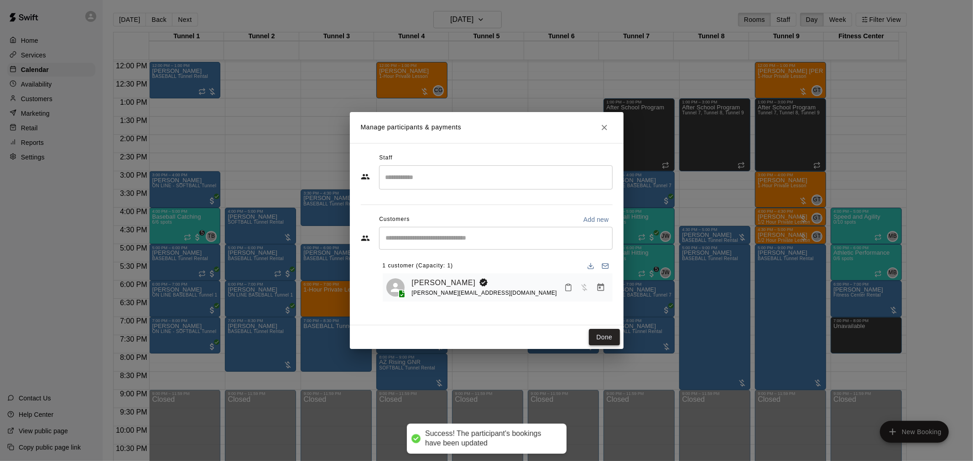
click at [595, 337] on button "Done" at bounding box center [604, 337] width 31 height 17
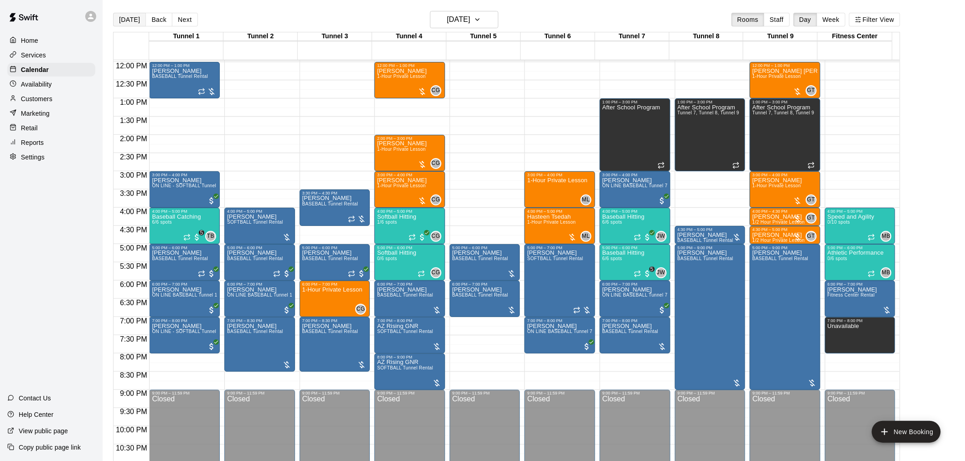
click at [132, 16] on button "[DATE]" at bounding box center [129, 20] width 33 height 14
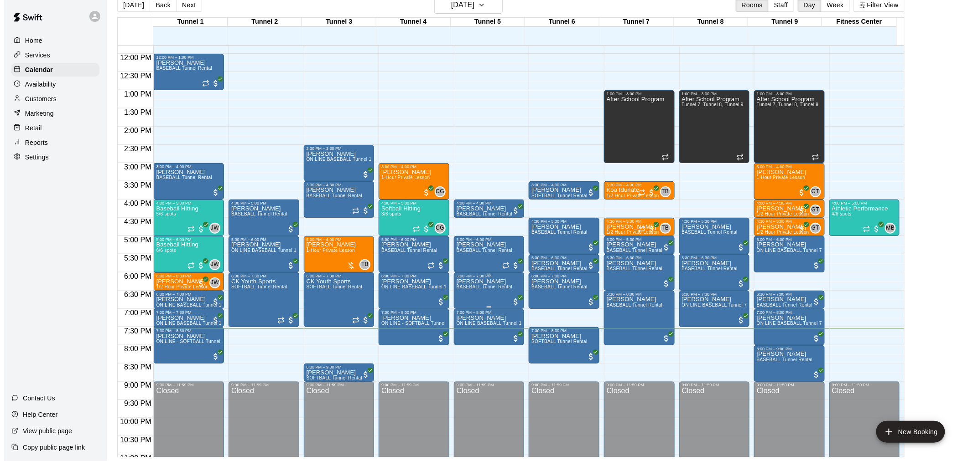
scroll to position [413, 0]
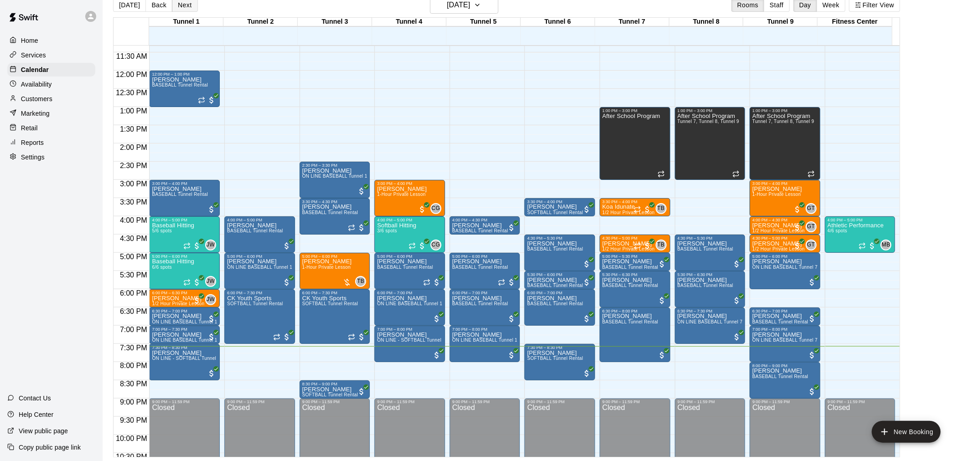
click at [187, 8] on button "Next" at bounding box center [185, 5] width 26 height 14
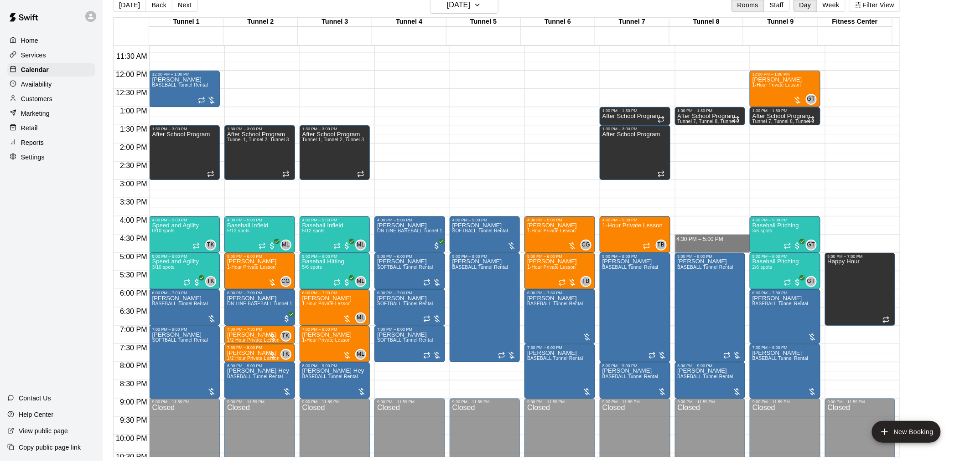
drag, startPoint x: 692, startPoint y: 238, endPoint x: 694, endPoint y: 253, distance: 15.6
drag, startPoint x: 693, startPoint y: 239, endPoint x: 694, endPoint y: 245, distance: 6.0
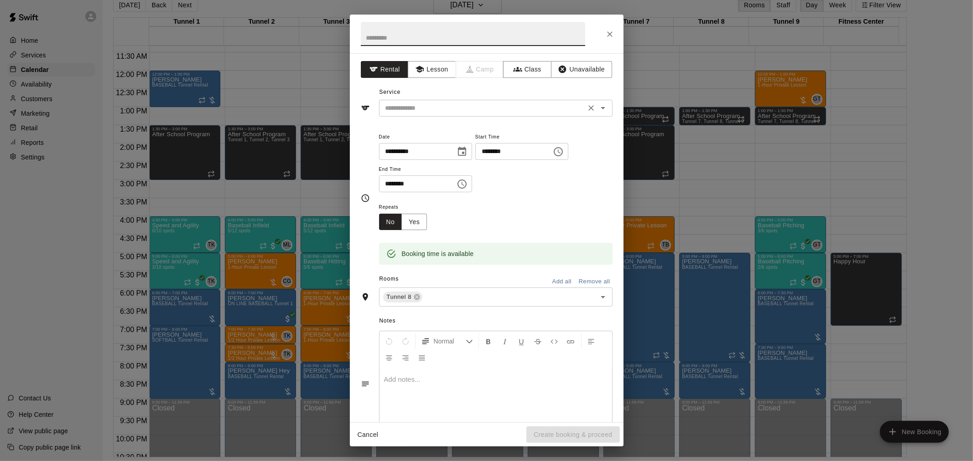
click at [497, 112] on input "text" at bounding box center [482, 108] width 201 height 11
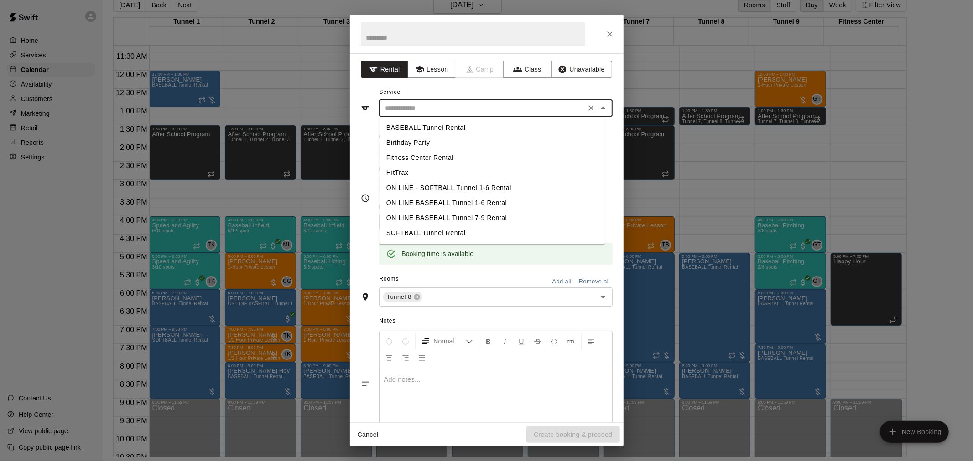
click at [483, 126] on li "BASEBALL Tunnel Rental" at bounding box center [492, 127] width 226 height 15
type input "**********"
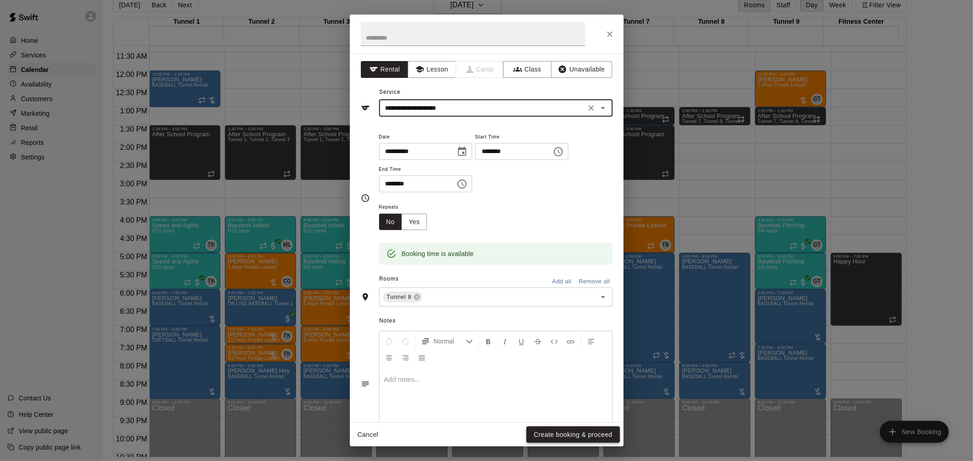
click at [595, 434] on button "Create booking & proceed" at bounding box center [572, 435] width 93 height 17
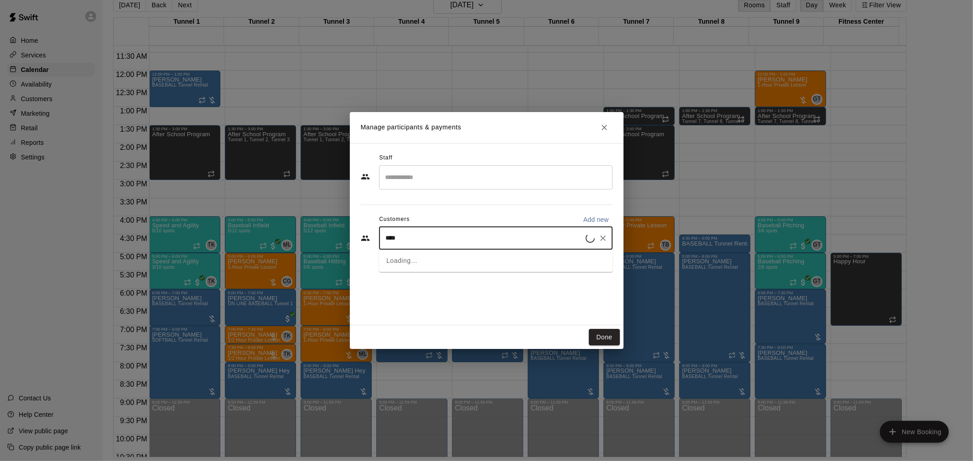
type input "*****"
click at [485, 256] on div "[PERSON_NAME] [EMAIL_ADDRESS][DOMAIN_NAME]" at bounding box center [504, 265] width 201 height 20
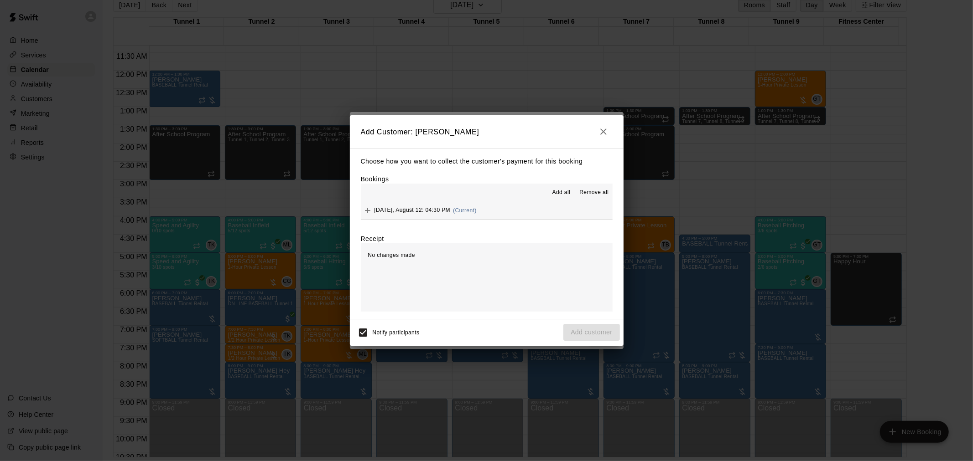
click at [483, 205] on button "[DATE], August 12: 04:30 PM (Current)" at bounding box center [487, 210] width 252 height 17
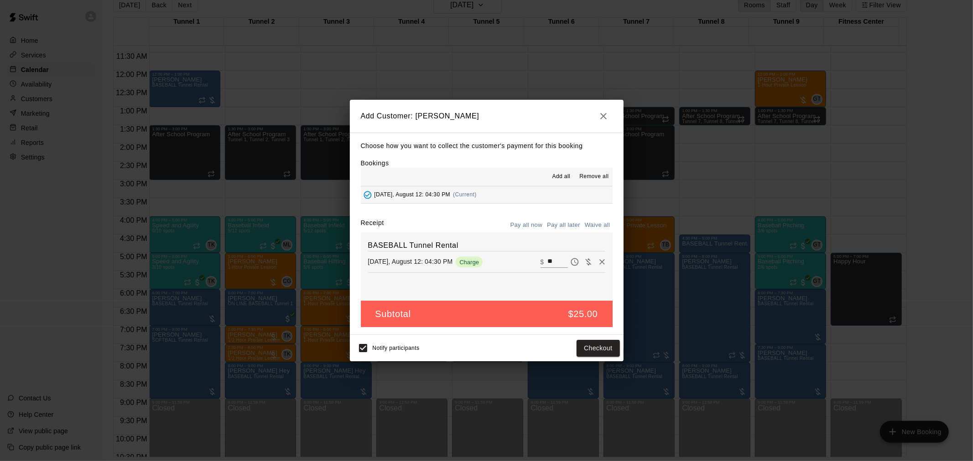
click at [561, 222] on button "Pay all later" at bounding box center [563, 225] width 38 height 14
click at [602, 348] on button "Add customer" at bounding box center [591, 348] width 56 height 17
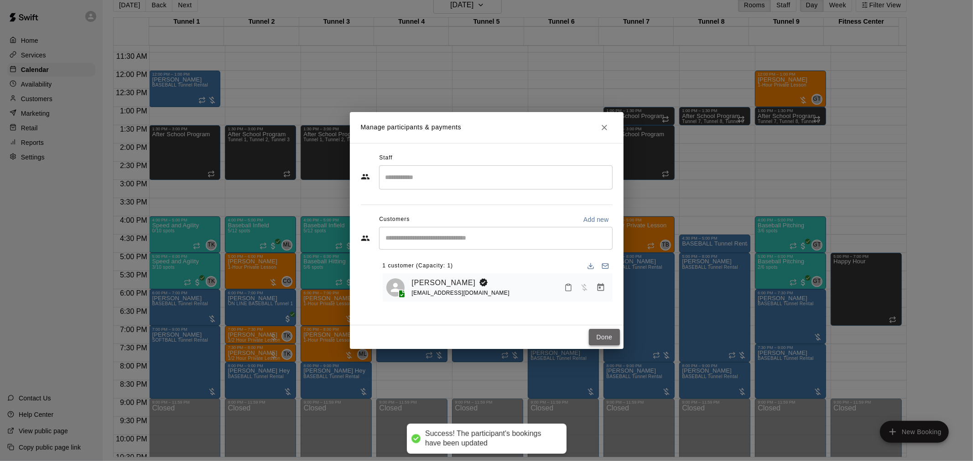
click at [598, 334] on button "Done" at bounding box center [604, 337] width 31 height 17
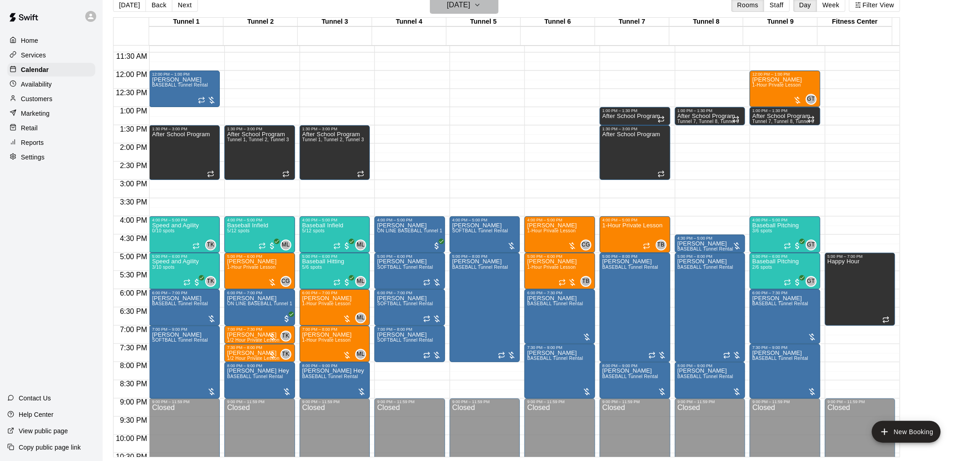
click at [457, 7] on h6 "[DATE]" at bounding box center [458, 5] width 23 height 13
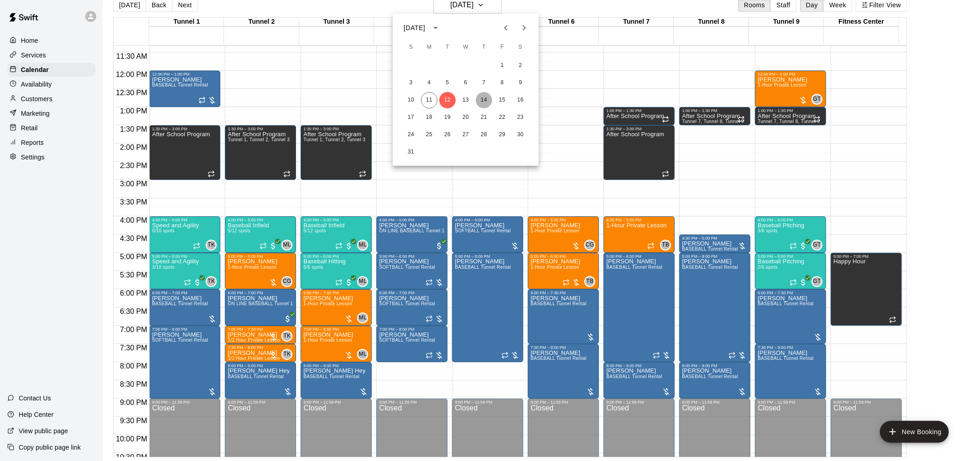
click at [482, 99] on button "14" at bounding box center [484, 100] width 16 height 16
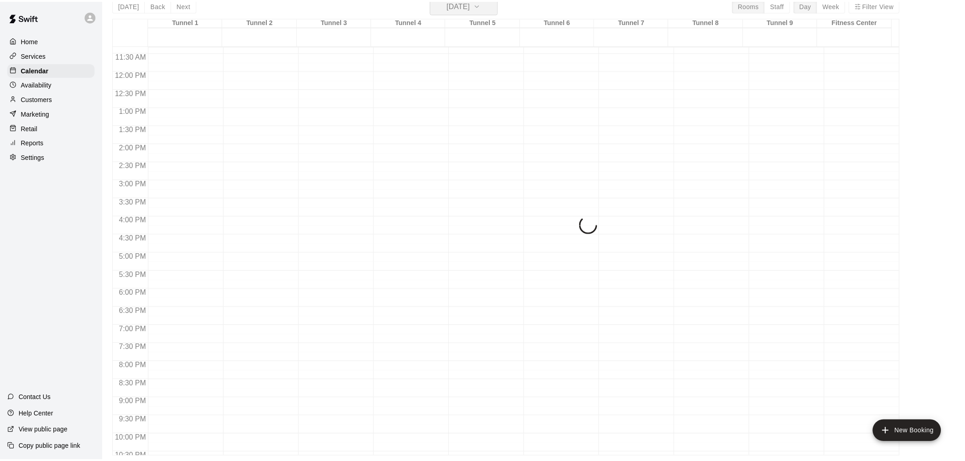
scroll to position [11, 0]
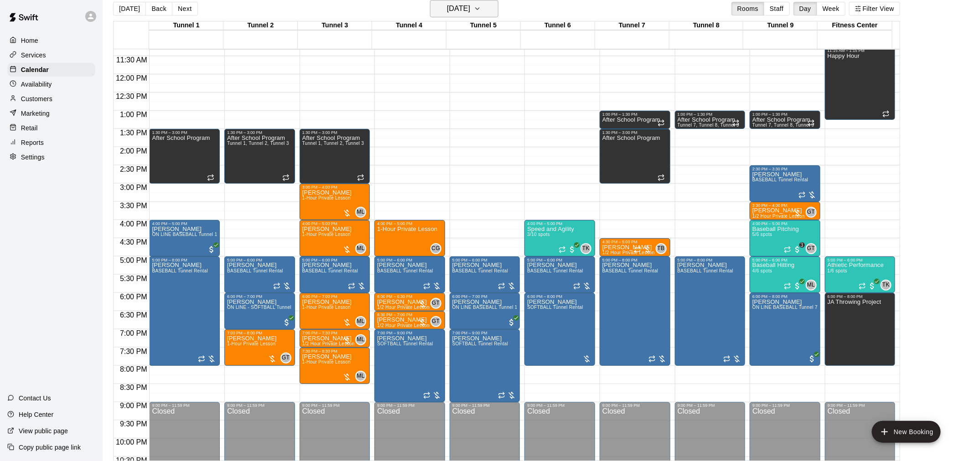
click at [470, 10] on h6 "[DATE]" at bounding box center [458, 8] width 23 height 13
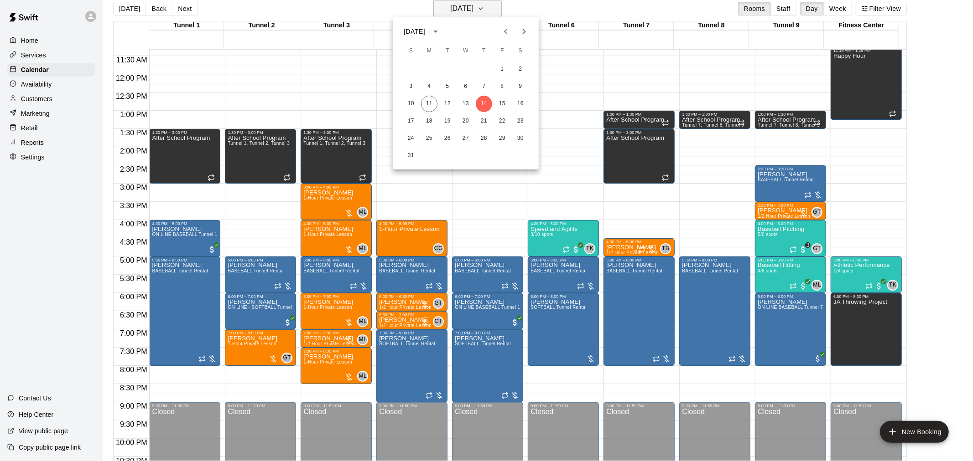
click at [476, 10] on div at bounding box center [486, 230] width 973 height 461
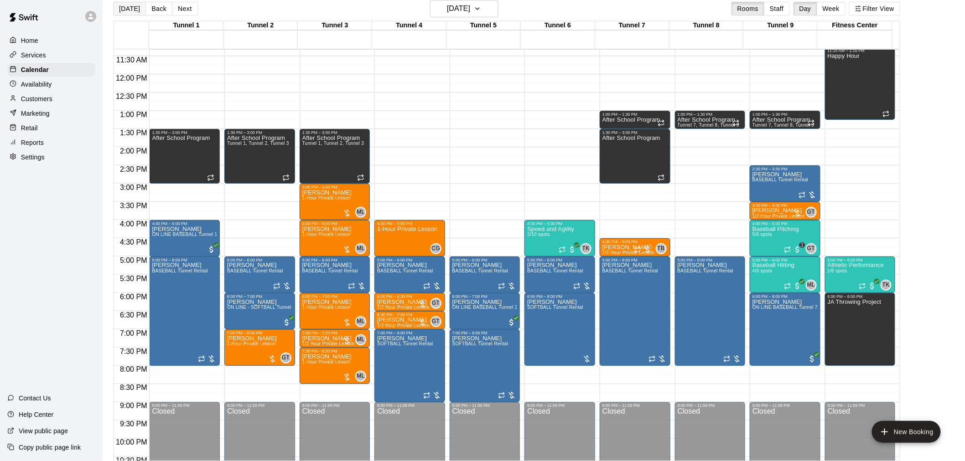
click at [134, 7] on button "[DATE]" at bounding box center [129, 9] width 33 height 14
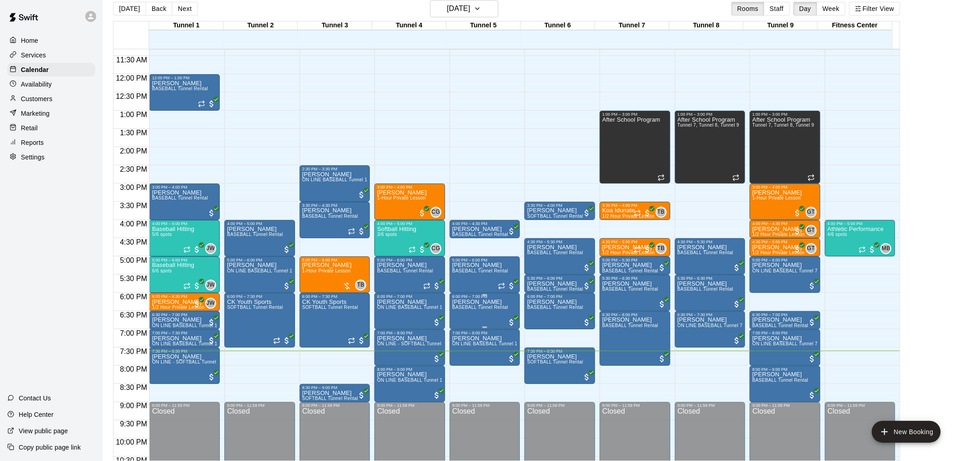
scroll to position [464, 0]
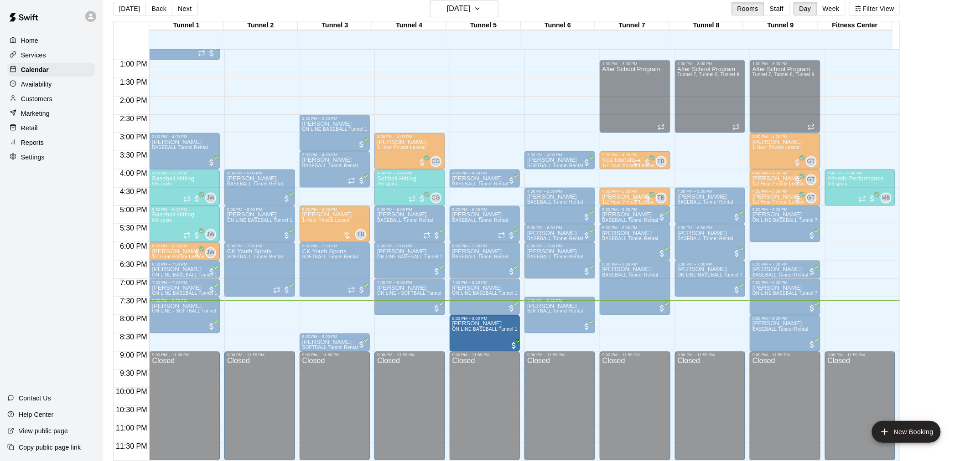
drag, startPoint x: 426, startPoint y: 331, endPoint x: 480, endPoint y: 332, distance: 53.8
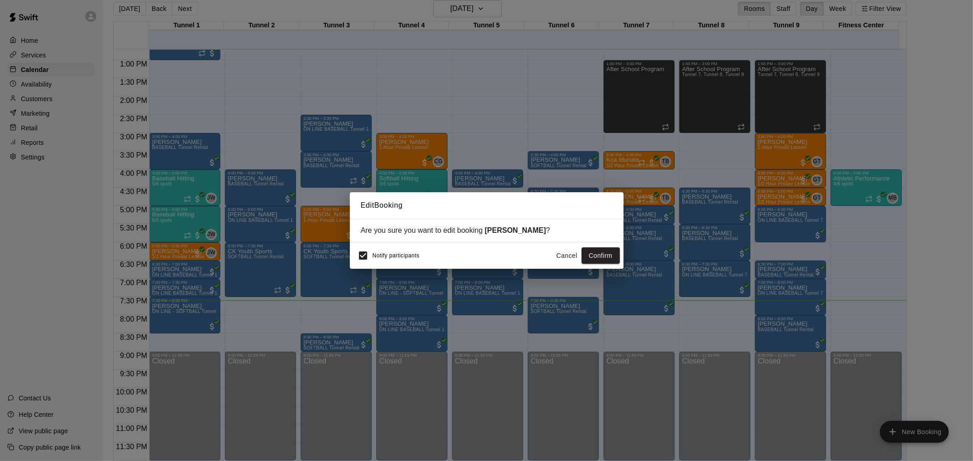
click at [592, 253] on button "Confirm" at bounding box center [600, 256] width 38 height 17
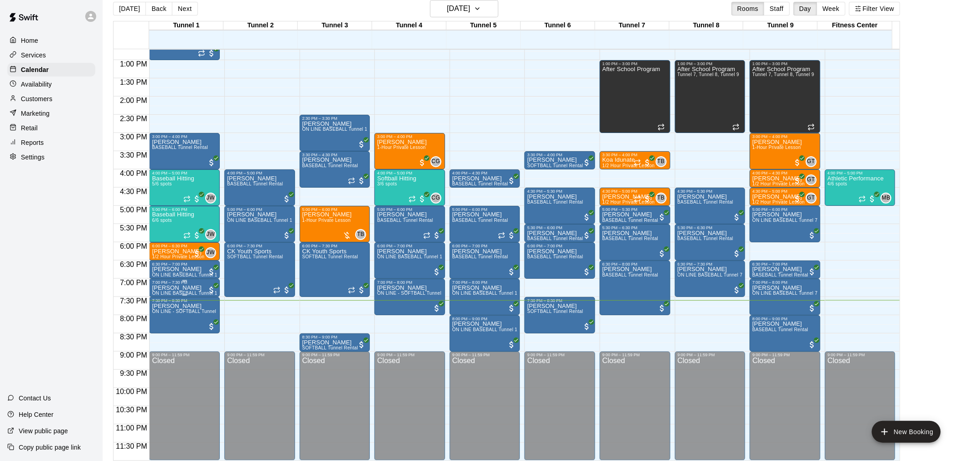
click at [182, 283] on div "7:00 PM – 7:30 PM [GEOGRAPHIC_DATA][PERSON_NAME] ON LINE BASEBALL Tunnel 1-6 Re…" at bounding box center [184, 288] width 65 height 16
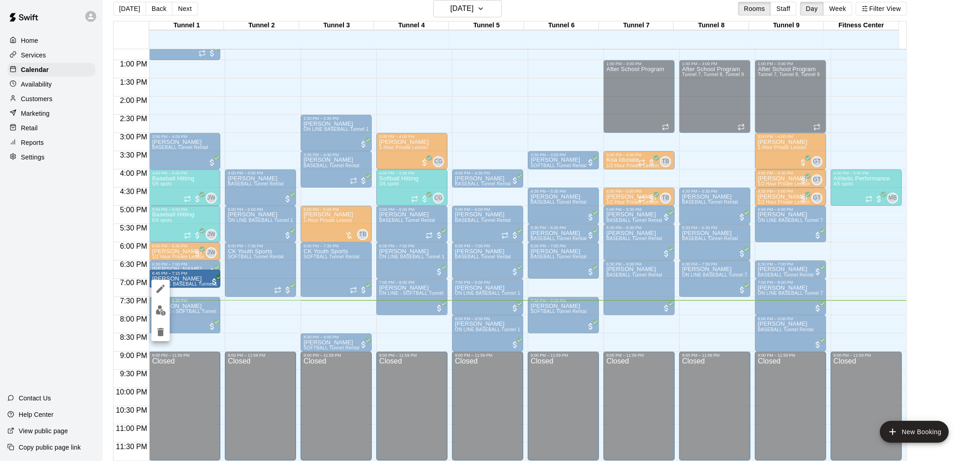
click at [80, 253] on div at bounding box center [486, 230] width 973 height 461
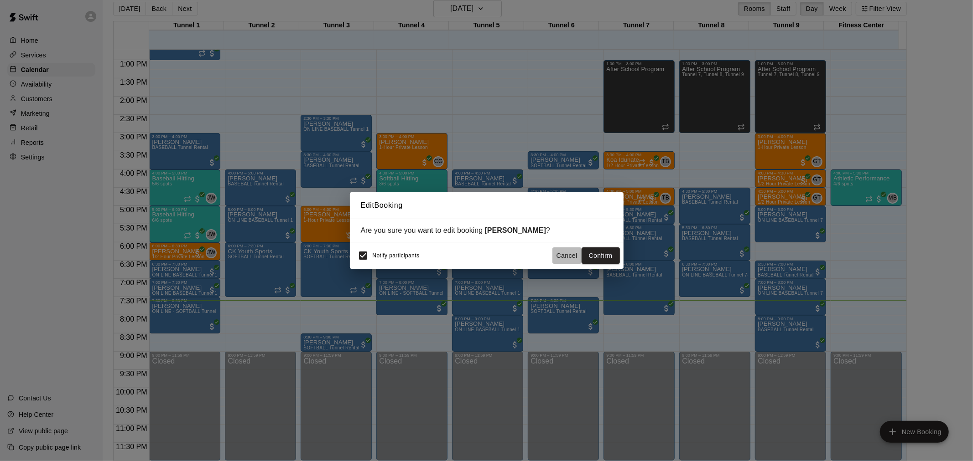
click at [558, 259] on button "Cancel" at bounding box center [566, 256] width 29 height 17
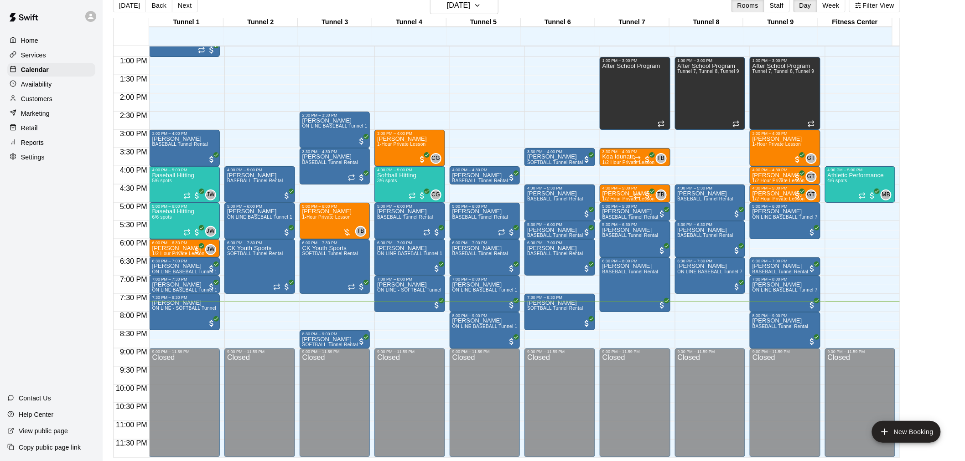
scroll to position [15, 0]
click at [175, 5] on button "Next" at bounding box center [185, 5] width 26 height 14
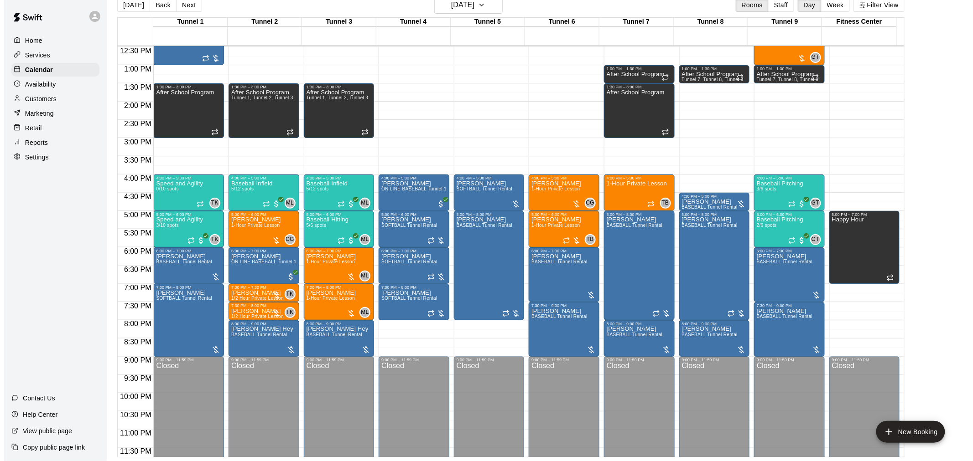
scroll to position [464, 0]
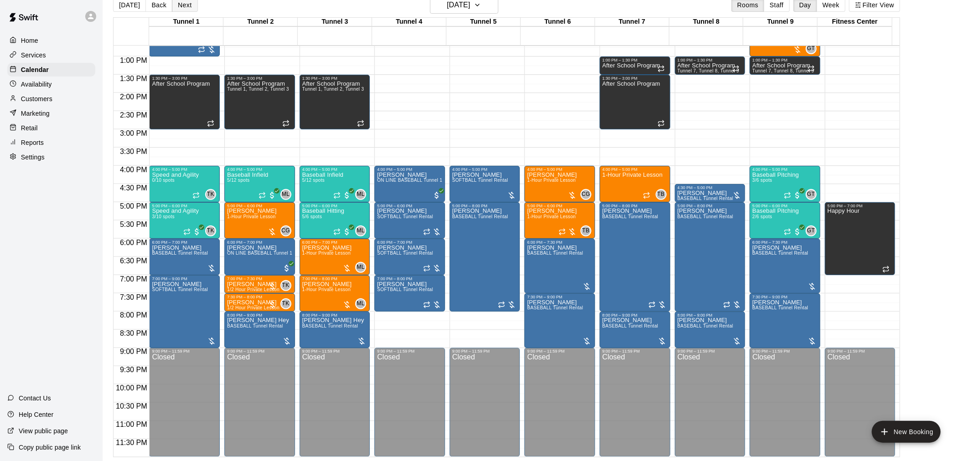
click at [189, 6] on button "Next" at bounding box center [185, 5] width 26 height 14
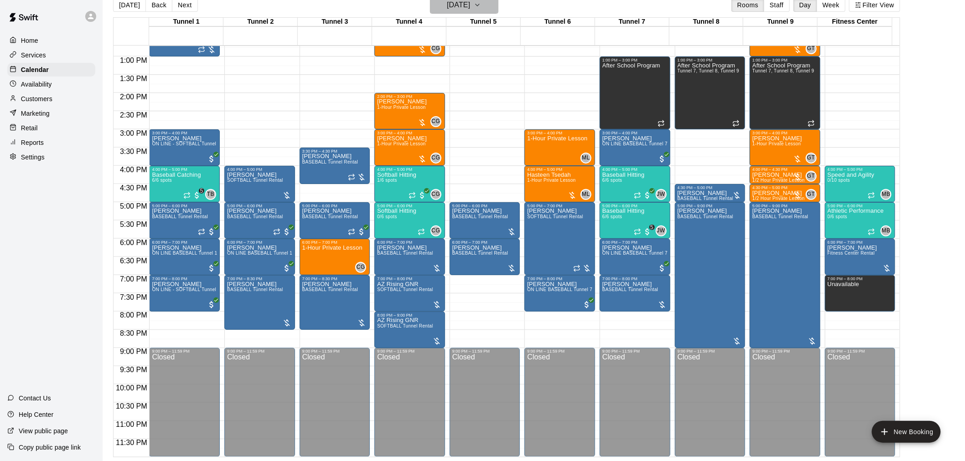
click at [448, 2] on h6 "[DATE]" at bounding box center [458, 5] width 23 height 13
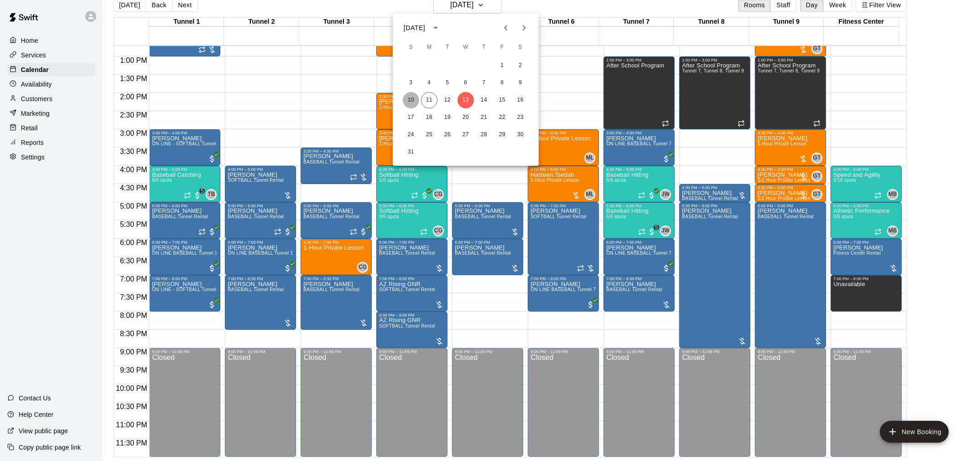
click at [412, 94] on button "10" at bounding box center [411, 100] width 16 height 16
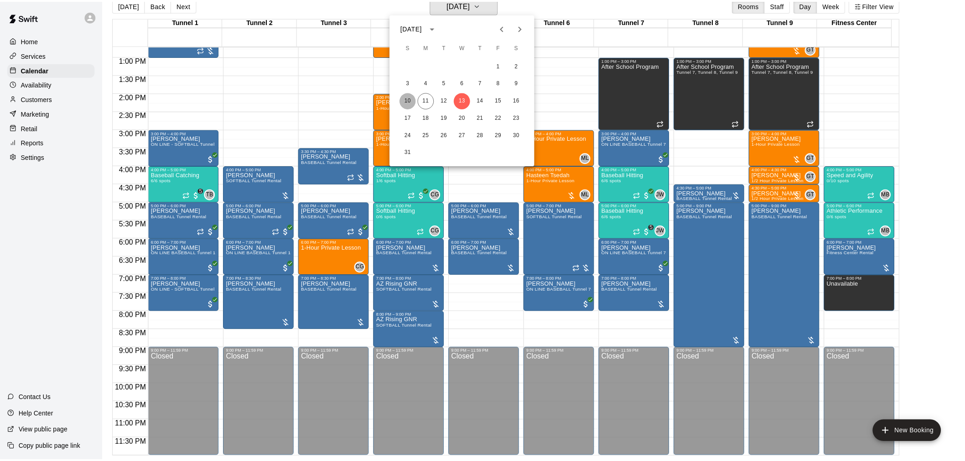
scroll to position [11, 0]
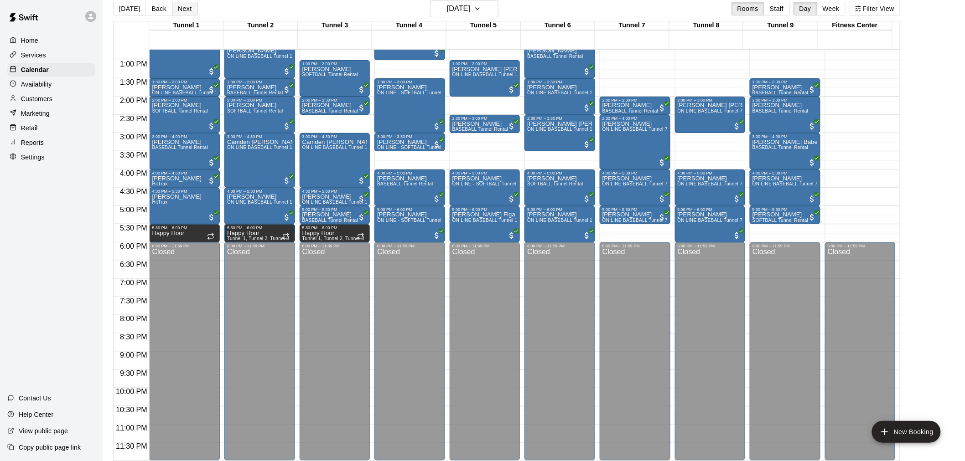
click at [187, 11] on button "Next" at bounding box center [185, 9] width 26 height 14
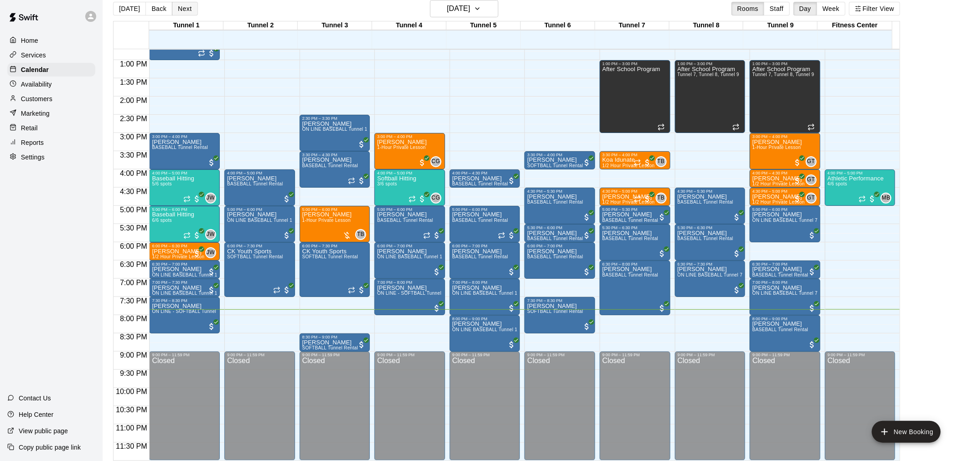
click at [182, 4] on button "Next" at bounding box center [185, 9] width 26 height 14
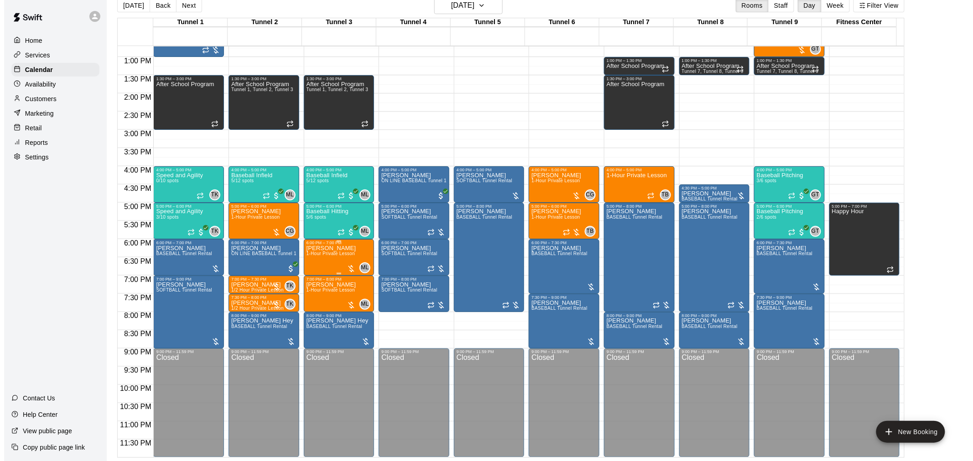
scroll to position [15, 0]
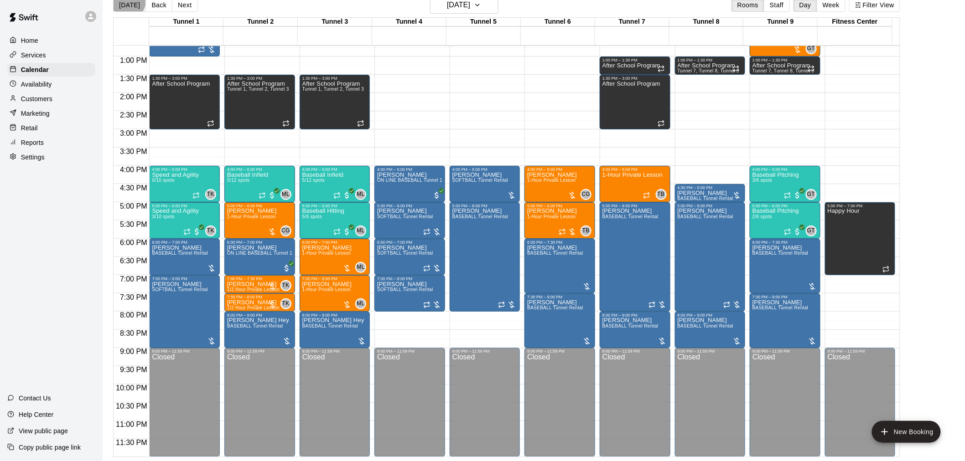
click at [127, 1] on button "[DATE]" at bounding box center [129, 5] width 33 height 14
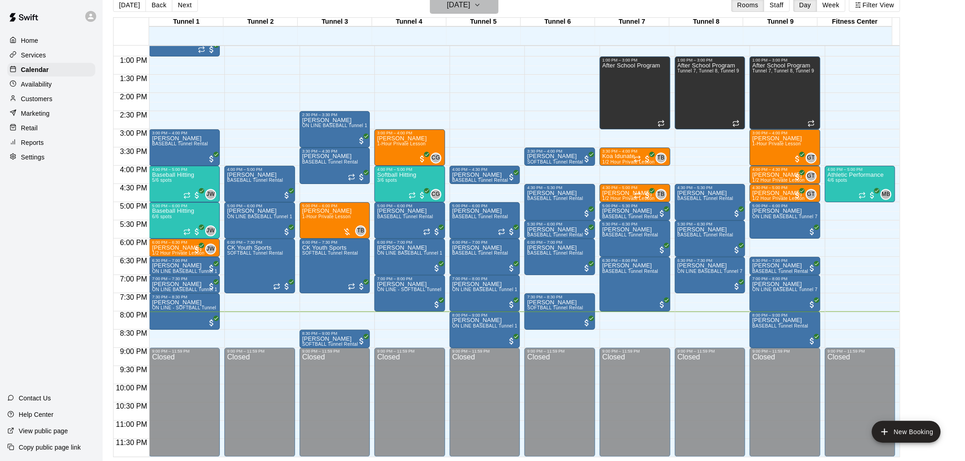
click at [470, 7] on h6 "[DATE]" at bounding box center [458, 5] width 23 height 13
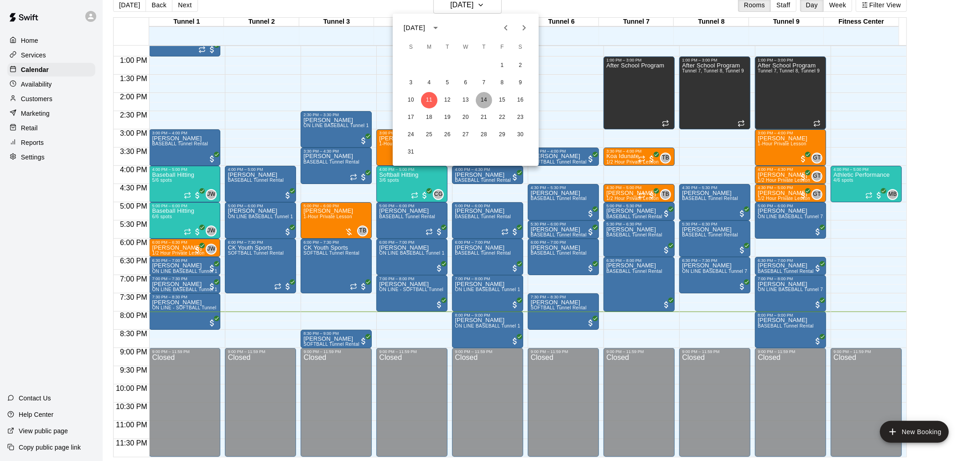
click at [485, 98] on button "14" at bounding box center [484, 100] width 16 height 16
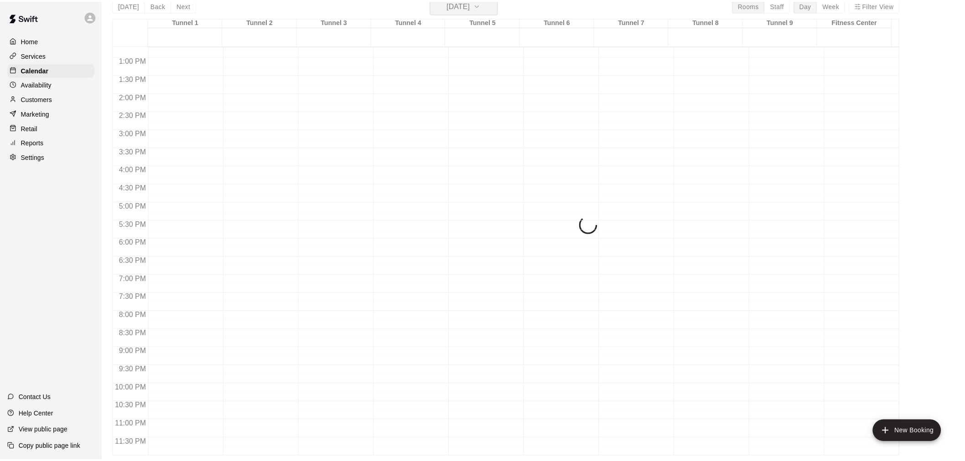
scroll to position [11, 0]
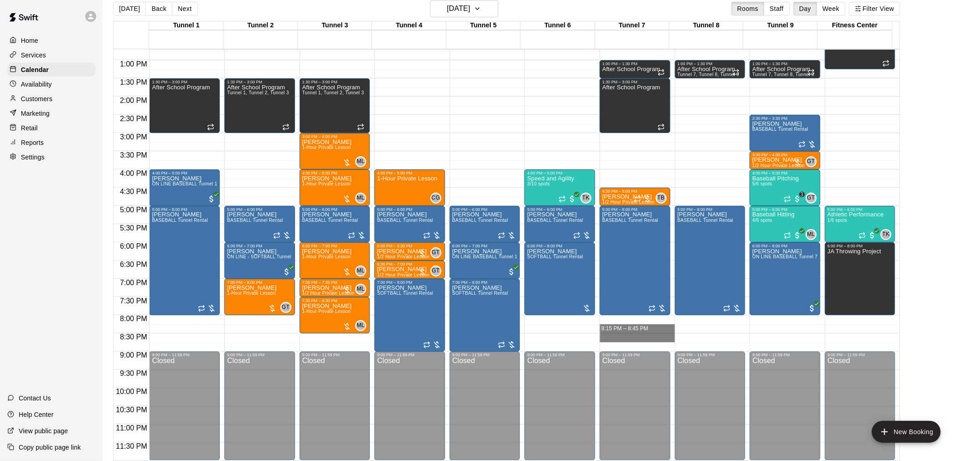
drag, startPoint x: 646, startPoint y: 326, endPoint x: 648, endPoint y: 341, distance: 15.2
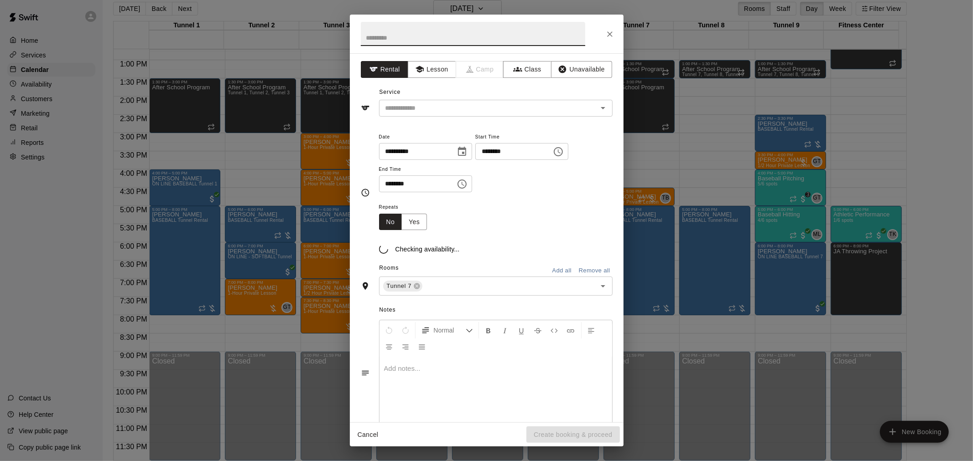
click at [604, 37] on button "Close" at bounding box center [609, 34] width 16 height 16
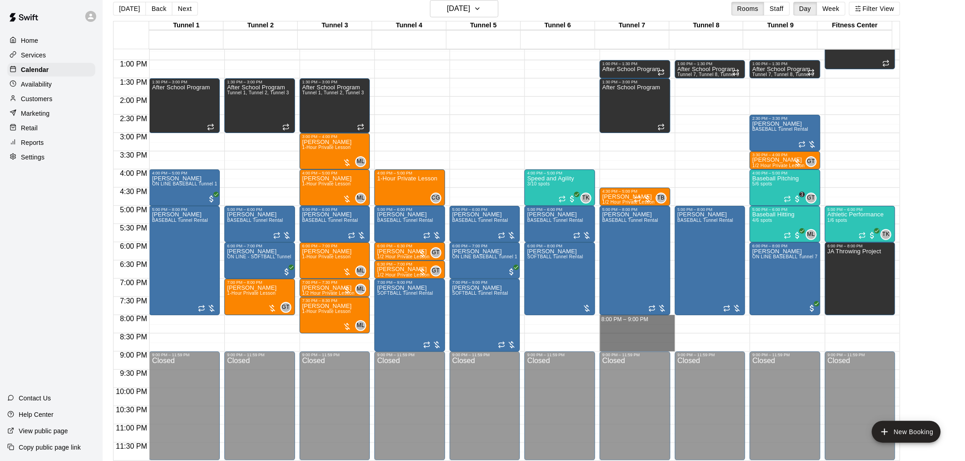
drag, startPoint x: 648, startPoint y: 317, endPoint x: 648, endPoint y: 344, distance: 26.4
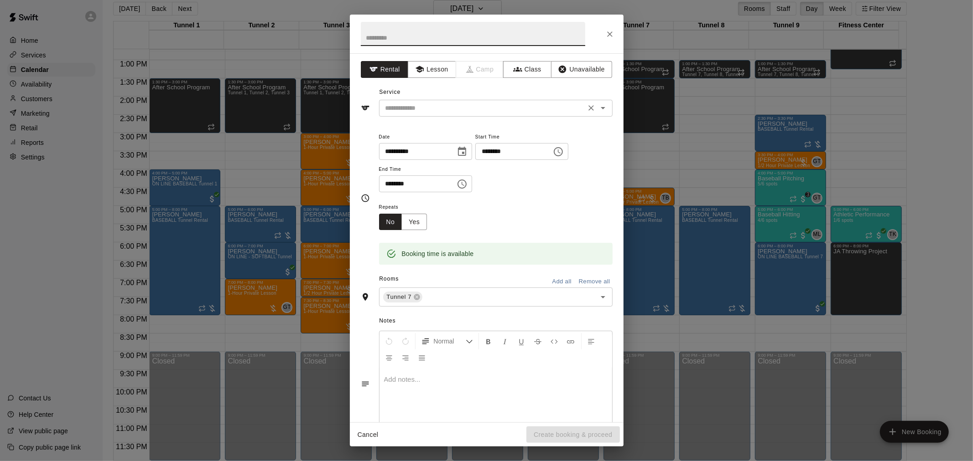
click at [453, 100] on div "​" at bounding box center [495, 108] width 233 height 17
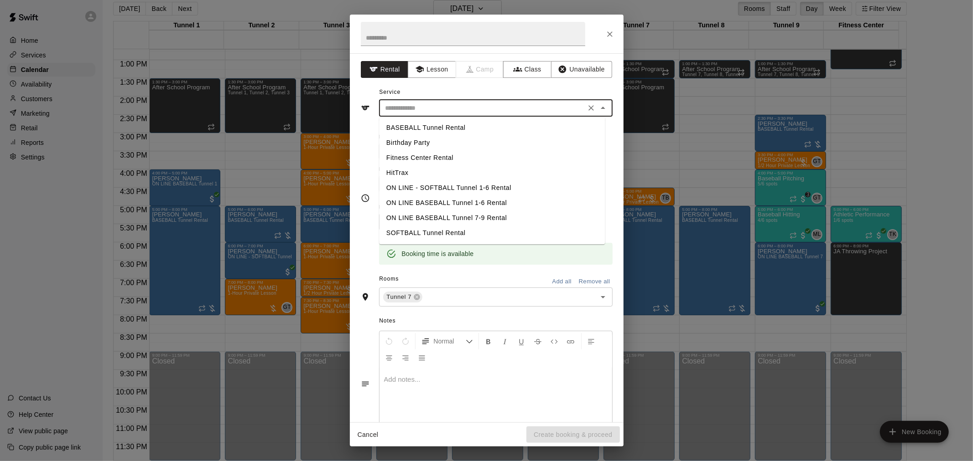
click at [455, 128] on li "BASEBALL Tunnel Rental" at bounding box center [492, 127] width 226 height 15
type input "**********"
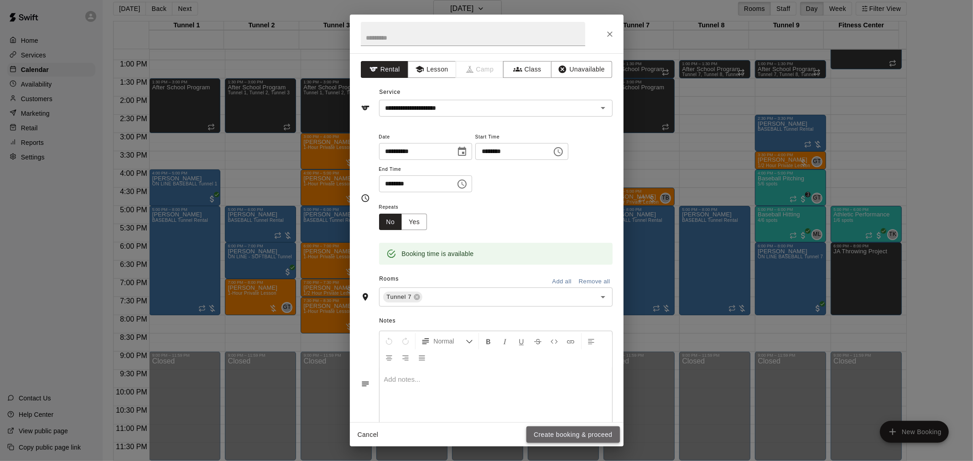
click at [602, 429] on button "Create booking & proceed" at bounding box center [572, 435] width 93 height 17
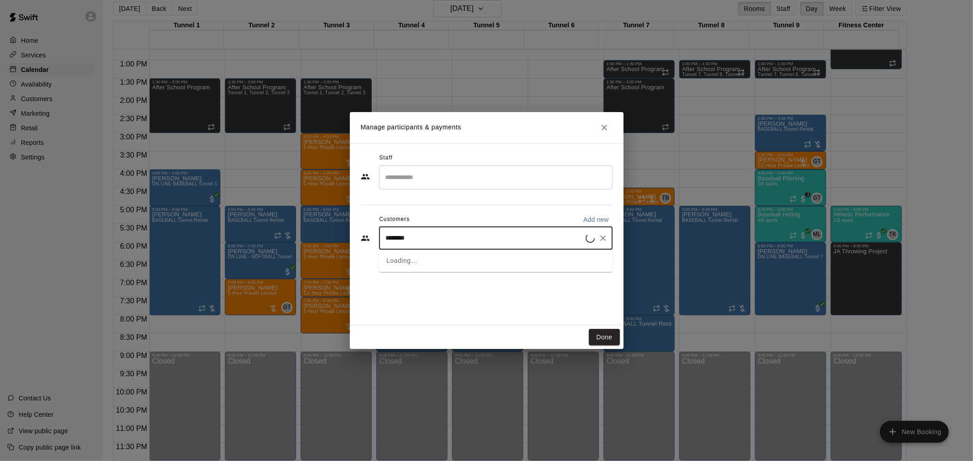
type input "*********"
click at [482, 267] on div "[PERSON_NAME] Hey MVP 25 Membership [EMAIL_ADDRESS][DOMAIN_NAME]" at bounding box center [469, 265] width 130 height 20
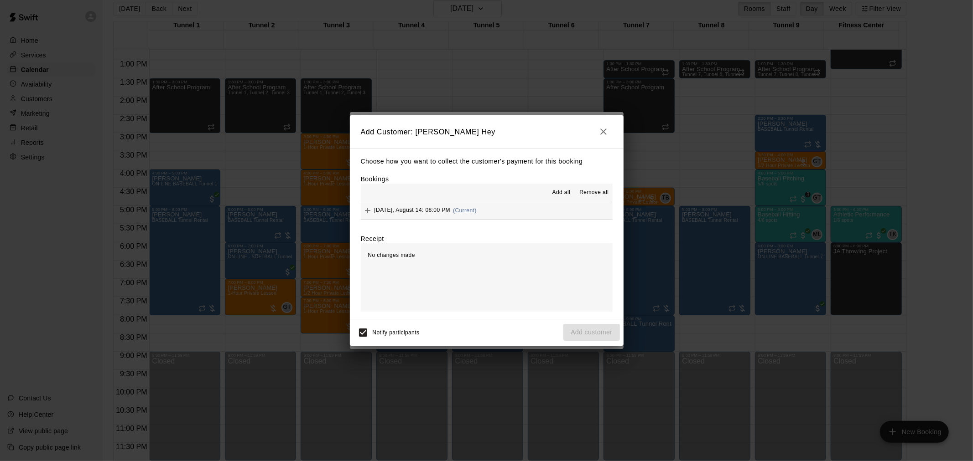
click at [473, 210] on span "(Current)" at bounding box center [465, 210] width 24 height 6
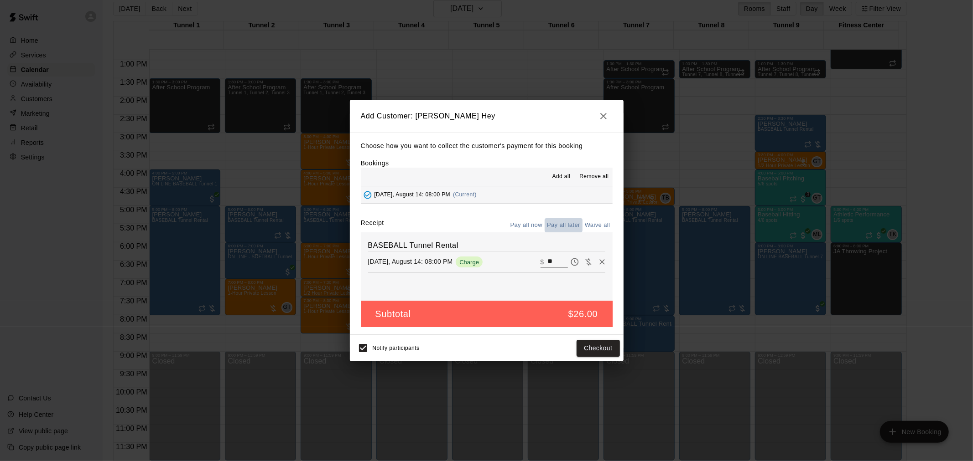
click at [570, 222] on button "Pay all later" at bounding box center [563, 225] width 38 height 14
click at [602, 343] on button "Add customer" at bounding box center [591, 348] width 56 height 17
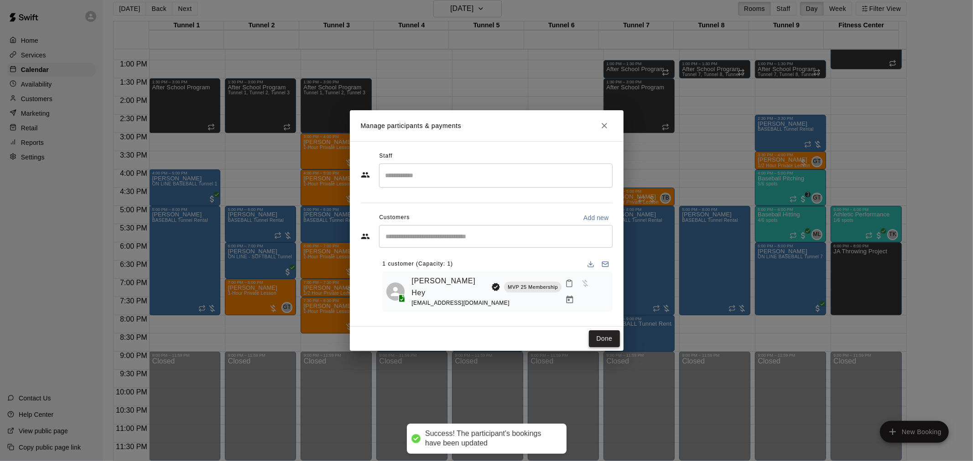
click at [608, 336] on button "Done" at bounding box center [604, 339] width 31 height 17
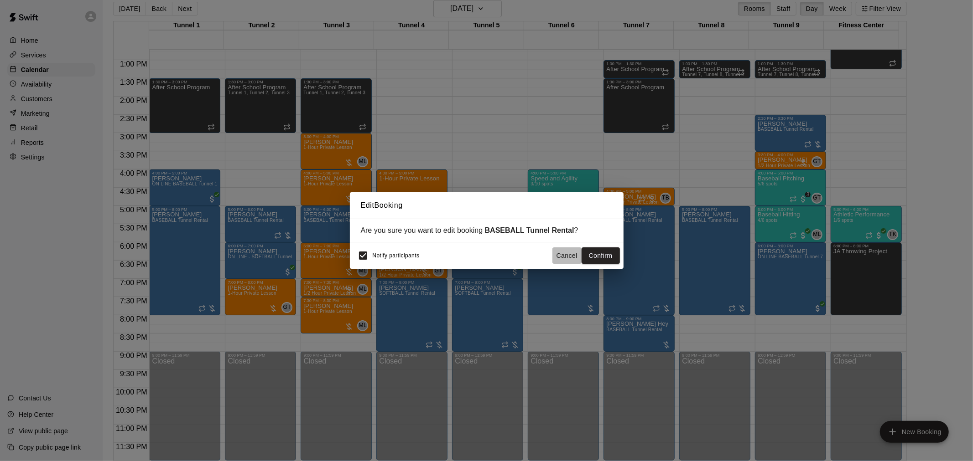
drag, startPoint x: 213, startPoint y: 337, endPoint x: 566, endPoint y: 256, distance: 362.1
click at [566, 256] on button "Cancel" at bounding box center [566, 256] width 29 height 17
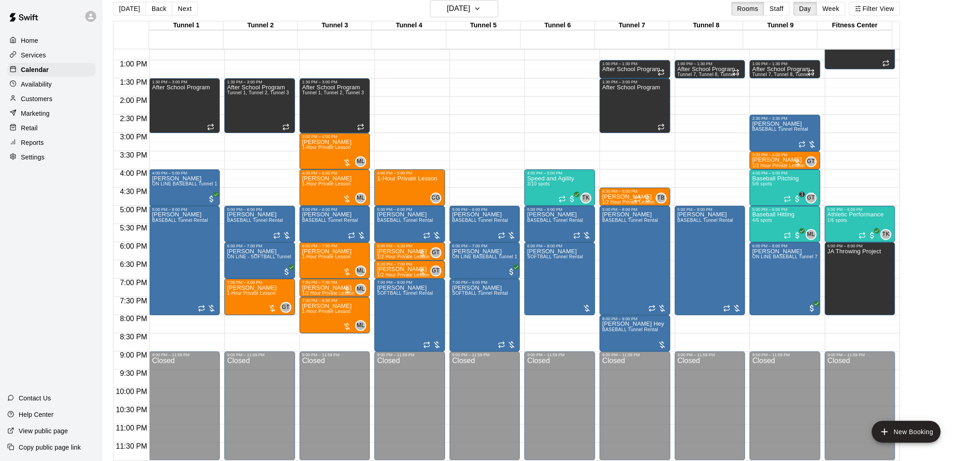
drag, startPoint x: 651, startPoint y: 343, endPoint x: 543, endPoint y: 332, distance: 107.8
click at [591, 363] on div "9:00 PM – 11:59 PM Closed" at bounding box center [559, 406] width 71 height 109
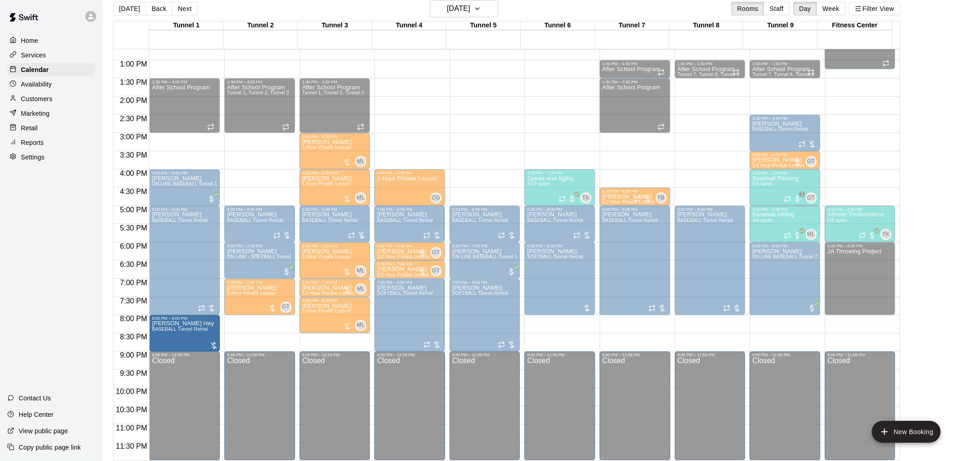
drag, startPoint x: 543, startPoint y: 332, endPoint x: 208, endPoint y: 331, distance: 335.1
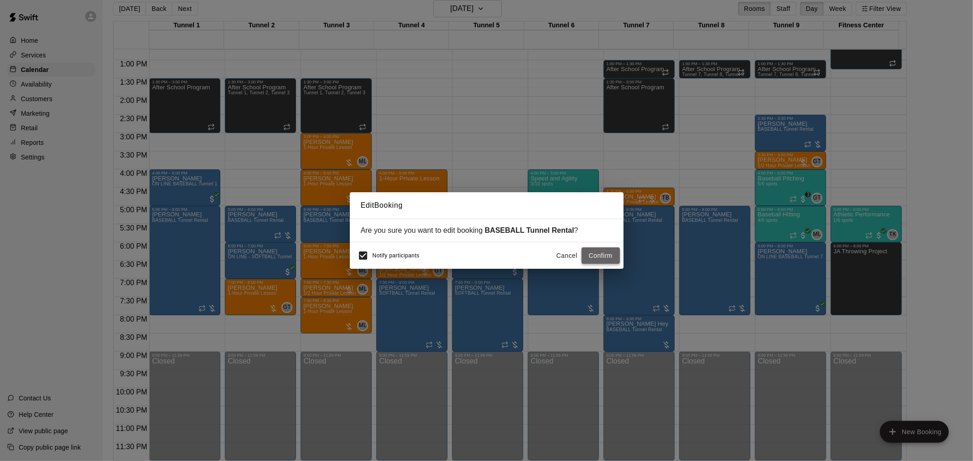
click at [600, 256] on button "Confirm" at bounding box center [600, 256] width 38 height 17
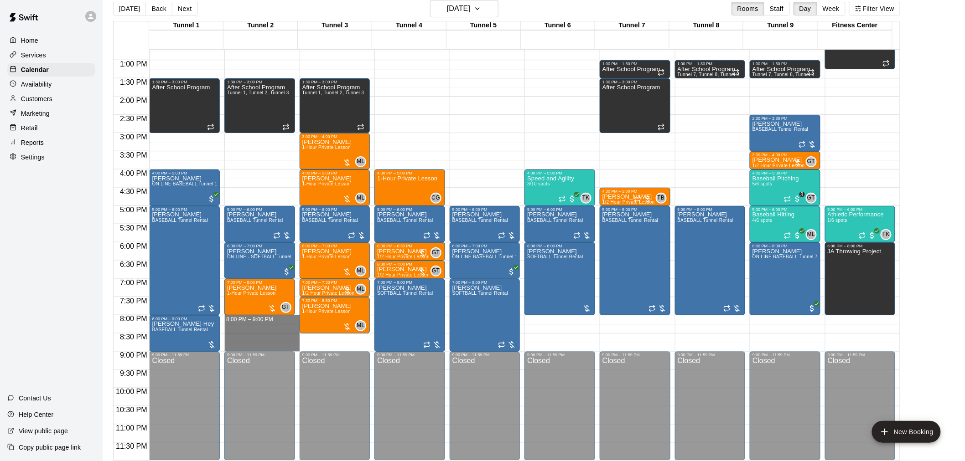
drag, startPoint x: 267, startPoint y: 321, endPoint x: 267, endPoint y: 345, distance: 23.7
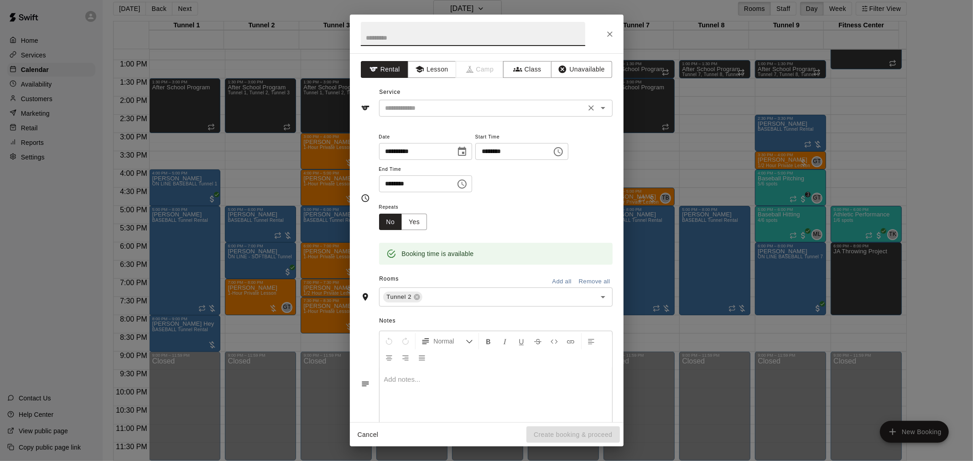
click at [435, 101] on div "​" at bounding box center [495, 108] width 233 height 17
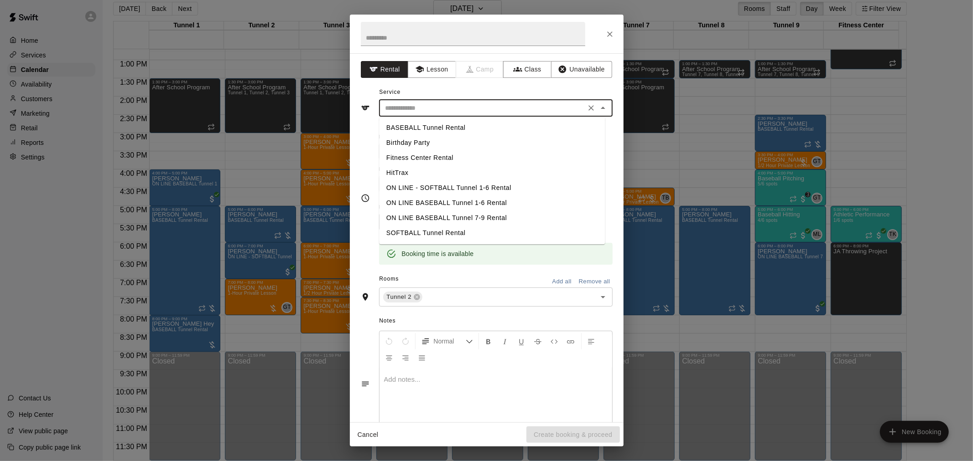
click at [436, 129] on li "BASEBALL Tunnel Rental" at bounding box center [492, 127] width 226 height 15
type input "**********"
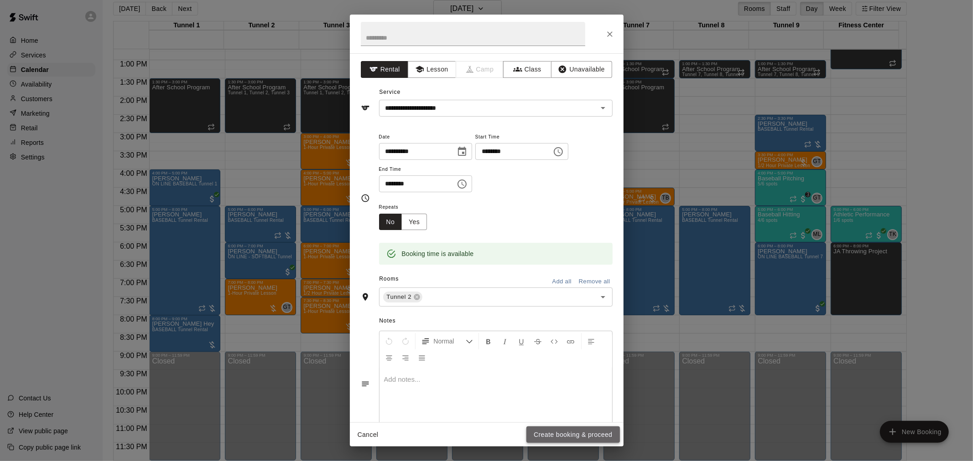
click at [592, 434] on button "Create booking & proceed" at bounding box center [572, 435] width 93 height 17
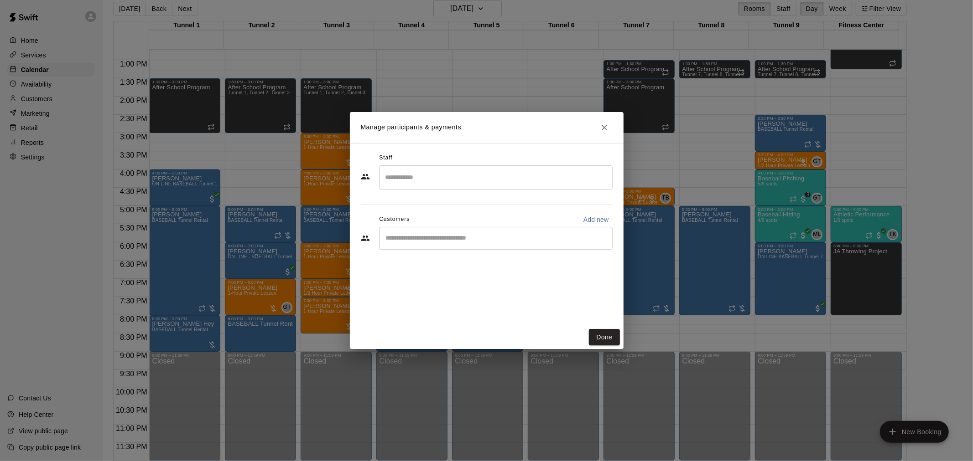
click at [468, 243] on div "​" at bounding box center [495, 238] width 233 height 23
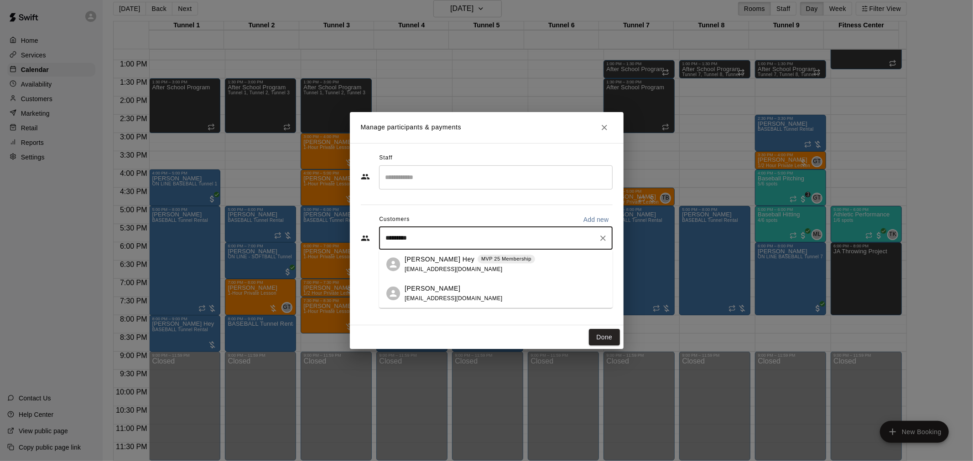
type input "**********"
click at [481, 257] on p "MVP 25 Membership" at bounding box center [506, 259] width 50 height 8
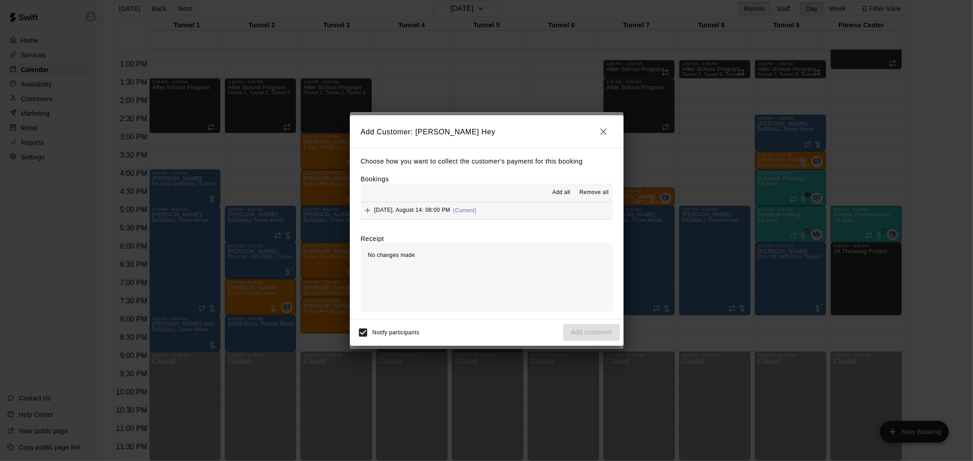
click at [472, 213] on span "(Current)" at bounding box center [465, 210] width 24 height 6
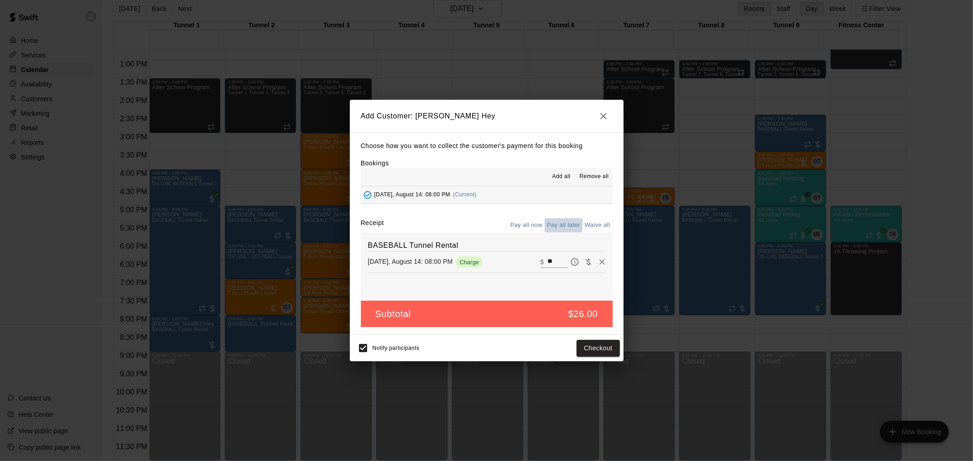
click at [568, 228] on button "Pay all later" at bounding box center [563, 225] width 38 height 14
click at [608, 347] on button "Add customer" at bounding box center [591, 348] width 56 height 17
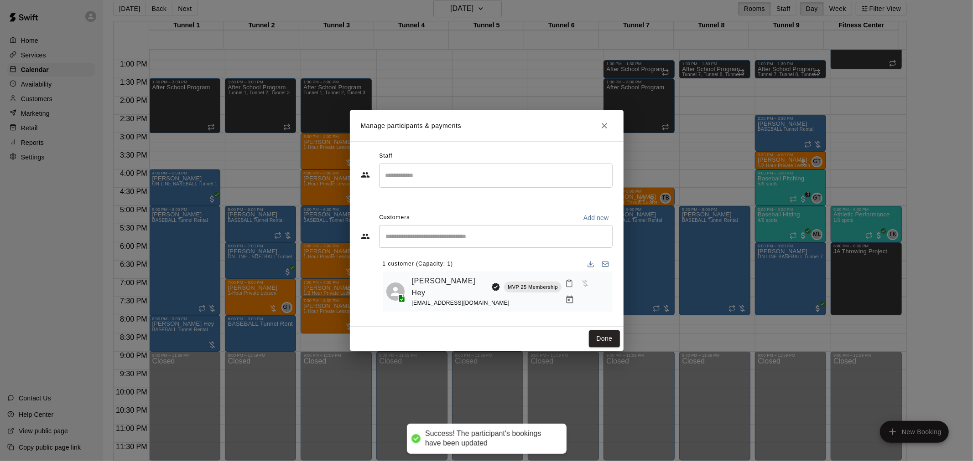
click at [608, 327] on div "Done" at bounding box center [487, 339] width 274 height 24
click at [607, 332] on button "Done" at bounding box center [604, 339] width 31 height 17
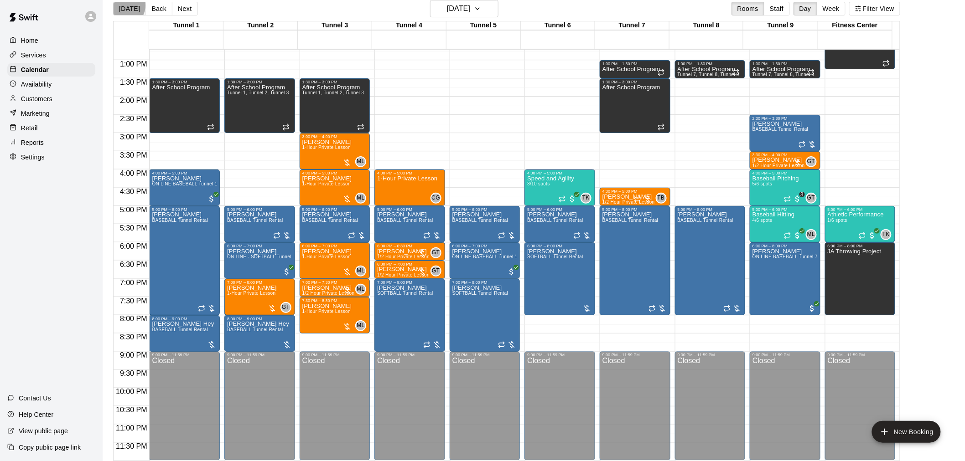
click at [124, 5] on button "[DATE]" at bounding box center [129, 9] width 33 height 14
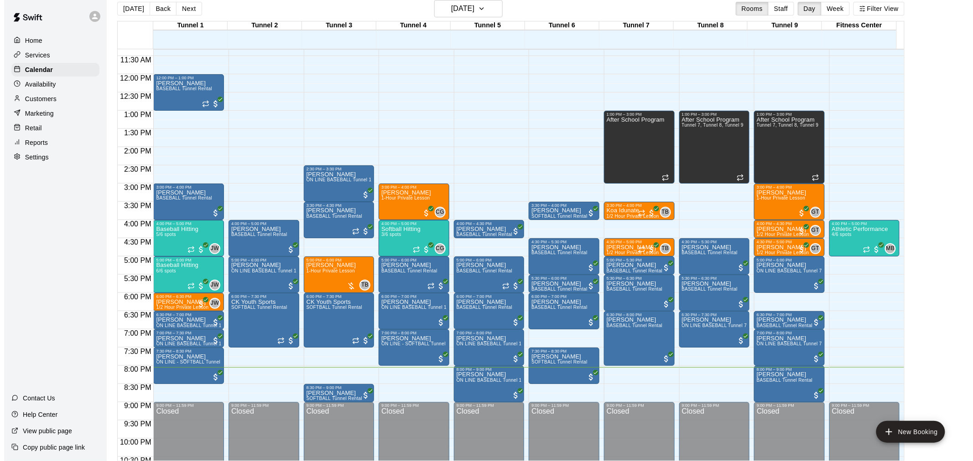
scroll to position [464, 0]
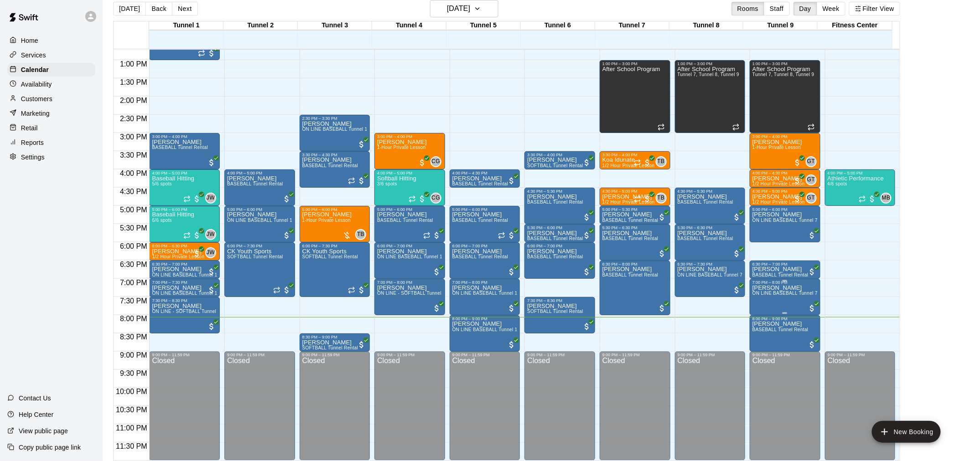
click at [789, 295] on span "ON LINE BASEBALL Tunnel 7-9 Rental" at bounding box center [794, 293] width 85 height 5
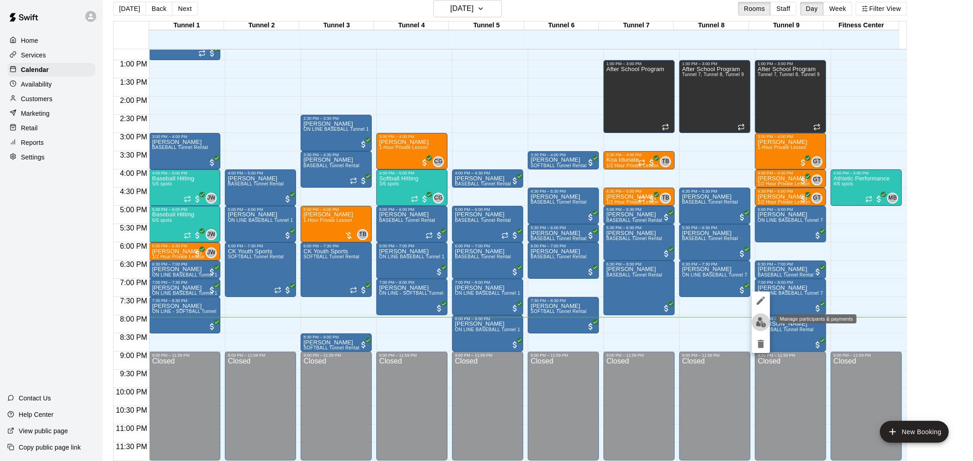
click at [762, 320] on img "edit" at bounding box center [761, 322] width 10 height 10
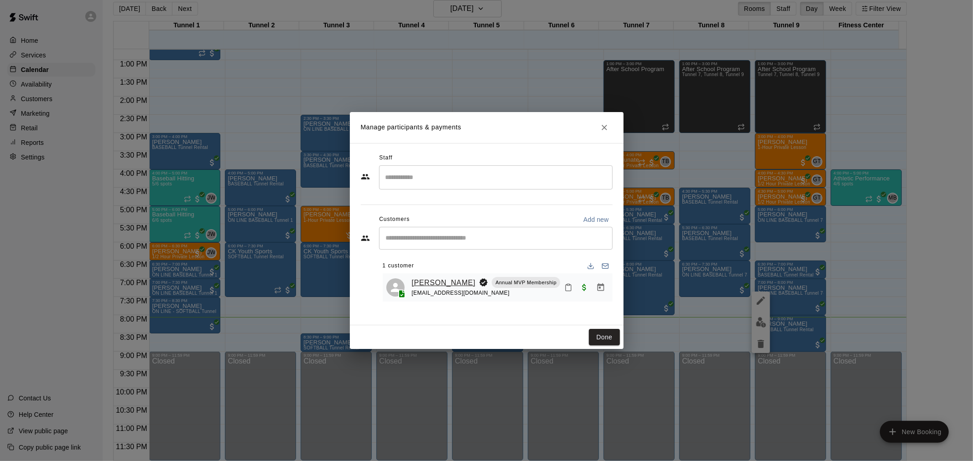
click at [440, 285] on link "[PERSON_NAME]" at bounding box center [444, 283] width 64 height 12
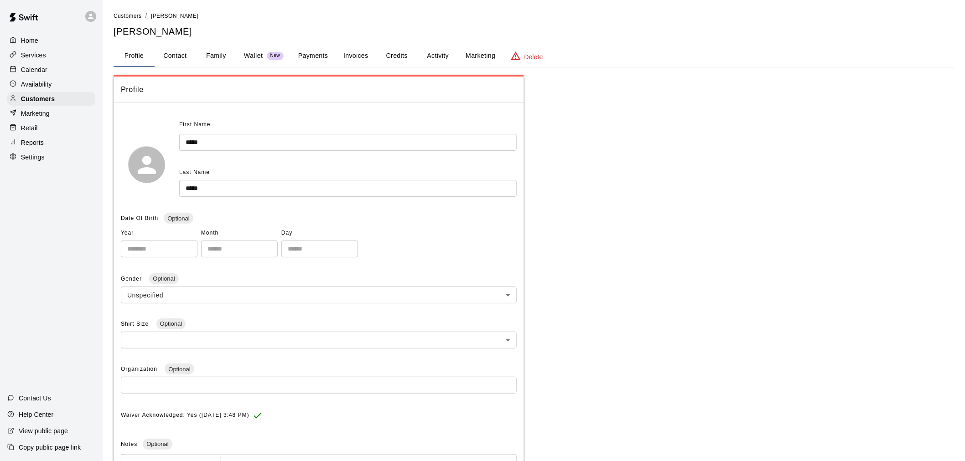
click at [334, 52] on button "Payments" at bounding box center [313, 56] width 44 height 22
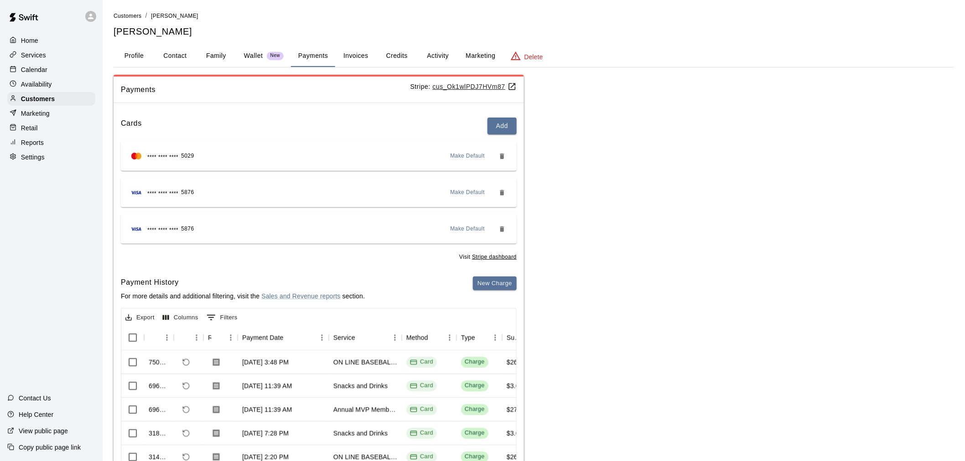
click at [503, 290] on div "New Charge" at bounding box center [495, 293] width 44 height 32
click at [505, 286] on button "New Charge" at bounding box center [495, 284] width 44 height 14
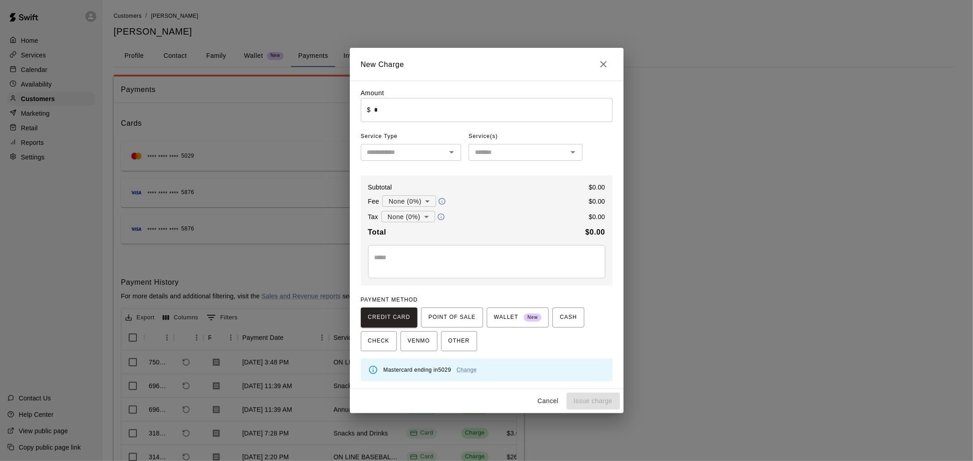
click at [432, 99] on input "*" at bounding box center [493, 110] width 238 height 24
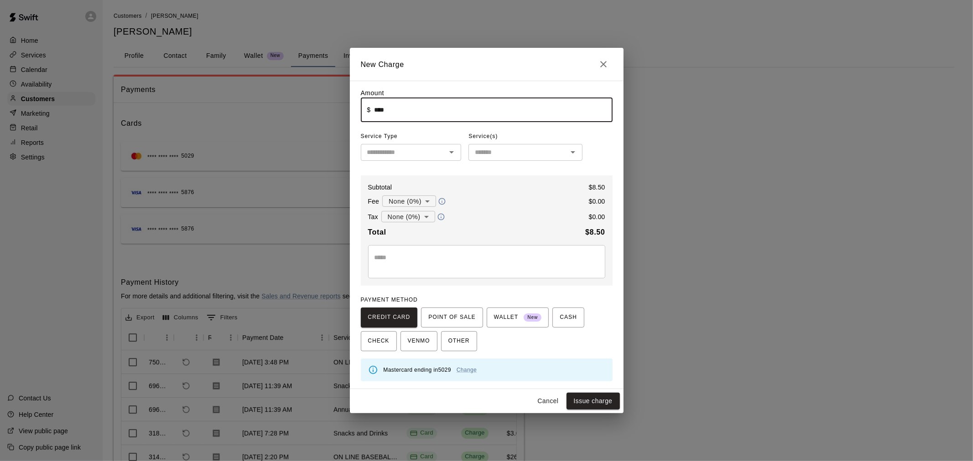
click at [420, 146] on div "​" at bounding box center [411, 152] width 101 height 17
type input "****"
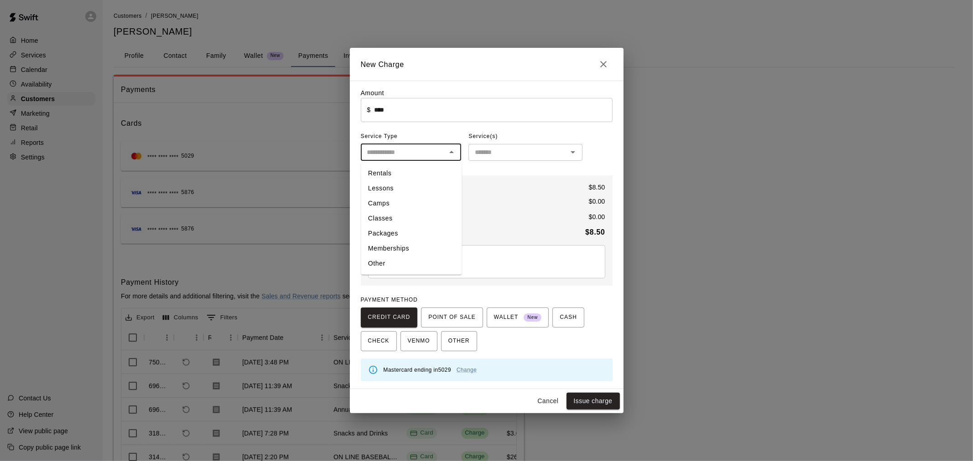
click at [427, 268] on li "Other" at bounding box center [411, 264] width 101 height 15
type input "*****"
click at [506, 147] on div "​" at bounding box center [525, 152] width 114 height 17
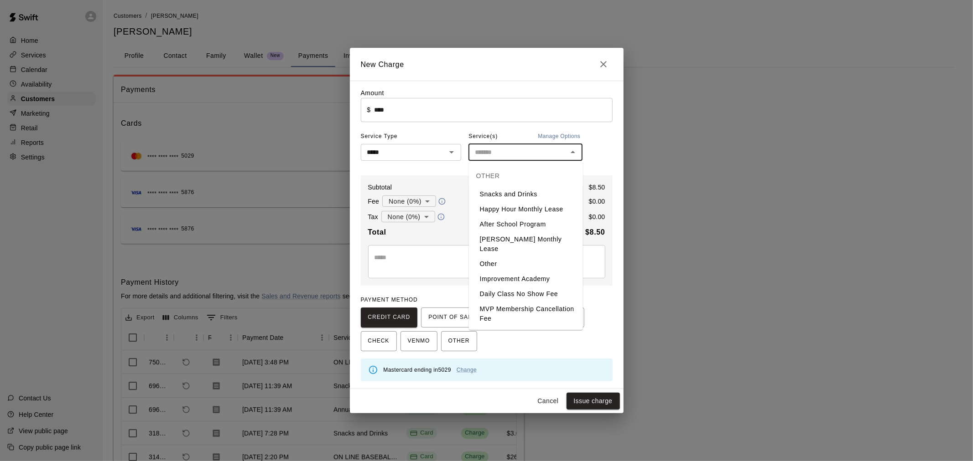
click at [518, 199] on li "Snacks and Drinks" at bounding box center [526, 194] width 114 height 15
type input "**********"
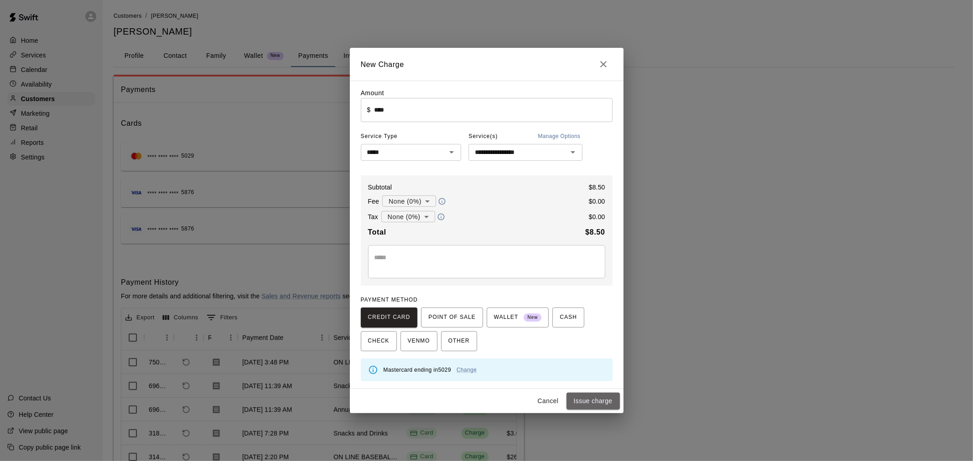
click at [589, 400] on button "Issue charge" at bounding box center [592, 401] width 53 height 17
type input "*"
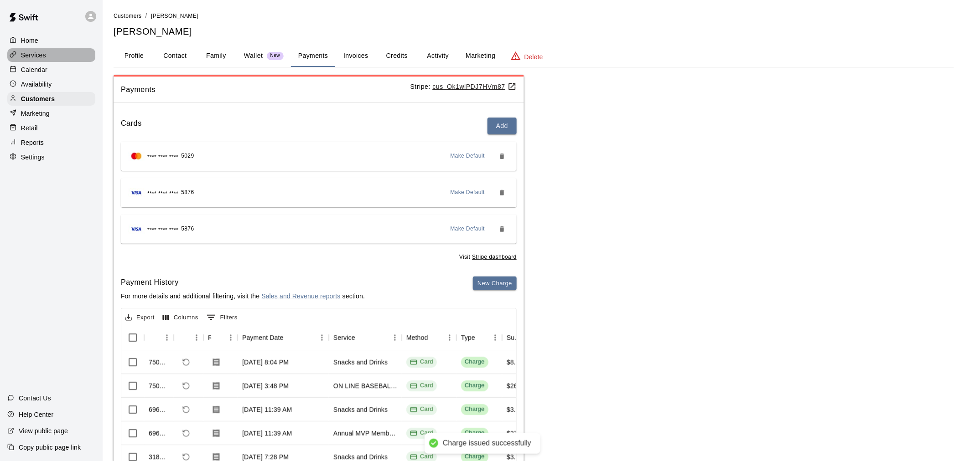
click at [70, 60] on div "Services" at bounding box center [51, 55] width 88 height 14
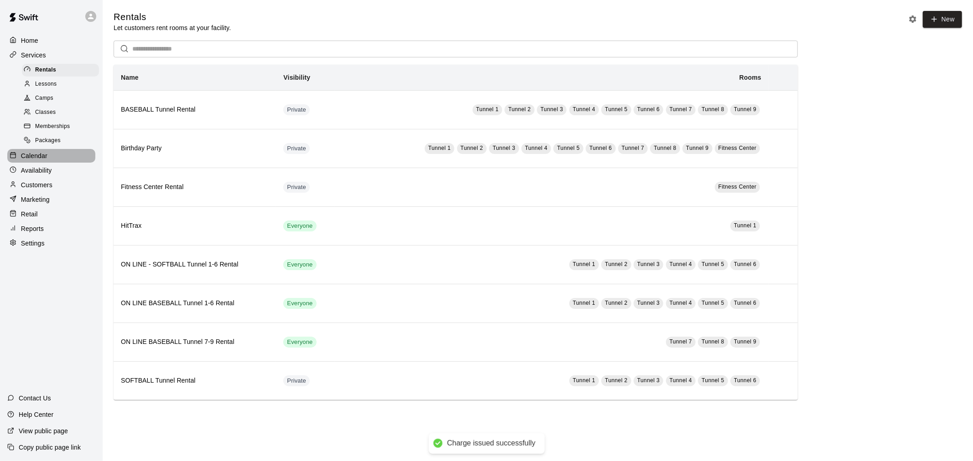
click at [62, 163] on div "Calendar" at bounding box center [51, 156] width 88 height 14
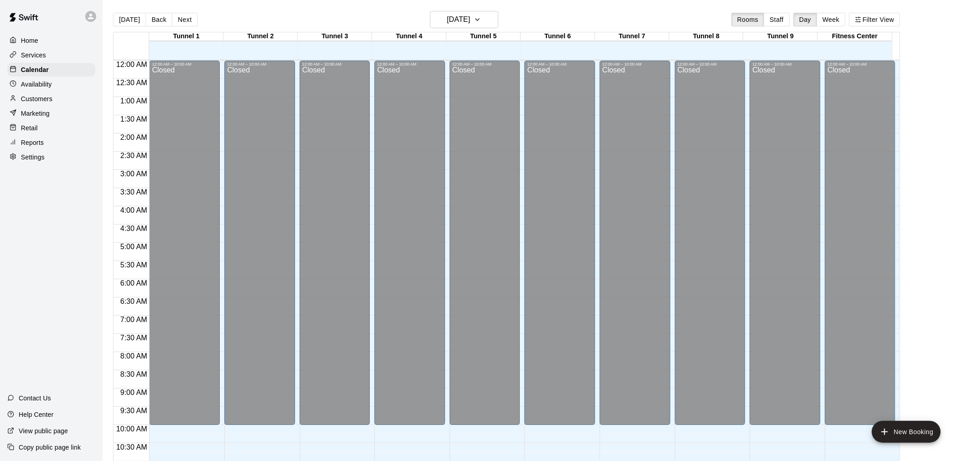
scroll to position [436, 0]
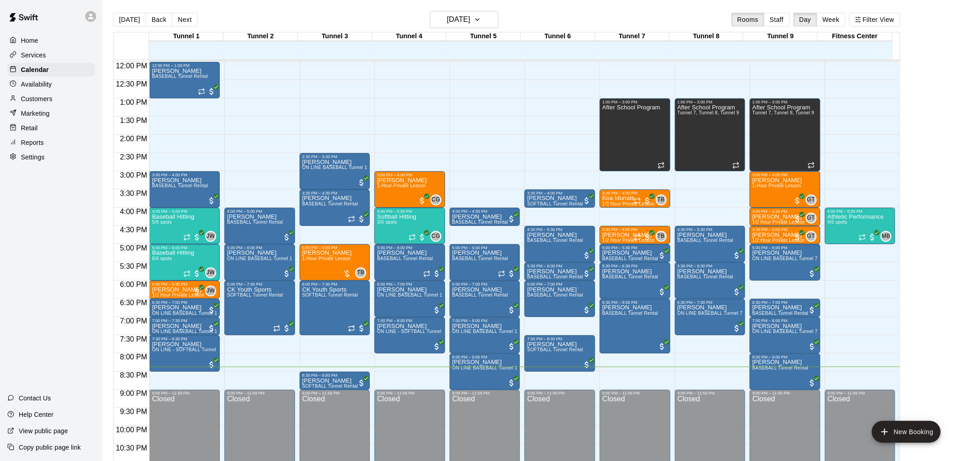
drag, startPoint x: 32, startPoint y: 150, endPoint x: 33, endPoint y: 145, distance: 5.5
click at [33, 147] on p "Reports" at bounding box center [32, 142] width 23 height 9
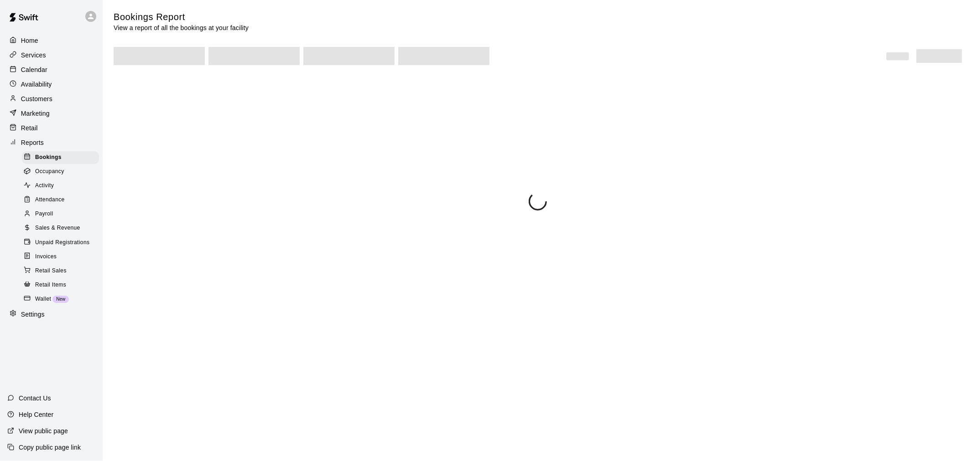
click at [73, 248] on span "Unpaid Registrations" at bounding box center [62, 242] width 54 height 9
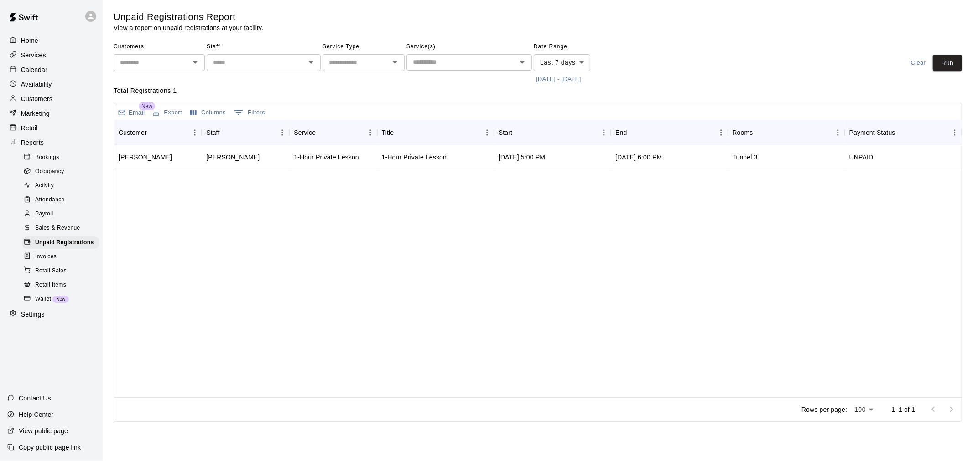
click at [60, 73] on div "Calendar" at bounding box center [51, 70] width 88 height 14
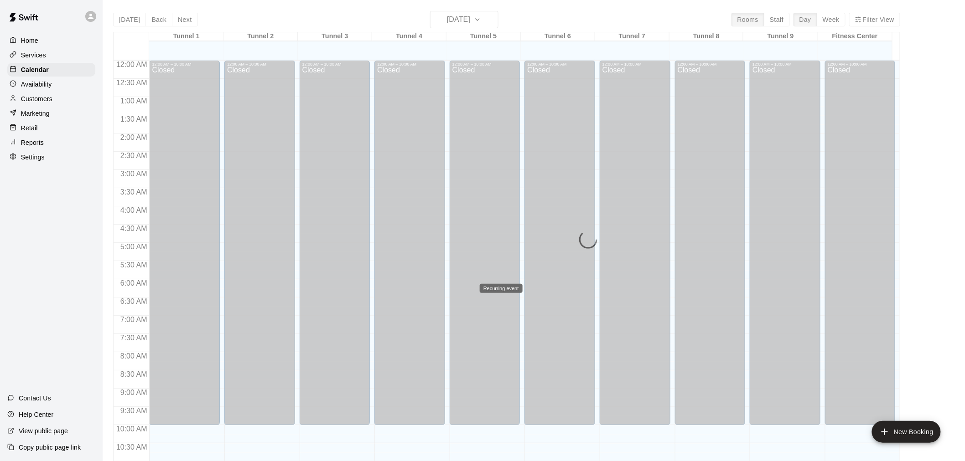
scroll to position [436, 0]
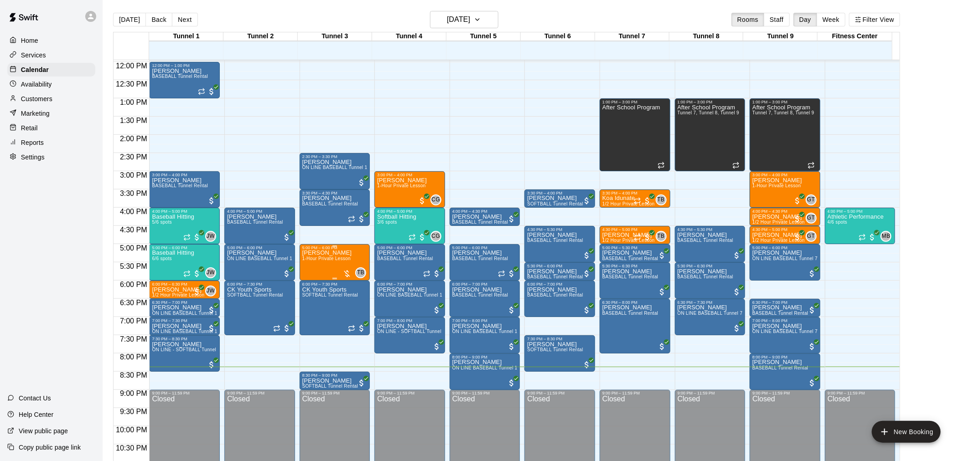
click at [319, 259] on span "1-Hour Private Lesson" at bounding box center [326, 258] width 49 height 5
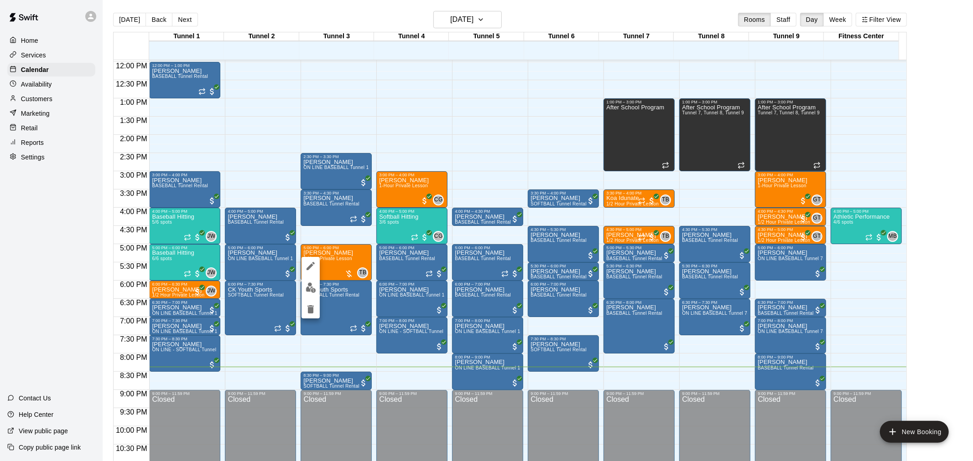
click at [313, 283] on img "edit" at bounding box center [310, 288] width 10 height 10
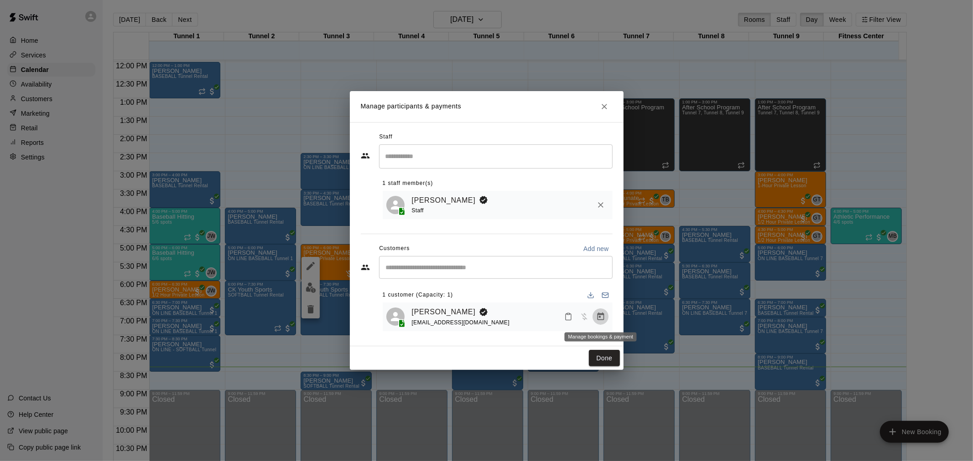
click at [599, 320] on icon "Manage bookings & payment" at bounding box center [600, 316] width 9 height 9
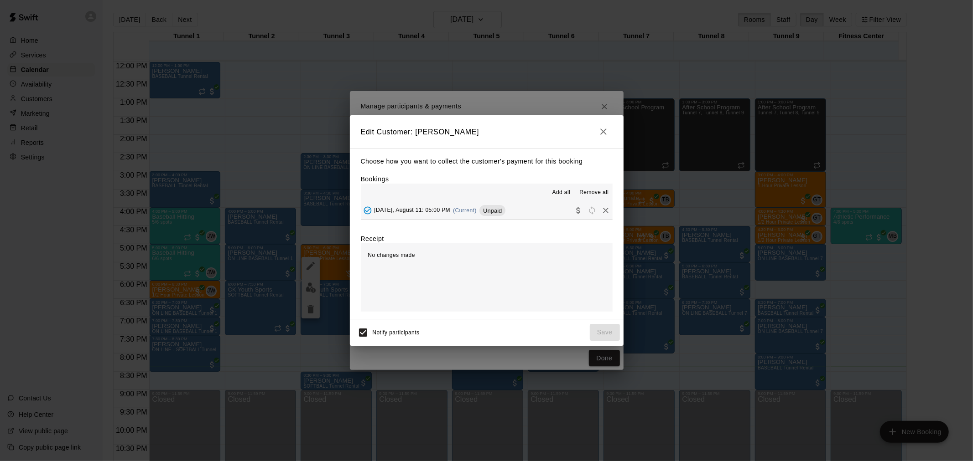
drag, startPoint x: 486, startPoint y: 207, endPoint x: 513, endPoint y: 226, distance: 32.9
click at [486, 207] on div "Unpaid" at bounding box center [492, 210] width 26 height 11
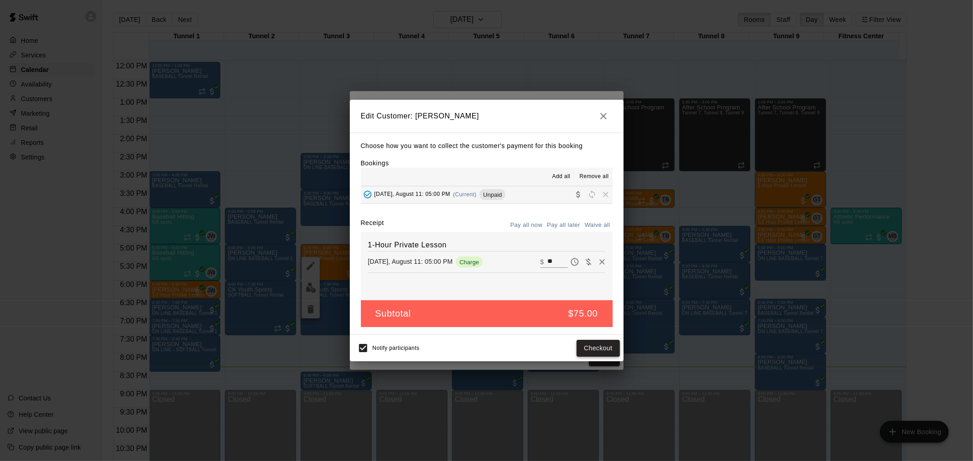
click at [597, 345] on button "Checkout" at bounding box center [597, 348] width 43 height 17
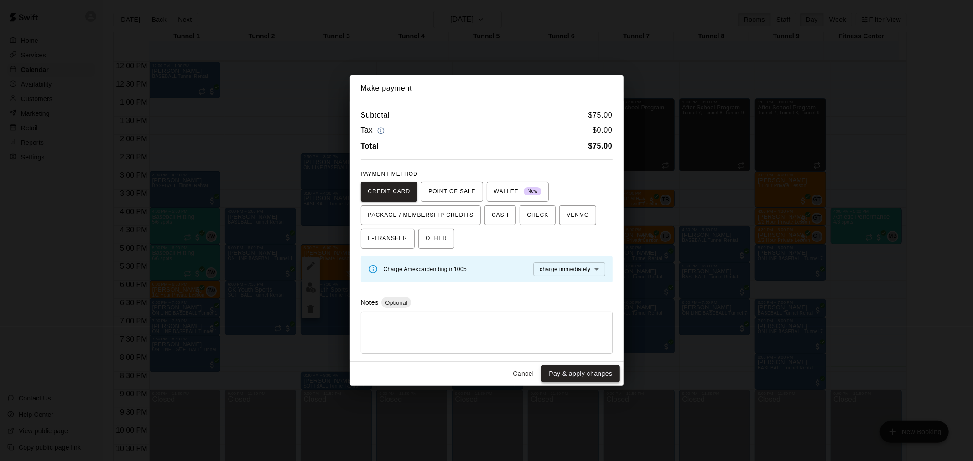
click at [610, 378] on button "Pay & apply changes" at bounding box center [580, 374] width 78 height 17
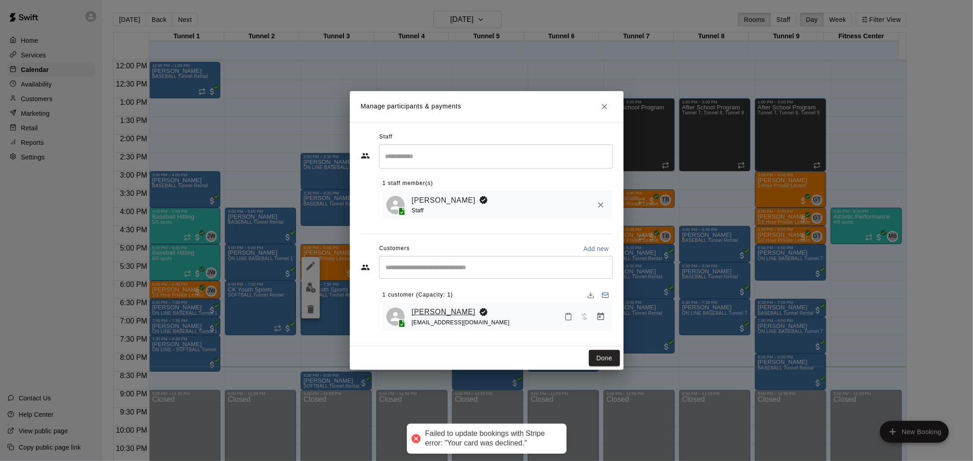
click at [412, 312] on link "[PERSON_NAME]" at bounding box center [444, 312] width 64 height 12
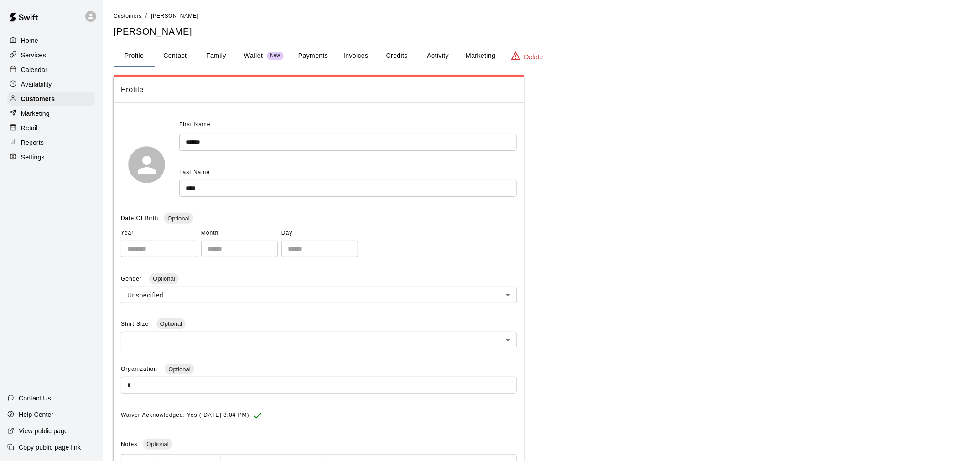
click at [186, 52] on button "Contact" at bounding box center [175, 56] width 41 height 22
select select "**"
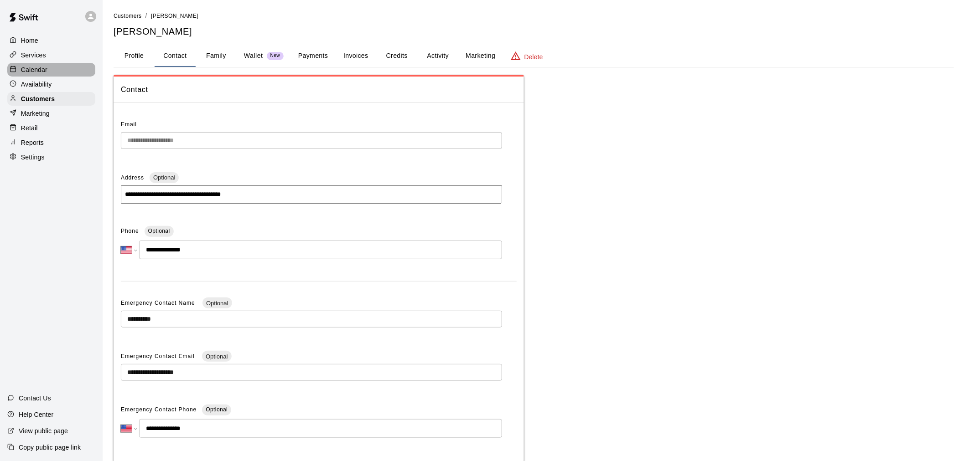
click at [63, 74] on div "Calendar" at bounding box center [51, 70] width 88 height 14
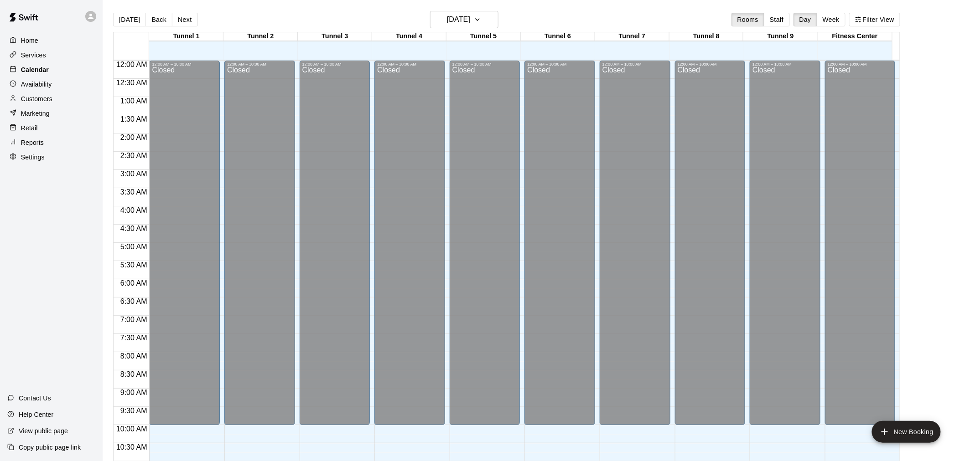
scroll to position [436, 0]
